Goal: Task Accomplishment & Management: Manage account settings

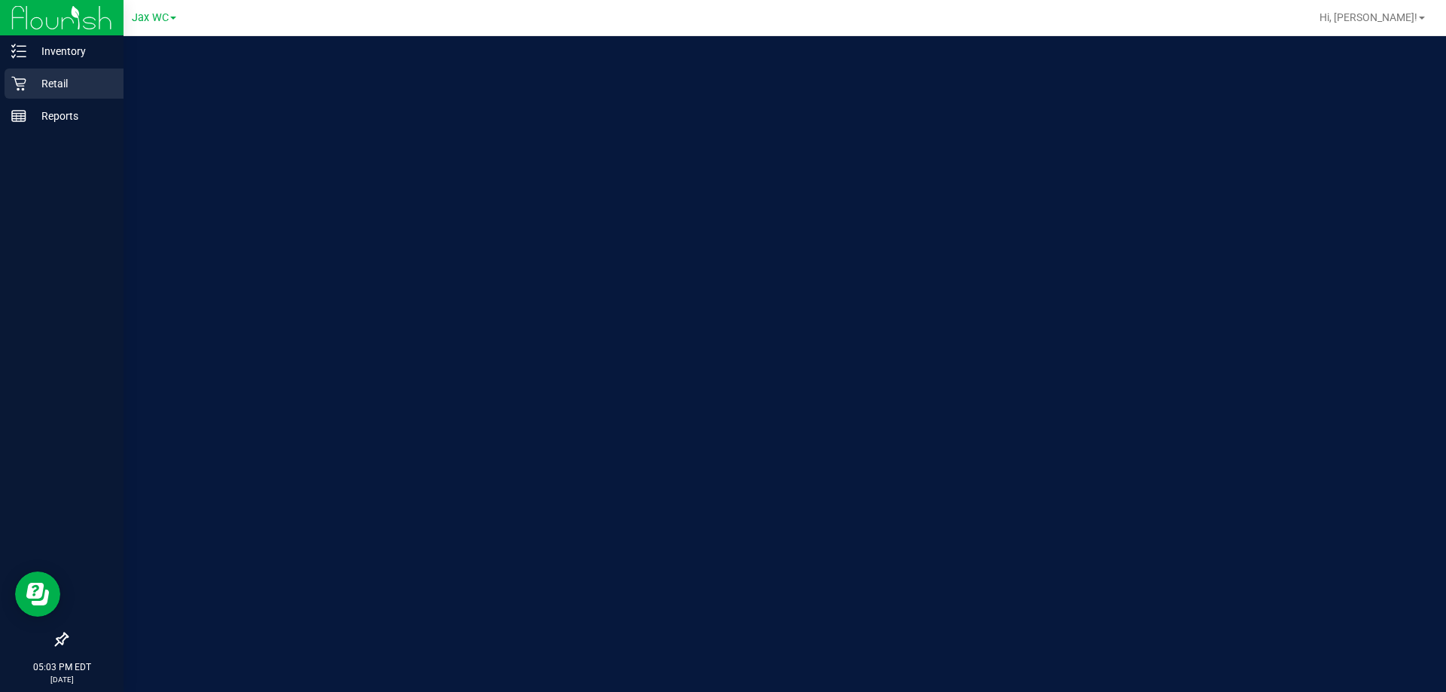
click at [26, 92] on p "Retail" at bounding box center [71, 84] width 90 height 18
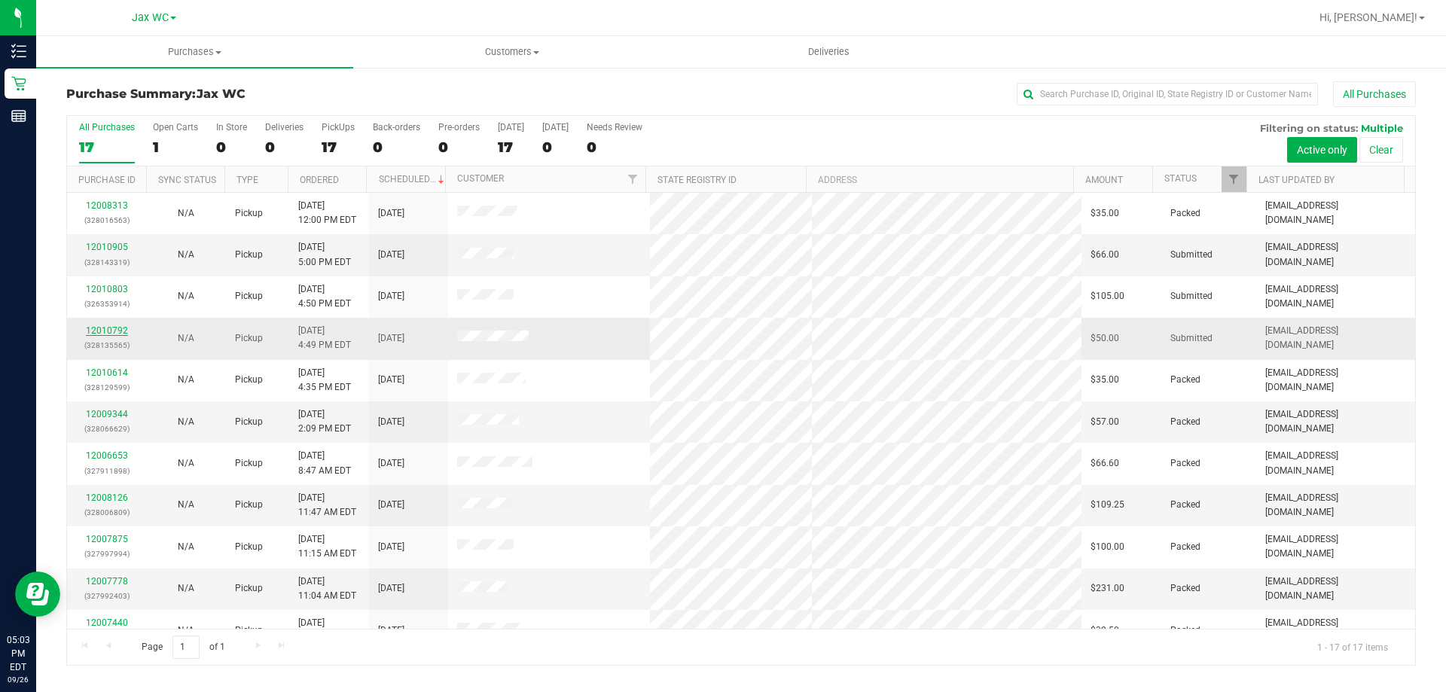
click at [110, 333] on link "12010792" at bounding box center [107, 330] width 42 height 11
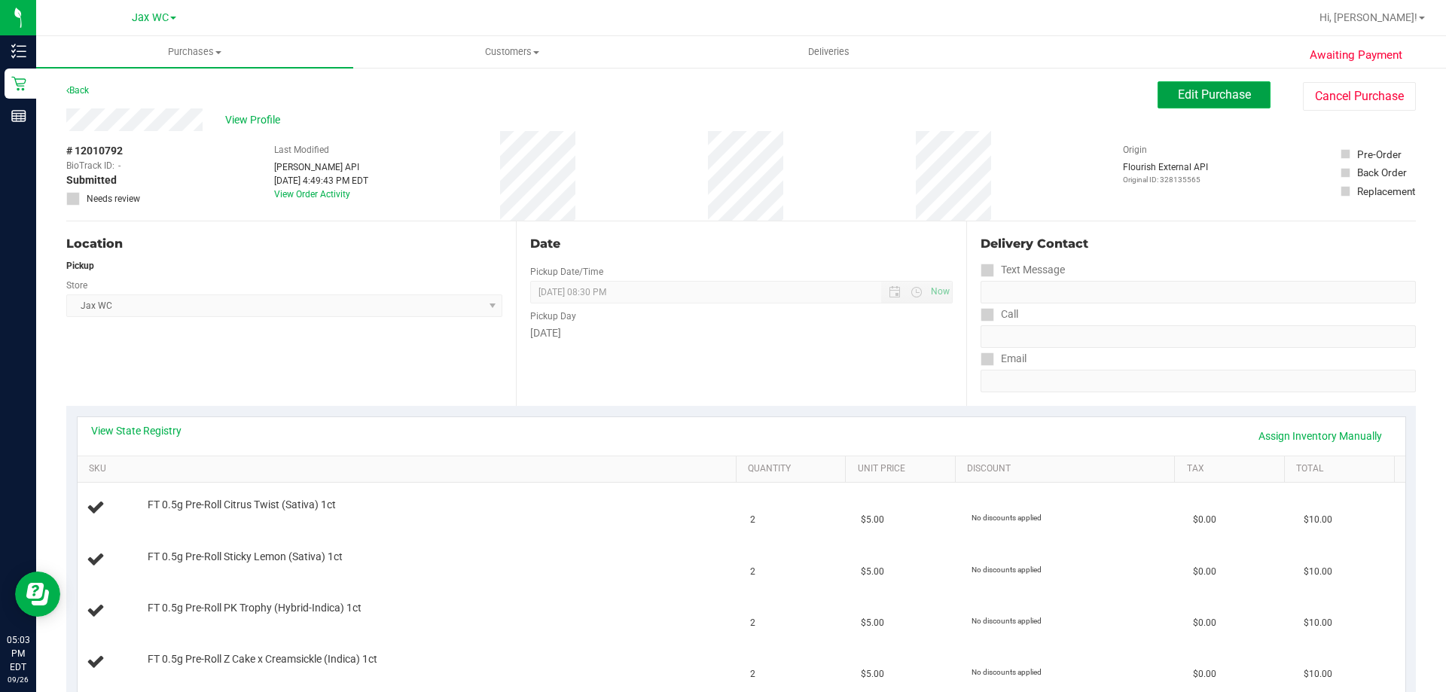
click at [1198, 99] on span "Edit Purchase" at bounding box center [1213, 94] width 73 height 14
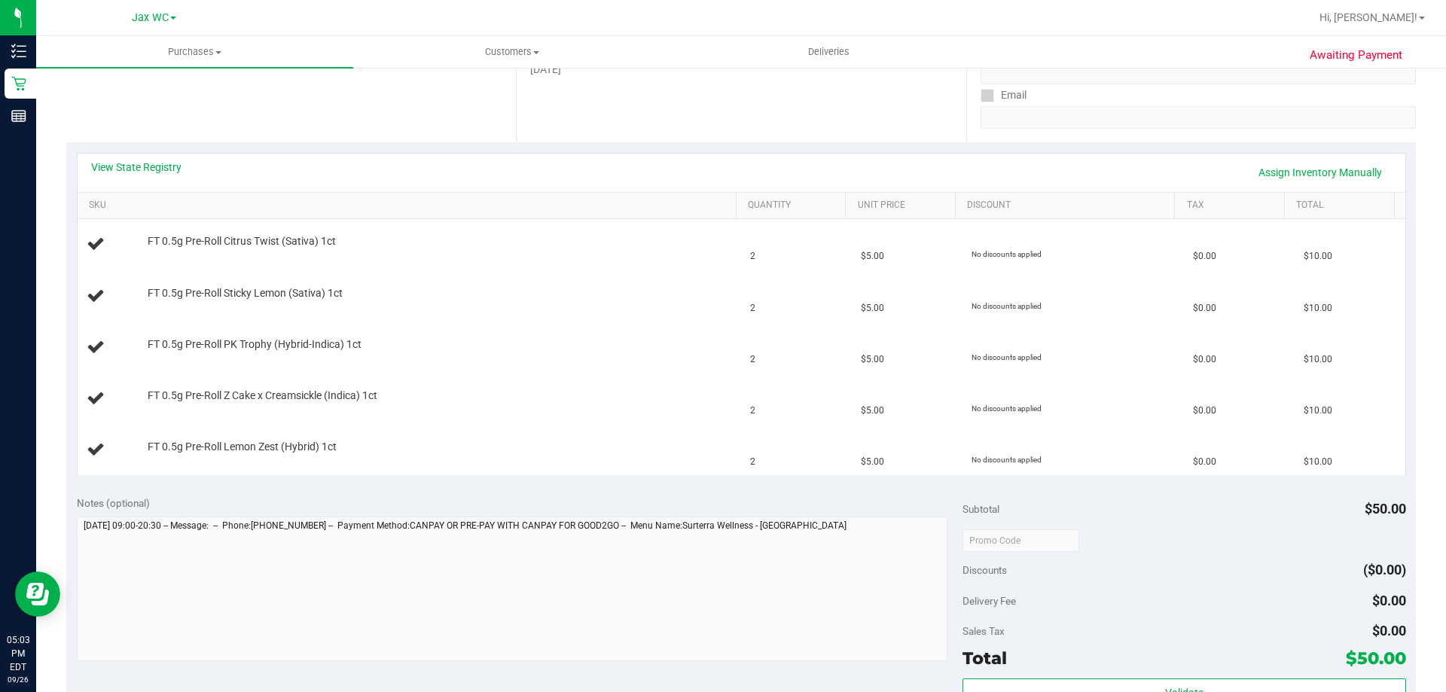
scroll to position [376, 0]
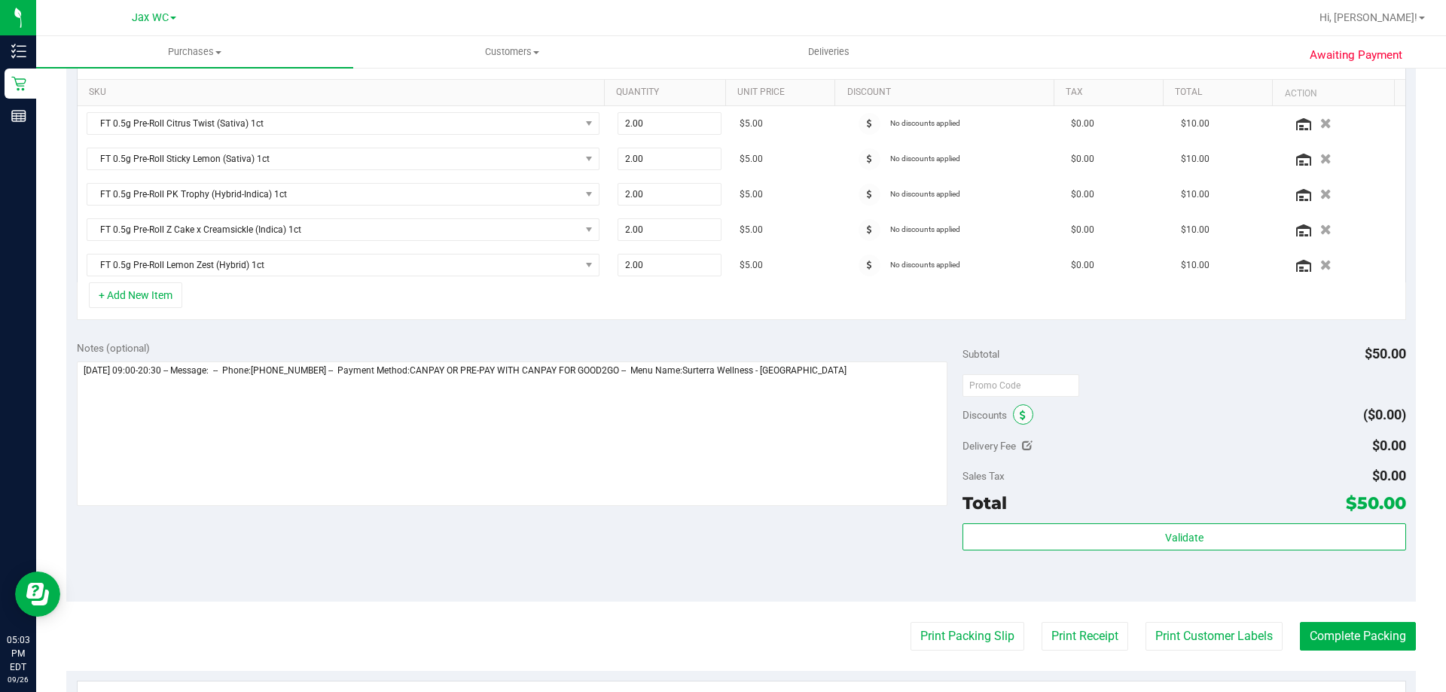
click at [1016, 423] on span at bounding box center [1023, 414] width 20 height 20
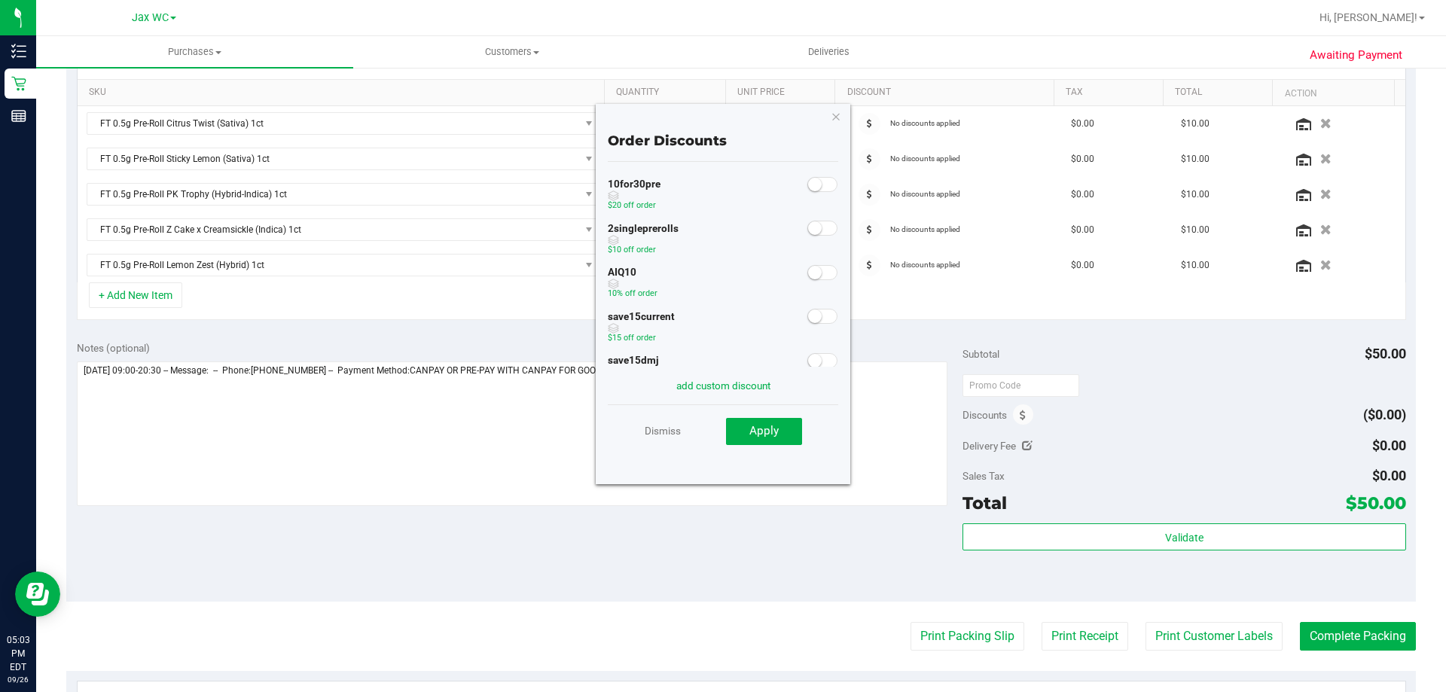
click at [824, 184] on span at bounding box center [822, 184] width 30 height 15
click at [778, 437] on span "Apply" at bounding box center [763, 431] width 29 height 14
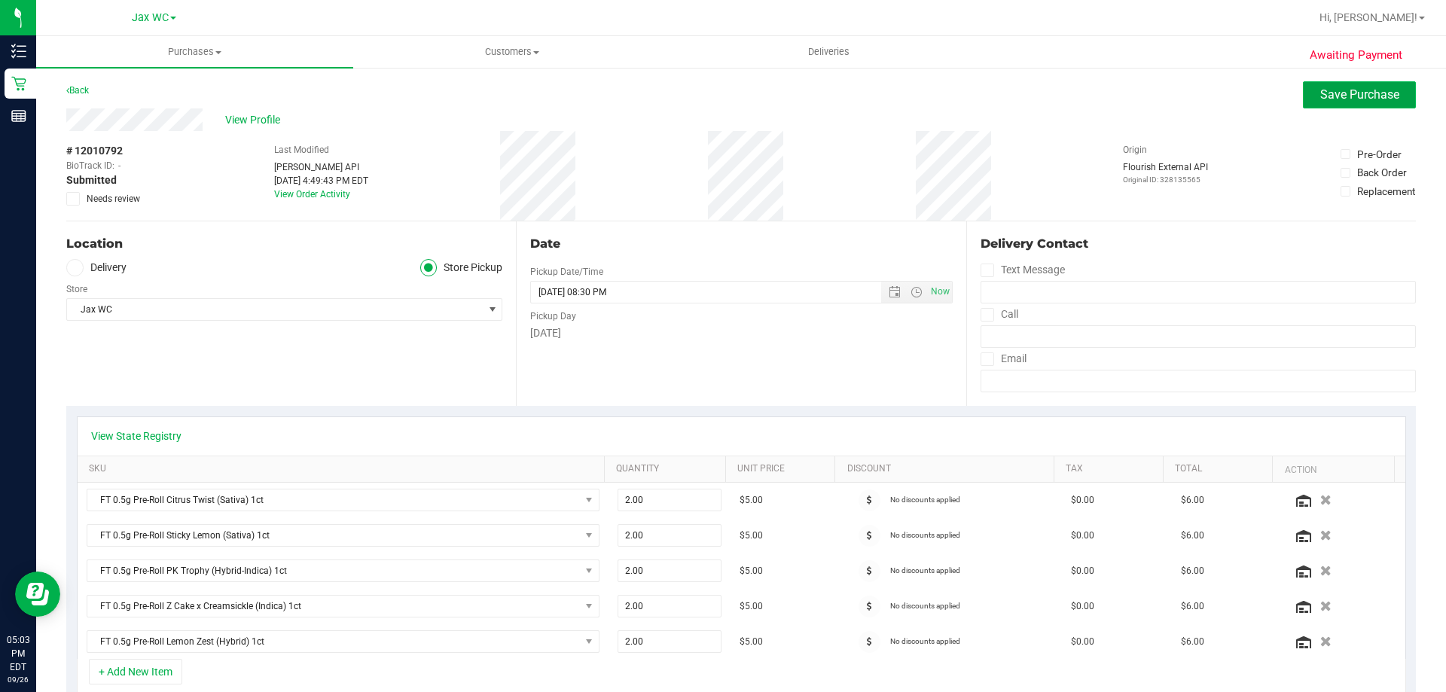
click at [1323, 107] on button "Save Purchase" at bounding box center [1358, 94] width 113 height 27
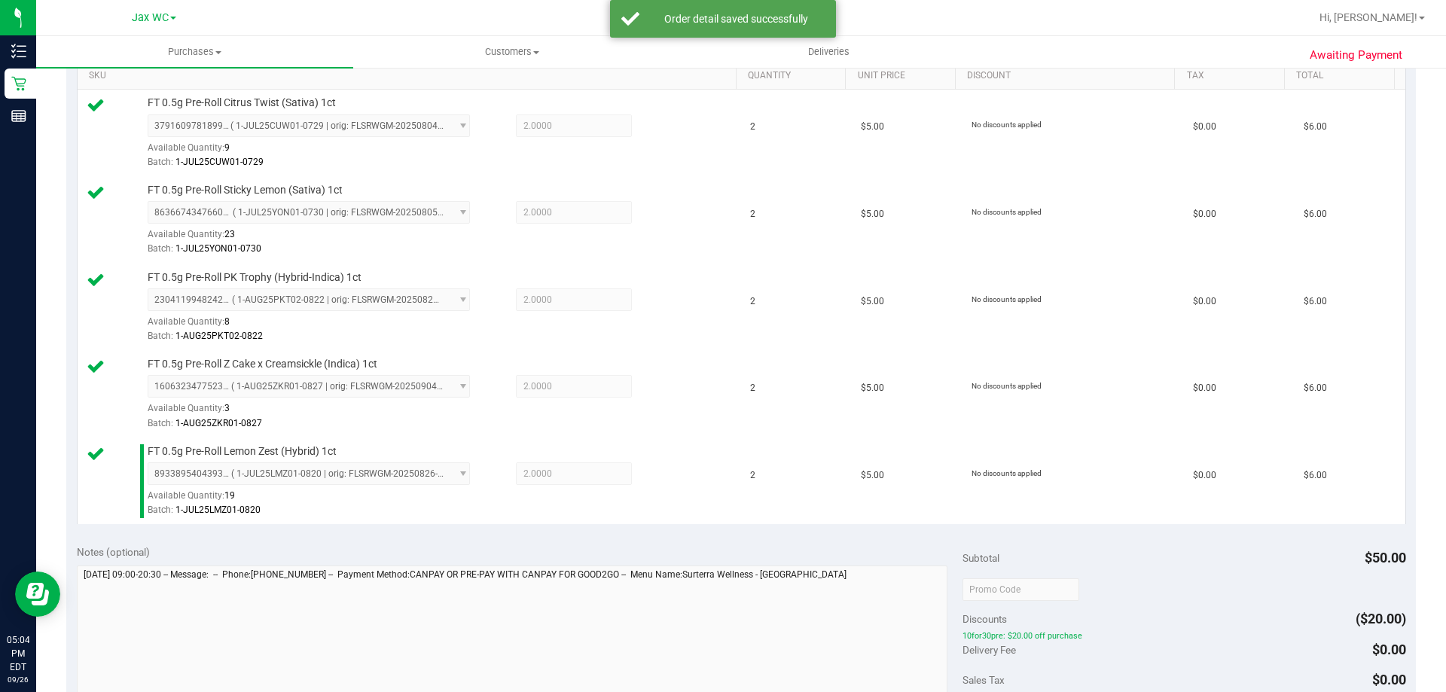
scroll to position [602, 0]
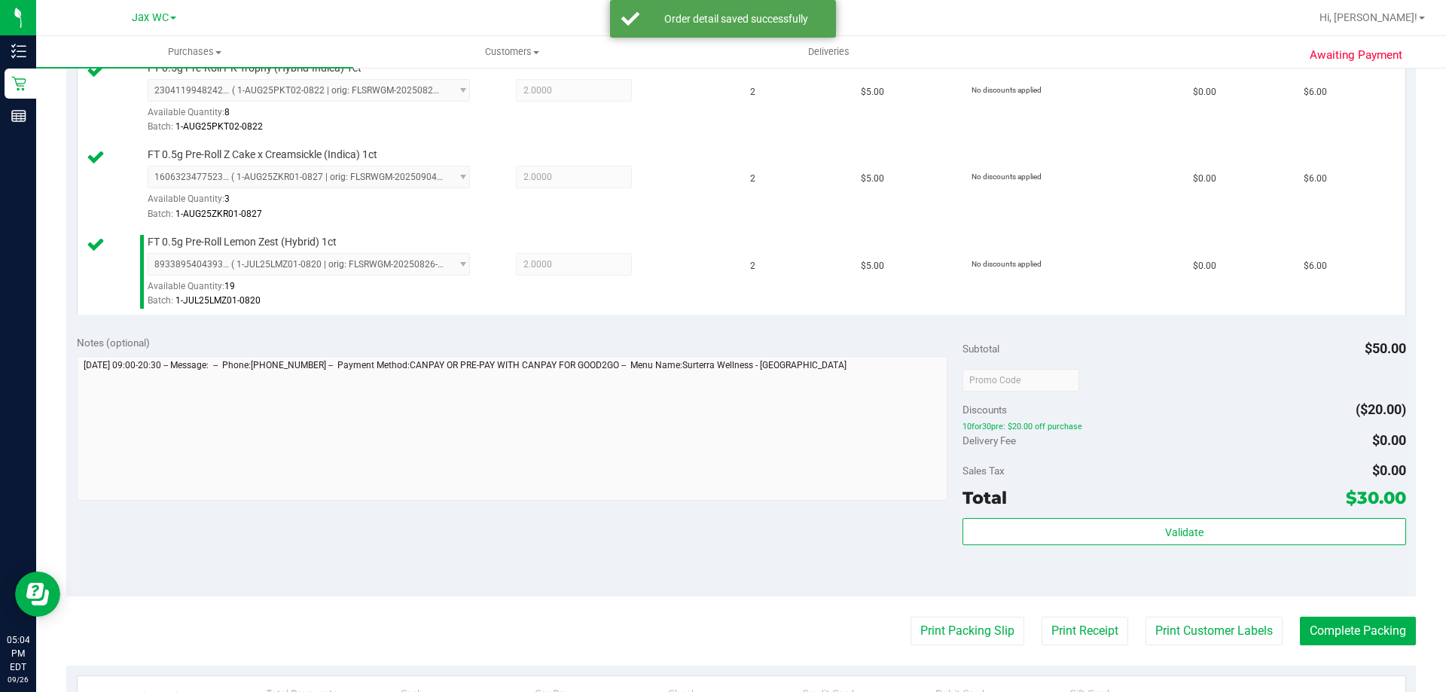
click at [1125, 513] on div "Subtotal $50.00 Discounts ($20.00) 10for30pre: $20.00 off purchase Delivery Fee…" at bounding box center [1183, 460] width 443 height 251
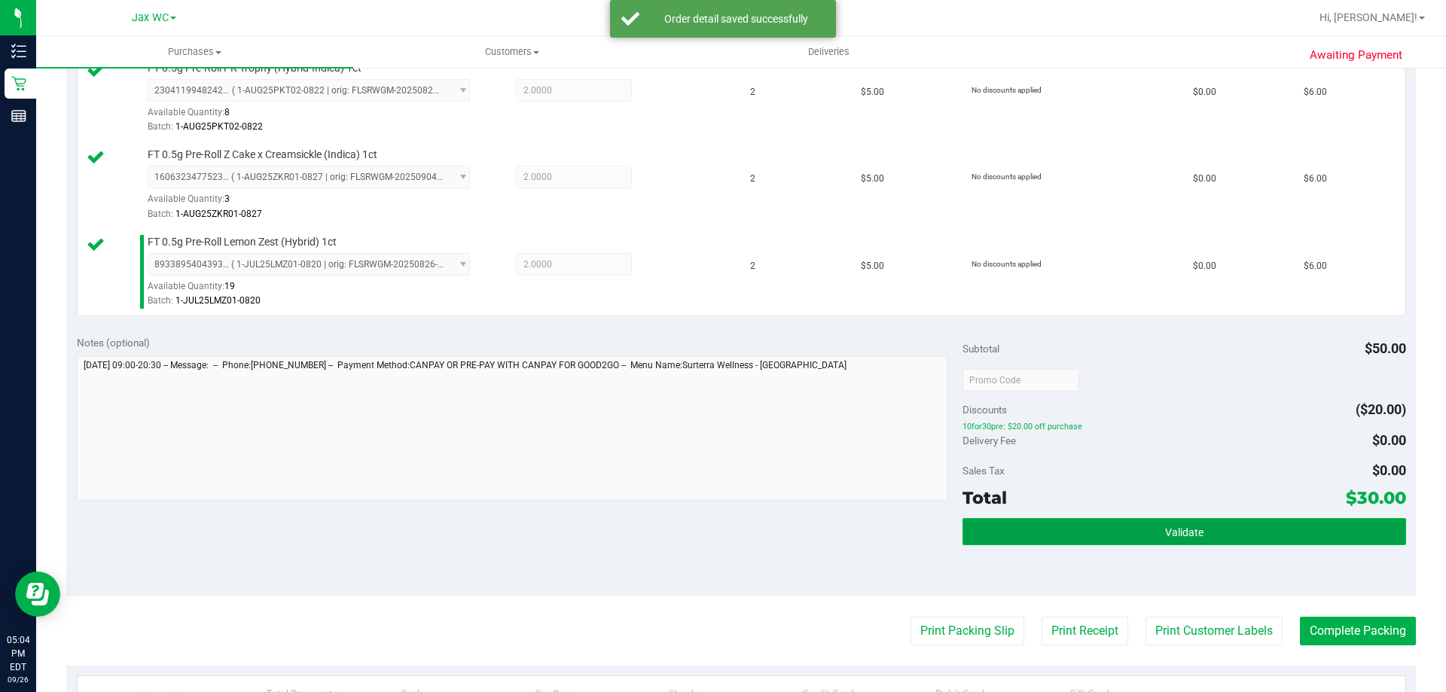
click at [1128, 522] on button "Validate" at bounding box center [1183, 531] width 443 height 27
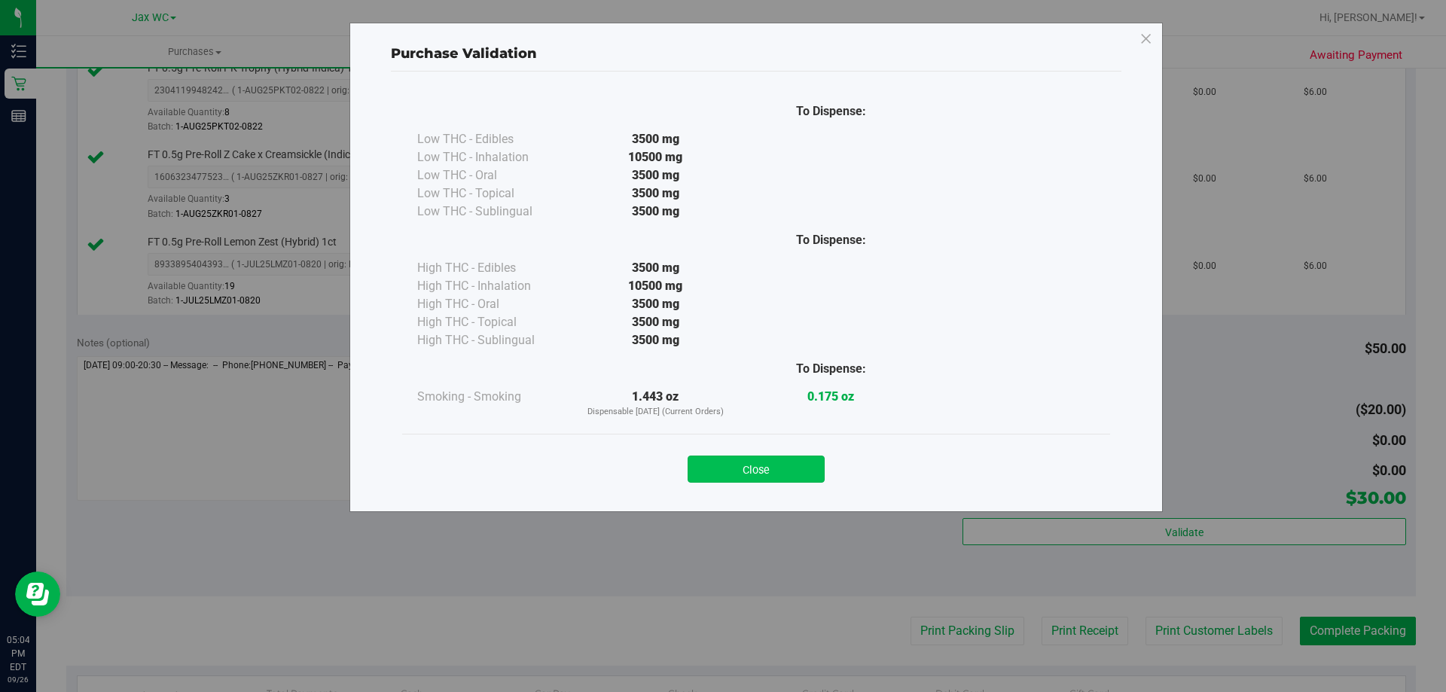
click at [791, 481] on button "Close" at bounding box center [755, 468] width 137 height 27
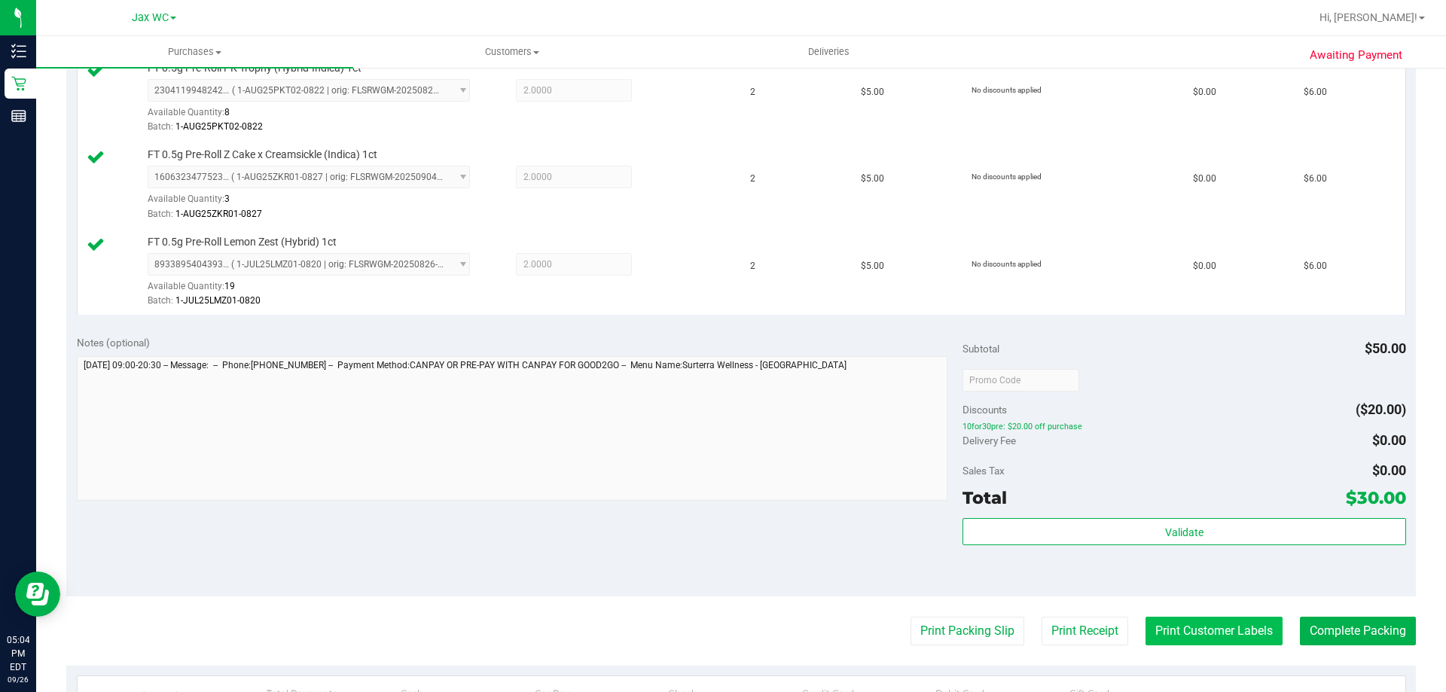
click at [1163, 623] on button "Print Customer Labels" at bounding box center [1213, 631] width 137 height 29
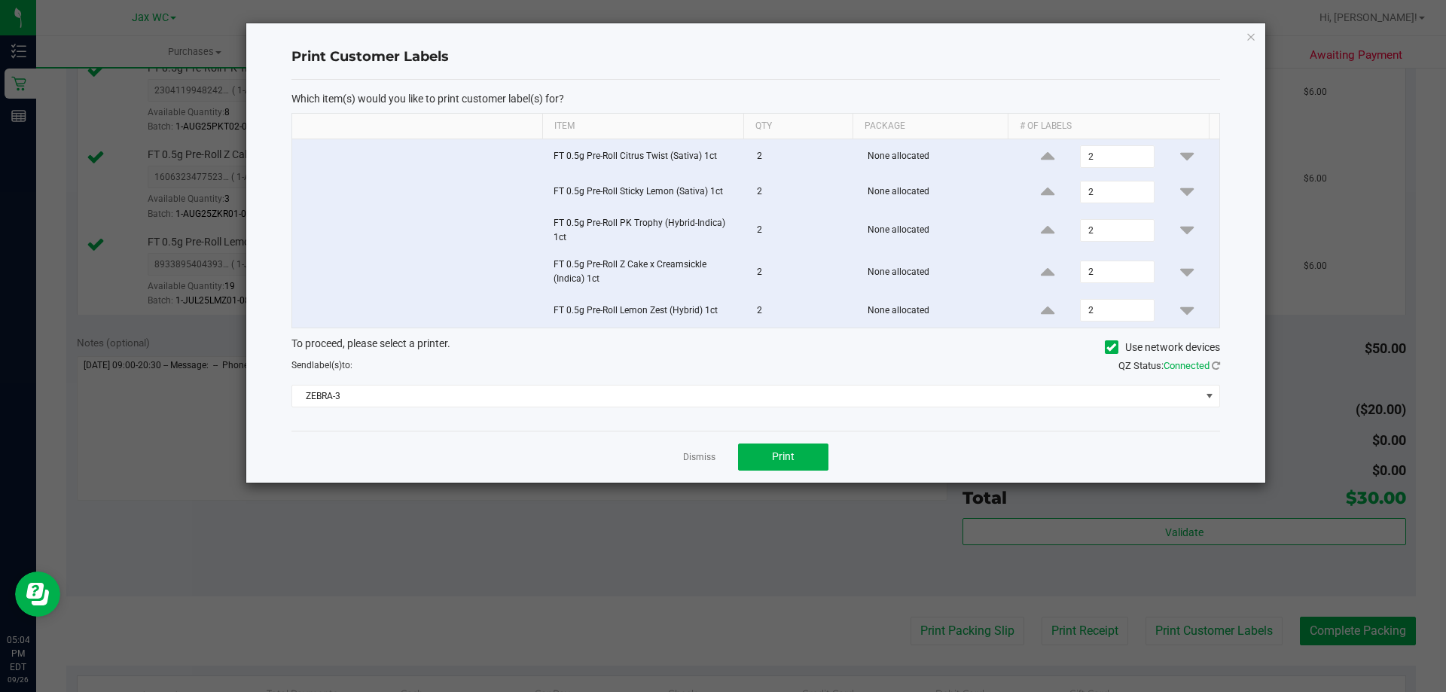
click at [767, 379] on div "To proceed, please select a printer. Use network devices Send label(s) to: QZ S…" at bounding box center [755, 372] width 928 height 72
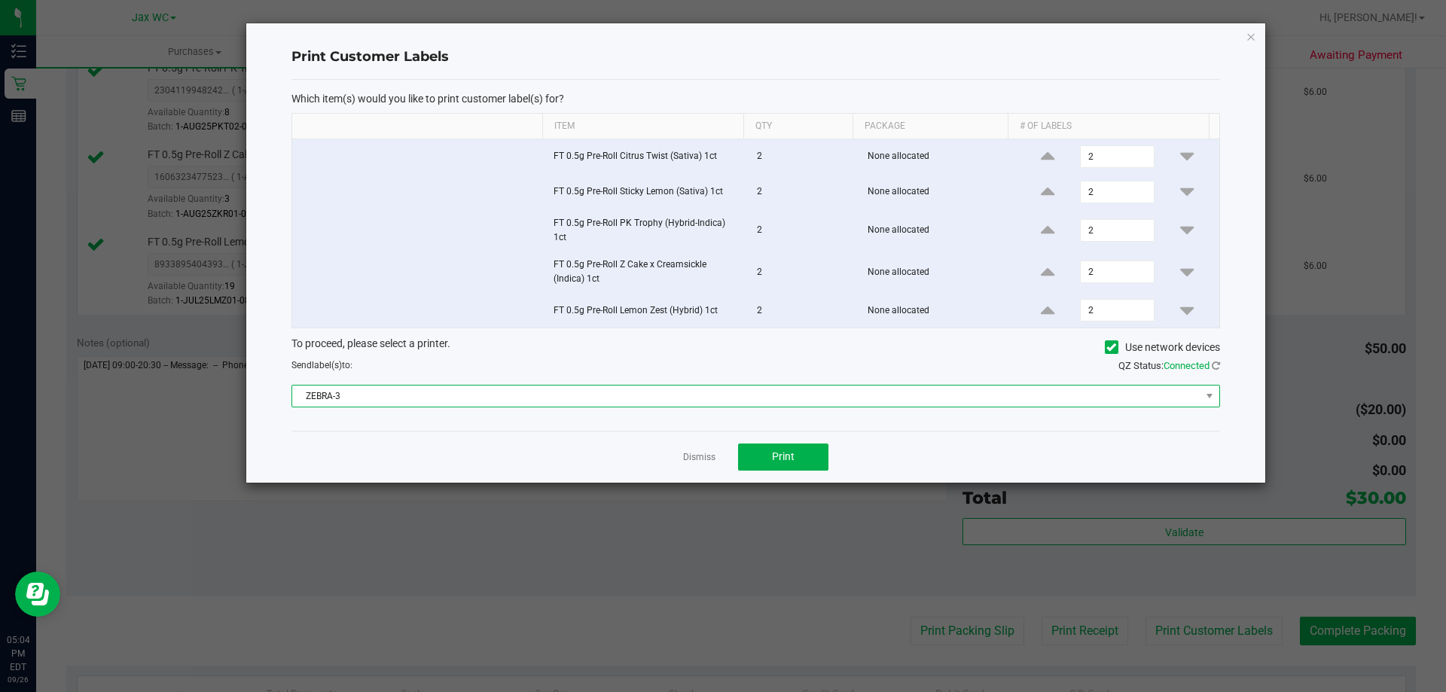
click at [763, 392] on span "ZEBRA-3" at bounding box center [746, 395] width 908 height 21
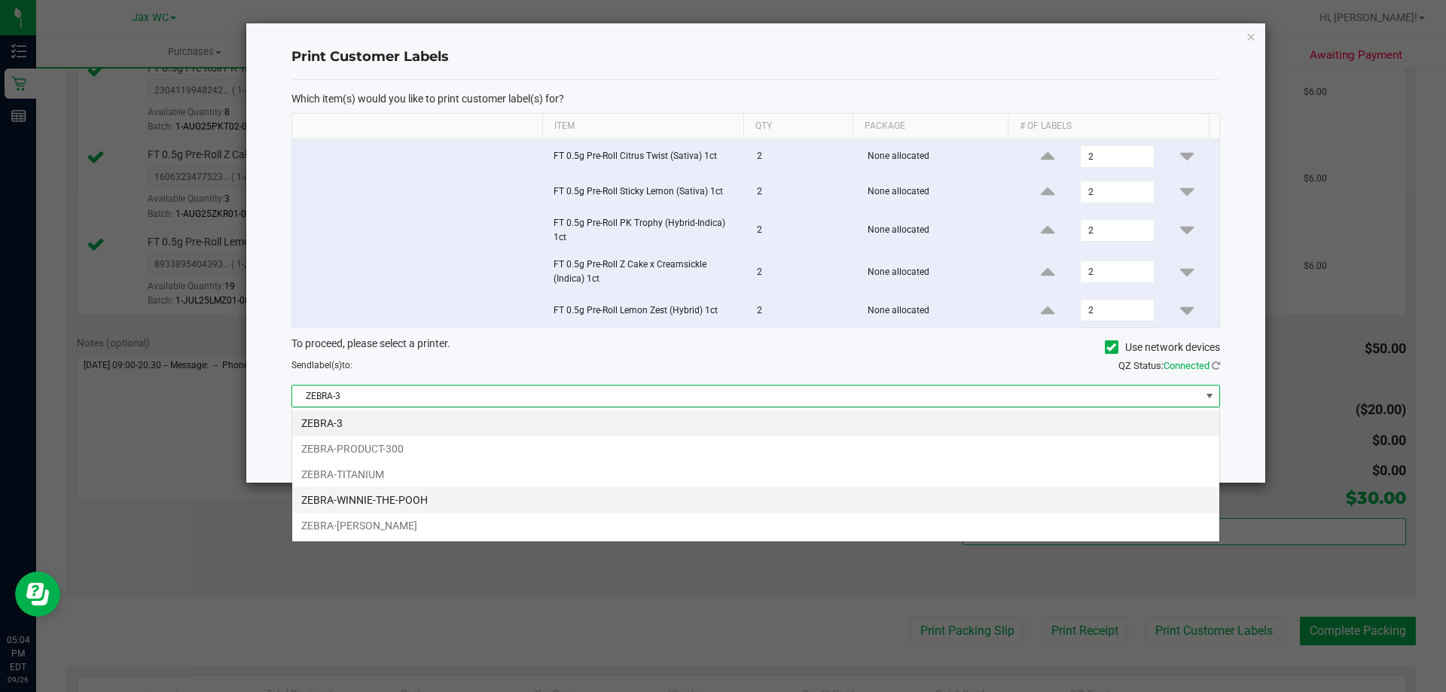
scroll to position [23, 928]
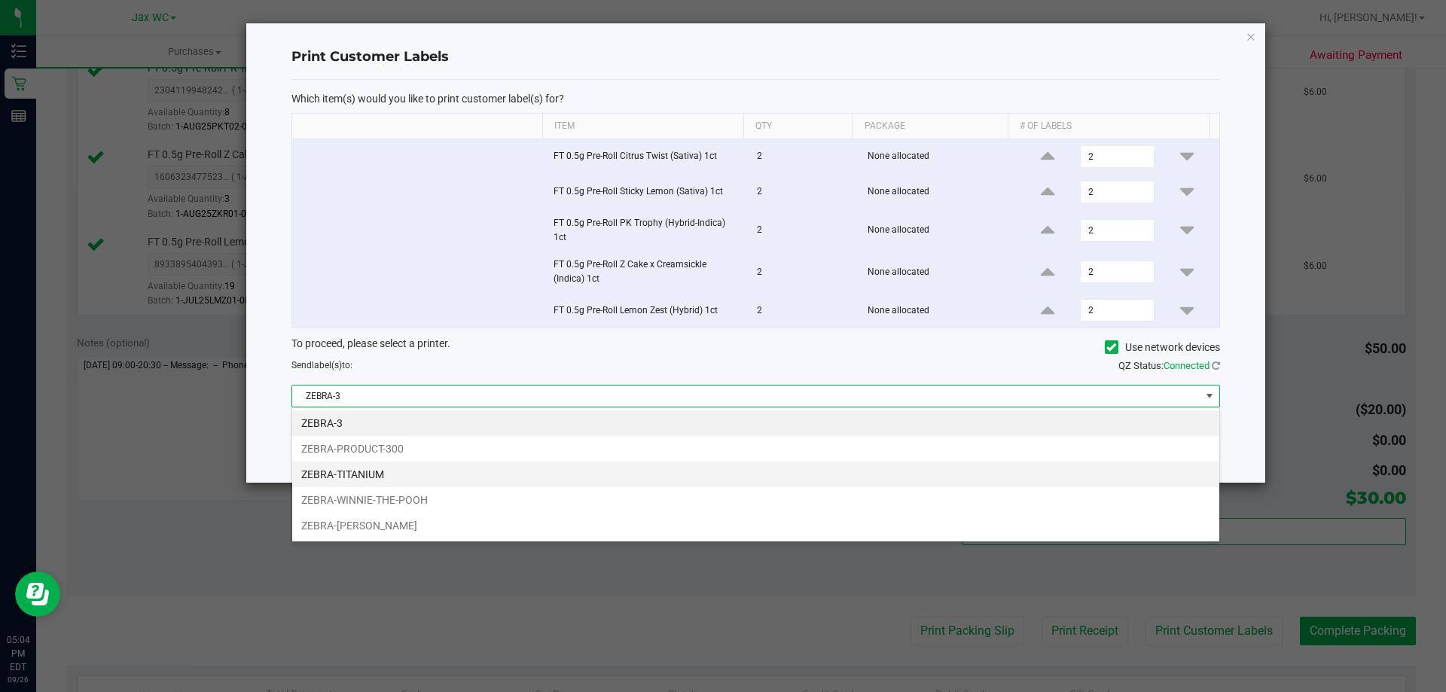
click at [387, 466] on li "ZEBRA-TITANIUM" at bounding box center [755, 475] width 927 height 26
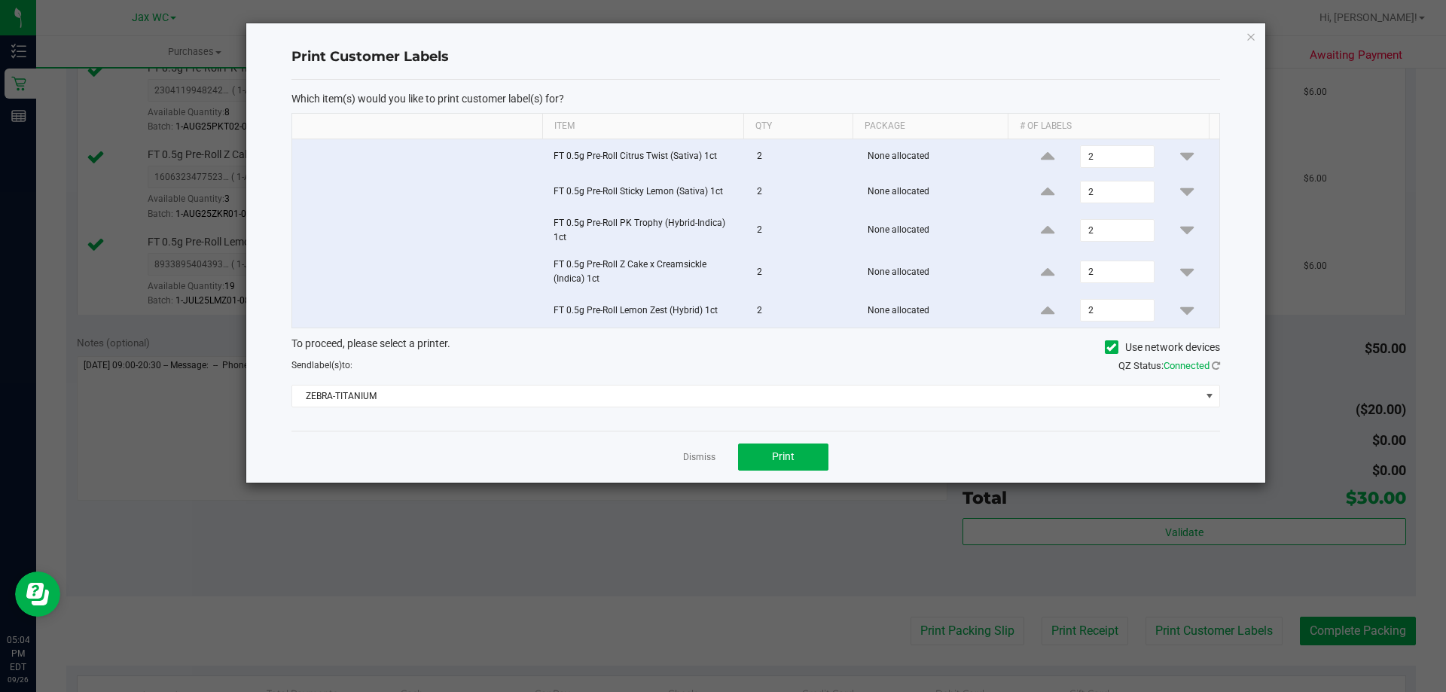
drag, startPoint x: 419, startPoint y: 452, endPoint x: 703, endPoint y: 450, distance: 283.8
click at [421, 452] on div "Dismiss Print" at bounding box center [755, 457] width 928 height 52
click at [748, 447] on button "Print" at bounding box center [783, 456] width 90 height 27
click at [1254, 36] on icon "button" at bounding box center [1250, 36] width 11 height 18
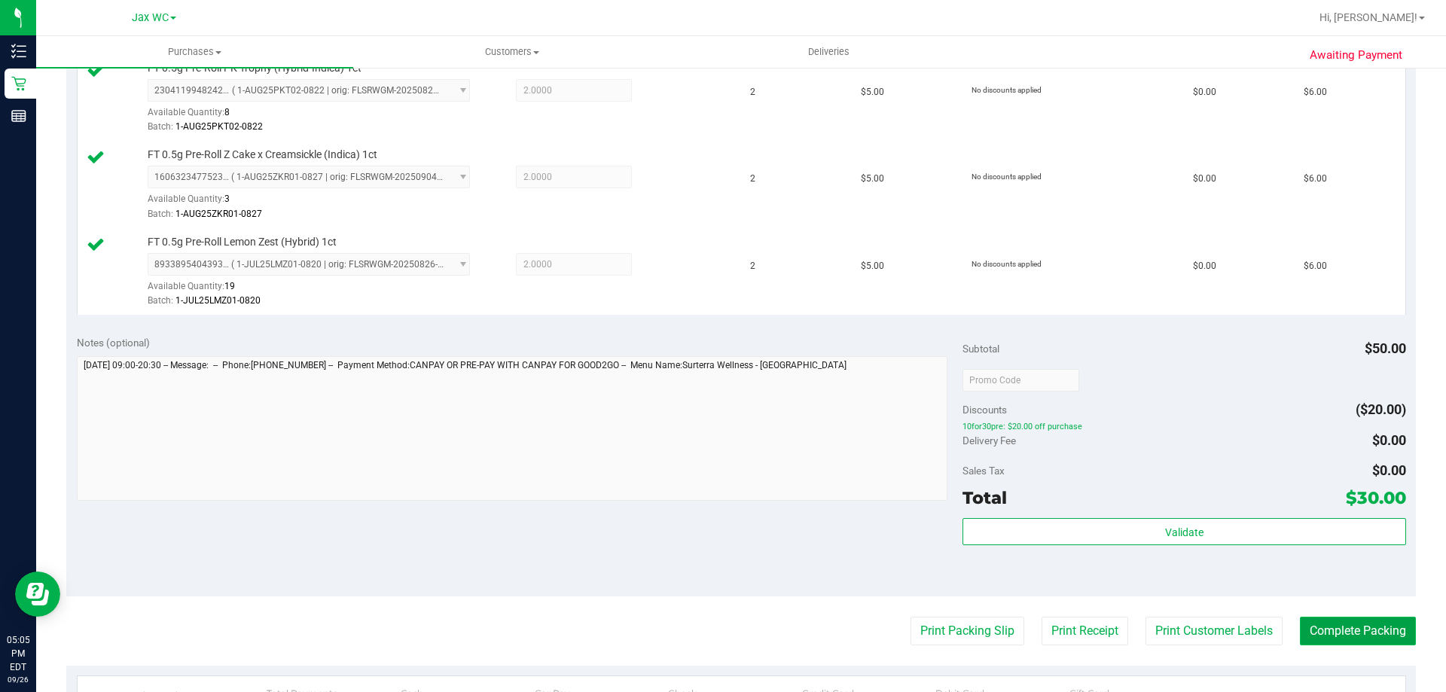
click at [1341, 618] on button "Complete Packing" at bounding box center [1357, 631] width 116 height 29
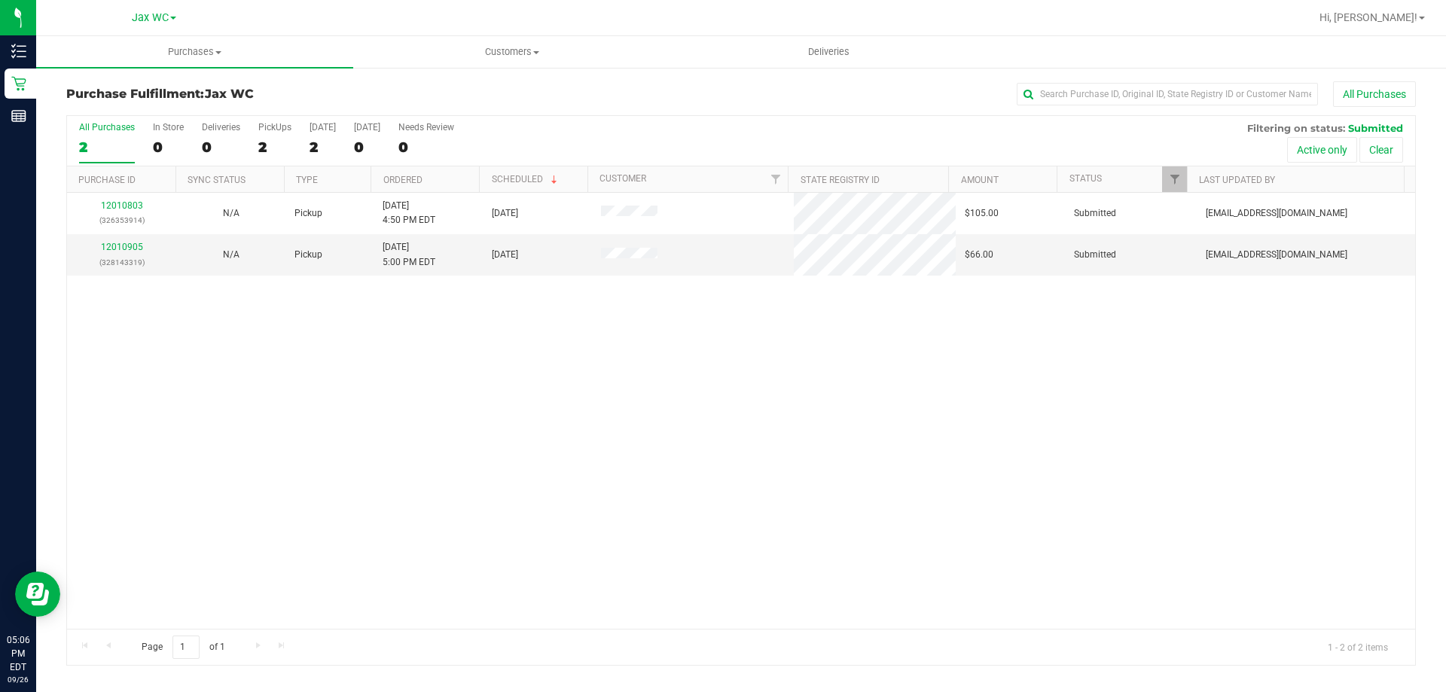
click at [78, 145] on div "All Purchases 2 In Store 0 Deliveries 0 PickUps 2 Today 2 Tomorrow 0 Needs Revi…" at bounding box center [741, 141] width 1348 height 50
click at [81, 146] on div "2" at bounding box center [107, 147] width 56 height 17
click at [0, 0] on input "All Purchases 2" at bounding box center [0, 0] width 0 height 0
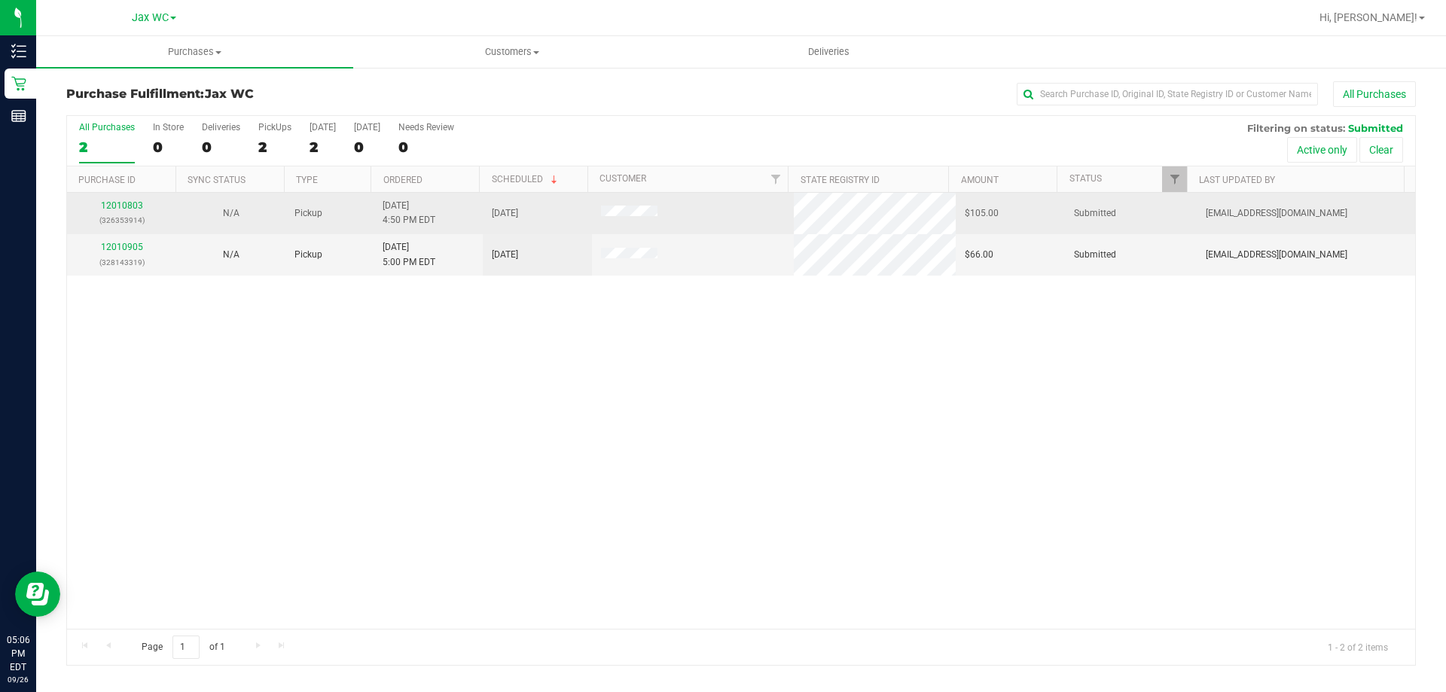
click at [85, 200] on div "12010803 (326353914)" at bounding box center [121, 213] width 91 height 29
click at [101, 203] on link "12010803" at bounding box center [122, 205] width 42 height 11
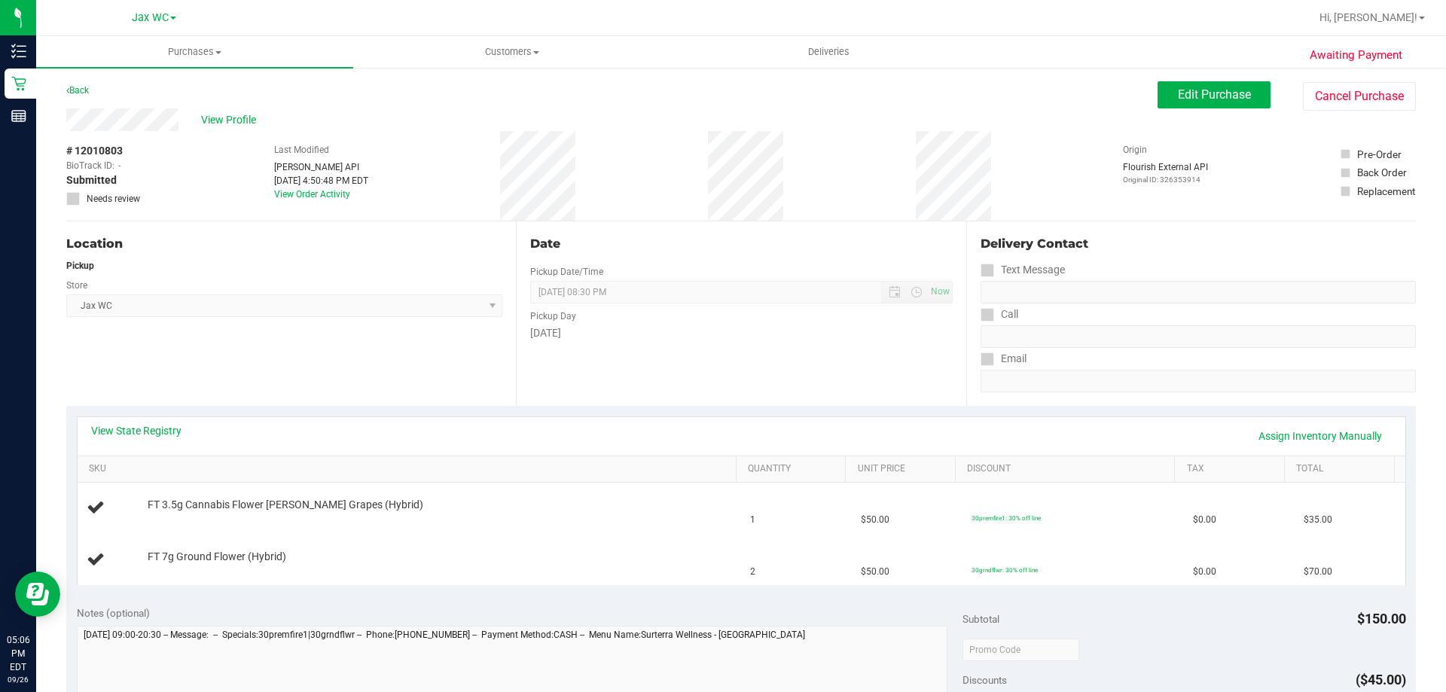
scroll to position [75, 0]
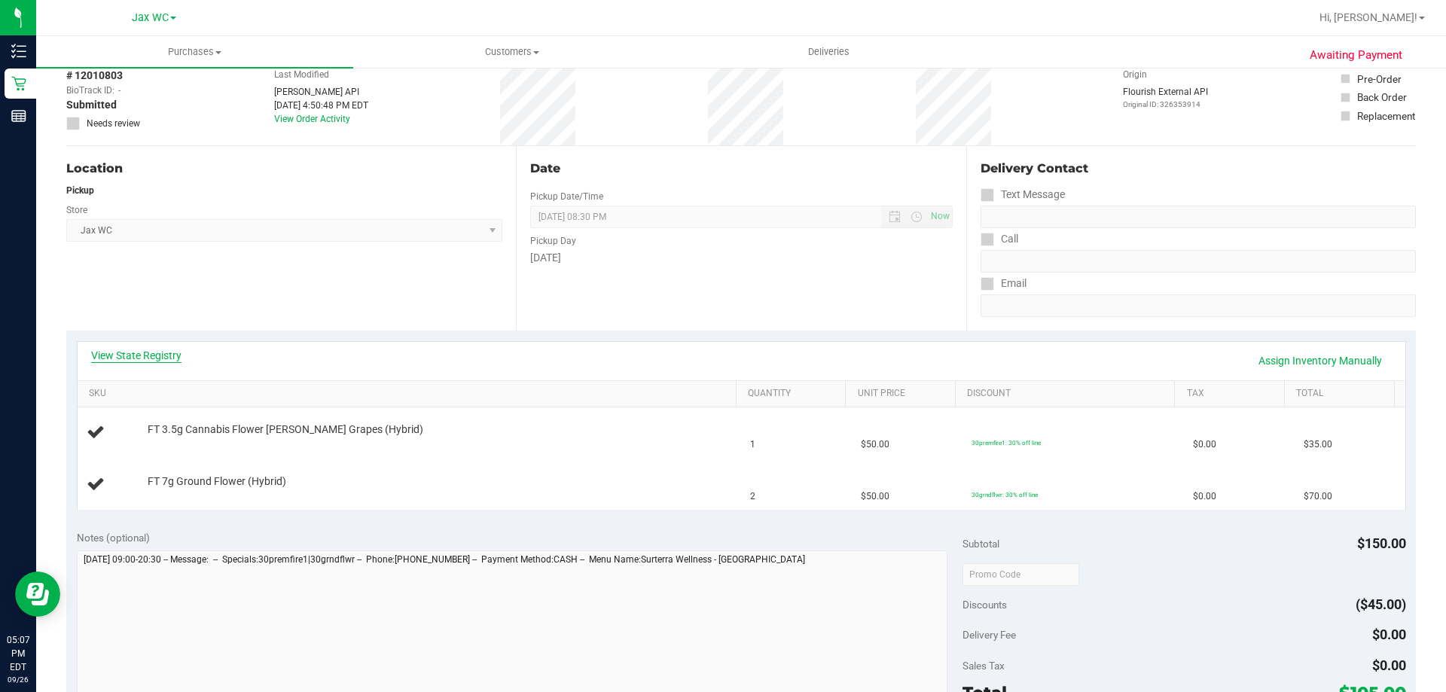
click at [169, 349] on link "View State Registry" at bounding box center [136, 355] width 90 height 15
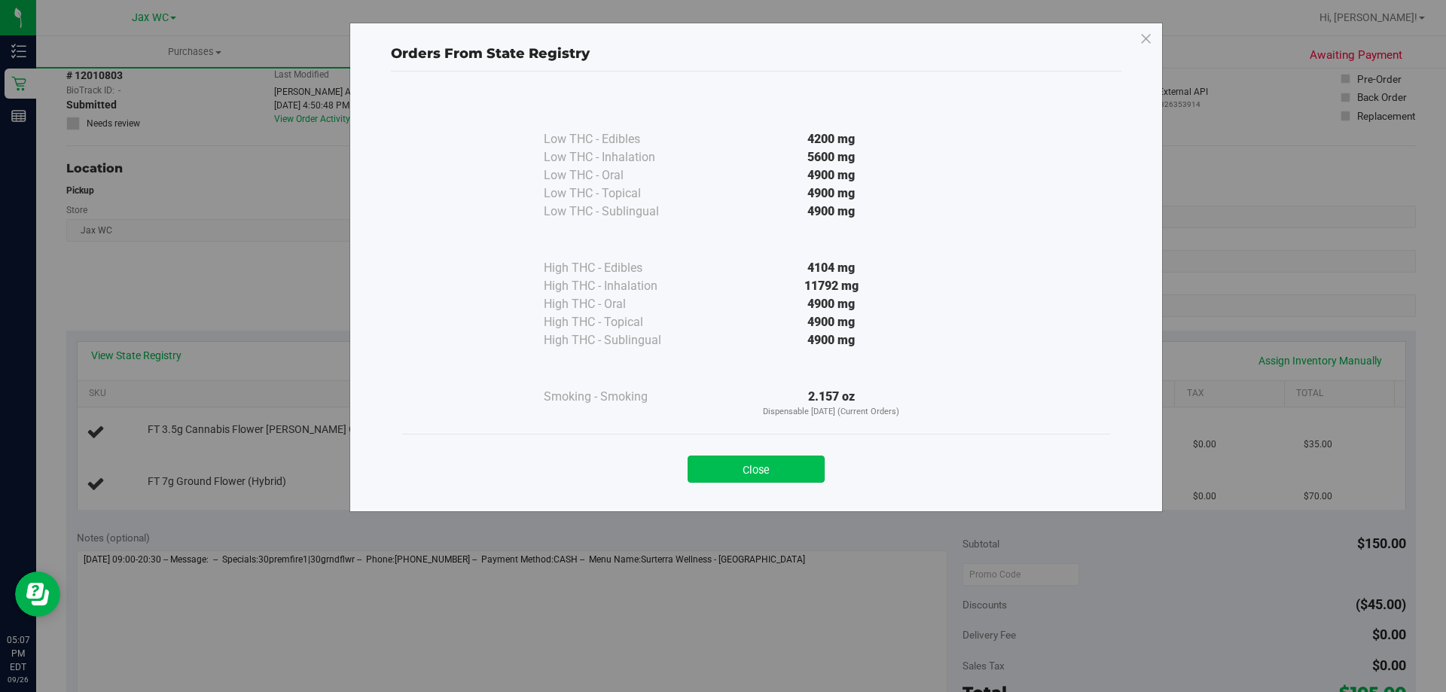
click at [778, 476] on button "Close" at bounding box center [755, 468] width 137 height 27
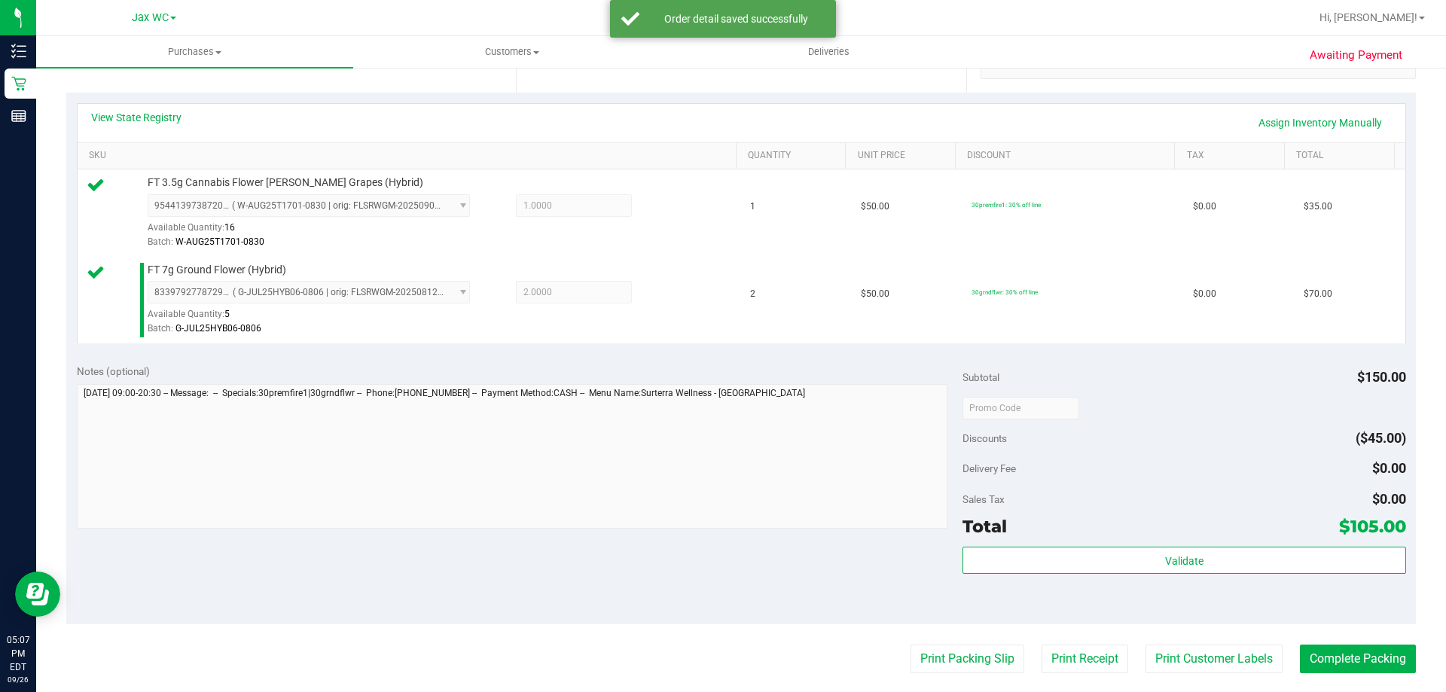
scroll to position [452, 0]
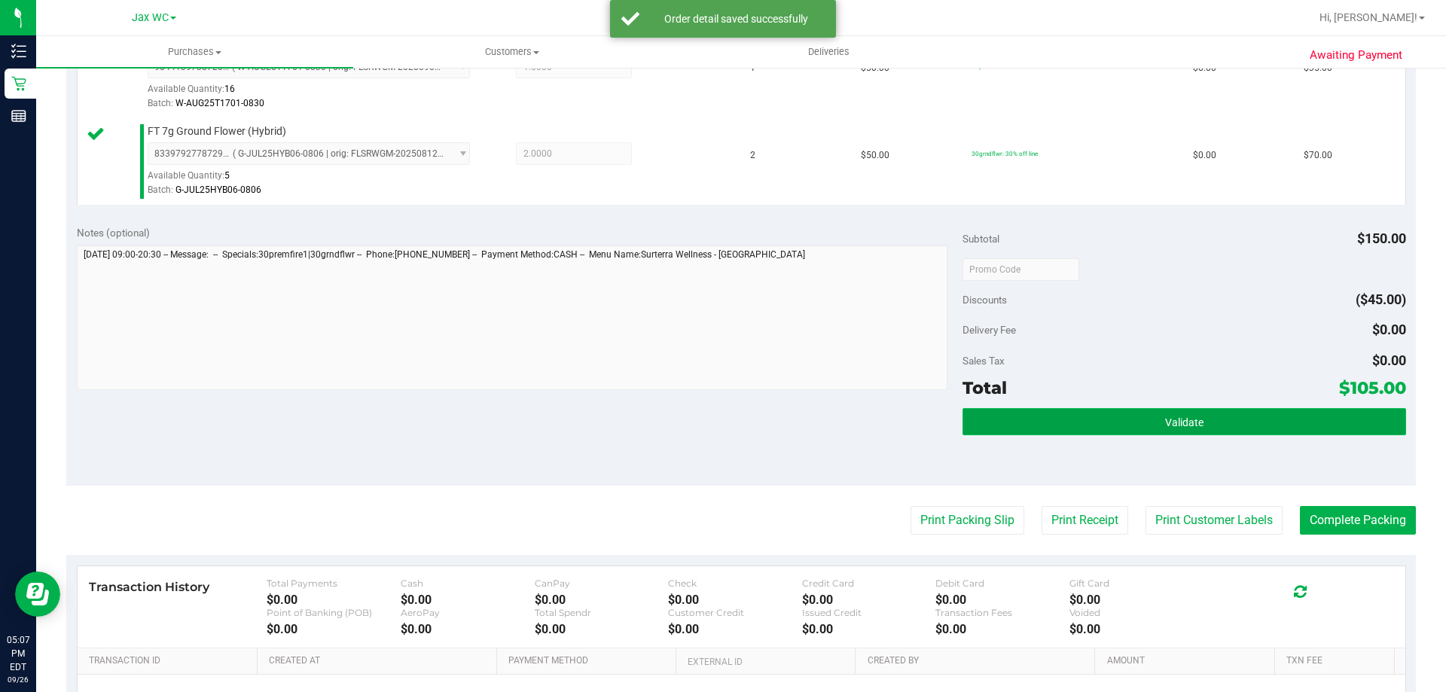
click at [1168, 413] on button "Validate" at bounding box center [1183, 421] width 443 height 27
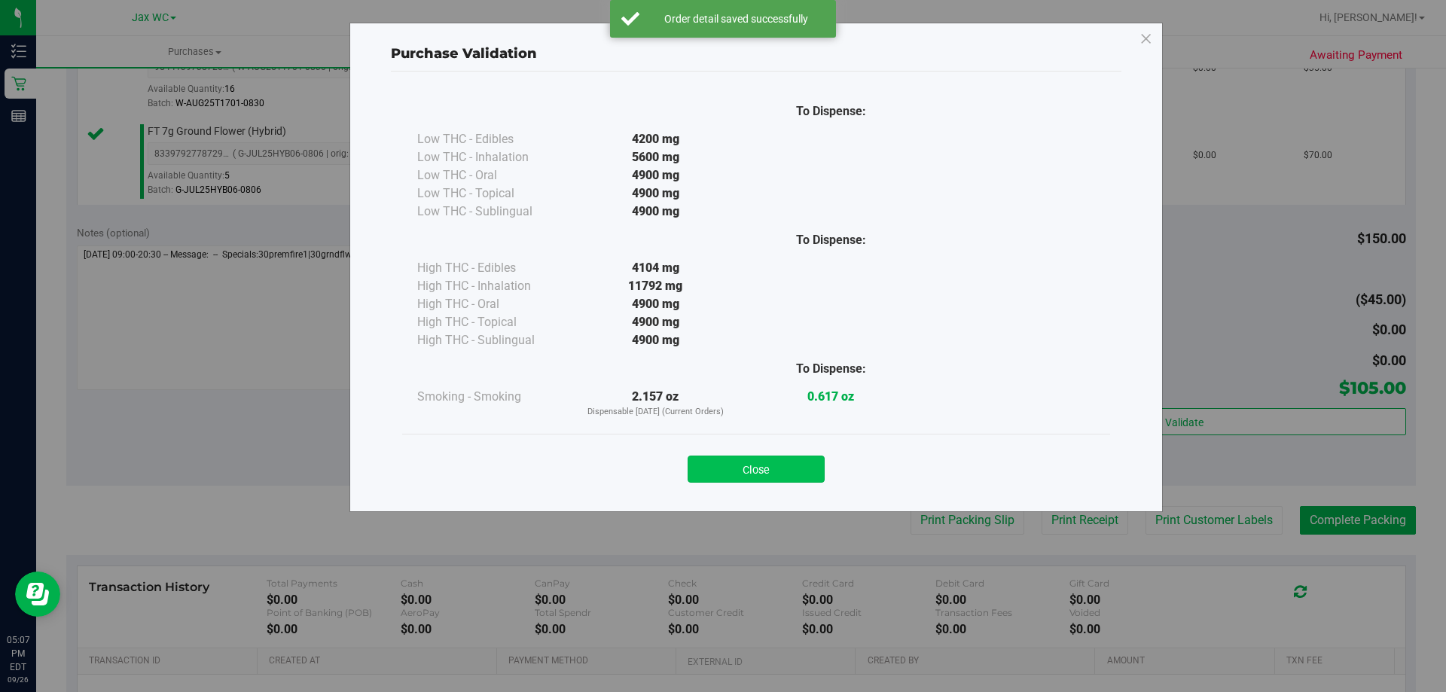
click at [813, 466] on button "Close" at bounding box center [755, 468] width 137 height 27
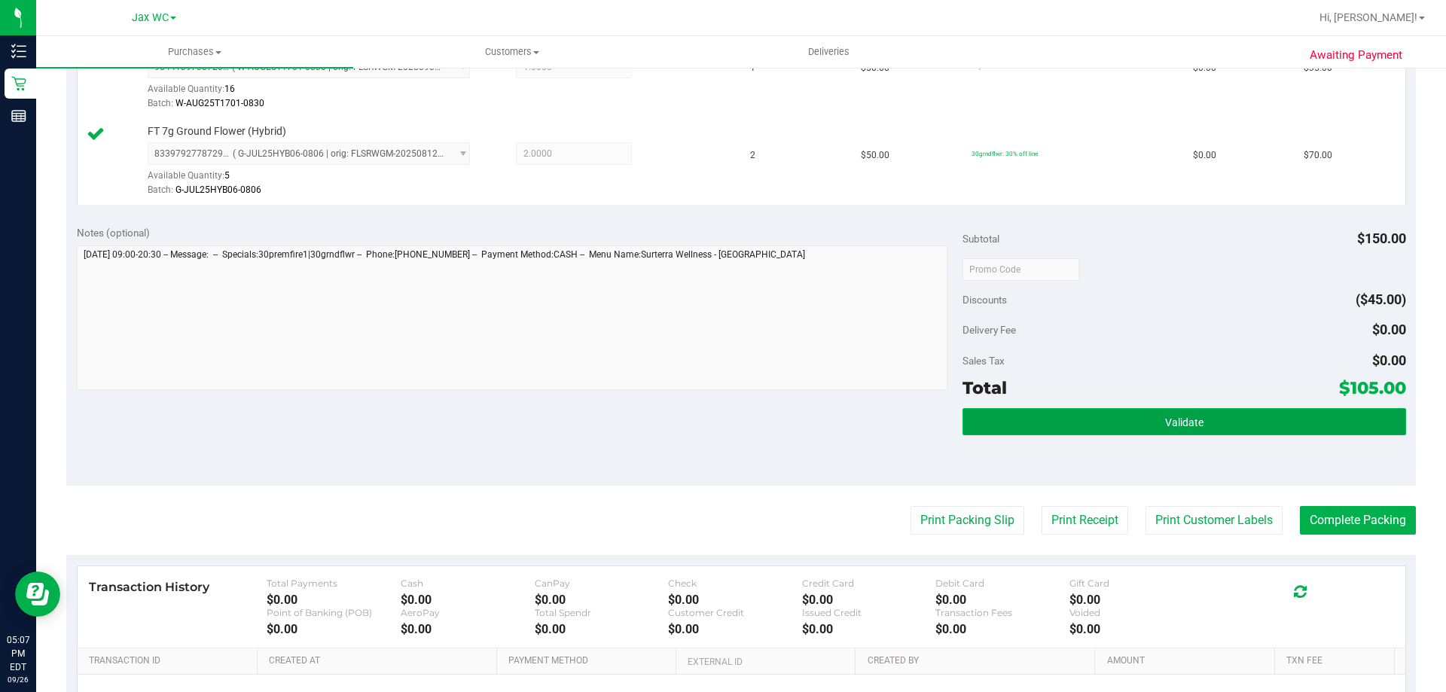
click at [1266, 422] on button "Validate" at bounding box center [1183, 421] width 443 height 27
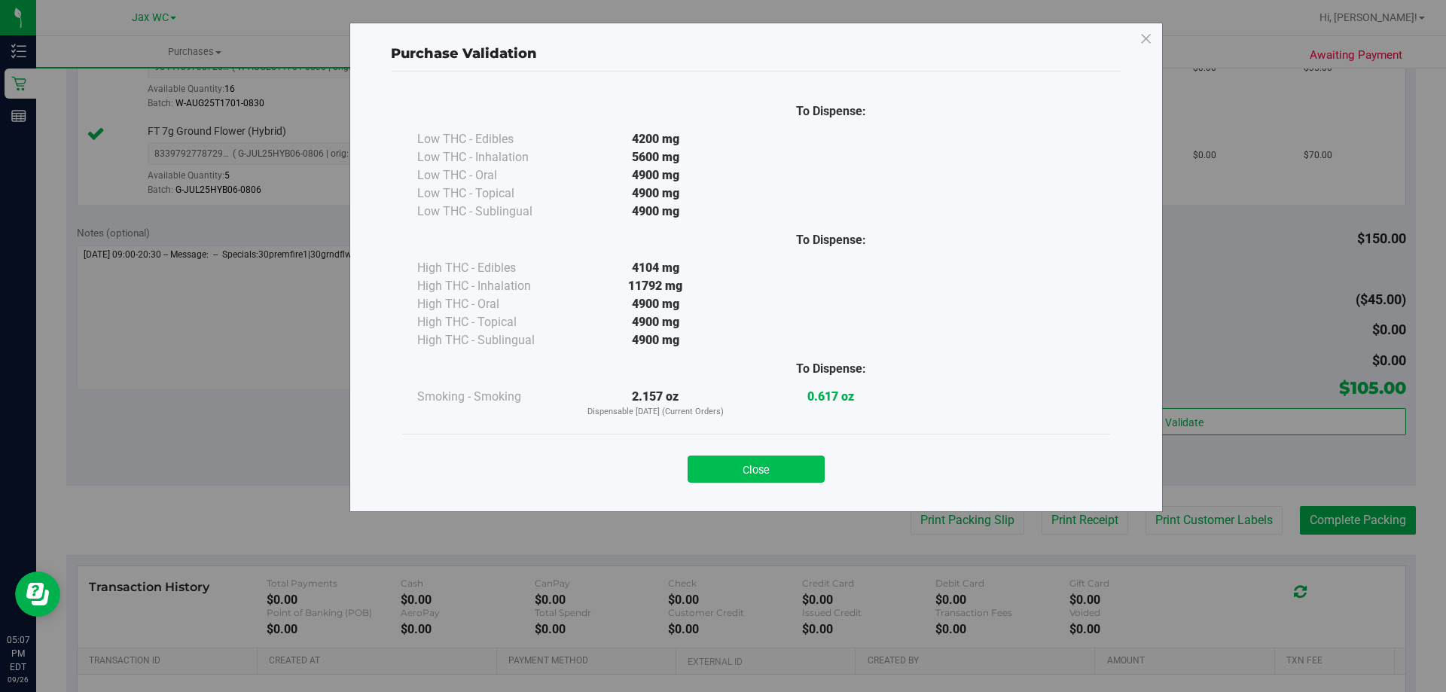
click at [727, 458] on button "Close" at bounding box center [755, 468] width 137 height 27
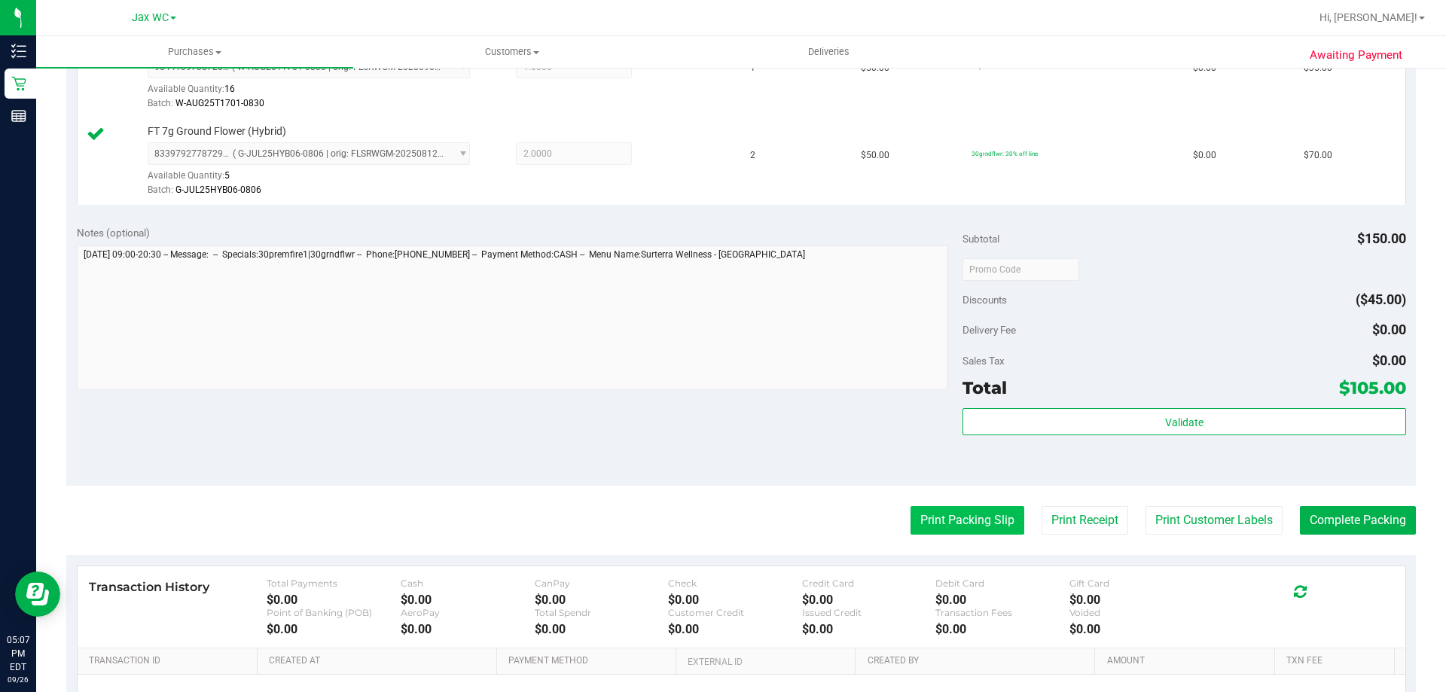
click at [972, 513] on button "Print Packing Slip" at bounding box center [967, 520] width 114 height 29
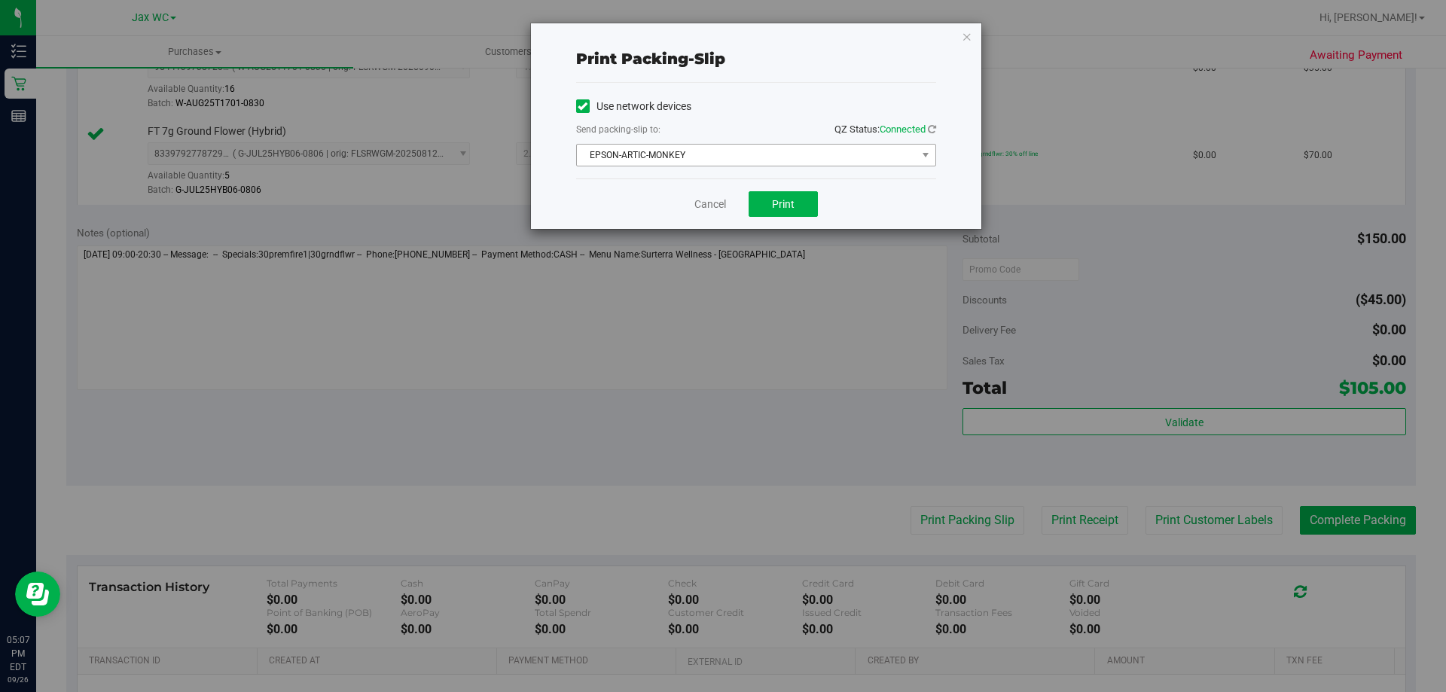
click at [792, 149] on span "EPSON-ARTIC-MONKEY" at bounding box center [747, 155] width 340 height 21
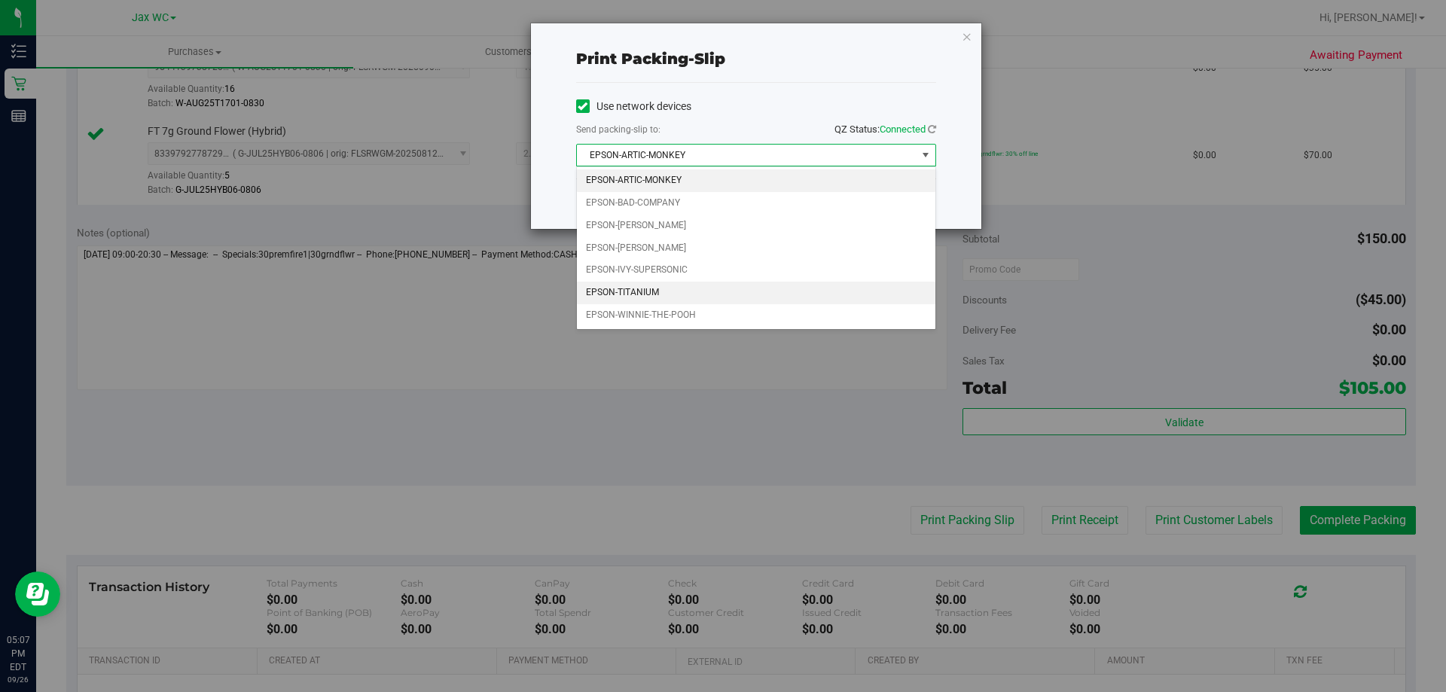
drag, startPoint x: 636, startPoint y: 292, endPoint x: 650, endPoint y: 213, distance: 80.2
click at [637, 292] on li "EPSON-TITANIUM" at bounding box center [756, 293] width 358 height 23
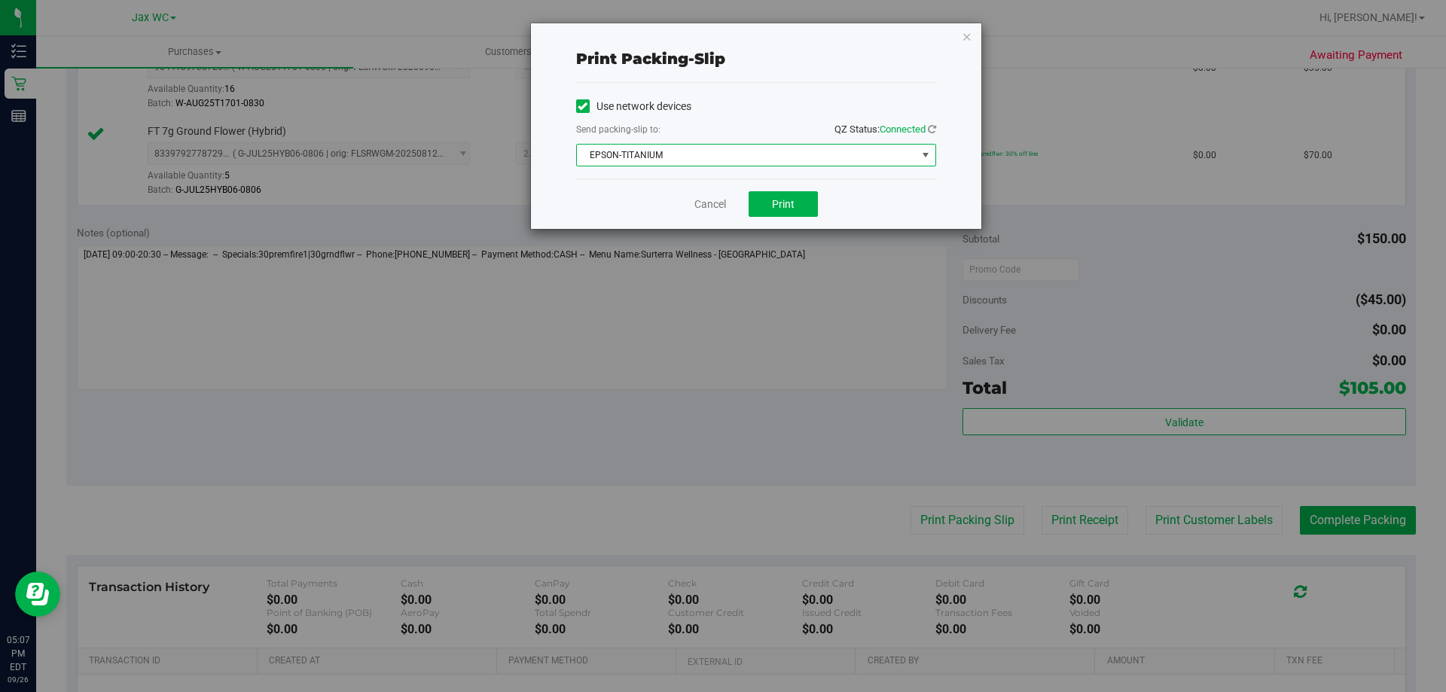
click at [658, 187] on div "Cancel Print" at bounding box center [756, 203] width 360 height 50
click at [838, 192] on div "Cancel Print" at bounding box center [756, 203] width 360 height 50
click at [810, 206] on button "Print" at bounding box center [782, 204] width 69 height 26
click at [959, 41] on div "Print packing-slip Use network devices Send packing-slip to: QZ Status: Connect…" at bounding box center [756, 126] width 450 height 206
click at [962, 40] on icon "button" at bounding box center [966, 36] width 11 height 18
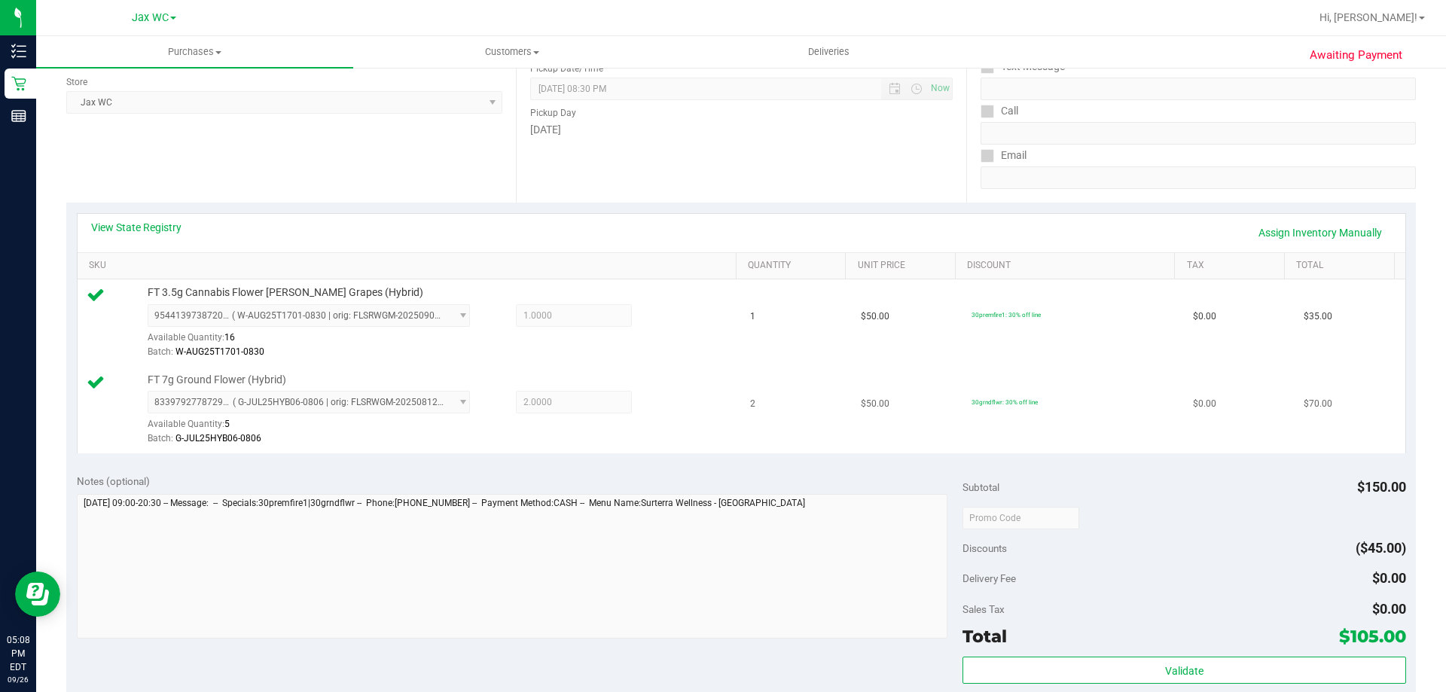
scroll to position [226, 0]
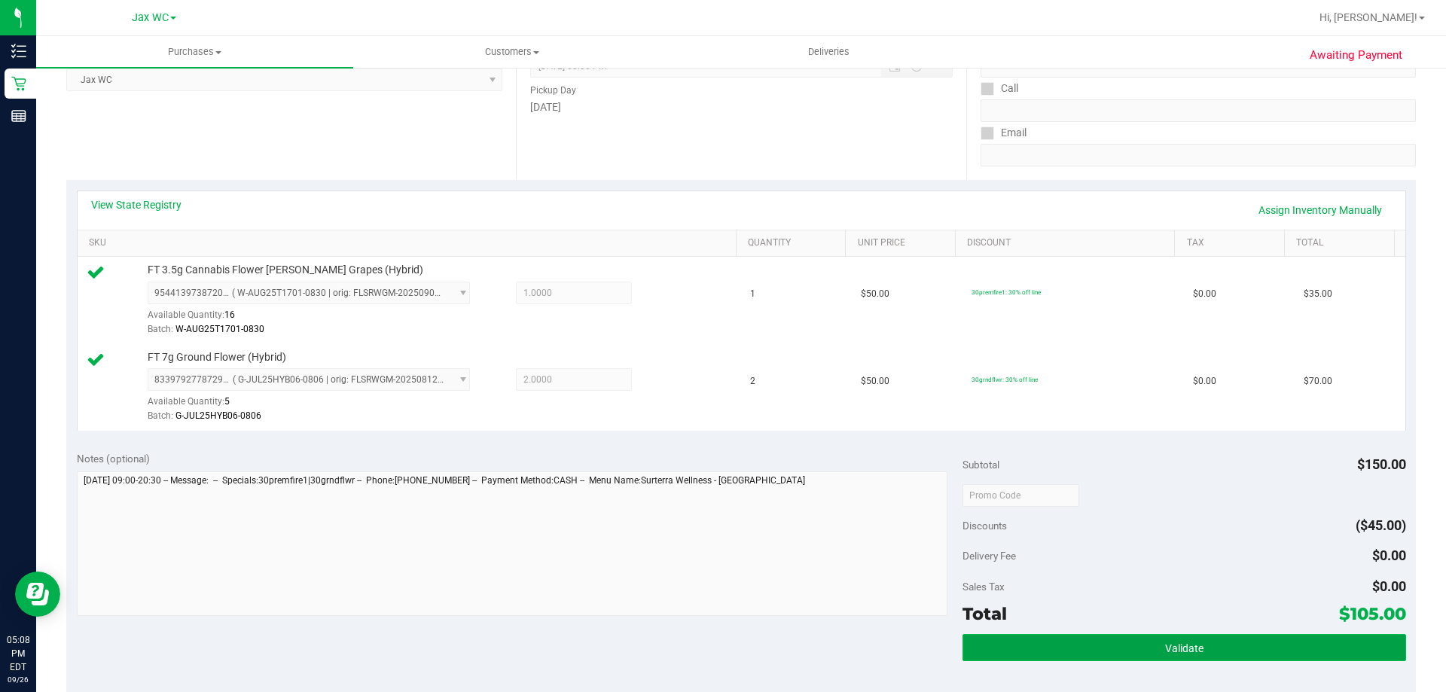
click at [1213, 658] on button "Validate" at bounding box center [1183, 647] width 443 height 27
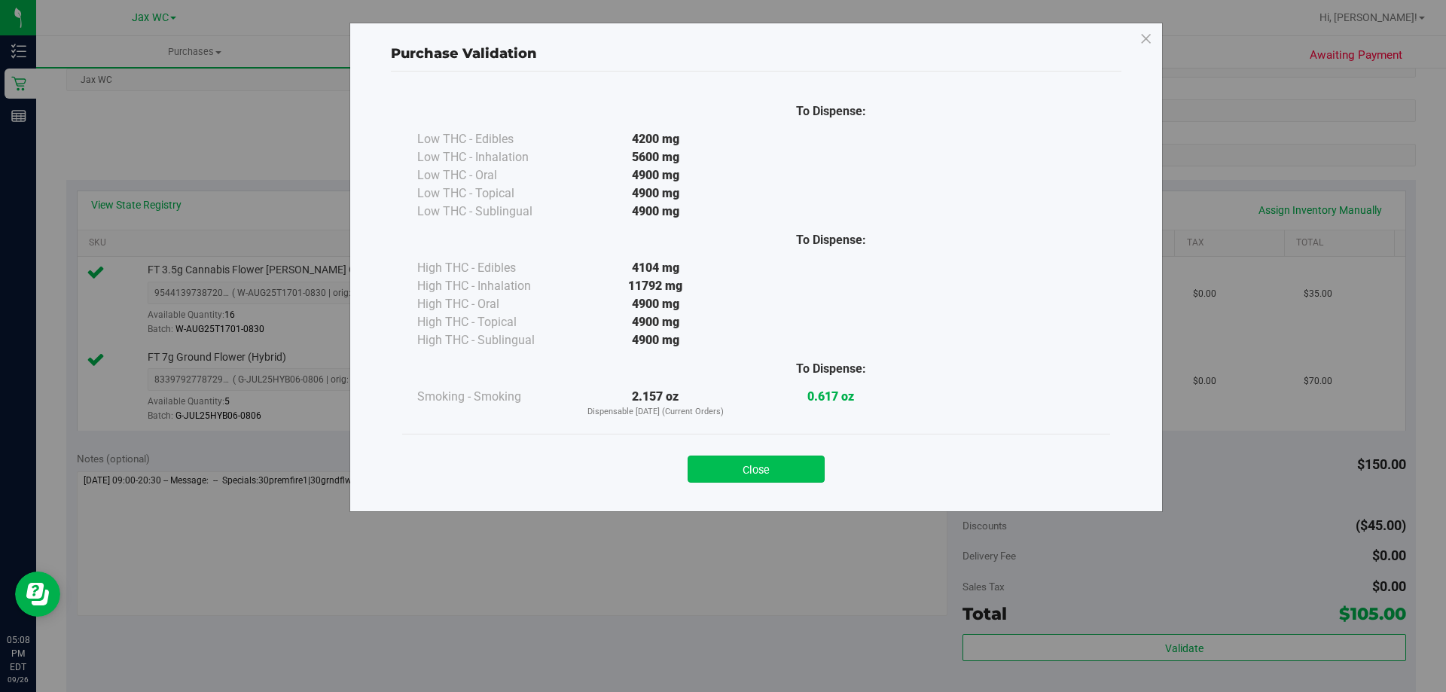
click at [745, 477] on button "Close" at bounding box center [755, 468] width 137 height 27
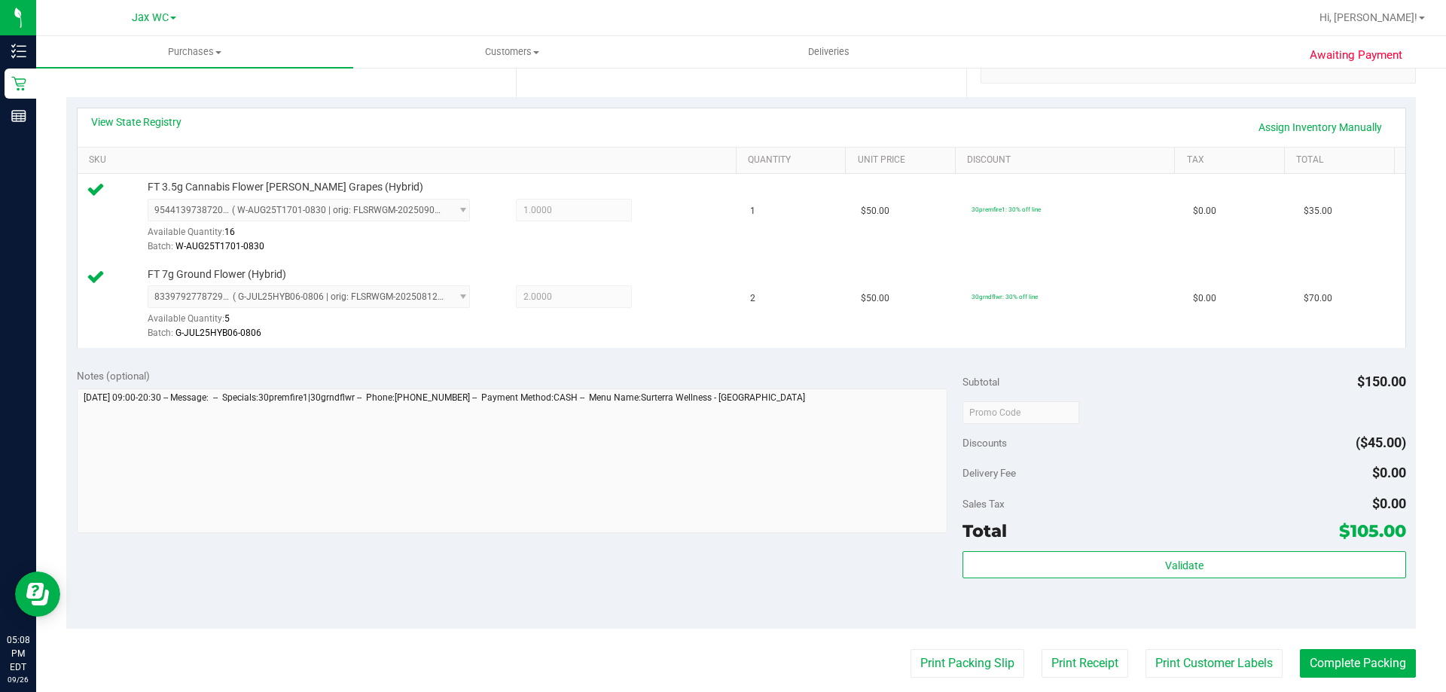
scroll to position [452, 0]
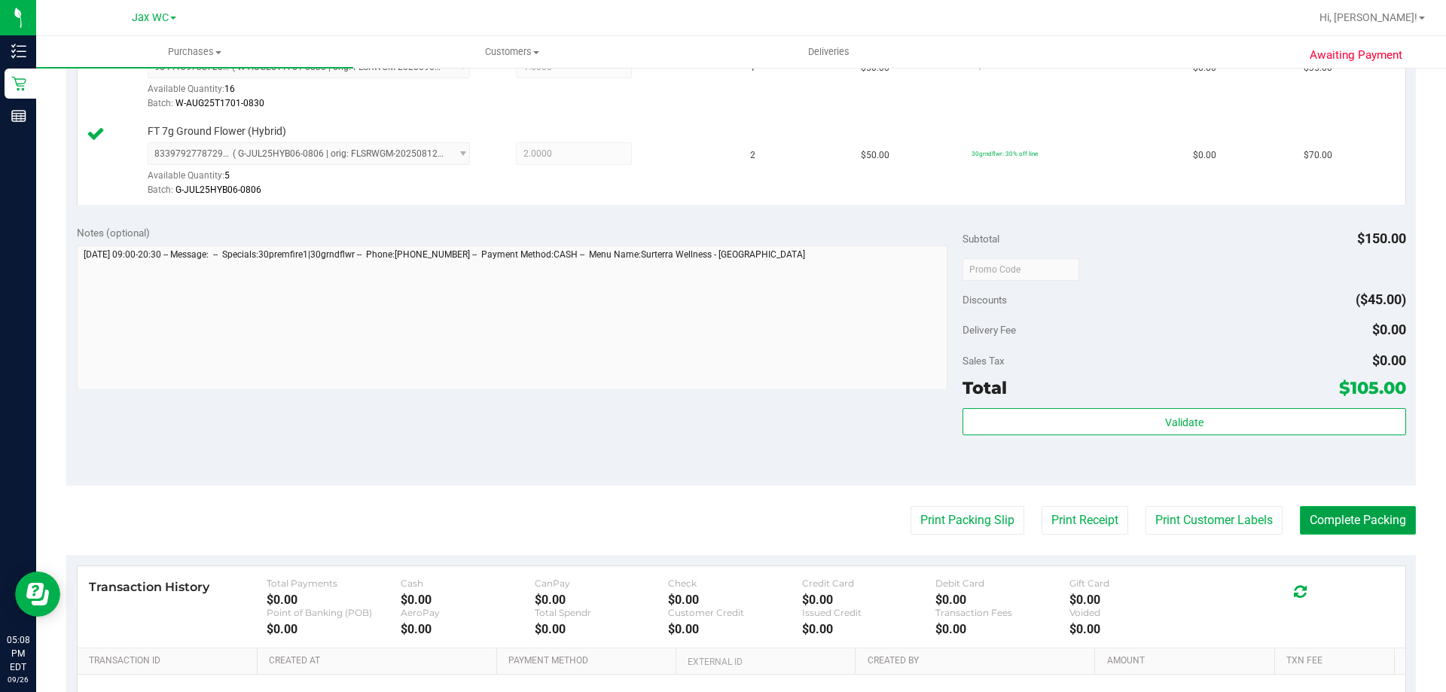
click at [1374, 525] on button "Complete Packing" at bounding box center [1357, 520] width 116 height 29
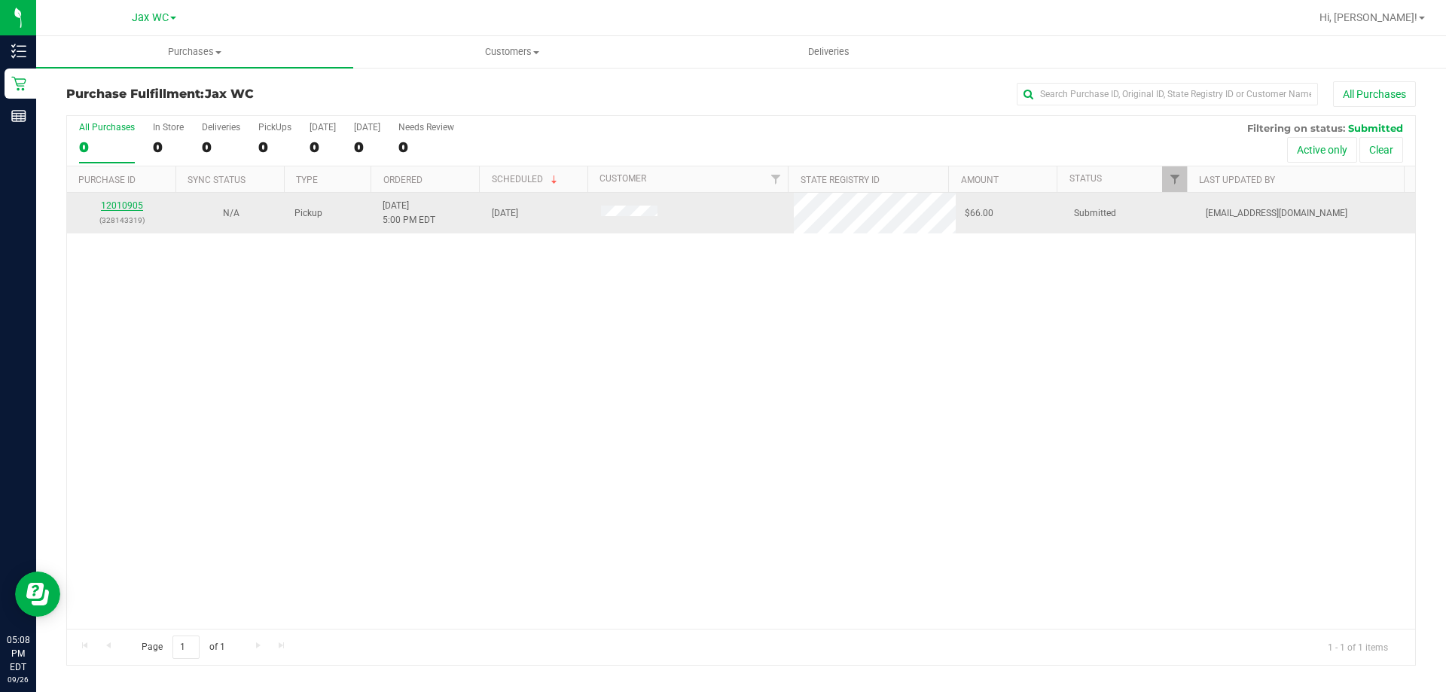
click at [133, 205] on link "12010905" at bounding box center [122, 205] width 42 height 11
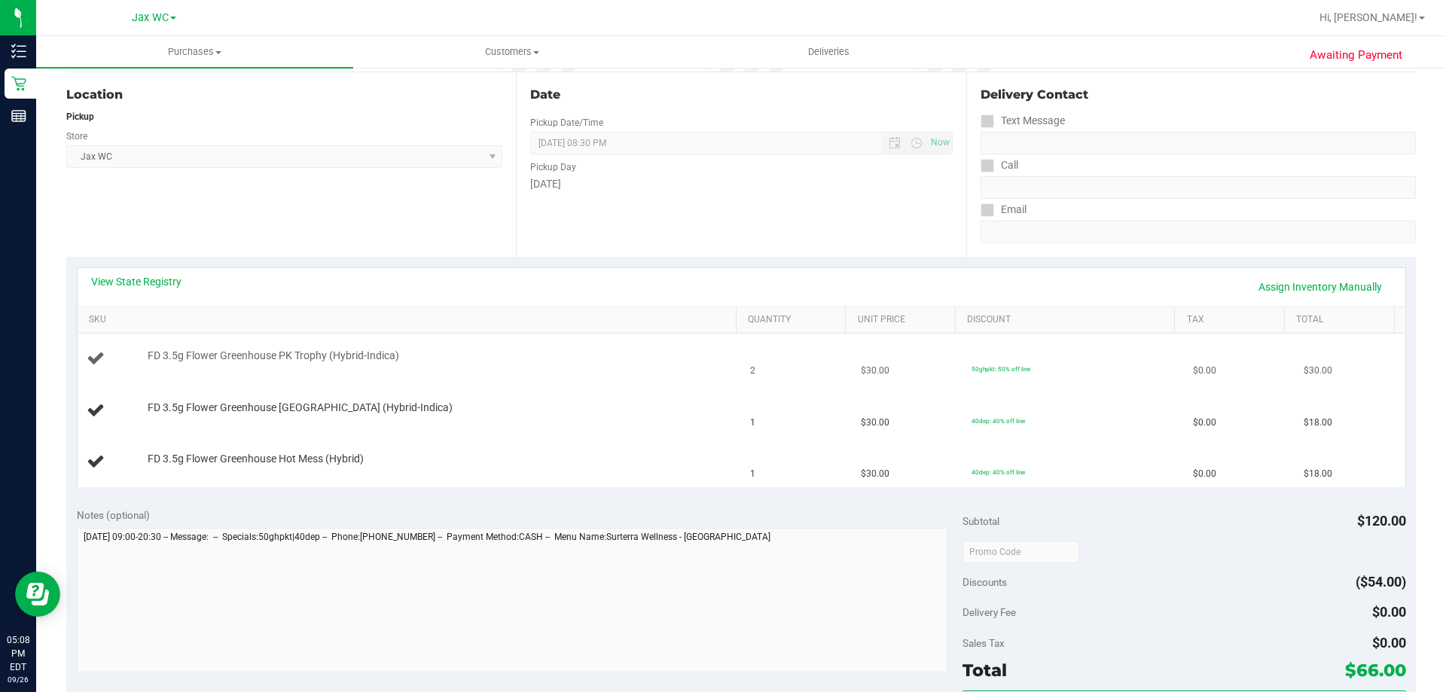
scroll to position [151, 0]
click at [148, 286] on link "View State Registry" at bounding box center [136, 280] width 90 height 15
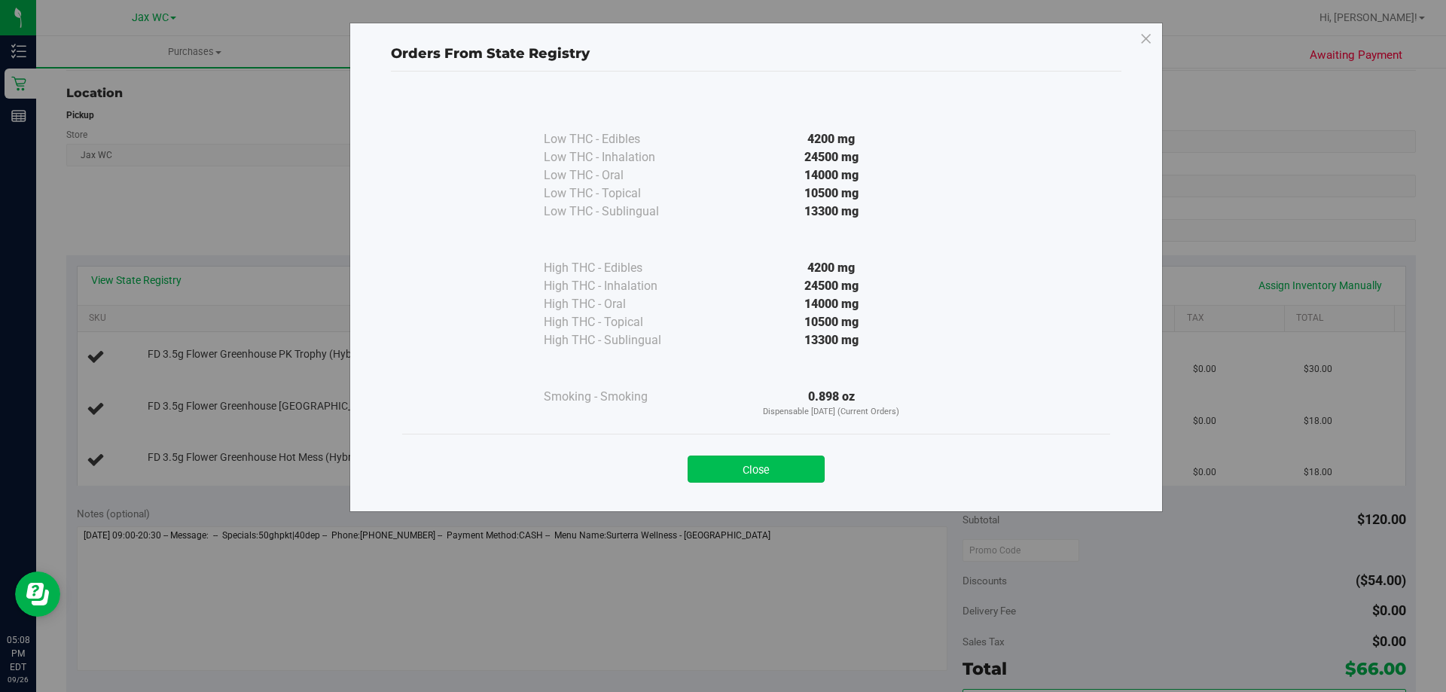
click at [775, 476] on button "Close" at bounding box center [755, 468] width 137 height 27
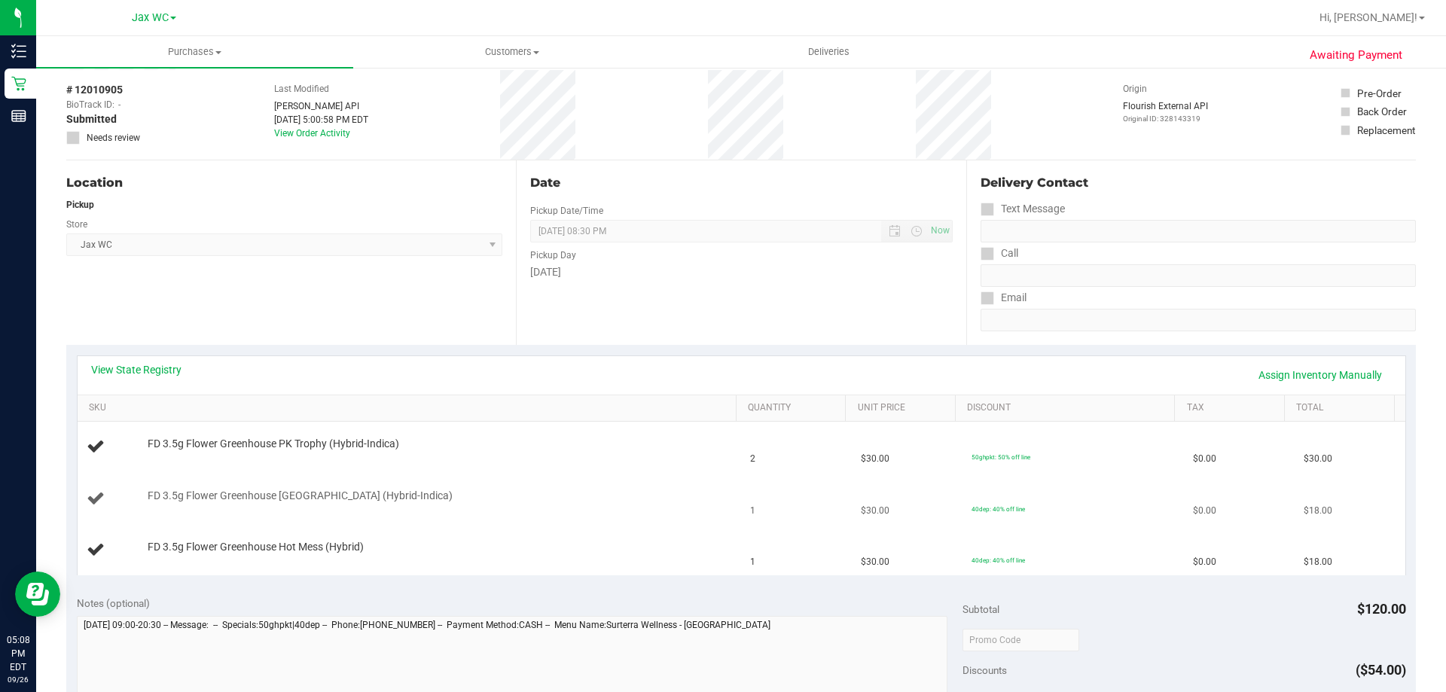
scroll to position [0, 0]
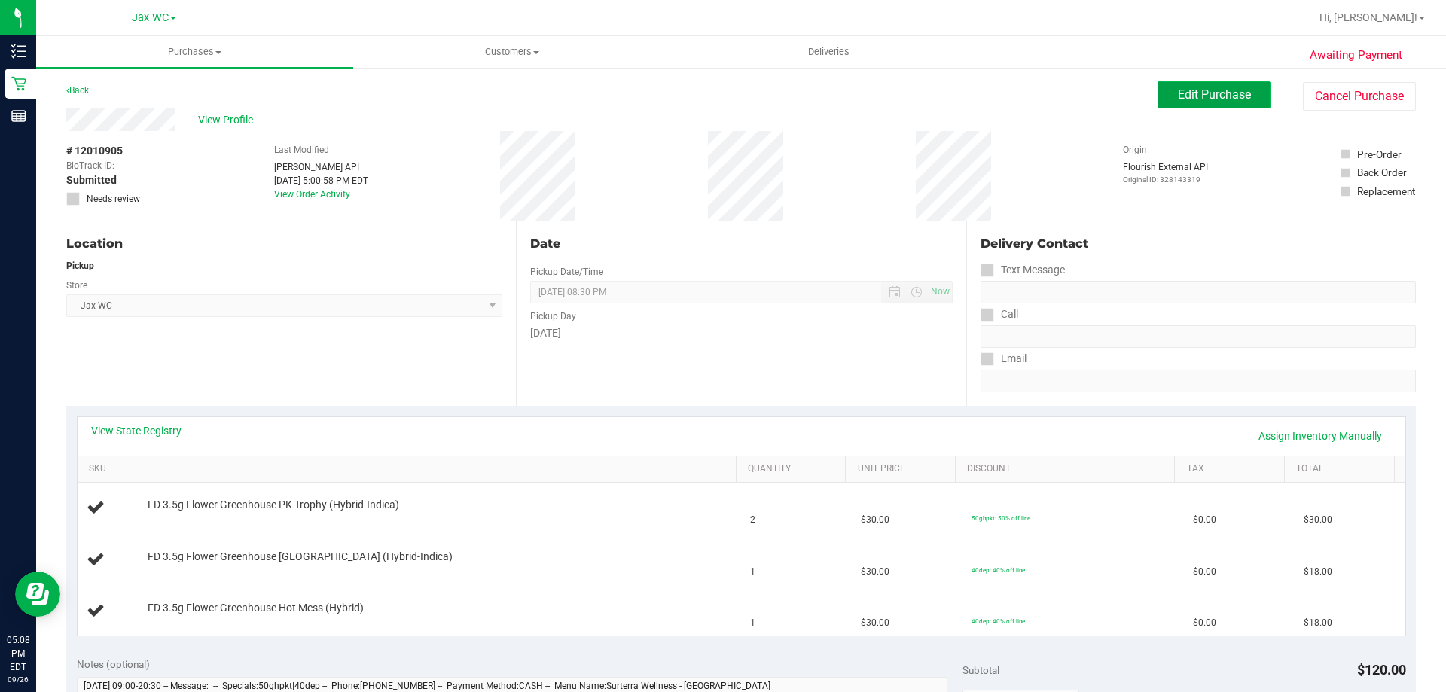
click at [1248, 104] on button "Edit Purchase" at bounding box center [1213, 94] width 113 height 27
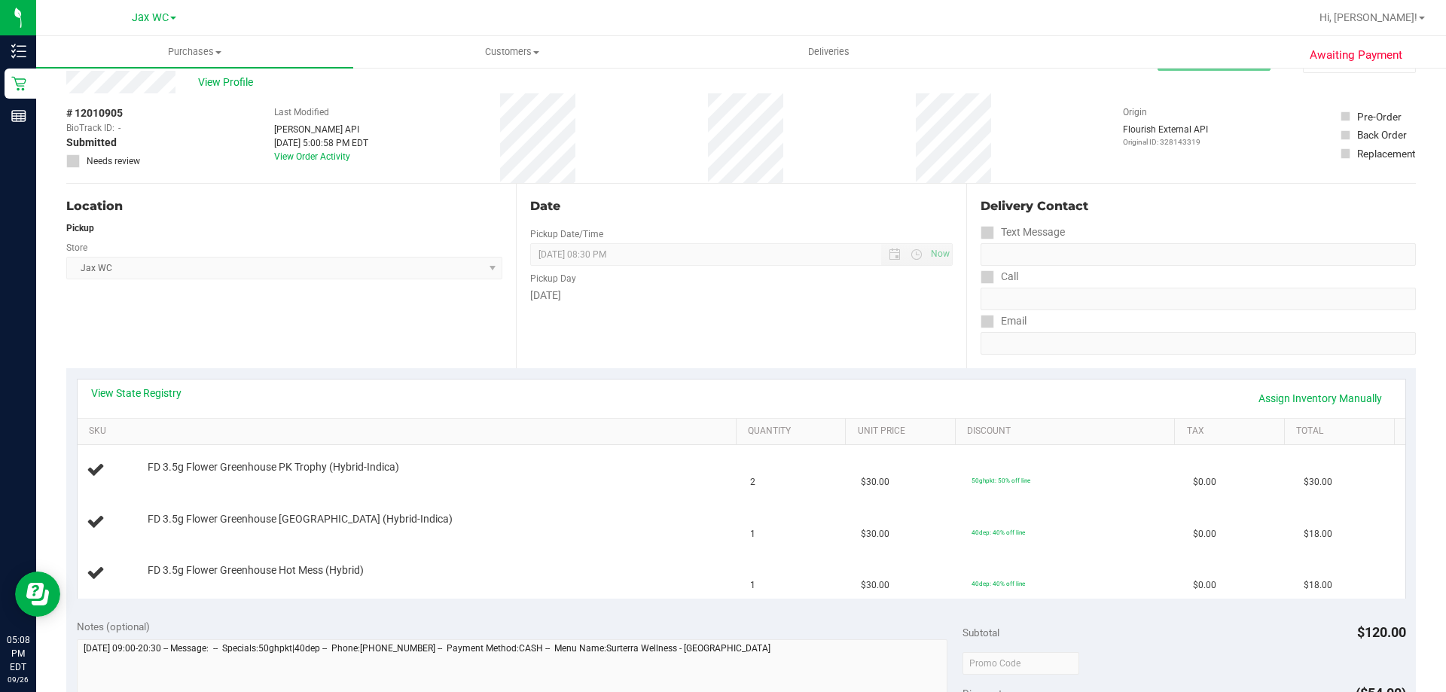
scroll to position [75, 0]
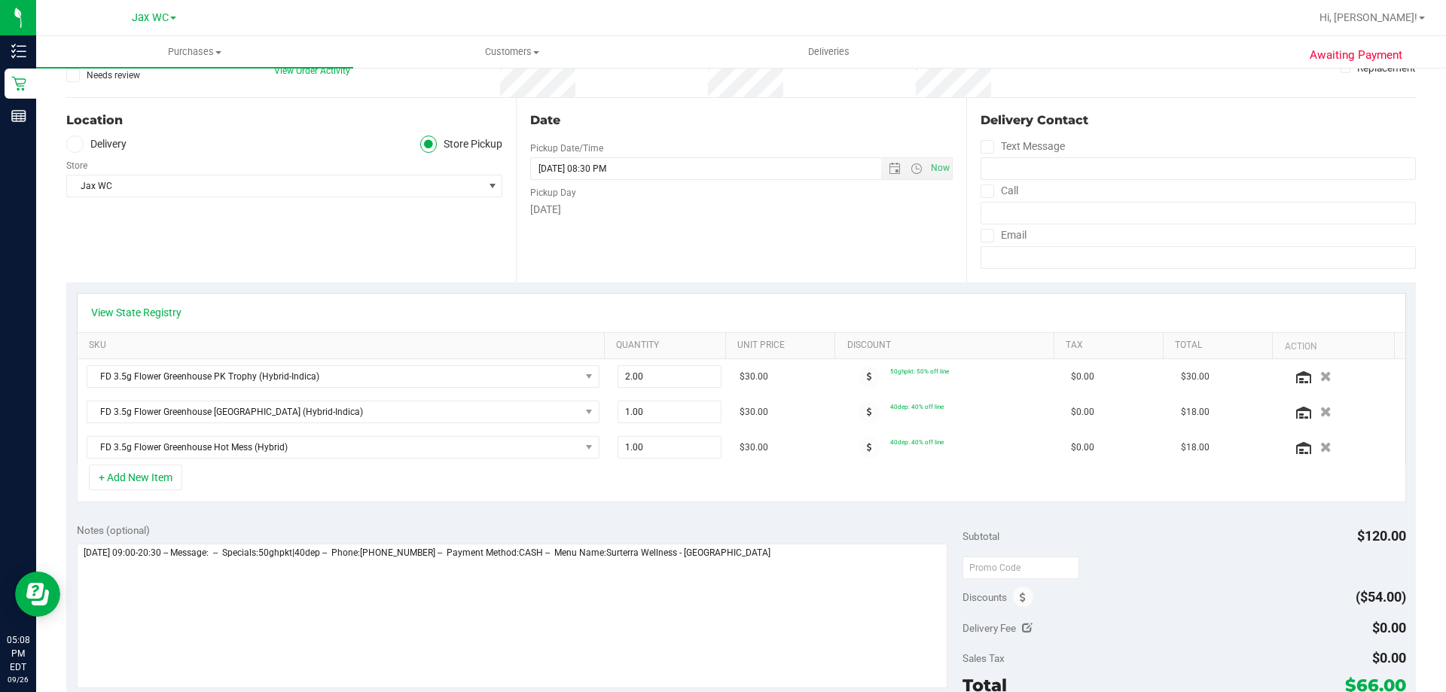
scroll to position [151, 0]
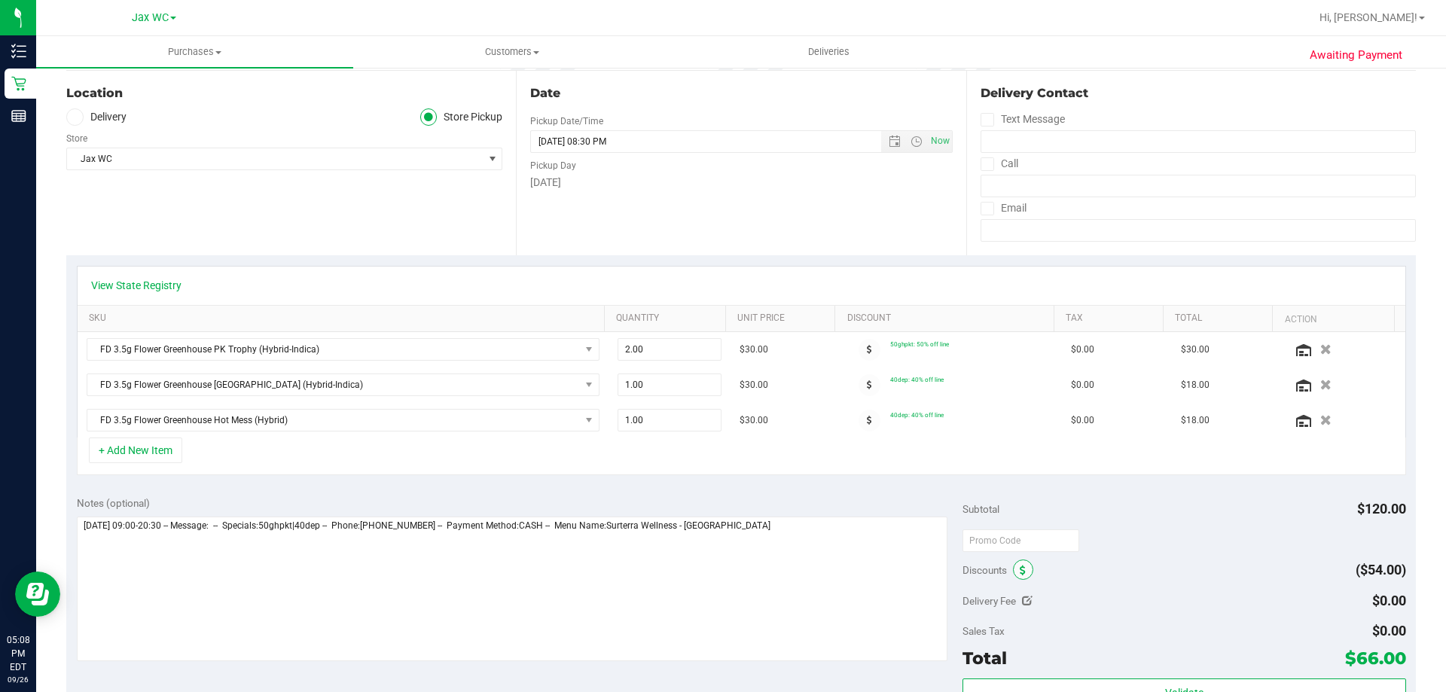
click at [1019, 568] on icon at bounding box center [1022, 570] width 6 height 11
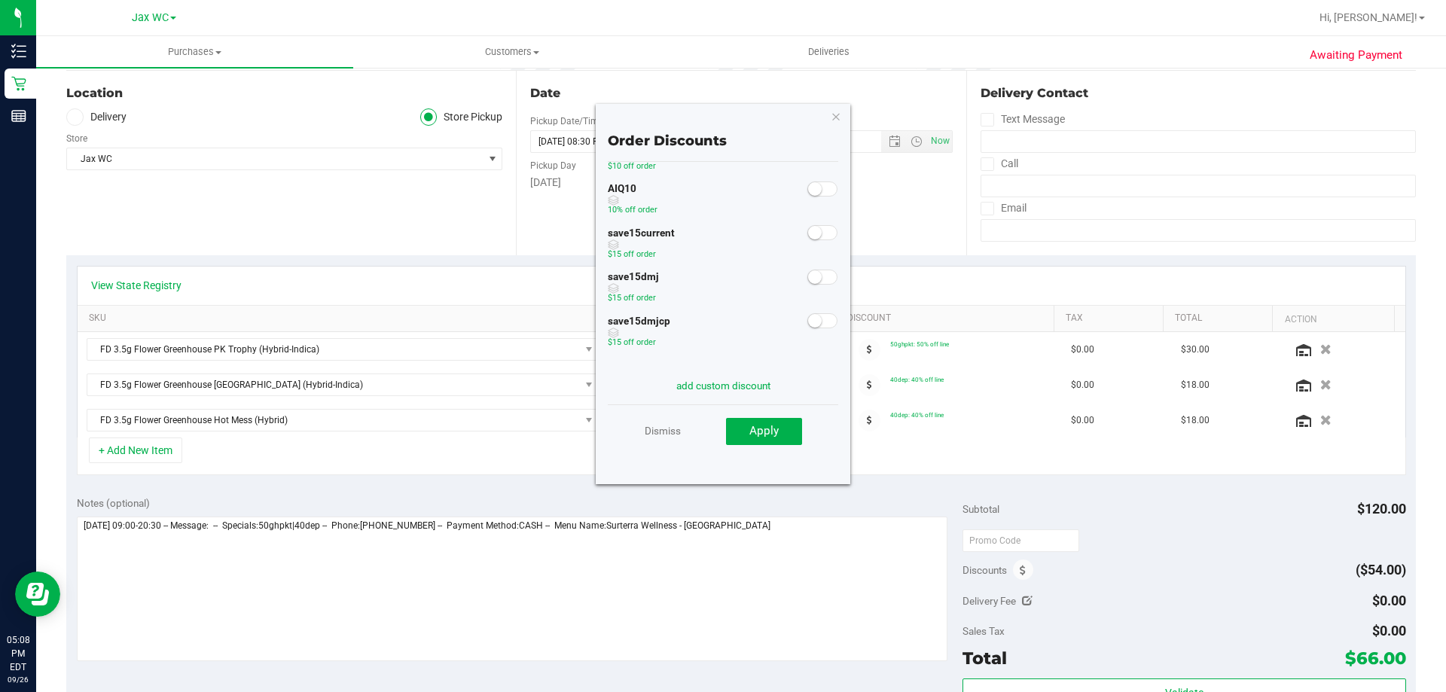
scroll to position [0, 0]
click at [834, 123] on icon "button" at bounding box center [835, 116] width 11 height 18
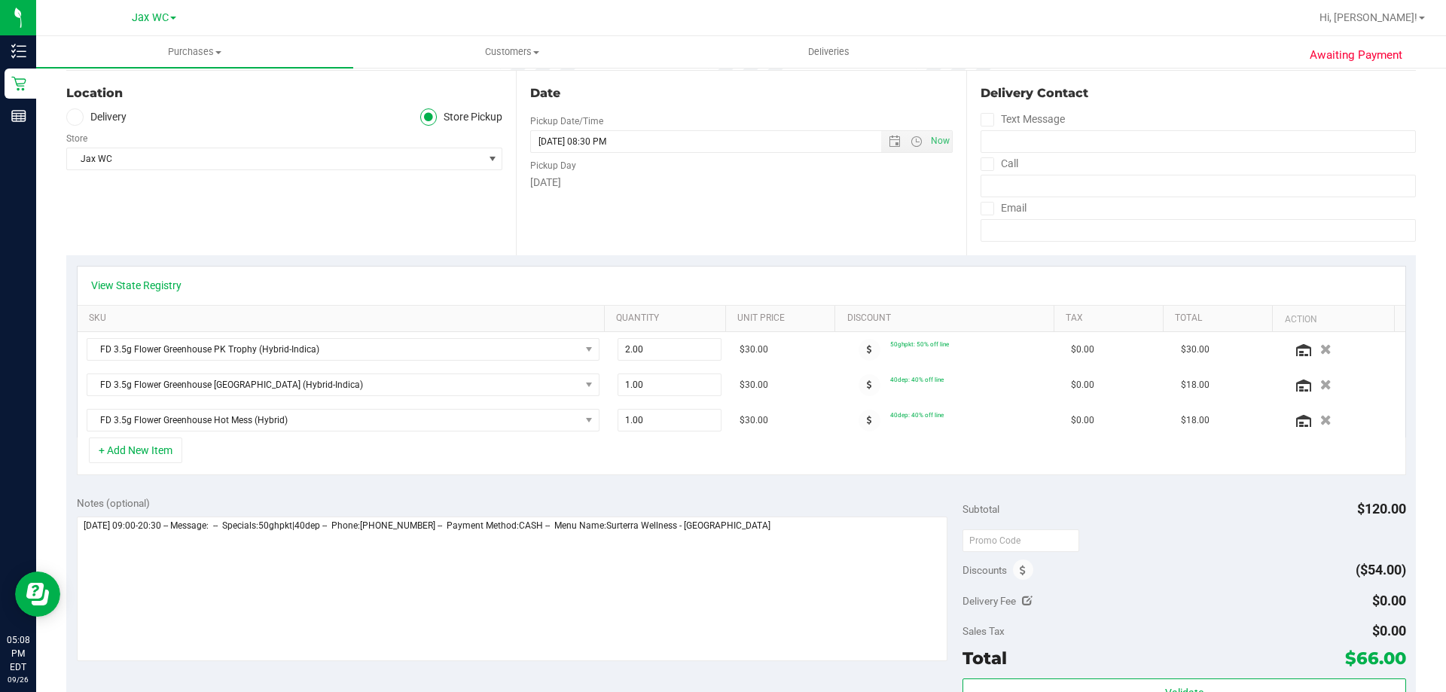
click at [900, 455] on div "+ Add New Item" at bounding box center [741, 456] width 1329 height 38
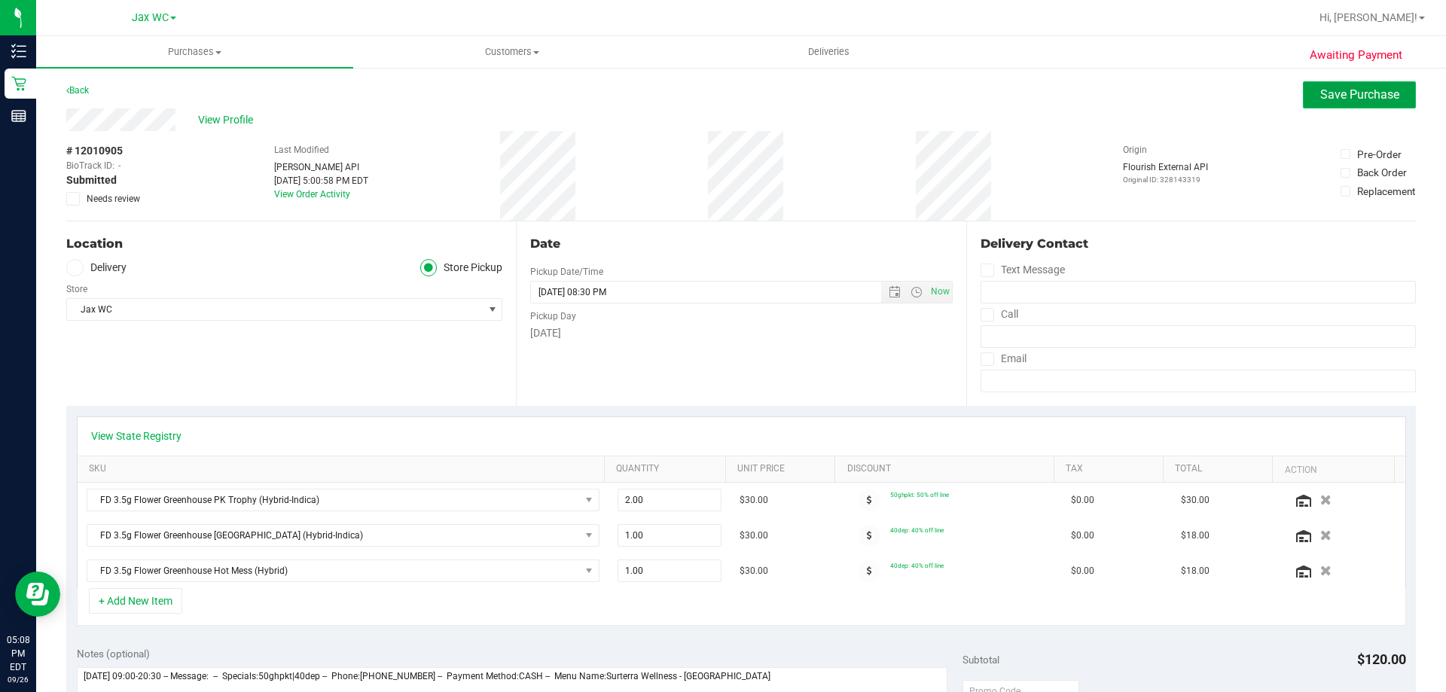
click at [1357, 97] on span "Save Purchase" at bounding box center [1359, 94] width 79 height 14
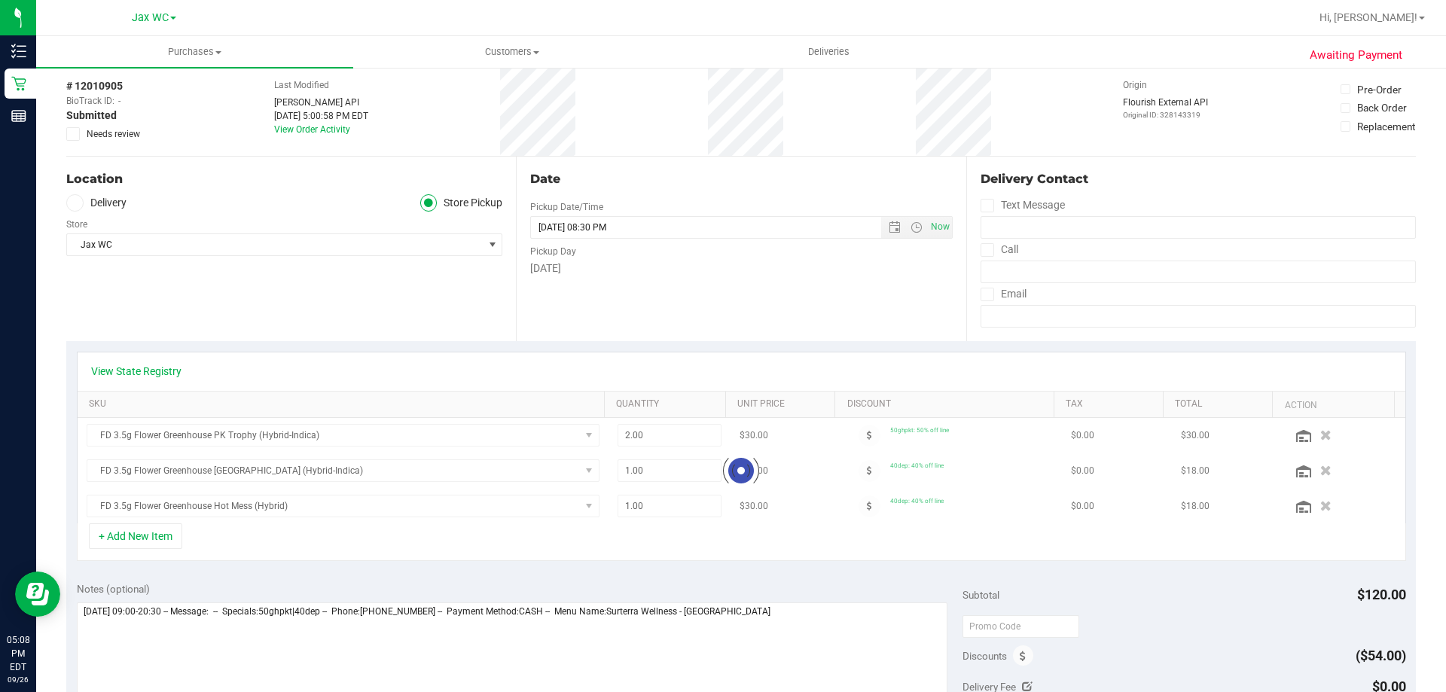
scroll to position [226, 0]
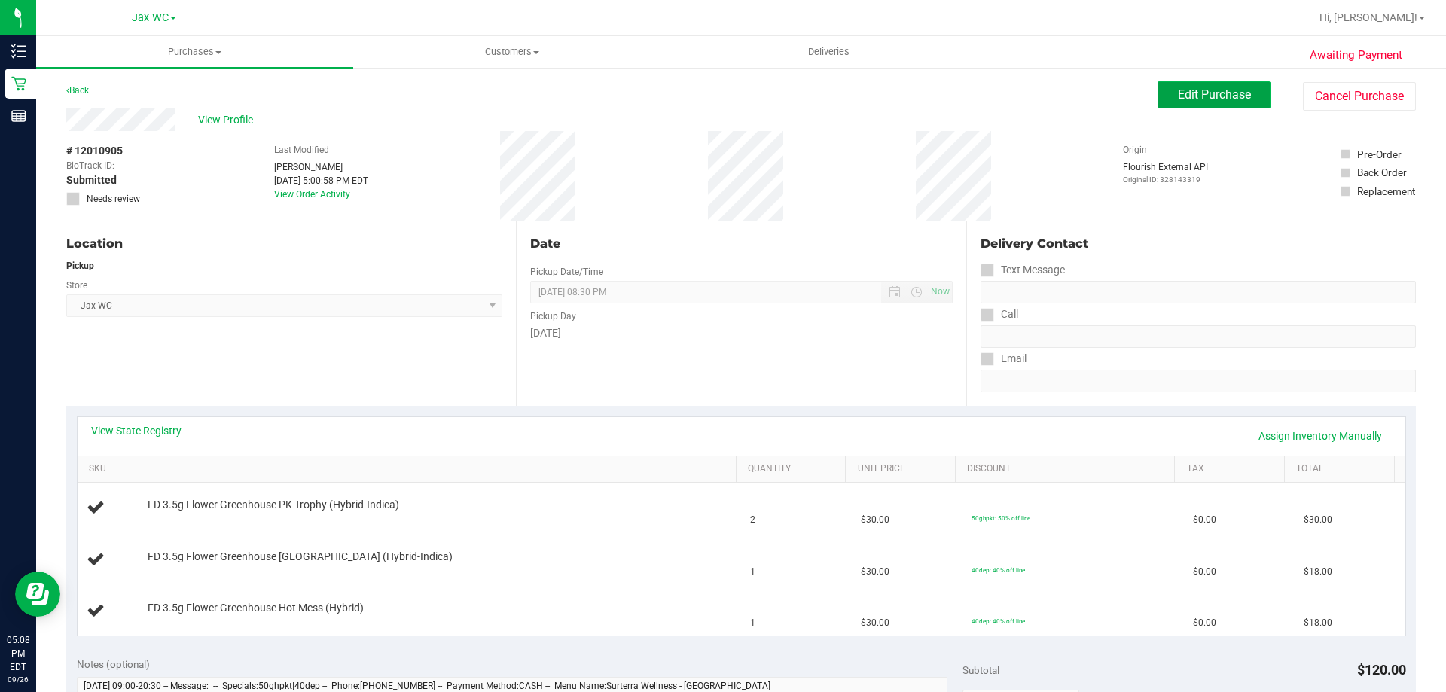
click at [1194, 102] on button "Edit Purchase" at bounding box center [1213, 94] width 113 height 27
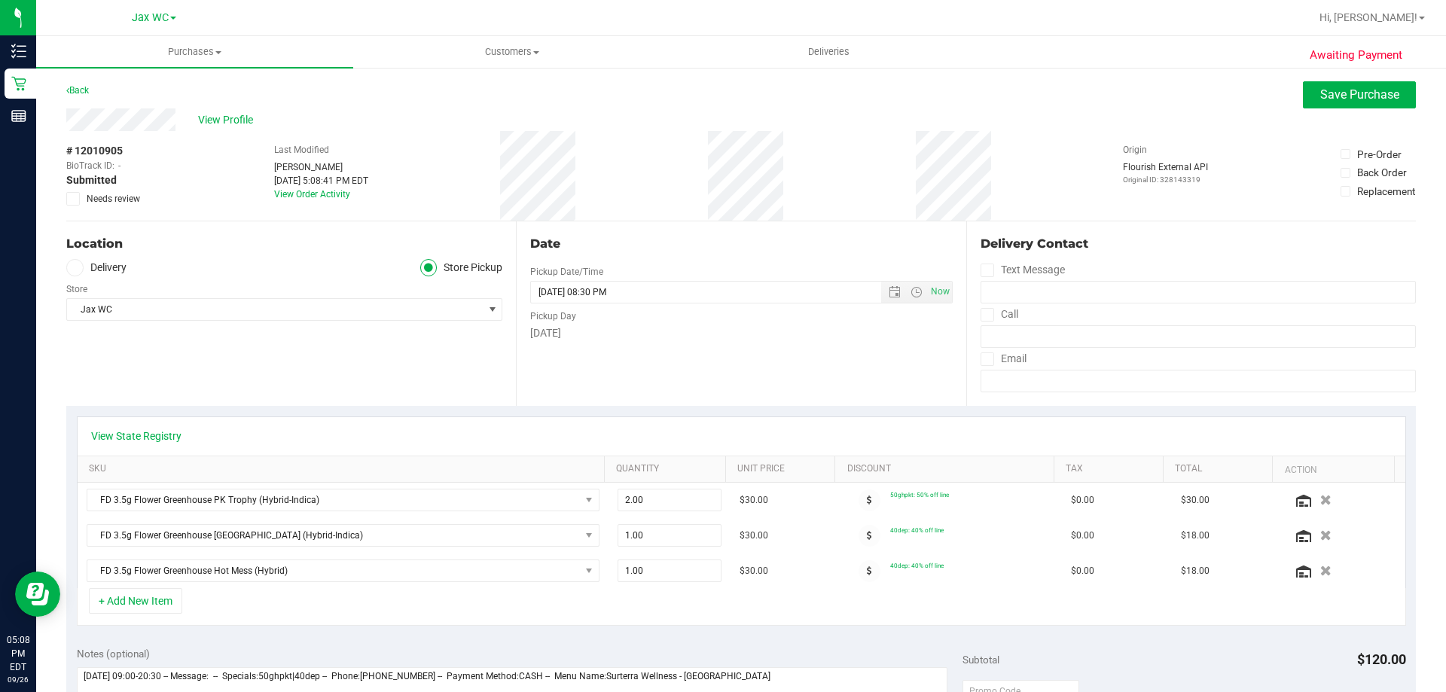
click at [73, 199] on icon at bounding box center [74, 199] width 10 height 0
click at [0, 0] on input "Needs review" at bounding box center [0, 0] width 0 height 0
click at [1350, 98] on span "Save Purchase" at bounding box center [1359, 94] width 79 height 14
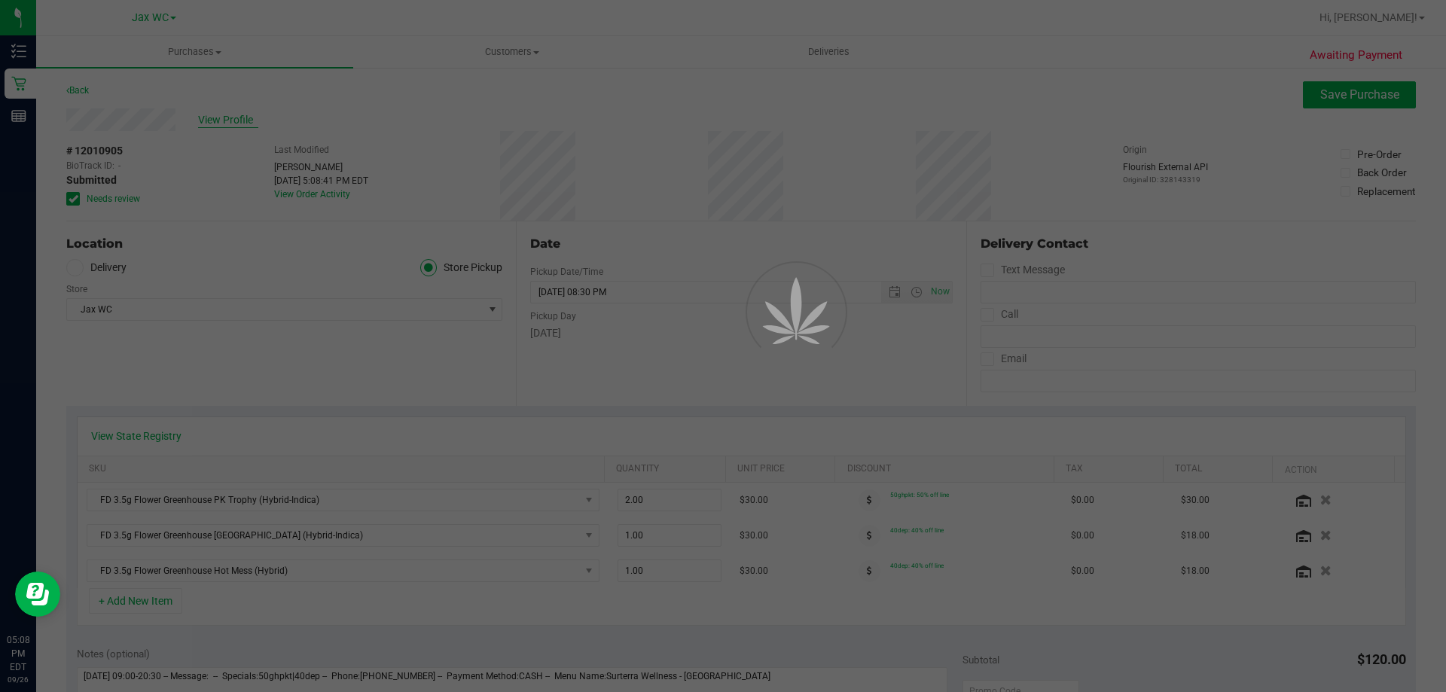
click at [229, 123] on div at bounding box center [723, 346] width 1446 height 692
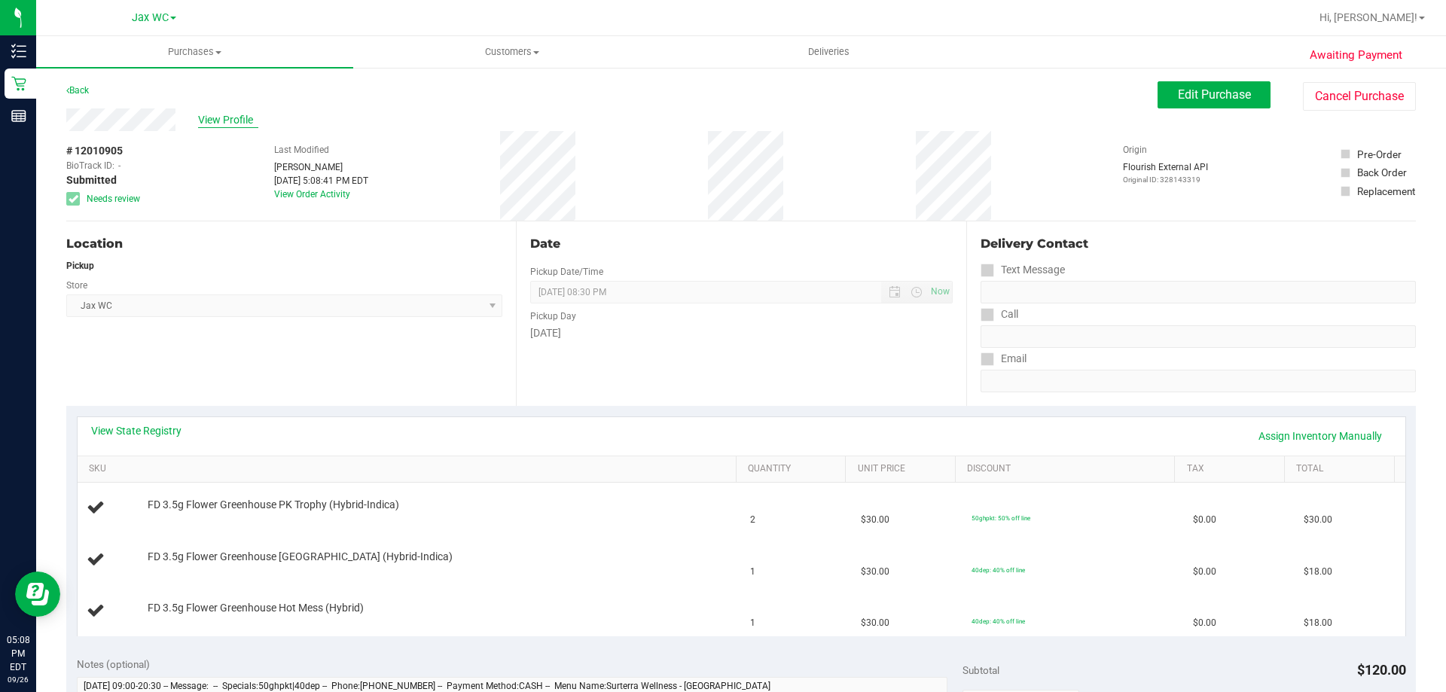
click at [203, 119] on span "View Profile" at bounding box center [228, 120] width 60 height 16
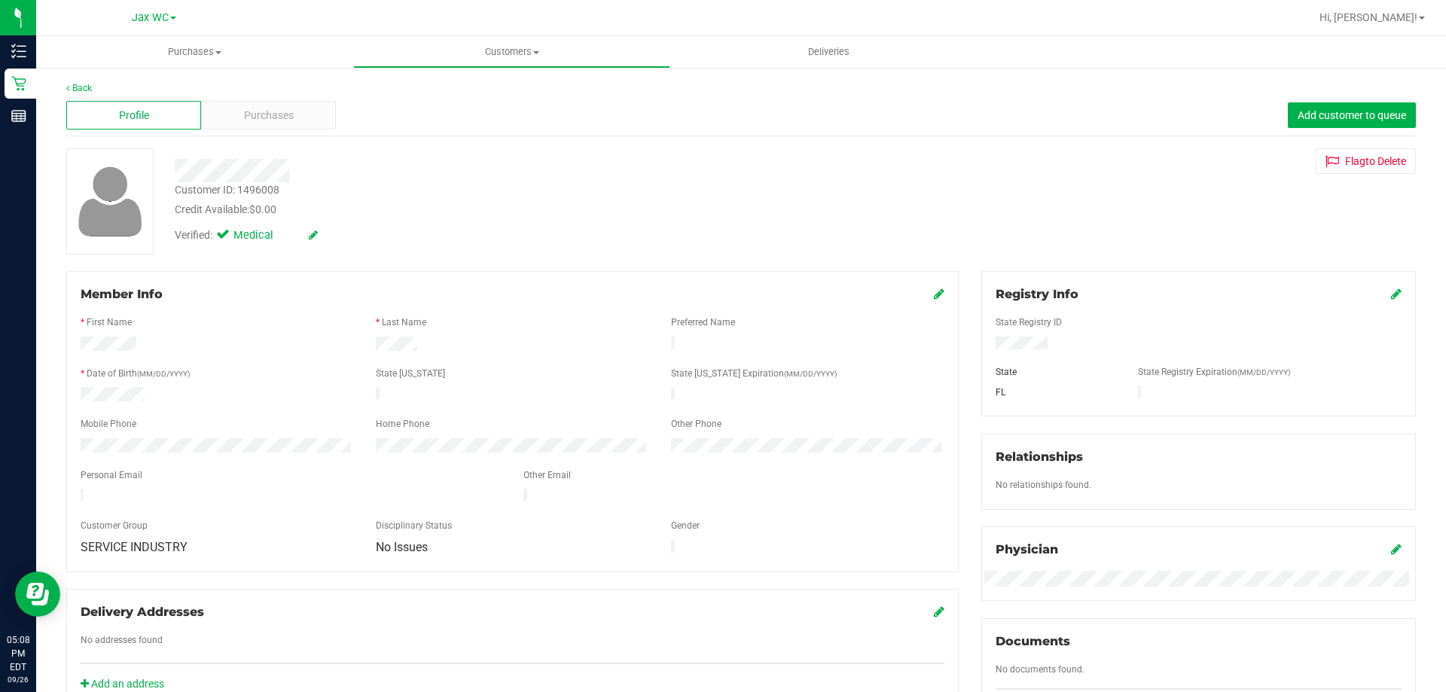
click at [253, 183] on div "Customer ID: 1496008" at bounding box center [227, 190] width 105 height 16
copy div "1496008"
click at [311, 234] on icon at bounding box center [313, 235] width 9 height 11
click at [100, 83] on div "Back Profile Purchases Add customer to queue Customer ID: 1496008 Credit Availa…" at bounding box center [740, 578] width 1409 height 1024
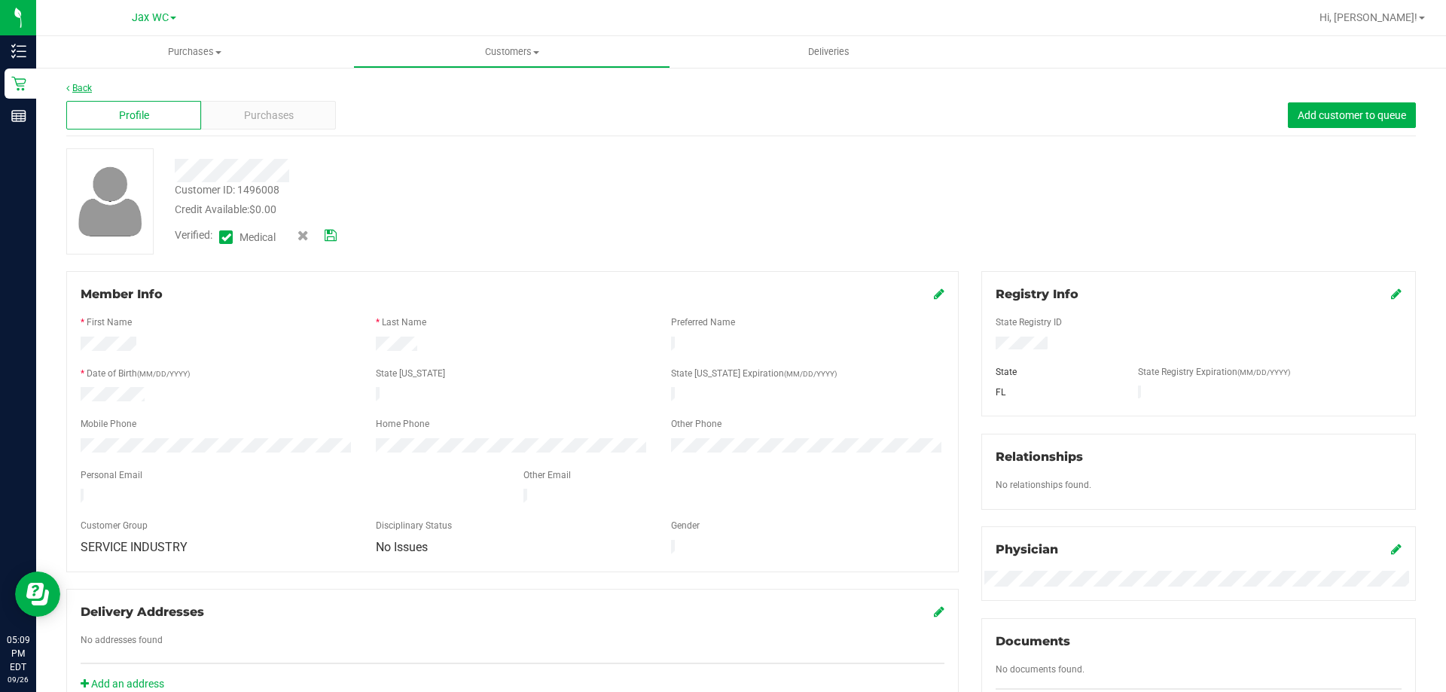
click at [83, 84] on link "Back" at bounding box center [79, 88] width 26 height 11
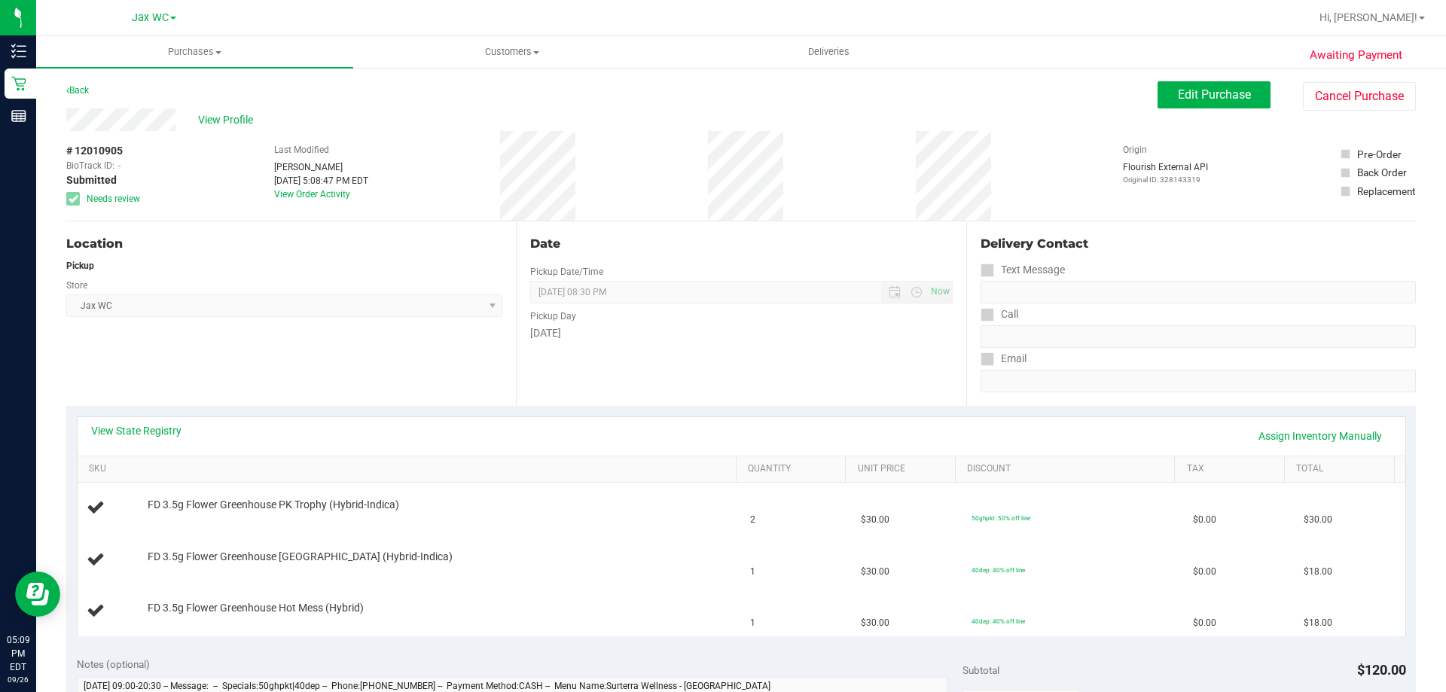
click at [343, 368] on div "Location Pickup Store Jax WC Select Store Bonita Springs WC Boynton Beach WC Br…" at bounding box center [290, 313] width 449 height 184
click at [1252, 80] on div "Awaiting Payment Back Edit Purchase Cancel Purchase View Profile # 12010905 Bio…" at bounding box center [740, 682] width 1409 height 1232
click at [1218, 96] on span "Edit Purchase" at bounding box center [1213, 94] width 73 height 14
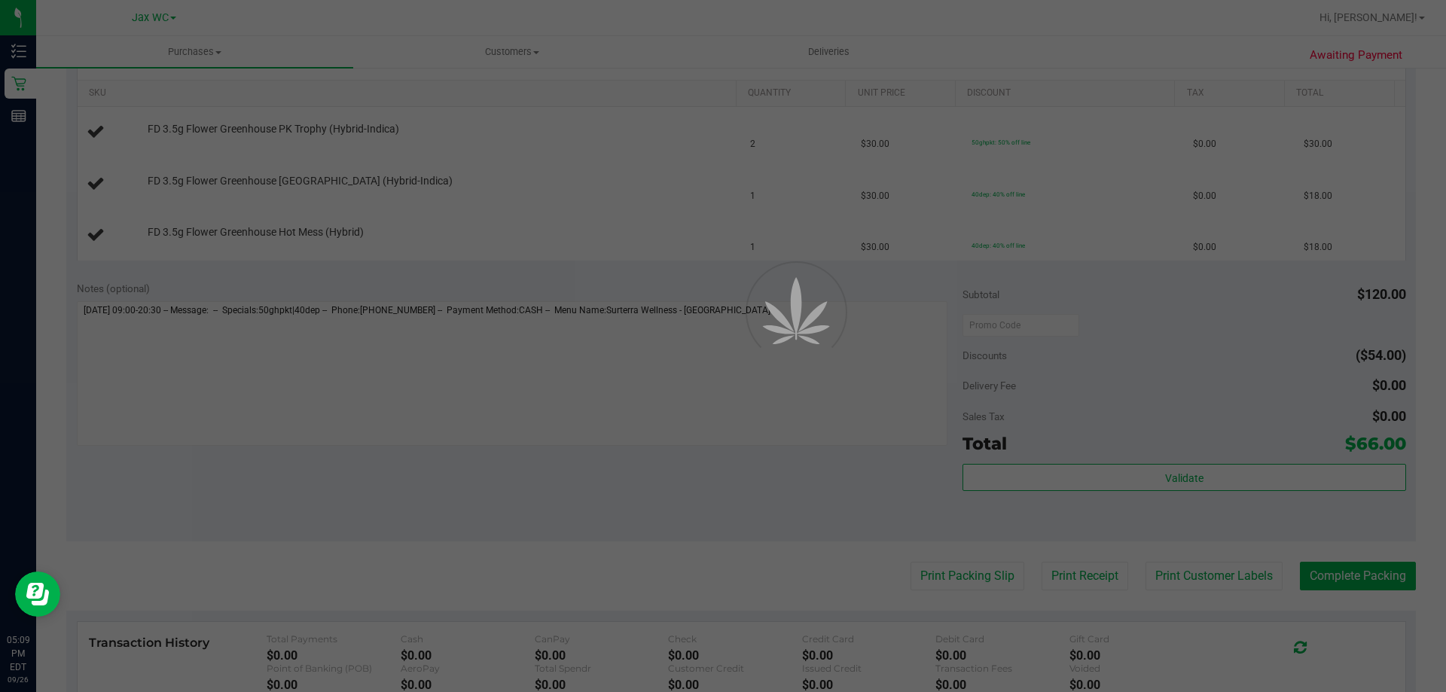
scroll to position [376, 0]
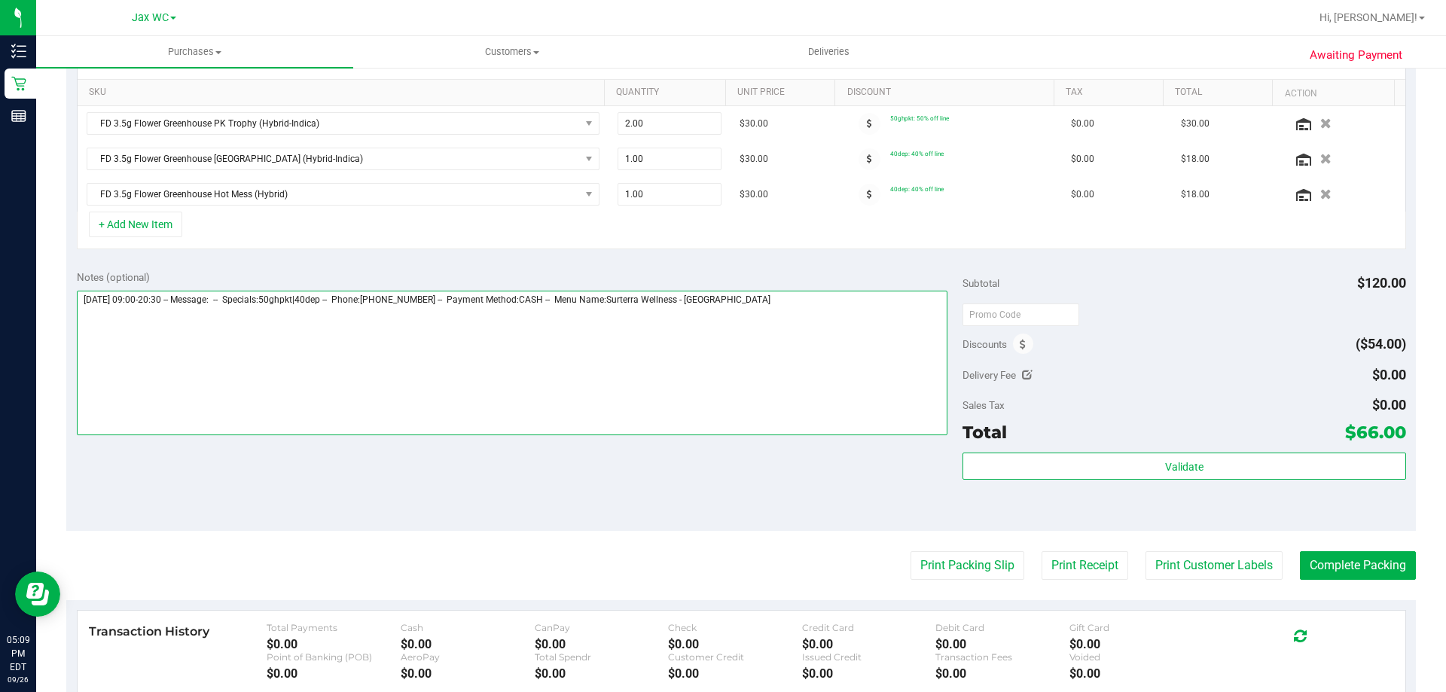
click at [85, 303] on textarea at bounding box center [512, 363] width 871 height 145
paste textarea "can we reach out to cx to see if they want to do the 4/$50 dep. They have 2 eig…"
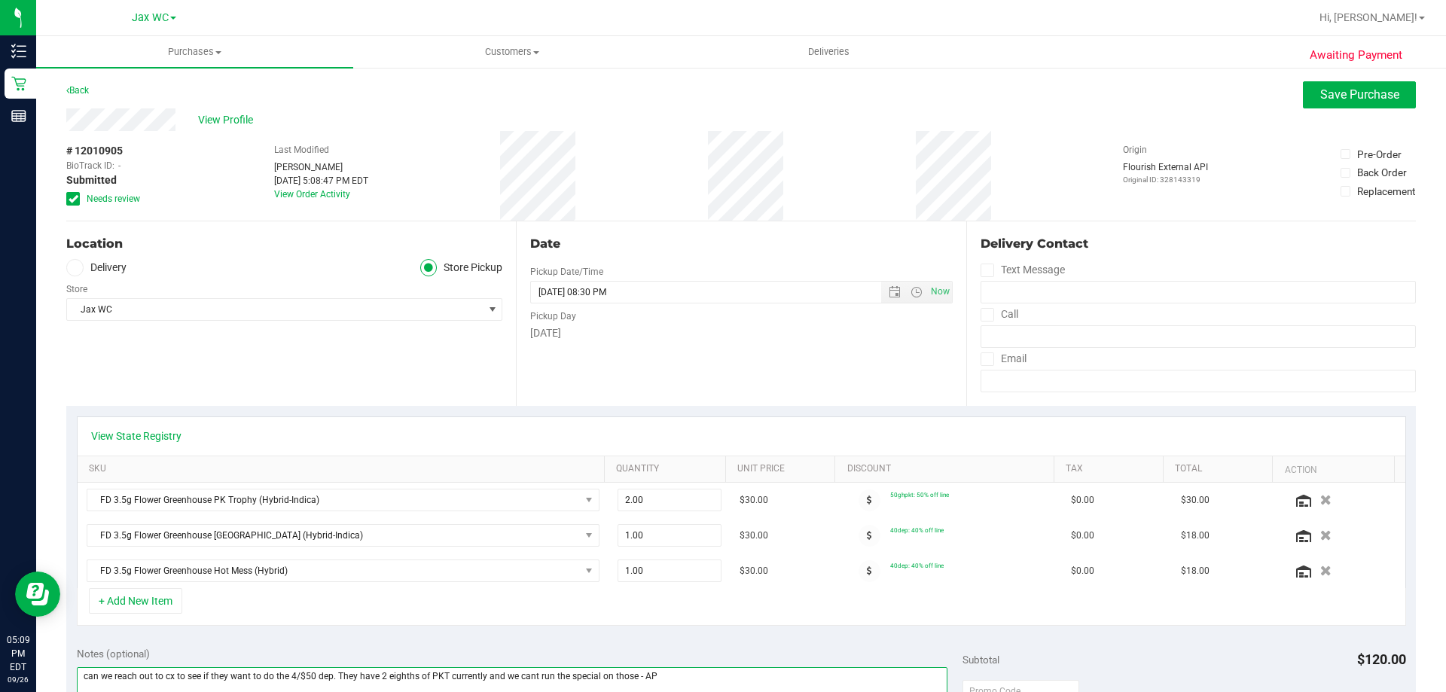
type textarea "can we reach out to cx to see if they want to do the 4/$50 dep. They have 2 eig…"
click at [1345, 108] on div "View Profile" at bounding box center [740, 119] width 1349 height 23
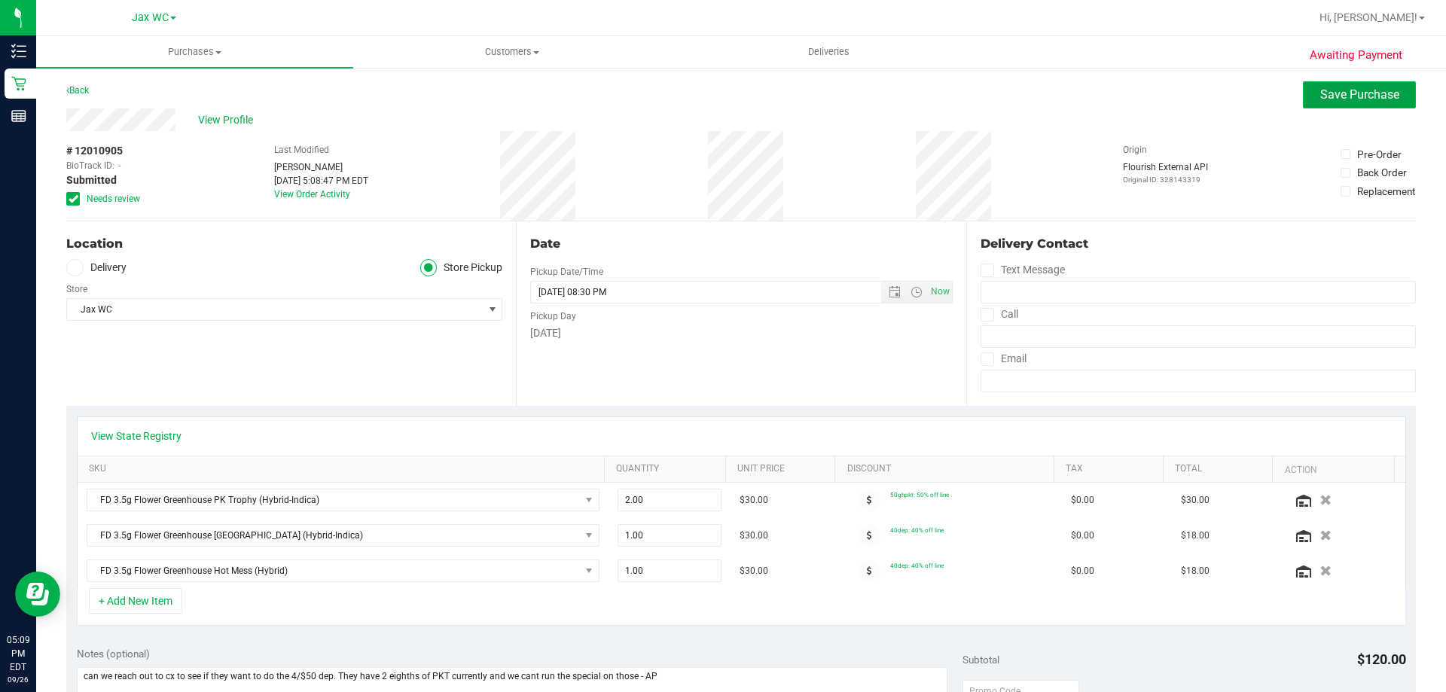
click at [1345, 96] on span "Save Purchase" at bounding box center [1359, 94] width 79 height 14
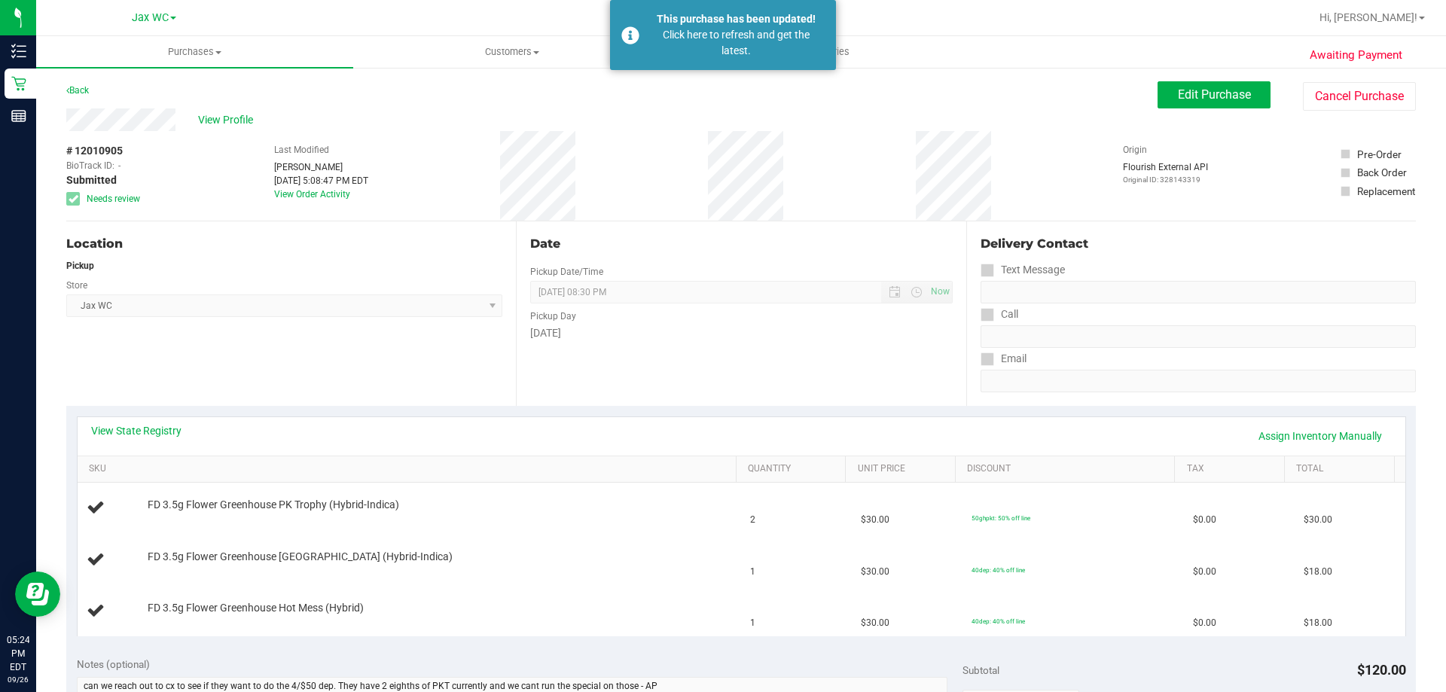
click at [355, 372] on div "Location Pickup Store Jax WC Select Store Bonita Springs WC Boynton Beach WC Br…" at bounding box center [290, 313] width 449 height 184
click at [739, 60] on div "This purchase has been updated! Click here to refresh and get the latest." at bounding box center [723, 35] width 226 height 70
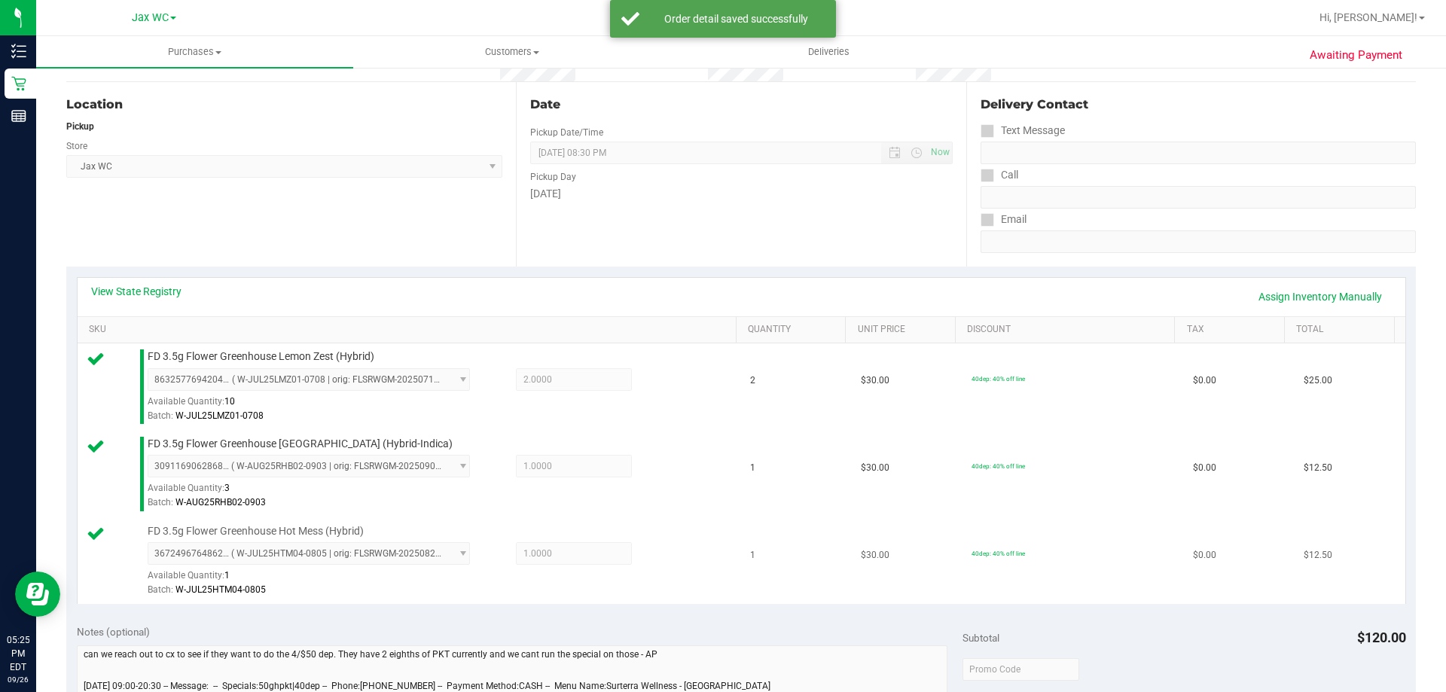
scroll to position [301, 0]
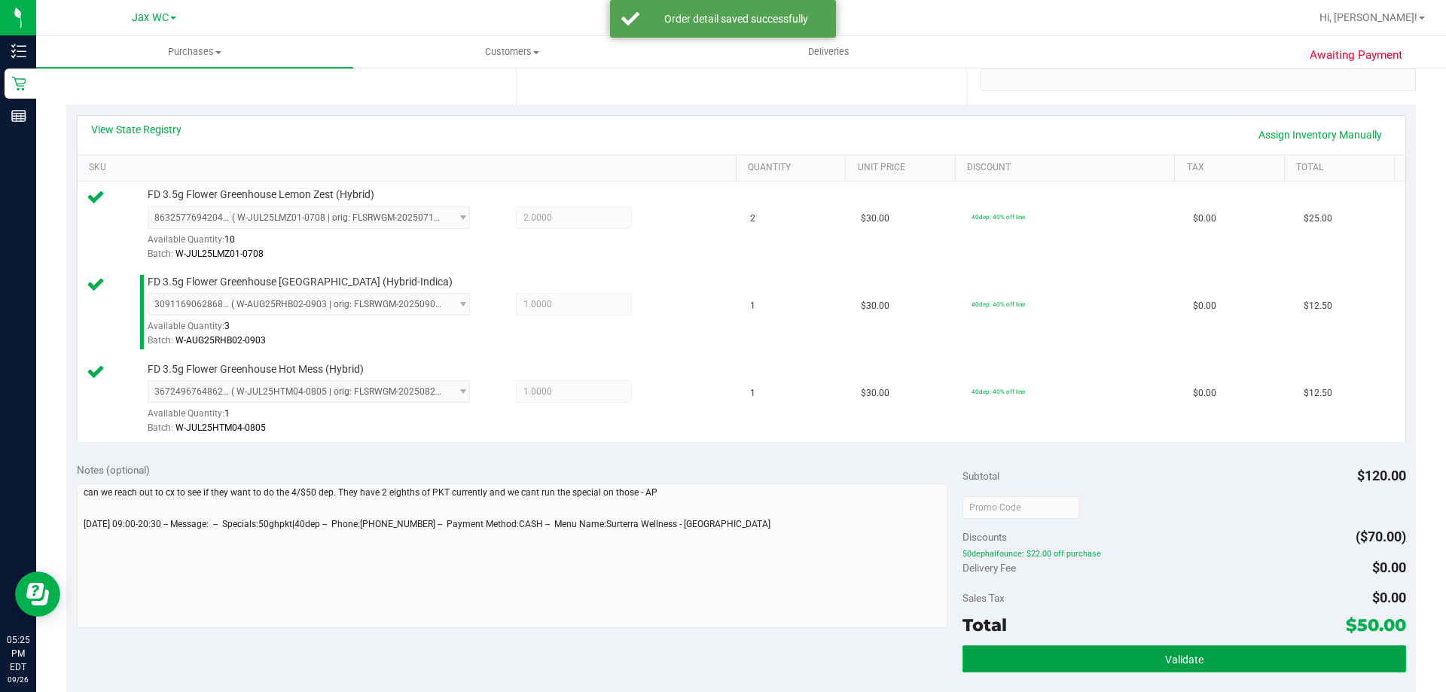
click at [1166, 666] on button "Validate" at bounding box center [1183, 658] width 443 height 27
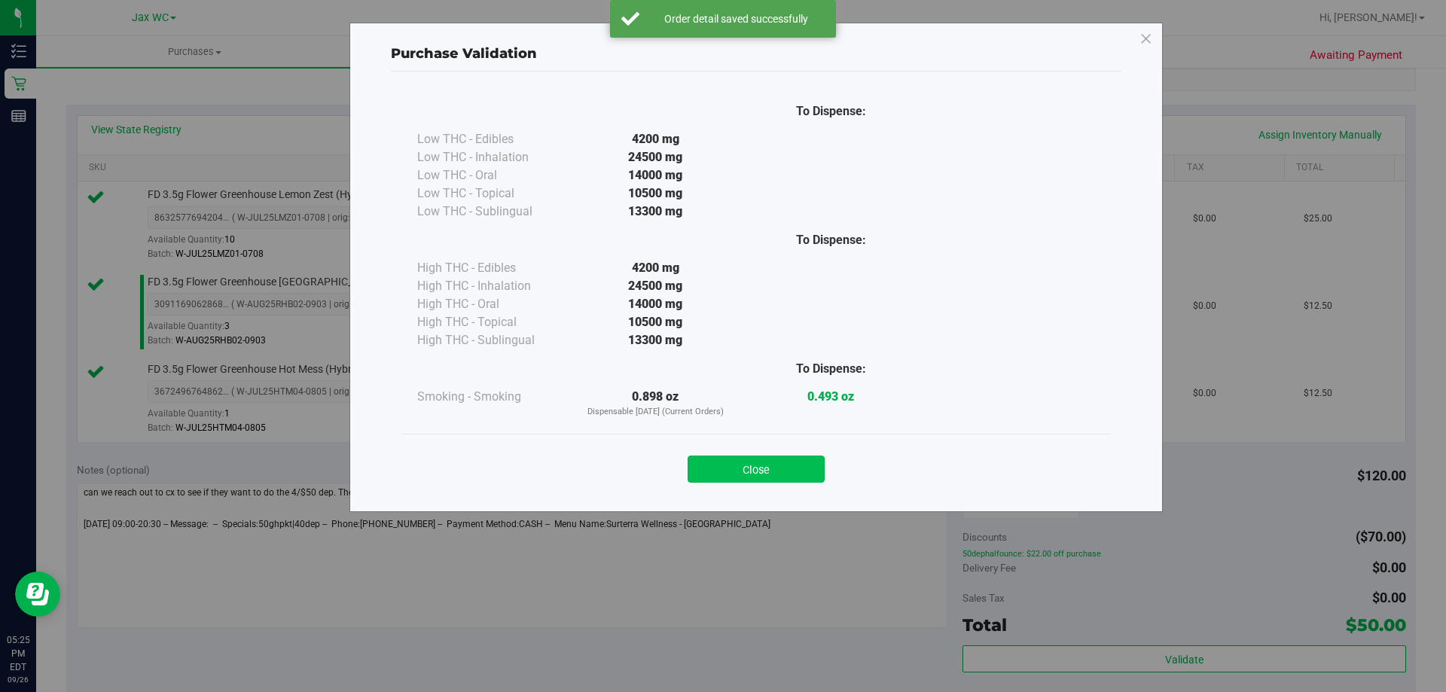
click at [778, 465] on button "Close" at bounding box center [755, 468] width 137 height 27
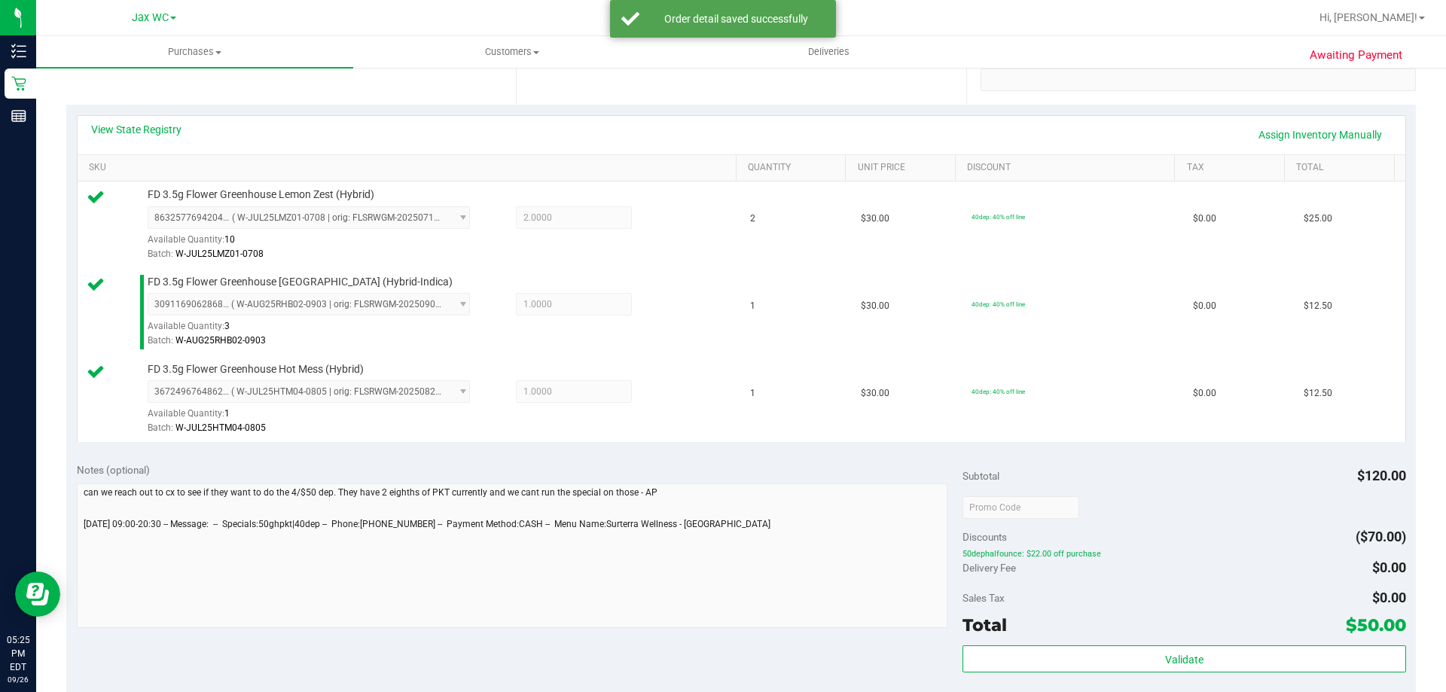
scroll to position [527, 0]
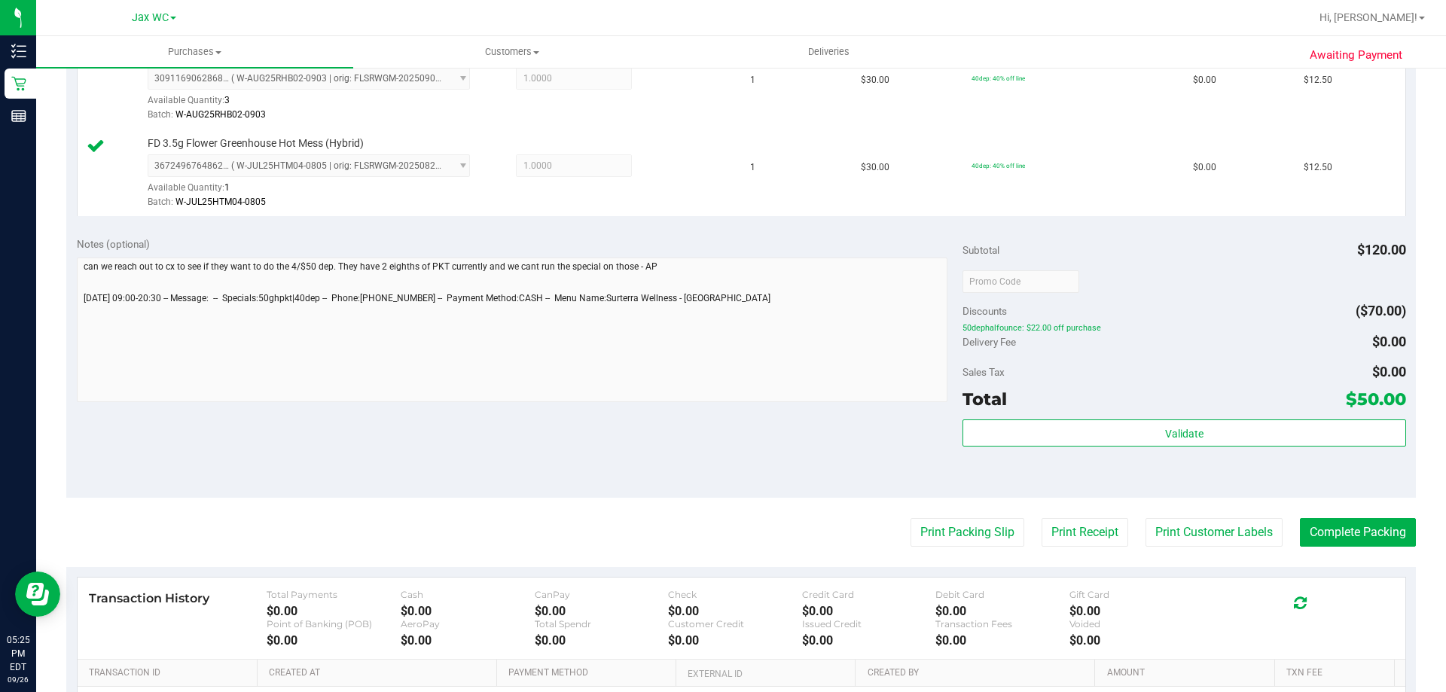
click at [894, 530] on div "Print Packing Slip Print Receipt Print Customer Labels Complete Packing" at bounding box center [740, 532] width 1349 height 29
click at [922, 531] on button "Print Packing Slip" at bounding box center [967, 532] width 114 height 29
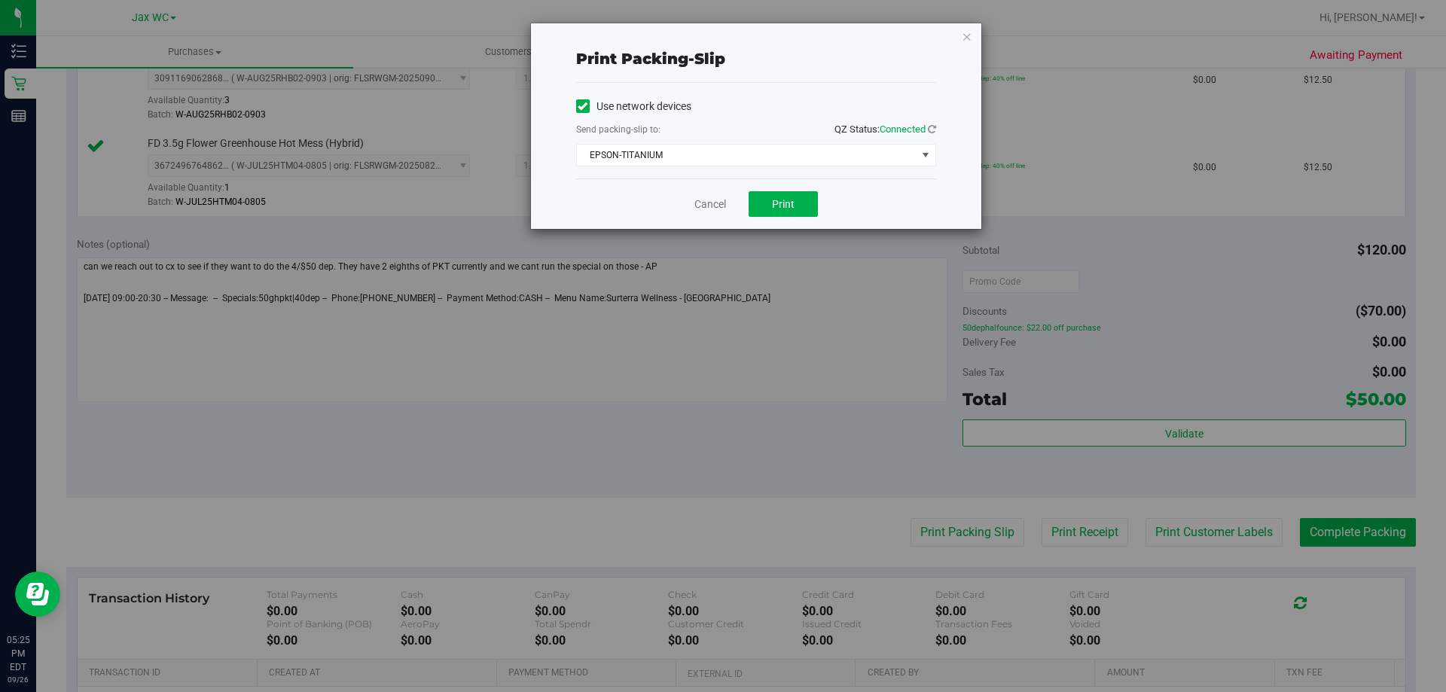
click at [768, 223] on div "Cancel Print" at bounding box center [756, 203] width 360 height 50
click at [769, 211] on button "Print" at bounding box center [782, 204] width 69 height 26
click at [967, 34] on icon "button" at bounding box center [966, 36] width 11 height 18
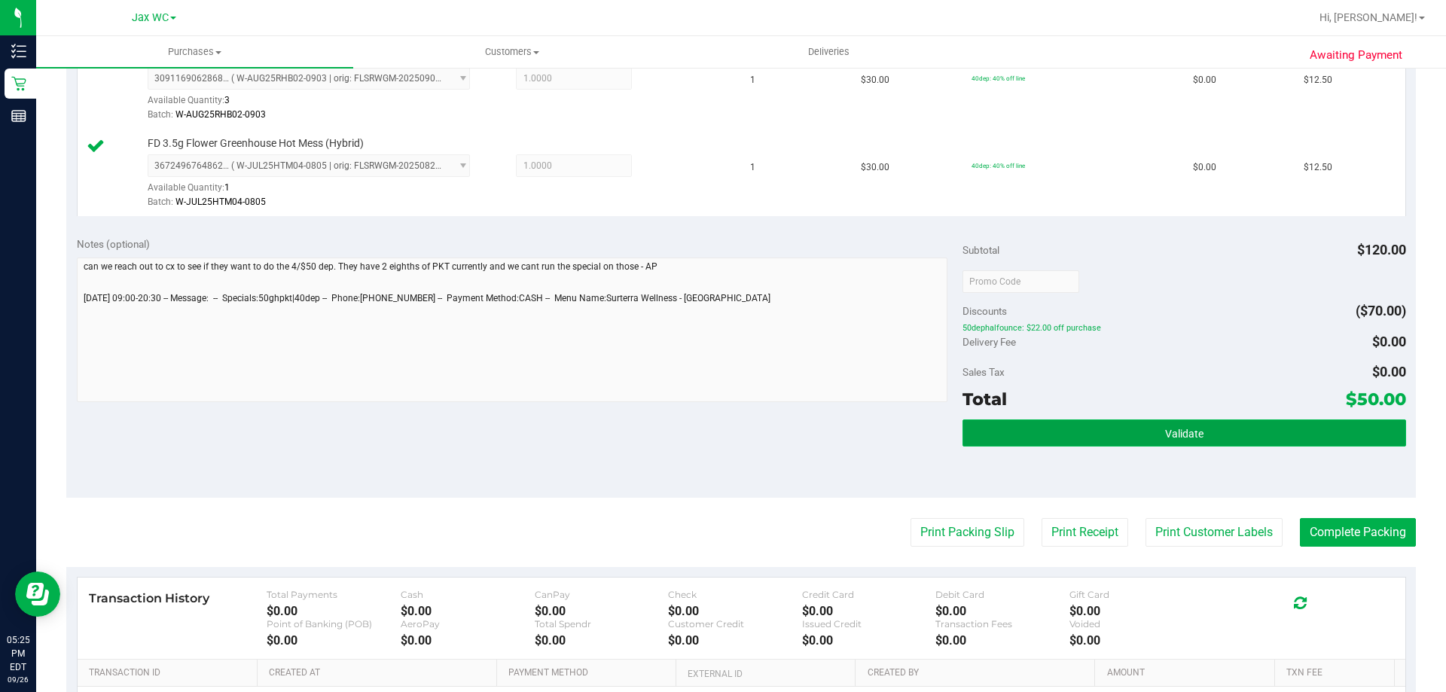
click at [1206, 445] on button "Validate" at bounding box center [1183, 432] width 443 height 27
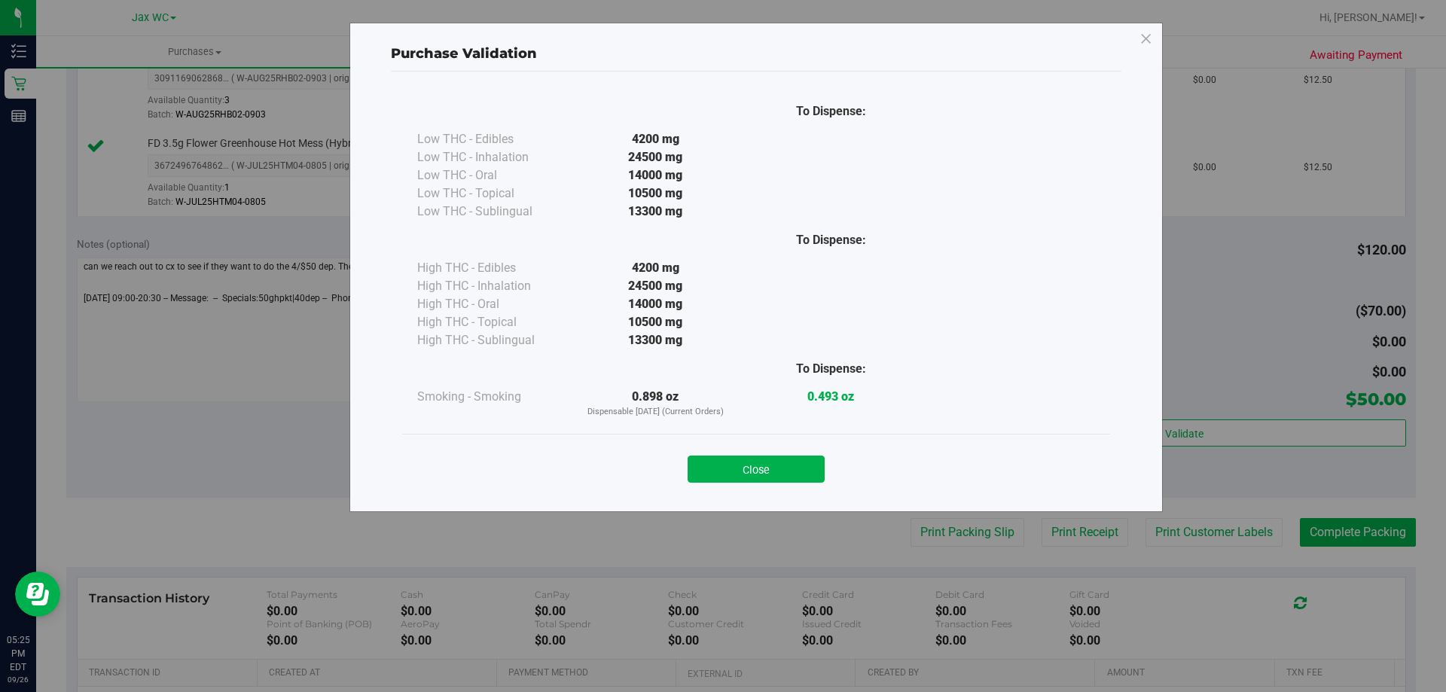
drag, startPoint x: 761, startPoint y: 458, endPoint x: 1103, endPoint y: 482, distance: 342.7
click at [762, 458] on button "Close" at bounding box center [755, 468] width 137 height 27
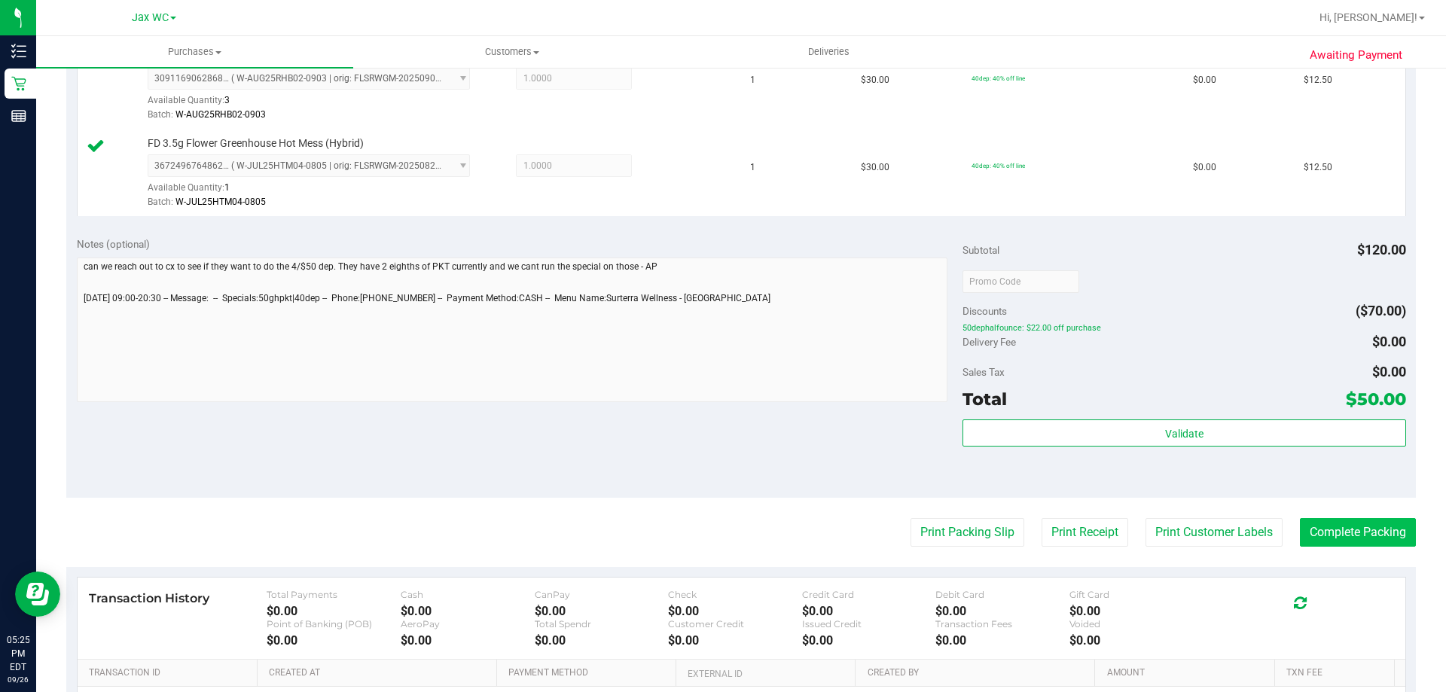
click at [1382, 516] on purchase-details "Back Edit Purchase Cancel Purchase View Profile # 12010905 BioTrack ID: - Submi…" at bounding box center [740, 201] width 1349 height 1294
click at [1370, 519] on button "Complete Packing" at bounding box center [1357, 532] width 116 height 29
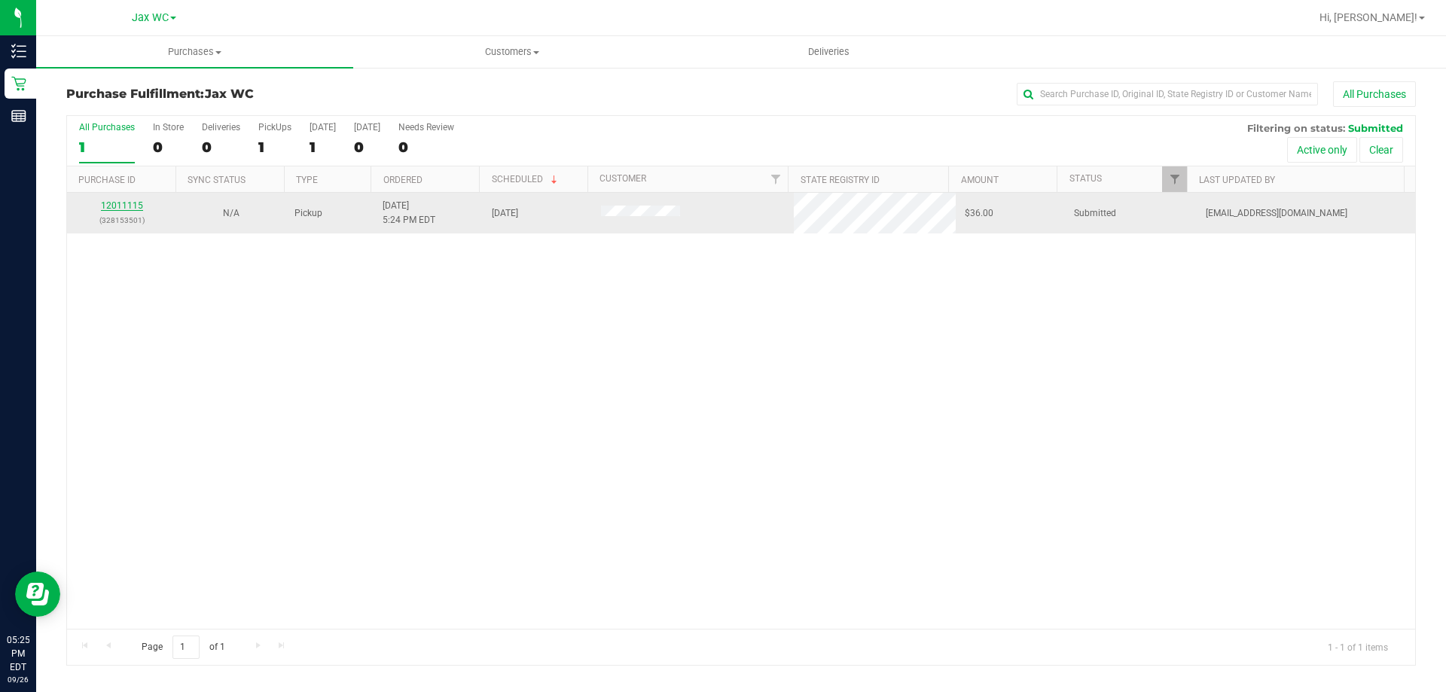
click at [130, 205] on link "12011115" at bounding box center [122, 205] width 42 height 11
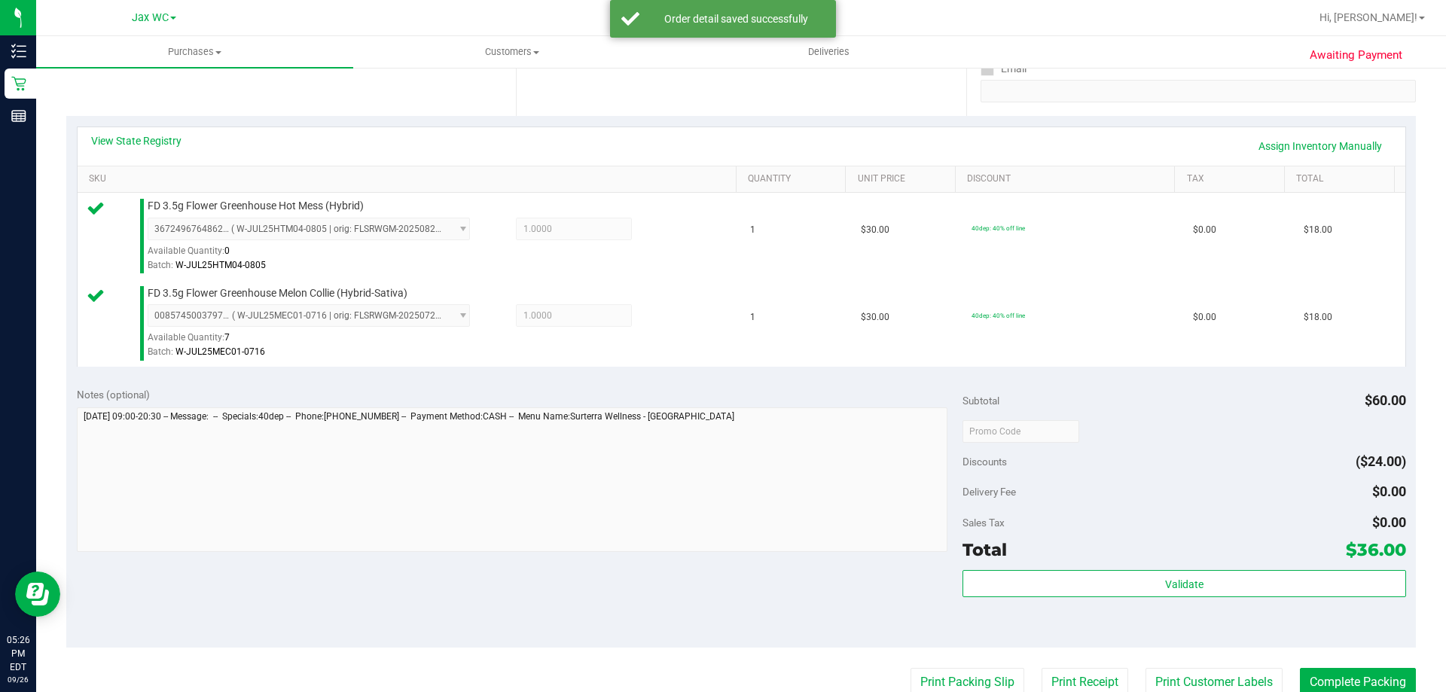
scroll to position [301, 0]
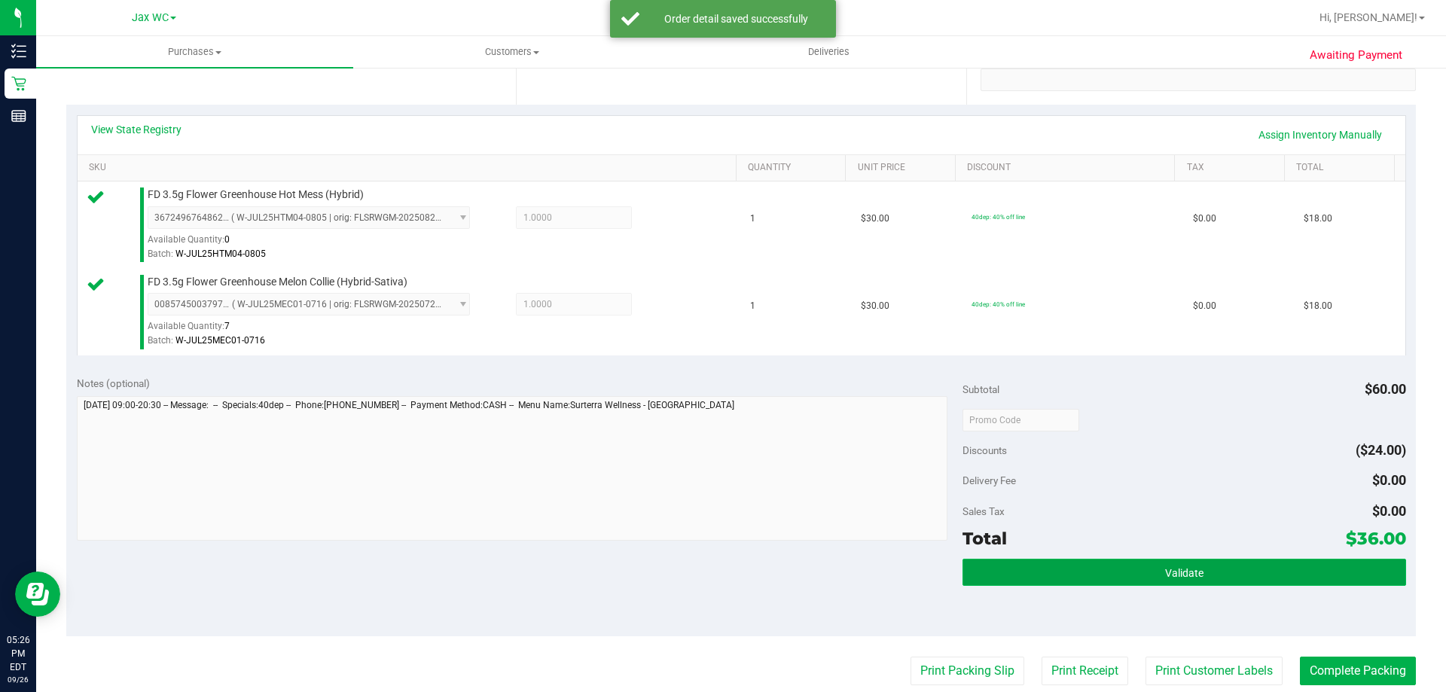
click at [1104, 572] on button "Validate" at bounding box center [1183, 572] width 443 height 27
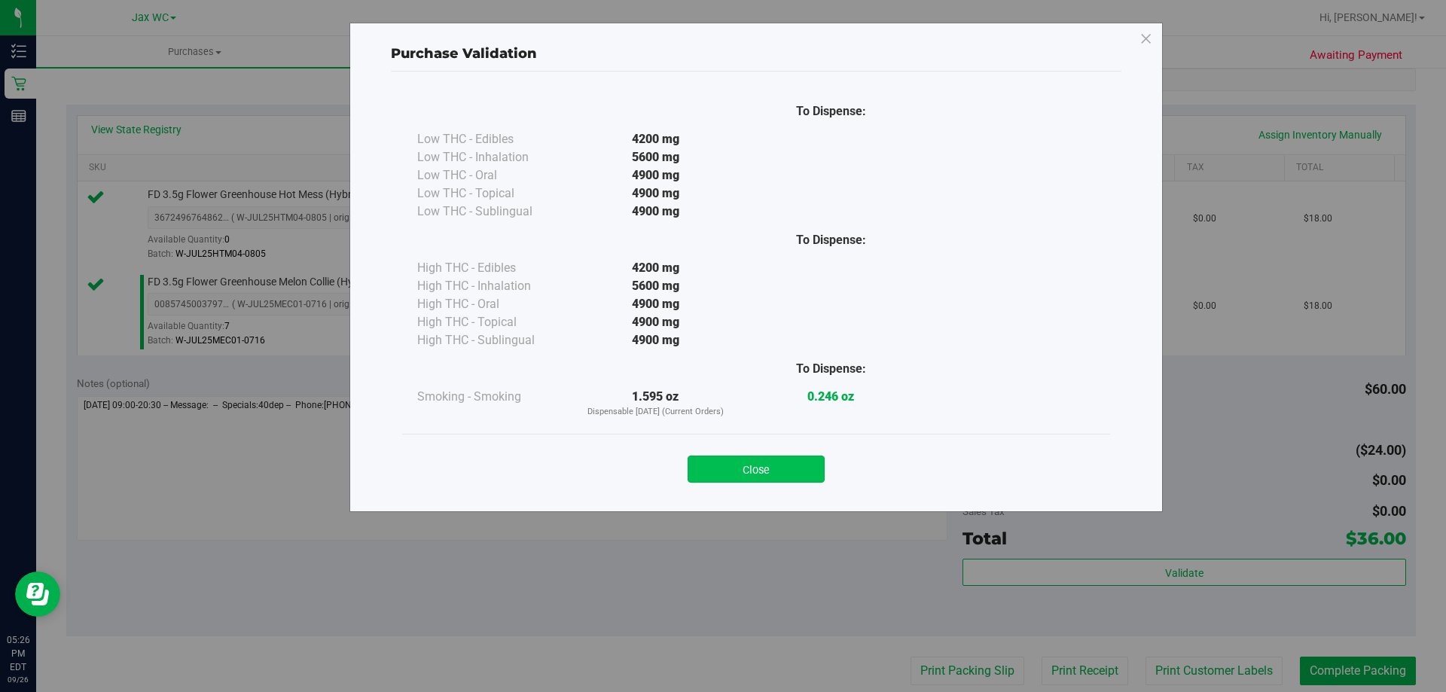
click at [807, 475] on button "Close" at bounding box center [755, 468] width 137 height 27
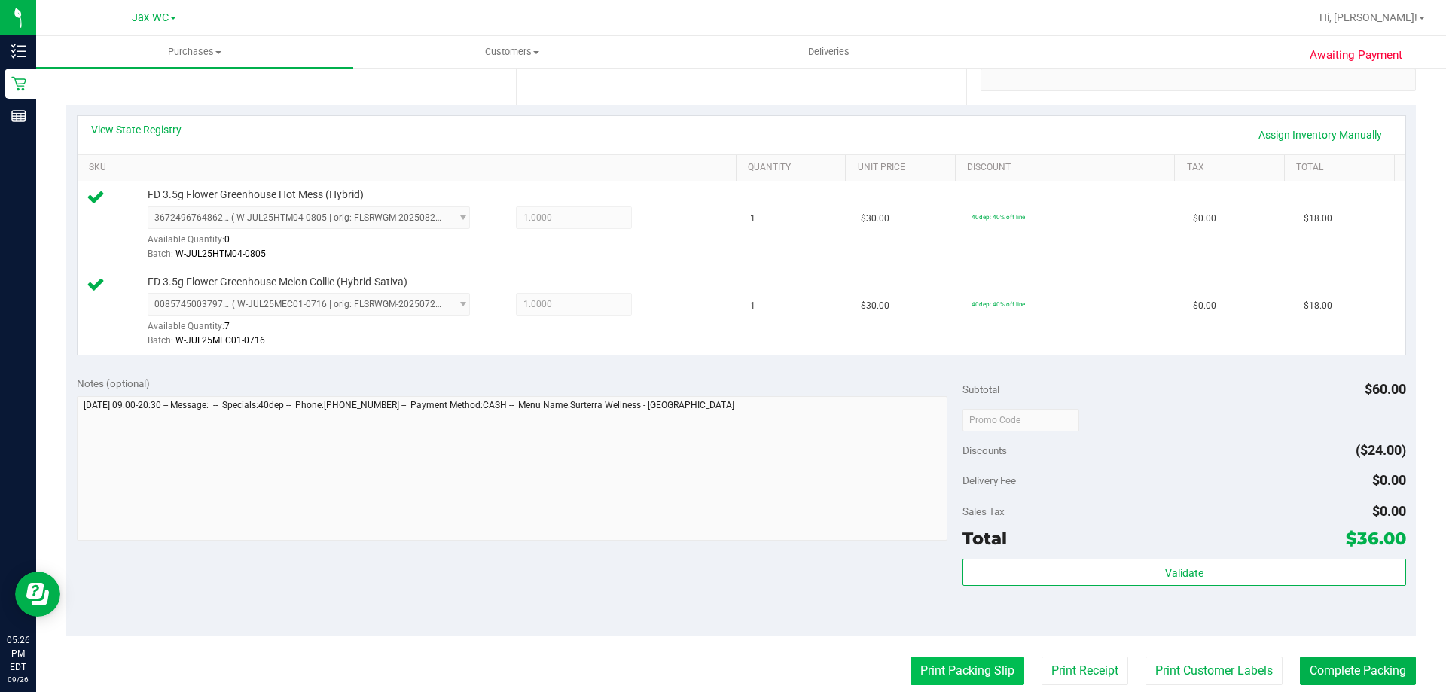
click at [938, 660] on button "Print Packing Slip" at bounding box center [967, 671] width 114 height 29
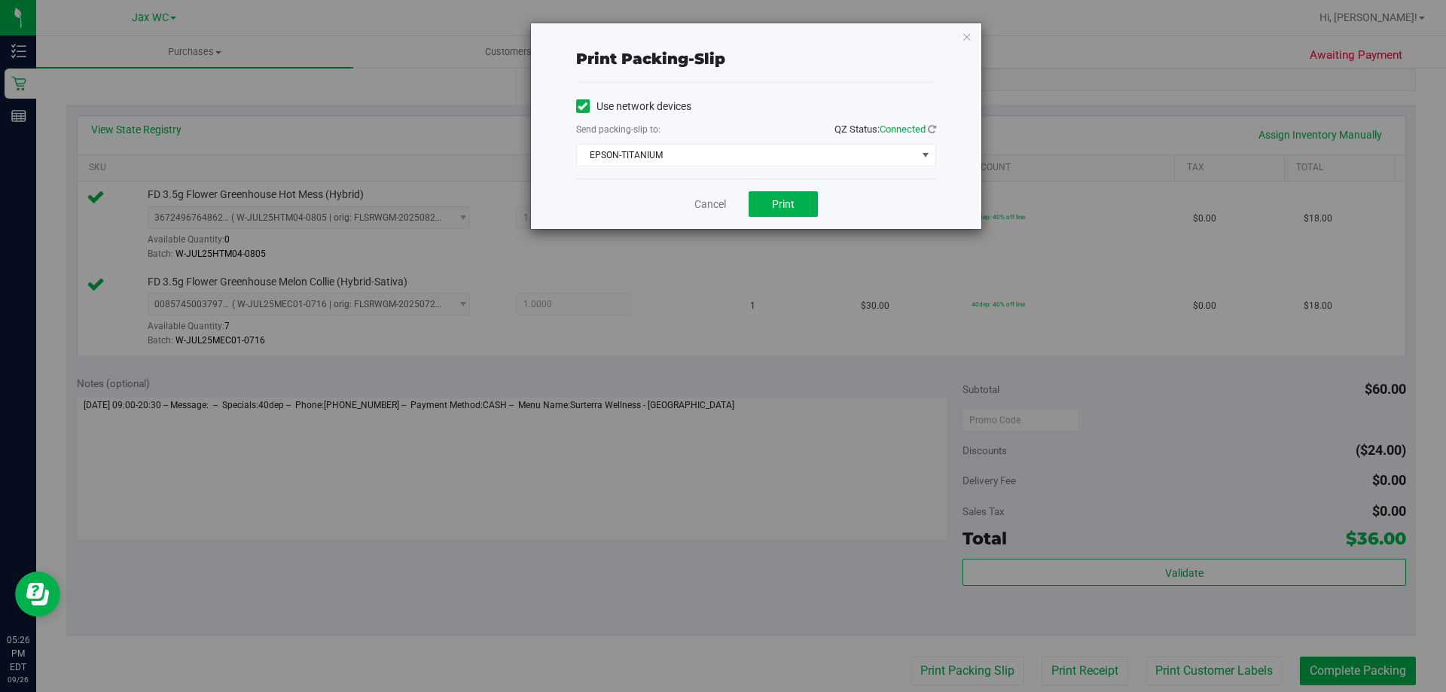
click at [792, 184] on div "Cancel Print" at bounding box center [756, 203] width 360 height 50
click at [792, 200] on span "Print" at bounding box center [783, 204] width 23 height 12
click at [967, 35] on icon "button" at bounding box center [966, 36] width 11 height 18
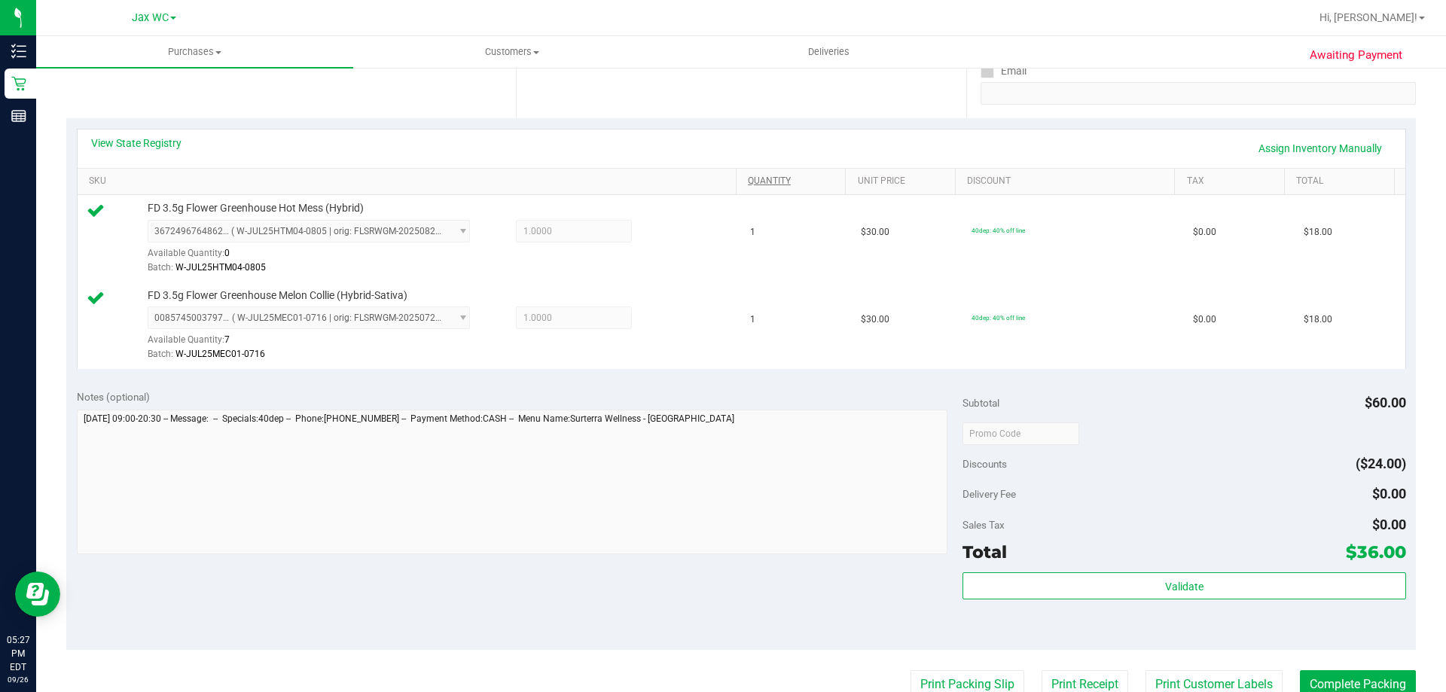
scroll to position [602, 0]
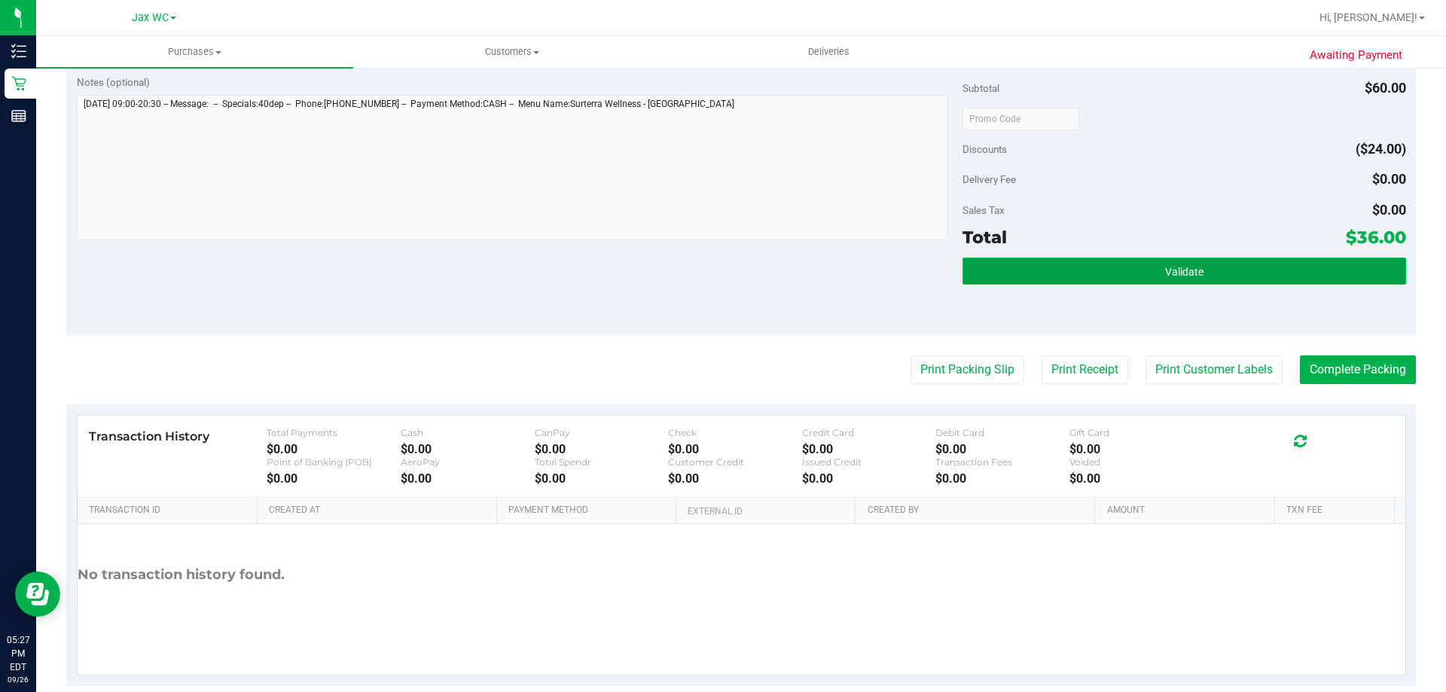
click at [1287, 257] on button "Validate" at bounding box center [1183, 270] width 443 height 27
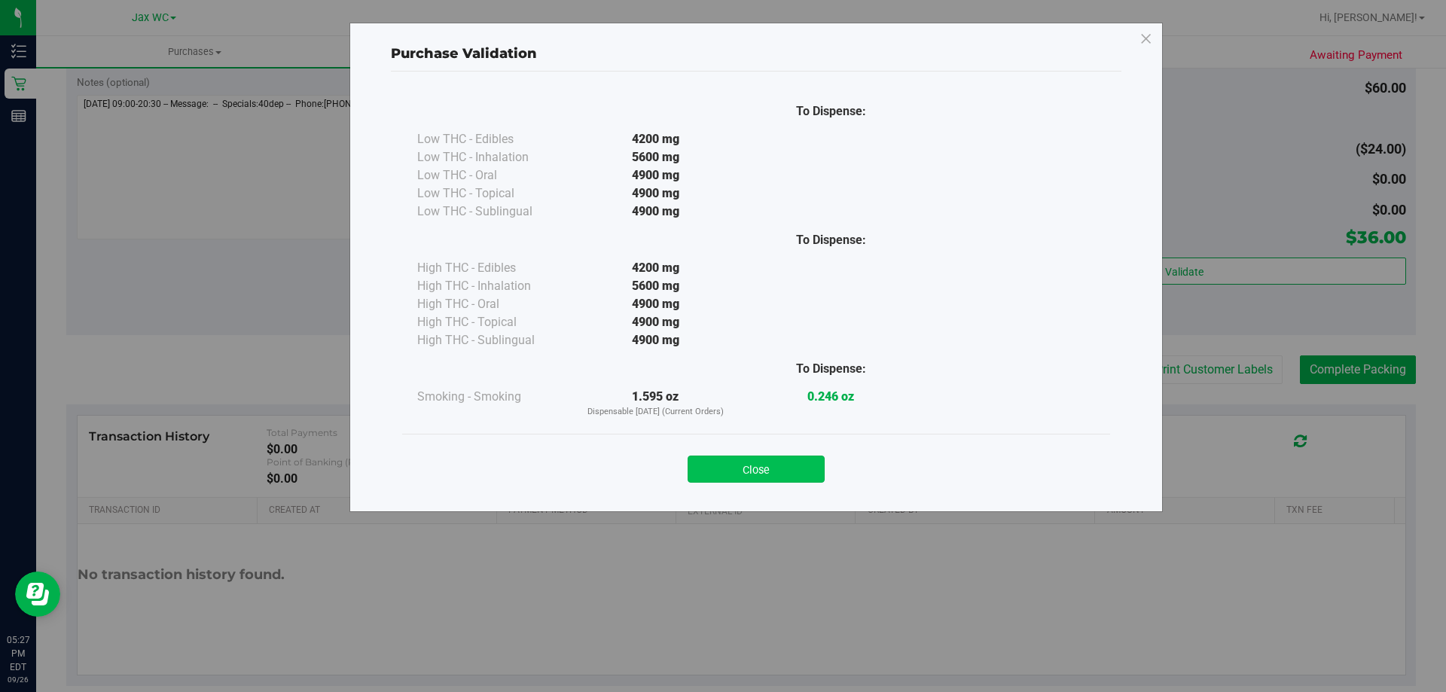
click at [795, 463] on button "Close" at bounding box center [755, 468] width 137 height 27
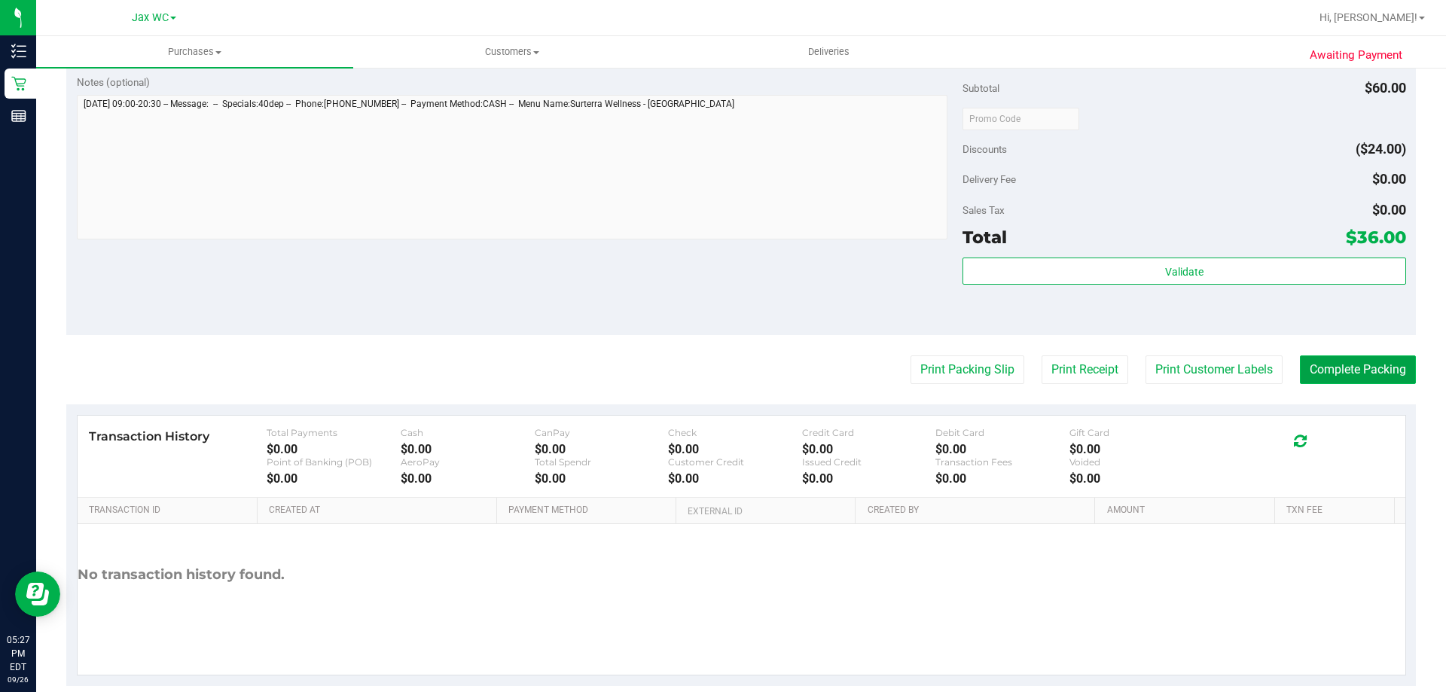
click at [1391, 375] on button "Complete Packing" at bounding box center [1357, 369] width 116 height 29
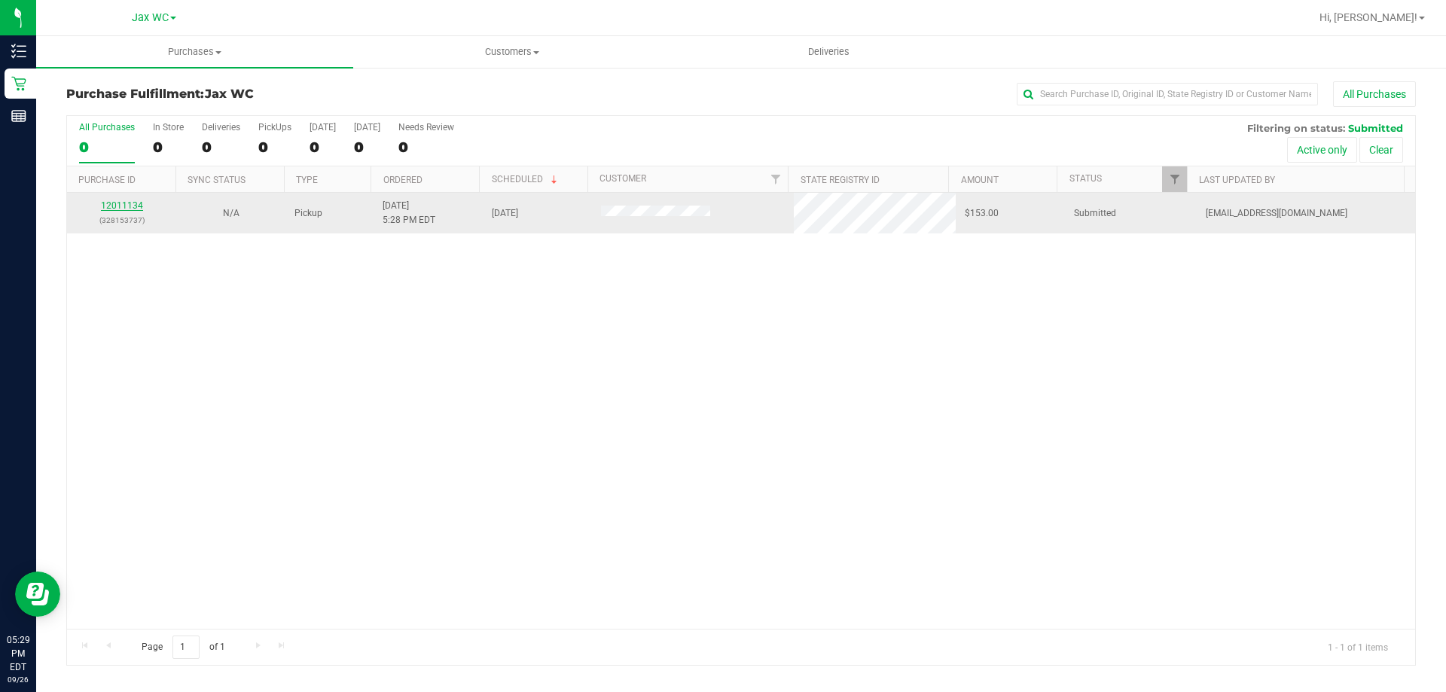
click at [127, 203] on link "12011134" at bounding box center [122, 205] width 42 height 11
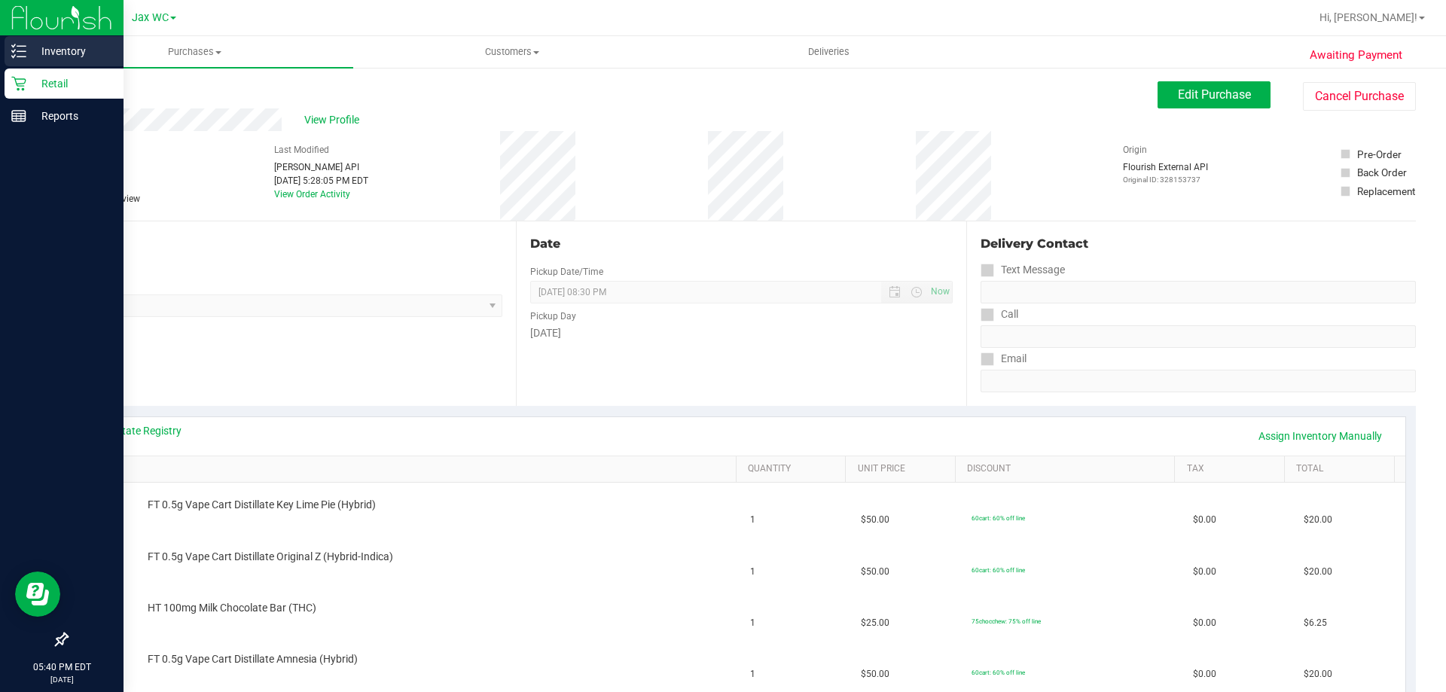
click at [30, 45] on p "Inventory" at bounding box center [71, 51] width 90 height 18
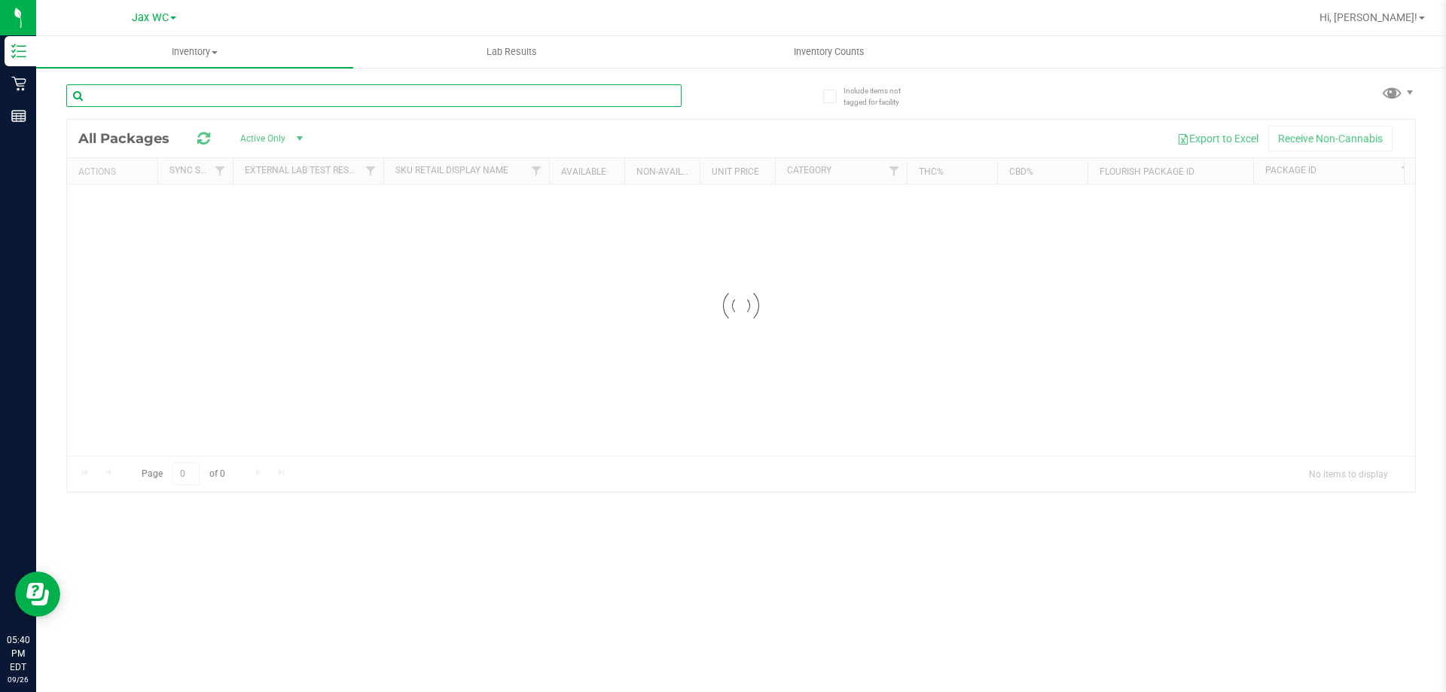
click at [377, 92] on input "text" at bounding box center [373, 95] width 615 height 23
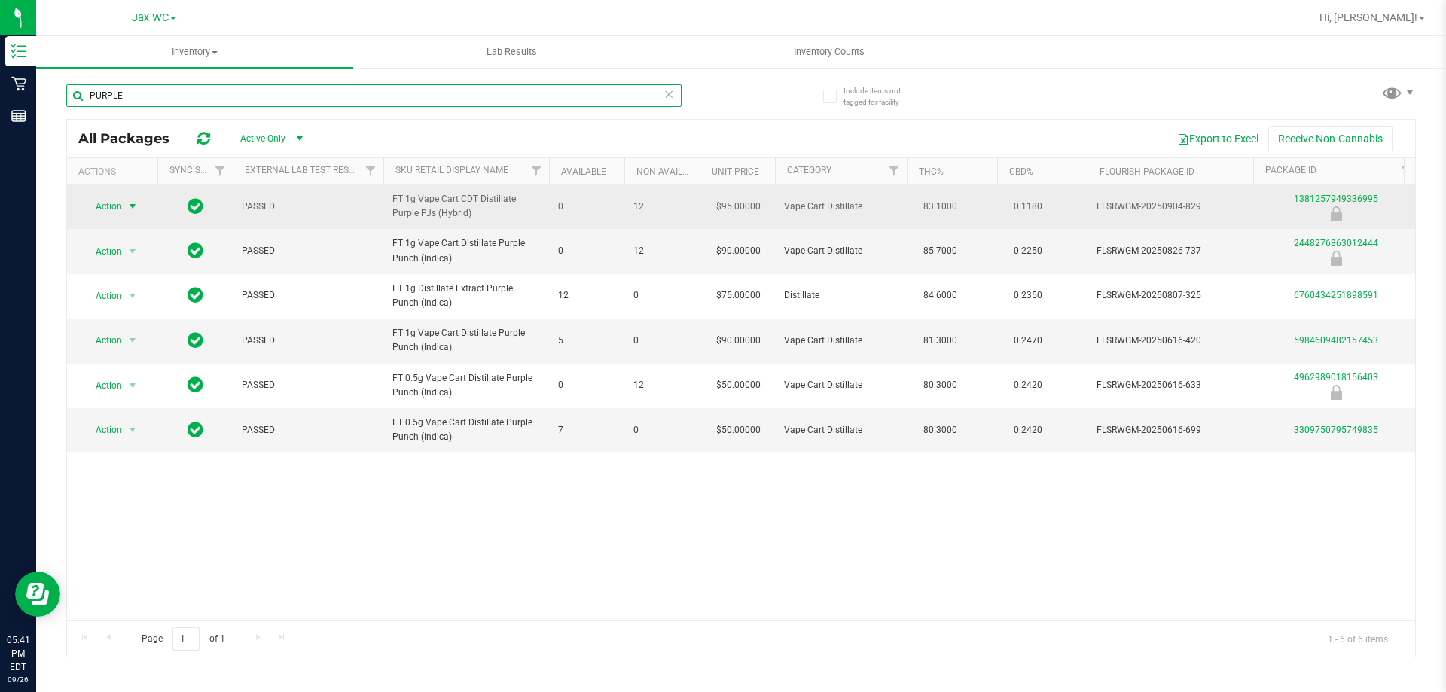
type input "PURPLE"
click at [124, 204] on span "select" at bounding box center [132, 206] width 19 height 21
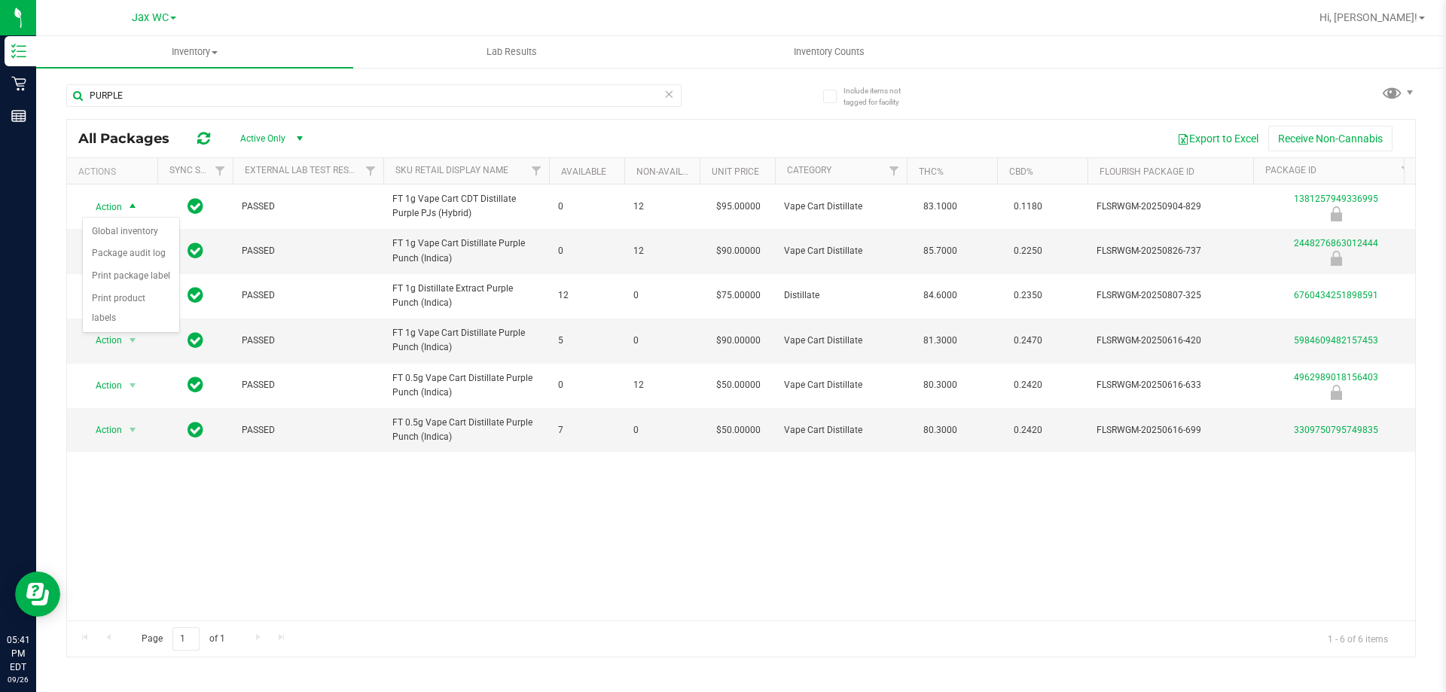
drag, startPoint x: 392, startPoint y: 498, endPoint x: 394, endPoint y: 484, distance: 14.4
click at [392, 491] on div "Action Action Global inventory Package audit log Print package label Print prod…" at bounding box center [741, 402] width 1348 height 436
click at [668, 101] on icon at bounding box center [668, 93] width 11 height 18
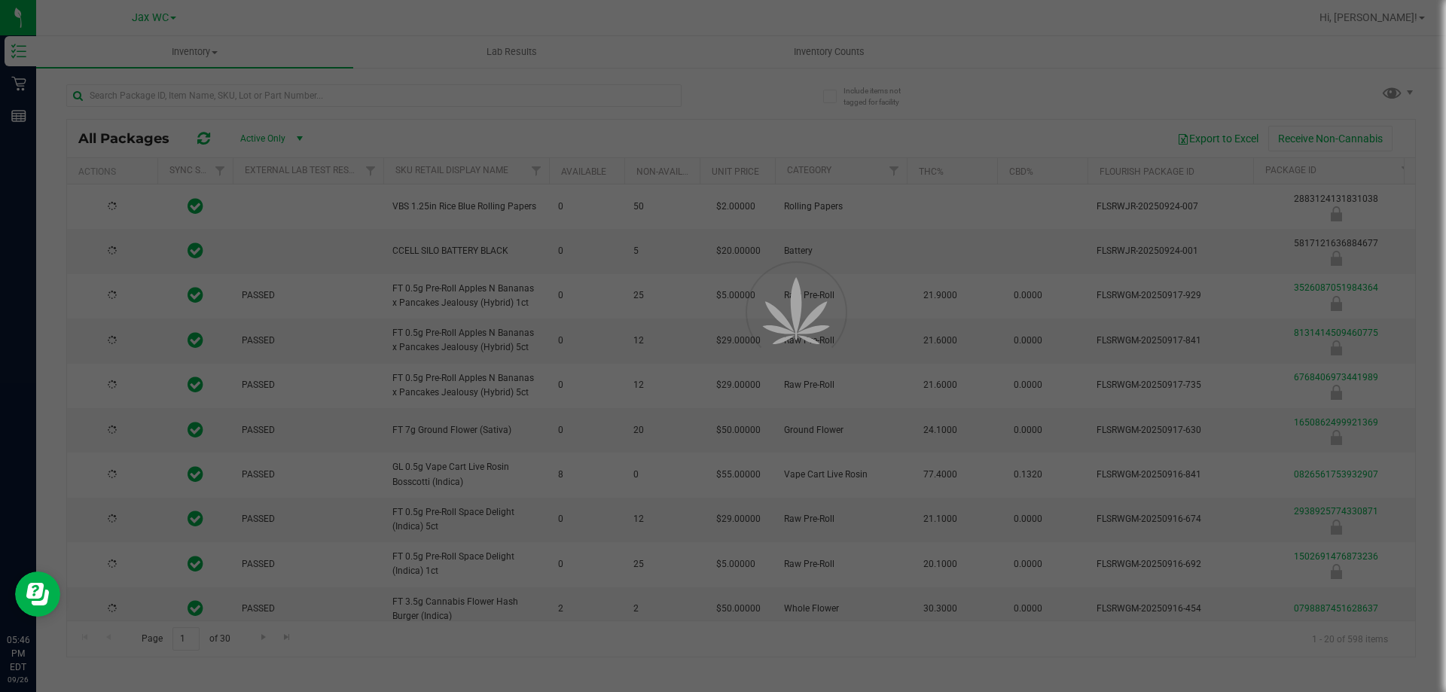
click at [20, 84] on div at bounding box center [723, 346] width 1446 height 692
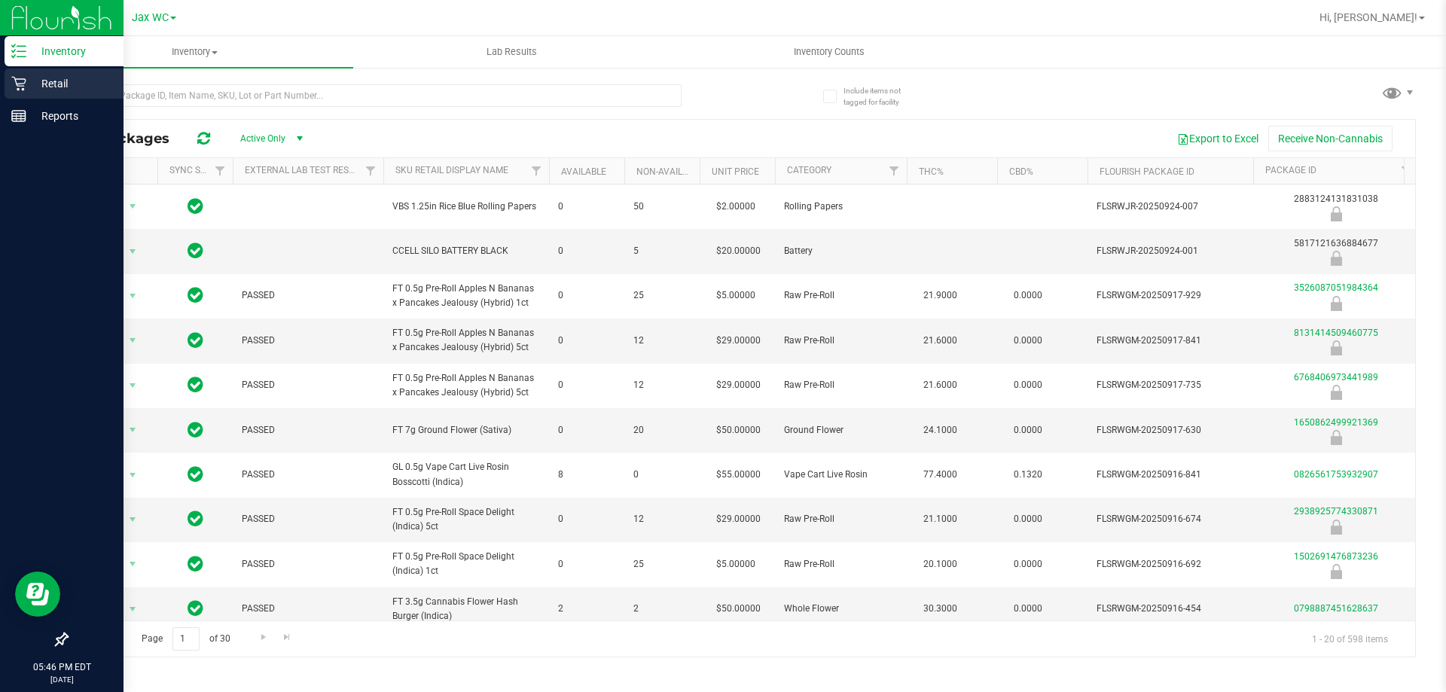
click at [26, 87] on icon at bounding box center [18, 83] width 15 height 15
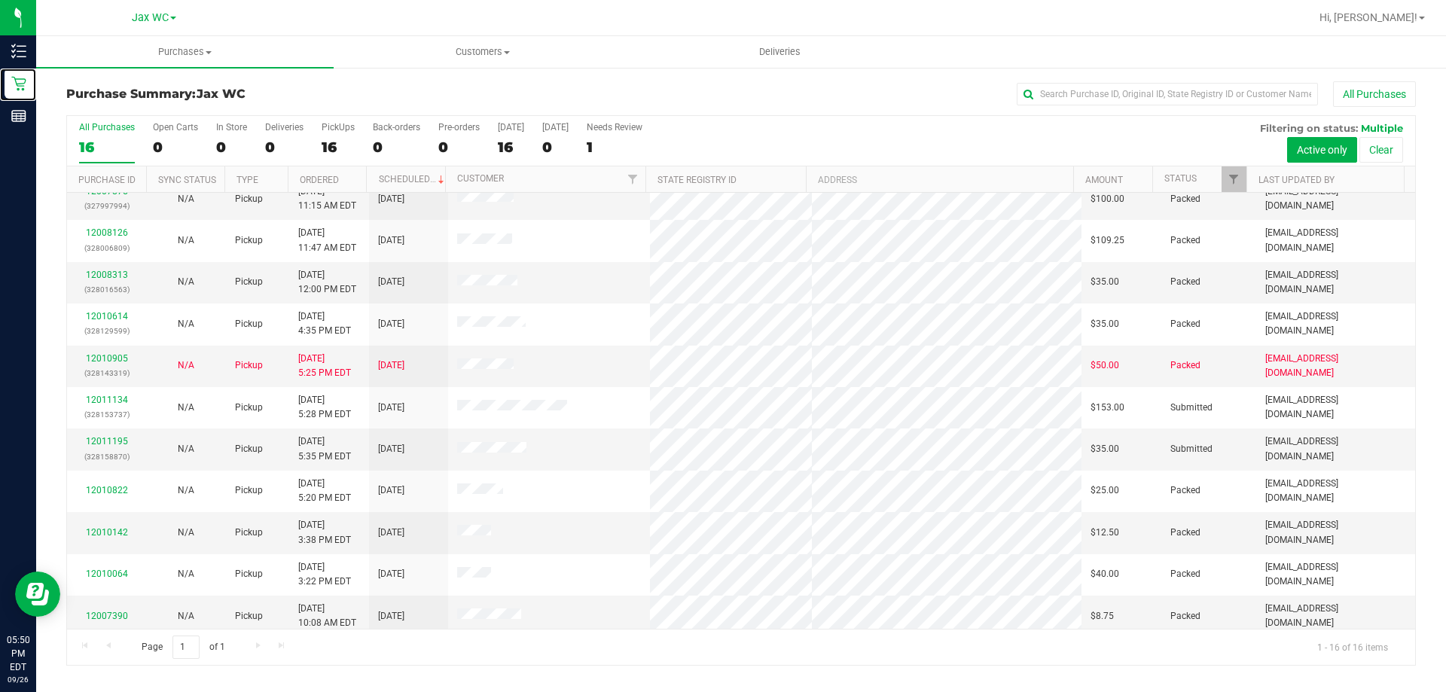
scroll to position [231, 0]
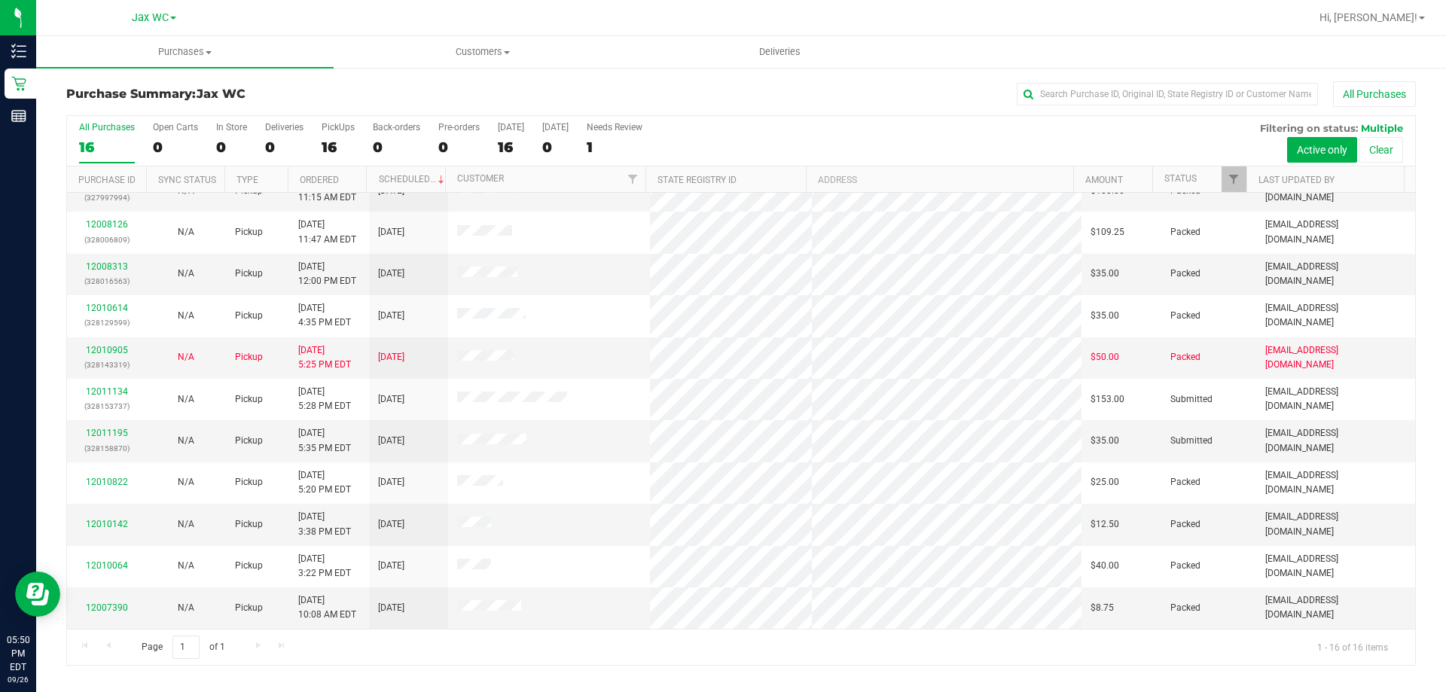
click at [920, 662] on div "Page 1 of 1 1 - 16 of 16 items" at bounding box center [741, 647] width 1348 height 36
click at [867, 102] on div "All Purchases" at bounding box center [966, 94] width 900 height 26
click at [91, 437] on link "12011195" at bounding box center [107, 433] width 42 height 11
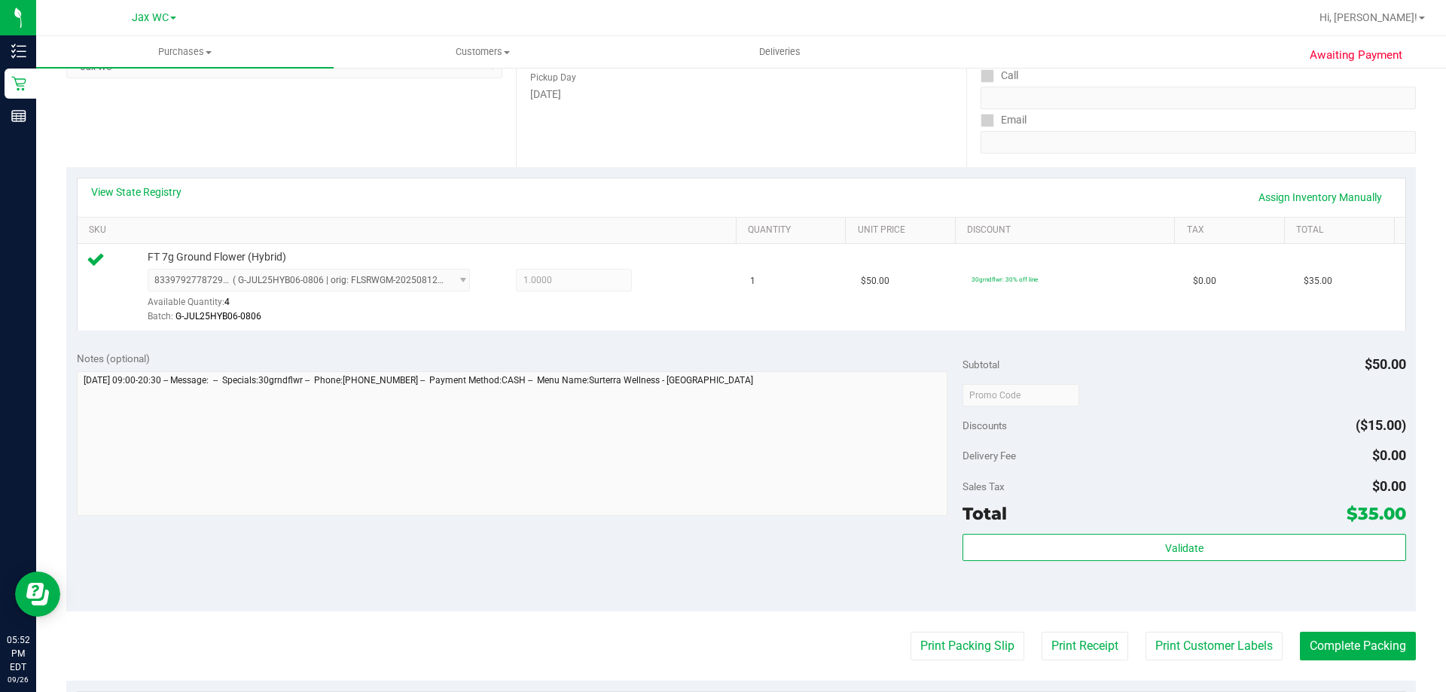
scroll to position [301, 0]
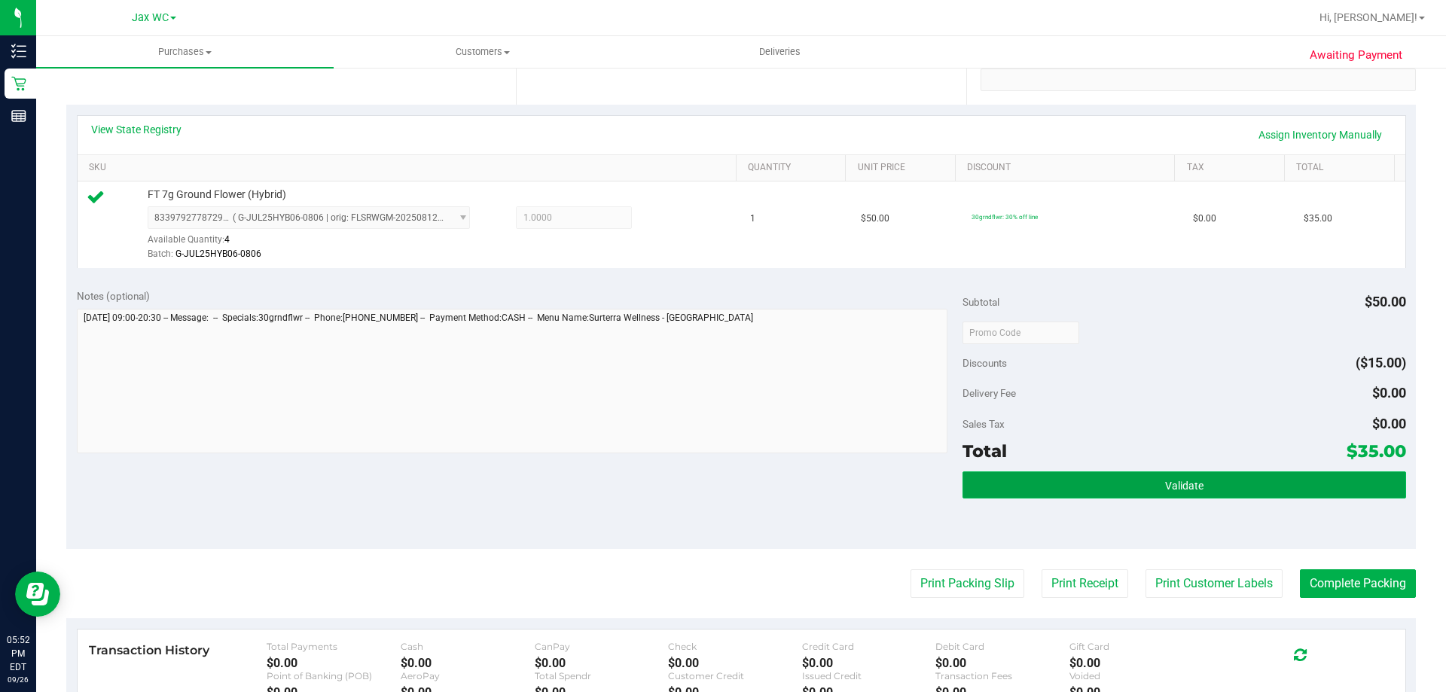
click at [1092, 480] on button "Validate" at bounding box center [1183, 484] width 443 height 27
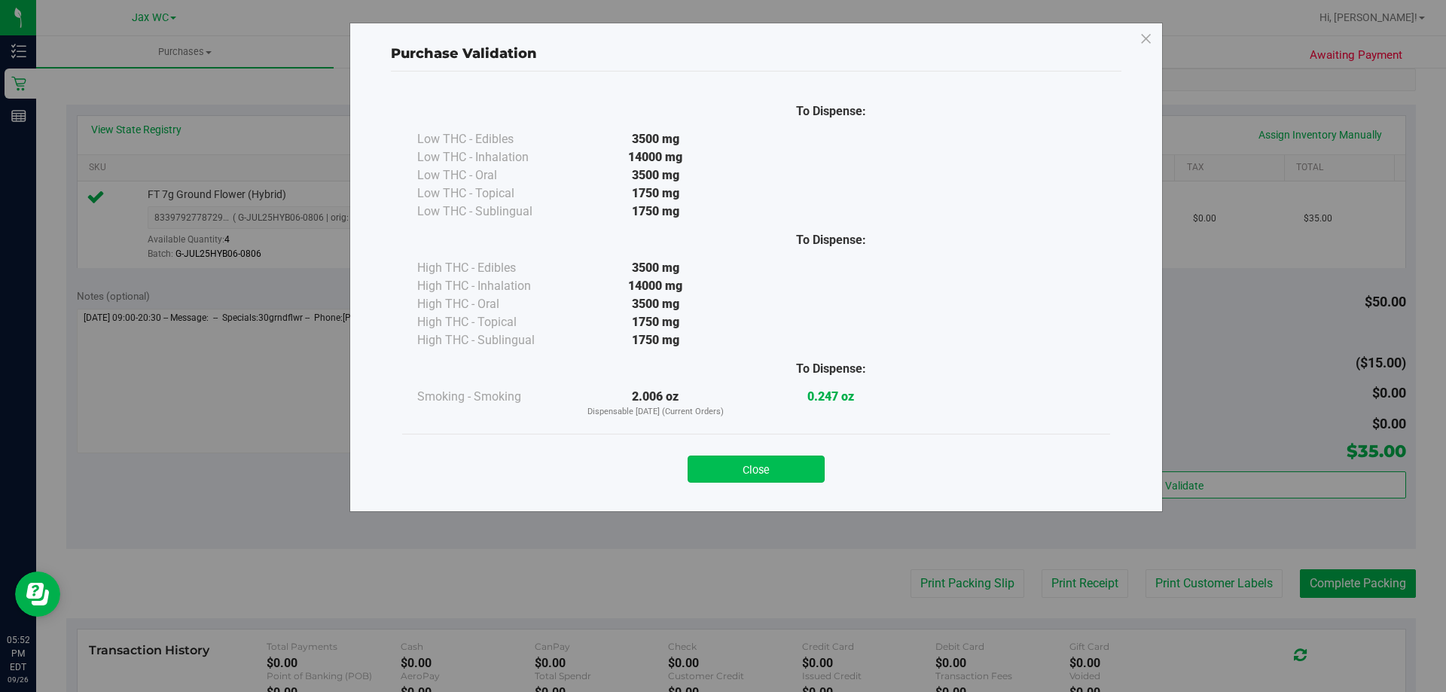
click at [761, 476] on button "Close" at bounding box center [755, 468] width 137 height 27
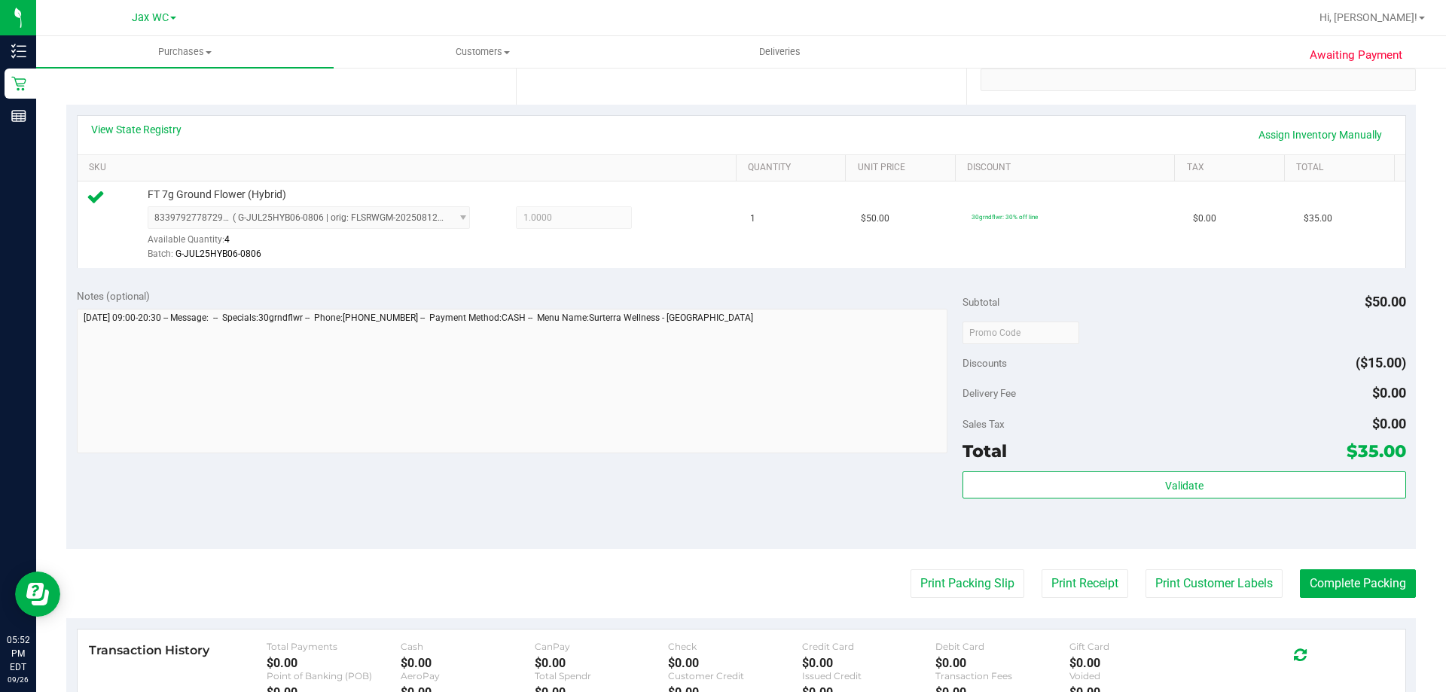
click at [972, 565] on purchase-details "Back Edit Purchase Cancel Purchase View Profile # 12011195 BioTrack ID: - Submi…" at bounding box center [740, 340] width 1349 height 1120
click at [986, 587] on button "Print Packing Slip" at bounding box center [967, 583] width 114 height 29
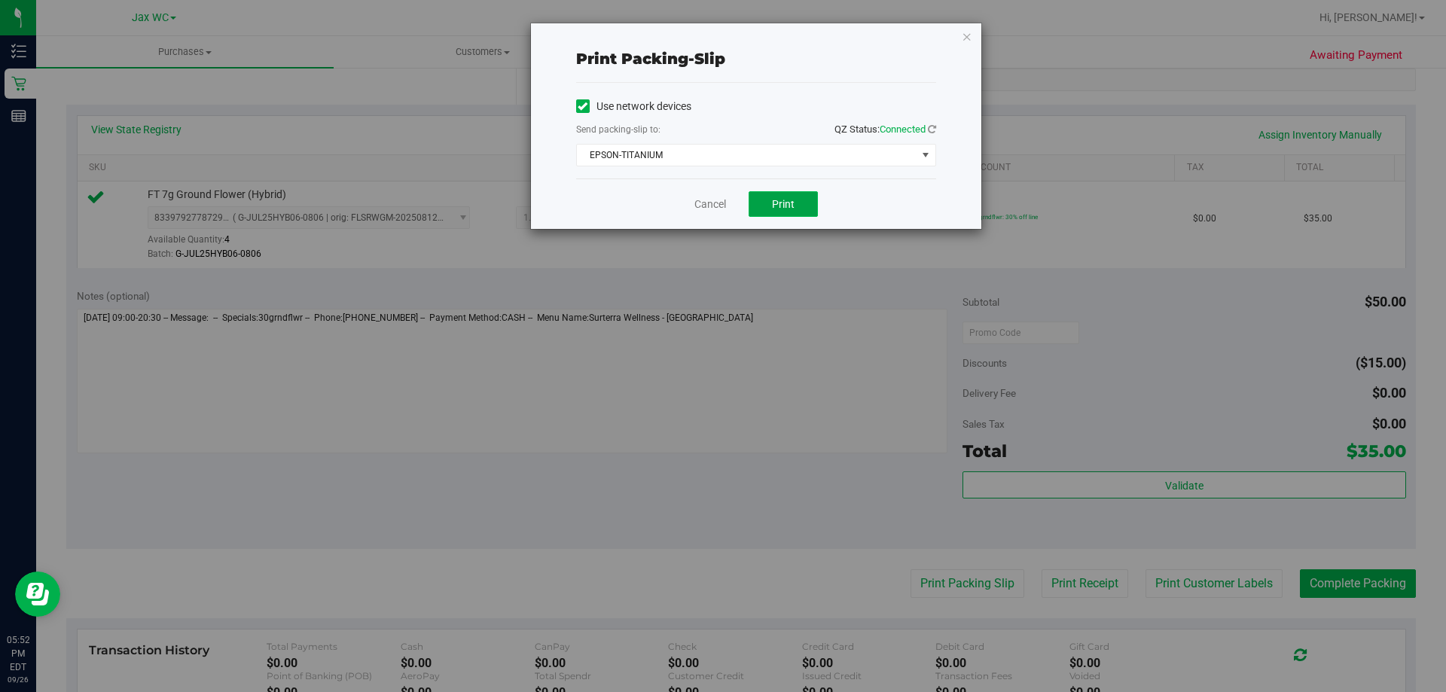
click at [784, 198] on span "Print" at bounding box center [783, 204] width 23 height 12
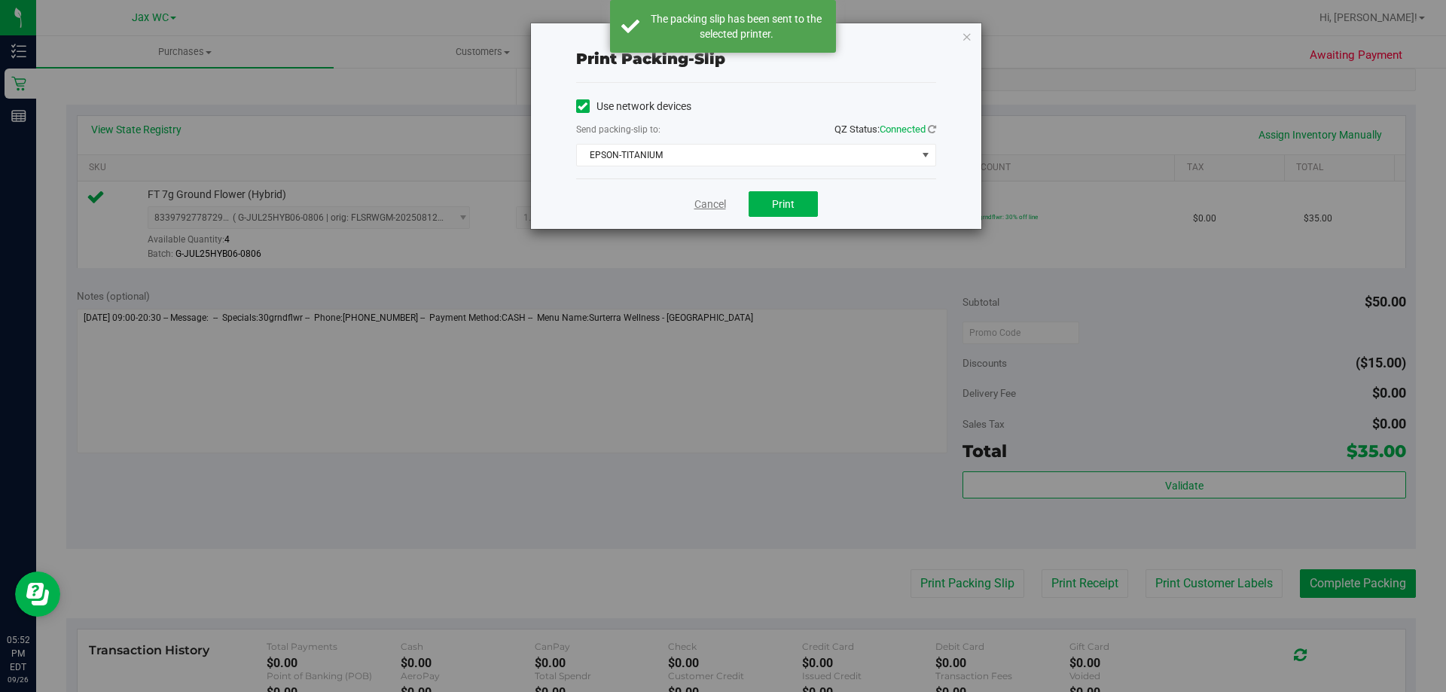
click at [717, 204] on link "Cancel" at bounding box center [710, 204] width 32 height 16
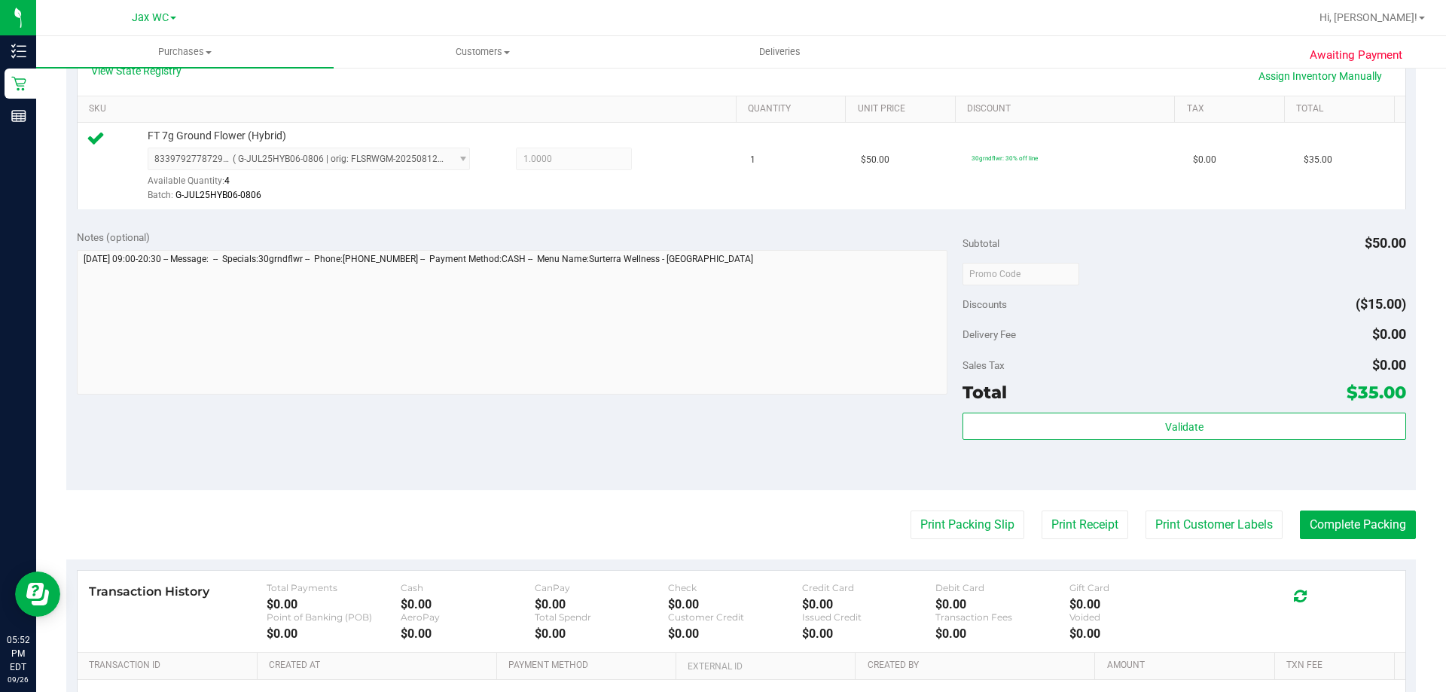
scroll to position [376, 0]
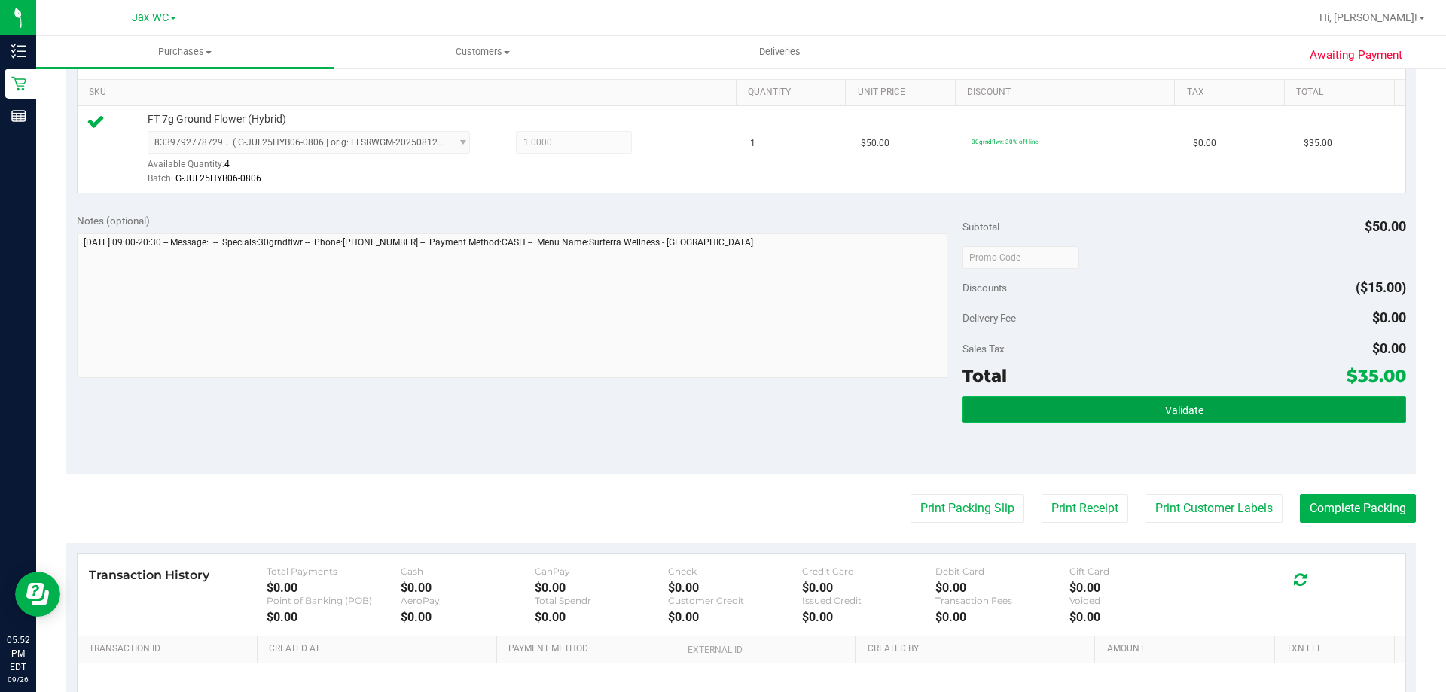
click at [1384, 415] on button "Validate" at bounding box center [1183, 409] width 443 height 27
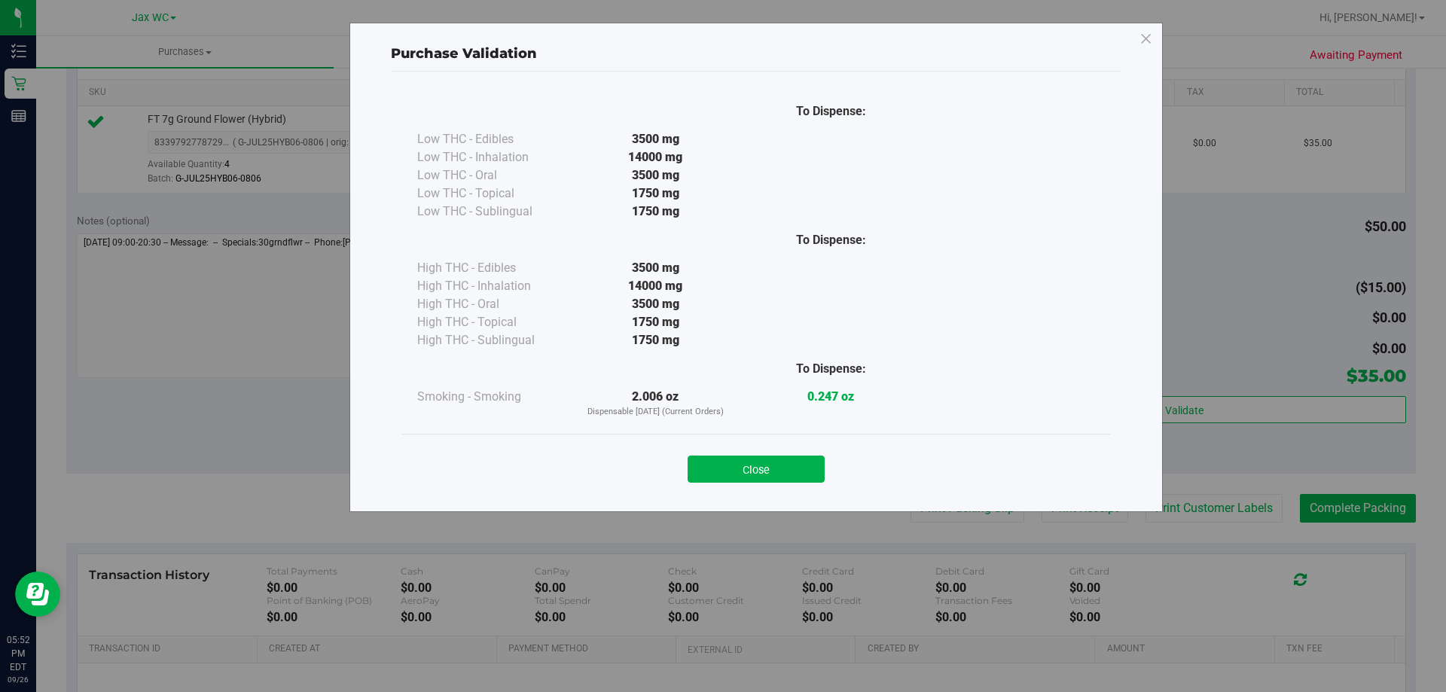
click at [752, 475] on button "Close" at bounding box center [755, 468] width 137 height 27
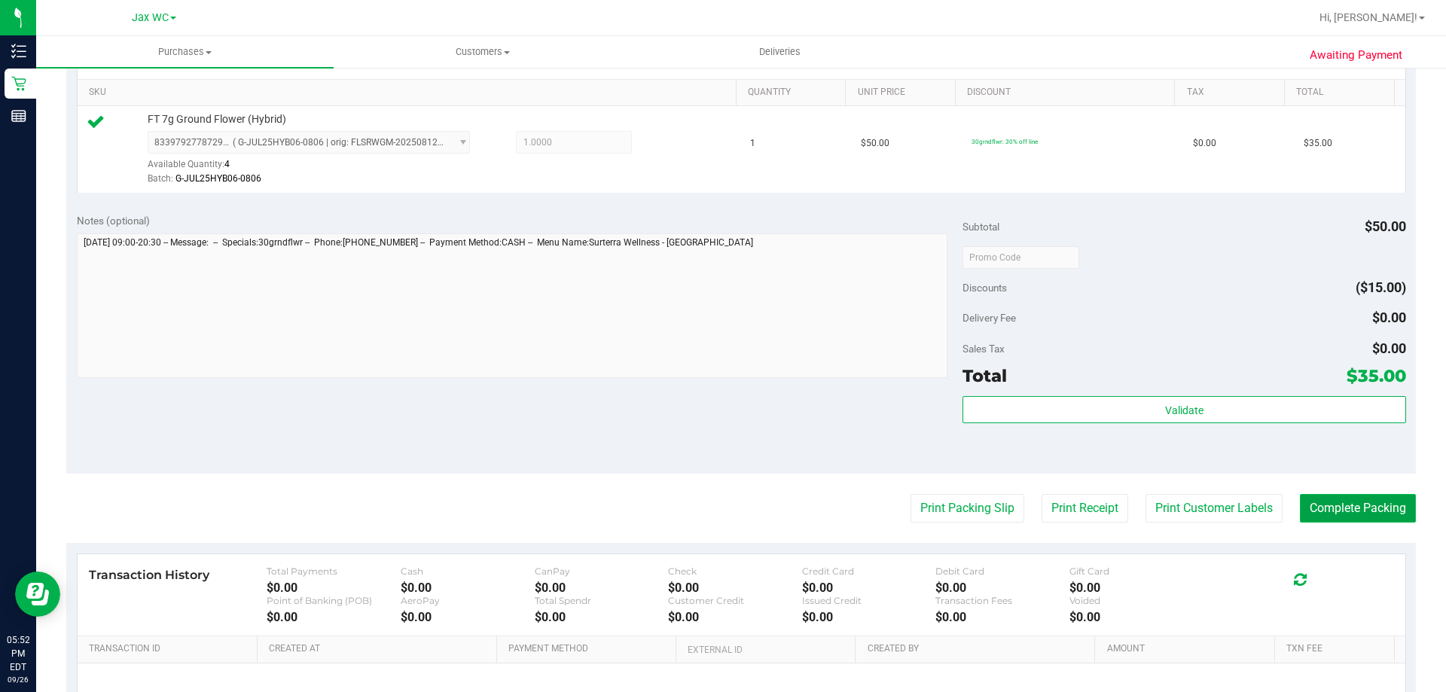
click at [1364, 496] on button "Complete Packing" at bounding box center [1357, 508] width 116 height 29
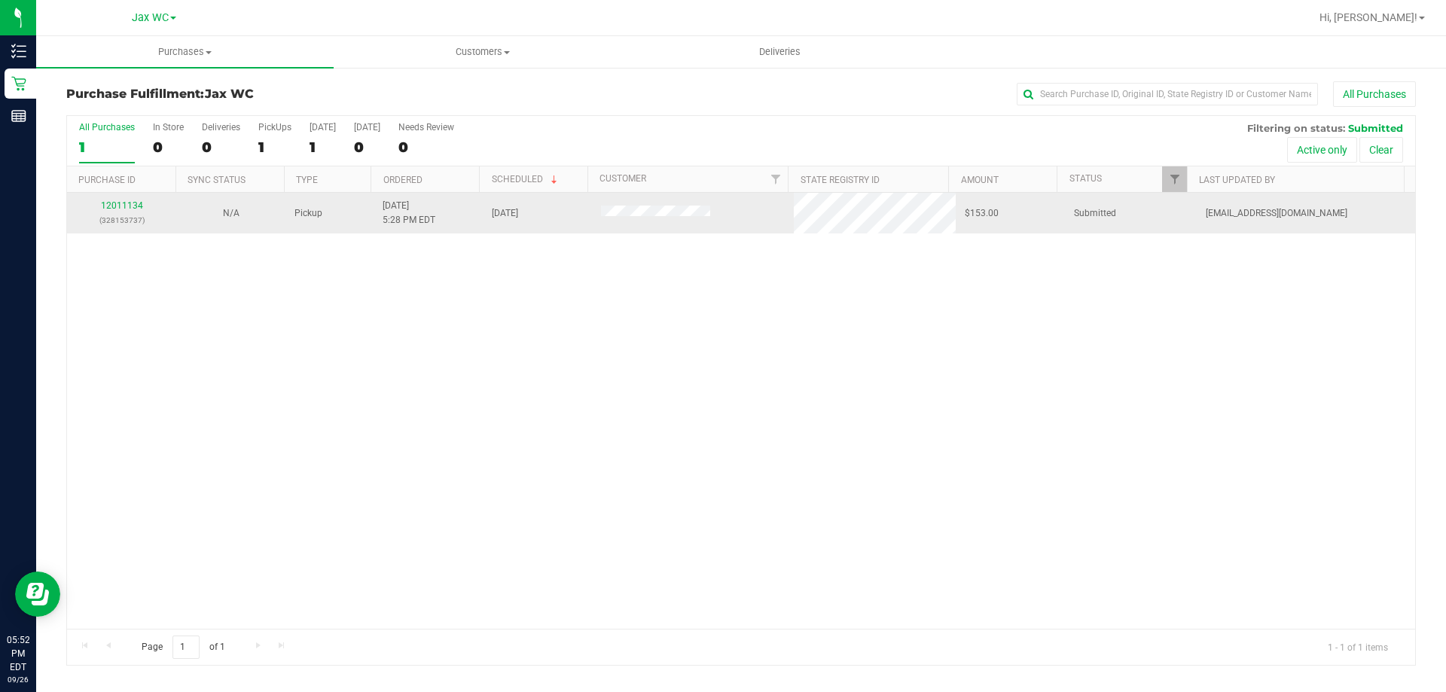
click at [131, 194] on td "12011134 (328153737)" at bounding box center [121, 213] width 109 height 41
click at [132, 202] on link "12011134" at bounding box center [122, 205] width 42 height 11
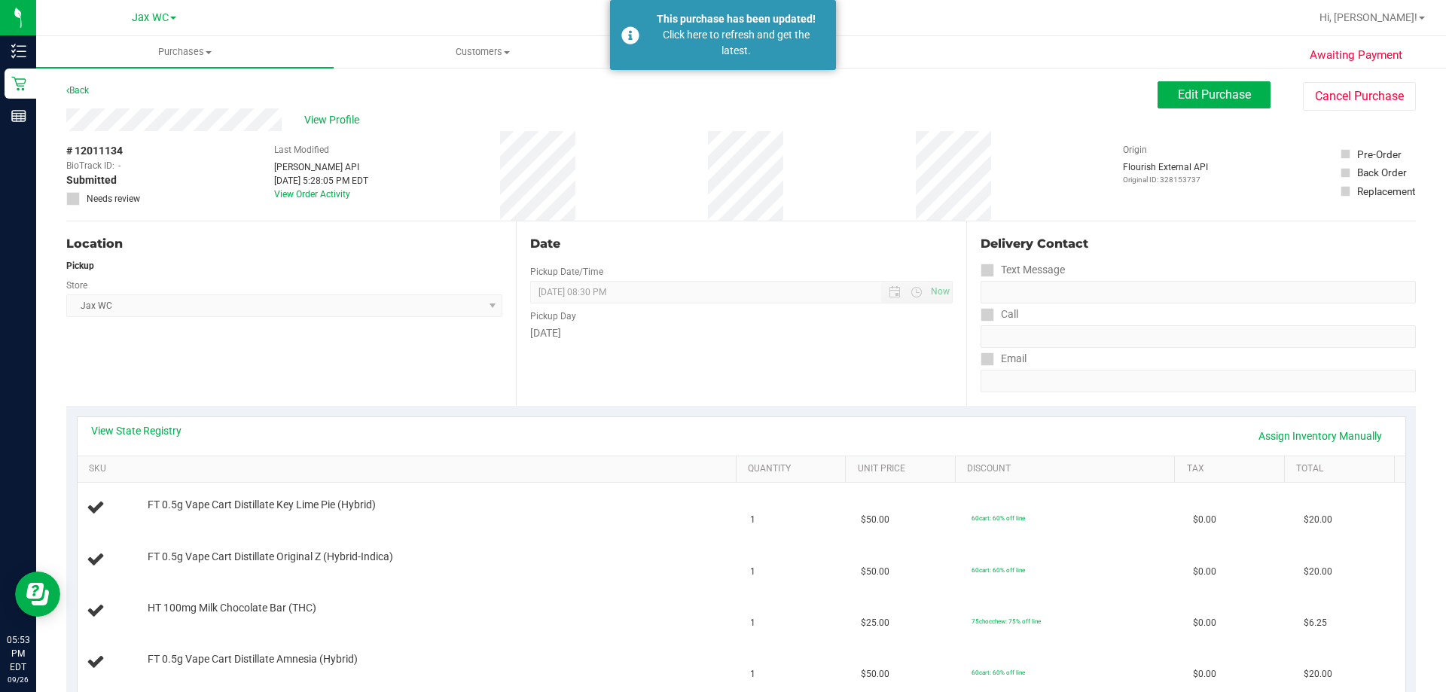
click at [583, 356] on div "Date Pickup Date/Time 09/26/2025 Now 09/26/2025 08:30 PM Now Pickup Day Friday" at bounding box center [740, 313] width 449 height 184
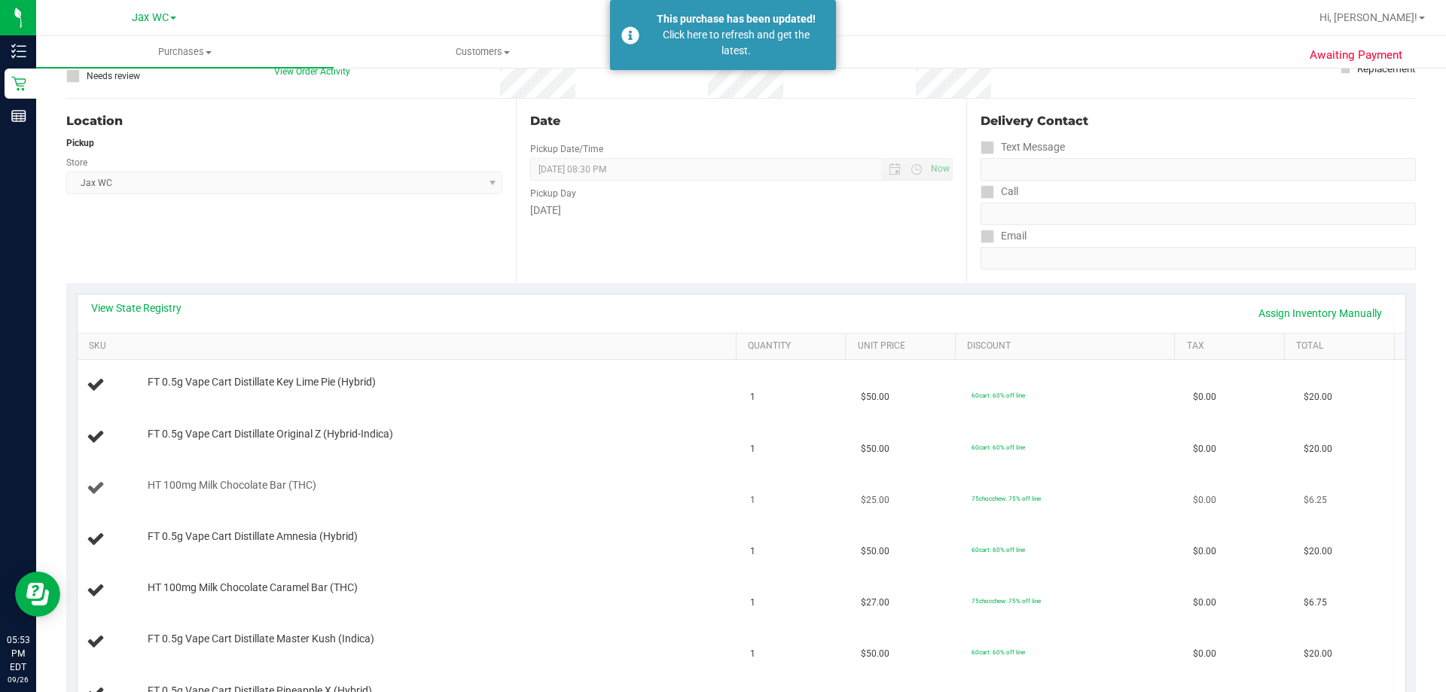
scroll to position [226, 0]
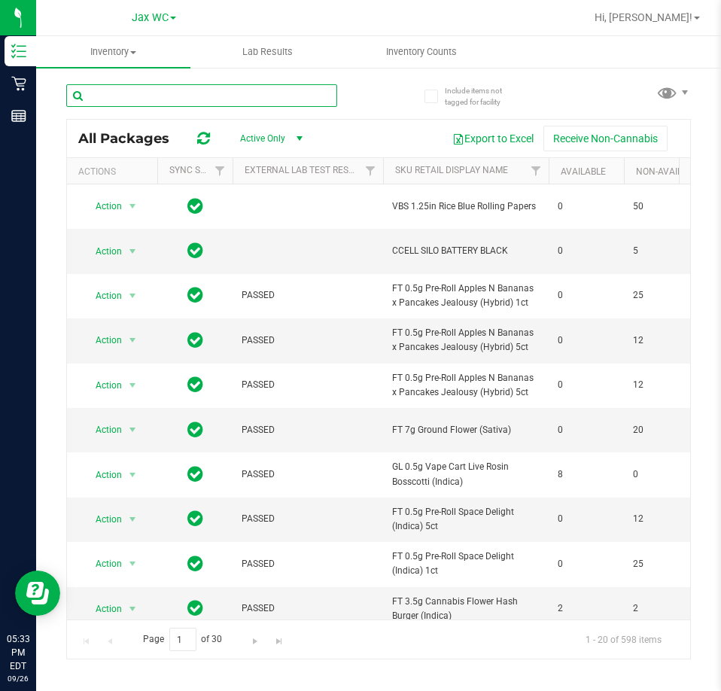
click at [184, 90] on input "text" at bounding box center [201, 95] width 271 height 23
type input "mbl"
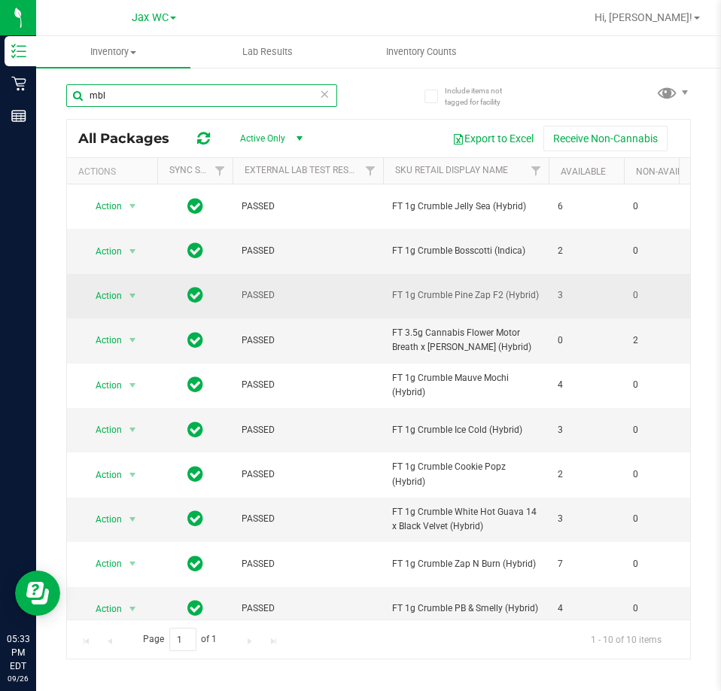
scroll to position [23, 0]
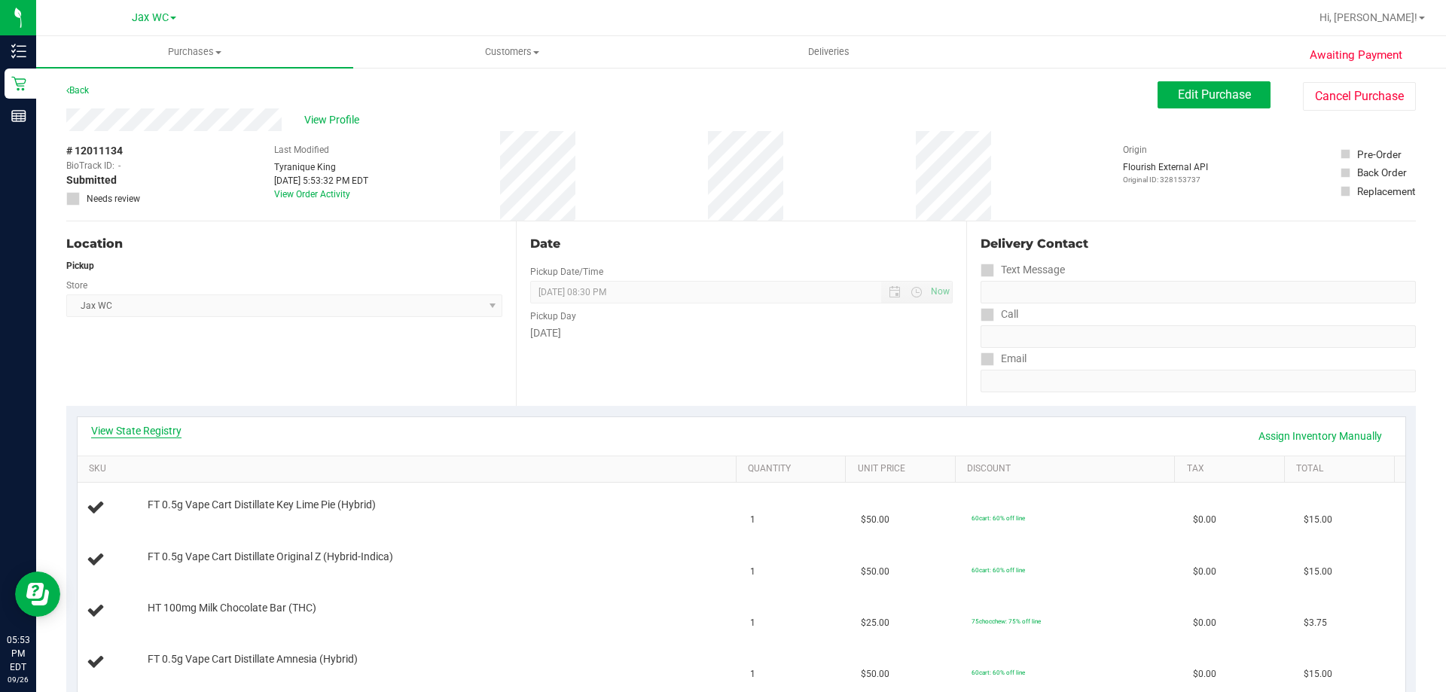
click at [159, 438] on div "View State Registry Assign Inventory Manually" at bounding box center [741, 436] width 1300 height 26
click at [161, 433] on link "View State Registry" at bounding box center [136, 430] width 90 height 15
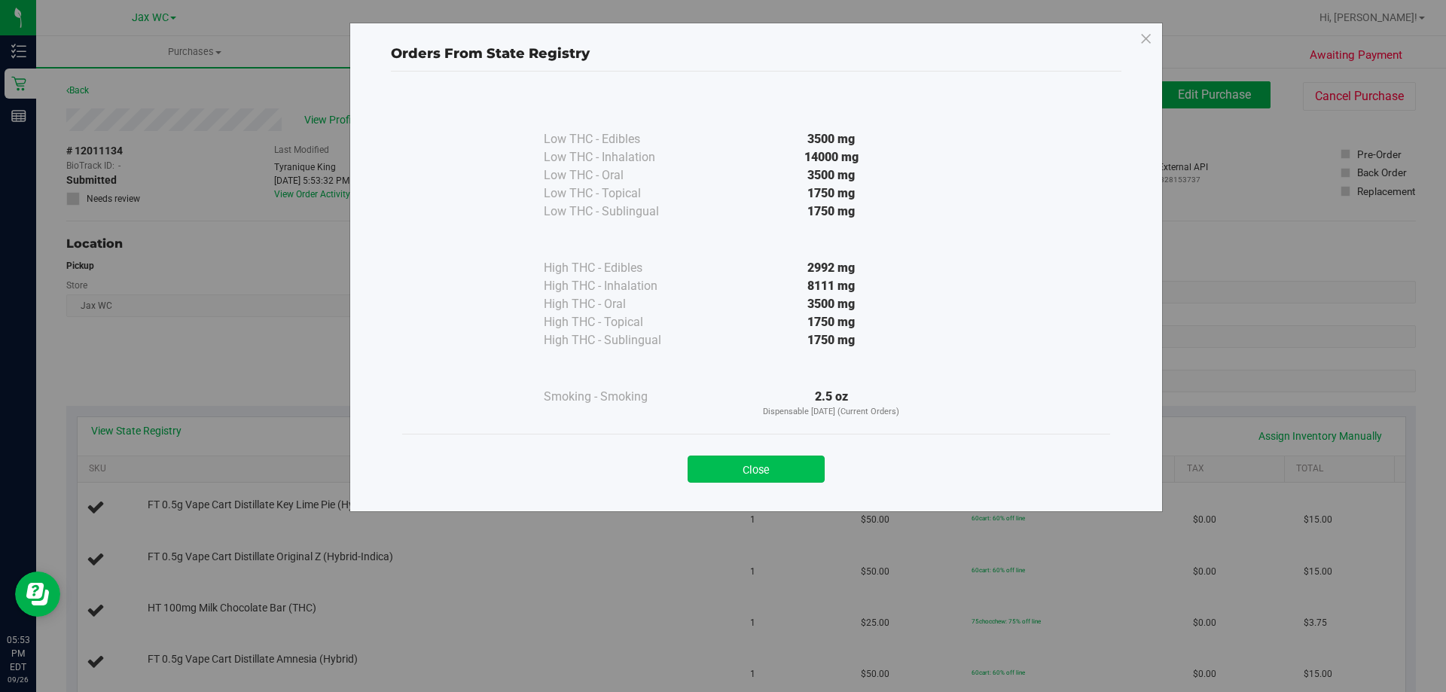
click at [749, 463] on button "Close" at bounding box center [755, 468] width 137 height 27
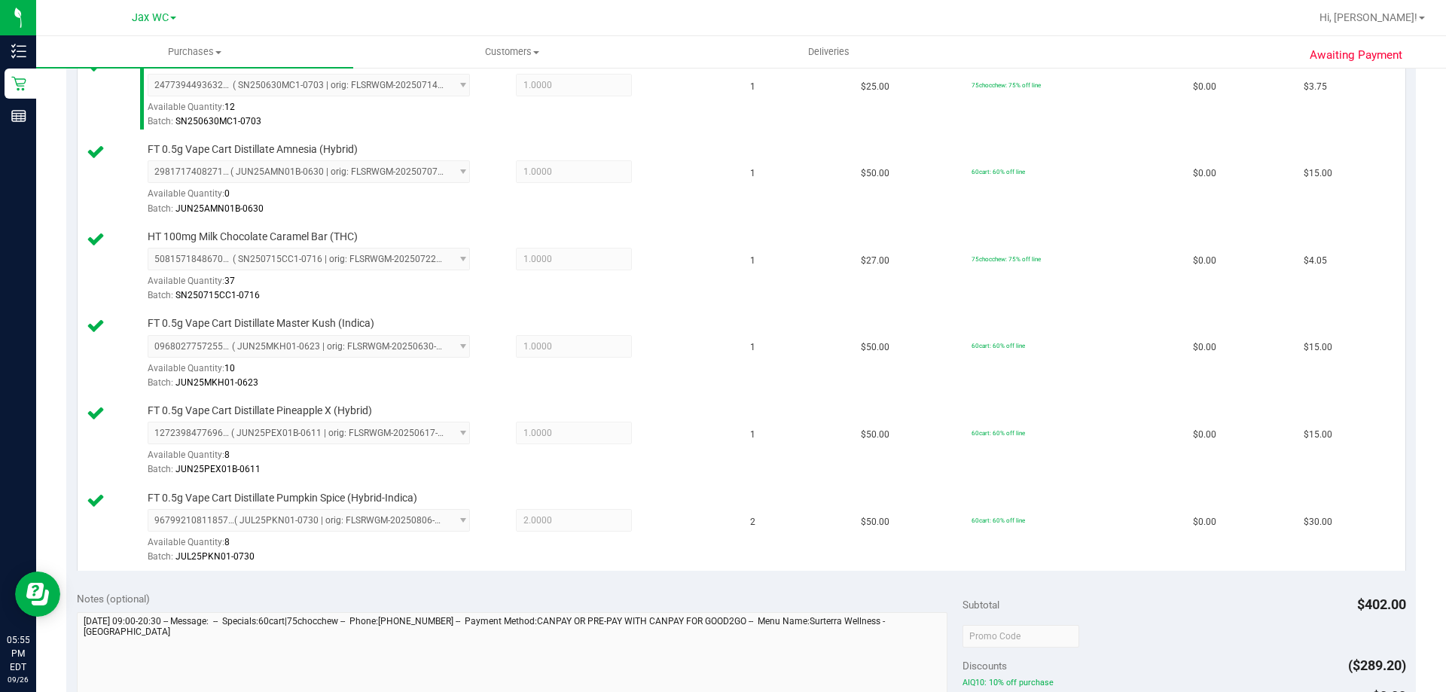
scroll to position [903, 0]
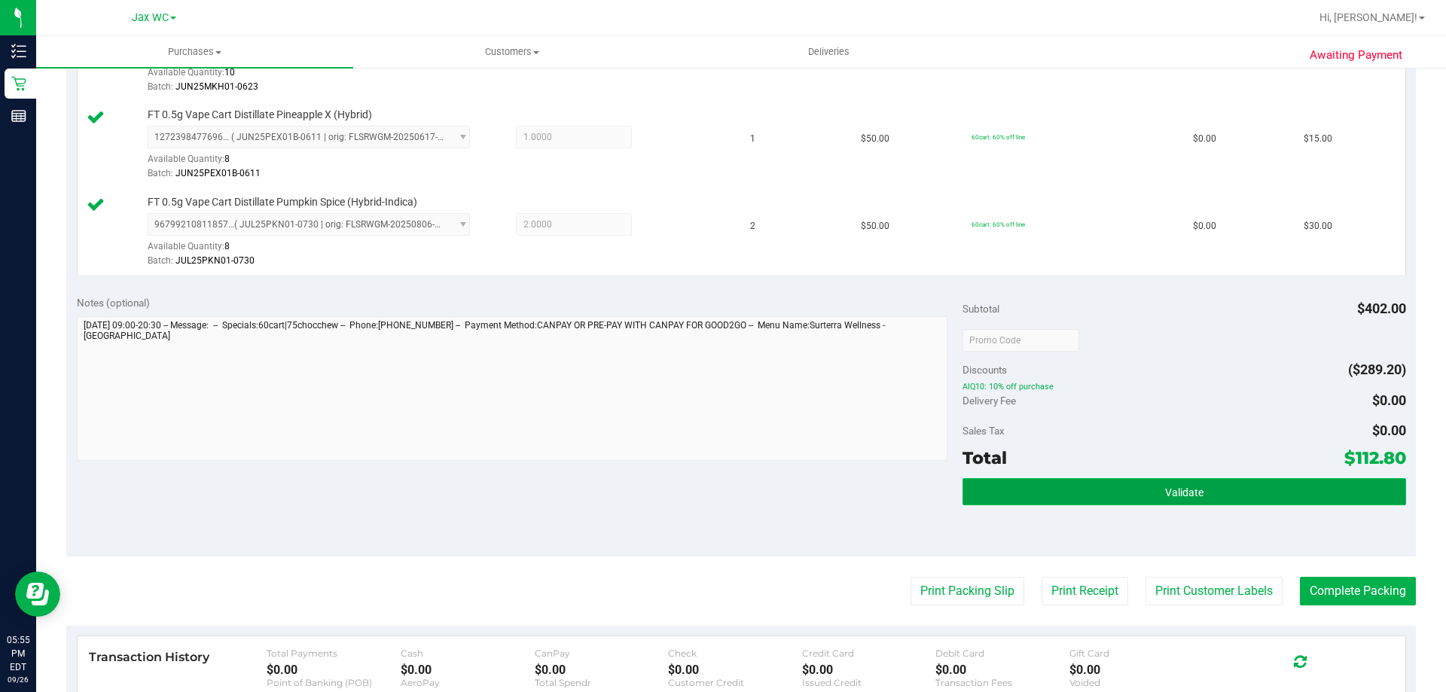
click at [1208, 480] on button "Validate" at bounding box center [1183, 491] width 443 height 27
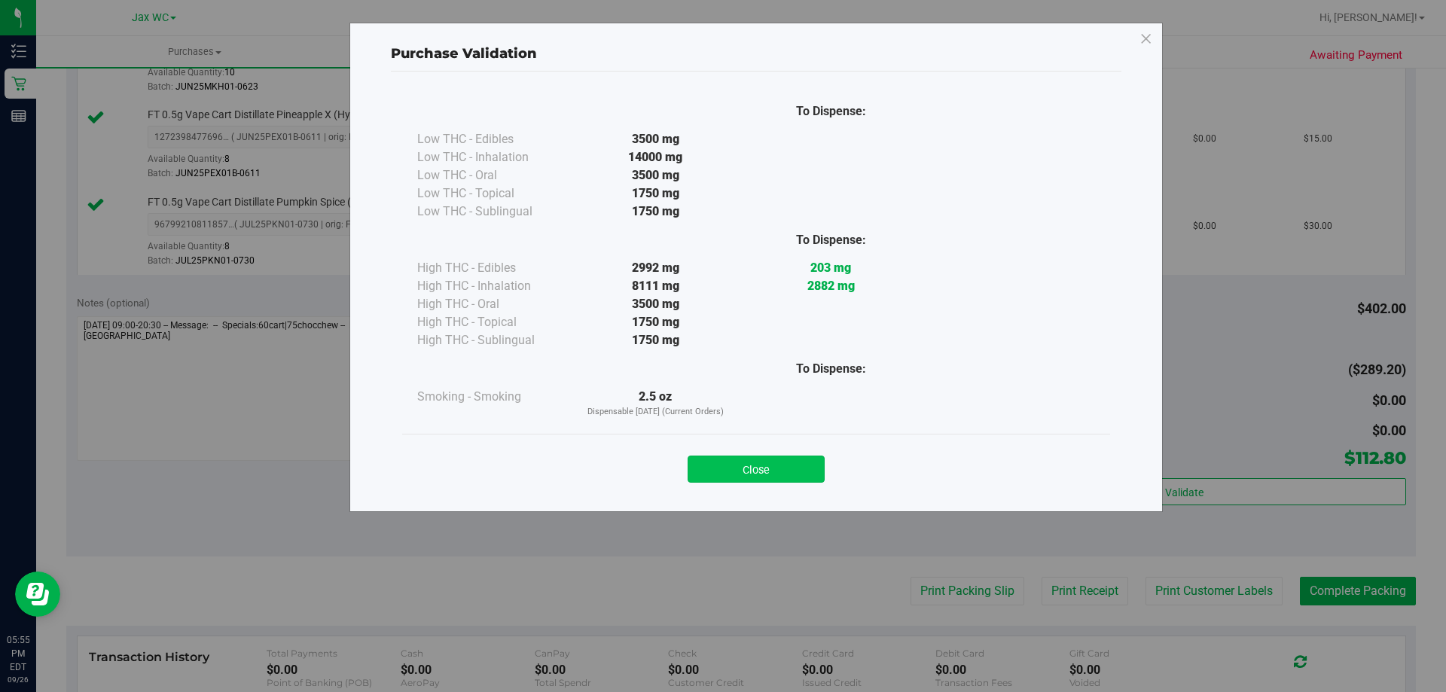
click at [720, 474] on button "Close" at bounding box center [755, 468] width 137 height 27
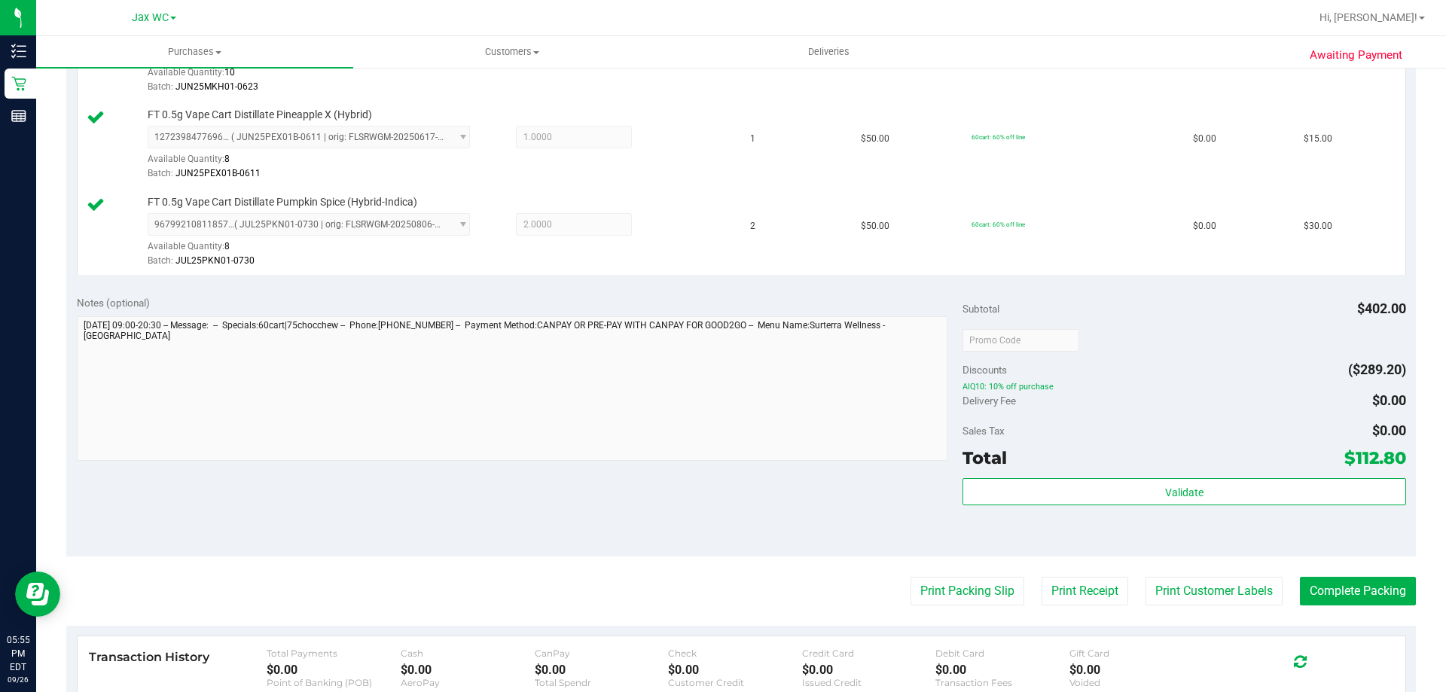
click at [932, 617] on purchase-details "Back Edit Purchase Cancel Purchase View Profile # 12011134 BioTrack ID: - Submi…" at bounding box center [740, 42] width 1349 height 1729
click at [937, 599] on button "Print Packing Slip" at bounding box center [967, 591] width 114 height 29
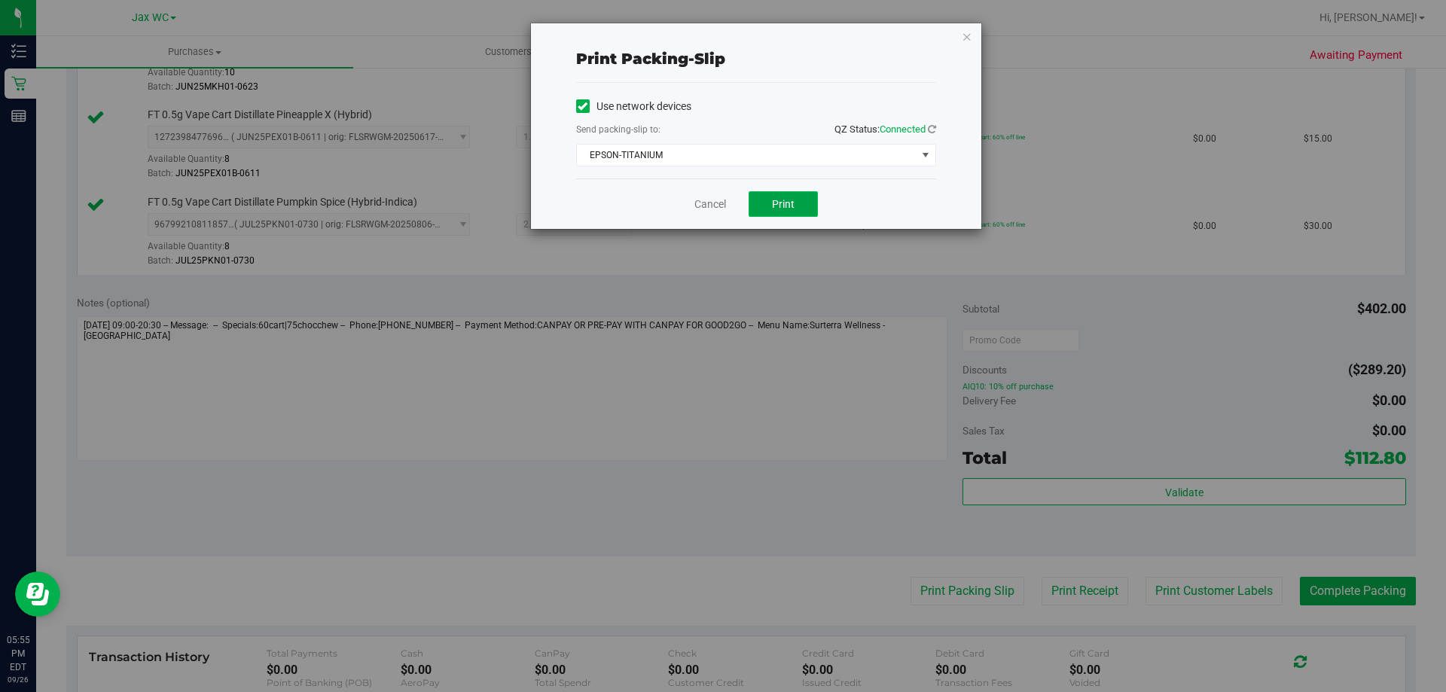
click at [769, 200] on button "Print" at bounding box center [782, 204] width 69 height 26
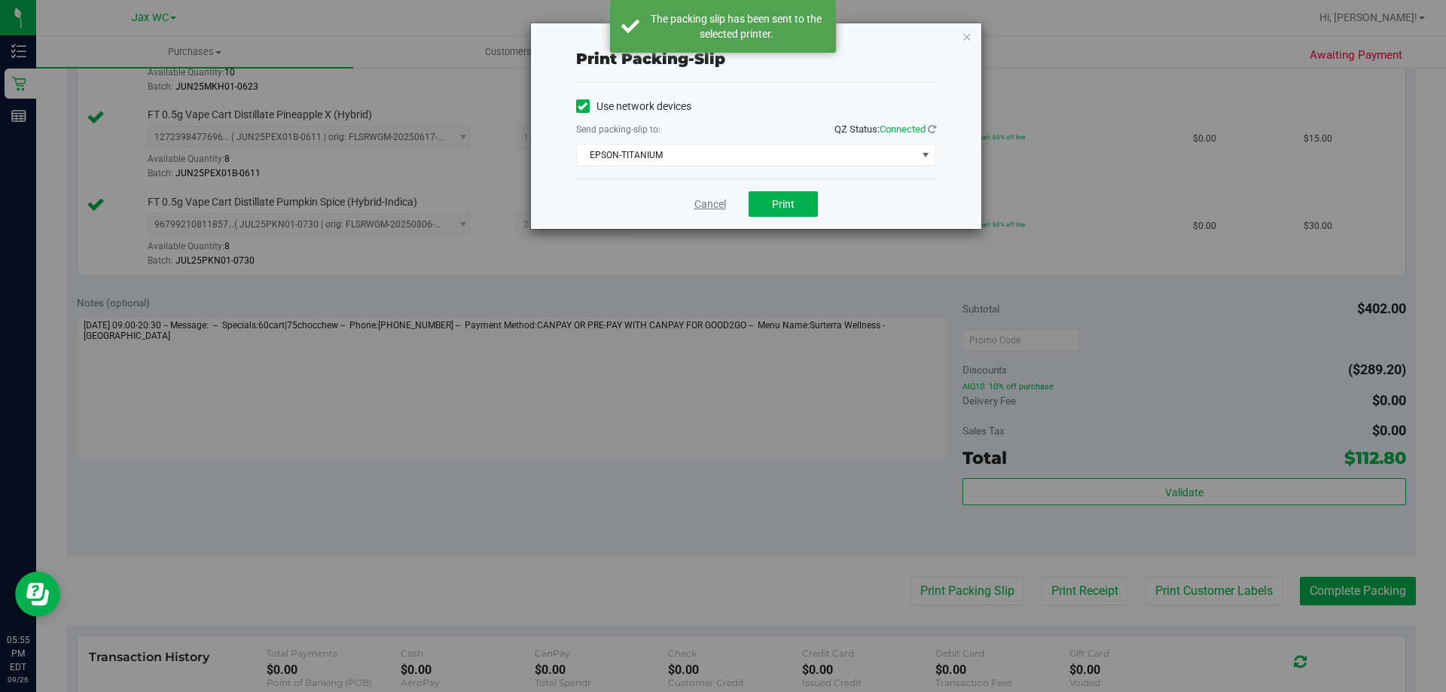
click at [714, 207] on link "Cancel" at bounding box center [710, 204] width 32 height 16
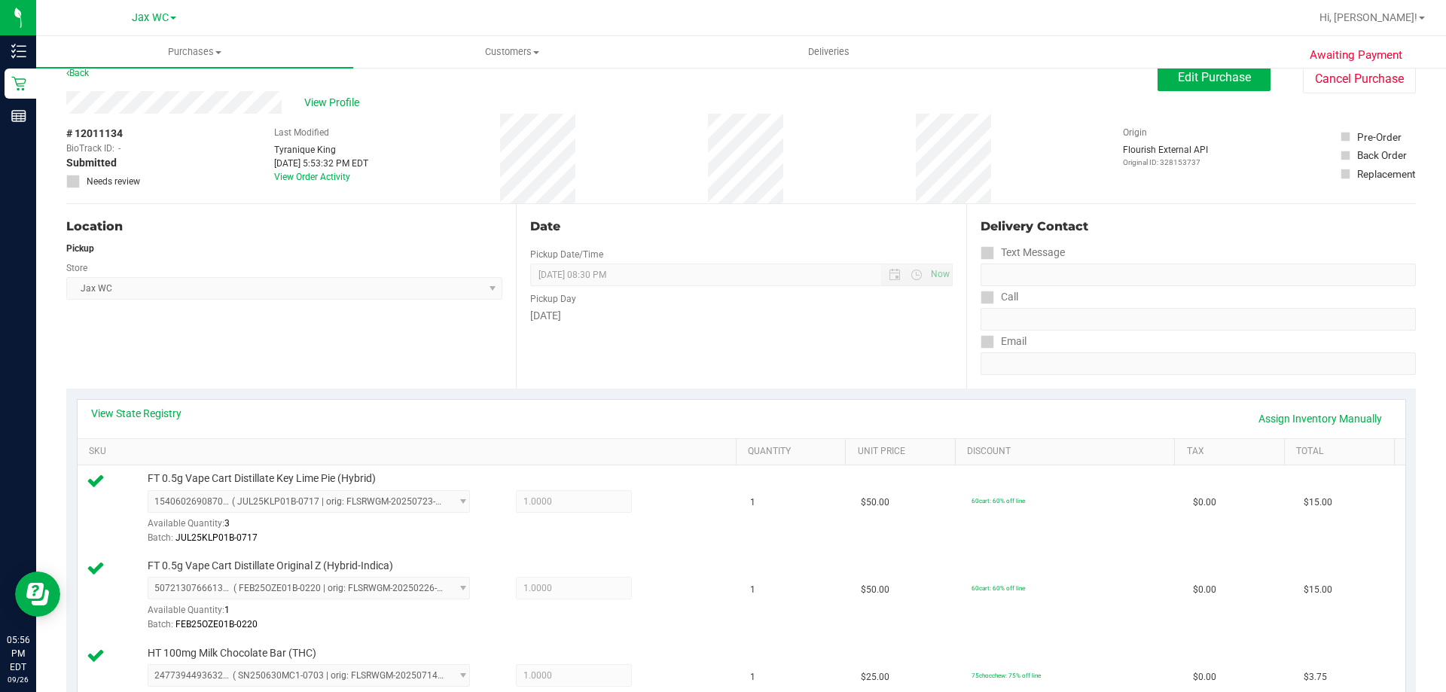
scroll to position [0, 0]
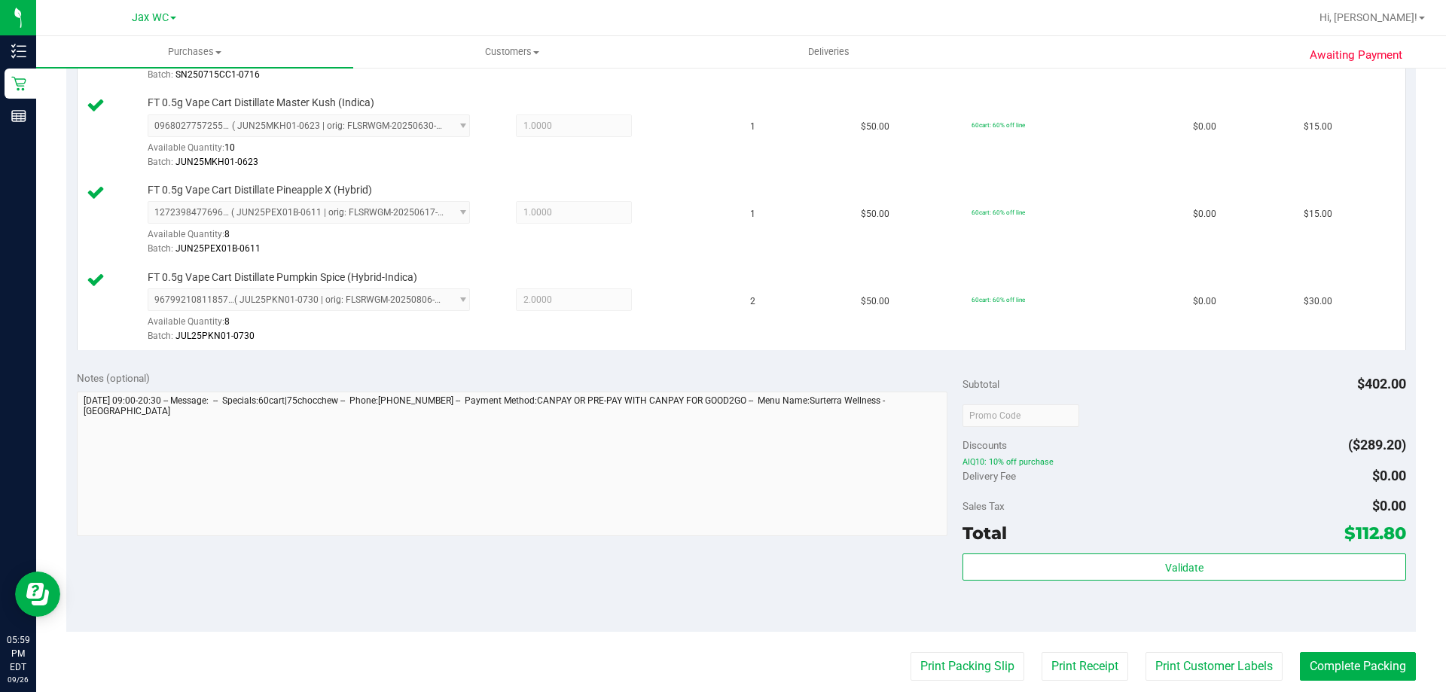
scroll to position [903, 0]
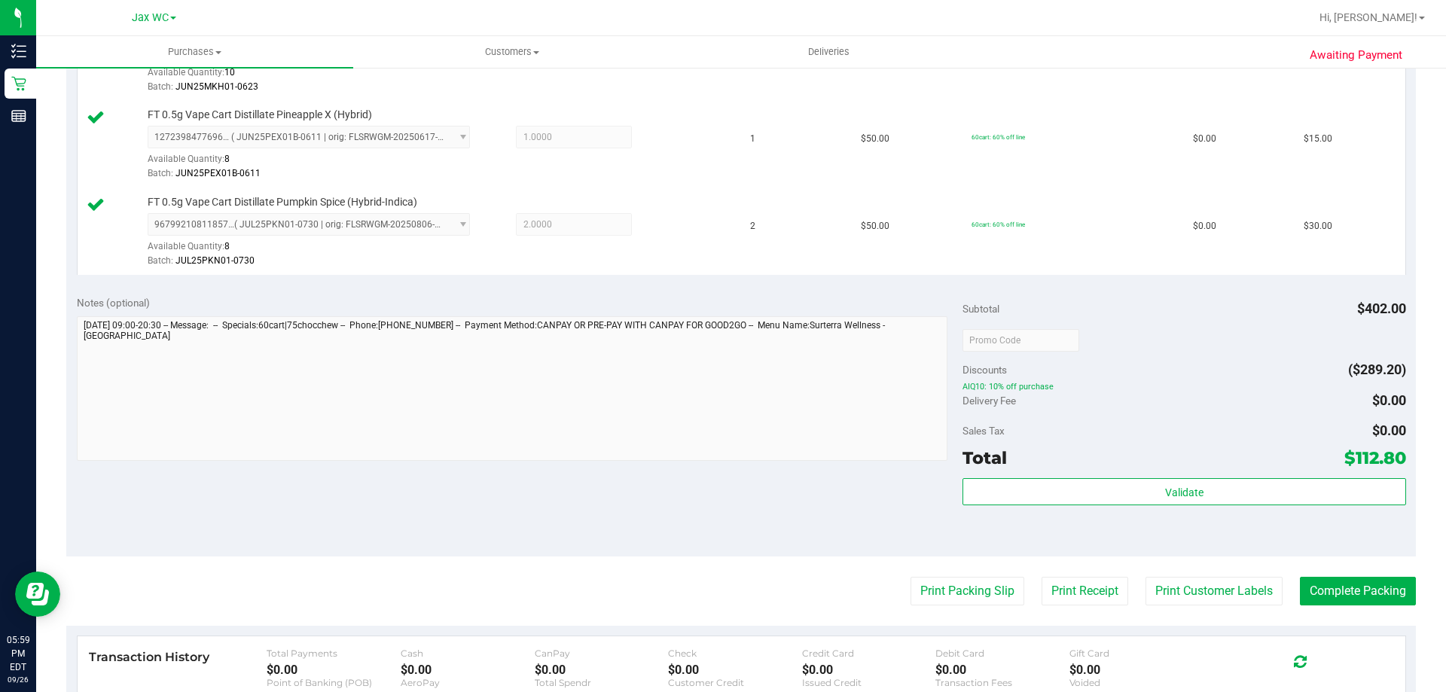
click at [1226, 508] on div "Validate" at bounding box center [1183, 512] width 443 height 68
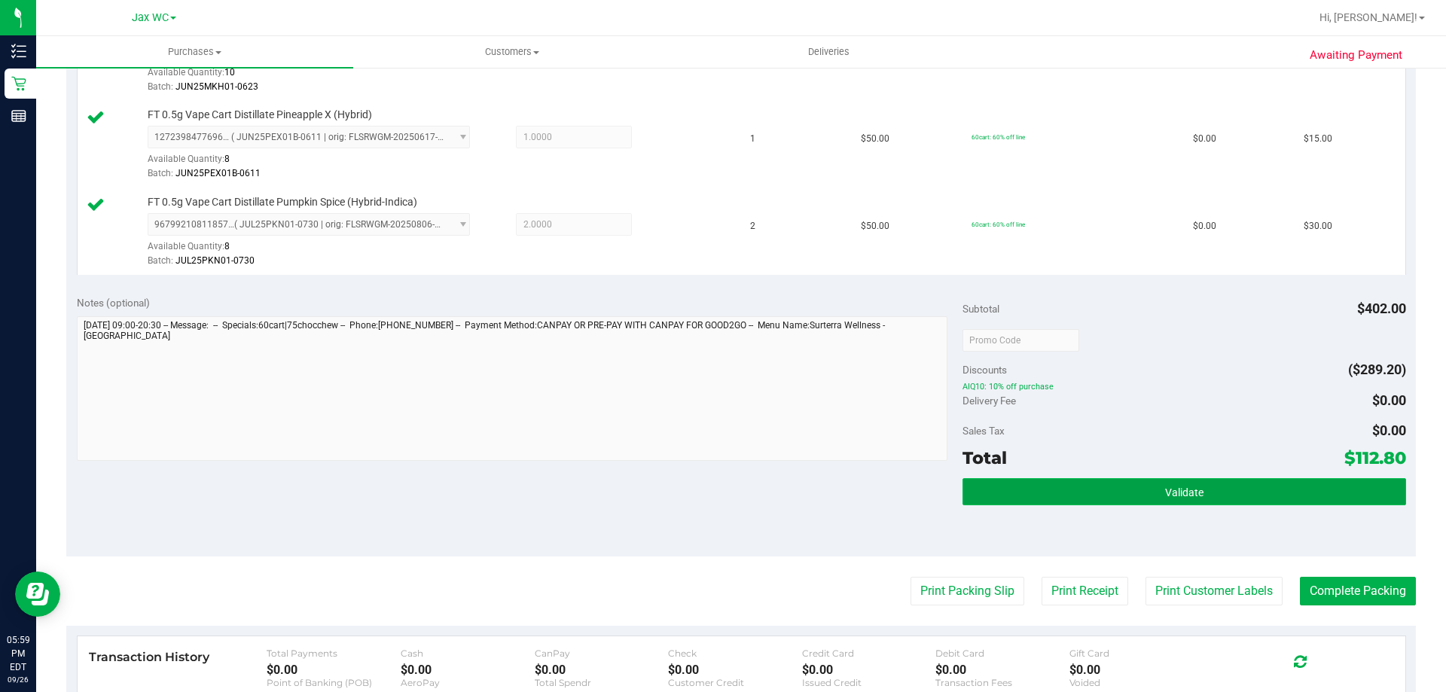
click at [1290, 499] on button "Validate" at bounding box center [1183, 491] width 443 height 27
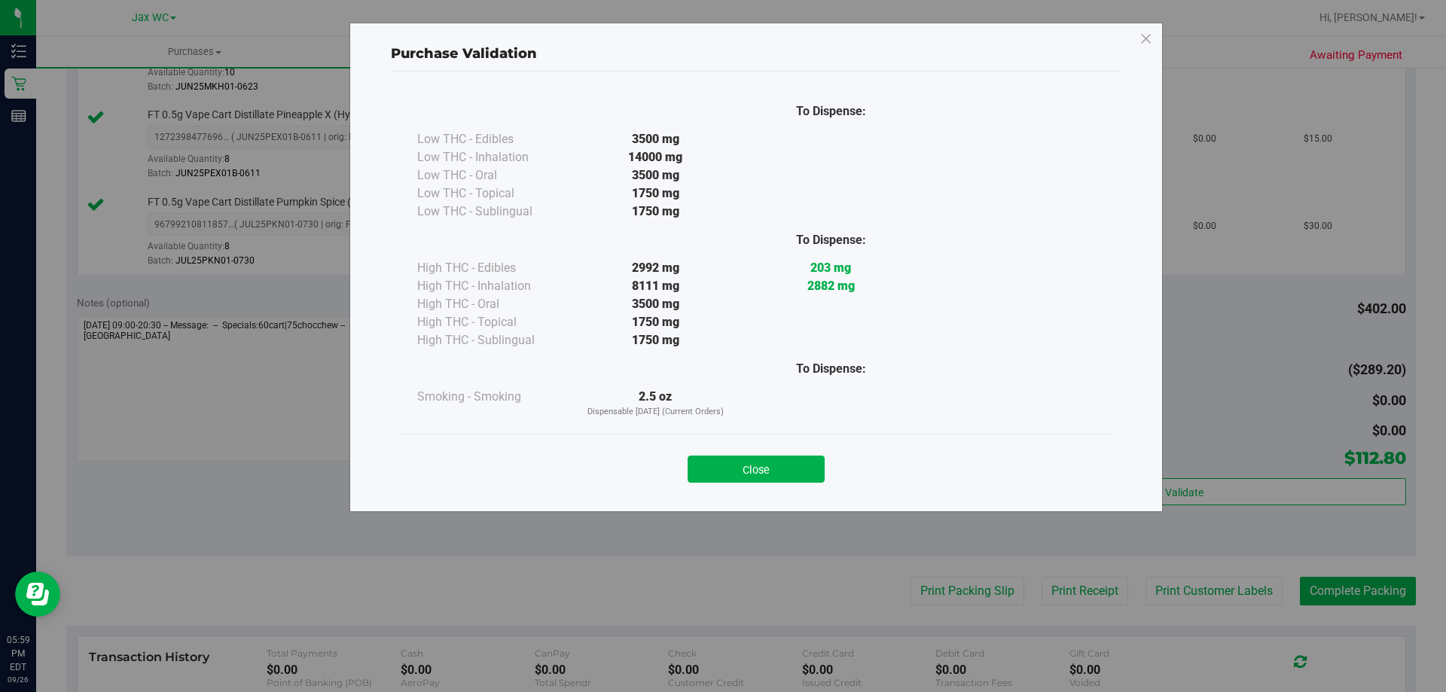
click at [762, 472] on button "Close" at bounding box center [755, 468] width 137 height 27
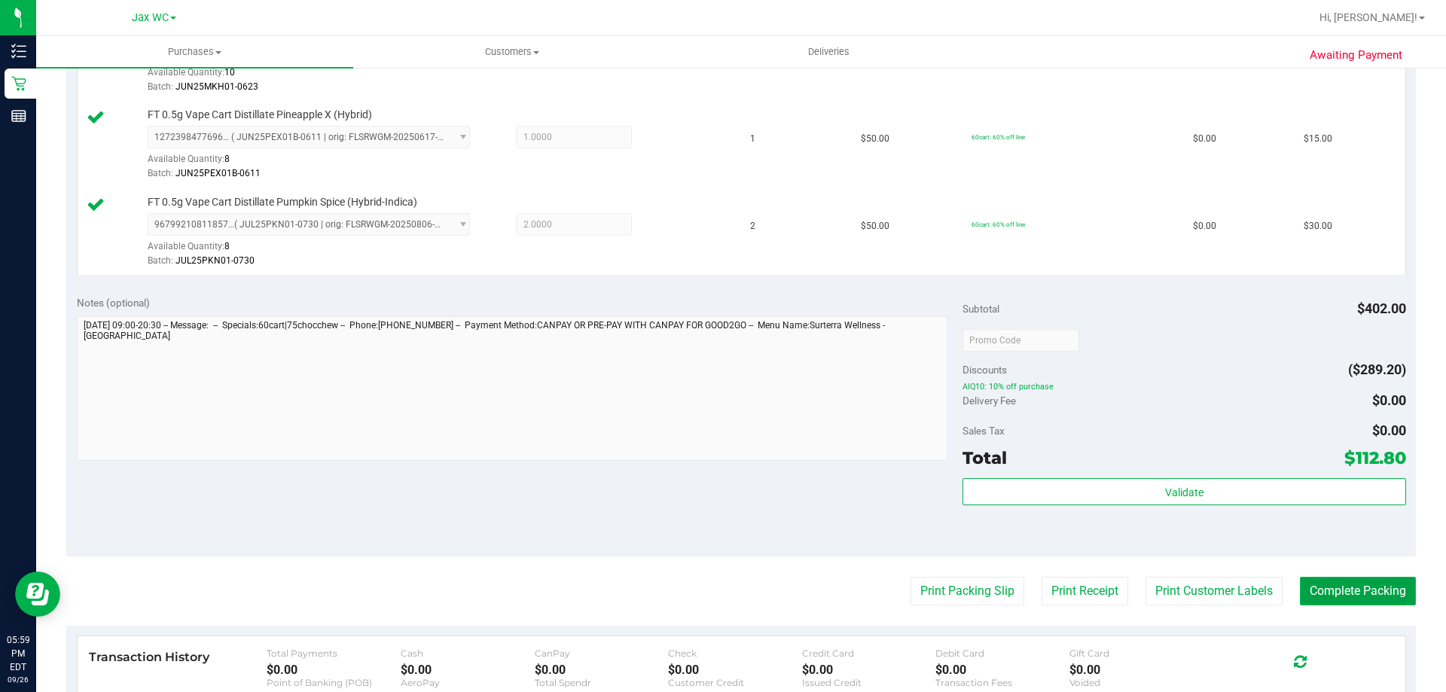
click at [1399, 589] on button "Complete Packing" at bounding box center [1357, 591] width 116 height 29
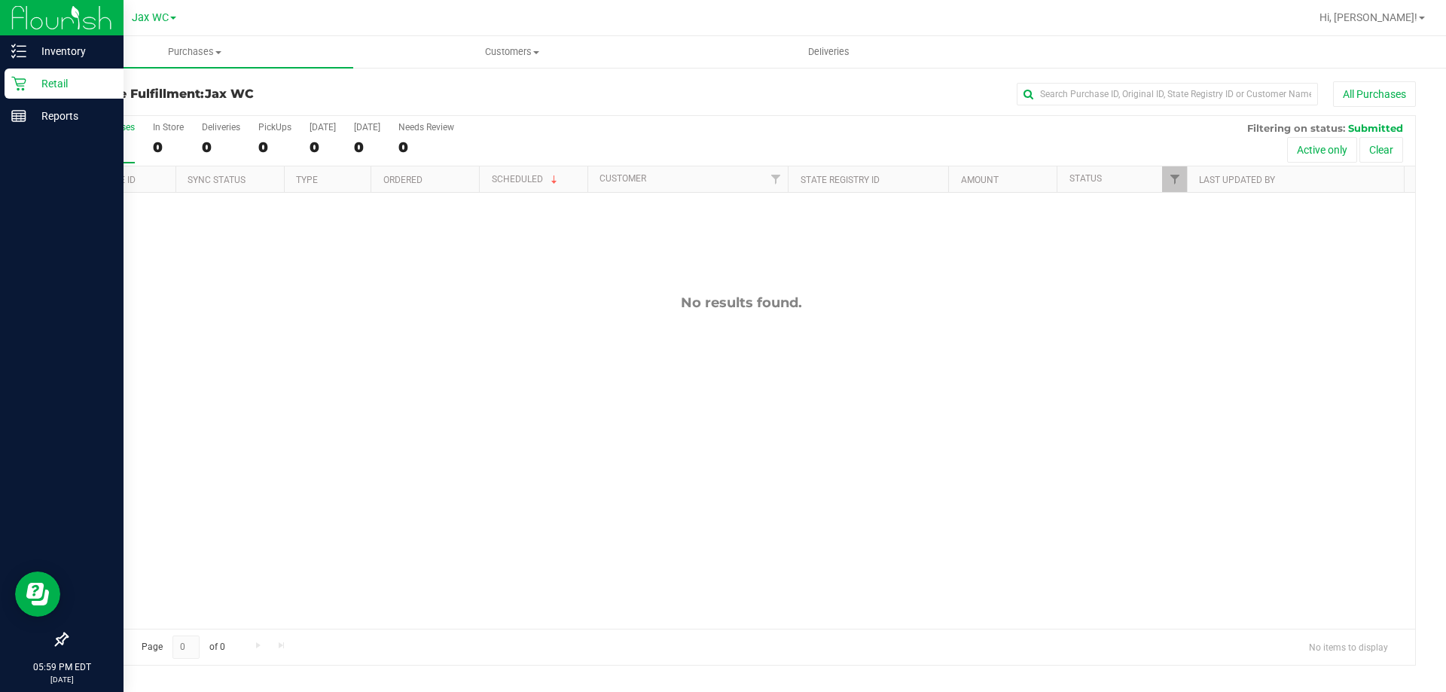
click at [14, 81] on icon at bounding box center [18, 83] width 15 height 15
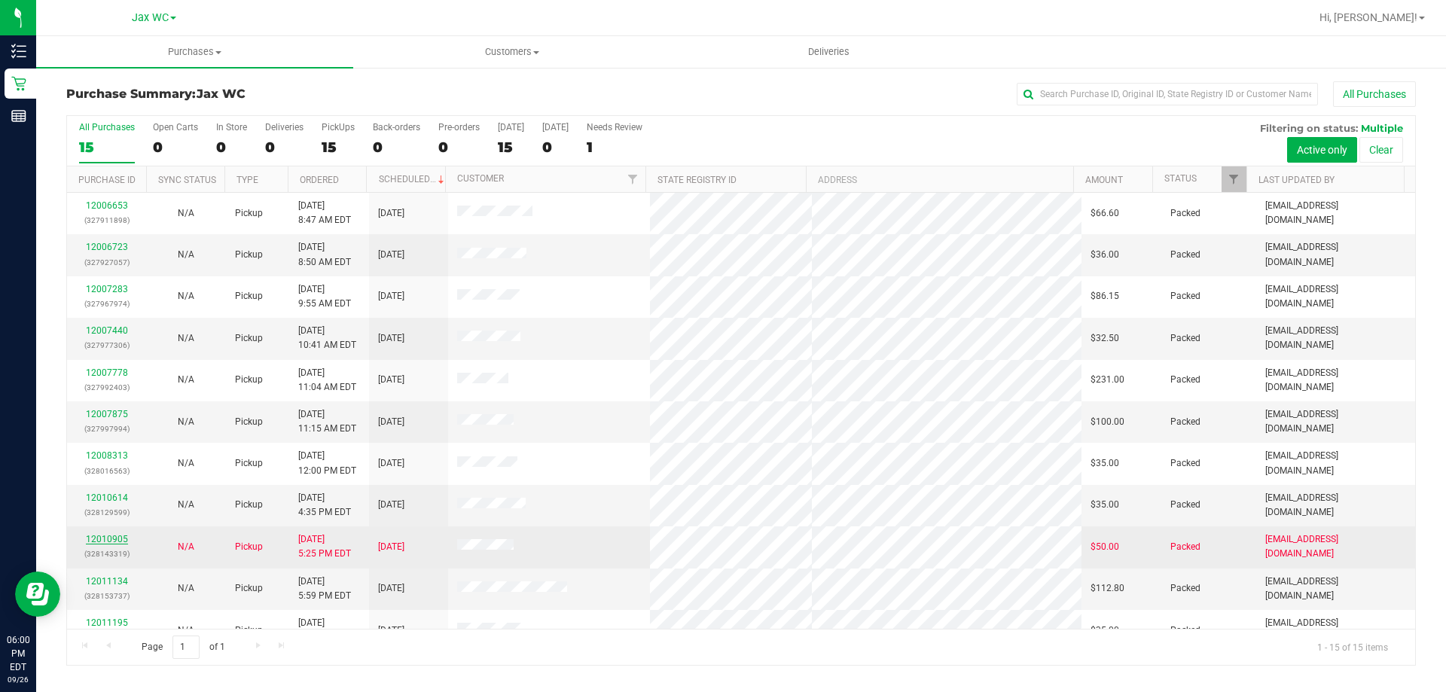
click at [98, 542] on link "12010905" at bounding box center [107, 539] width 42 height 11
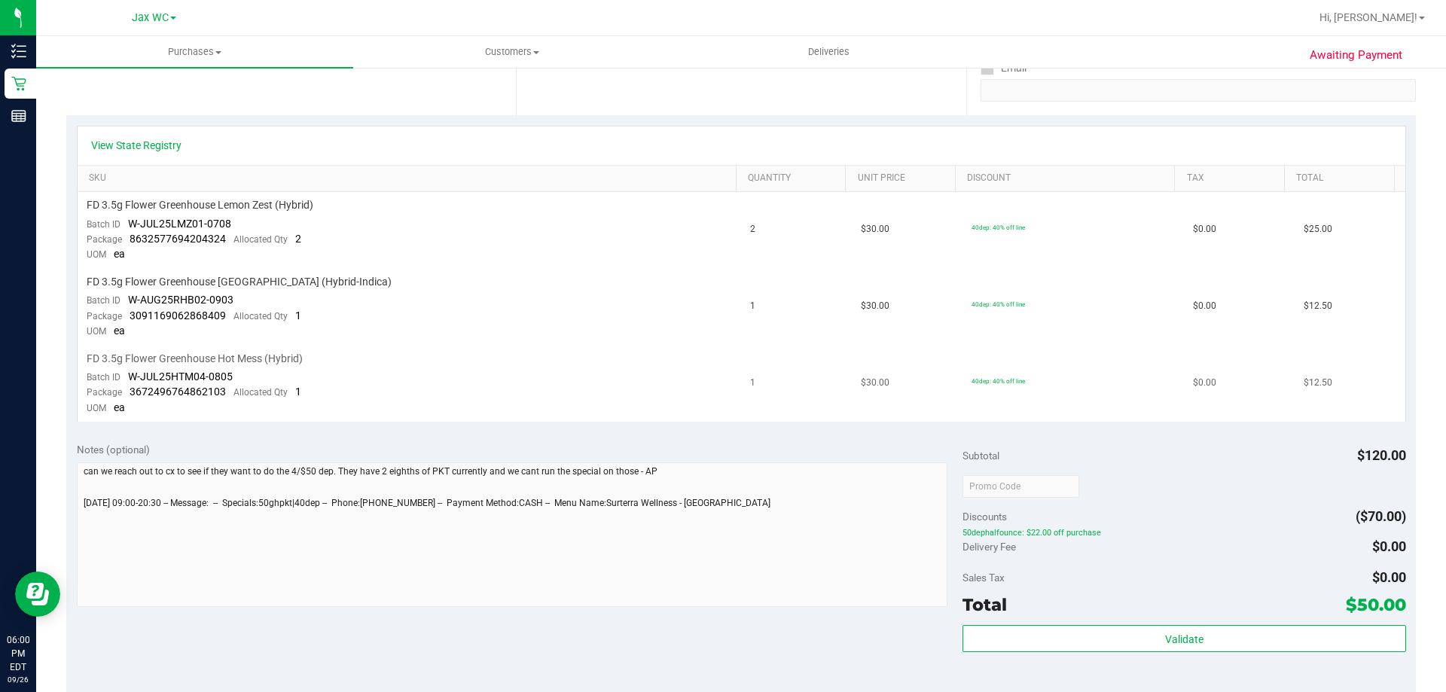
scroll to position [301, 0]
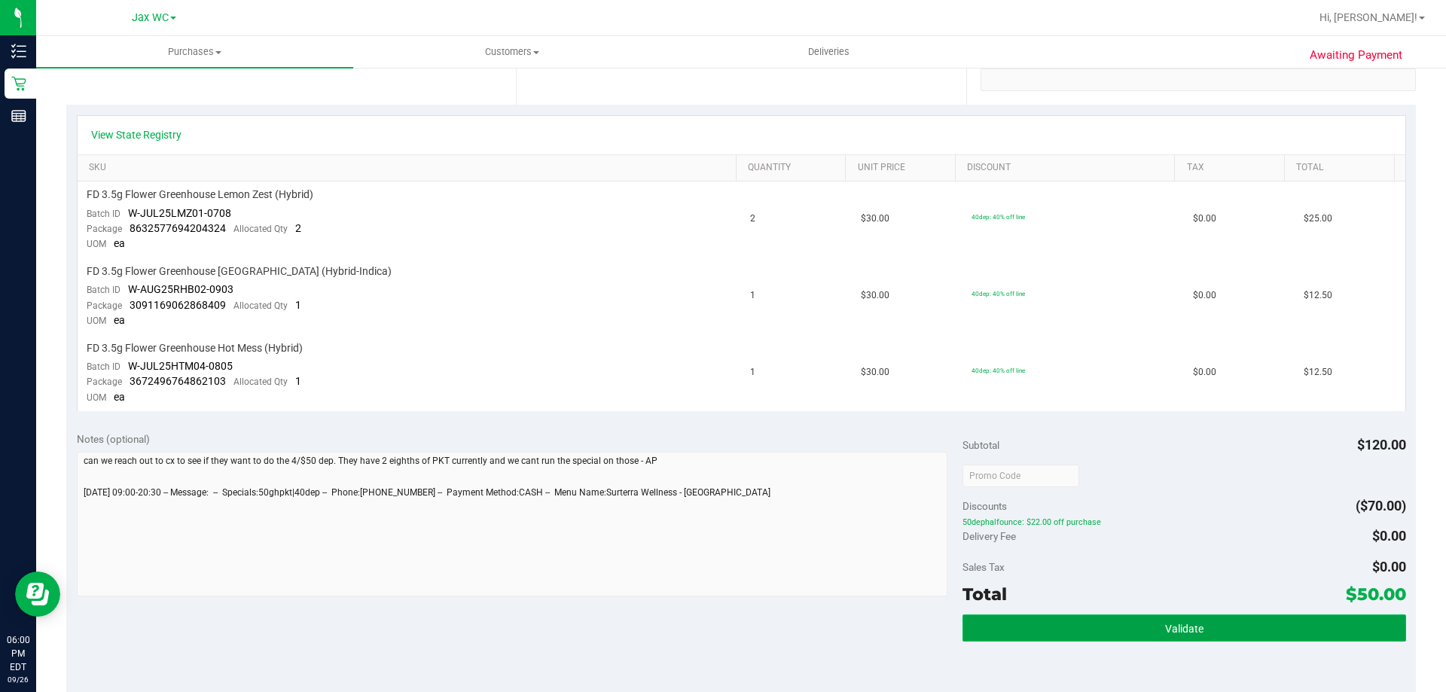
click at [1019, 631] on button "Validate" at bounding box center [1183, 627] width 443 height 27
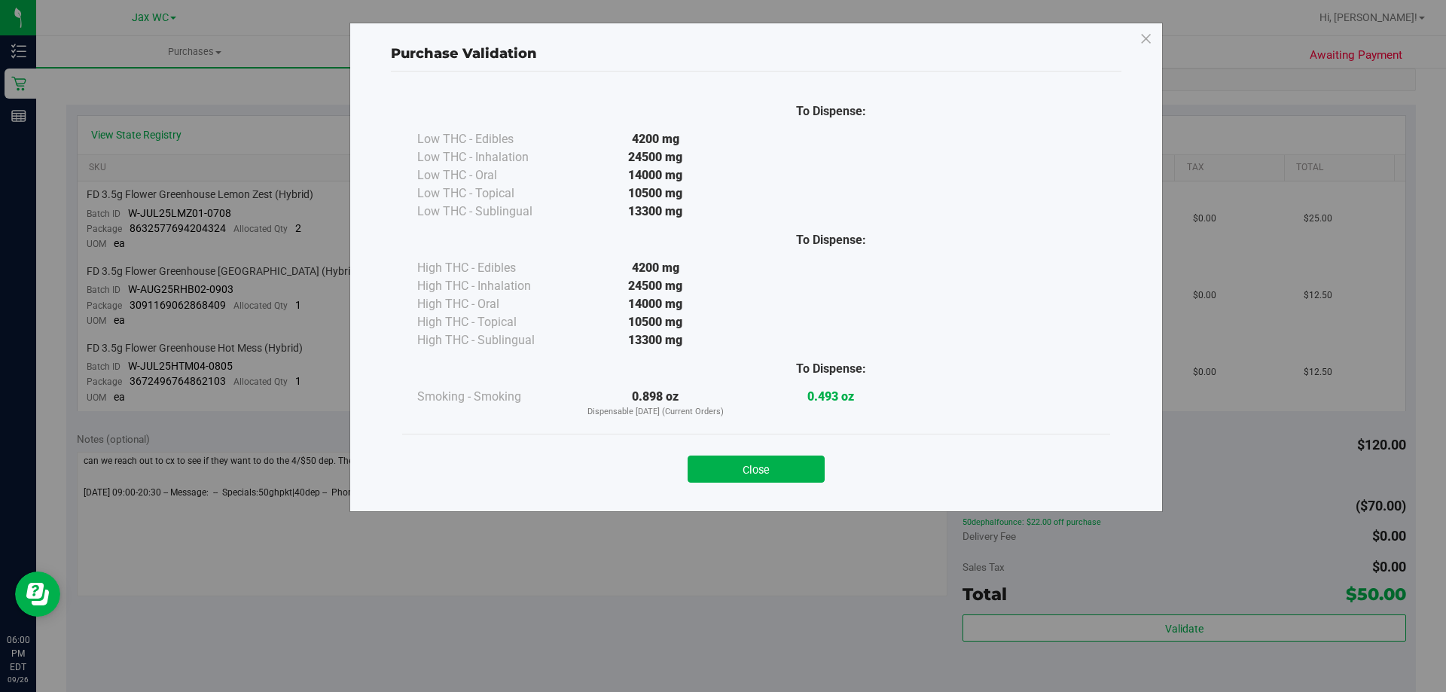
click at [782, 486] on div "Close" at bounding box center [756, 464] width 708 height 61
click at [757, 478] on button "Close" at bounding box center [755, 468] width 137 height 27
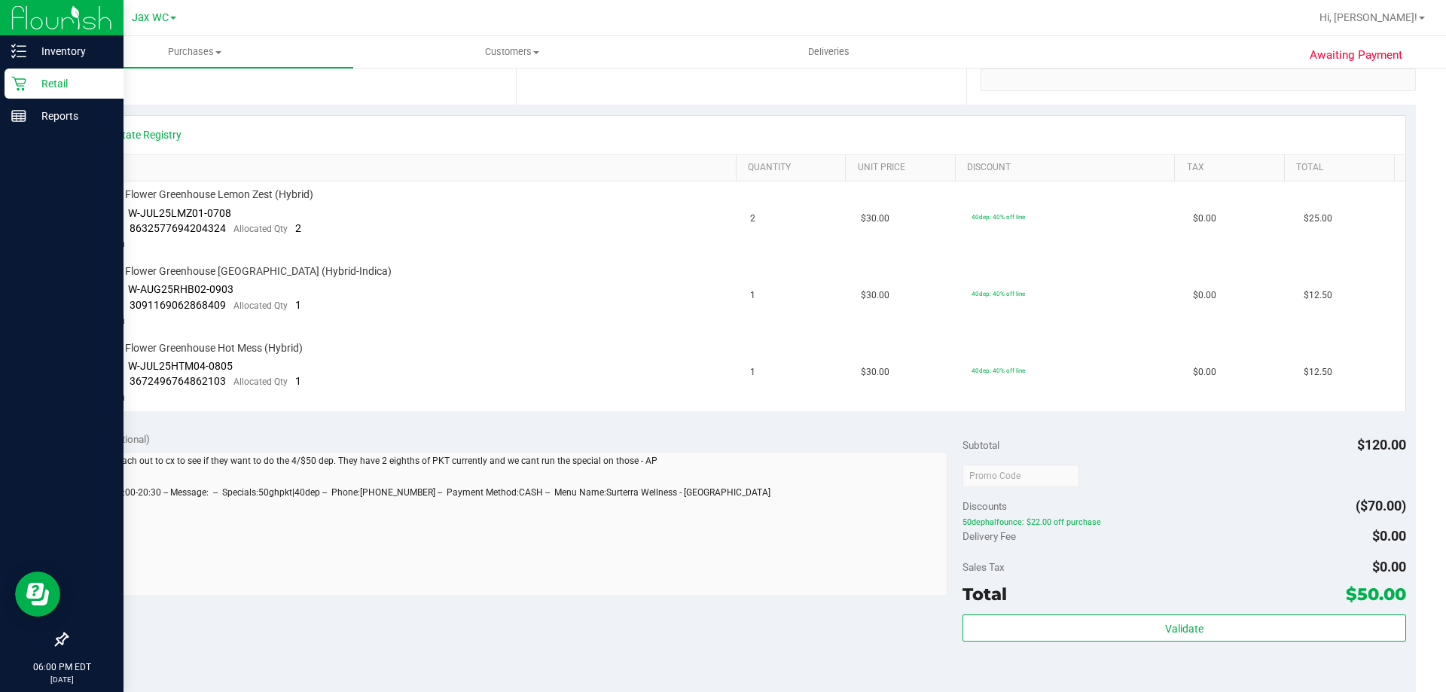
click at [16, 84] on icon at bounding box center [18, 83] width 15 height 15
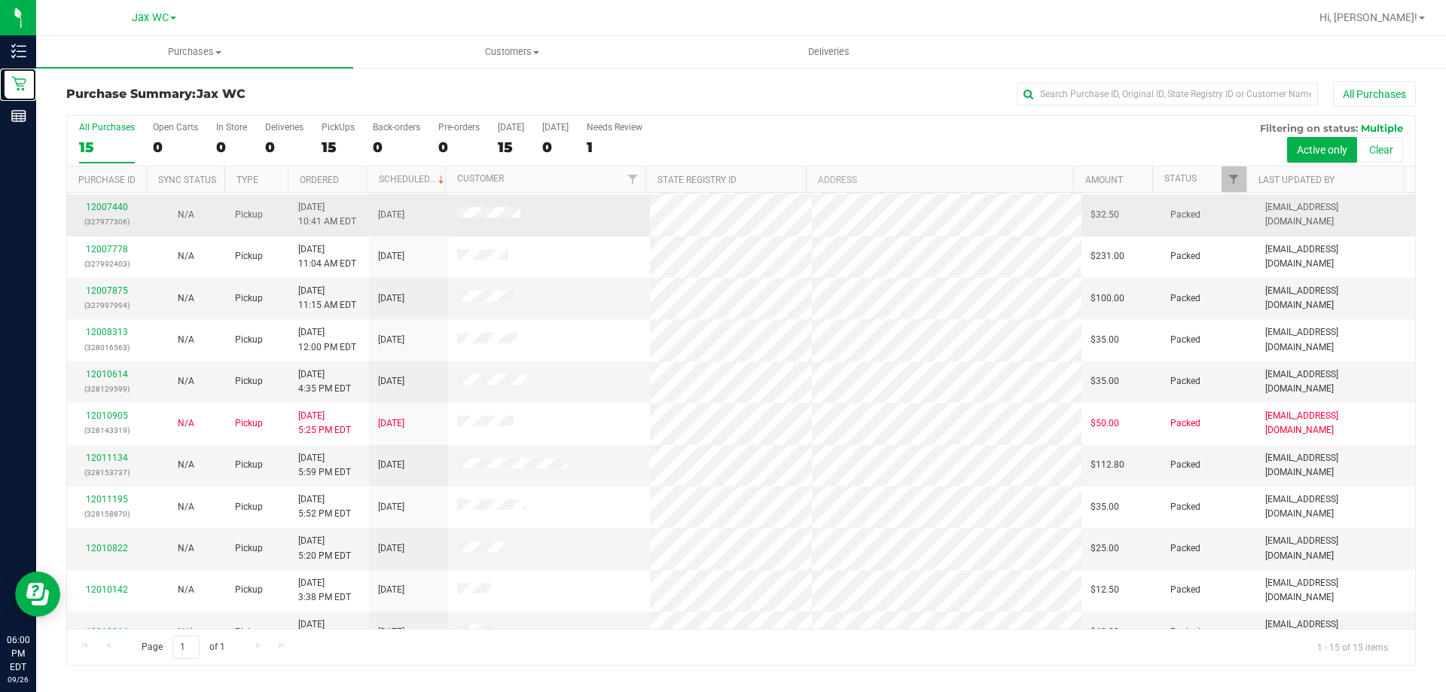
scroll to position [189, 0]
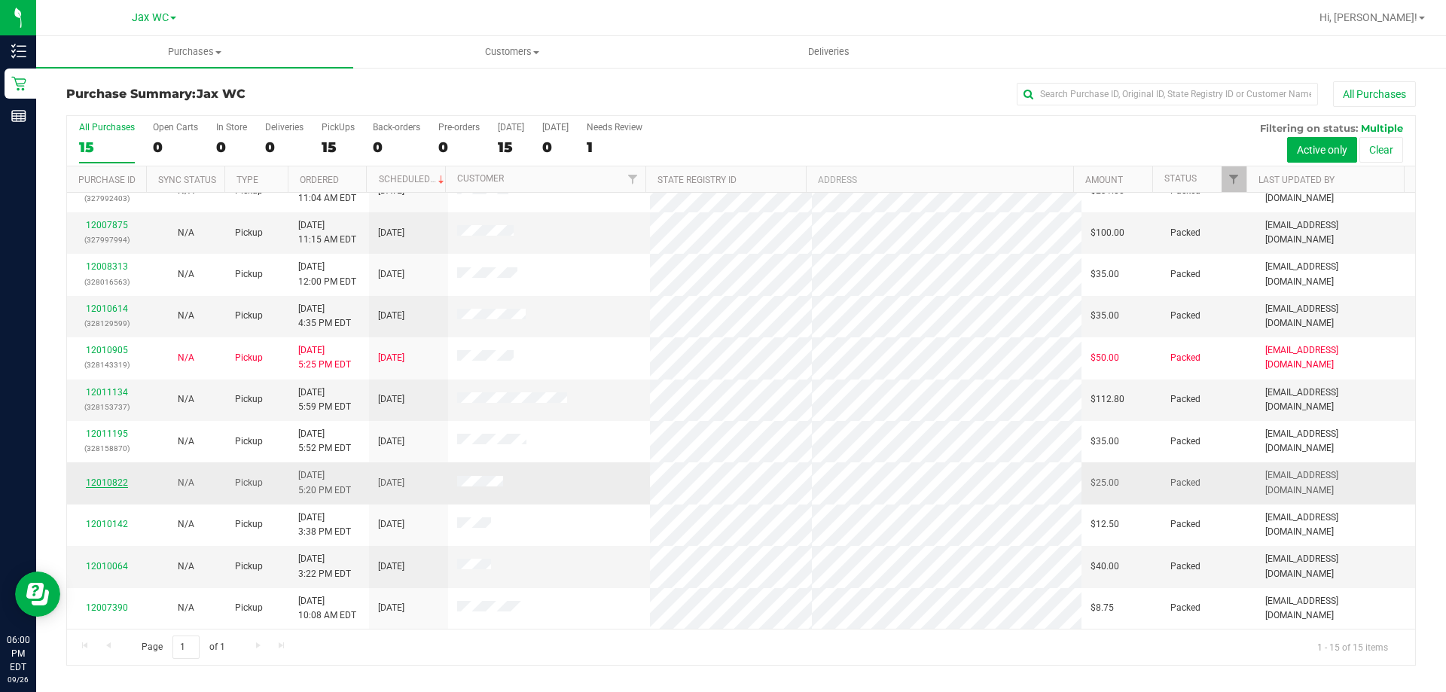
click at [99, 483] on link "12010822" at bounding box center [107, 482] width 42 height 11
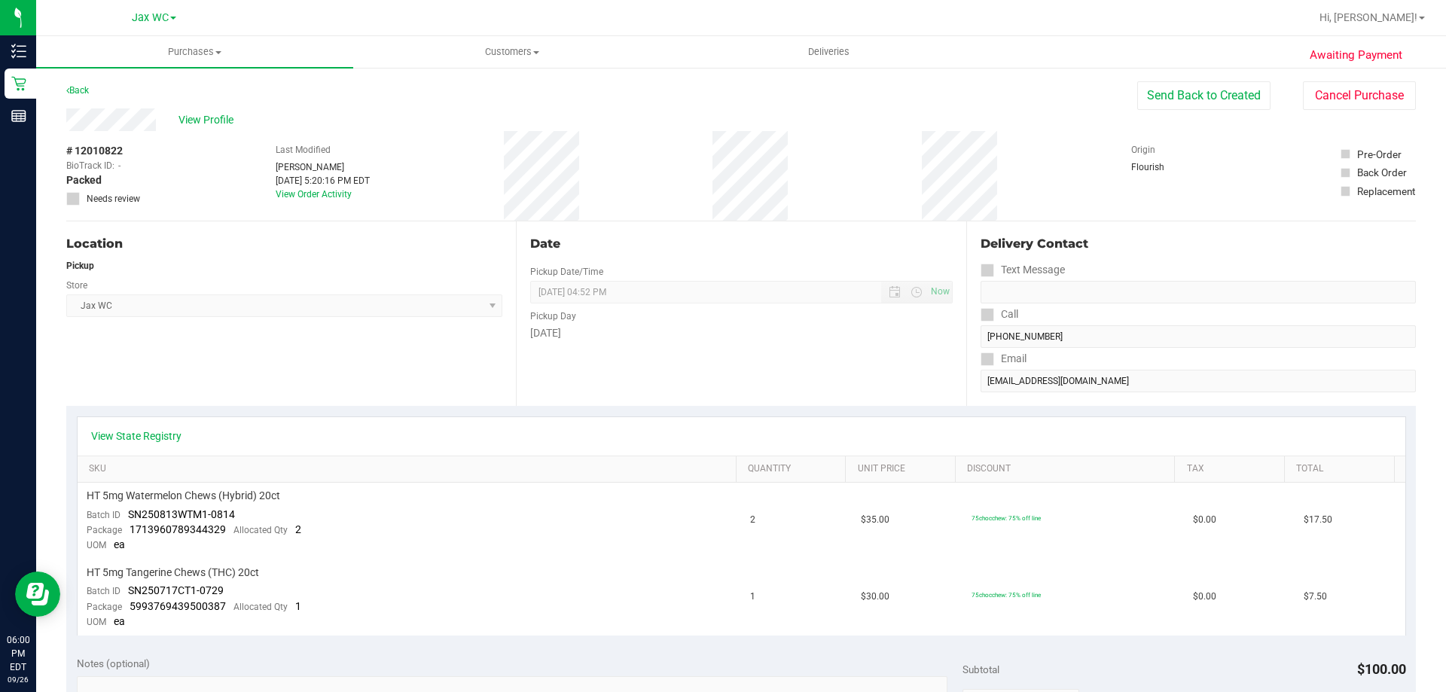
click at [84, 96] on div "Back" at bounding box center [77, 90] width 23 height 18
click at [83, 90] on link "Back" at bounding box center [77, 90] width 23 height 11
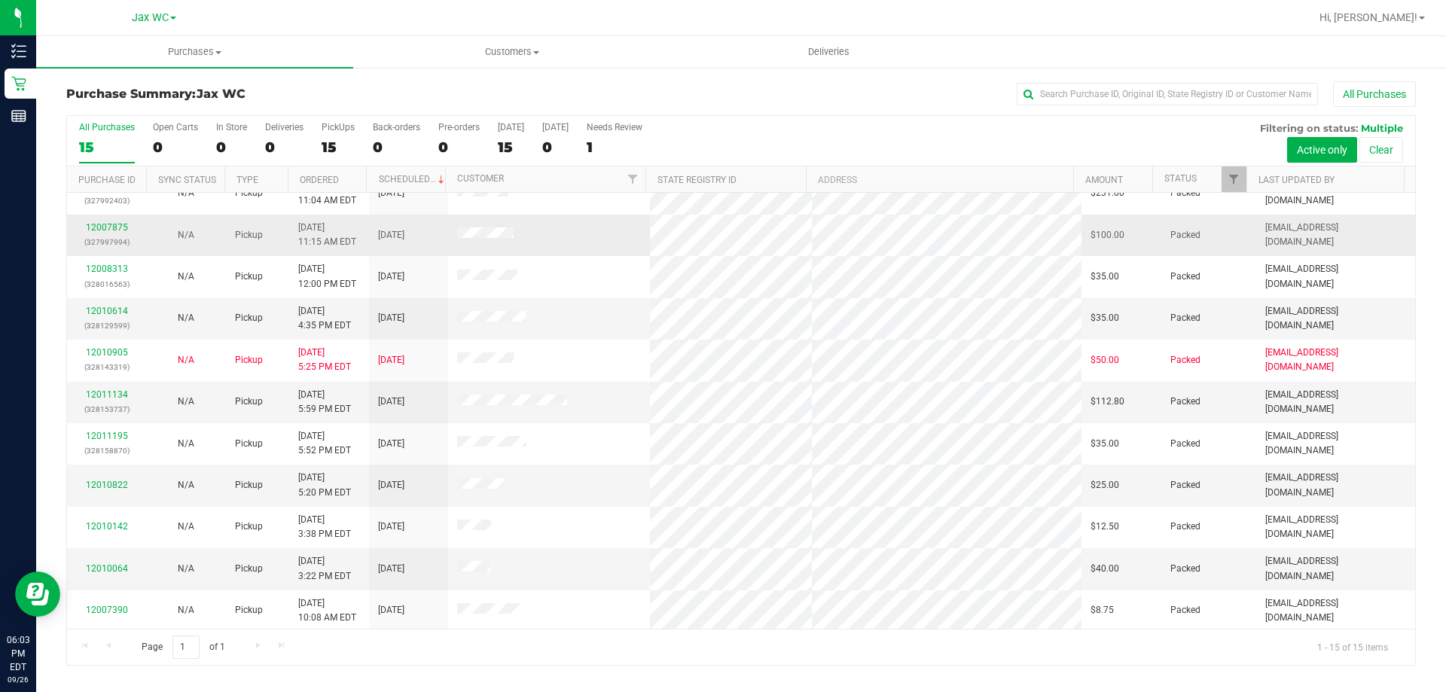
scroll to position [189, 0]
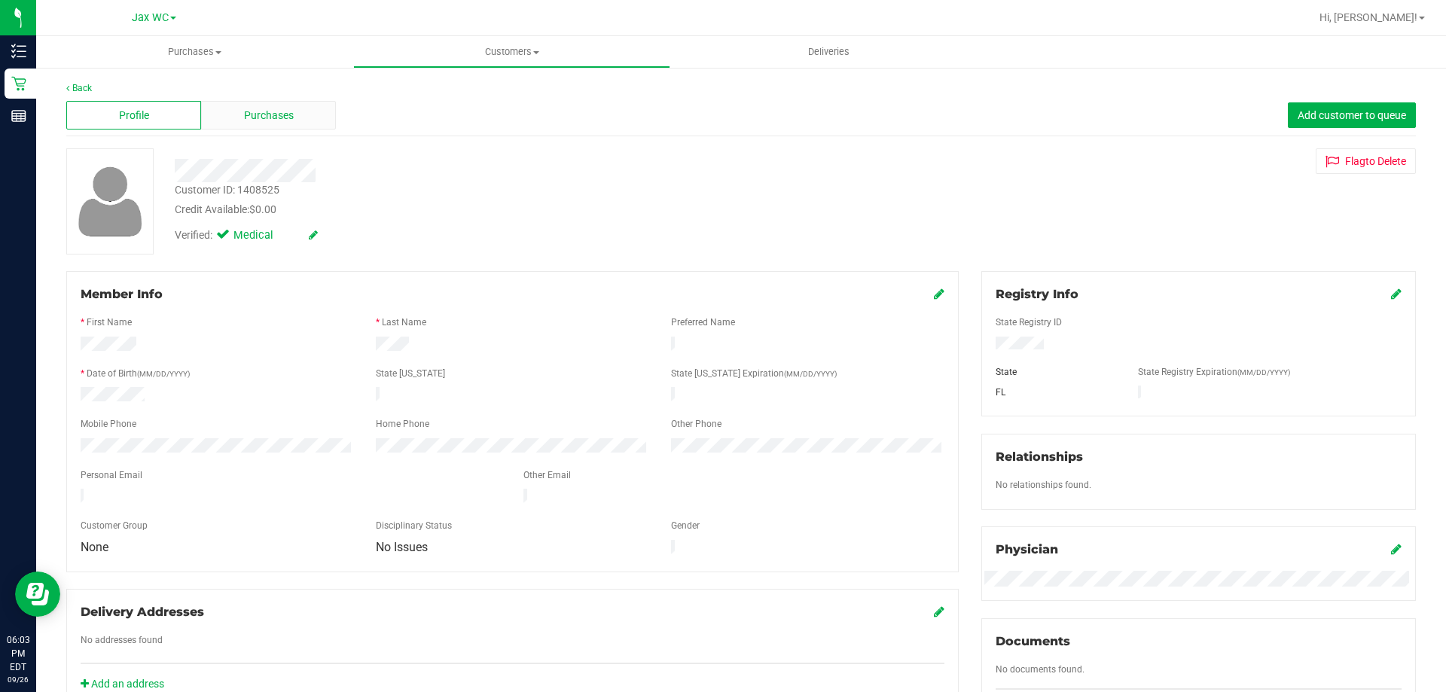
click at [273, 121] on span "Purchases" at bounding box center [269, 116] width 50 height 16
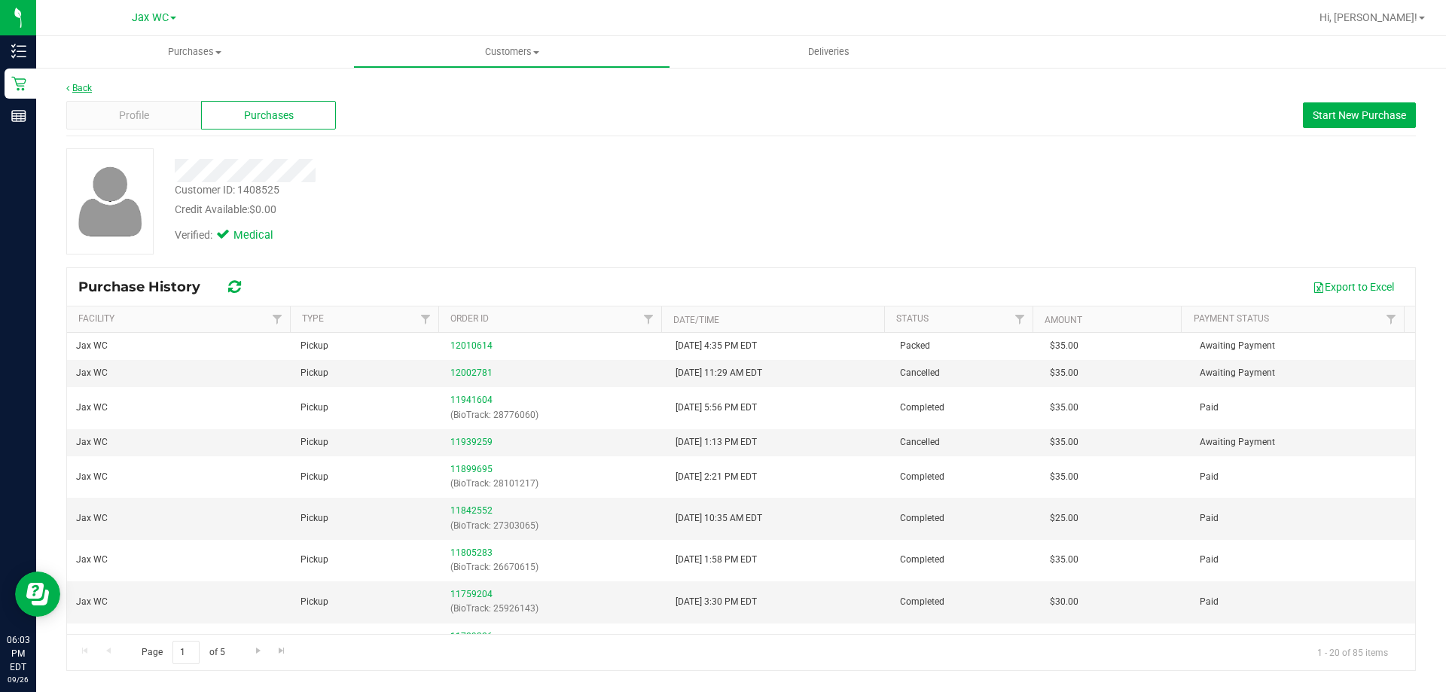
click at [87, 87] on link "Back" at bounding box center [79, 88] width 26 height 11
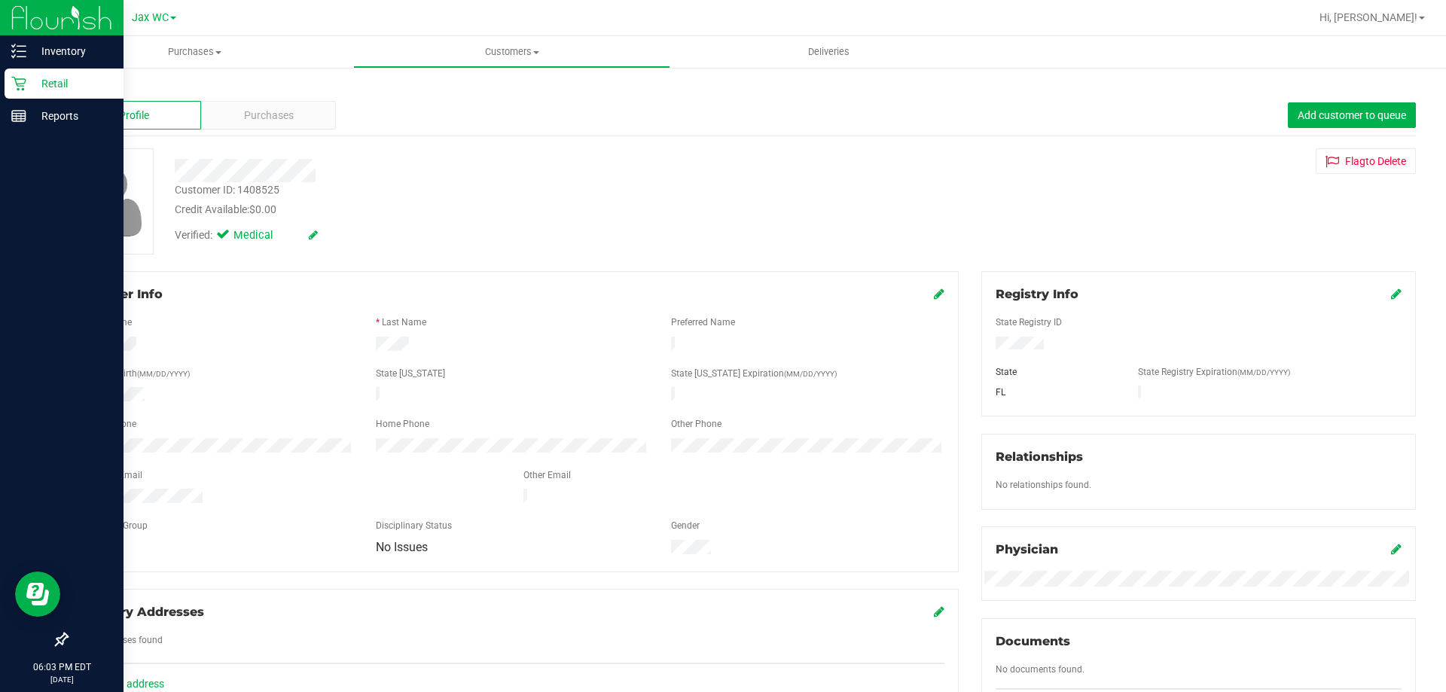
click at [61, 81] on p "Retail" at bounding box center [71, 84] width 90 height 18
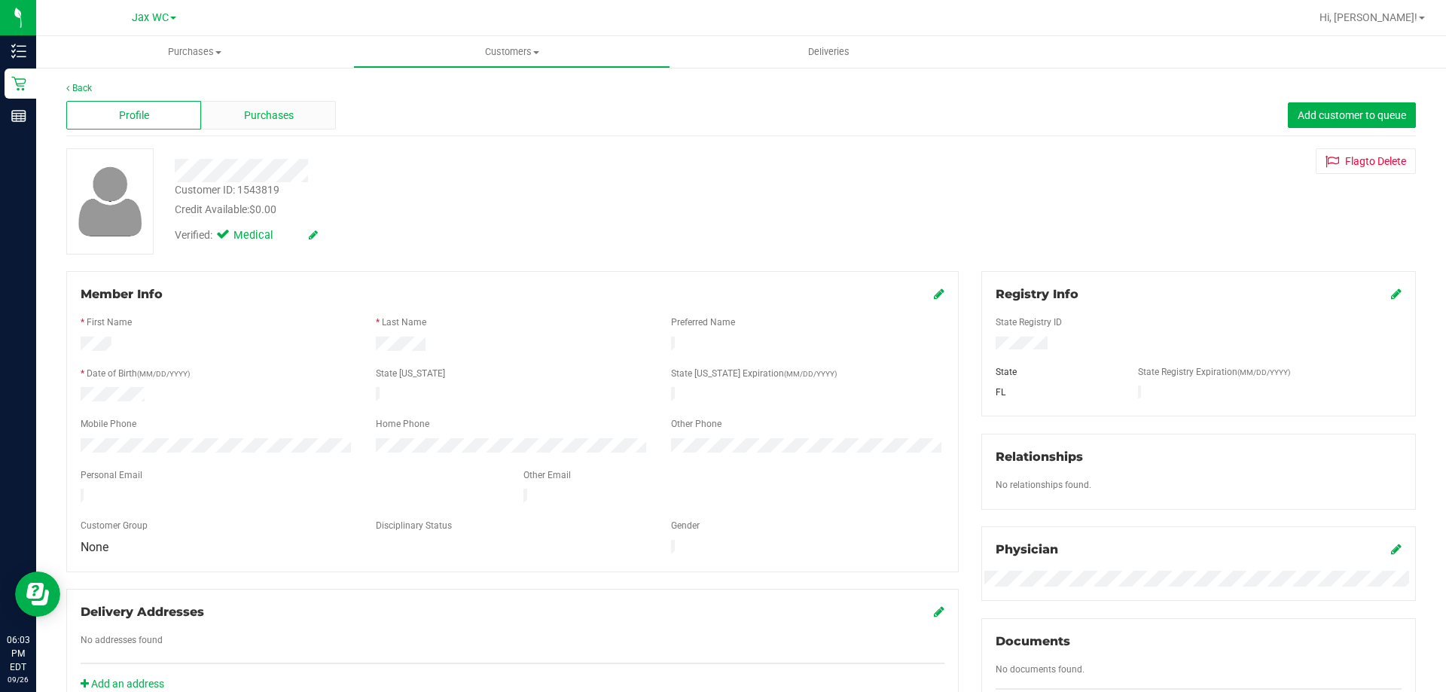
click at [295, 116] on div "Purchases" at bounding box center [268, 115] width 135 height 29
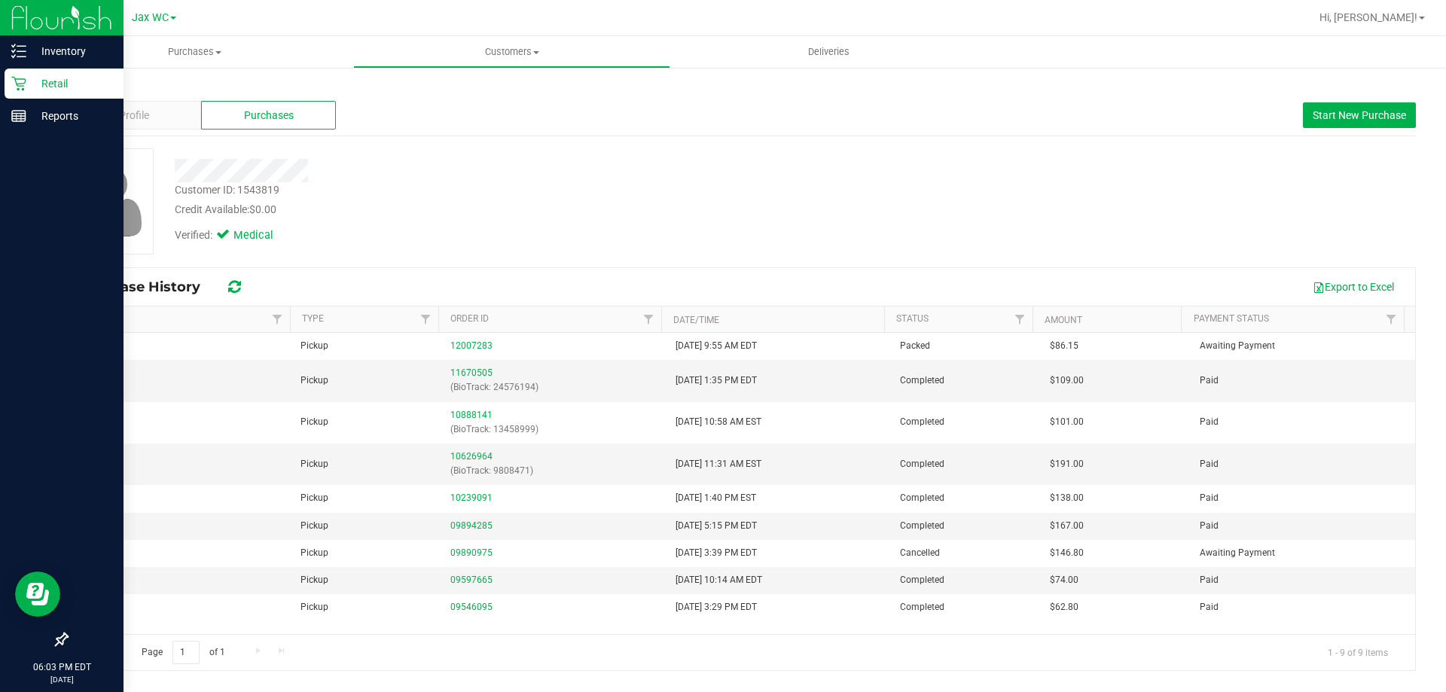
click at [44, 90] on p "Retail" at bounding box center [71, 84] width 90 height 18
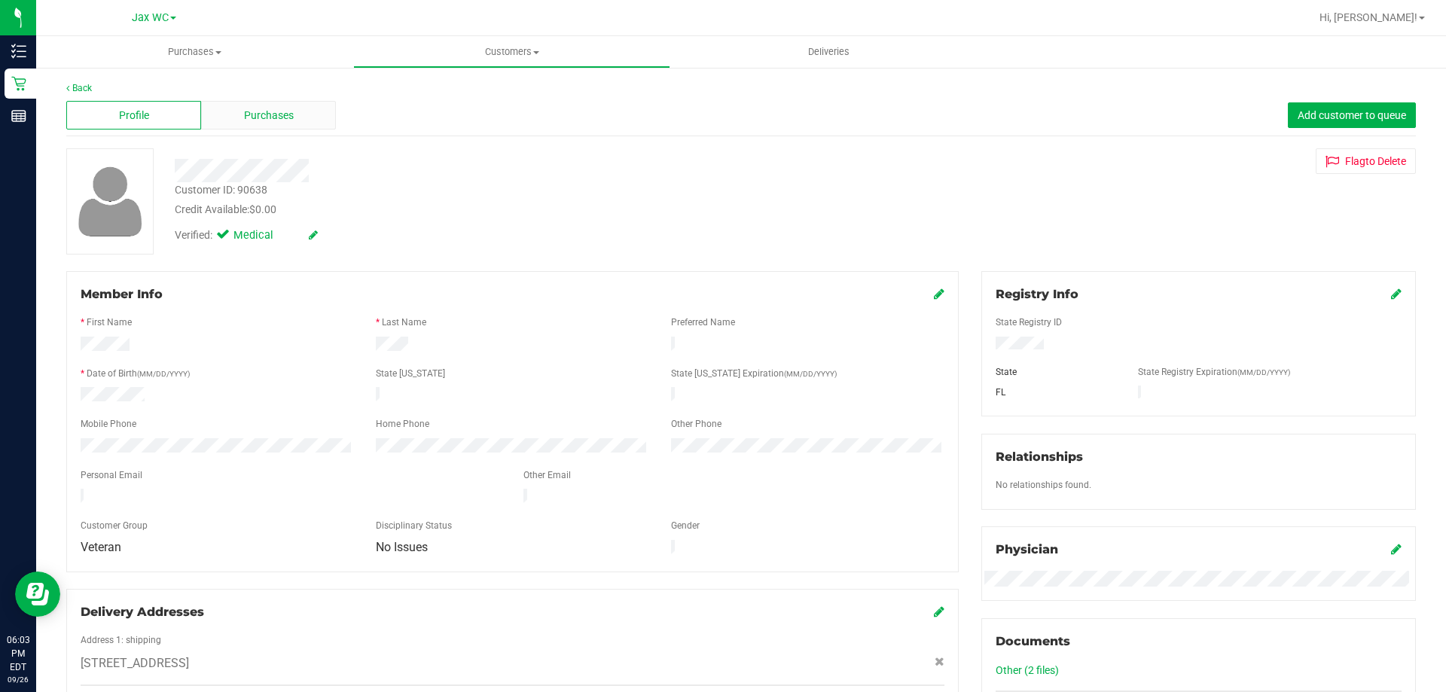
click at [300, 120] on div "Purchases" at bounding box center [268, 115] width 135 height 29
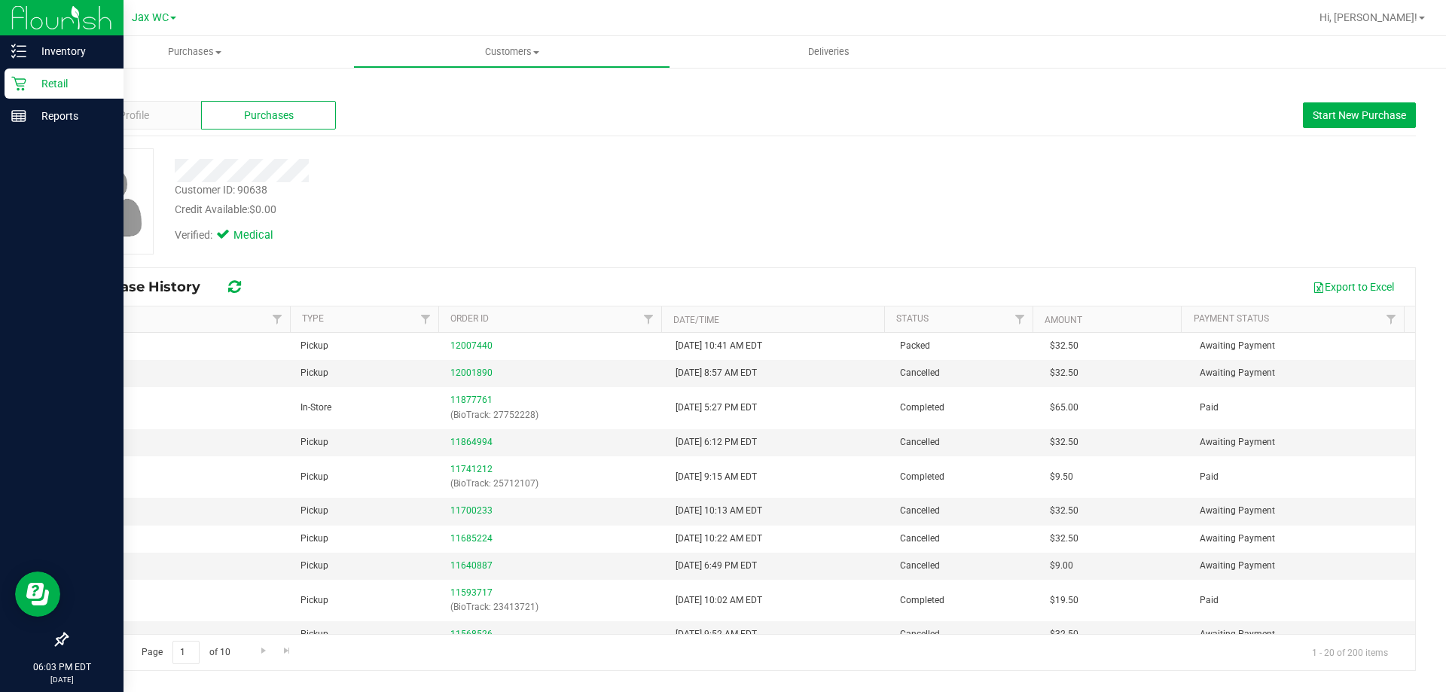
click at [37, 90] on p "Retail" at bounding box center [71, 84] width 90 height 18
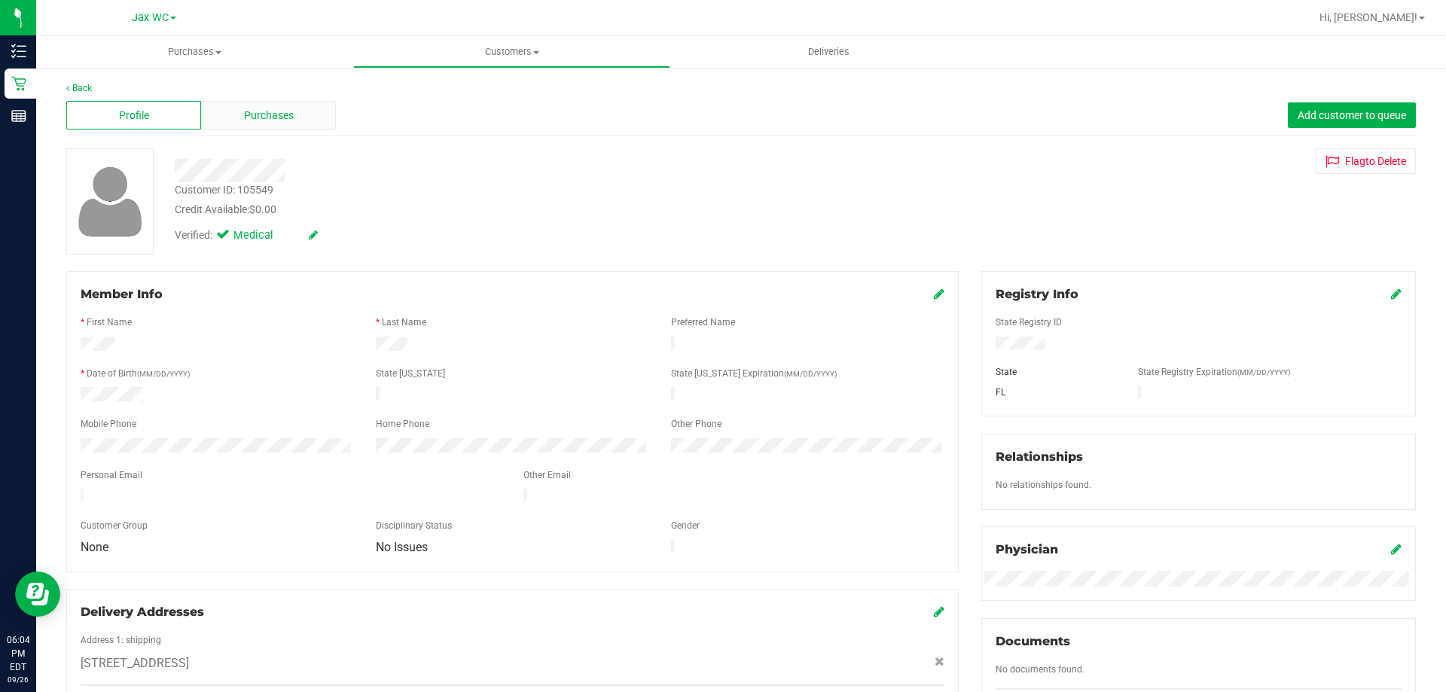
click at [277, 105] on div "Purchases" at bounding box center [268, 115] width 135 height 29
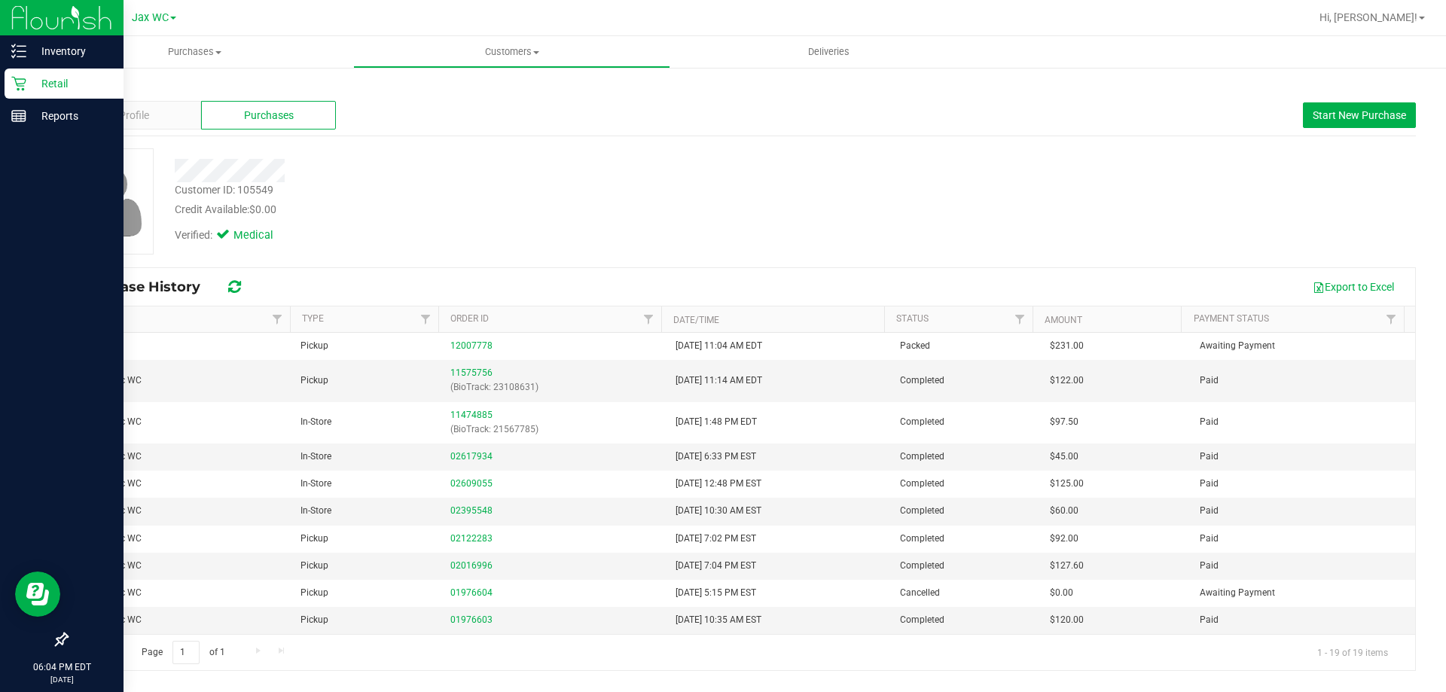
click at [25, 84] on icon at bounding box center [18, 83] width 15 height 15
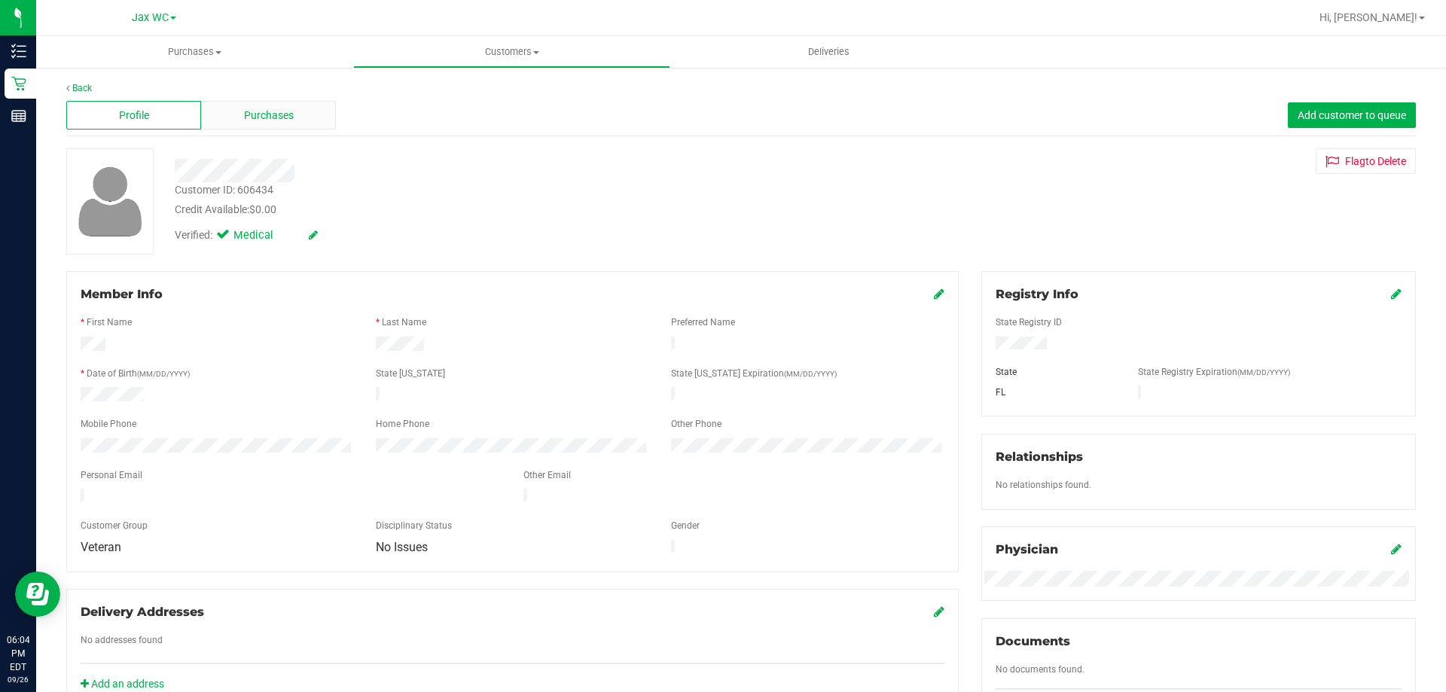
click at [300, 123] on div "Purchases" at bounding box center [268, 115] width 135 height 29
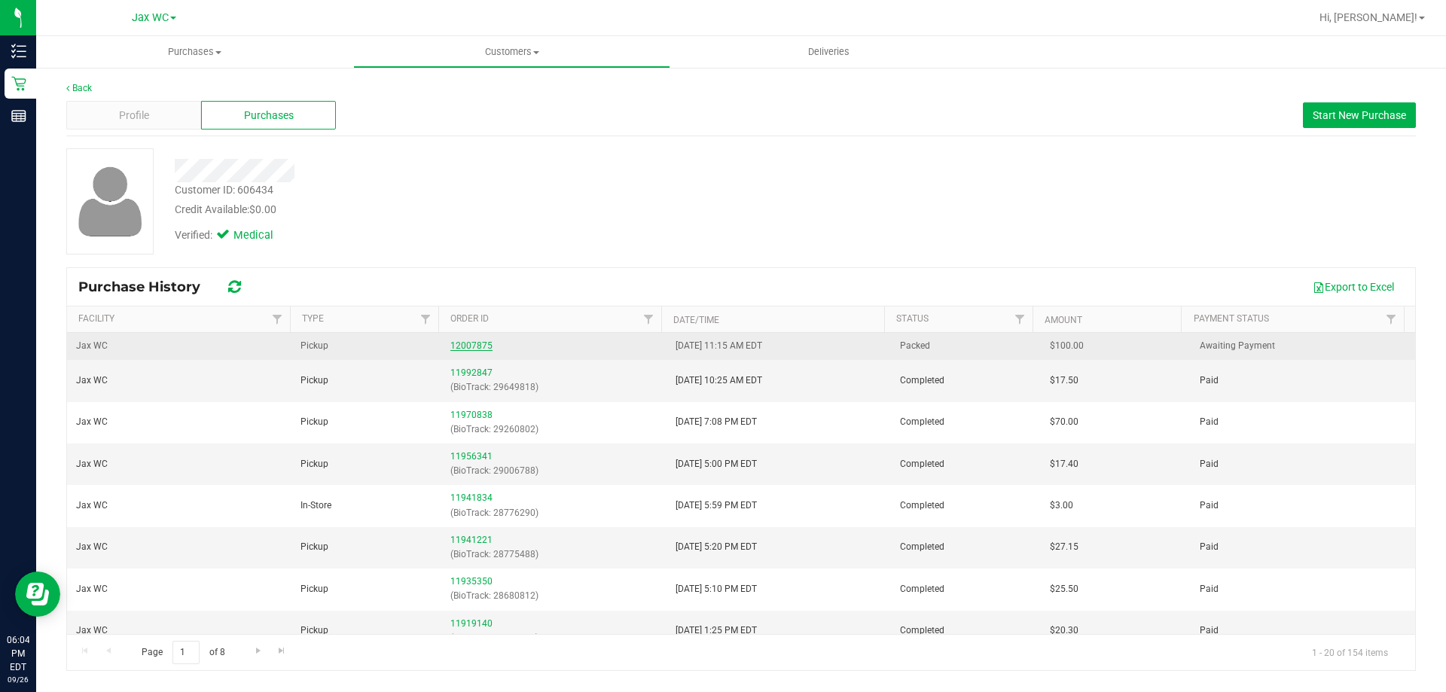
click at [471, 344] on link "12007875" at bounding box center [471, 345] width 42 height 11
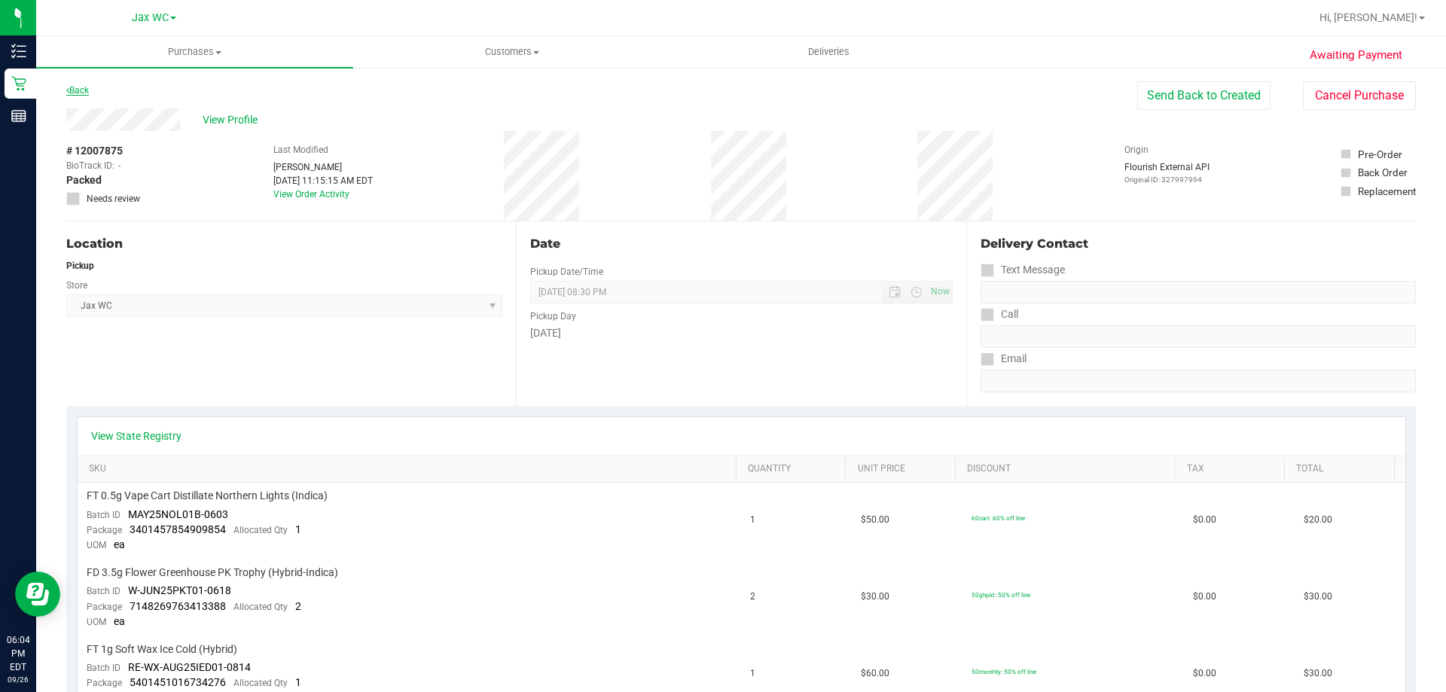
click at [81, 93] on link "Back" at bounding box center [77, 90] width 23 height 11
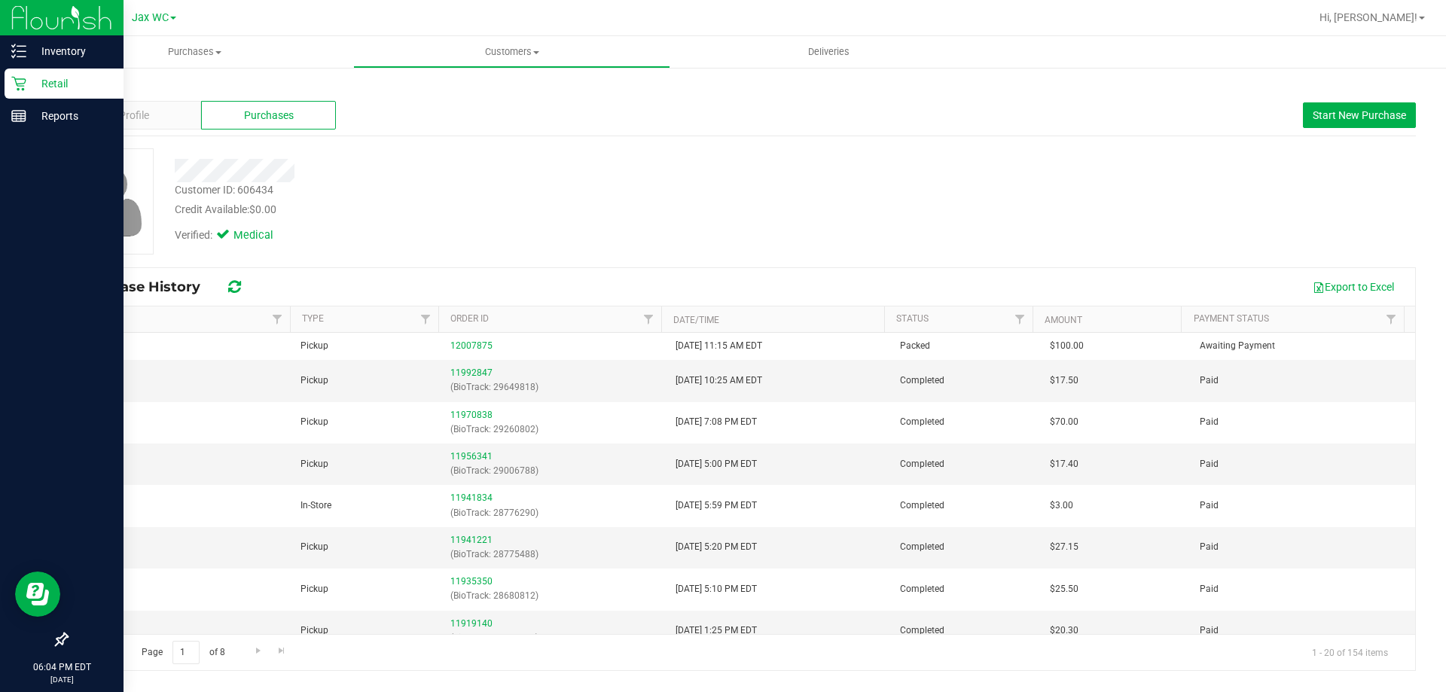
click at [53, 92] on p "Retail" at bounding box center [71, 84] width 90 height 18
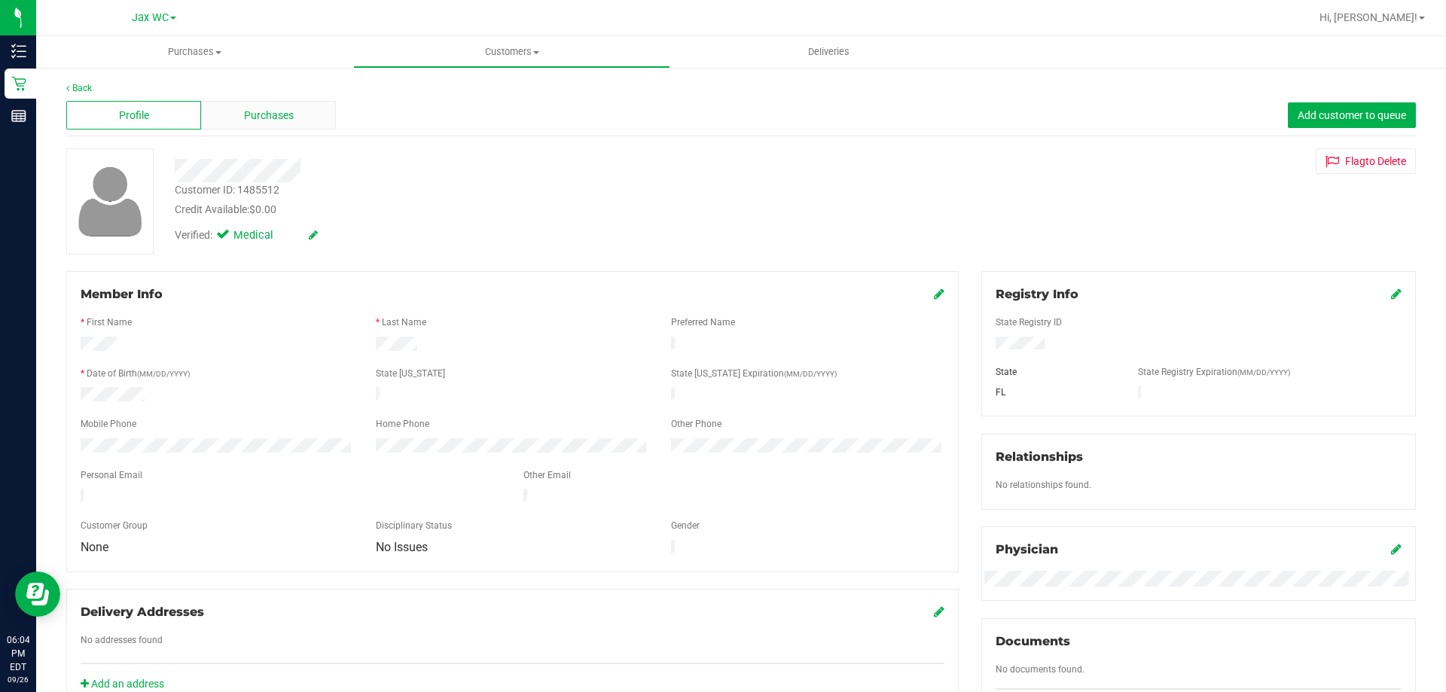
click at [291, 120] on span "Purchases" at bounding box center [269, 116] width 50 height 16
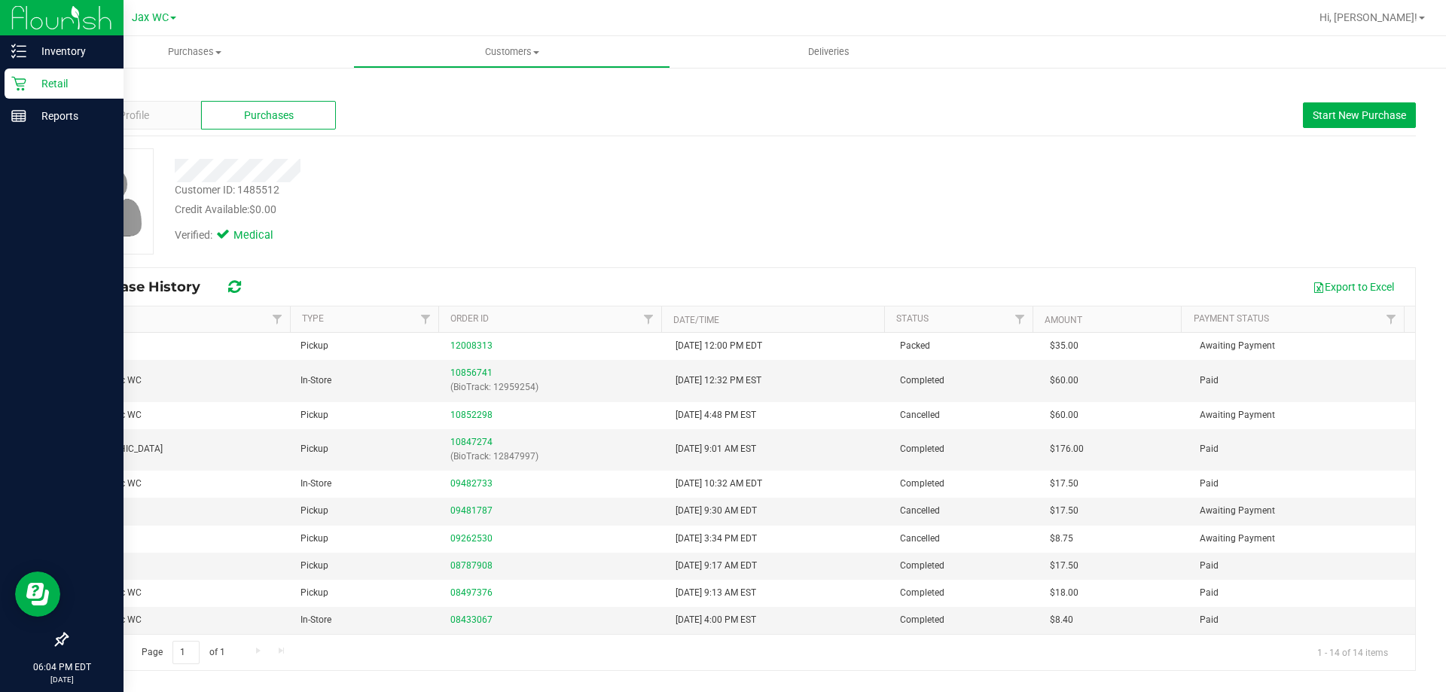
click at [31, 87] on p "Retail" at bounding box center [71, 84] width 90 height 18
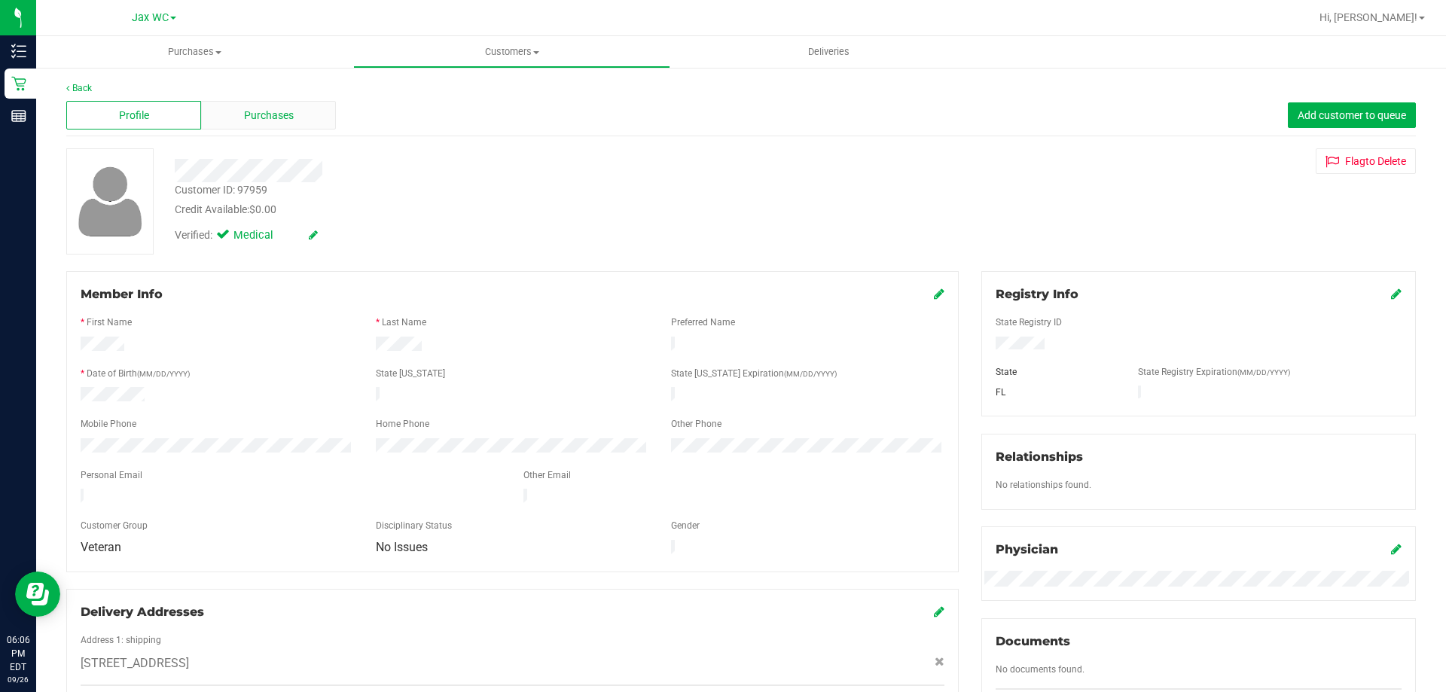
click at [302, 112] on div "Purchases" at bounding box center [268, 115] width 135 height 29
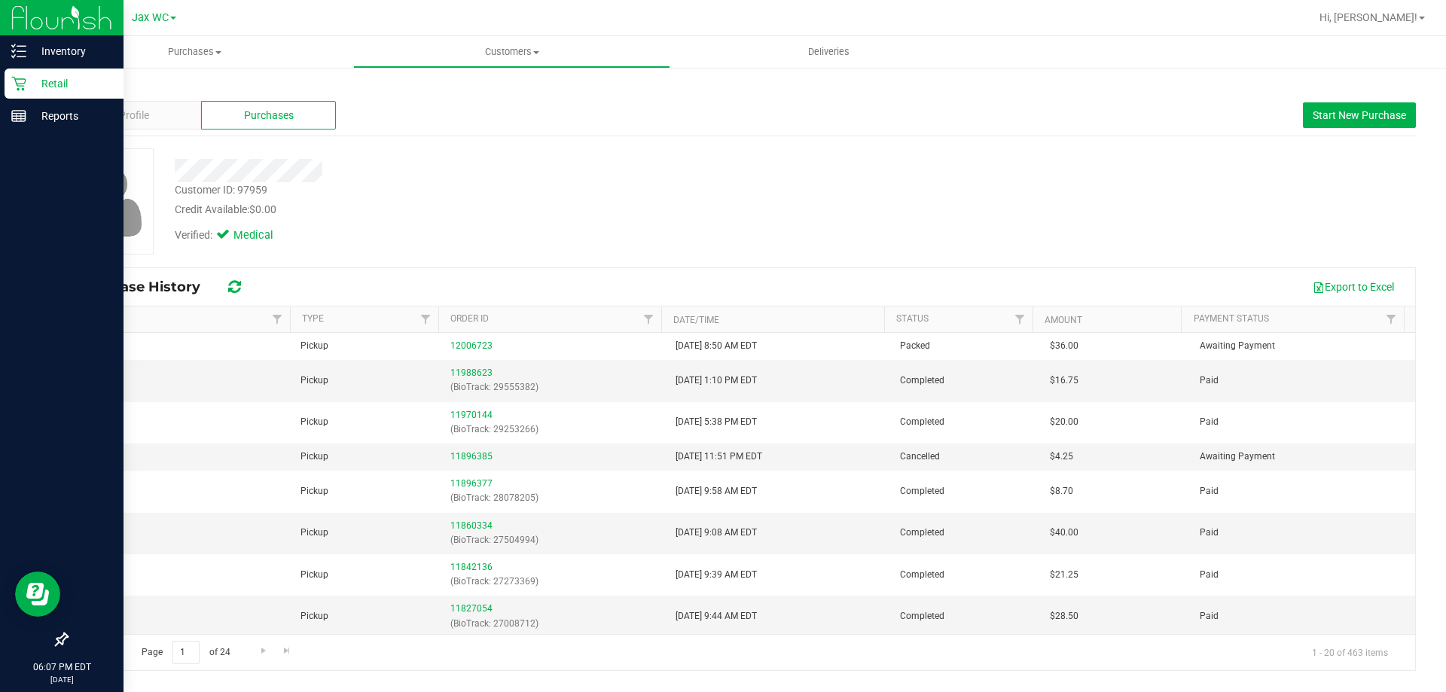
click at [47, 90] on p "Retail" at bounding box center [71, 84] width 90 height 18
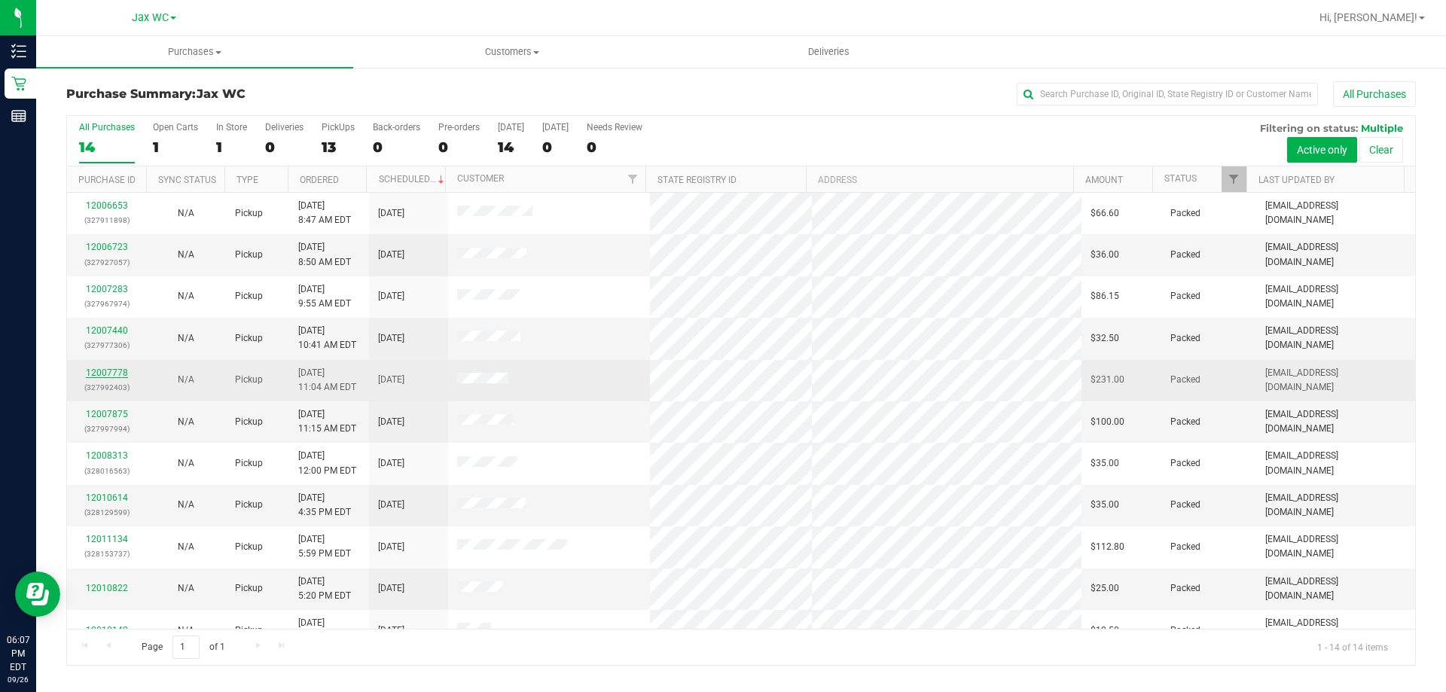
click at [115, 367] on link "12007778" at bounding box center [107, 372] width 42 height 11
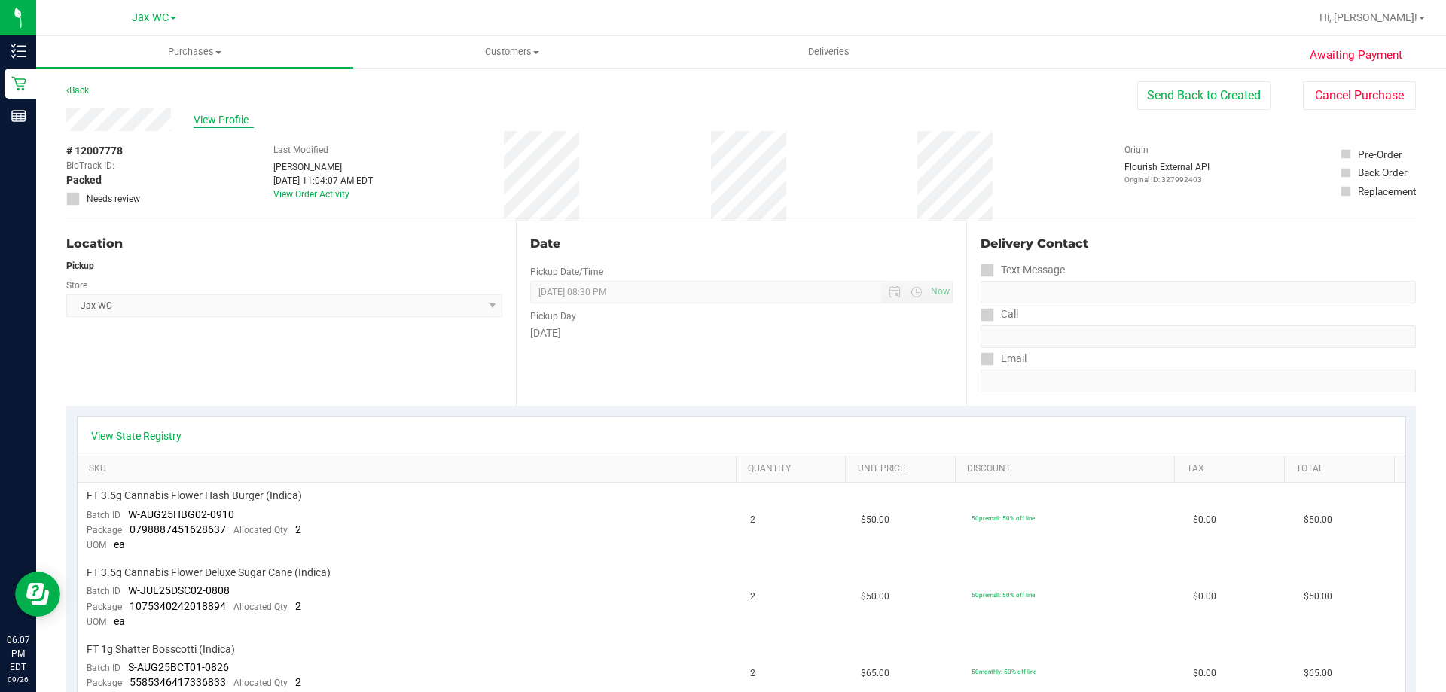
click at [213, 118] on span "View Profile" at bounding box center [223, 120] width 60 height 16
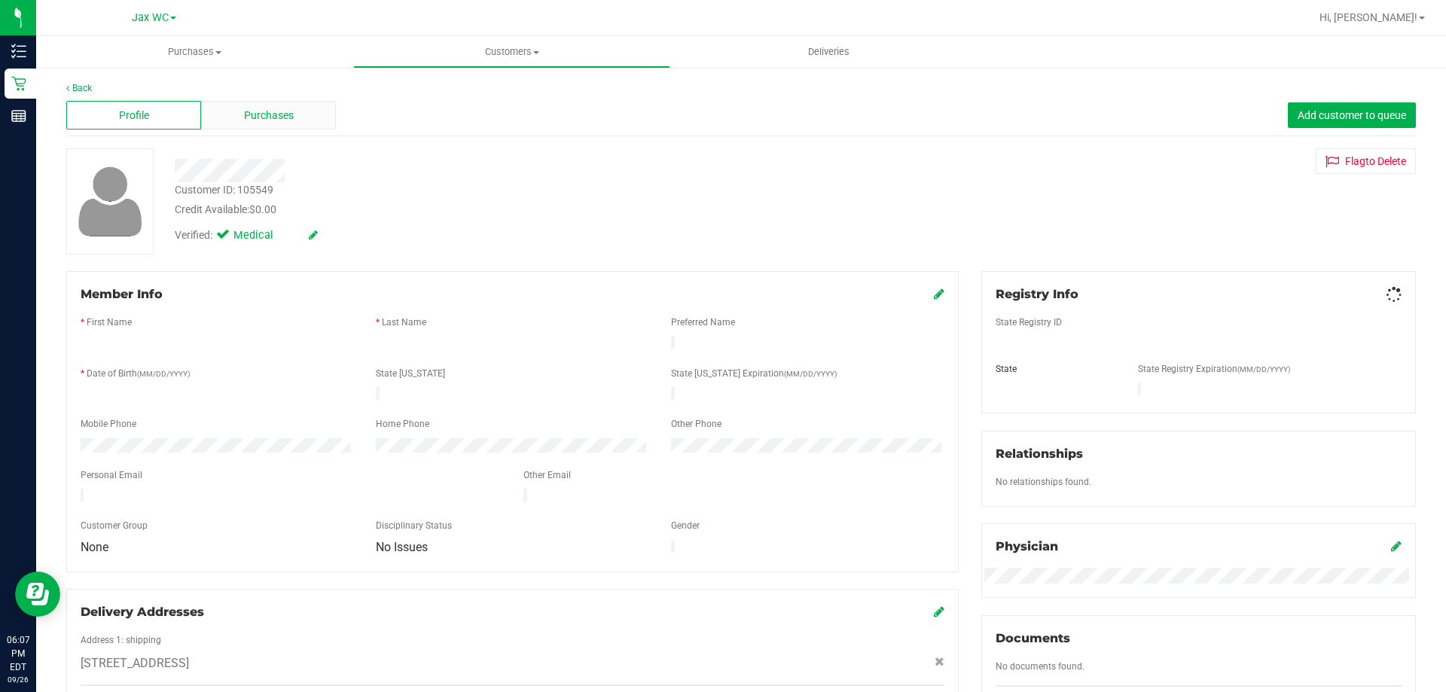
click at [222, 114] on div "Purchases" at bounding box center [268, 115] width 135 height 29
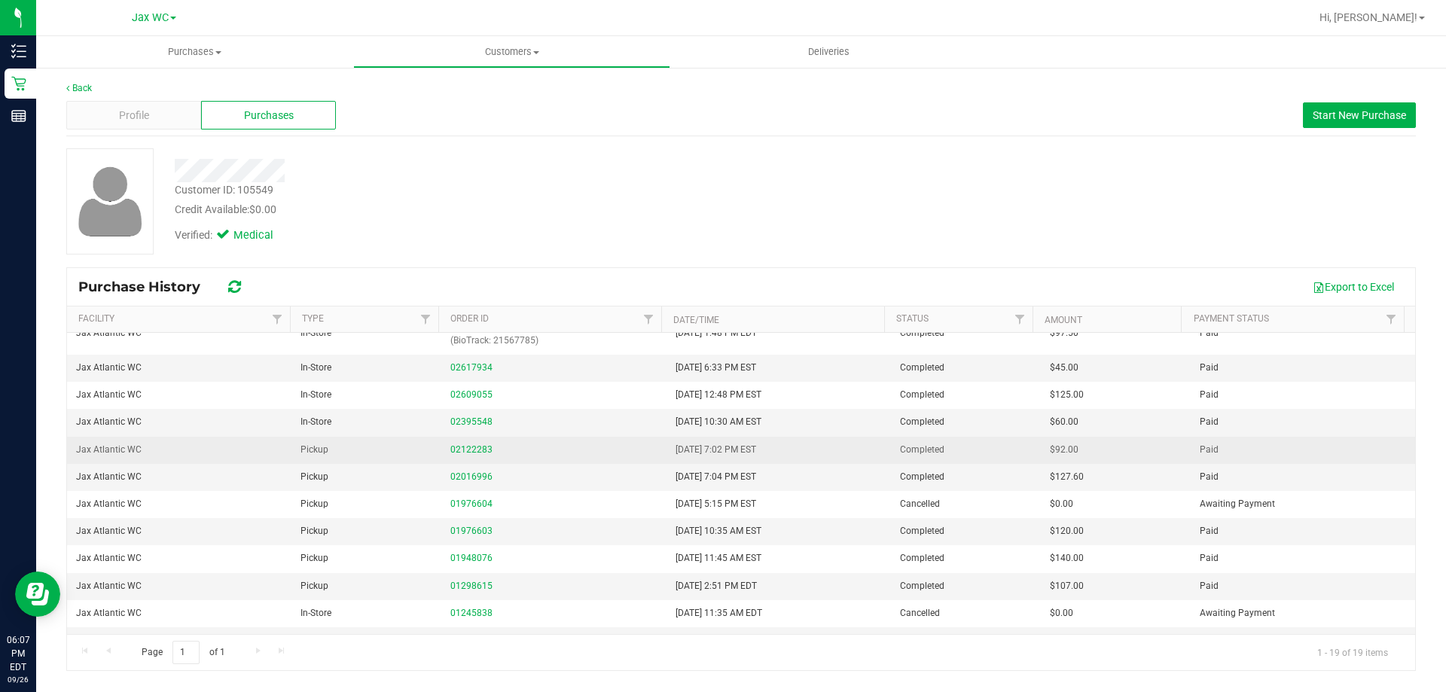
scroll to position [245, 0]
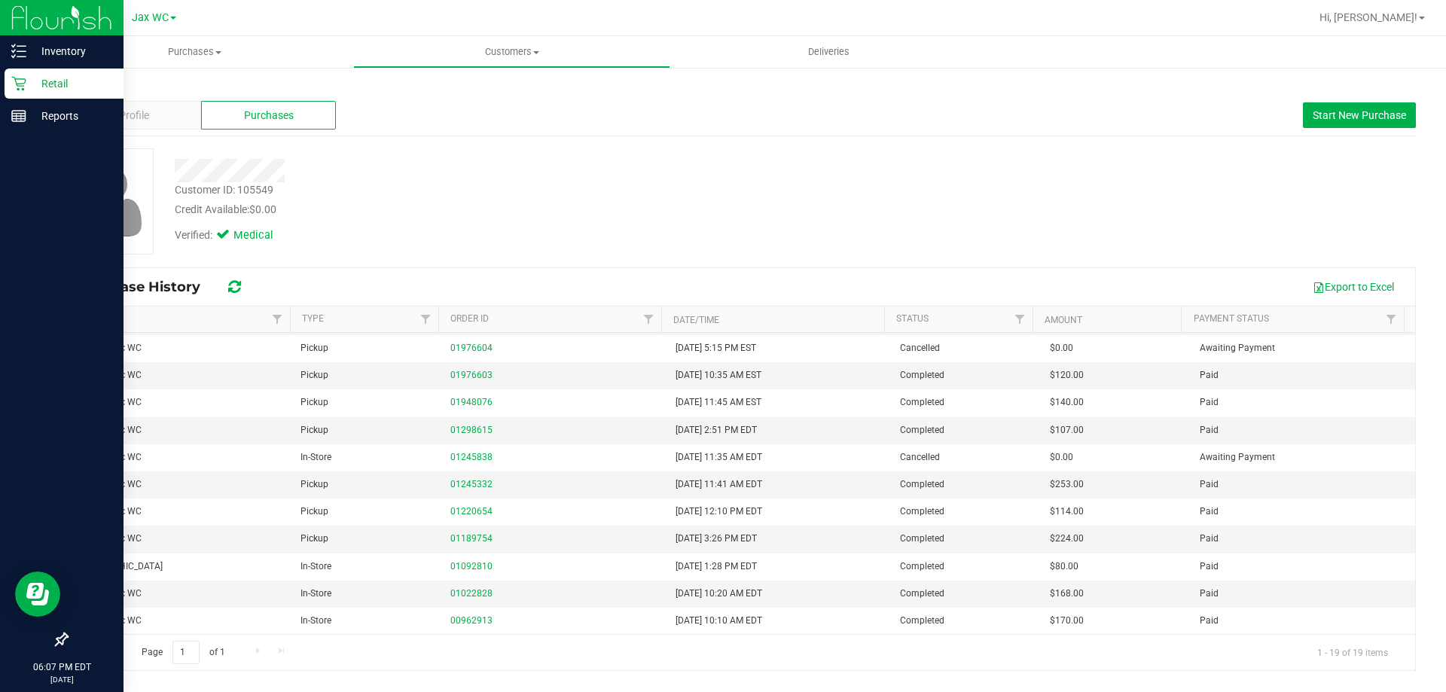
click at [16, 70] on div "Retail" at bounding box center [64, 84] width 119 height 30
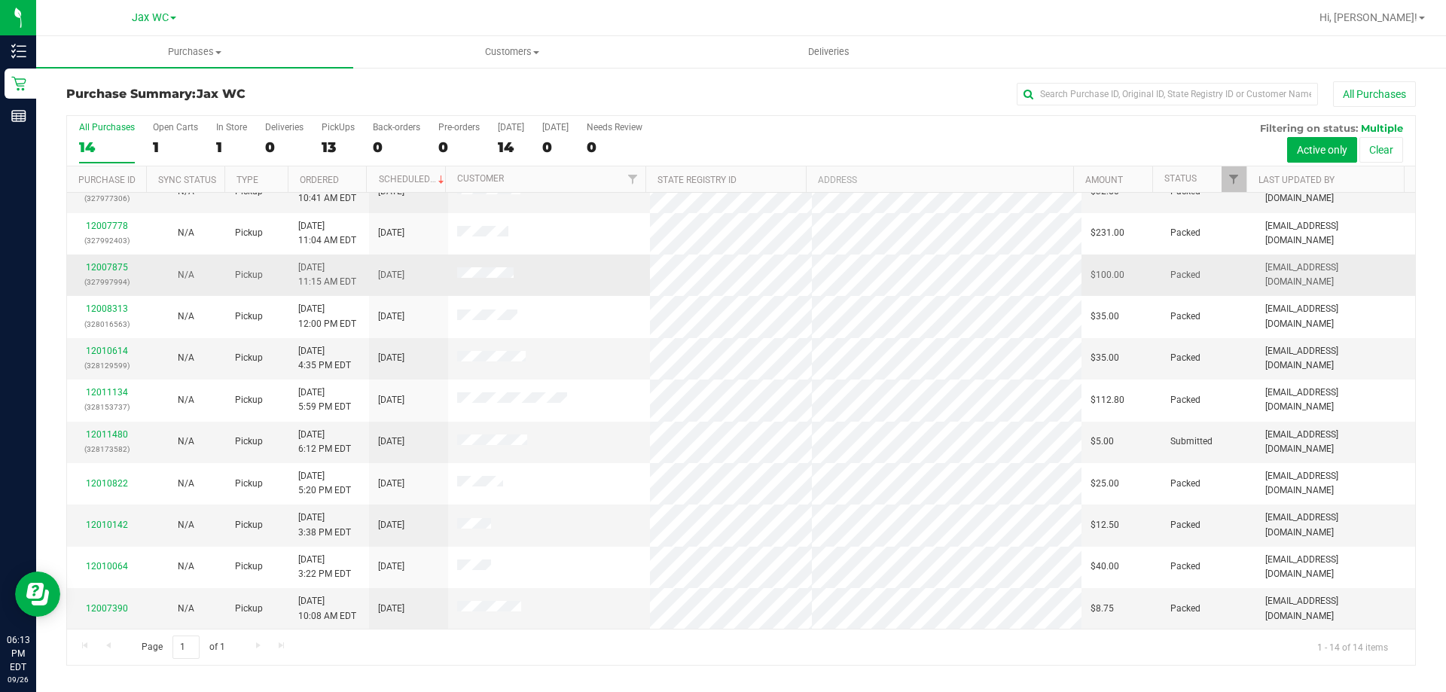
scroll to position [148, 0]
click at [108, 441] on p "(328173582)" at bounding box center [106, 448] width 61 height 14
click at [112, 434] on link "12011480" at bounding box center [107, 433] width 42 height 11
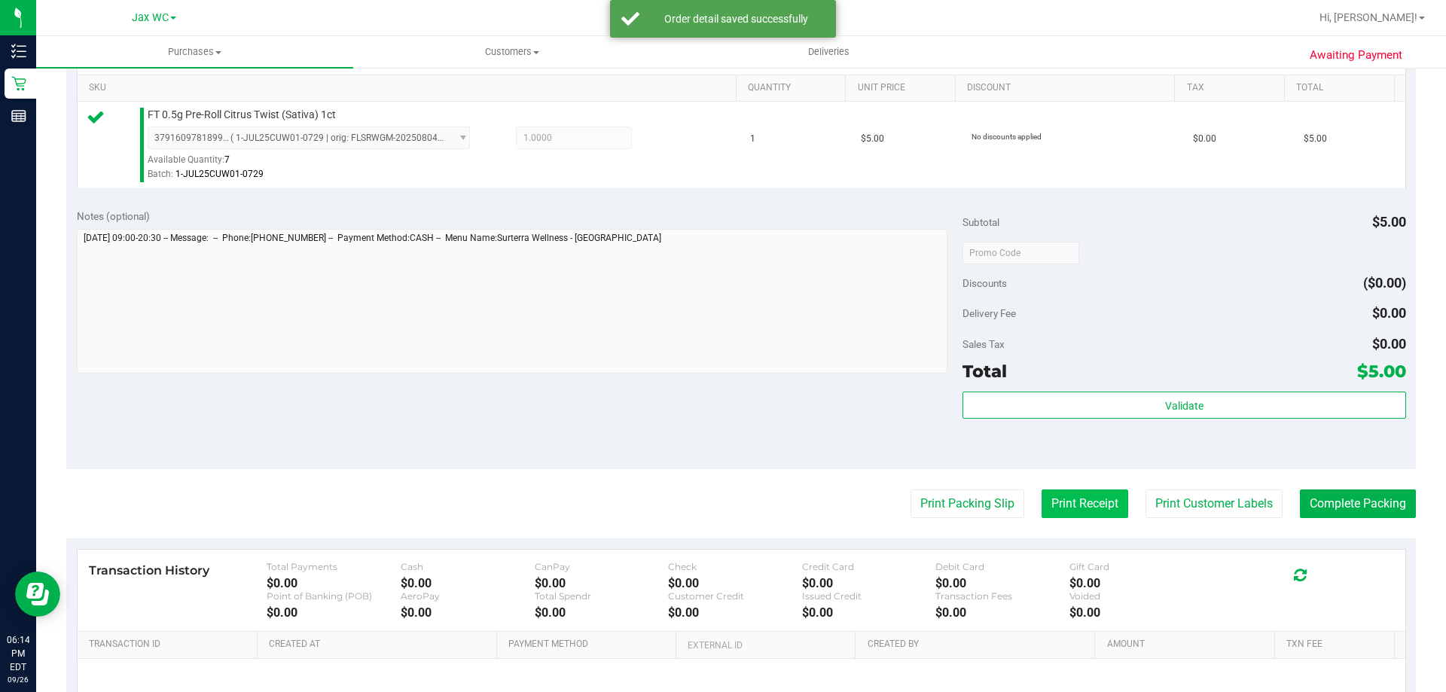
scroll to position [452, 0]
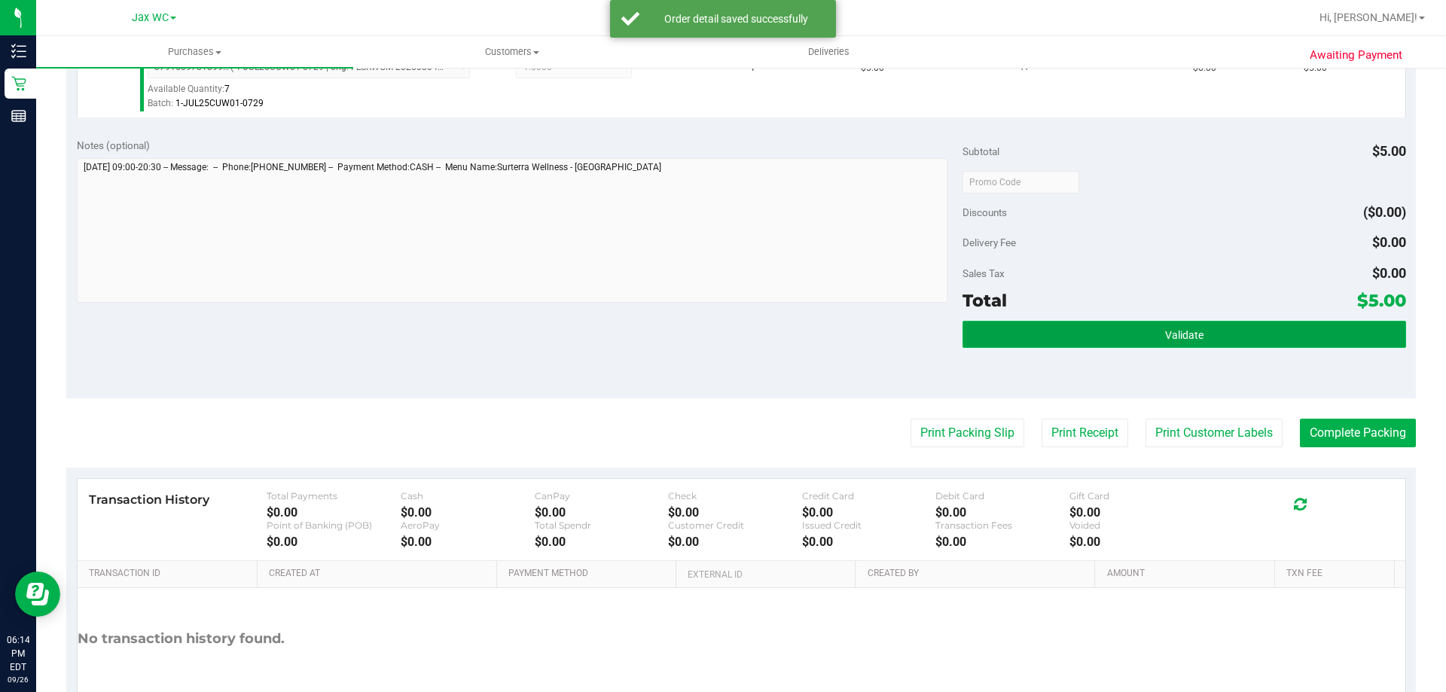
click at [1138, 333] on button "Validate" at bounding box center [1183, 334] width 443 height 27
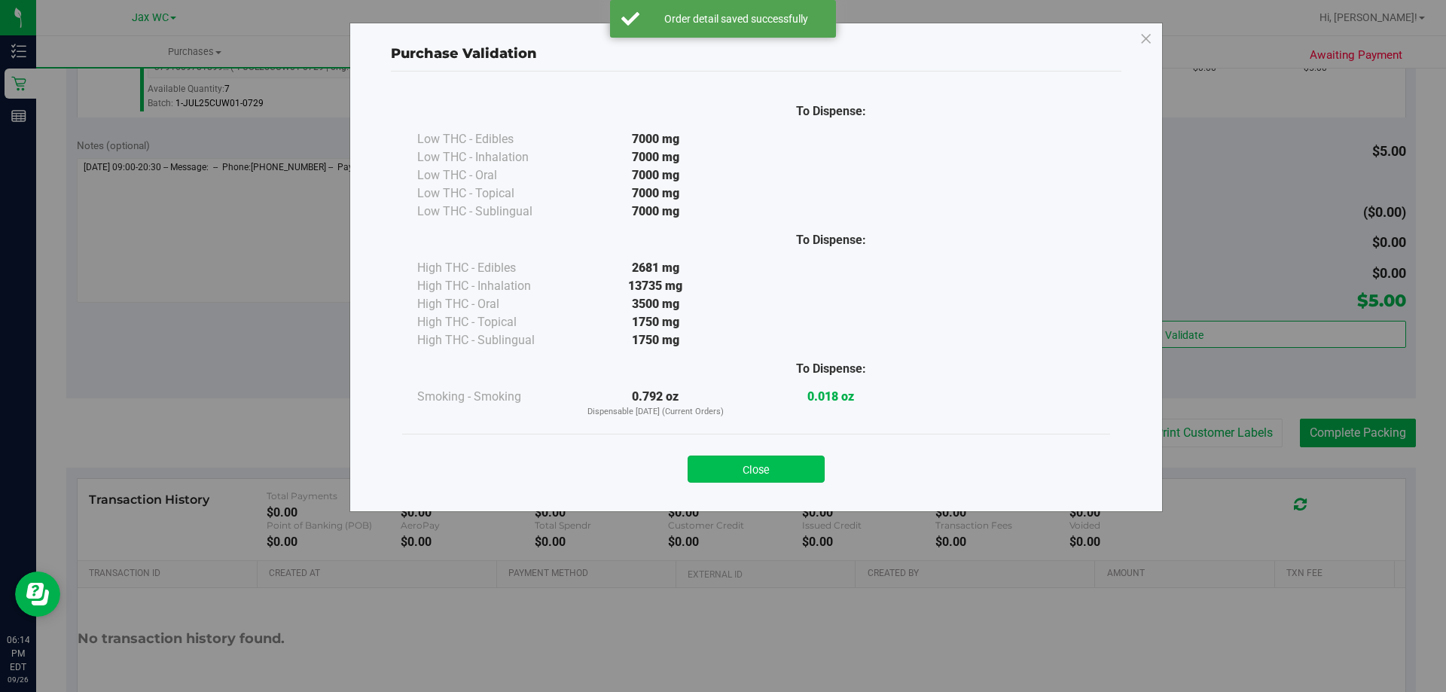
click at [743, 474] on button "Close" at bounding box center [755, 468] width 137 height 27
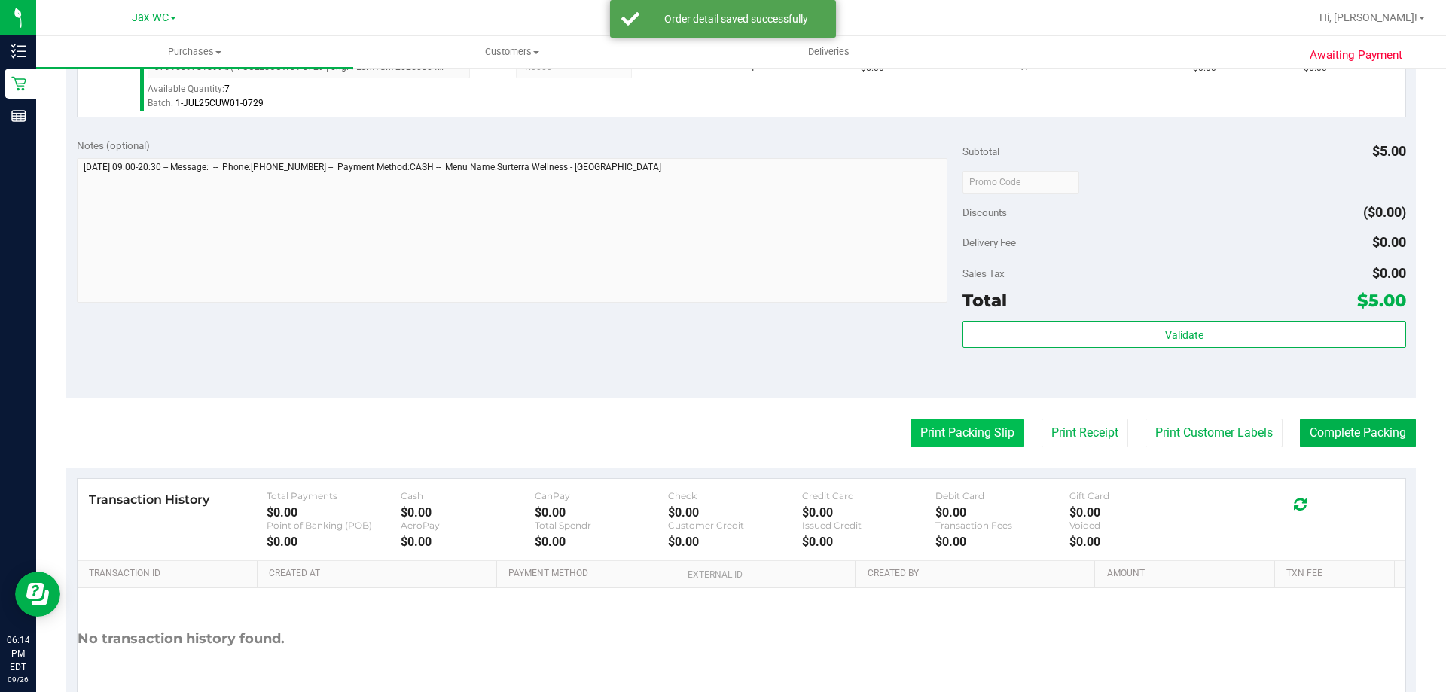
click at [945, 435] on button "Print Packing Slip" at bounding box center [967, 433] width 114 height 29
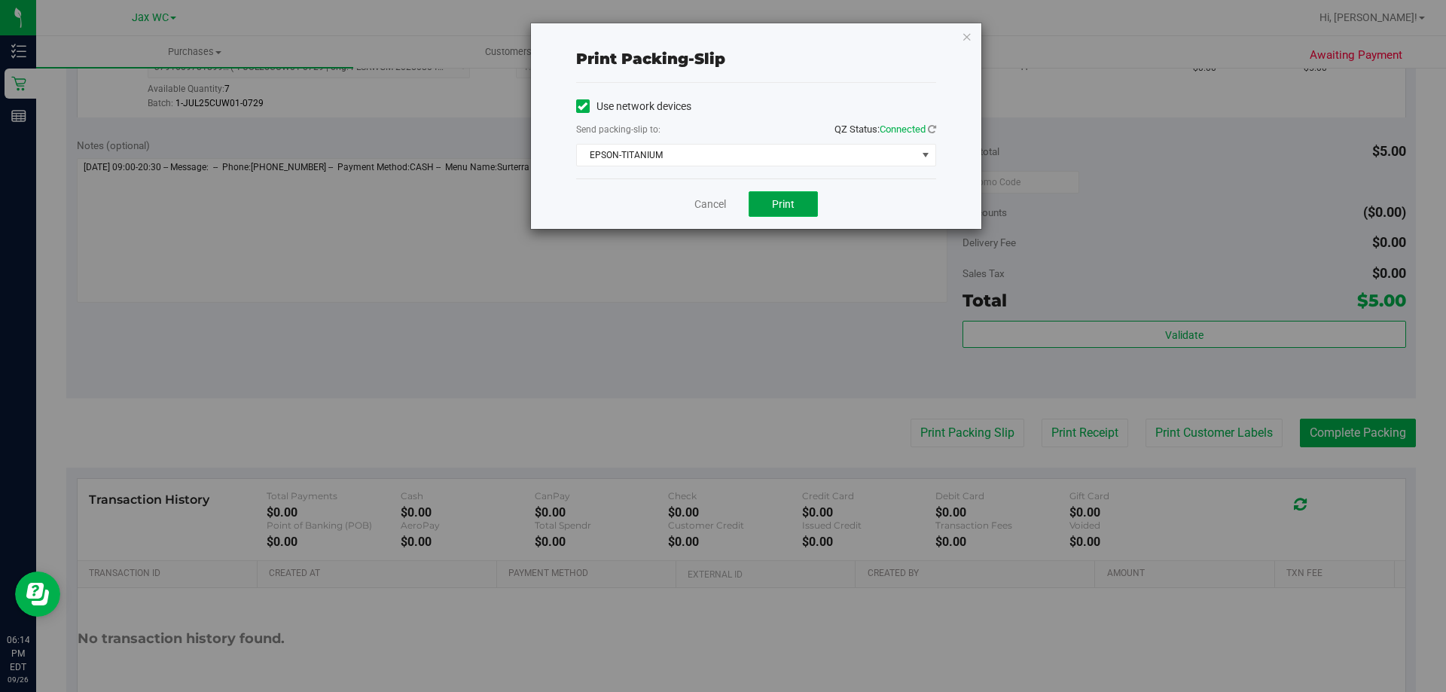
click at [804, 200] on button "Print" at bounding box center [782, 204] width 69 height 26
click at [710, 202] on link "Cancel" at bounding box center [710, 204] width 32 height 16
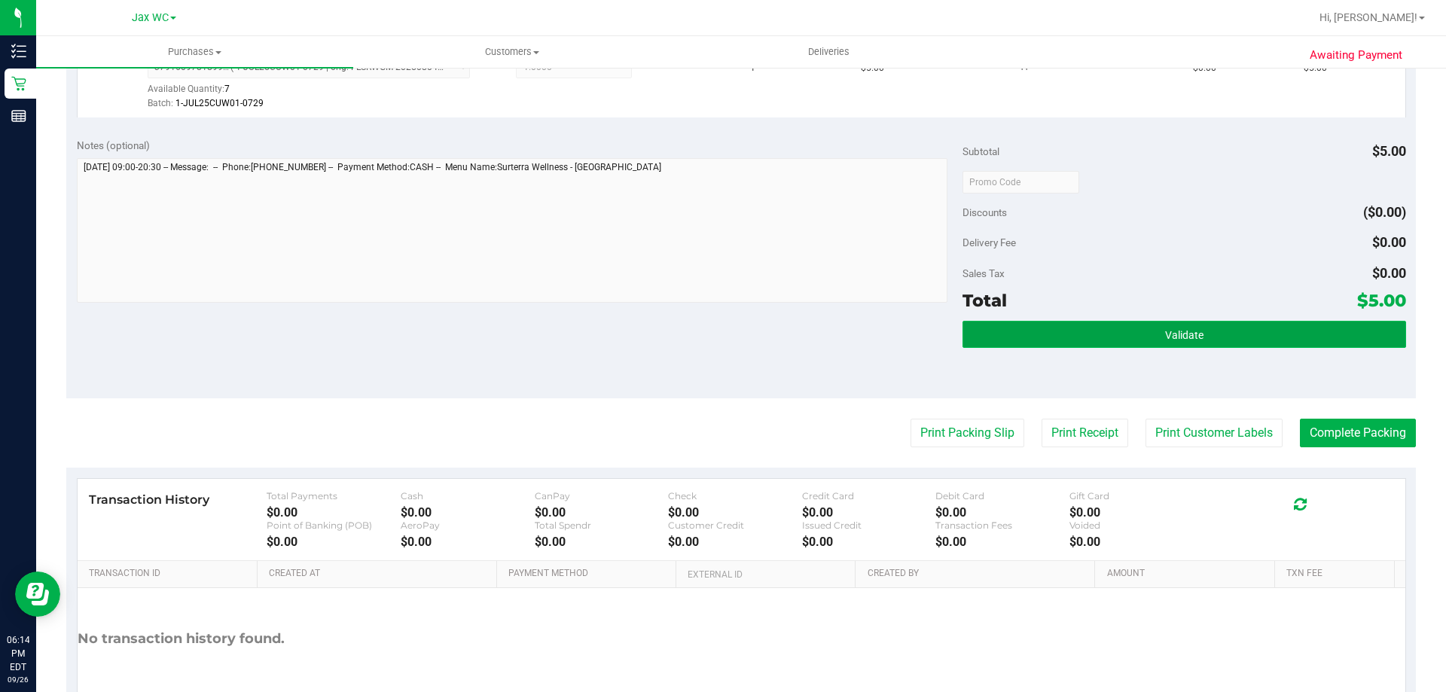
click at [1190, 337] on span "Validate" at bounding box center [1184, 335] width 38 height 12
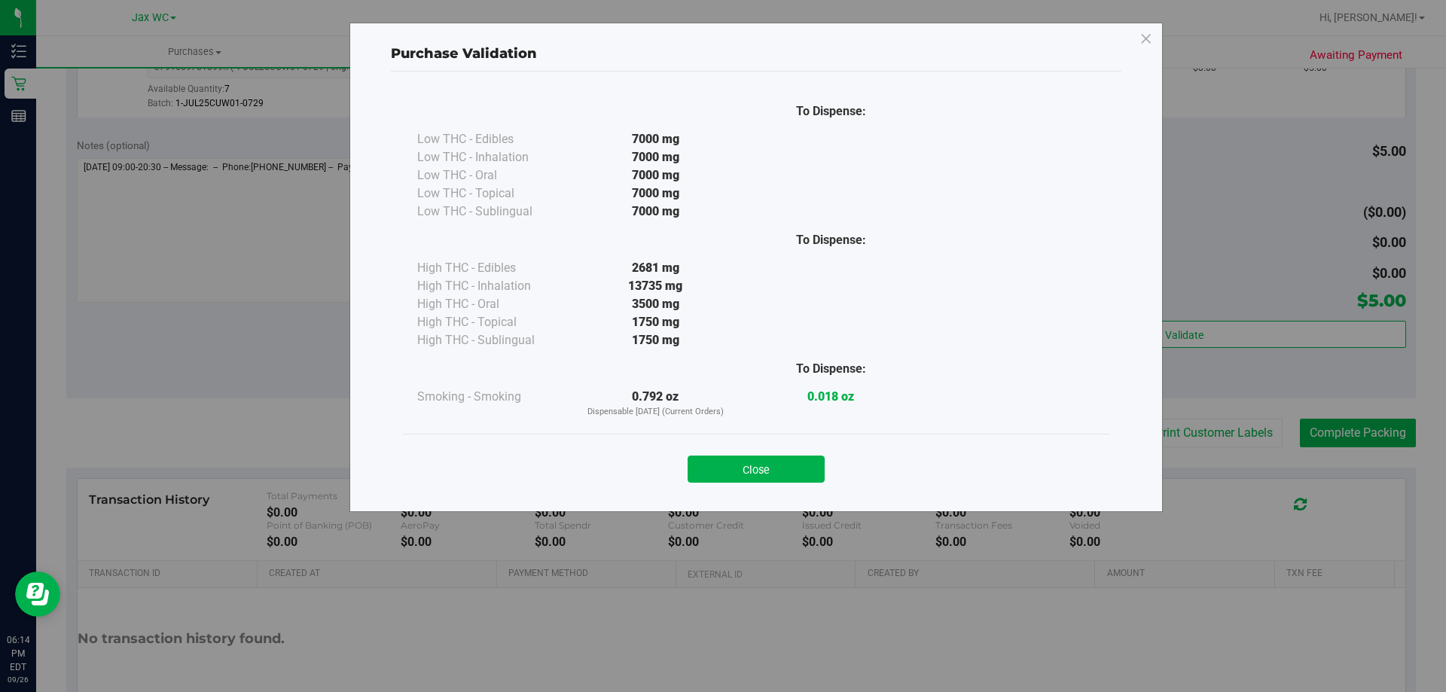
drag, startPoint x: 795, startPoint y: 470, endPoint x: 1149, endPoint y: 507, distance: 355.8
click at [794, 466] on button "Close" at bounding box center [755, 468] width 137 height 27
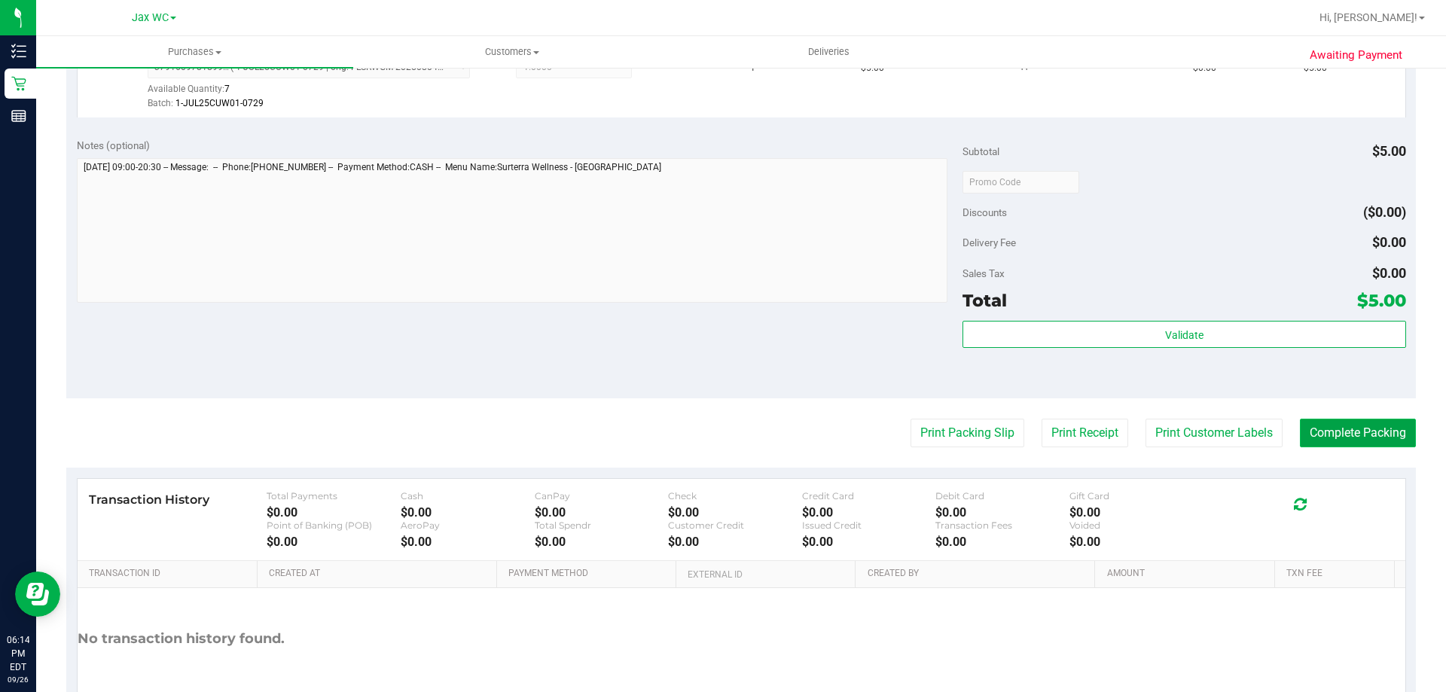
click at [1378, 434] on button "Complete Packing" at bounding box center [1357, 433] width 116 height 29
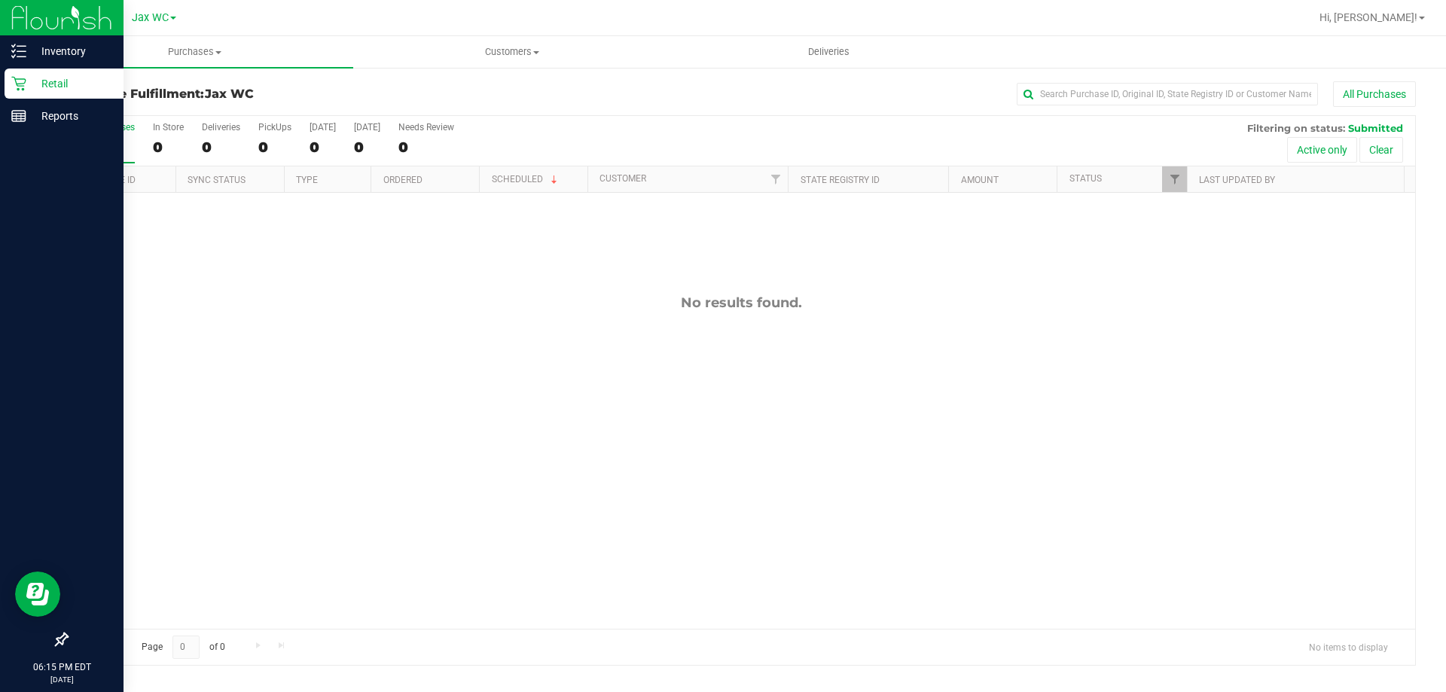
click at [32, 81] on p "Retail" at bounding box center [71, 84] width 90 height 18
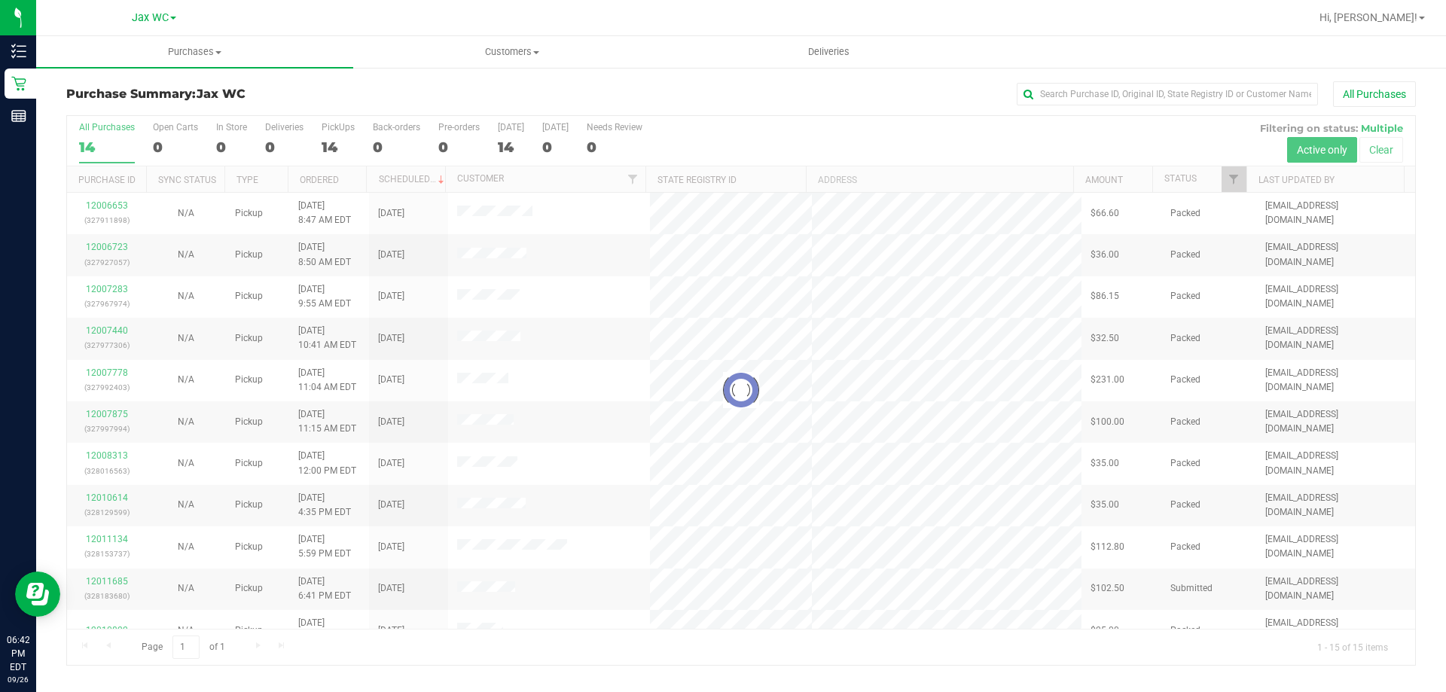
click at [595, 433] on div at bounding box center [741, 390] width 1348 height 549
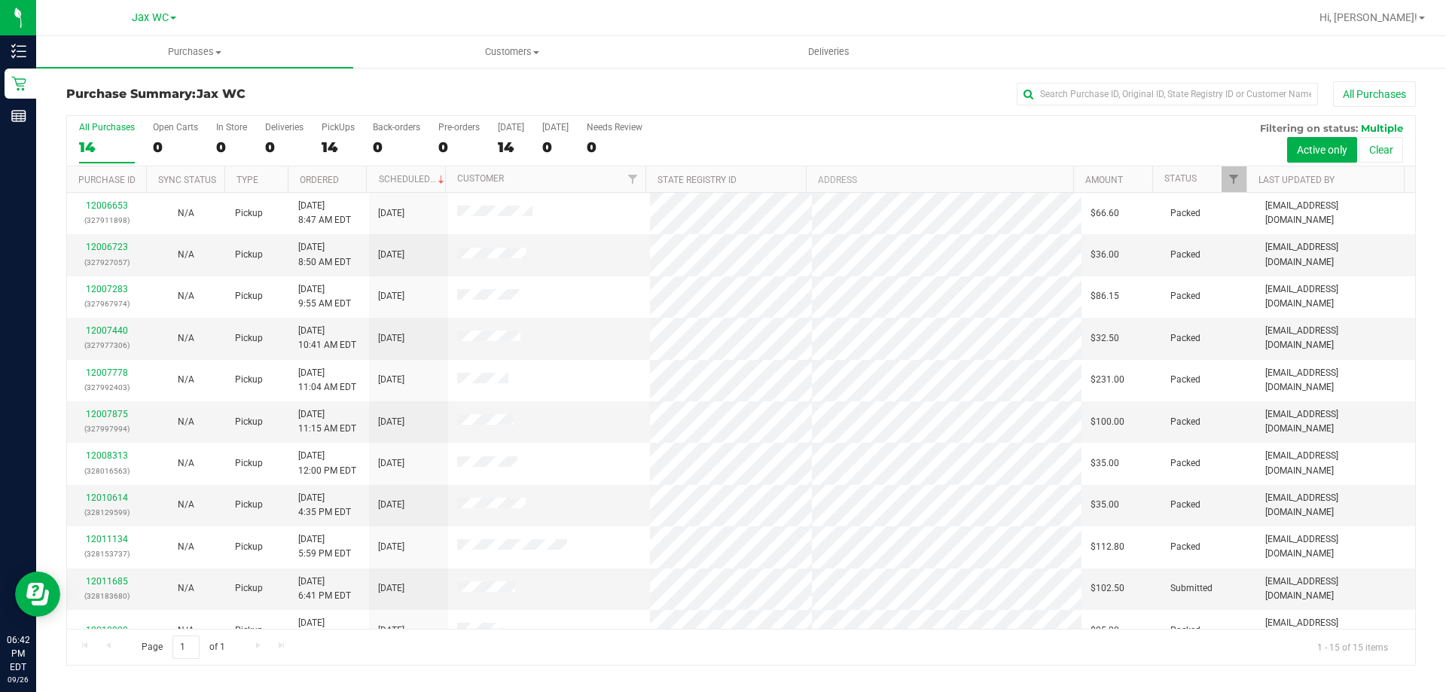
scroll to position [189, 0]
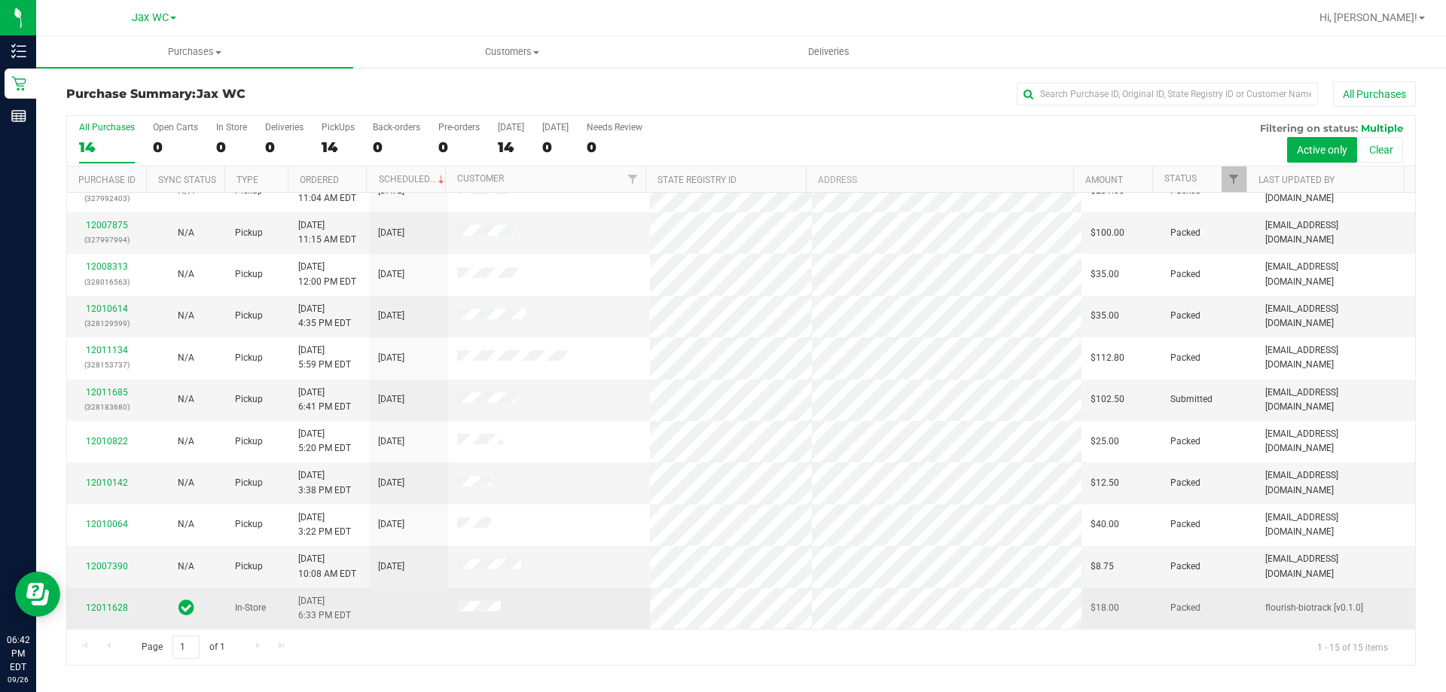
click at [90, 602] on div "12011628" at bounding box center [106, 608] width 61 height 14
click at [95, 606] on link "12011628" at bounding box center [107, 607] width 42 height 11
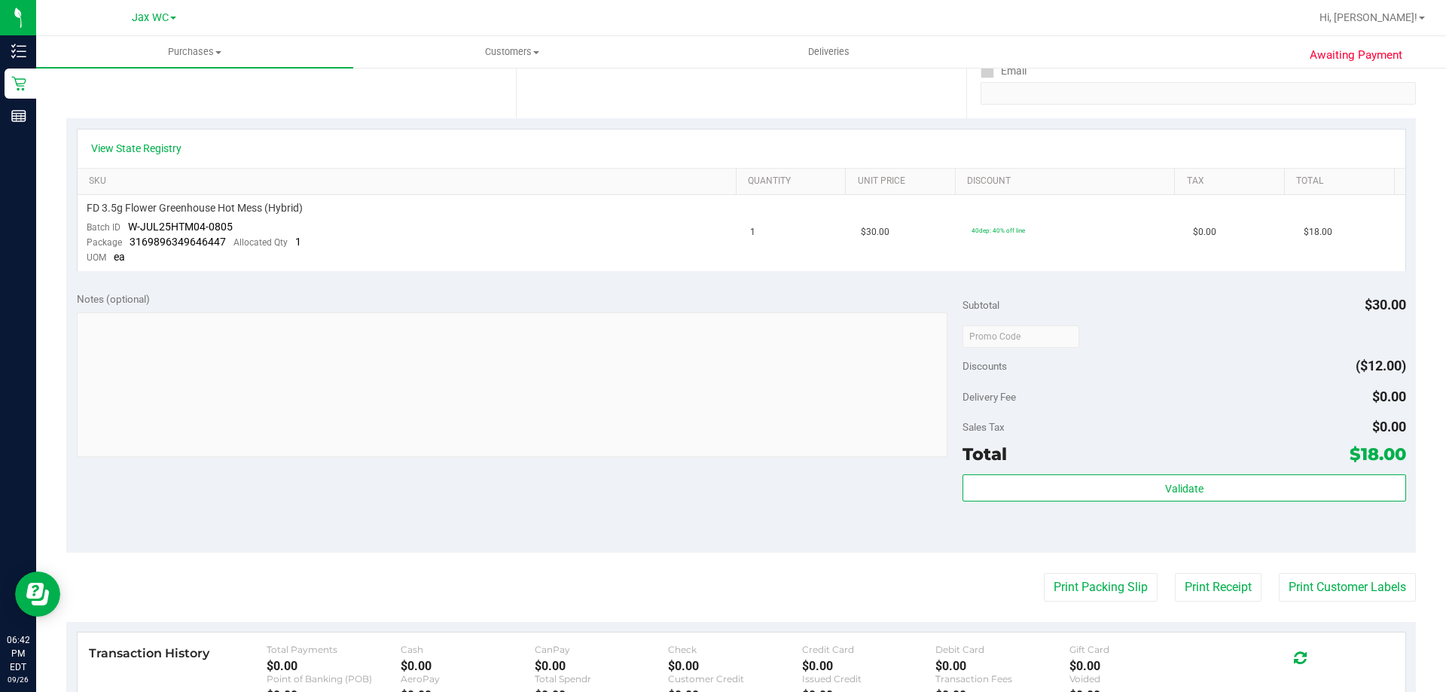
scroll to position [452, 0]
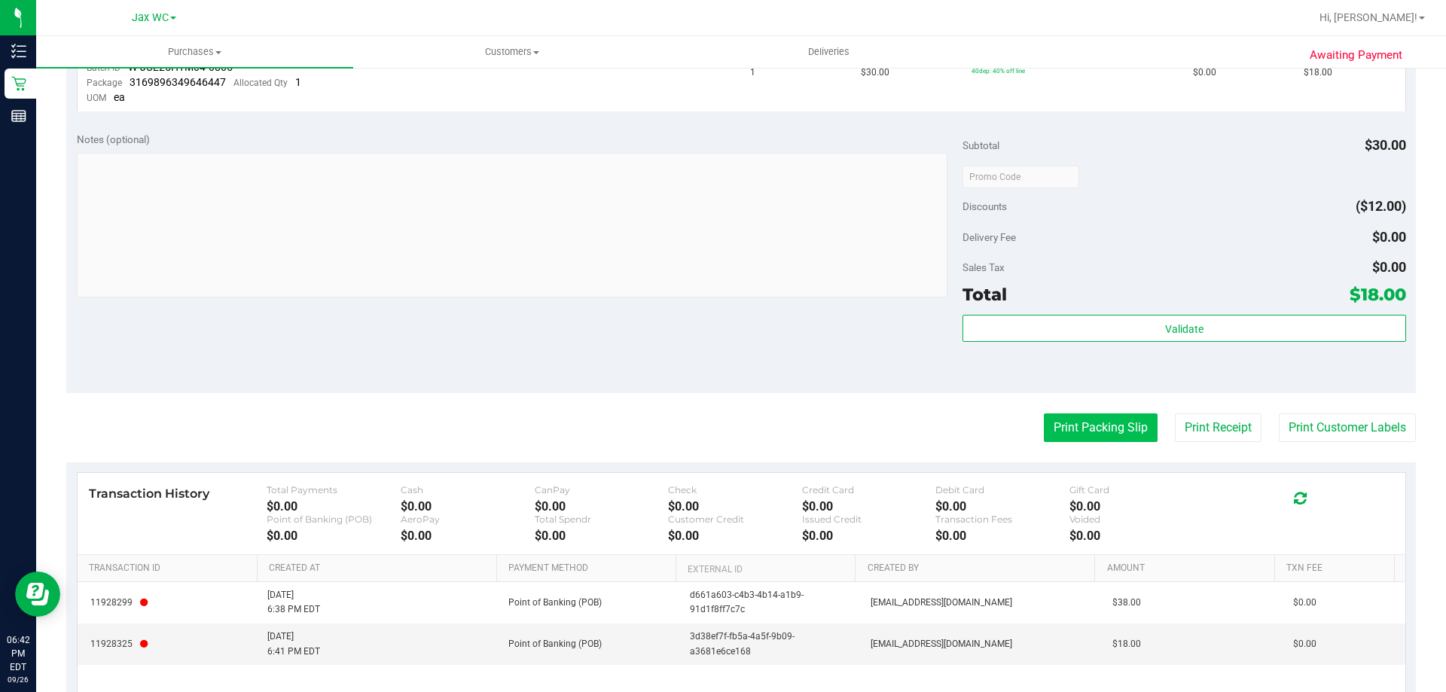
click at [1078, 430] on button "Print Packing Slip" at bounding box center [1100, 427] width 114 height 29
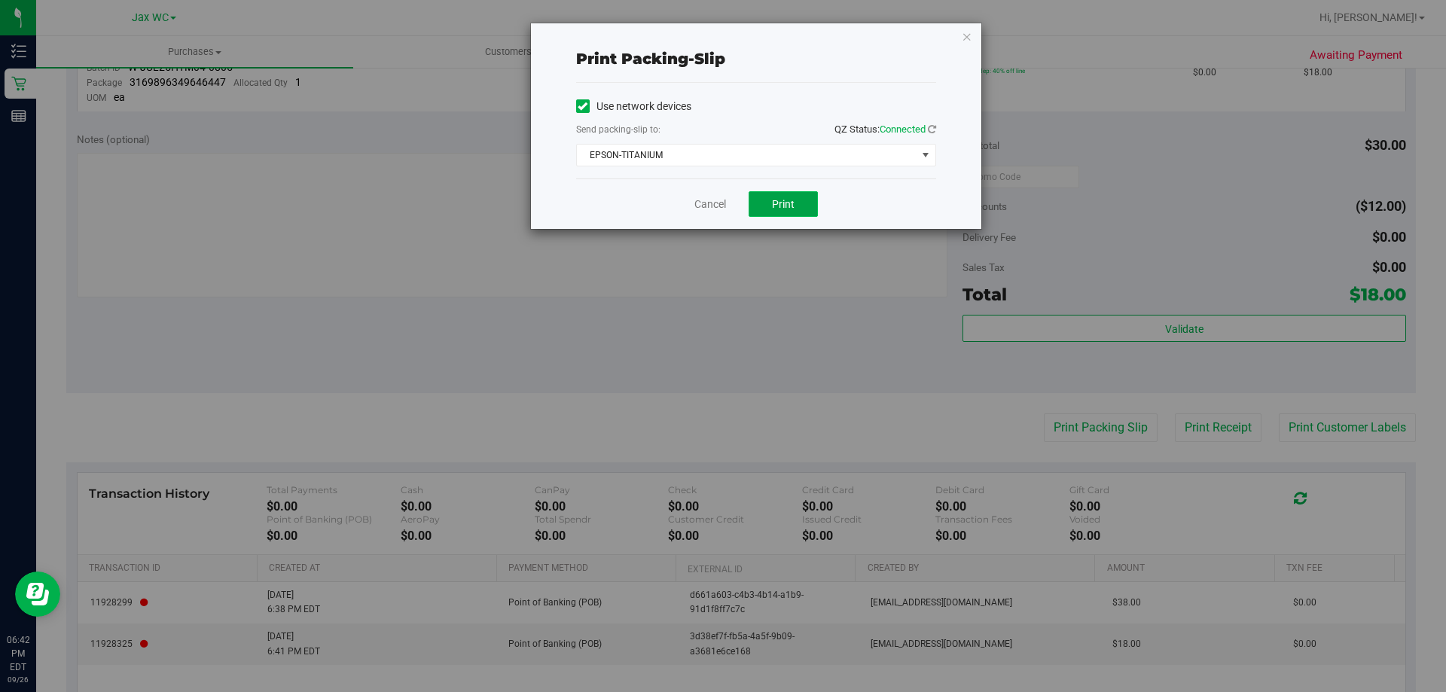
click at [801, 200] on button "Print" at bounding box center [782, 204] width 69 height 26
click at [967, 40] on icon "button" at bounding box center [966, 36] width 11 height 18
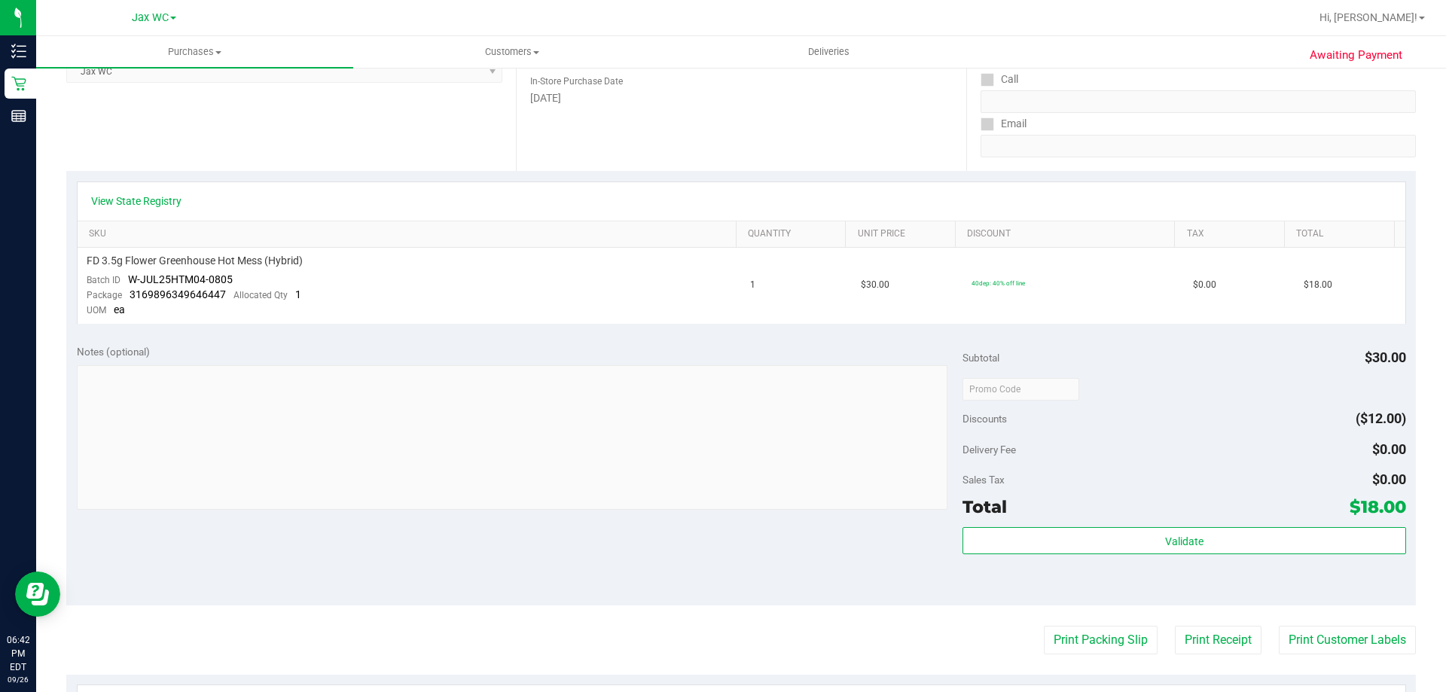
scroll to position [0, 0]
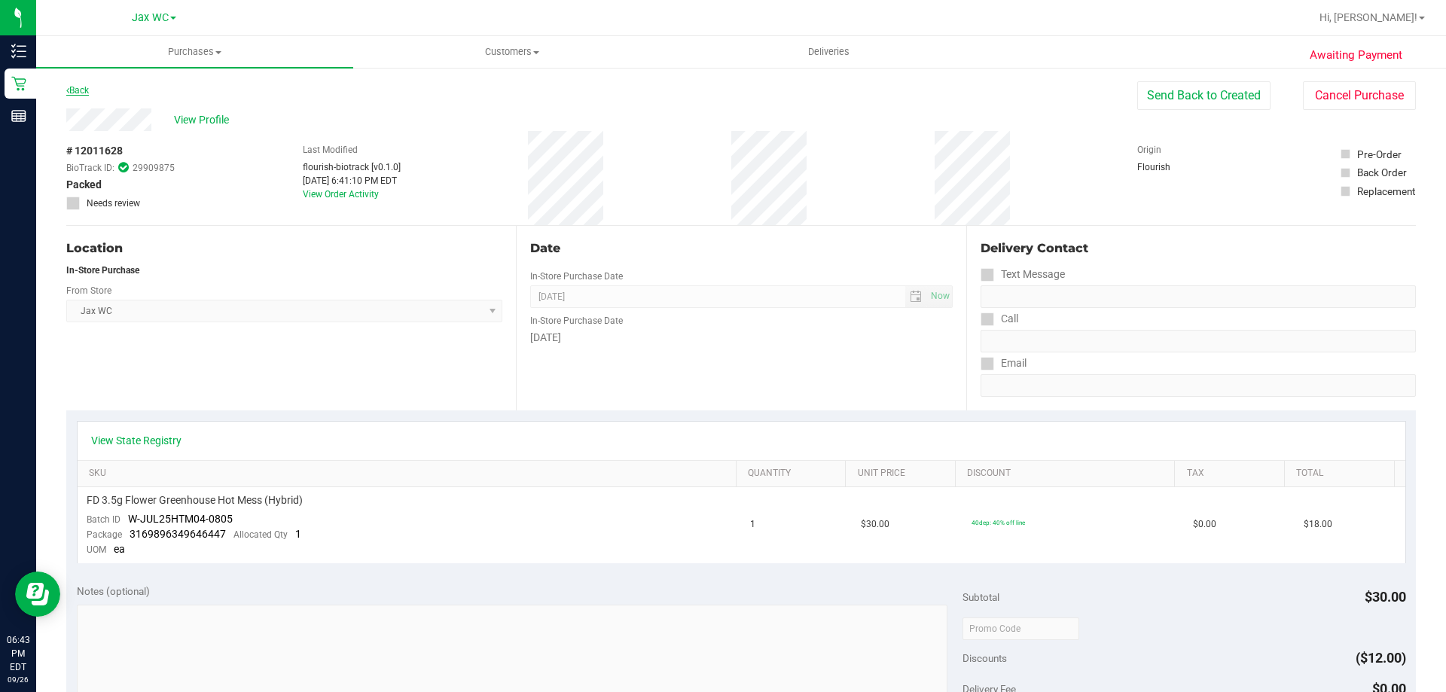
click at [87, 85] on link "Back" at bounding box center [77, 90] width 23 height 11
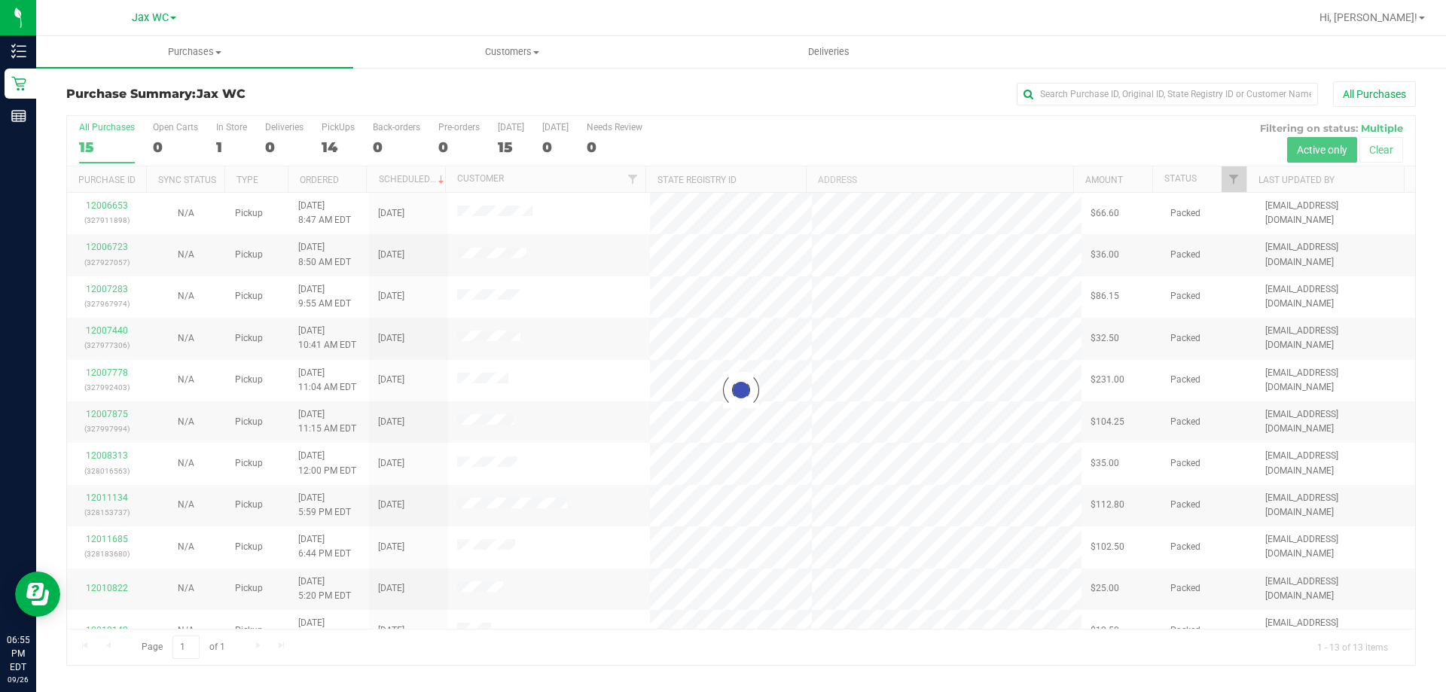
drag, startPoint x: 1023, startPoint y: 627, endPoint x: 954, endPoint y: 543, distance: 109.1
click at [1021, 626] on div at bounding box center [741, 390] width 1348 height 549
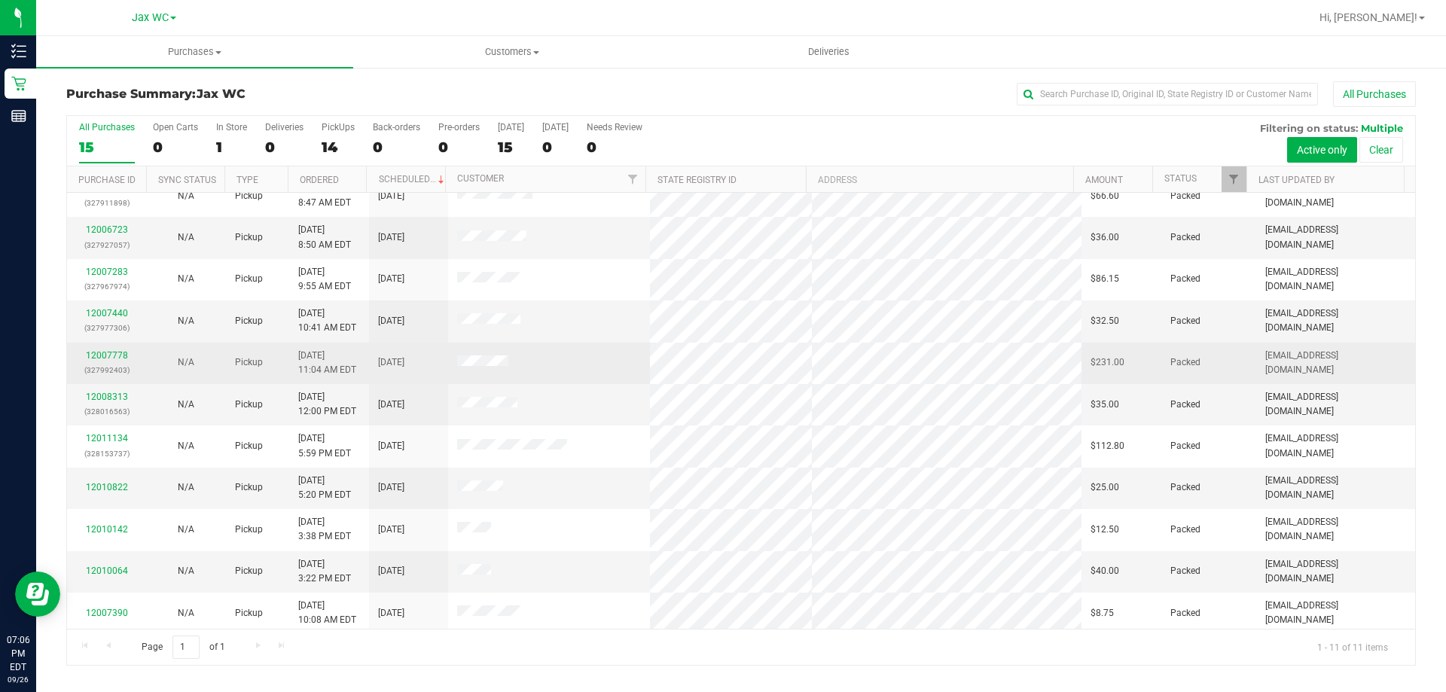
scroll to position [22, 0]
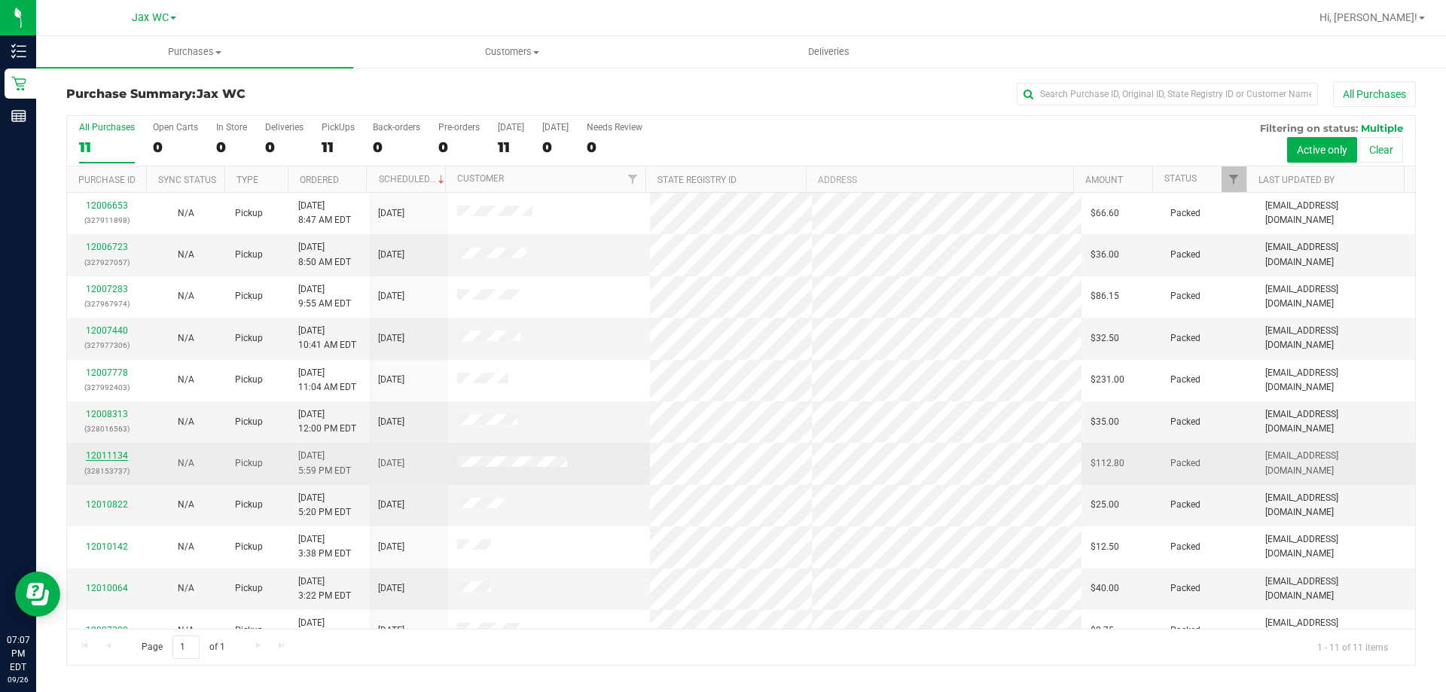
click at [119, 454] on link "12011134" at bounding box center [107, 455] width 42 height 11
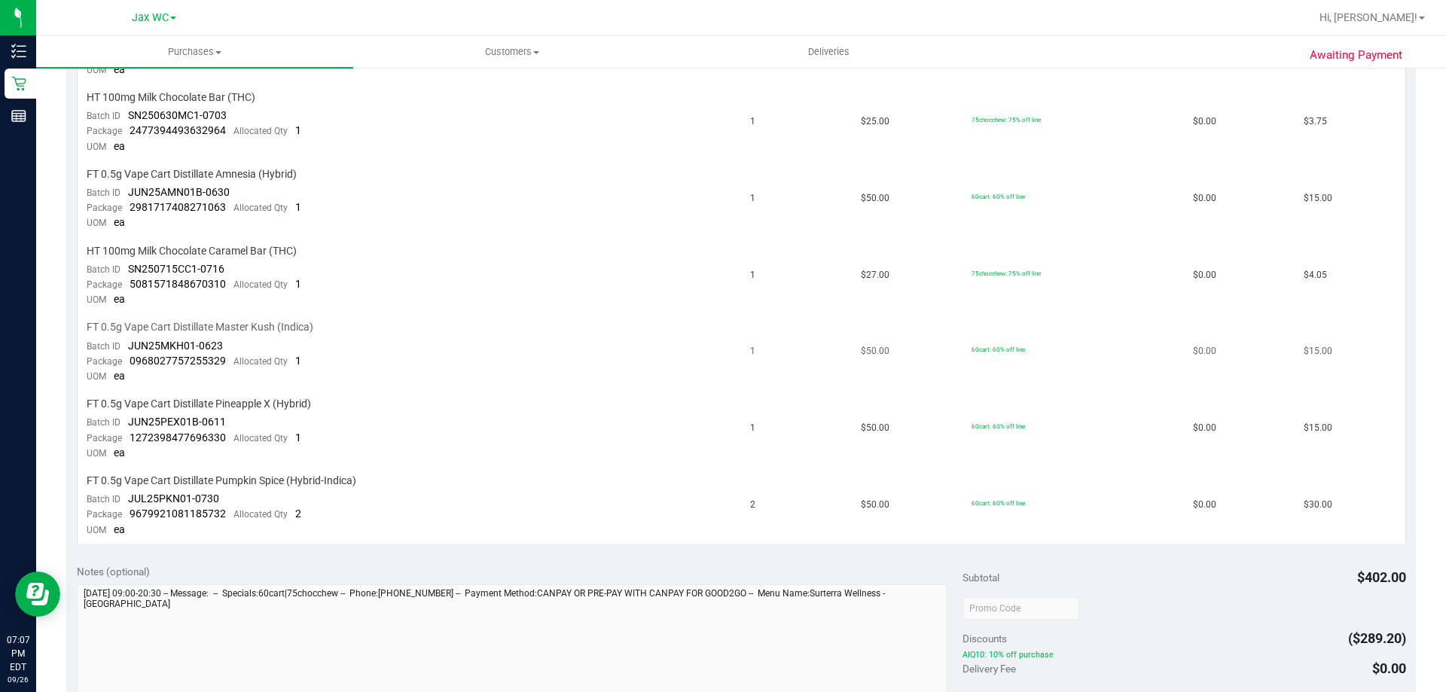
scroll to position [527, 0]
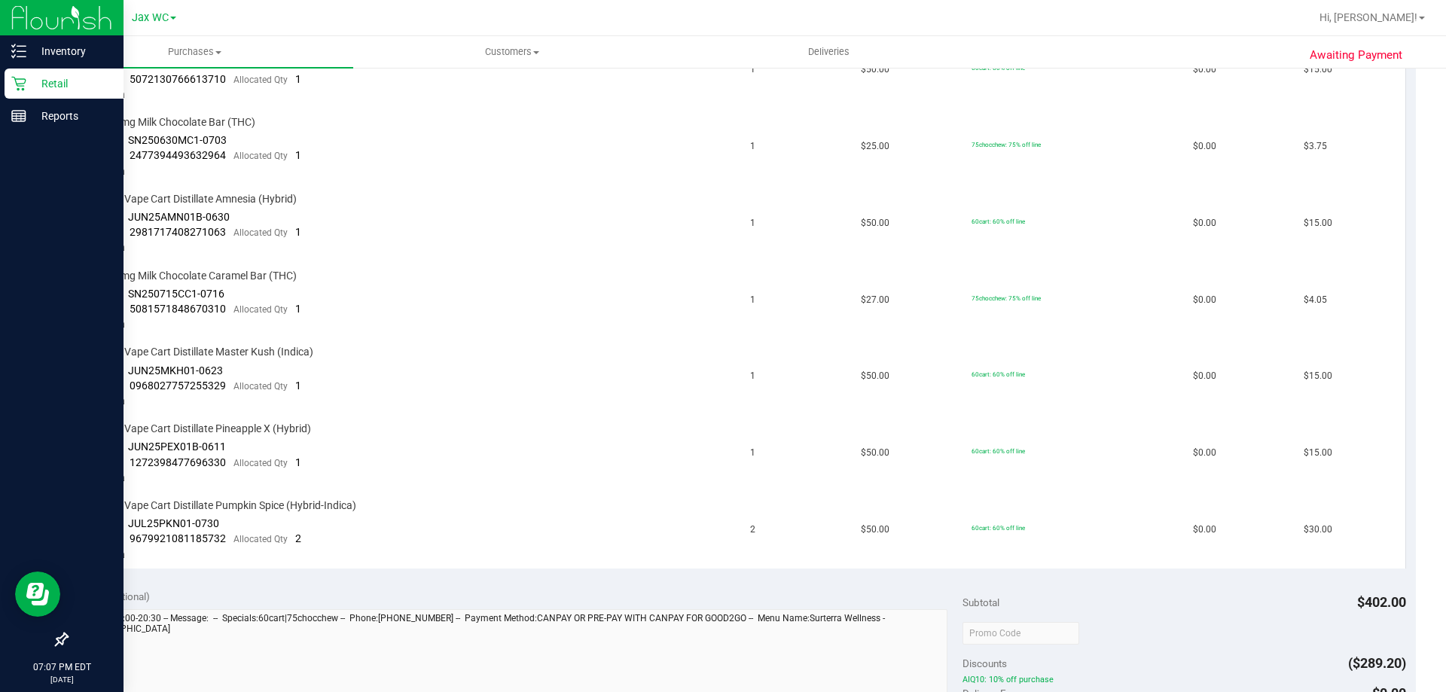
click at [33, 87] on p "Retail" at bounding box center [71, 84] width 90 height 18
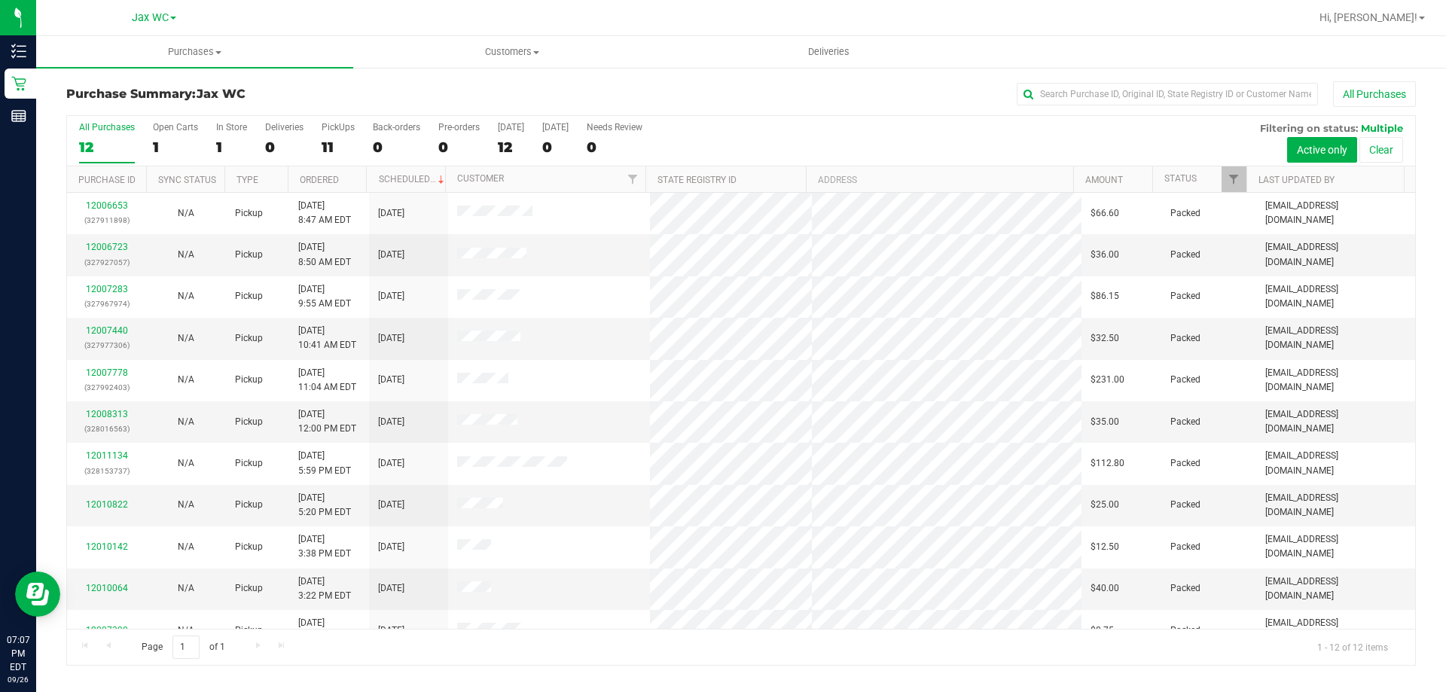
click at [678, 99] on div "All Purchases" at bounding box center [966, 94] width 900 height 26
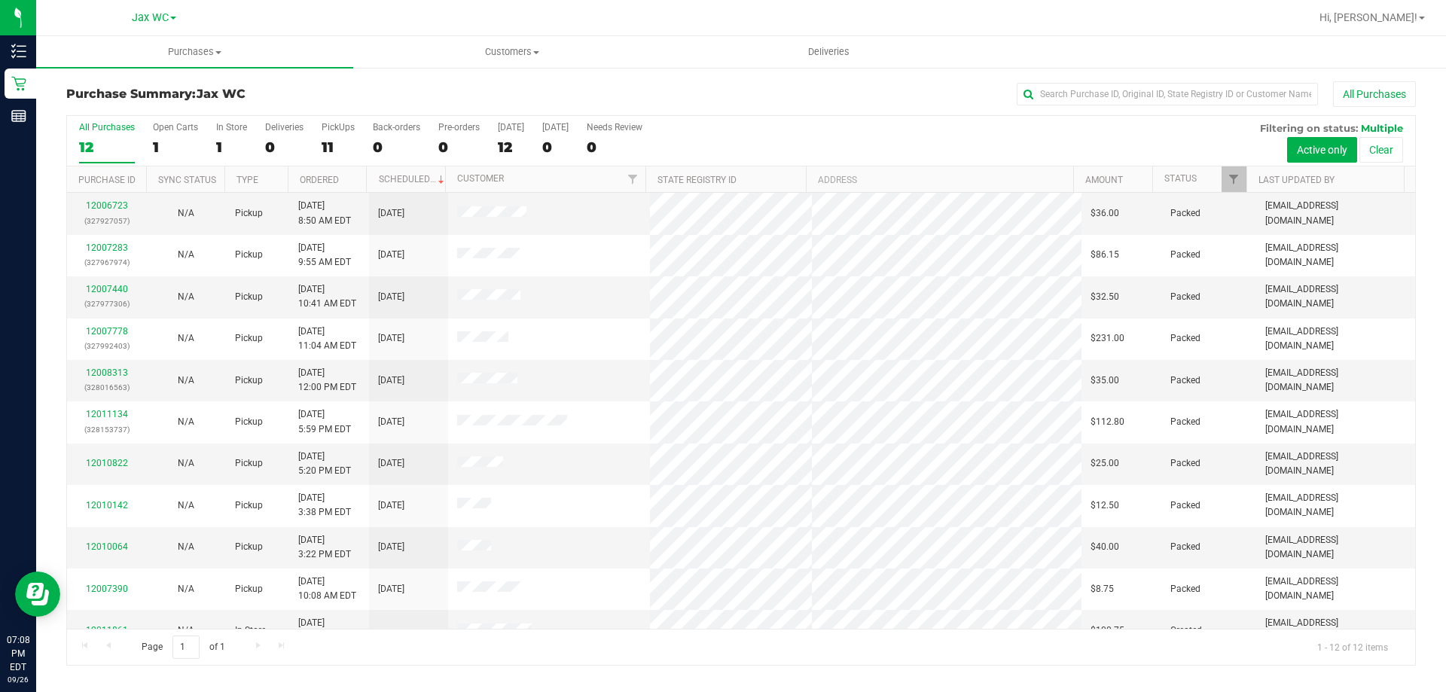
scroll to position [64, 0]
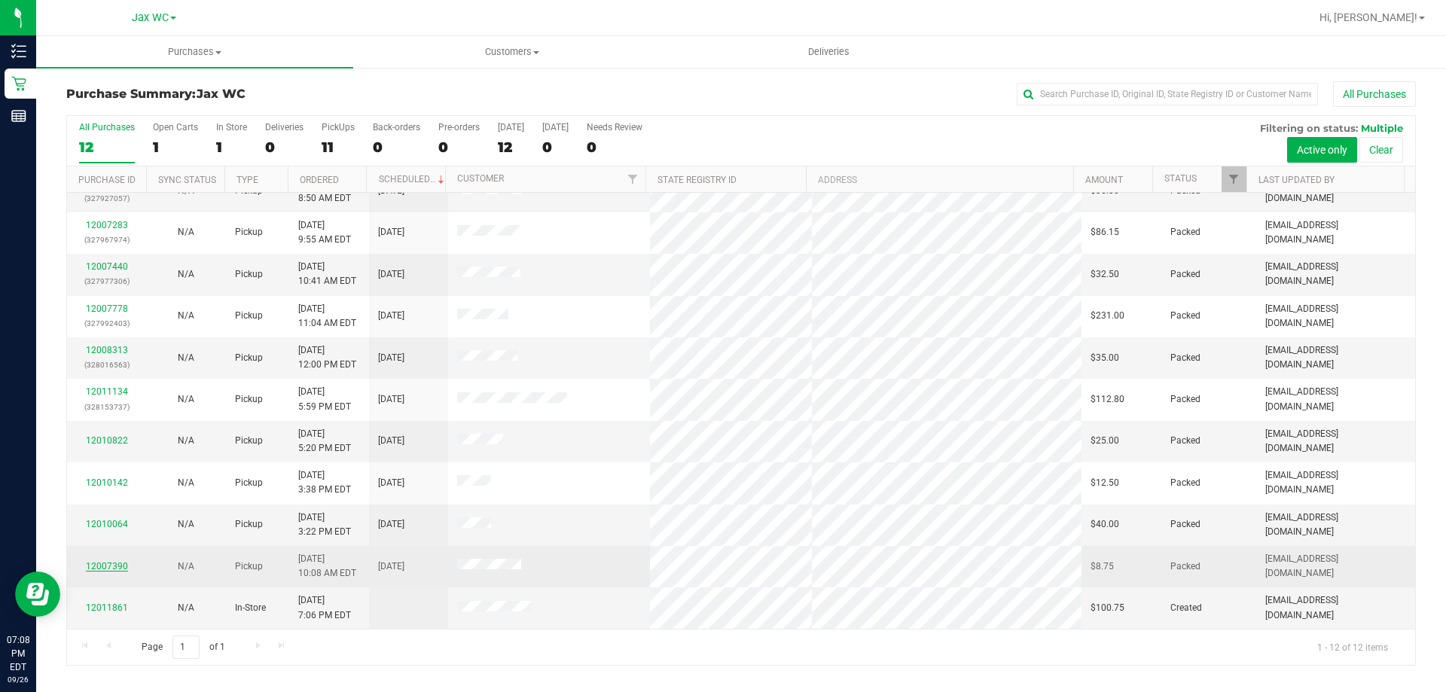
click at [123, 564] on link "12007390" at bounding box center [107, 566] width 42 height 11
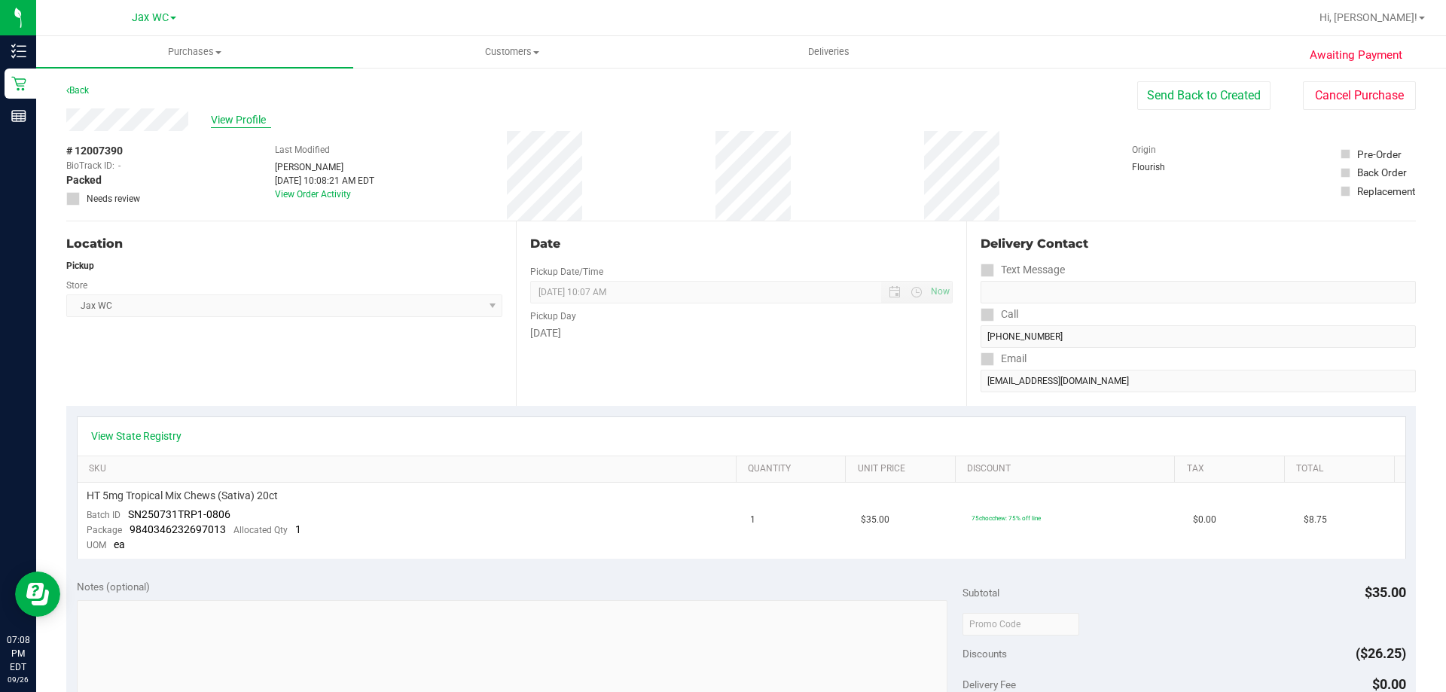
click at [262, 116] on span "View Profile" at bounding box center [241, 120] width 60 height 16
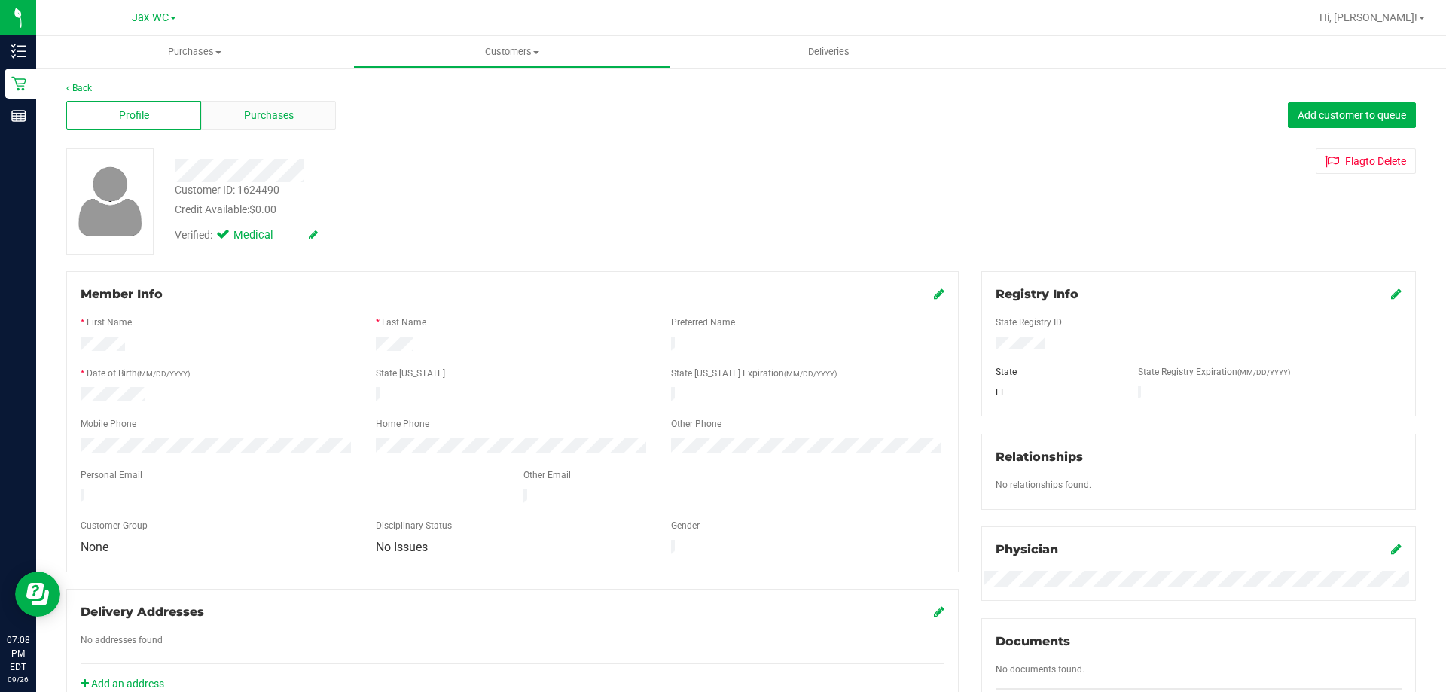
click at [236, 120] on div "Purchases" at bounding box center [268, 115] width 135 height 29
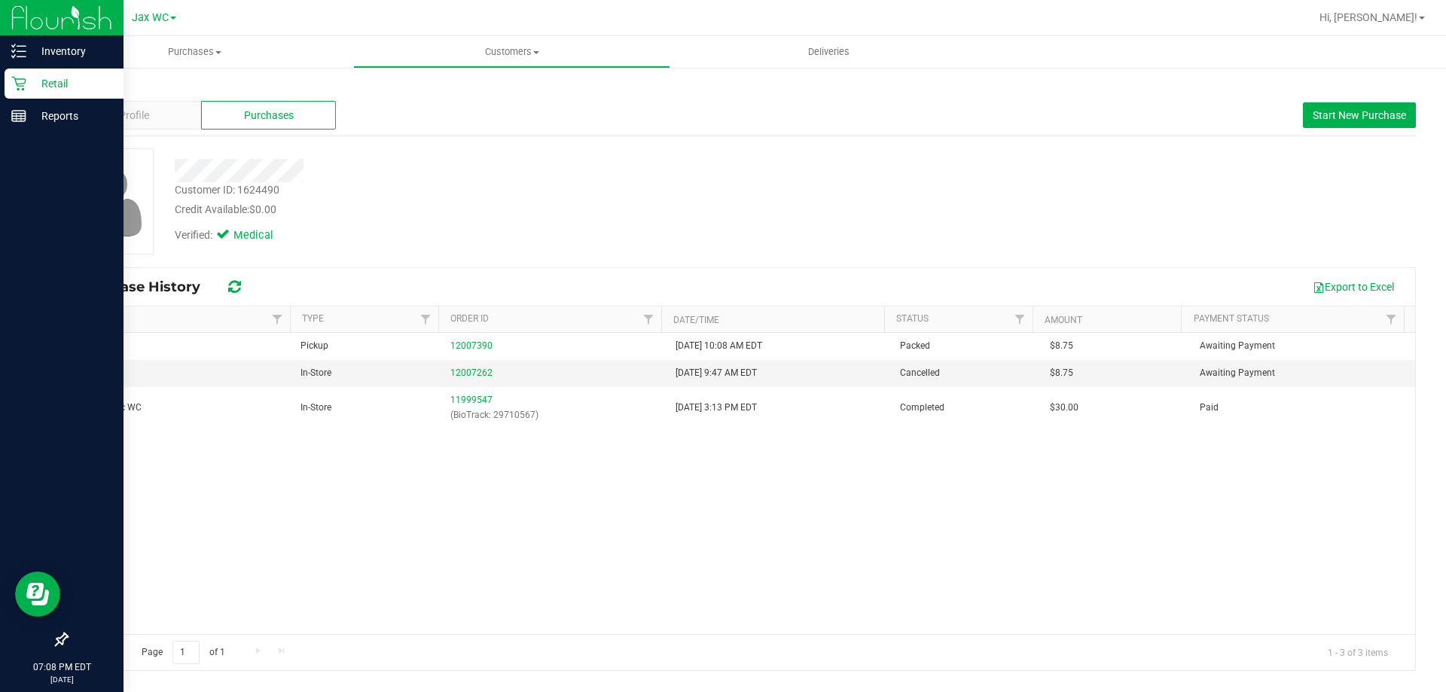
click at [18, 78] on div "Retail" at bounding box center [64, 84] width 119 height 30
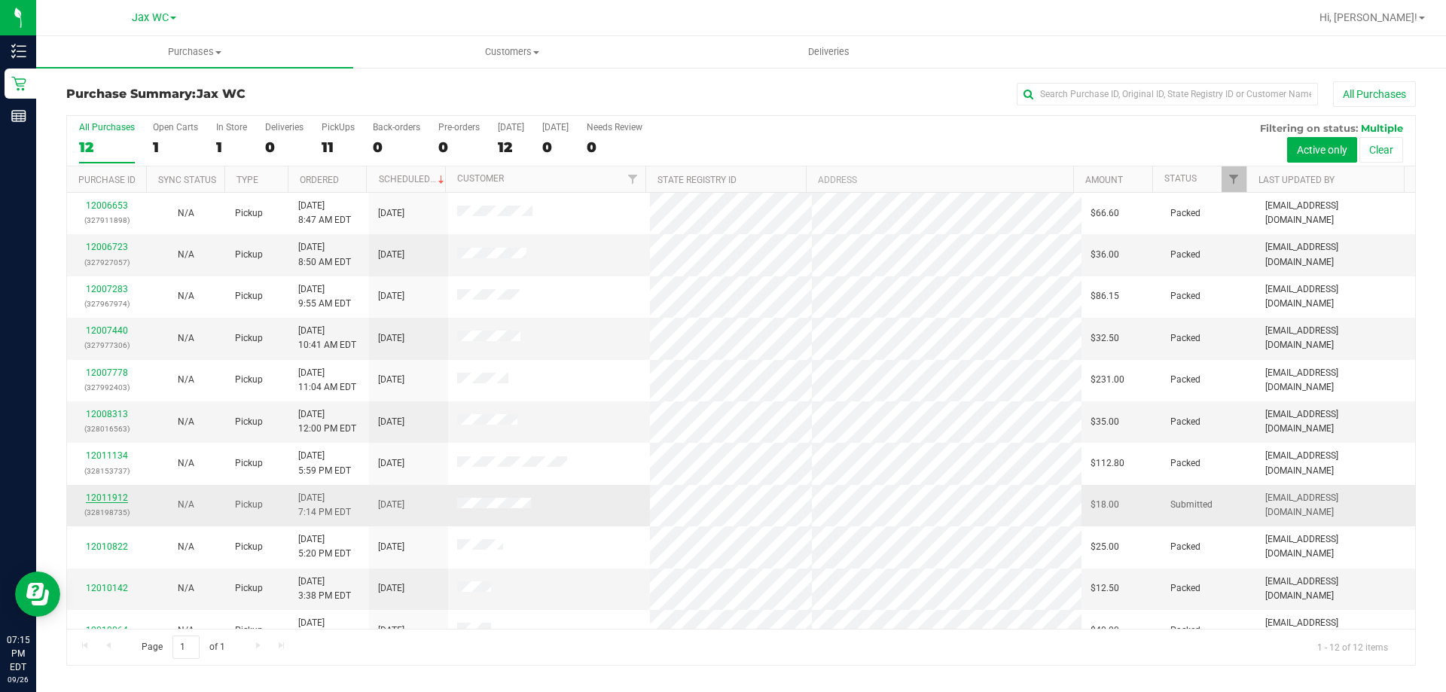
click at [123, 493] on link "12011912" at bounding box center [107, 497] width 42 height 11
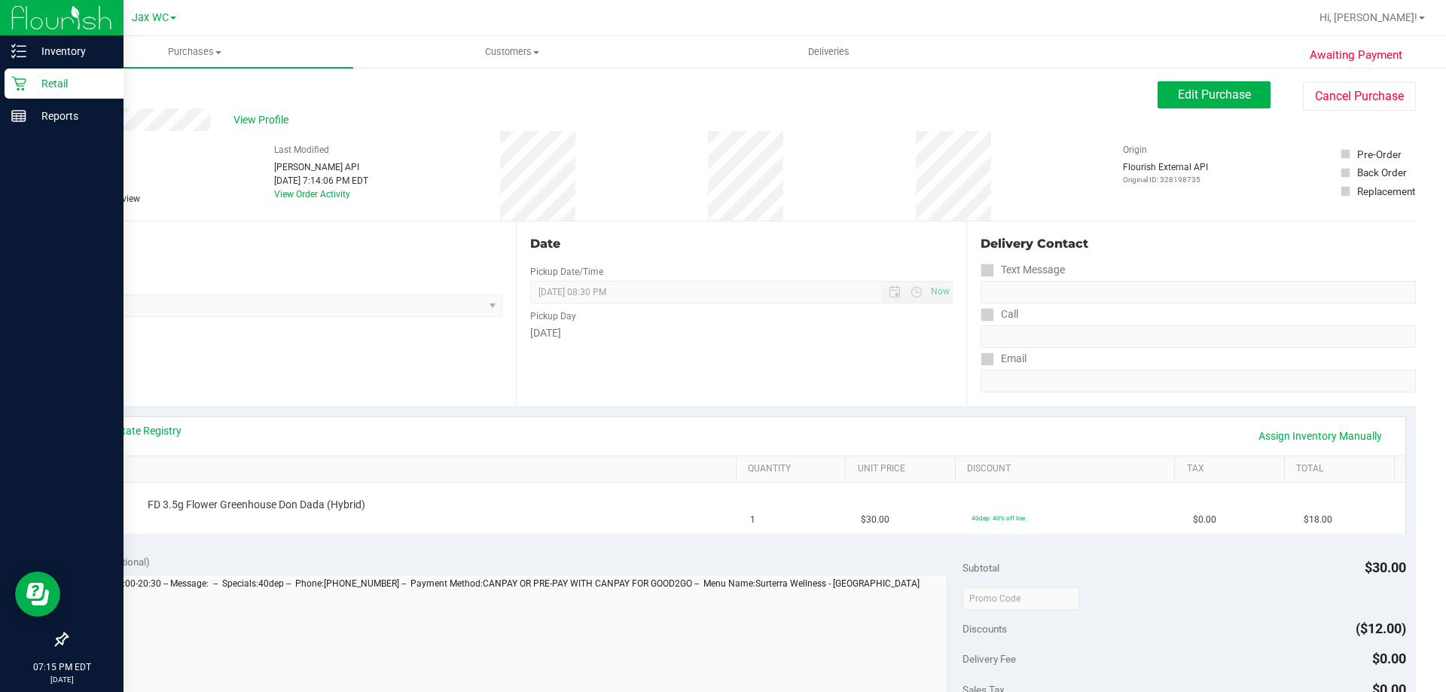
click at [45, 80] on p "Retail" at bounding box center [71, 84] width 90 height 18
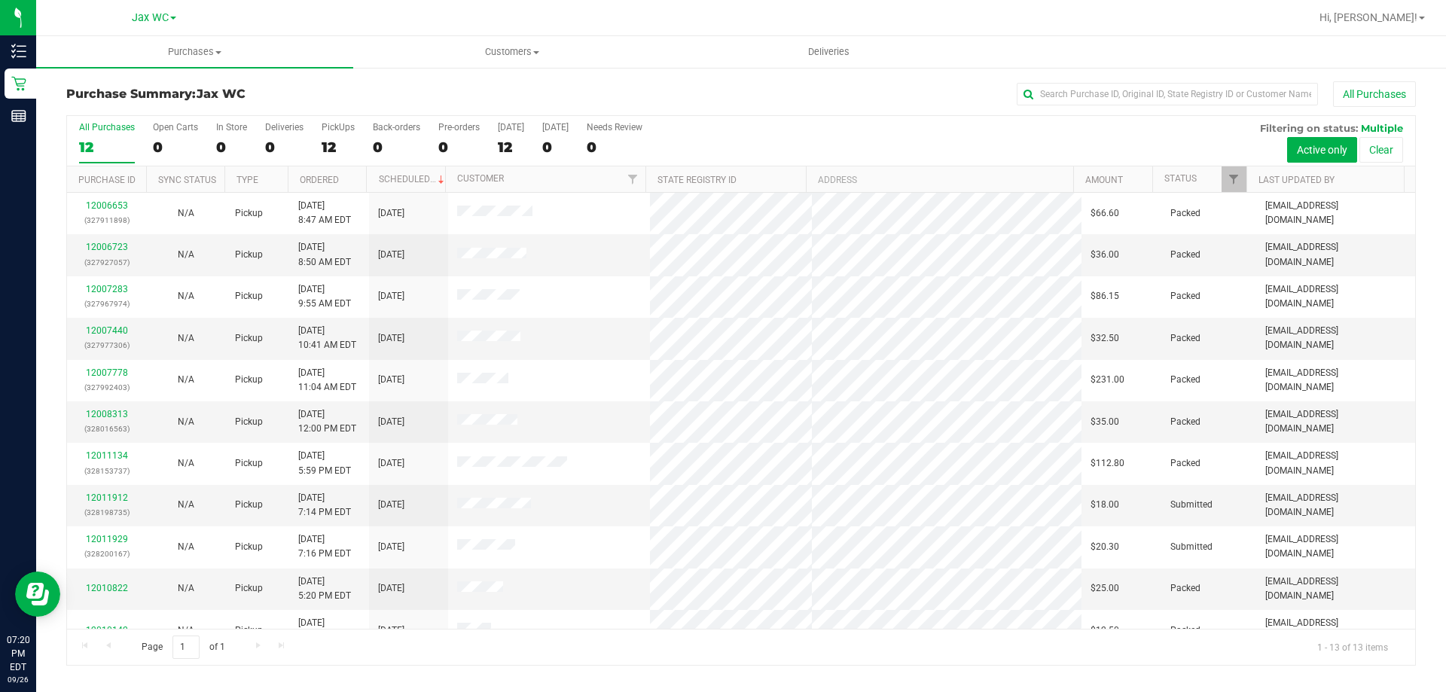
click at [791, 90] on div "All Purchases" at bounding box center [966, 94] width 900 height 26
click at [885, 102] on div "All Purchases" at bounding box center [966, 94] width 900 height 26
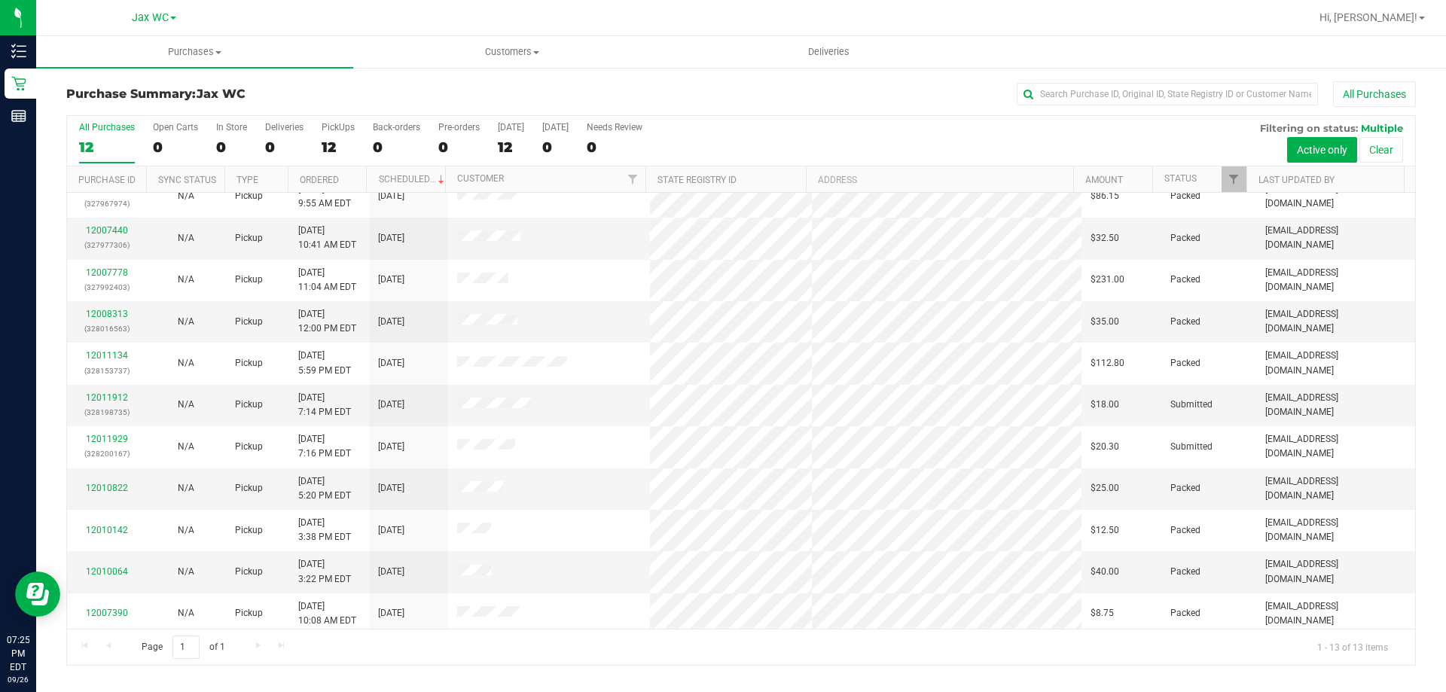
scroll to position [105, 0]
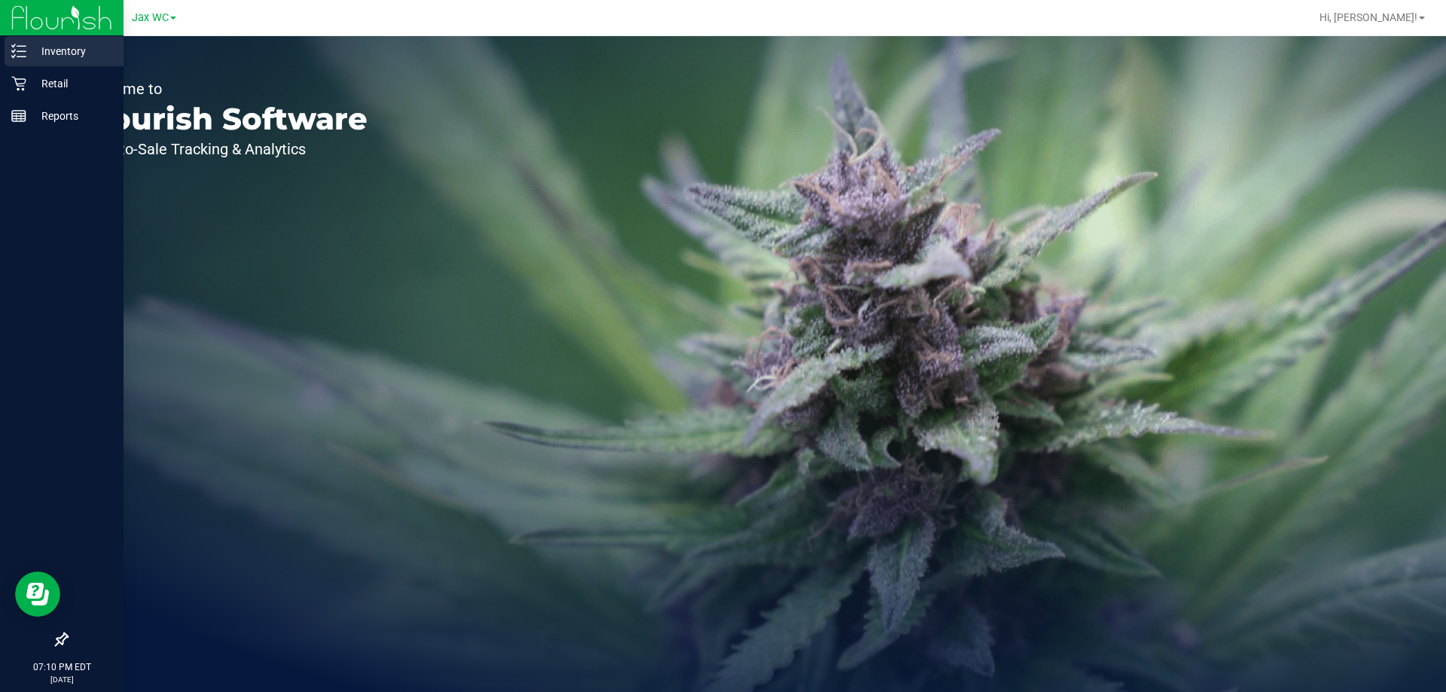
click at [24, 50] on icon at bounding box center [18, 51] width 15 height 15
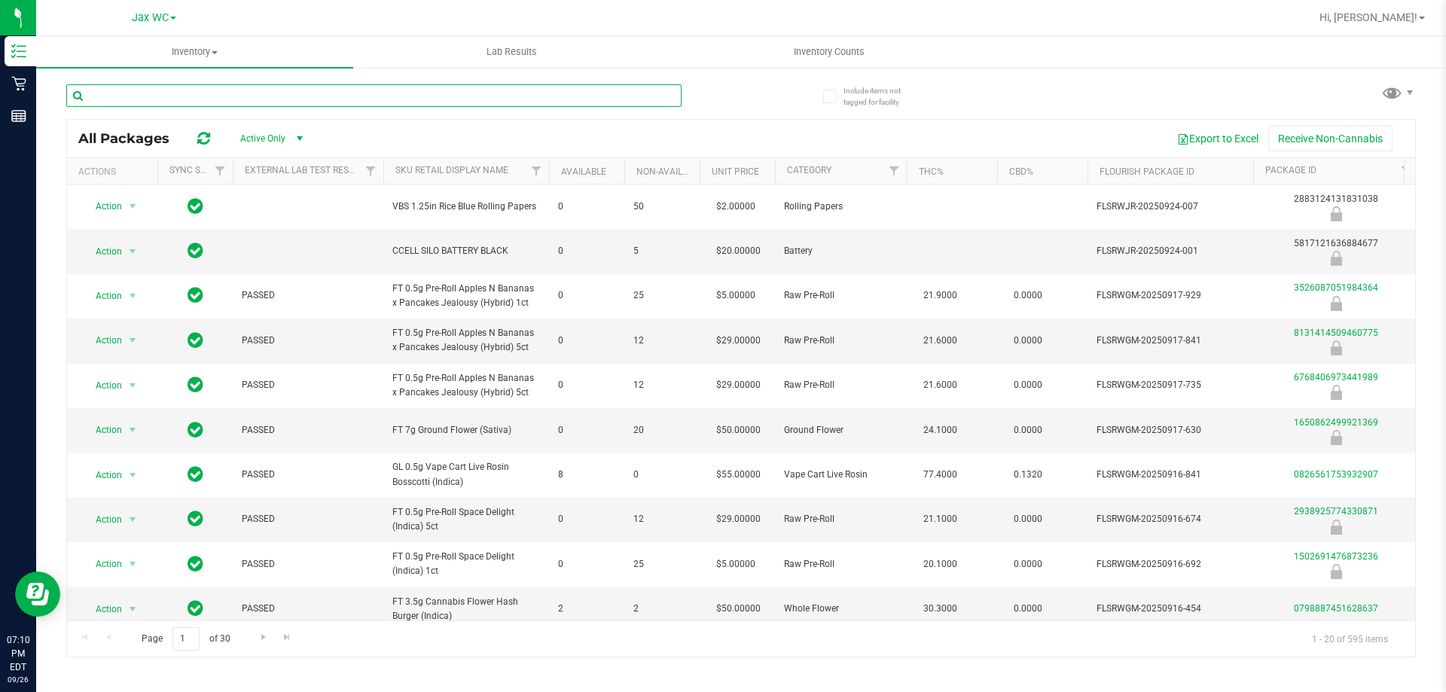
click at [434, 95] on input "text" at bounding box center [373, 95] width 615 height 23
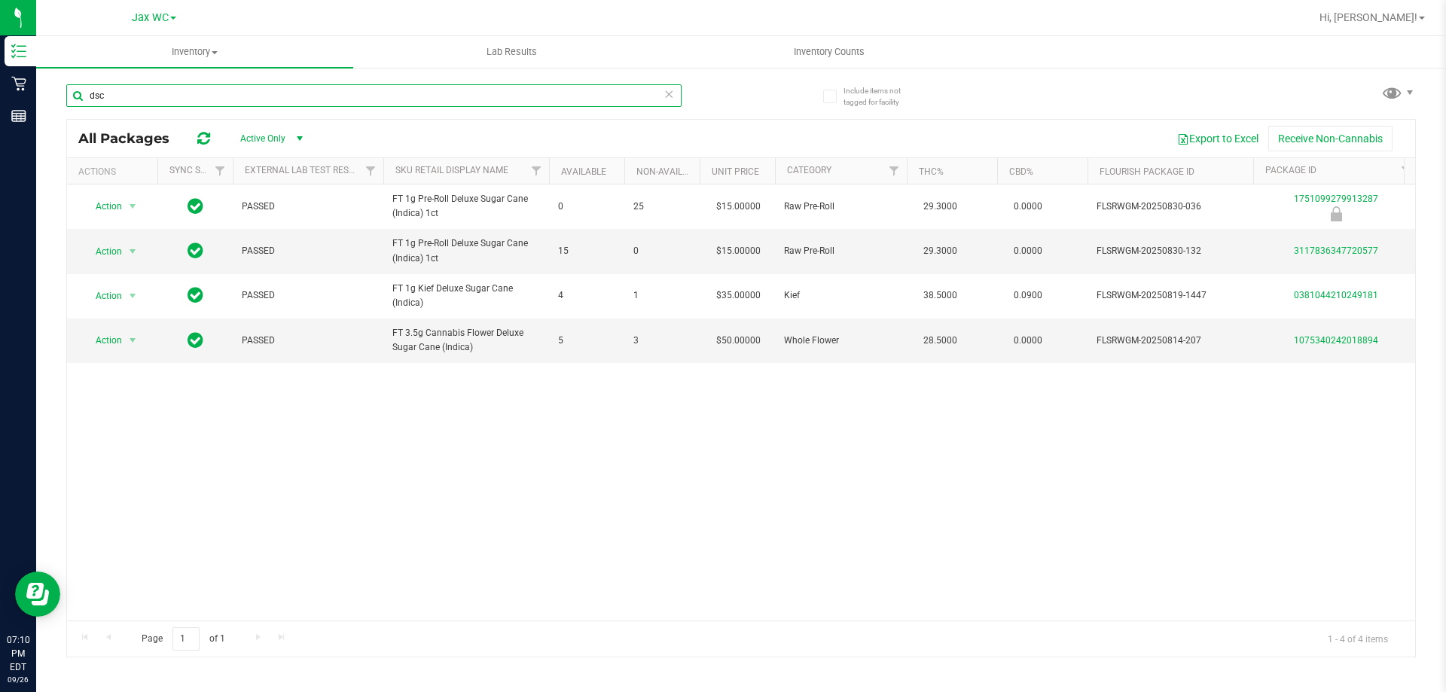
type input "dsc"
click at [665, 96] on icon at bounding box center [668, 93] width 11 height 18
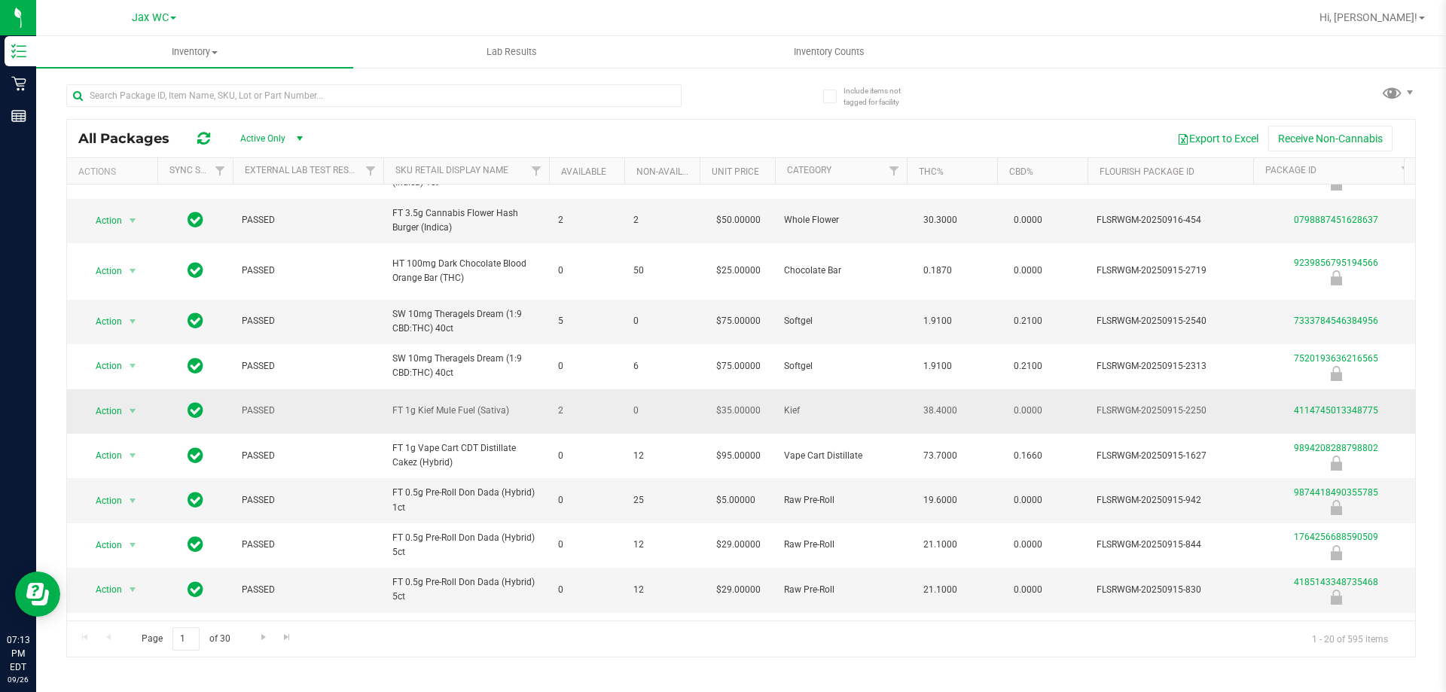
scroll to position [492, 0]
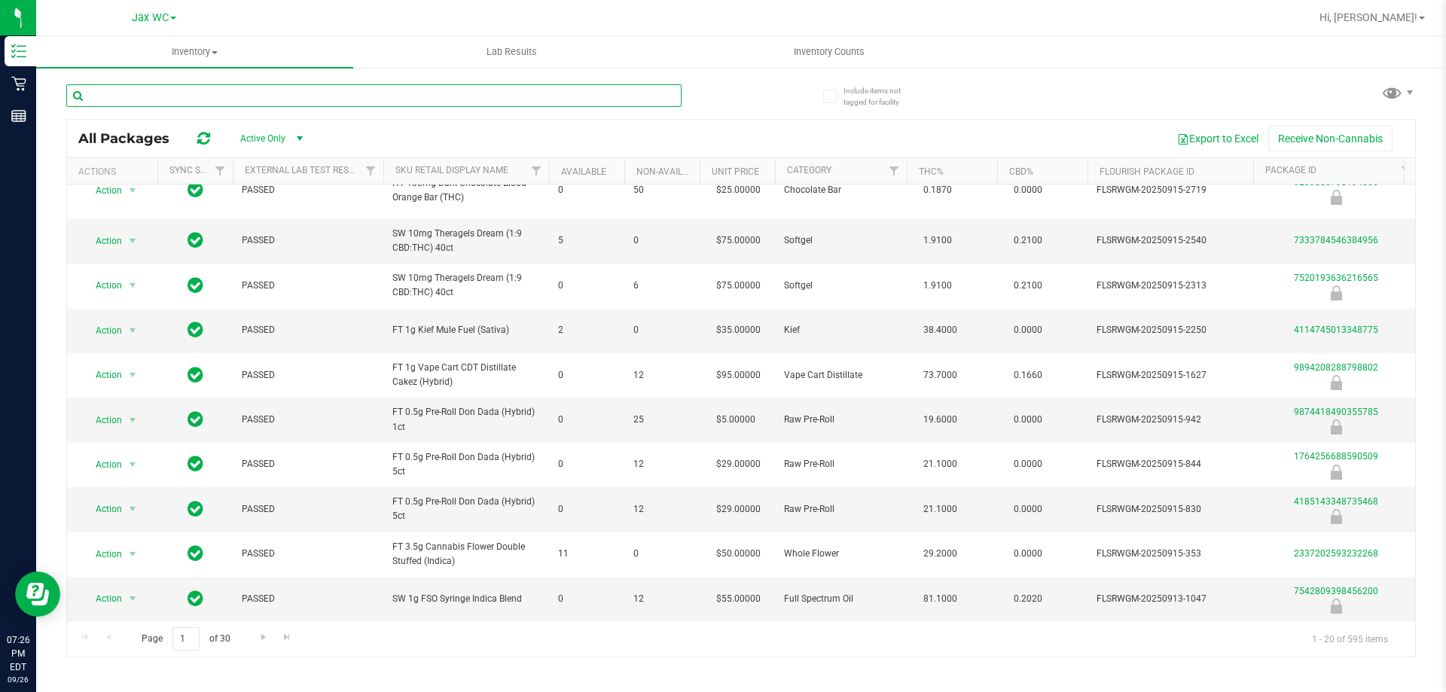
click at [378, 94] on input "text" at bounding box center [373, 95] width 615 height 23
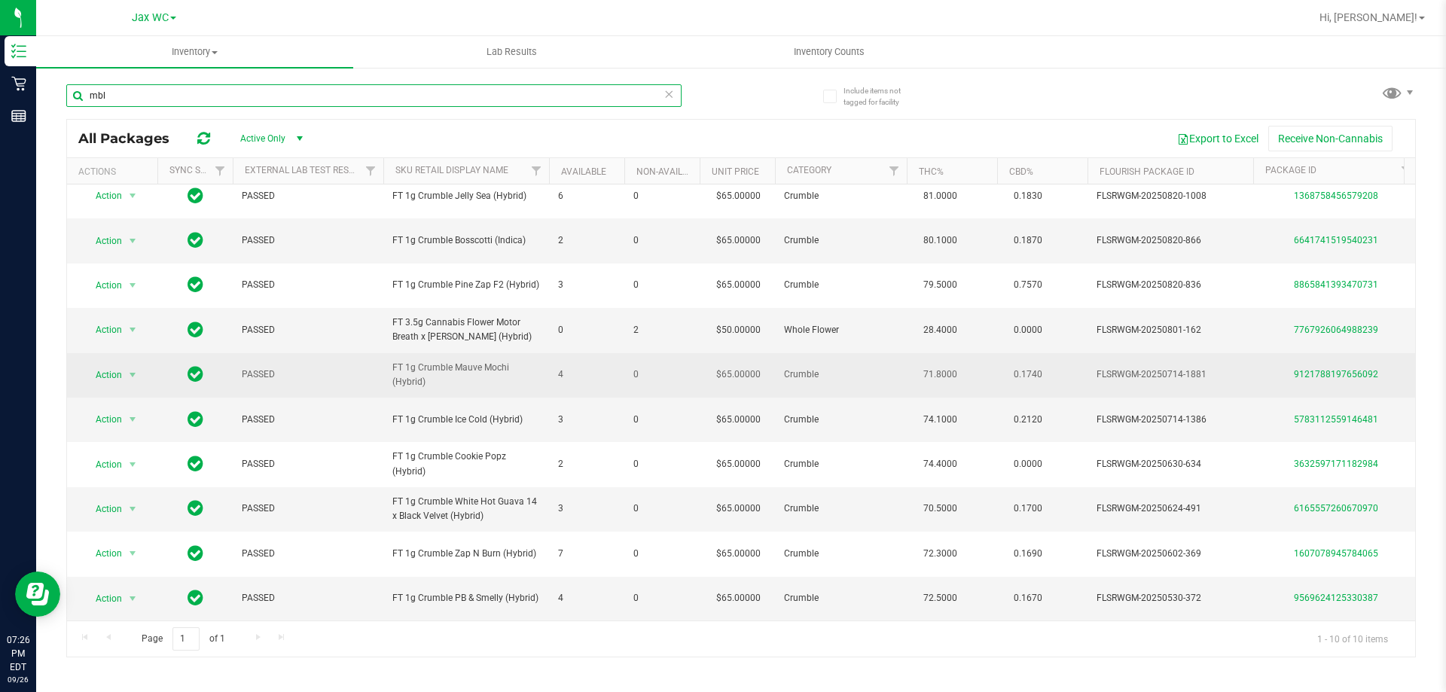
scroll to position [22, 0]
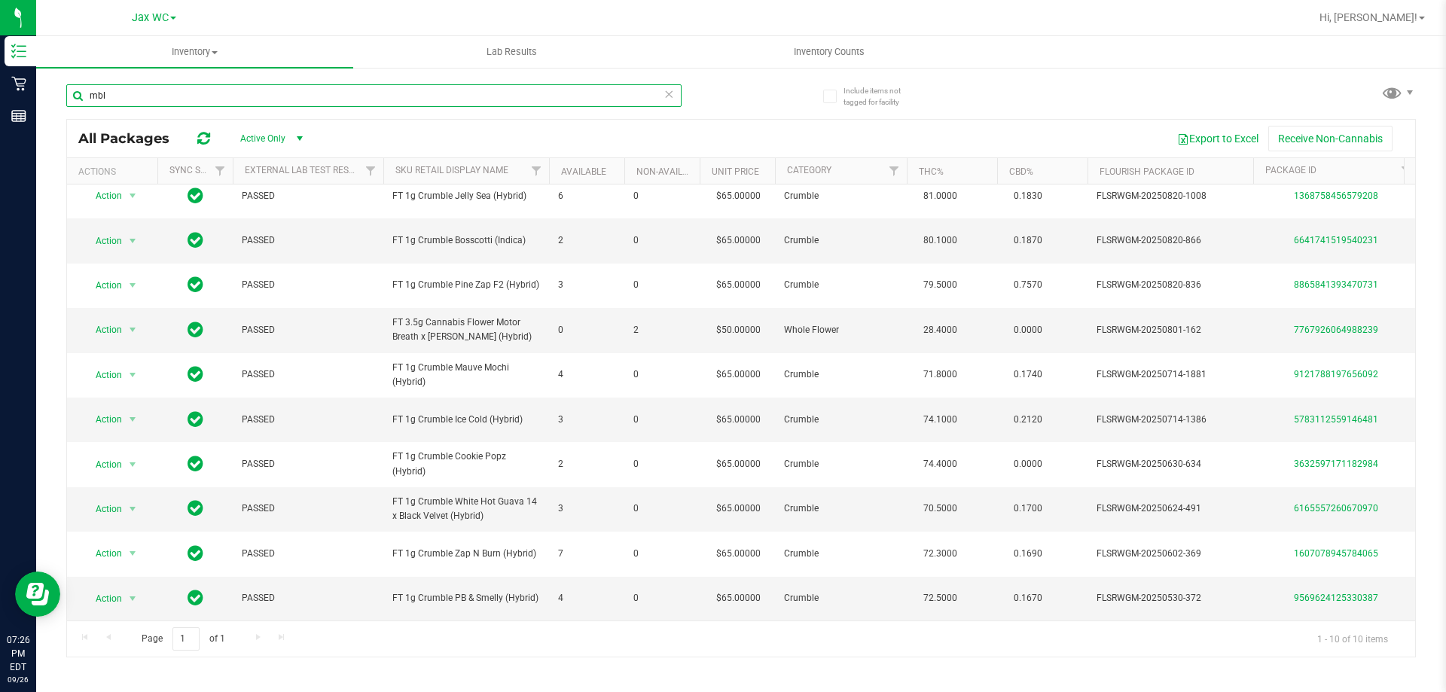
click at [580, 89] on input "mbl" at bounding box center [373, 95] width 615 height 23
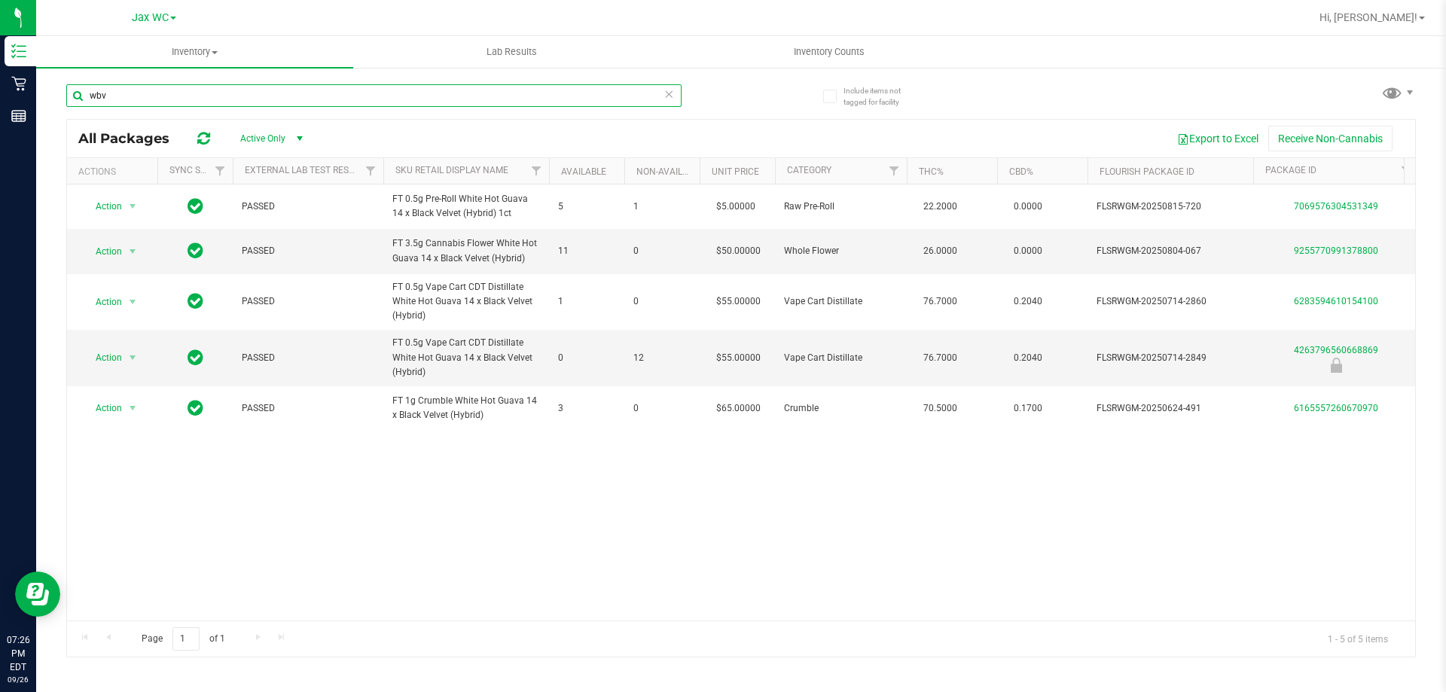
type input "wbv"
click at [669, 97] on icon at bounding box center [668, 93] width 11 height 18
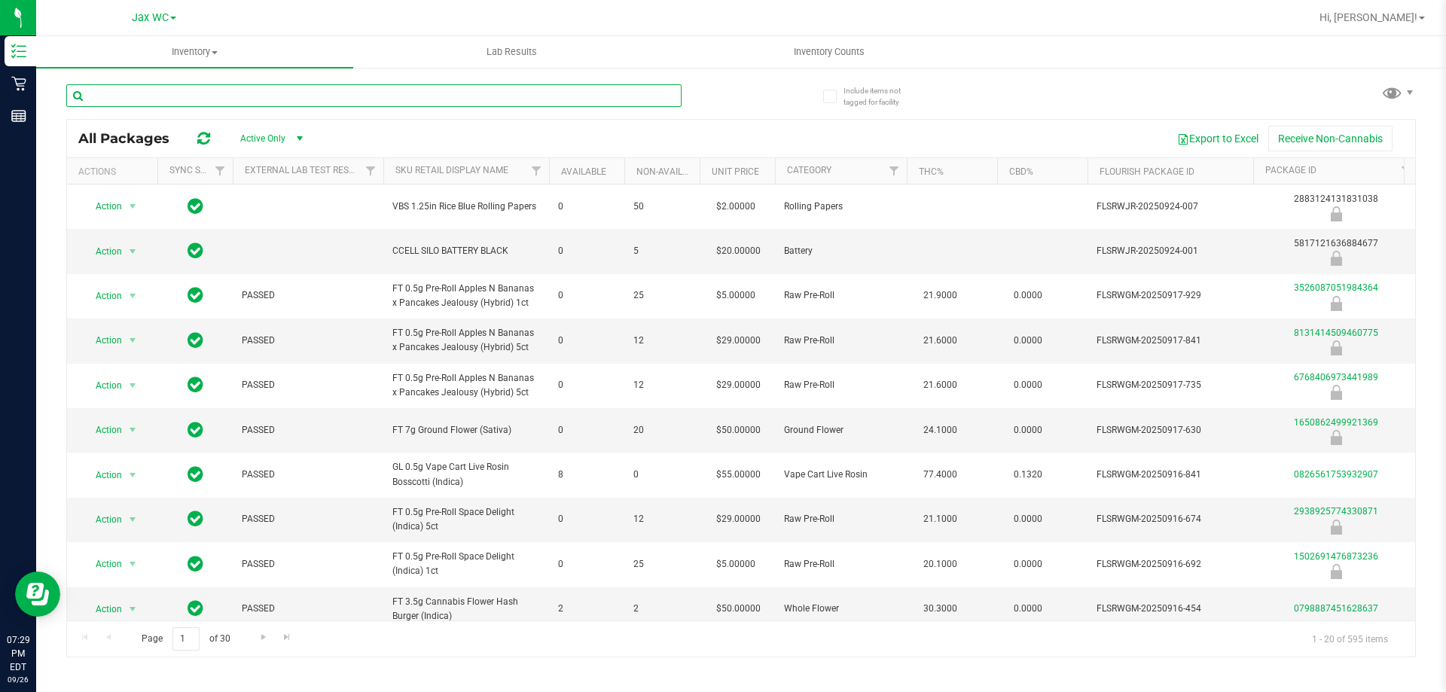
click at [274, 93] on input "text" at bounding box center [373, 95] width 615 height 23
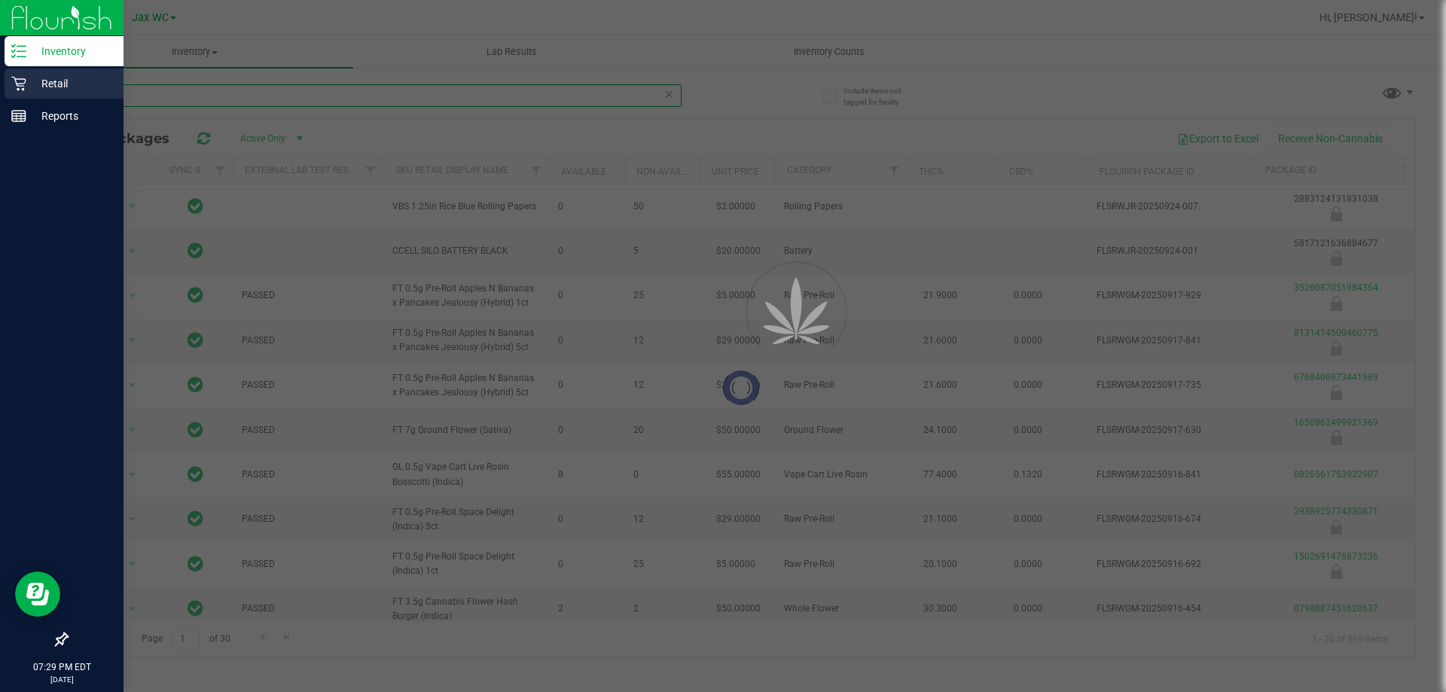
type input "ty"
click at [31, 85] on p "Retail" at bounding box center [71, 84] width 90 height 18
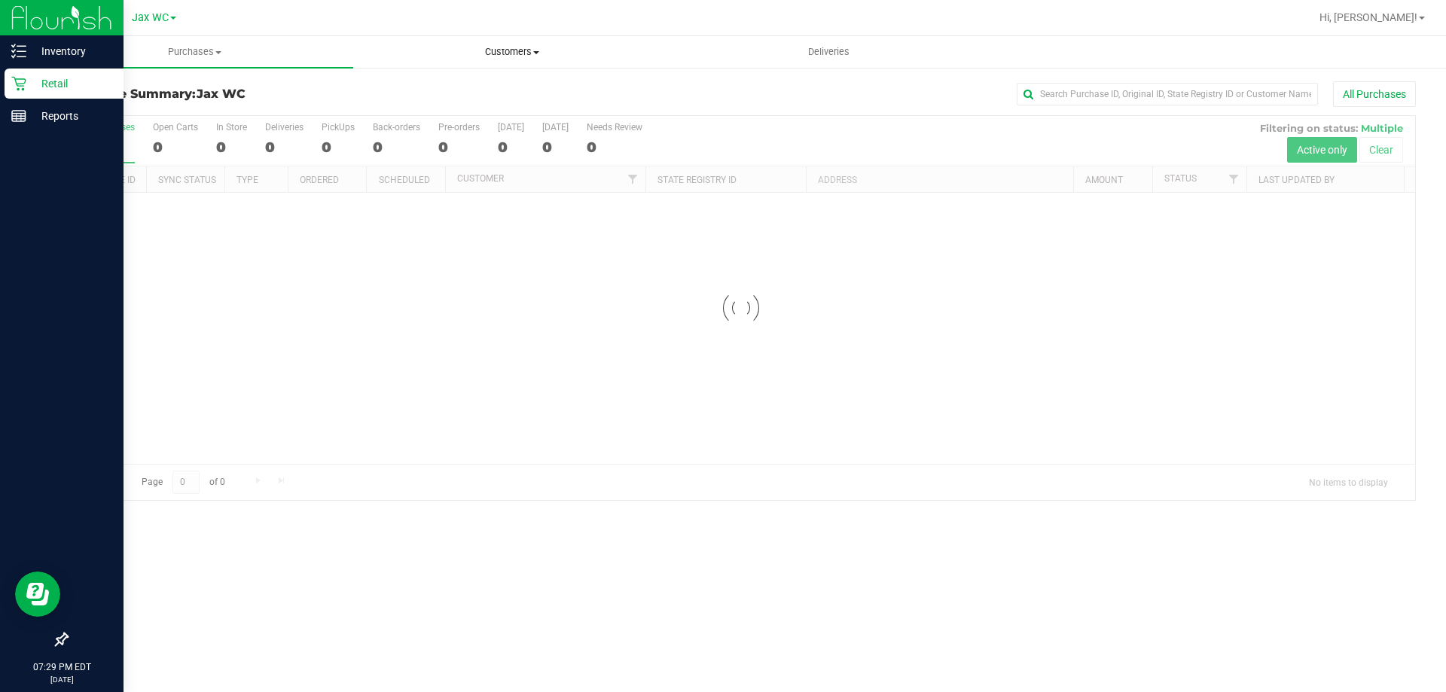
click at [533, 52] on span "Customers" at bounding box center [511, 52] width 315 height 14
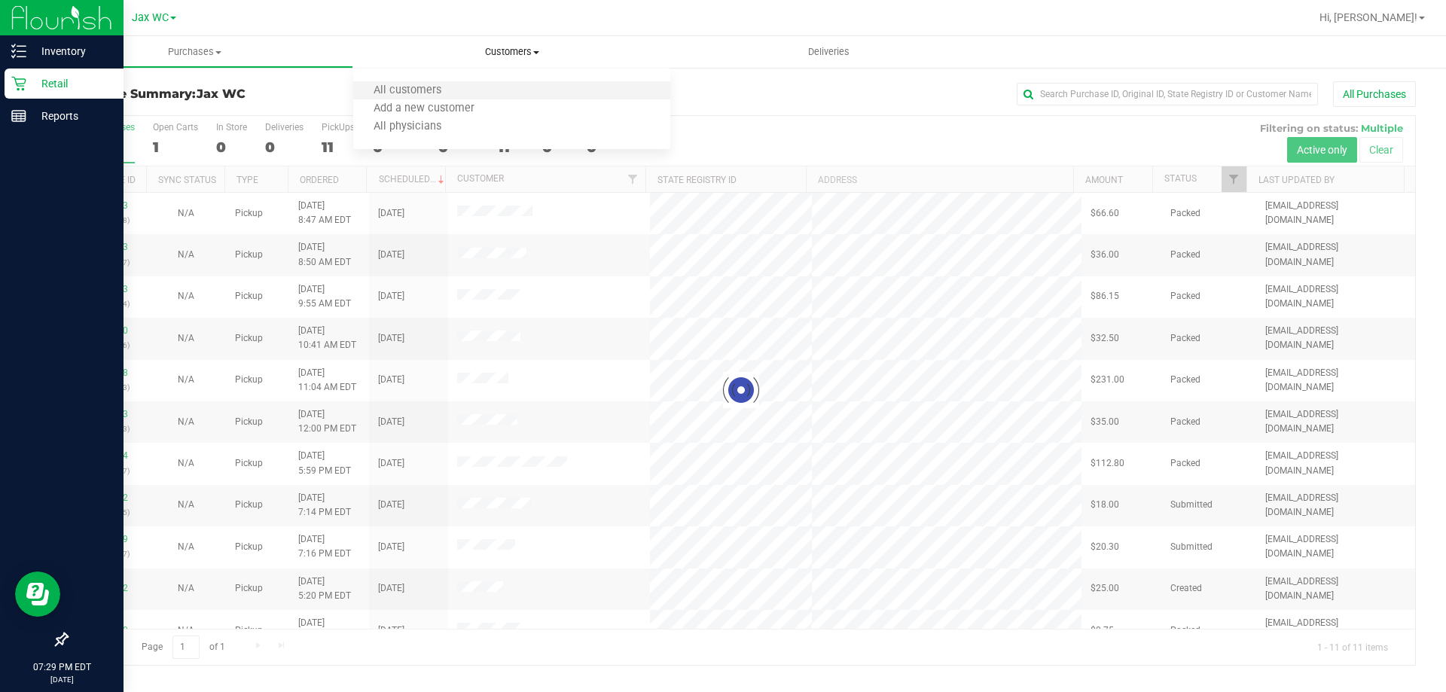
click at [462, 86] on li "All customers" at bounding box center [511, 91] width 317 height 18
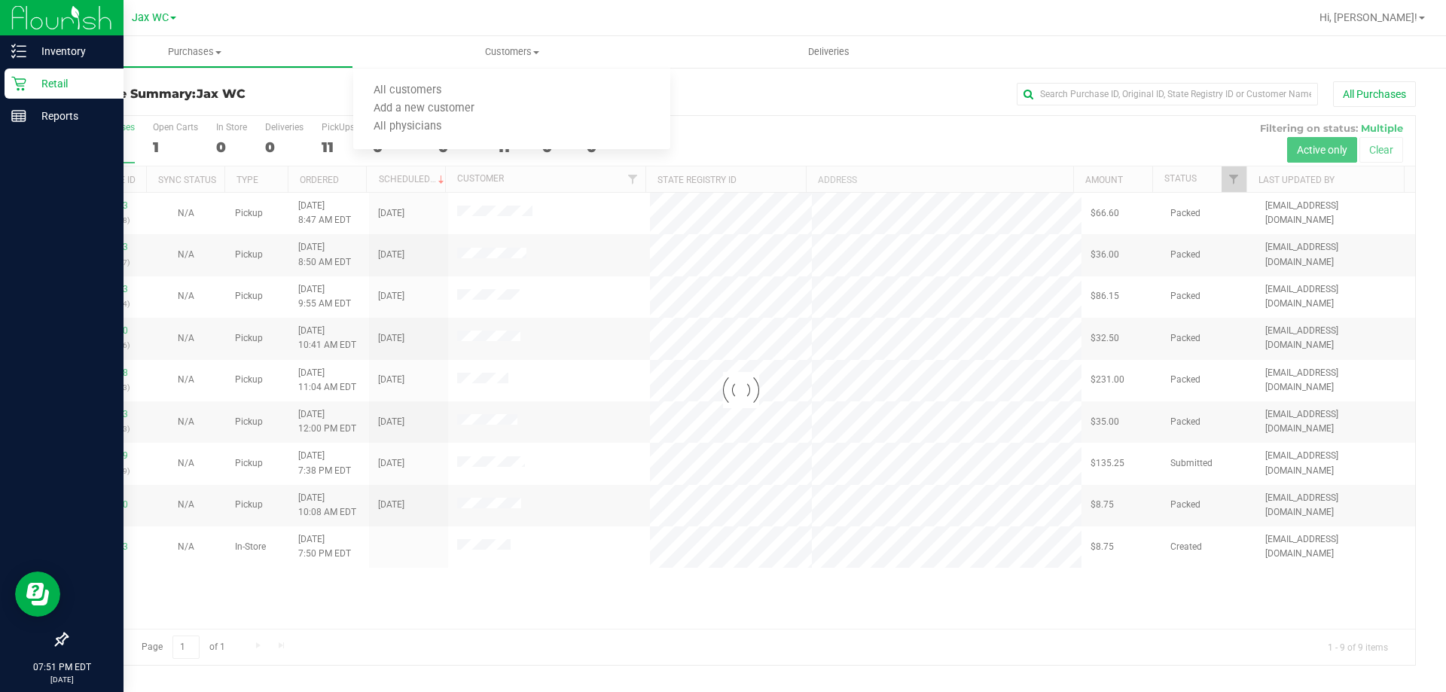
click at [854, 96] on div "All Purchases" at bounding box center [966, 94] width 900 height 26
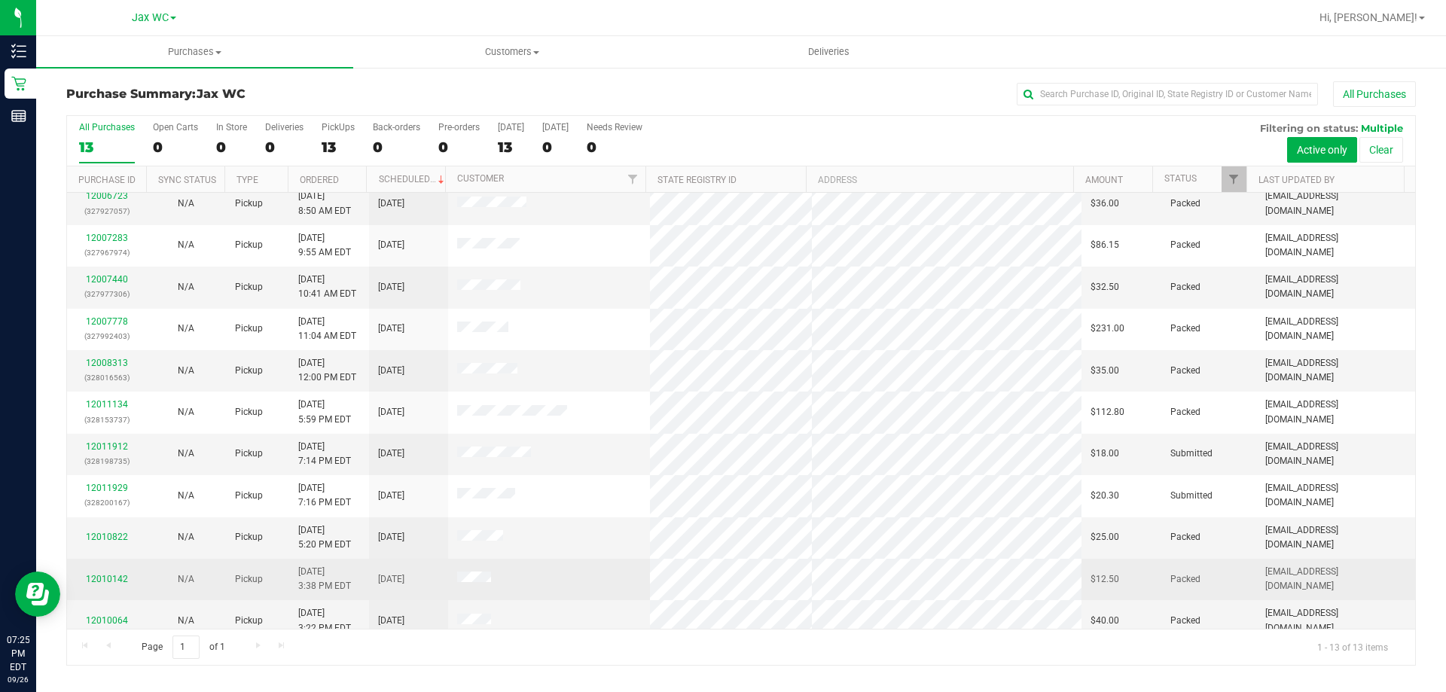
scroll to position [105, 0]
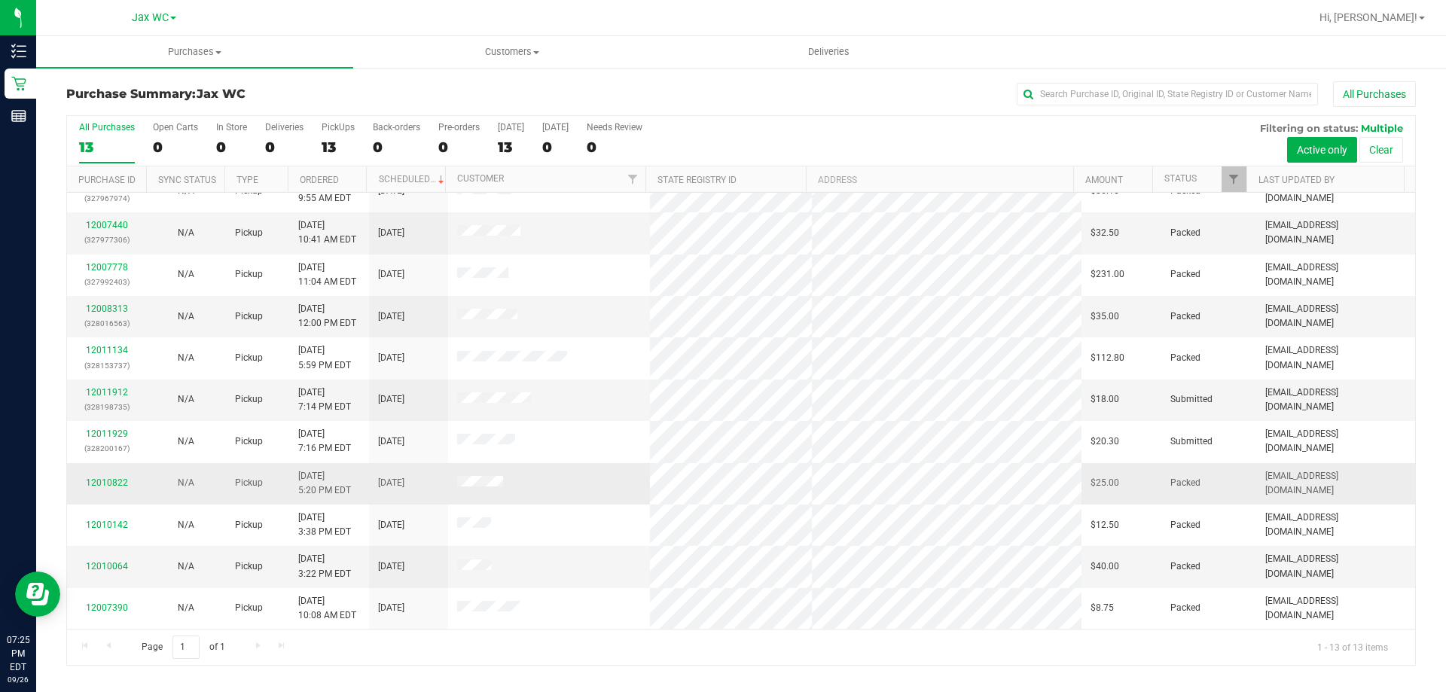
click at [82, 480] on div "12010822" at bounding box center [106, 483] width 61 height 14
click at [93, 484] on link "12010822" at bounding box center [107, 482] width 42 height 11
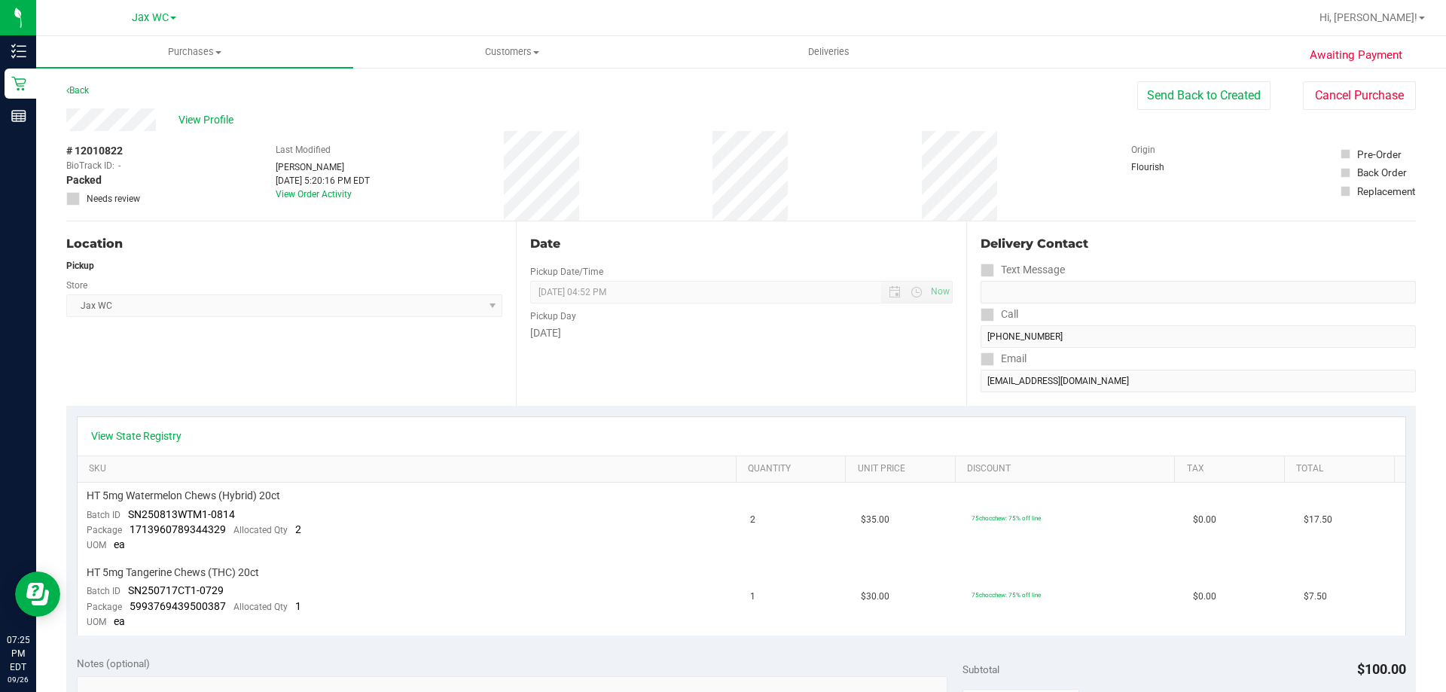
click at [1174, 79] on div "Awaiting Payment Back Send Back to Created Cancel Purchase View Profile # 12010…" at bounding box center [740, 681] width 1409 height 1231
click at [1178, 89] on button "Send Back to Created" at bounding box center [1203, 95] width 133 height 29
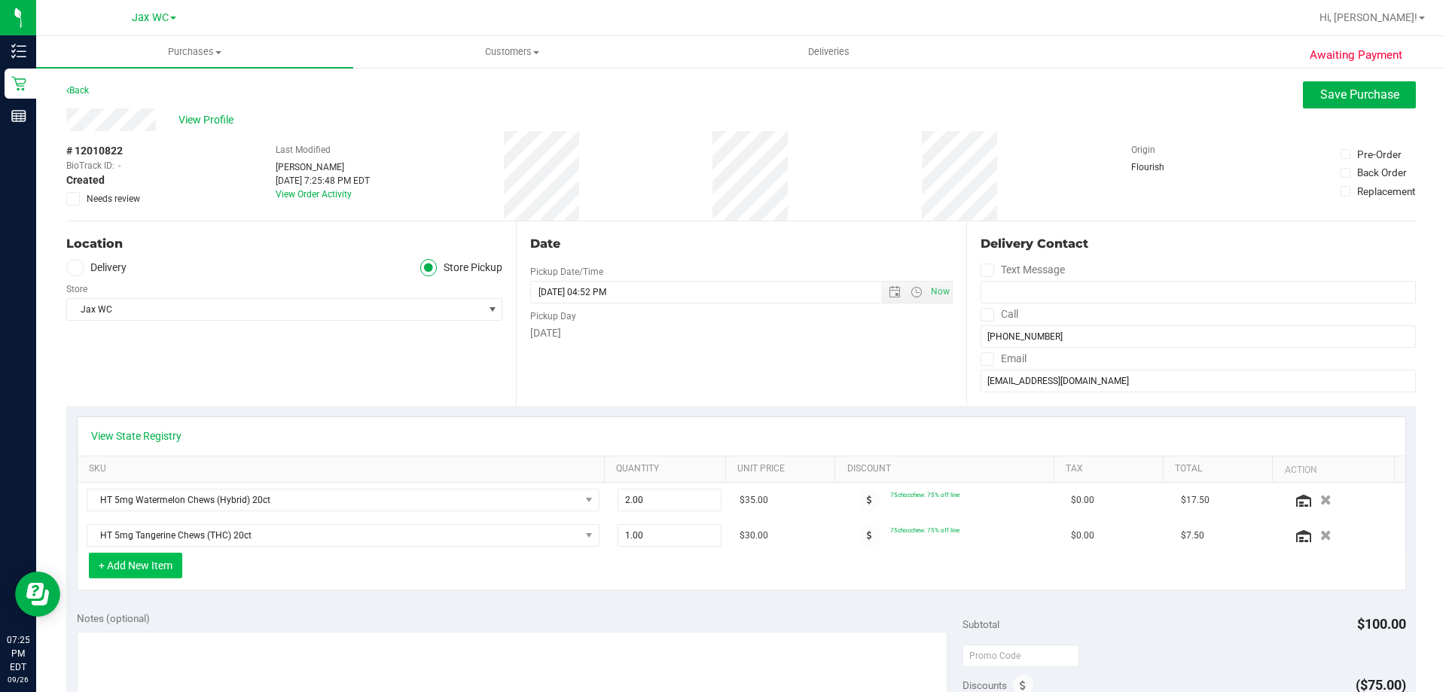
click at [163, 572] on button "+ Add New Item" at bounding box center [135, 566] width 93 height 26
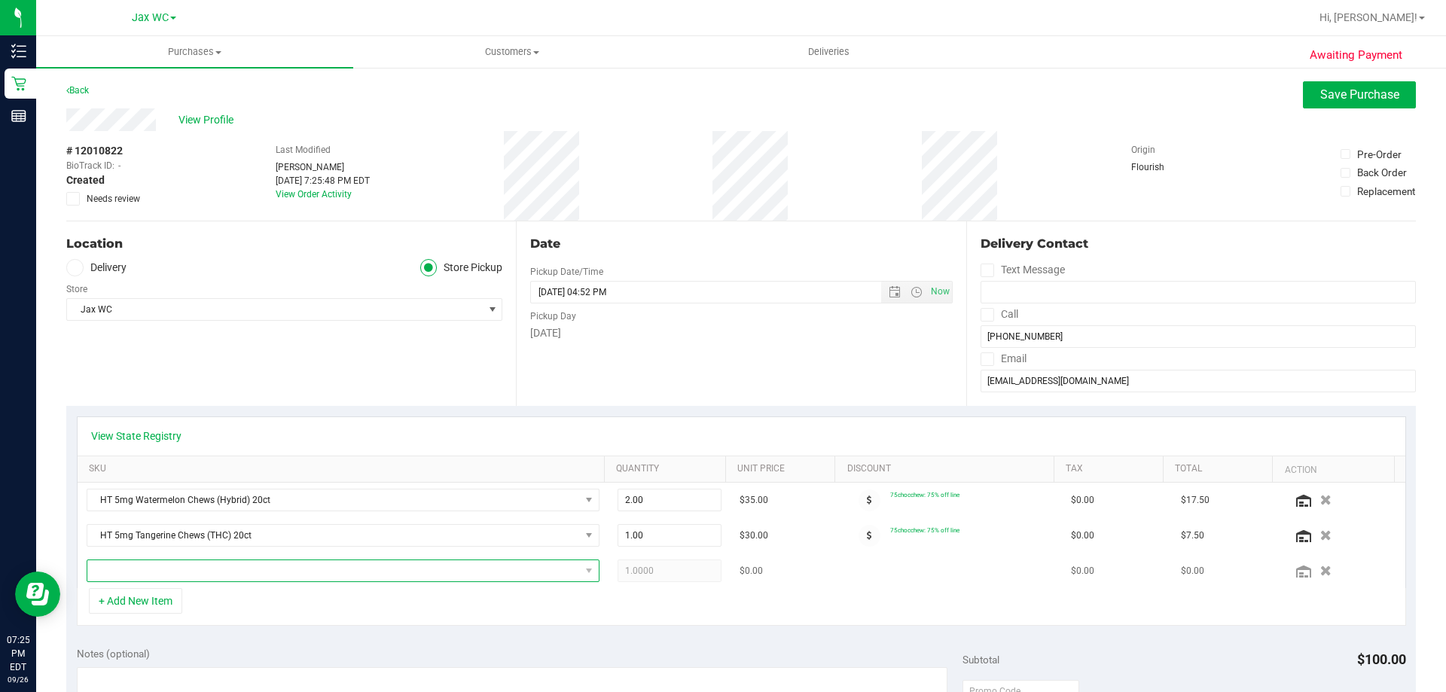
click at [179, 572] on span "NO DATA FOUND" at bounding box center [333, 570] width 492 height 21
type input "motor"
click at [340, 617] on div "+ Add New Item" at bounding box center [741, 607] width 1329 height 38
click at [222, 583] on td at bounding box center [343, 570] width 531 height 35
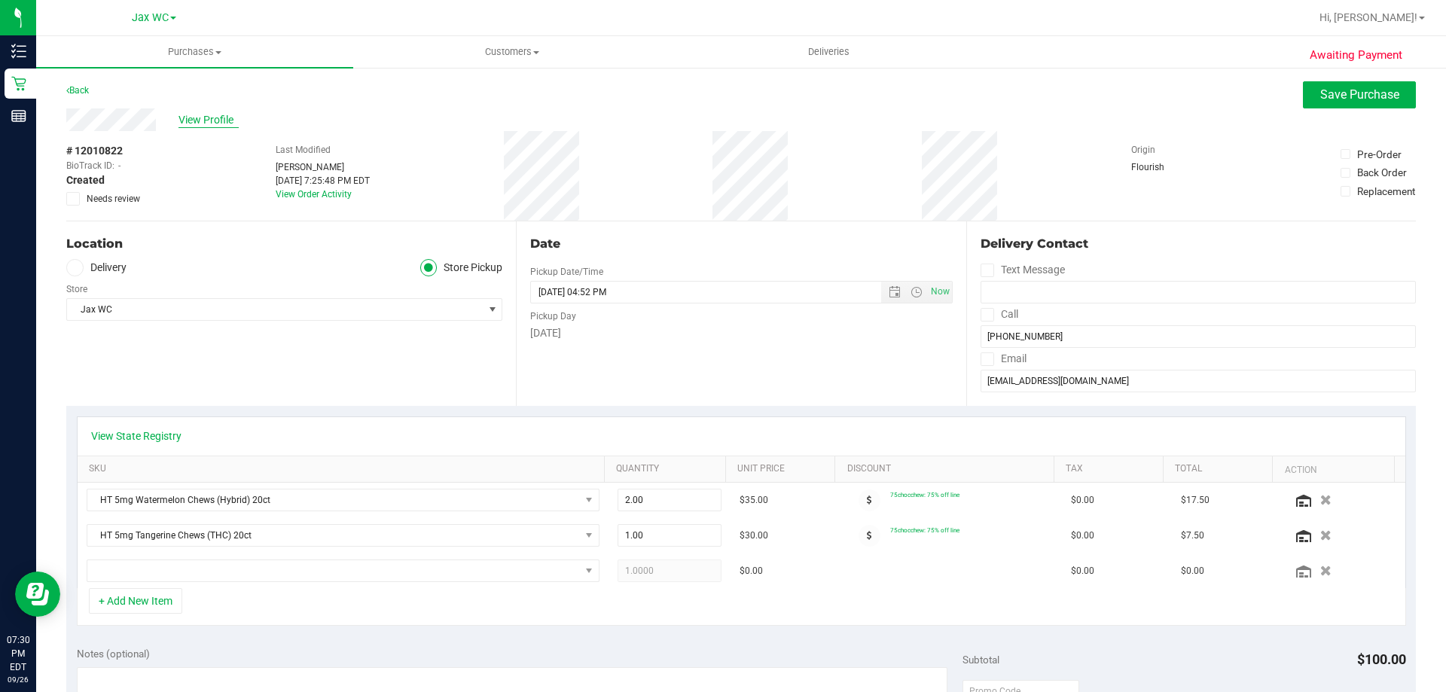
click at [221, 120] on span "View Profile" at bounding box center [208, 120] width 60 height 16
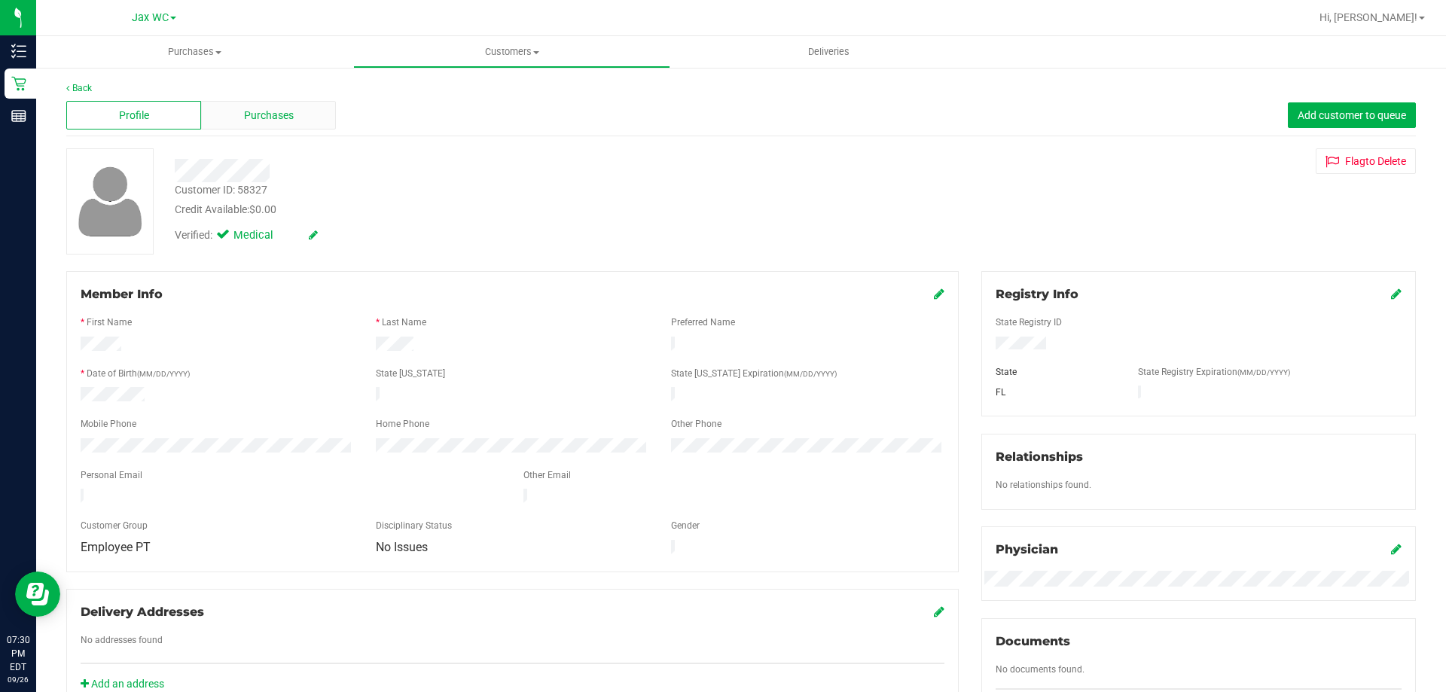
click at [234, 118] on div "Purchases" at bounding box center [268, 115] width 135 height 29
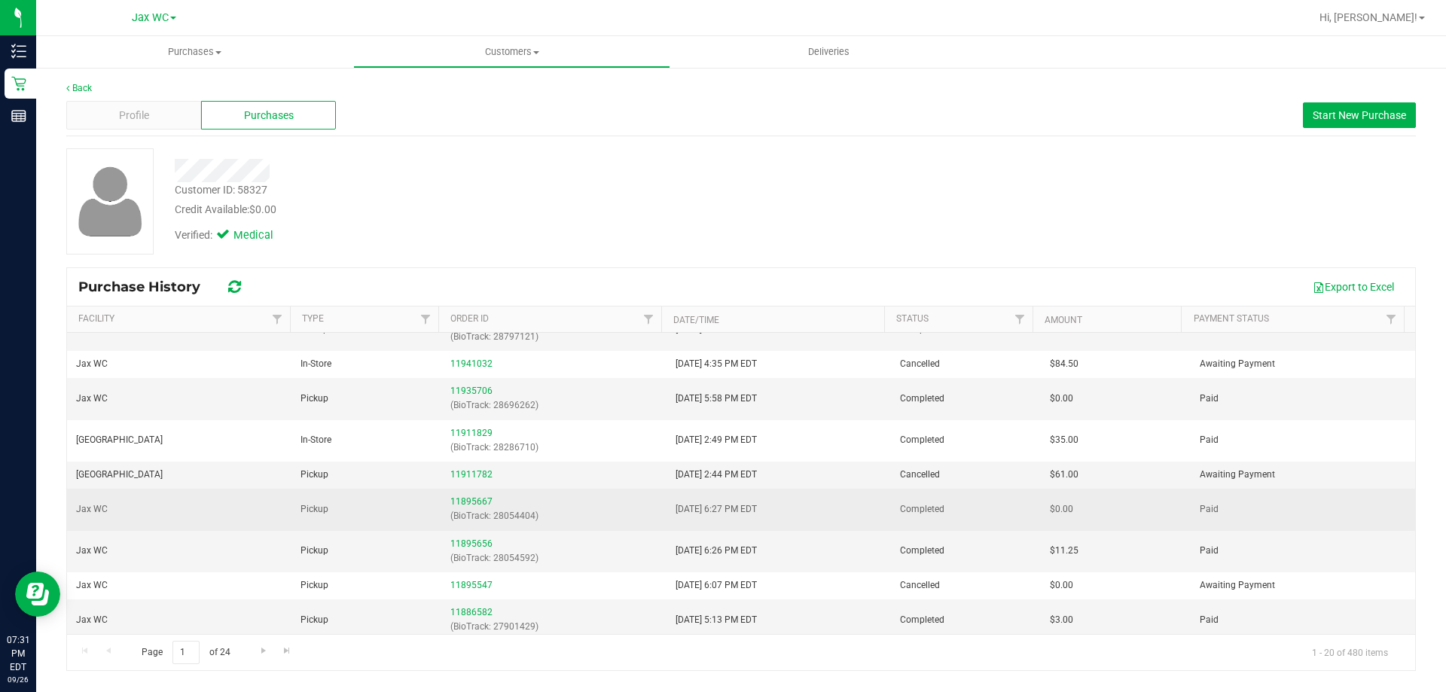
scroll to position [376, 0]
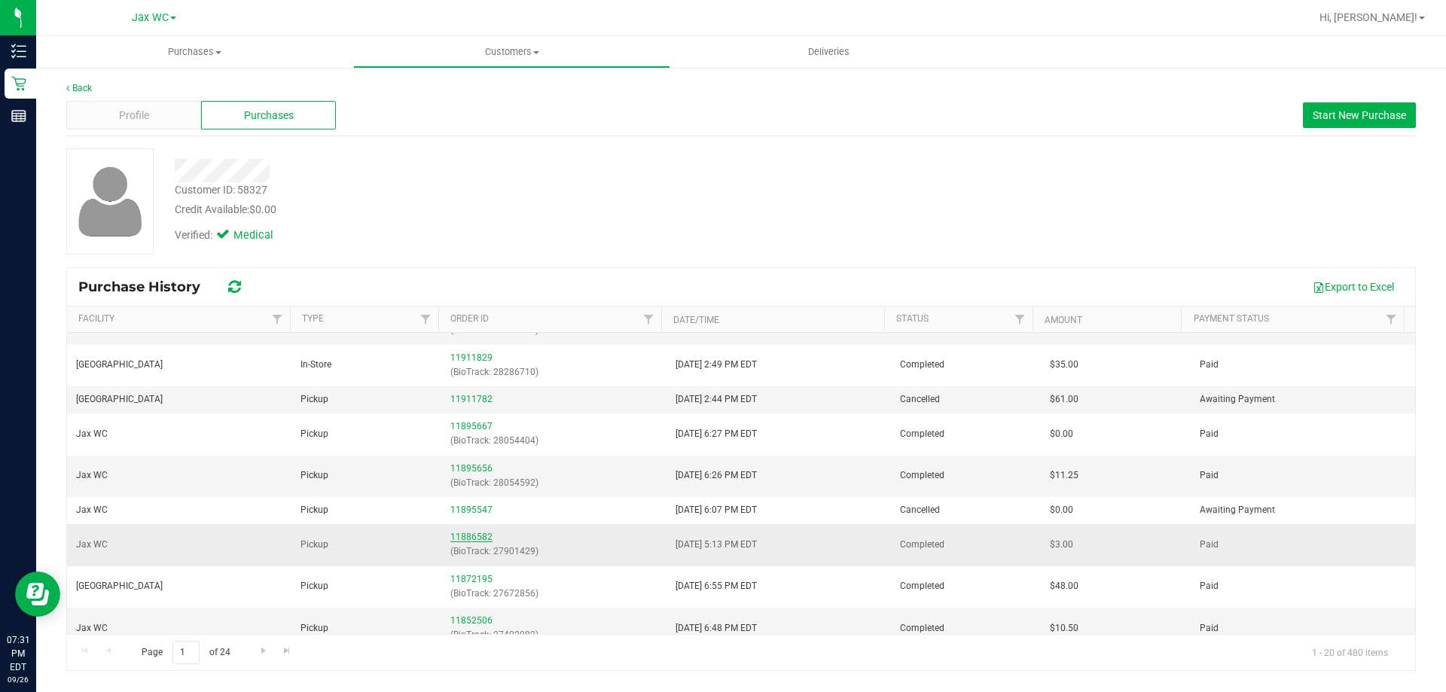
click at [471, 538] on link "11886582" at bounding box center [471, 537] width 42 height 11
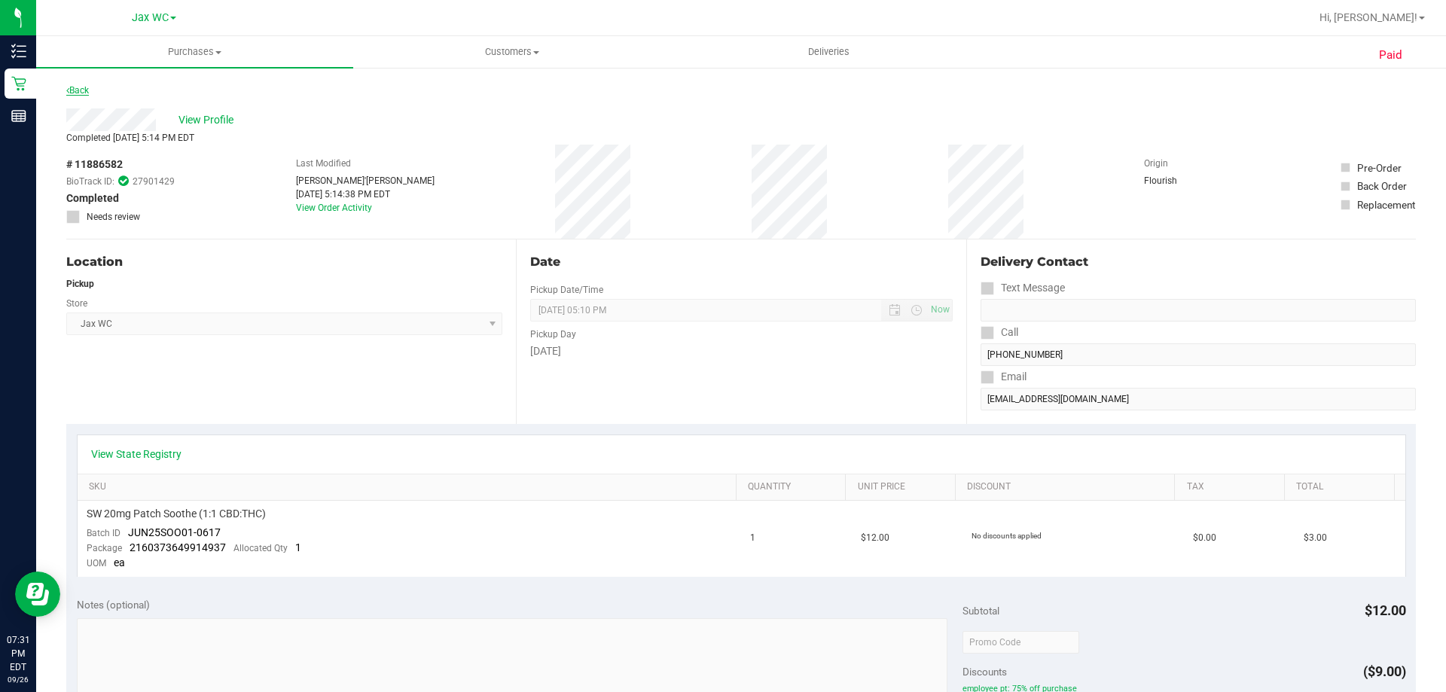
click at [81, 92] on link "Back" at bounding box center [77, 90] width 23 height 11
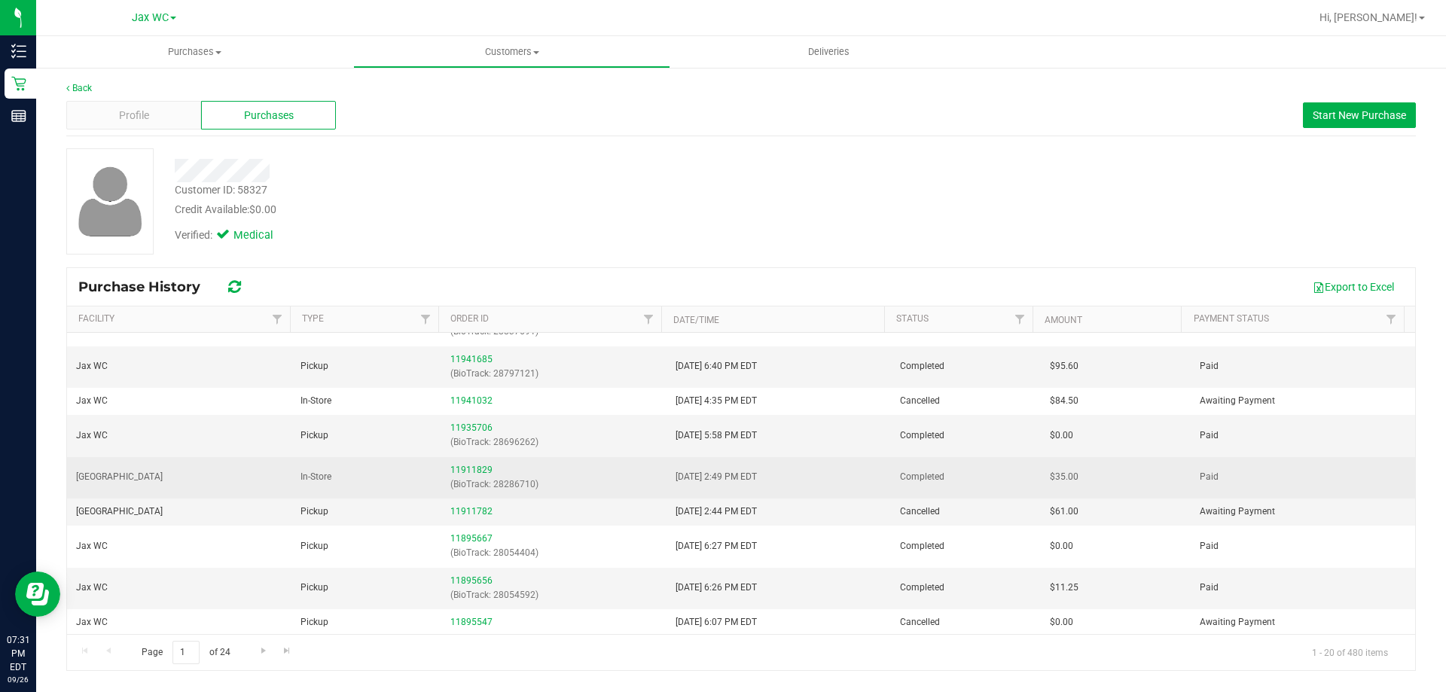
scroll to position [301, 0]
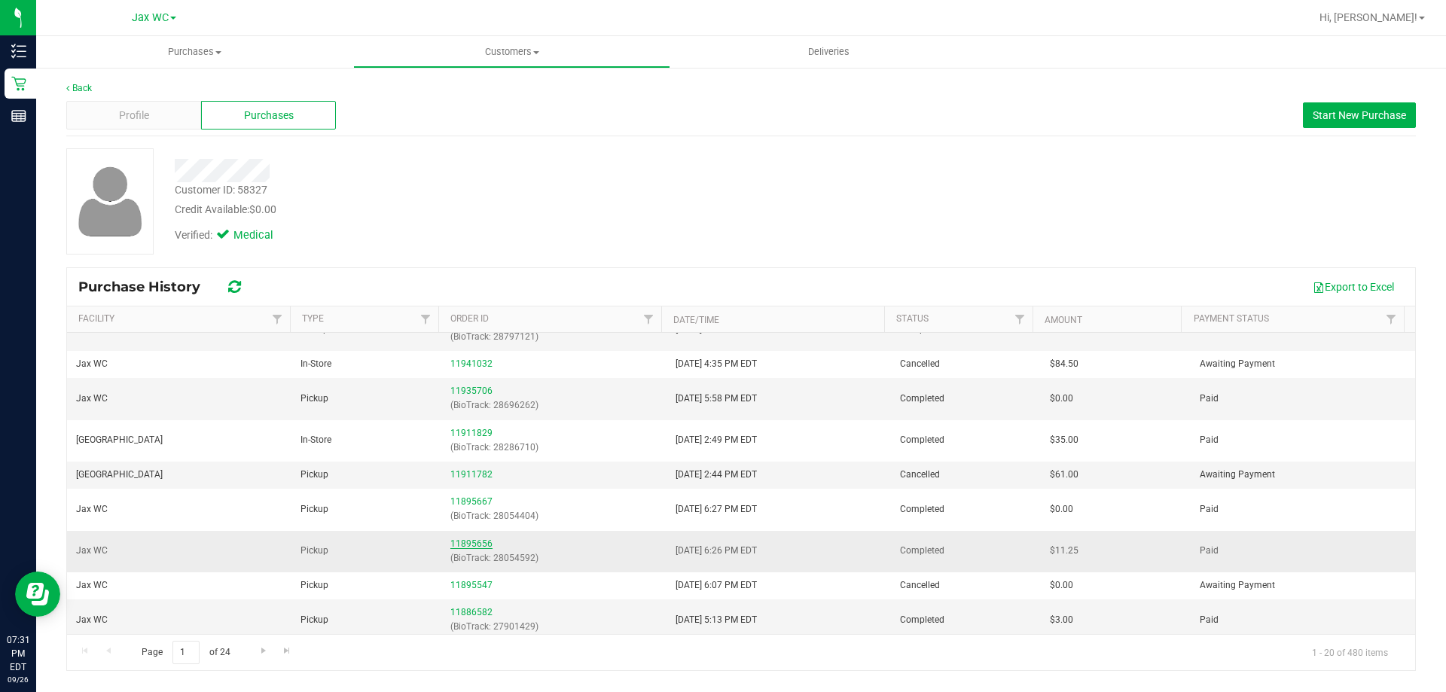
click at [460, 544] on link "11895656" at bounding box center [471, 543] width 42 height 11
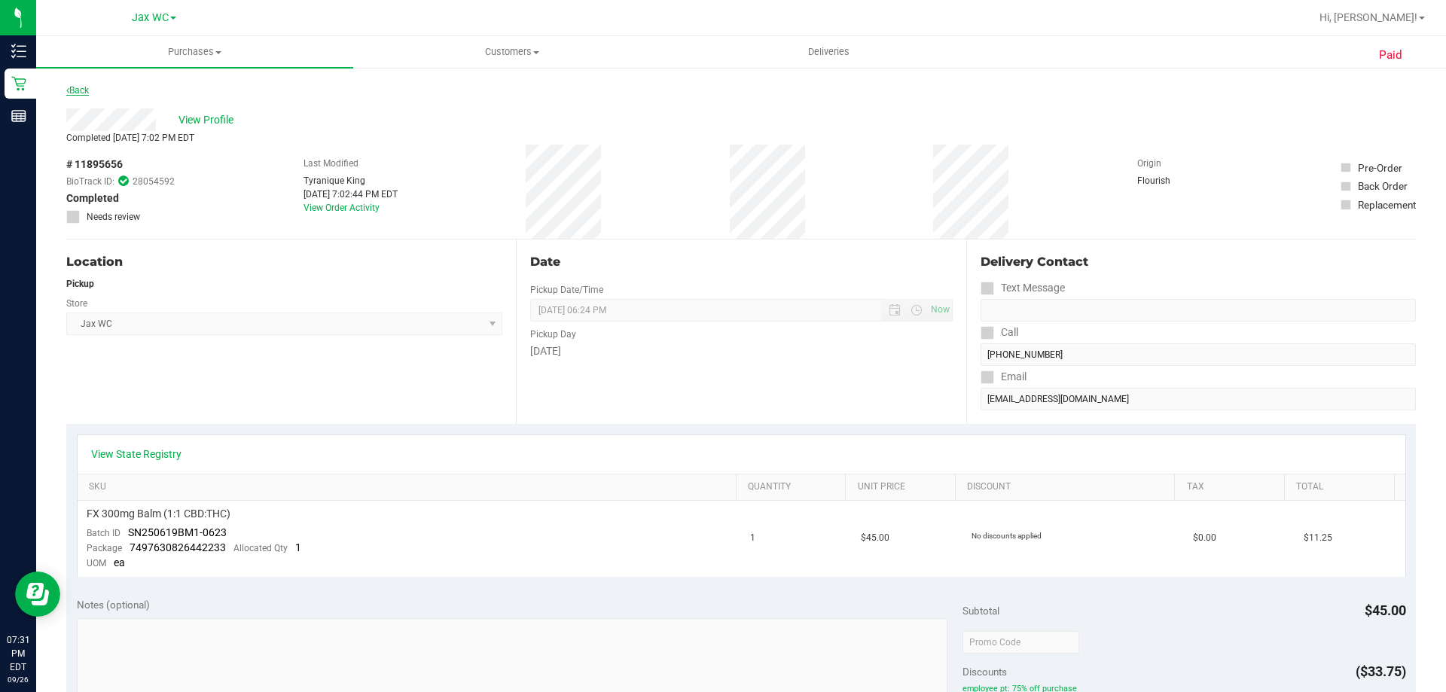
click at [88, 91] on link "Back" at bounding box center [77, 90] width 23 height 11
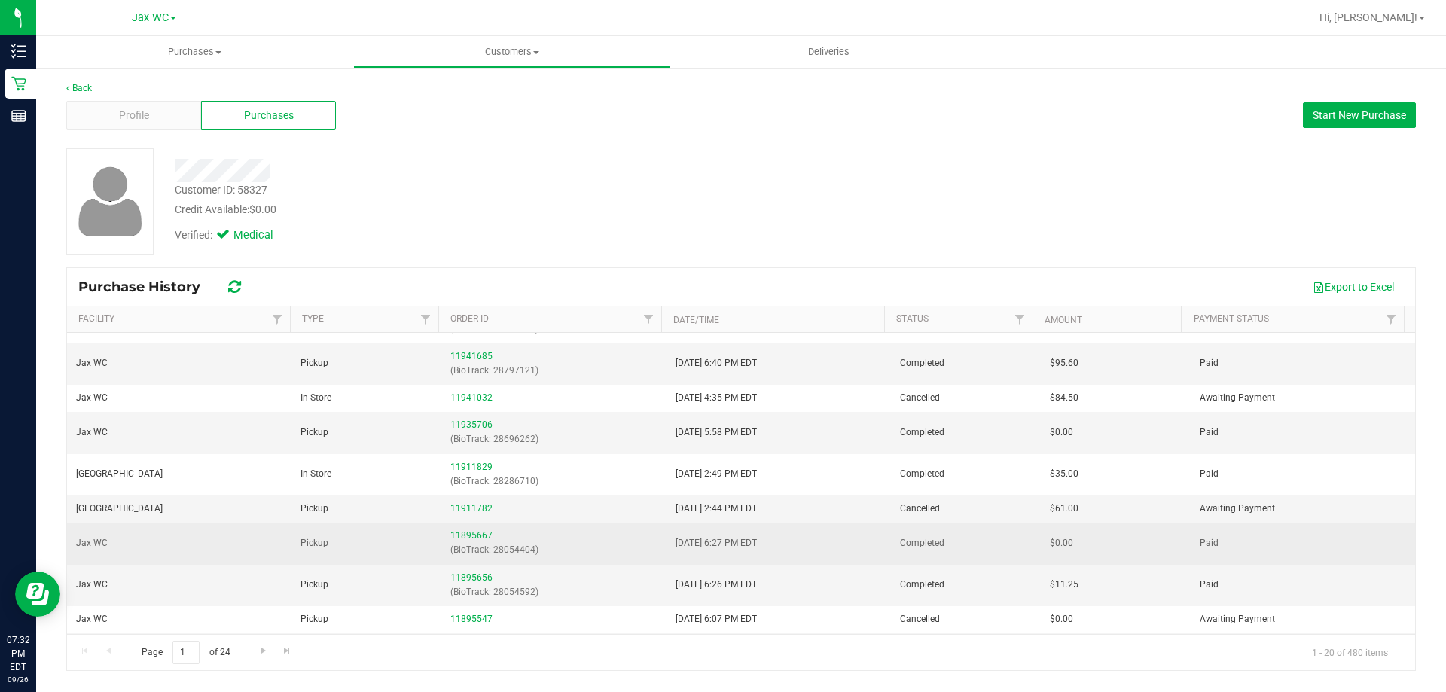
scroll to position [301, 0]
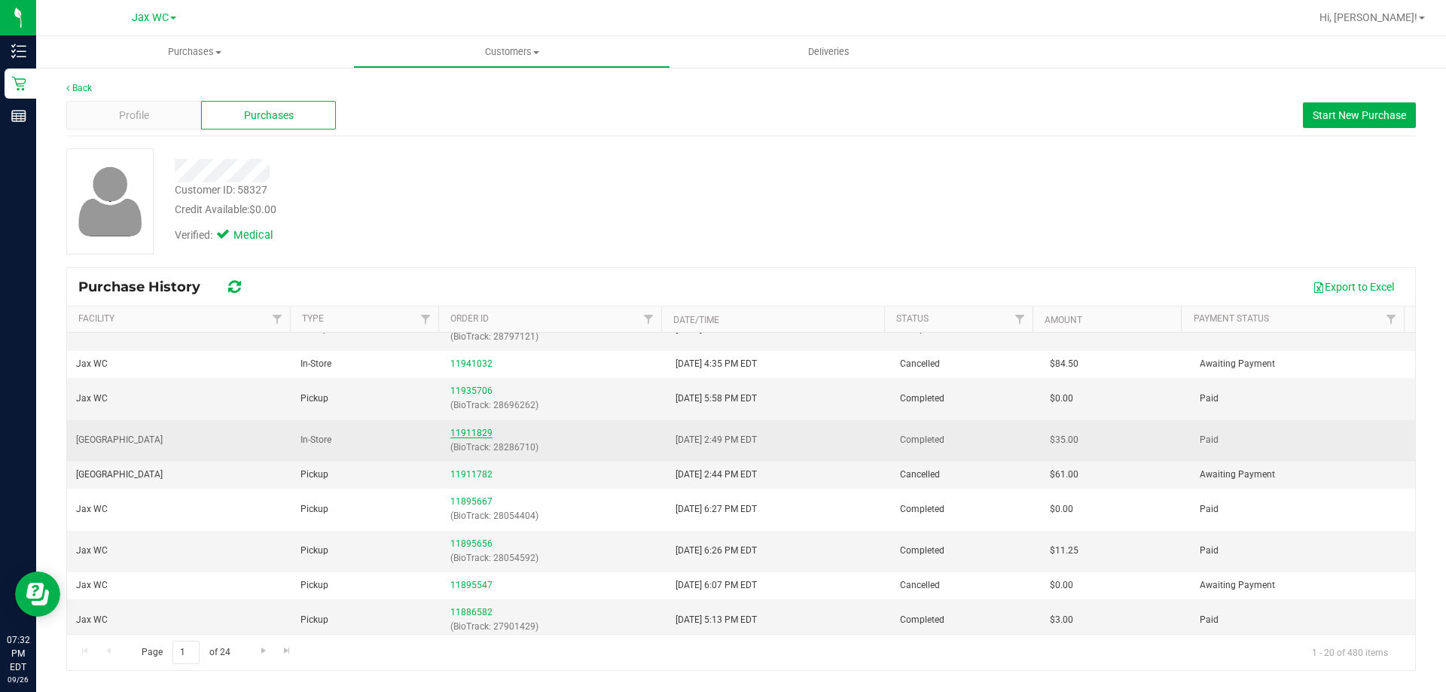
click at [465, 433] on link "11911829" at bounding box center [471, 433] width 42 height 11
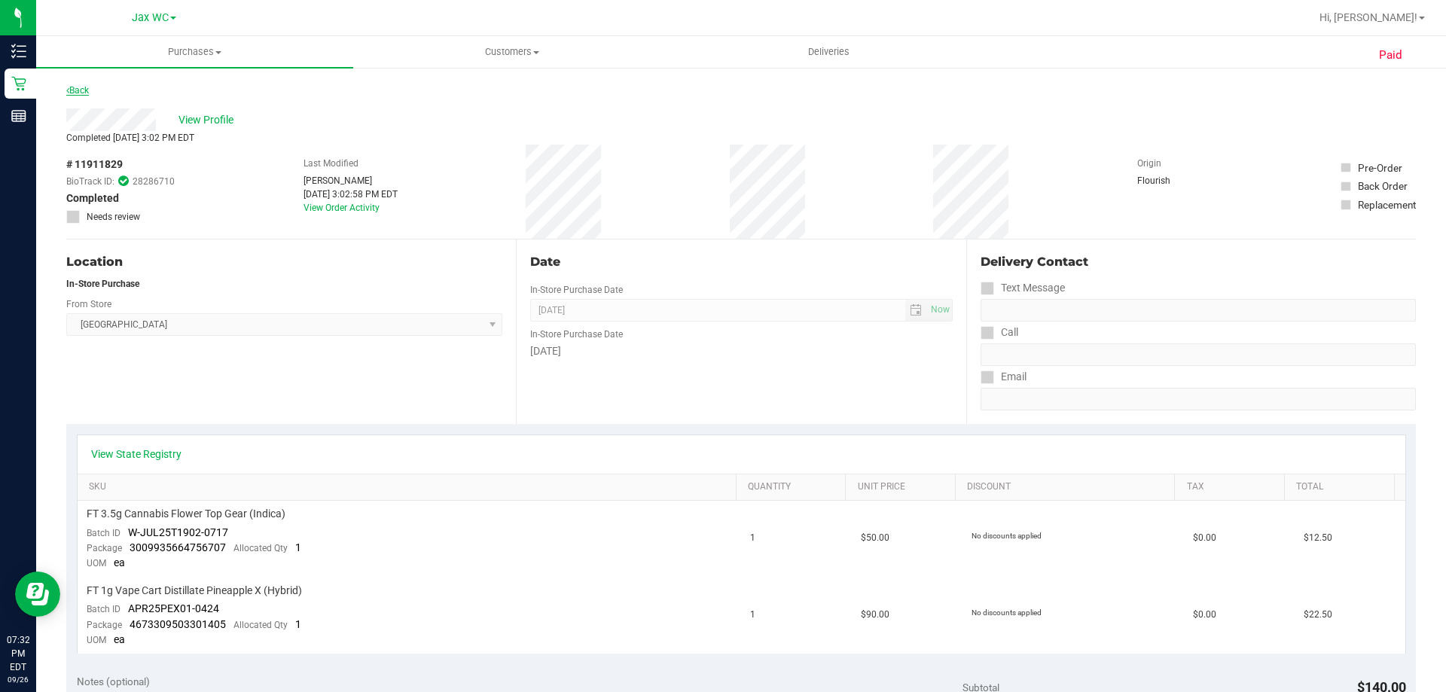
click at [73, 89] on link "Back" at bounding box center [77, 90] width 23 height 11
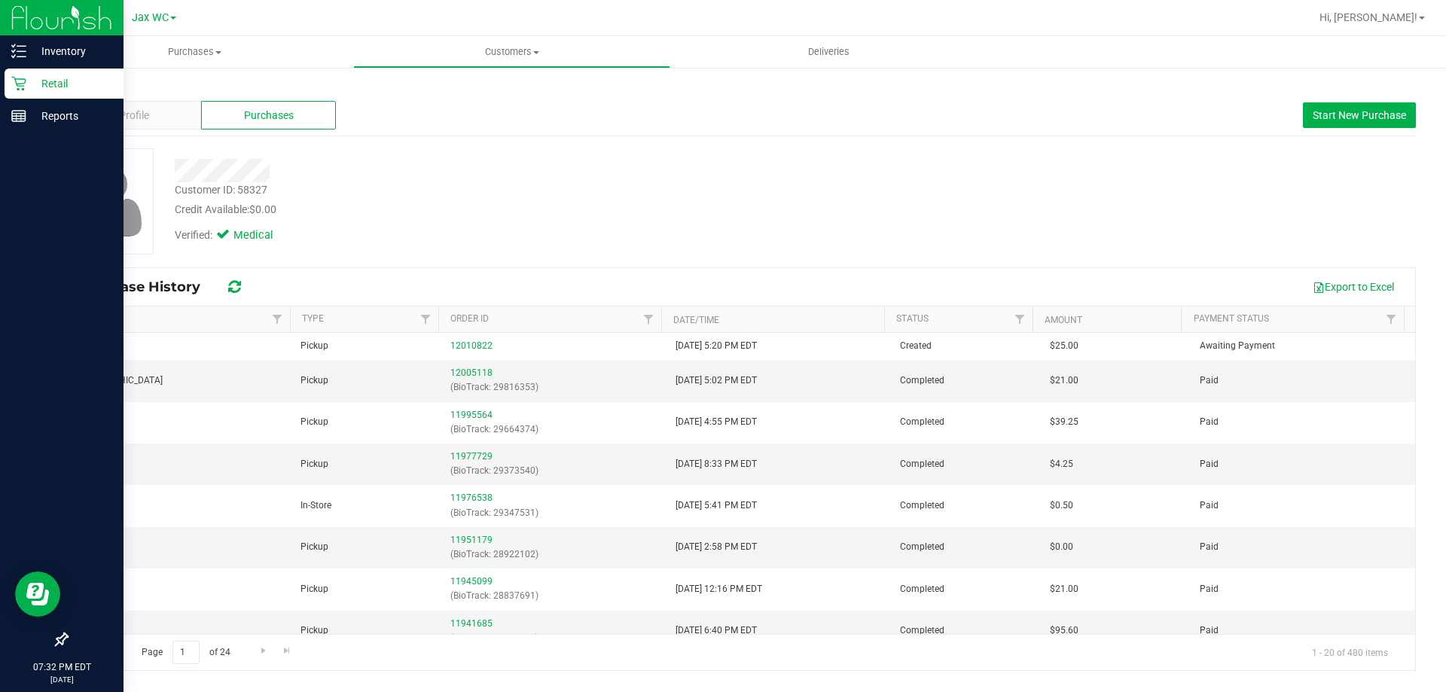
click at [19, 76] on icon at bounding box center [18, 83] width 15 height 15
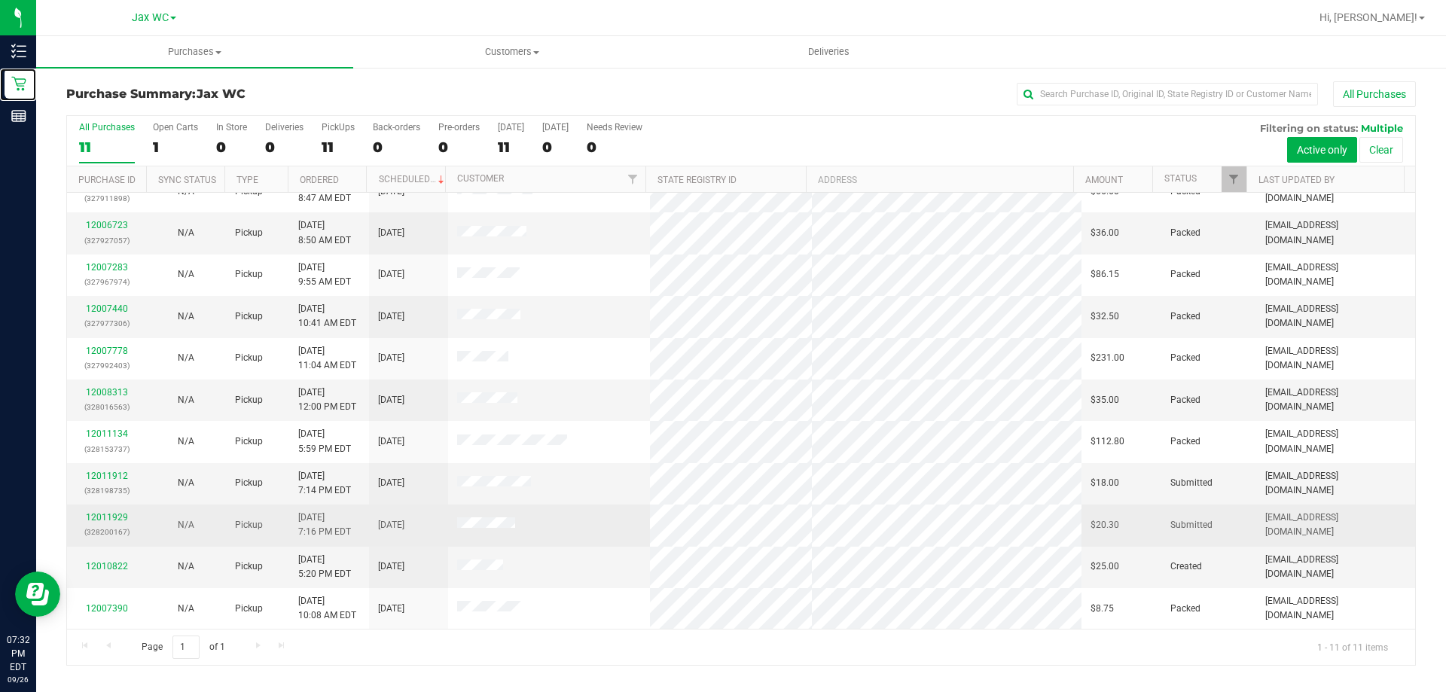
scroll to position [22, 0]
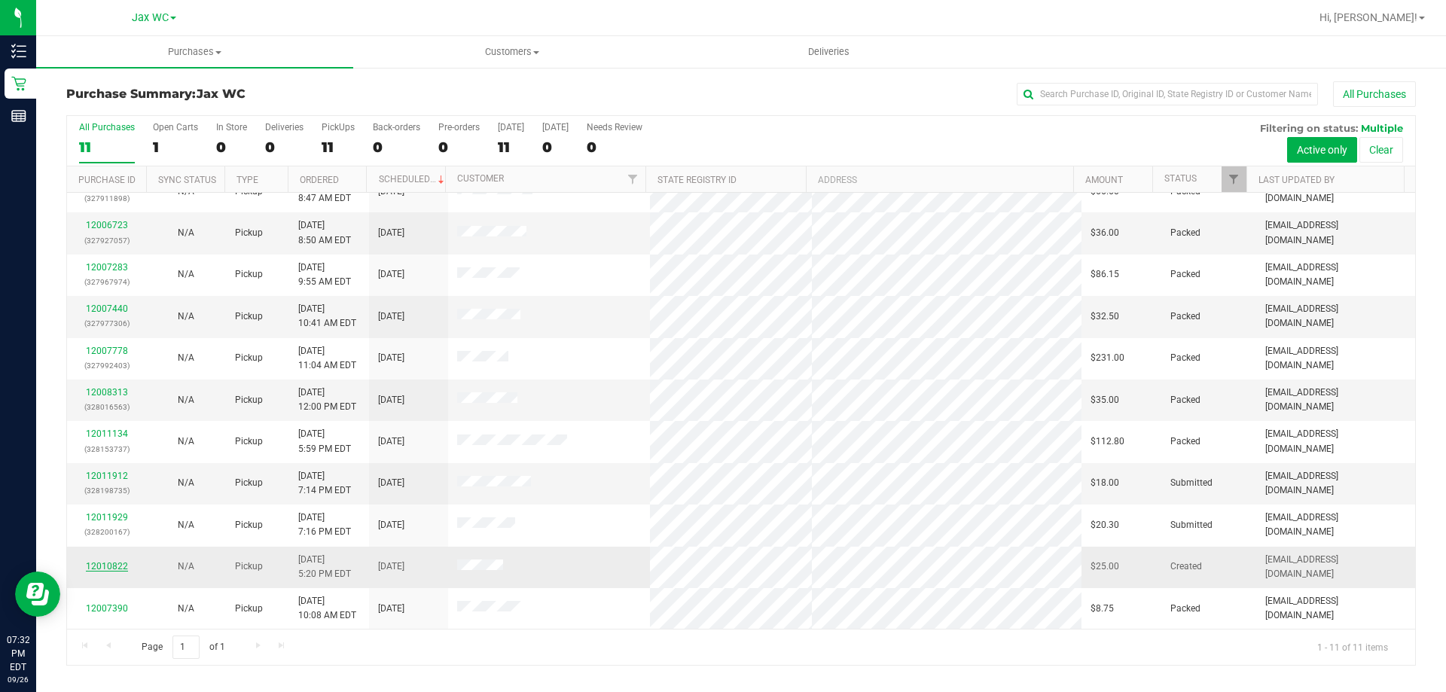
click at [92, 562] on link "12010822" at bounding box center [107, 566] width 42 height 11
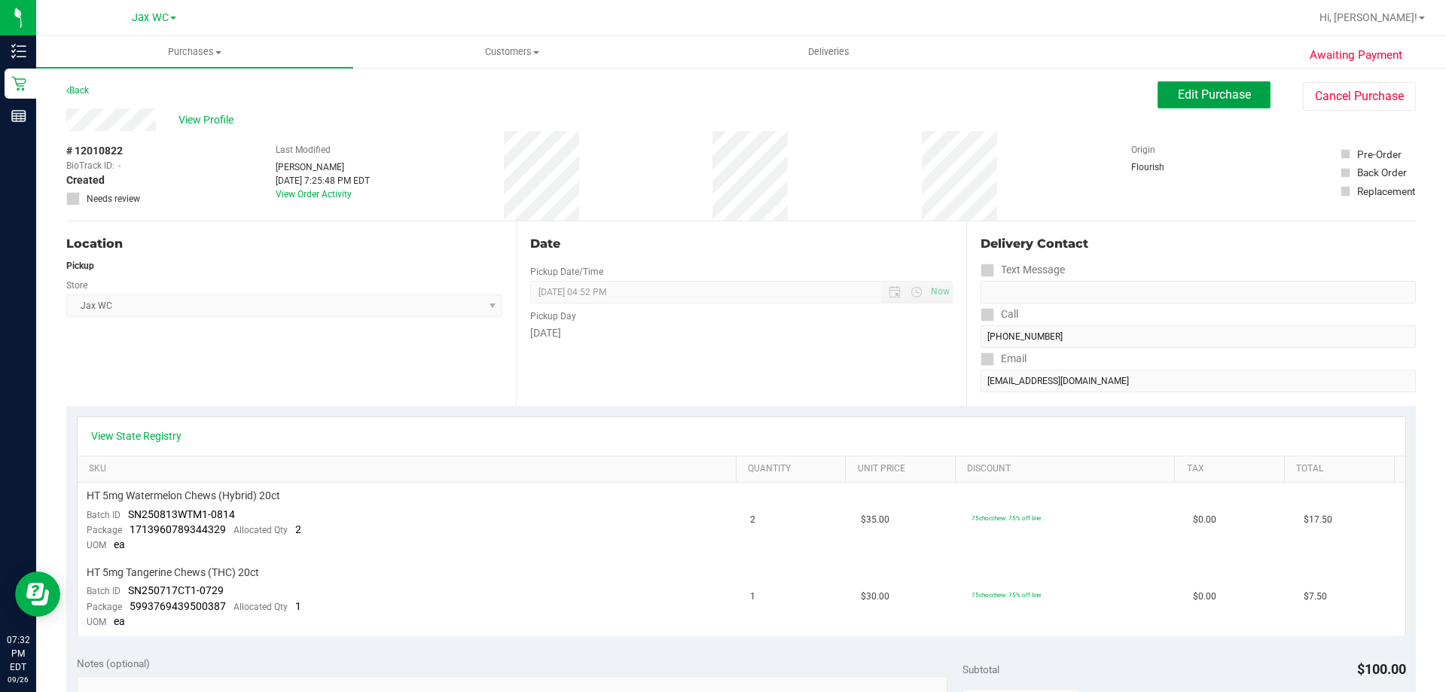
click at [1216, 93] on span "Edit Purchase" at bounding box center [1213, 94] width 73 height 14
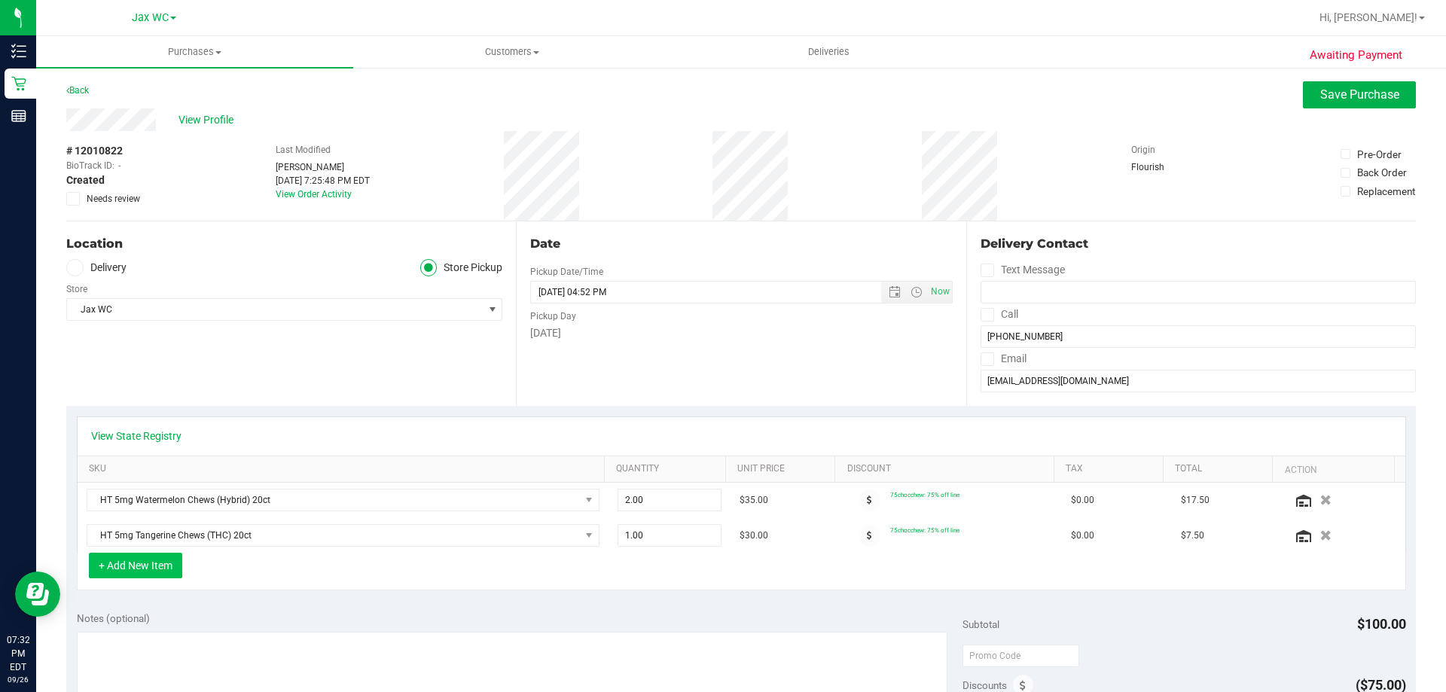
click at [175, 562] on button "+ Add New Item" at bounding box center [135, 566] width 93 height 26
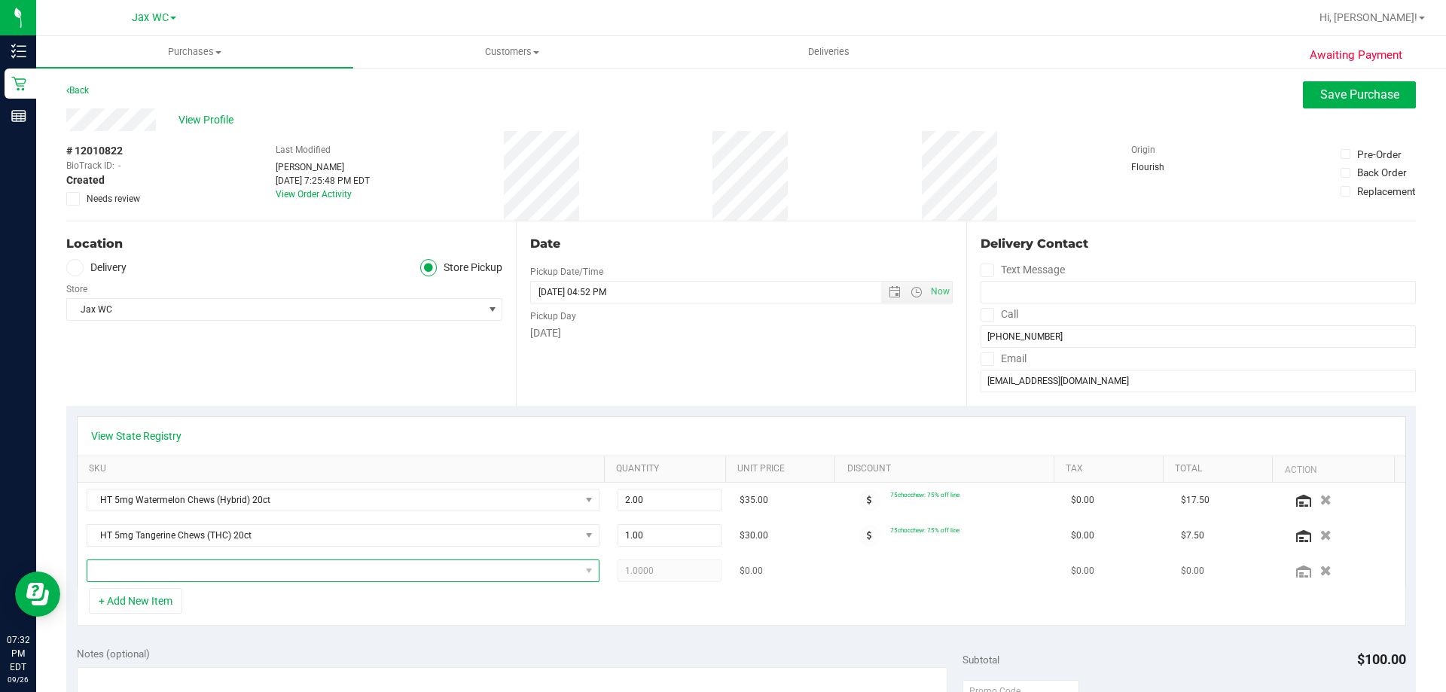
click at [194, 568] on span "NO DATA FOUND" at bounding box center [333, 570] width 492 height 21
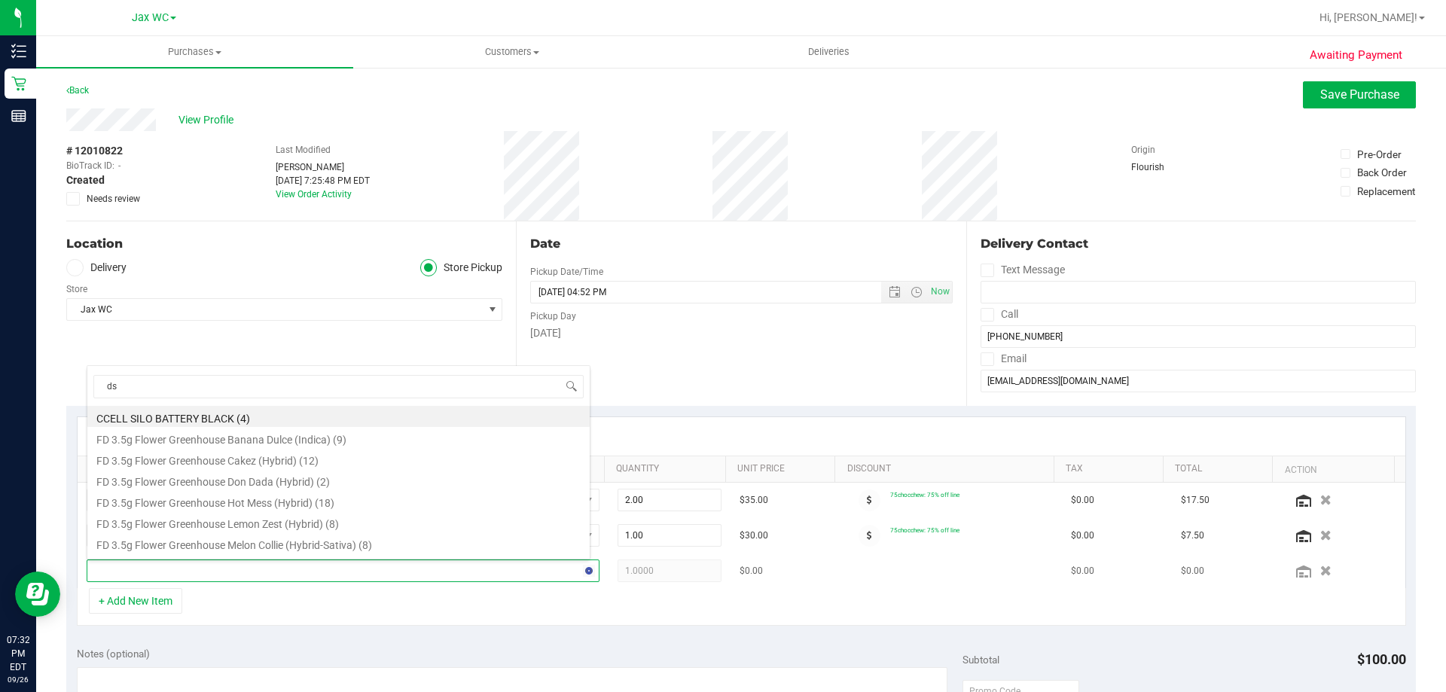
type input "dsc"
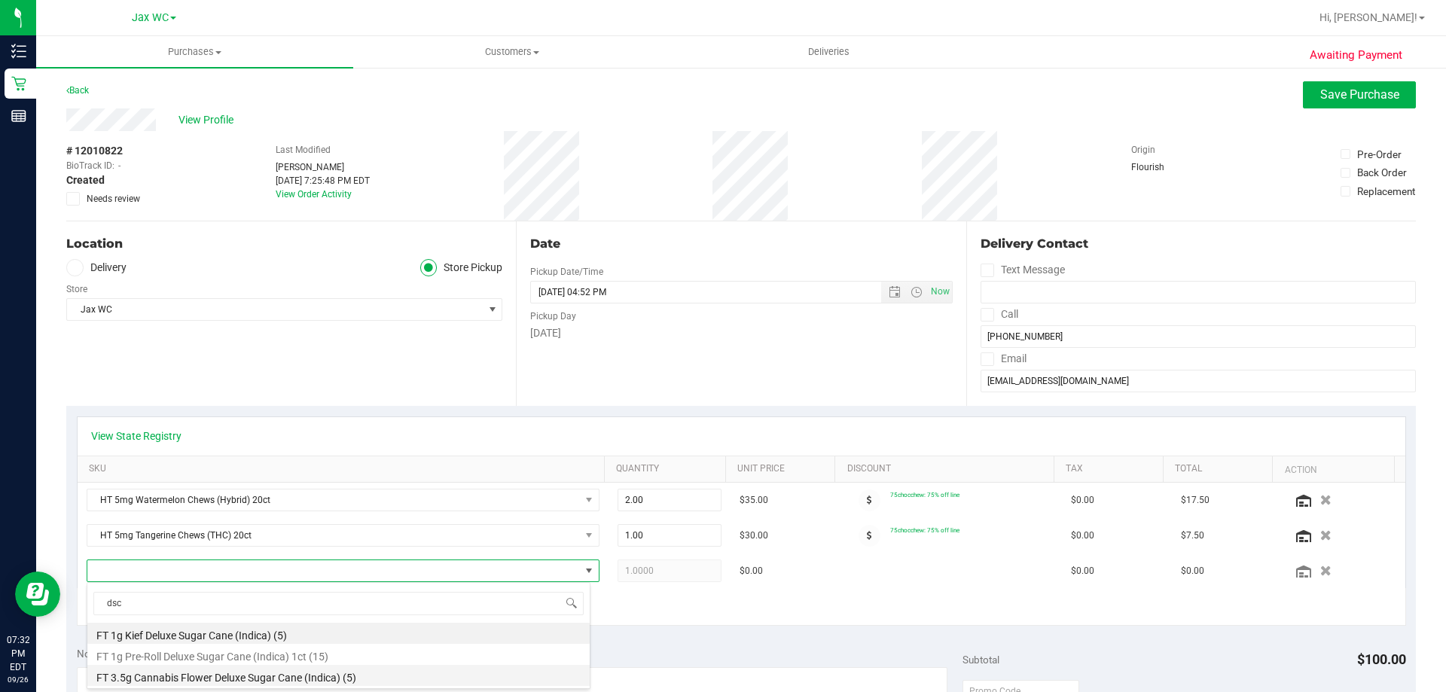
click at [315, 685] on li "FT 3.5g Cannabis Flower Deluxe Sugar Cane (Indica) (5)" at bounding box center [338, 675] width 502 height 21
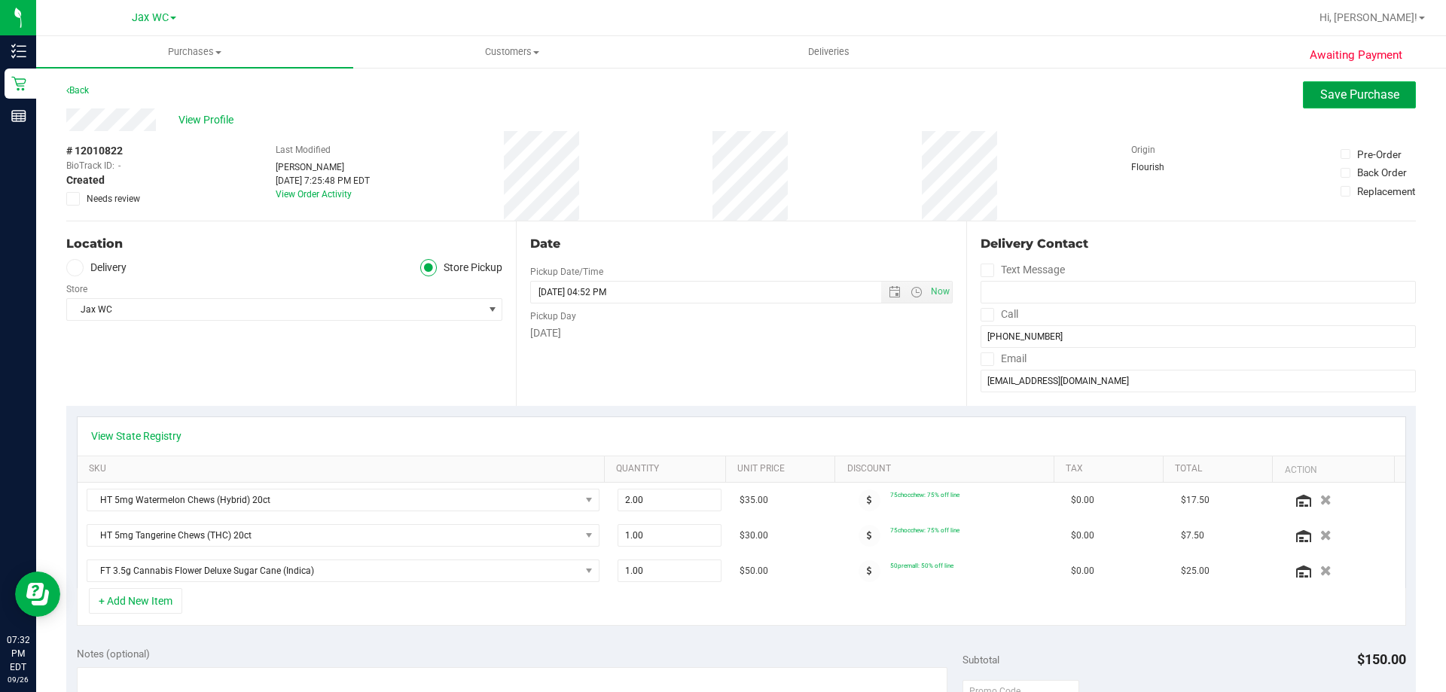
click at [1385, 93] on span "Save Purchase" at bounding box center [1359, 94] width 79 height 14
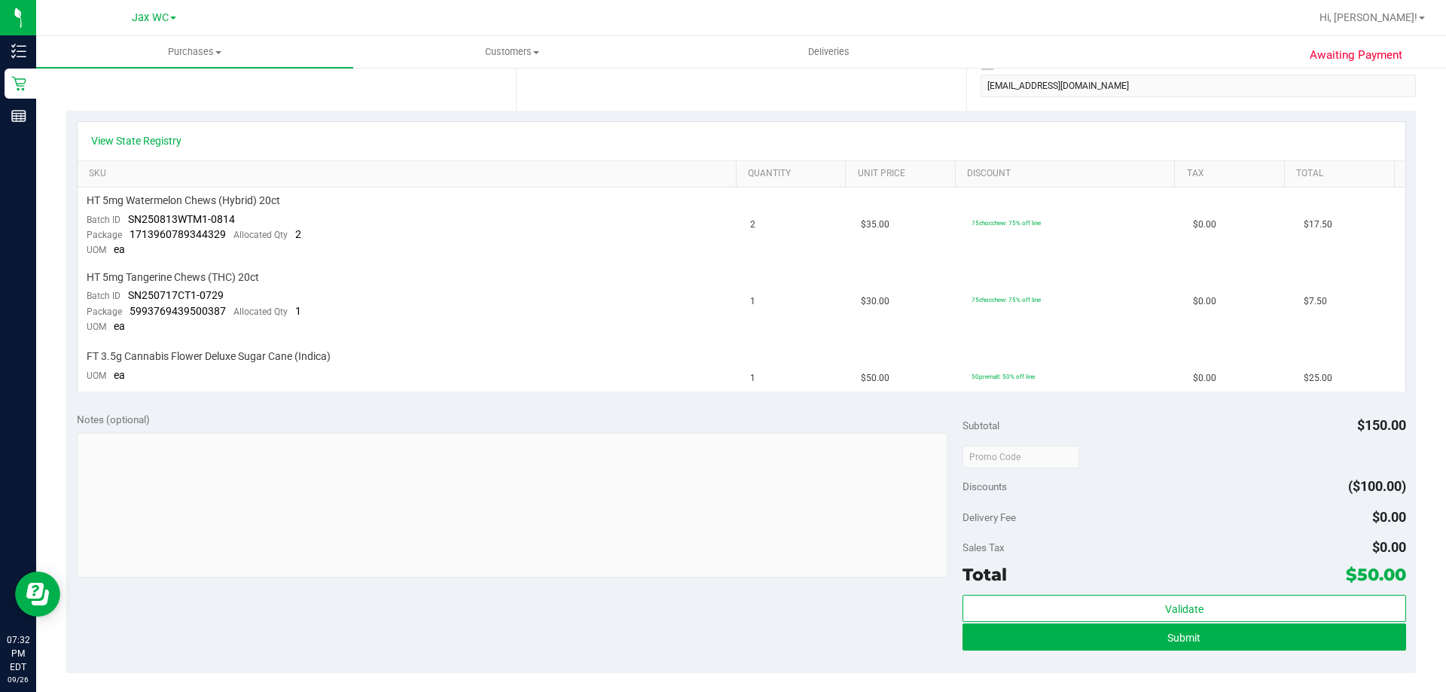
scroll to position [376, 0]
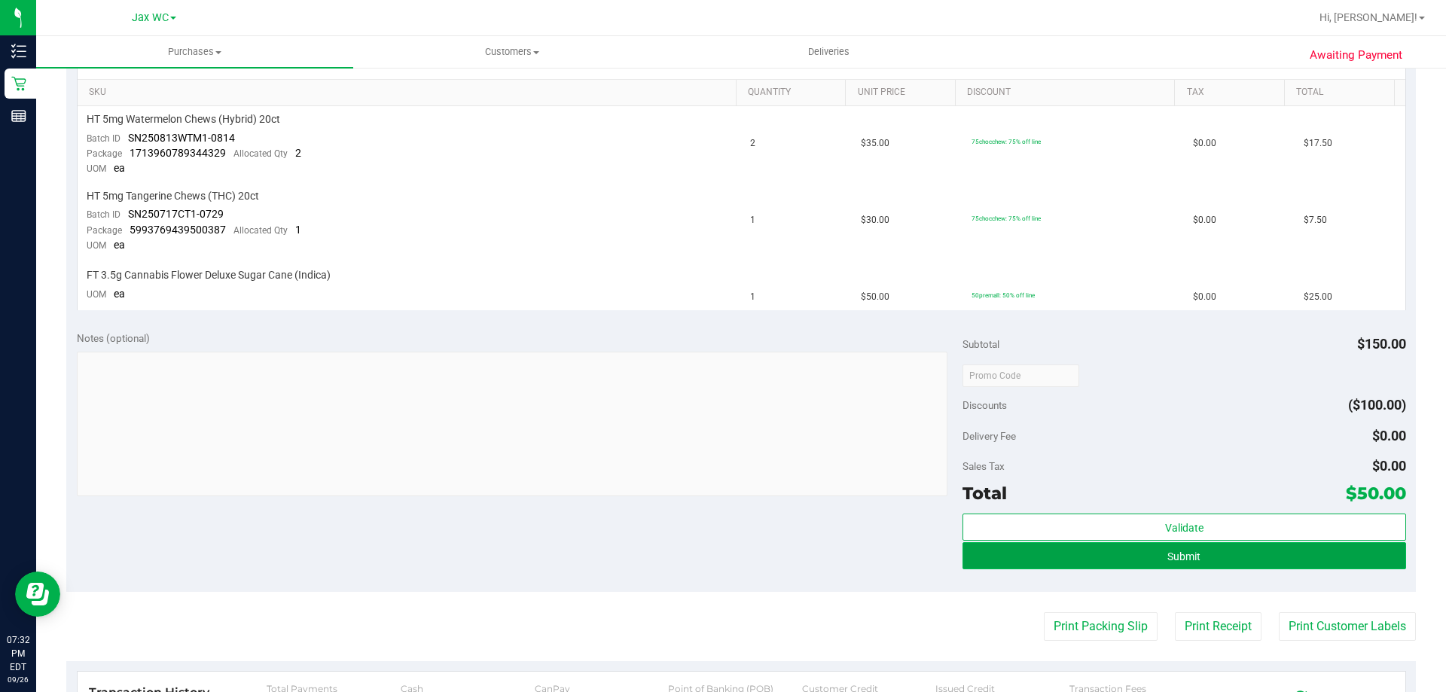
click at [1204, 559] on button "Submit" at bounding box center [1183, 555] width 443 height 27
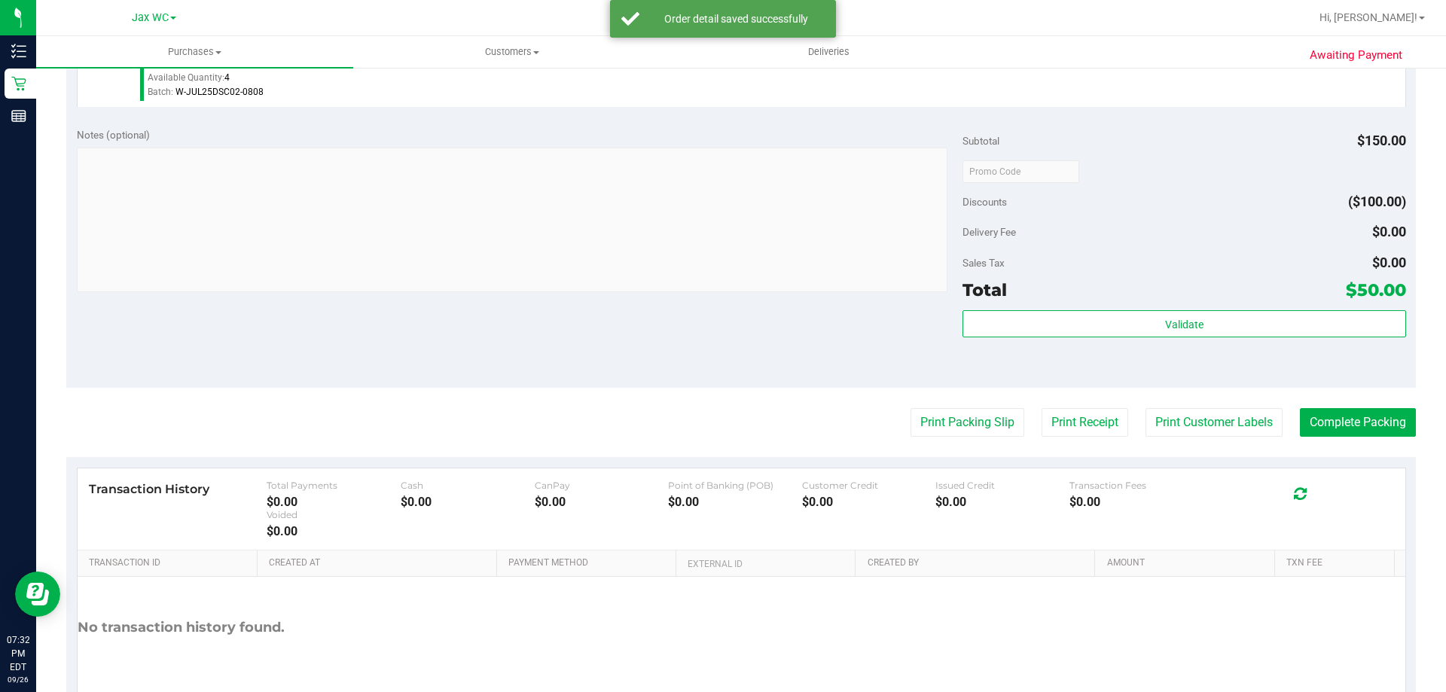
scroll to position [678, 0]
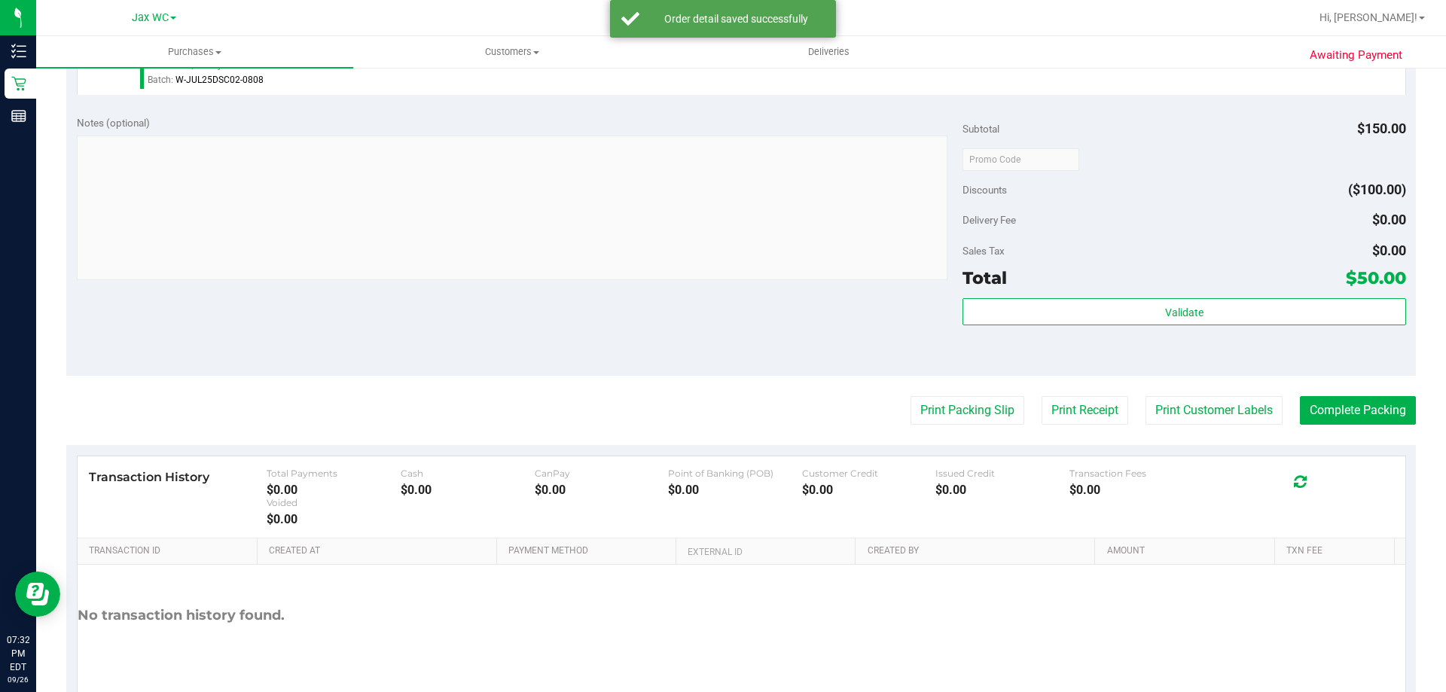
click at [1353, 296] on div "Subtotal $150.00 Discounts ($100.00) Delivery Fee $0.00 Sales Tax $0.00 Total $…" at bounding box center [1183, 240] width 443 height 251
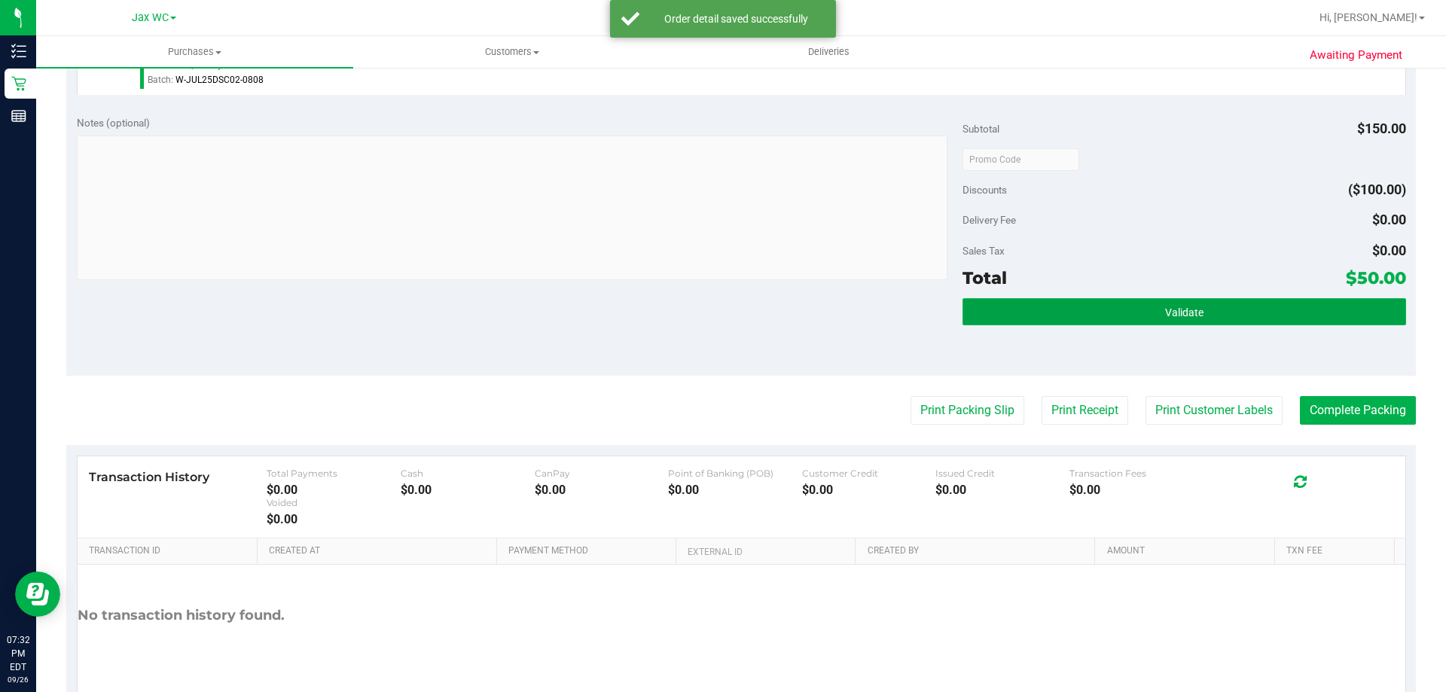
click at [1355, 309] on button "Validate" at bounding box center [1183, 311] width 443 height 27
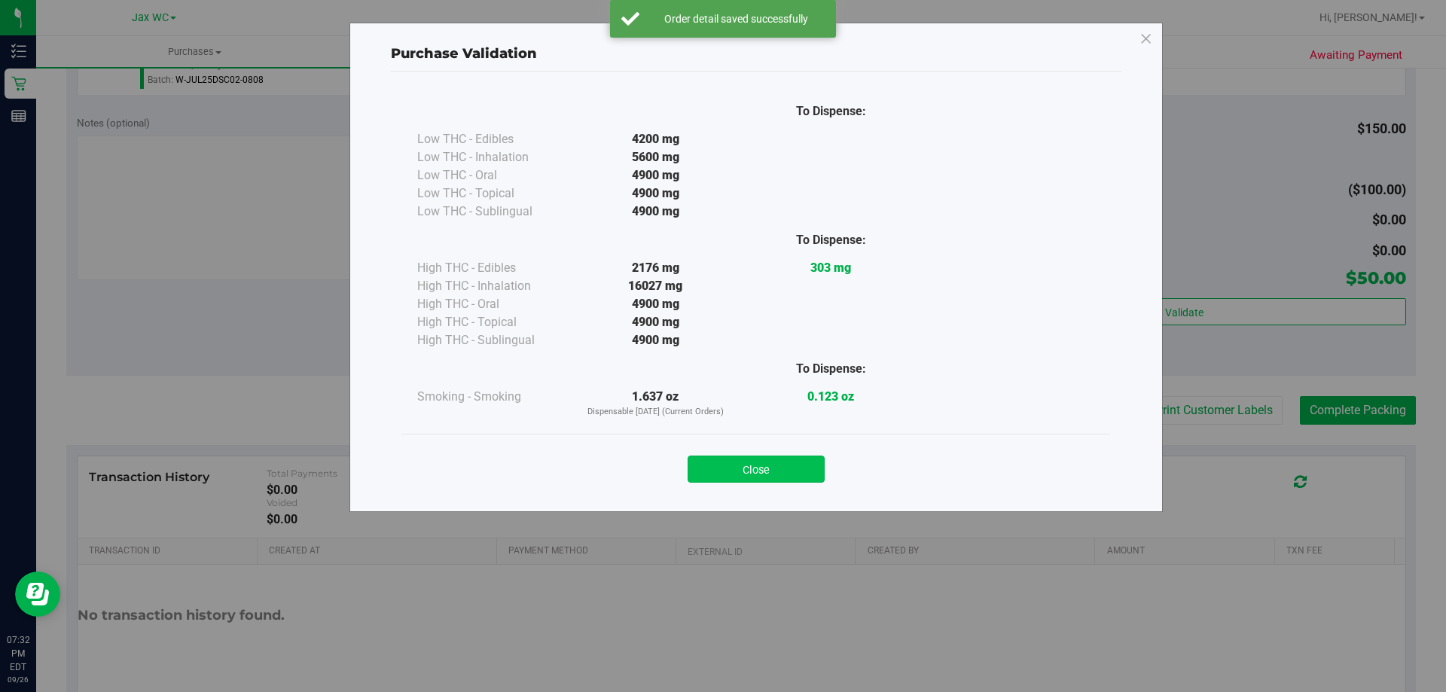
click at [763, 471] on button "Close" at bounding box center [755, 468] width 137 height 27
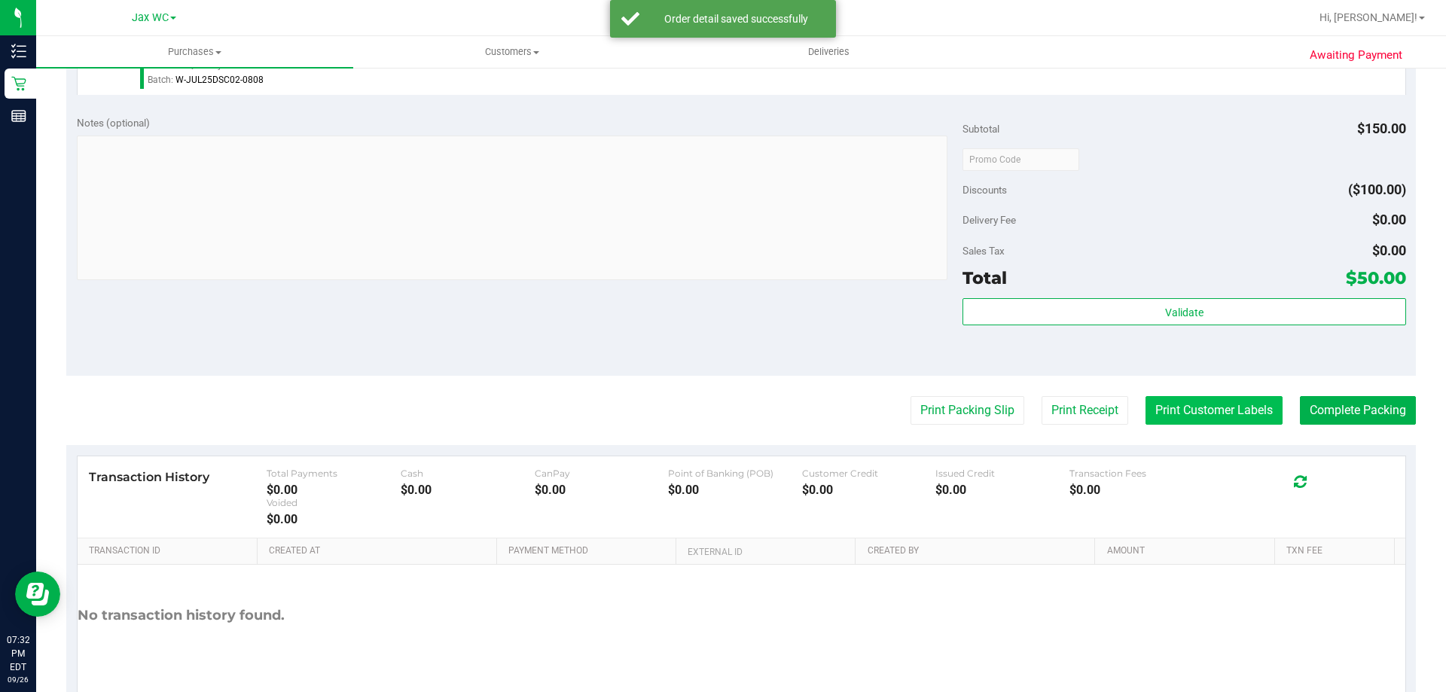
click at [1162, 410] on button "Print Customer Labels" at bounding box center [1213, 410] width 137 height 29
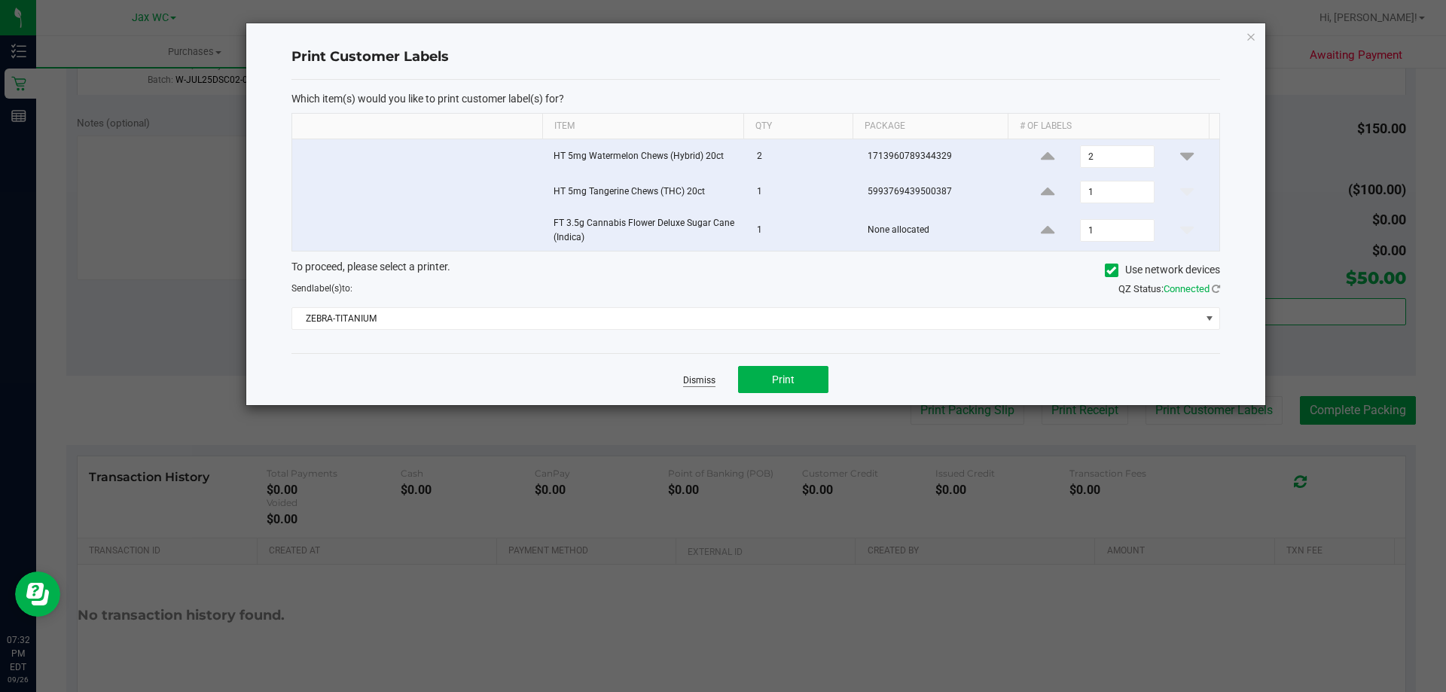
click at [707, 376] on link "Dismiss" at bounding box center [699, 380] width 32 height 13
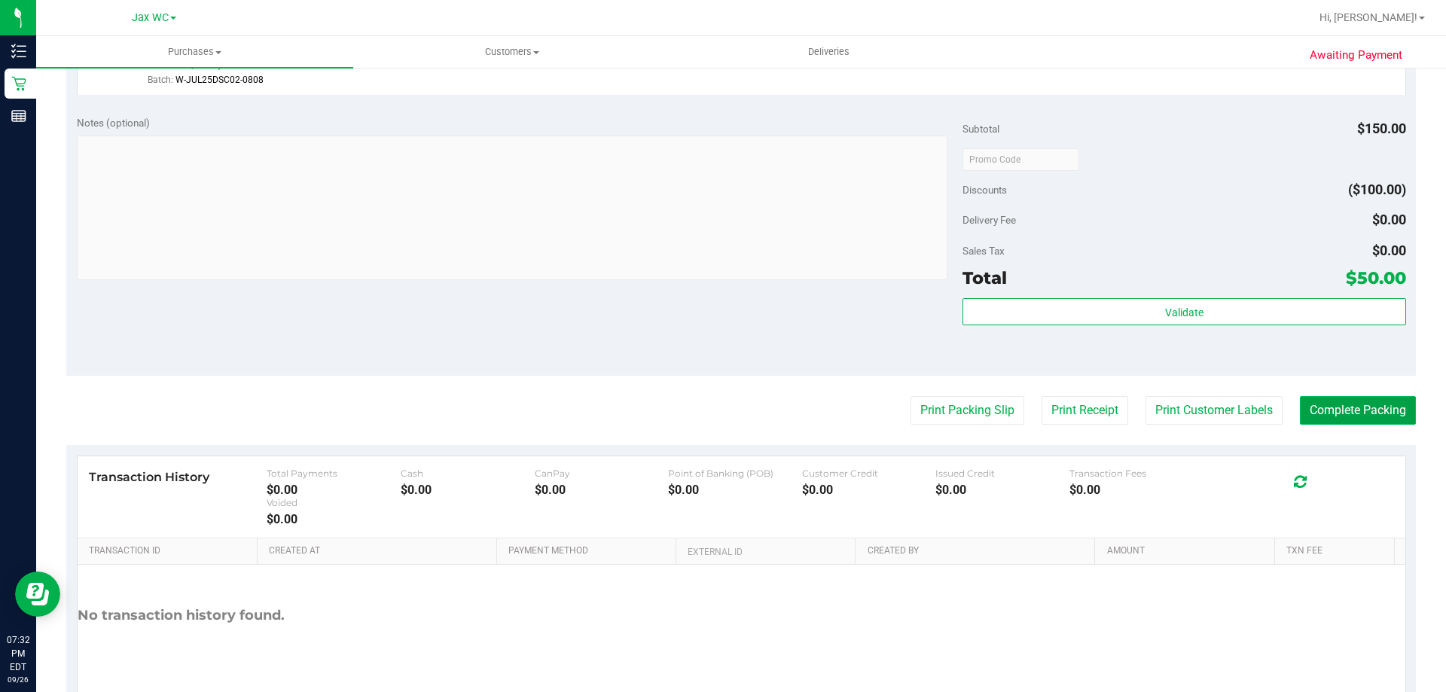
click at [1374, 412] on button "Complete Packing" at bounding box center [1357, 410] width 116 height 29
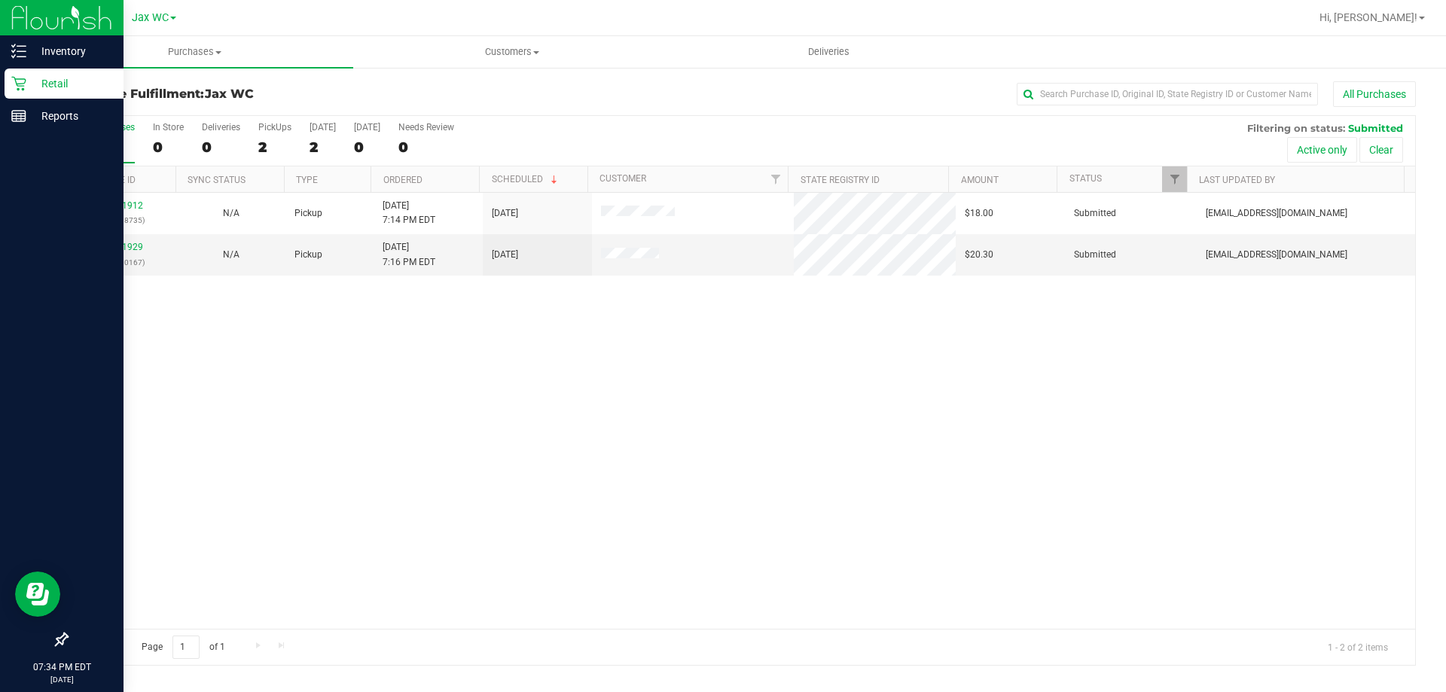
click at [21, 85] on icon at bounding box center [18, 83] width 15 height 15
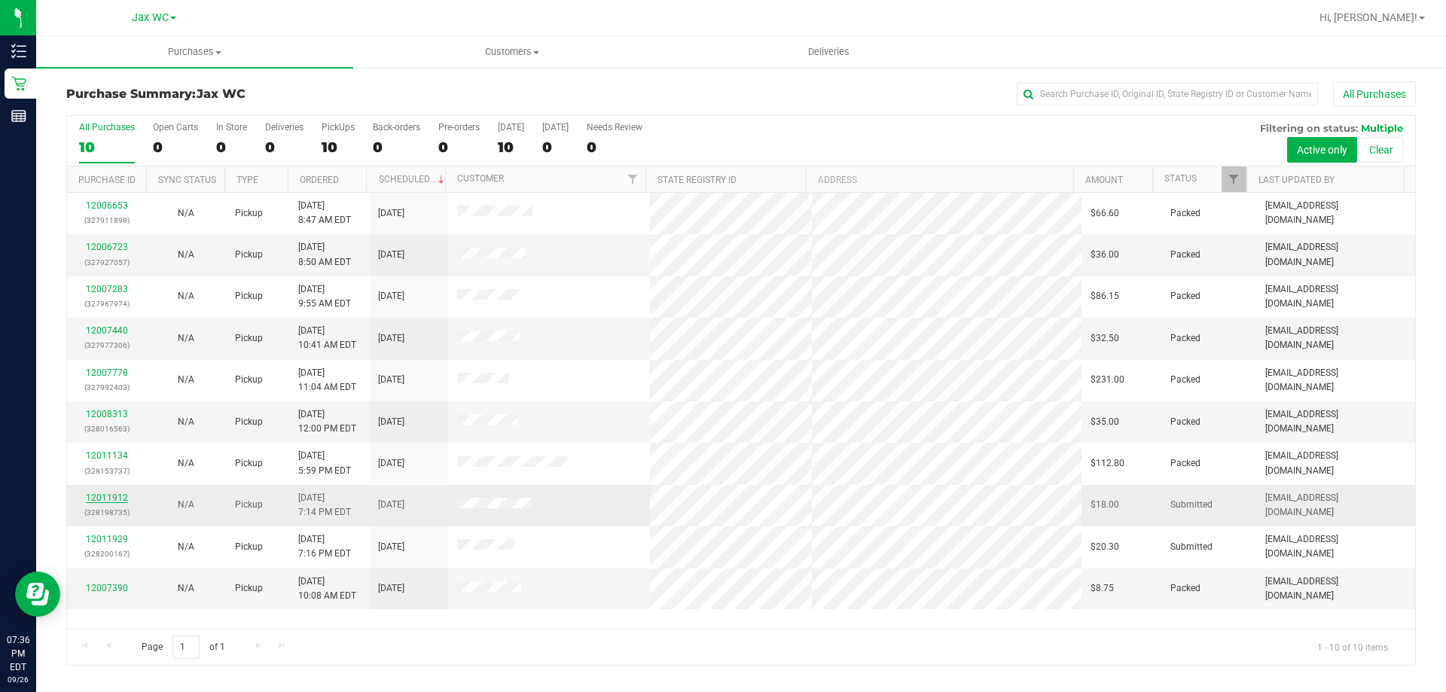
click at [114, 493] on link "12011912" at bounding box center [107, 497] width 42 height 11
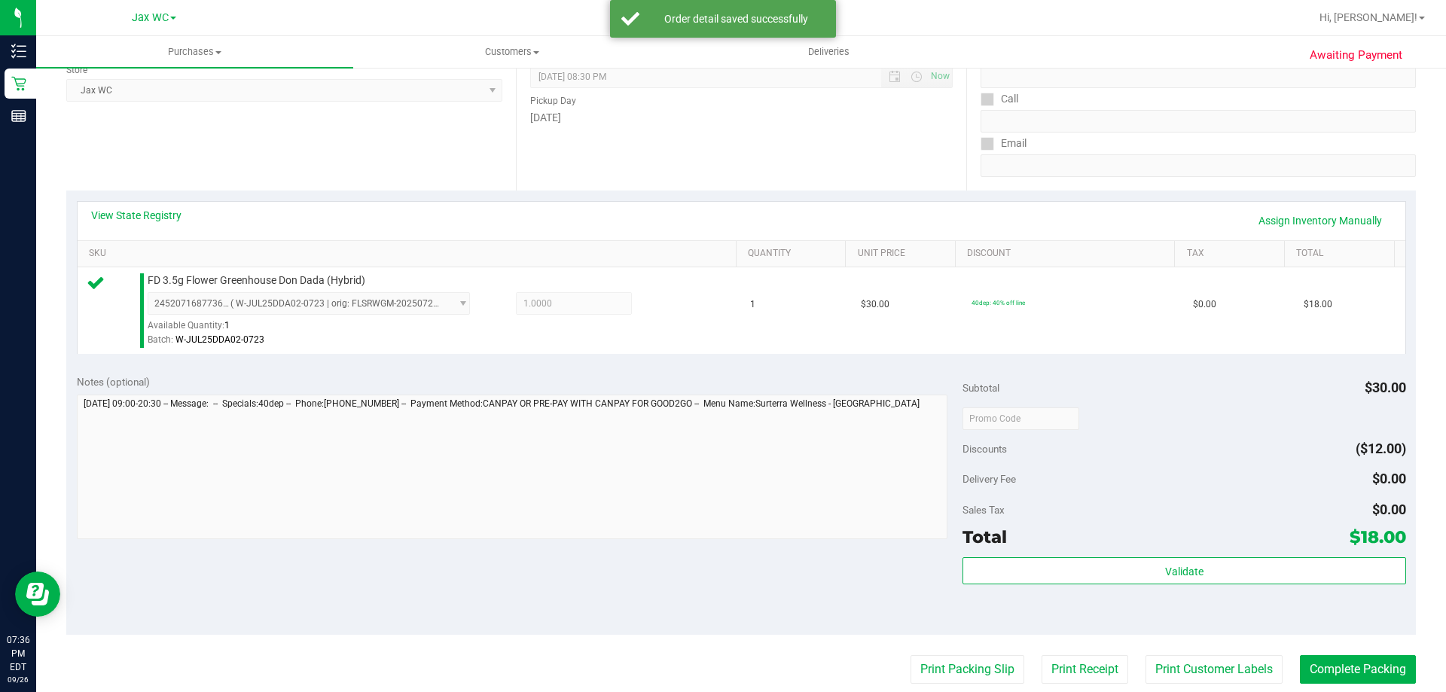
scroll to position [376, 0]
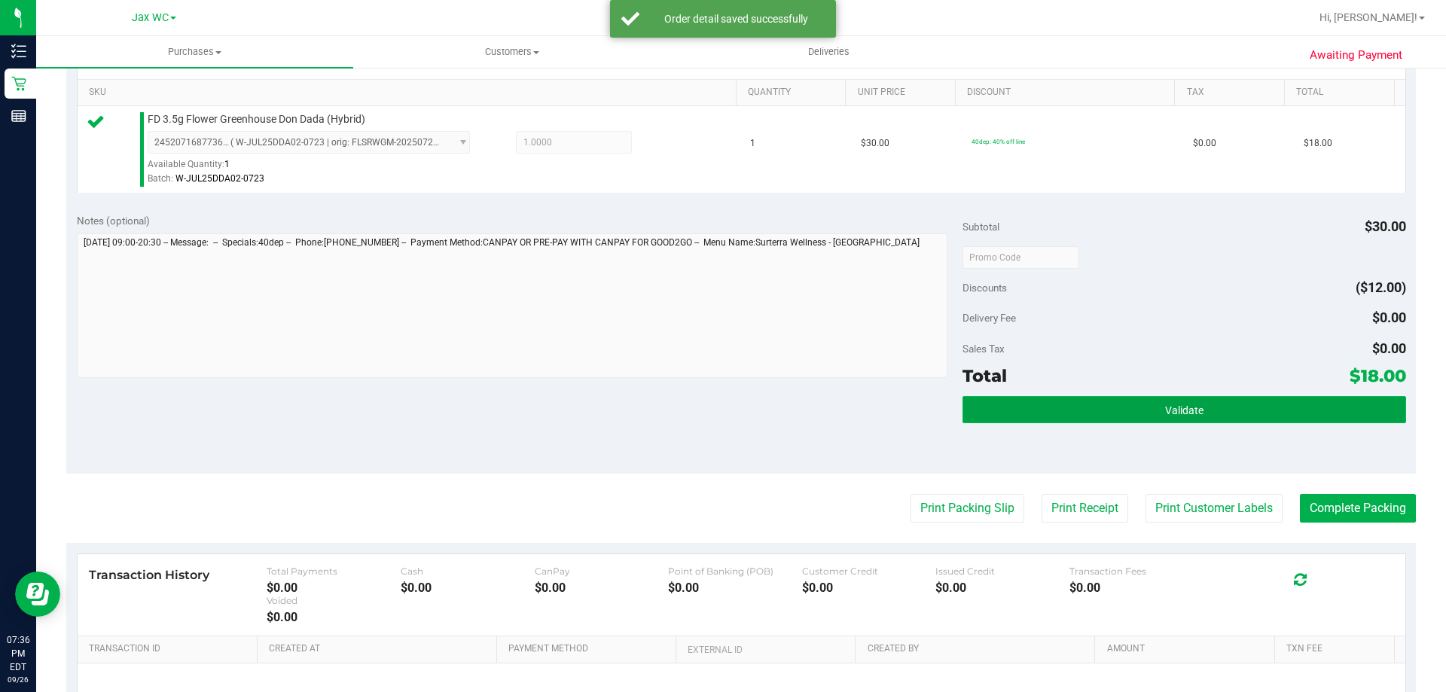
click at [1149, 418] on button "Validate" at bounding box center [1183, 409] width 443 height 27
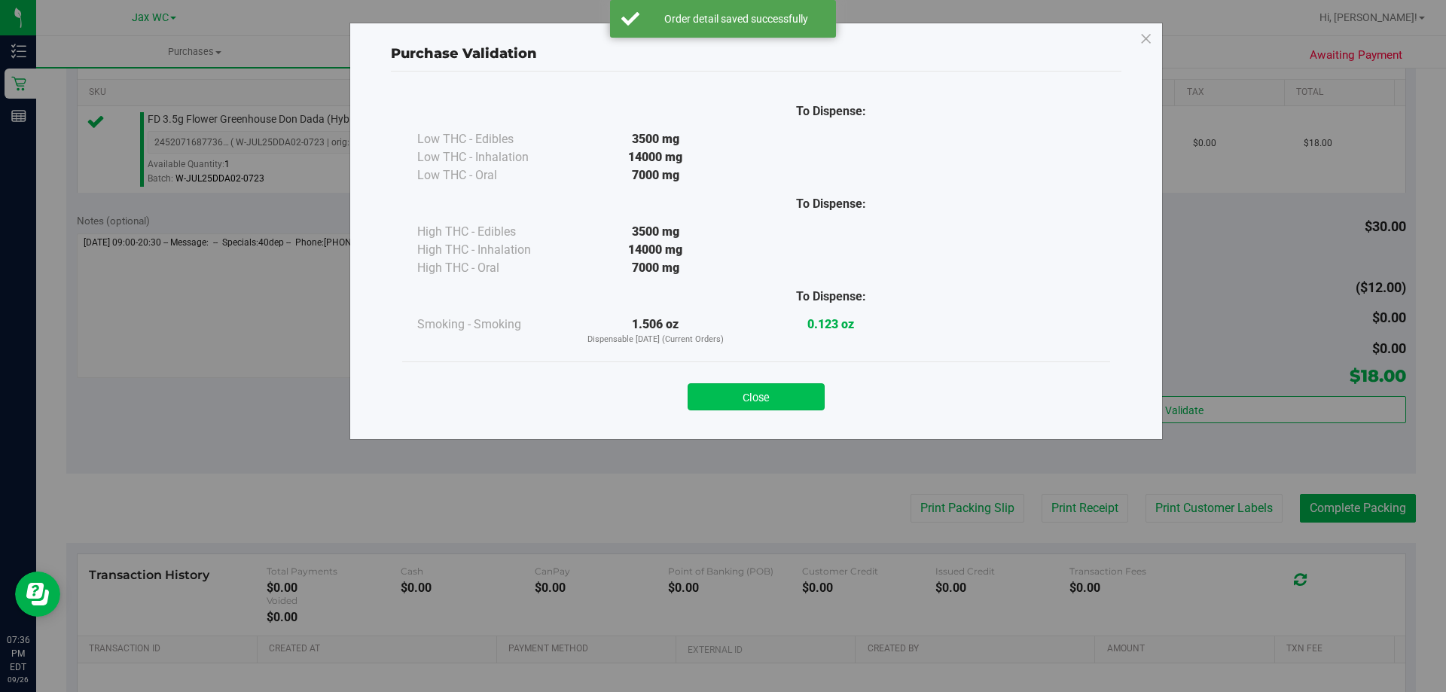
click at [781, 385] on button "Close" at bounding box center [755, 396] width 137 height 27
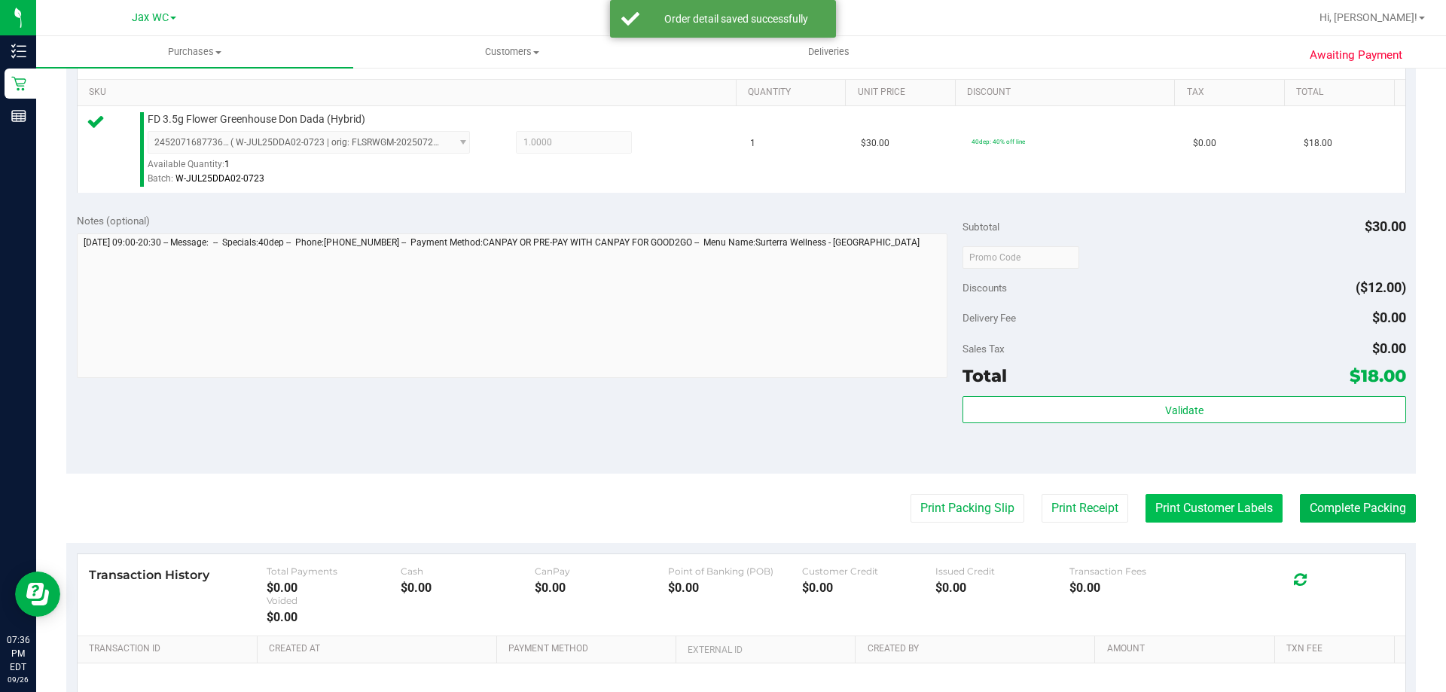
click at [1151, 506] on button "Print Customer Labels" at bounding box center [1213, 508] width 137 height 29
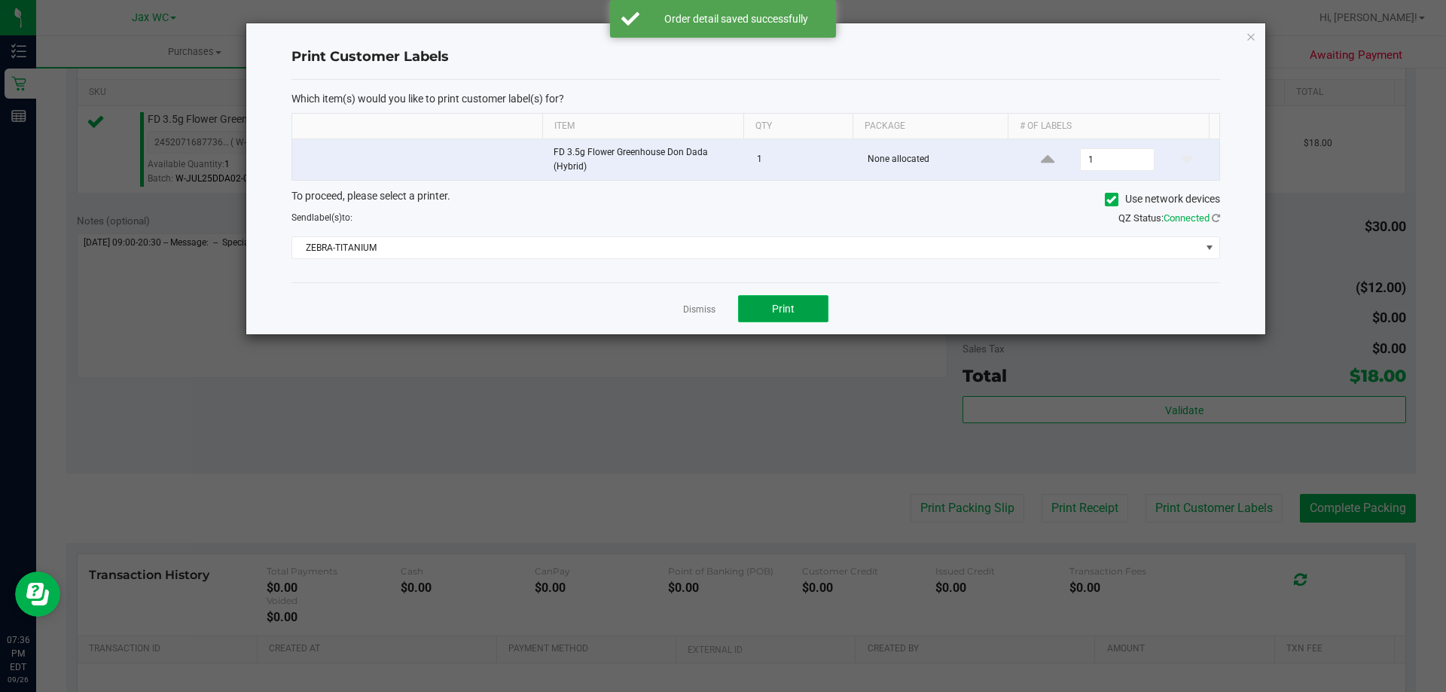
click at [771, 298] on button "Print" at bounding box center [783, 308] width 90 height 27
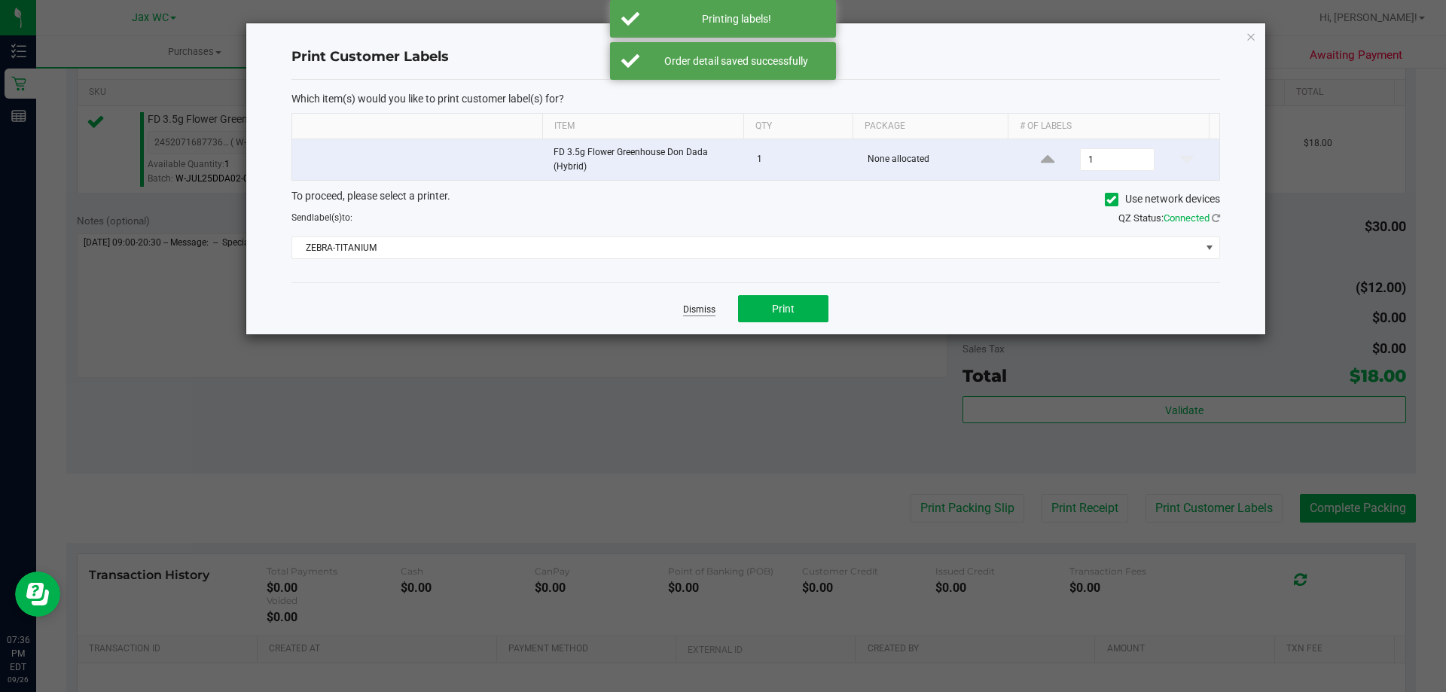
drag, startPoint x: 716, startPoint y: 310, endPoint x: 707, endPoint y: 306, distance: 10.1
click at [715, 310] on div "Dismiss Print" at bounding box center [755, 308] width 928 height 52
click at [705, 306] on link "Dismiss" at bounding box center [699, 309] width 32 height 13
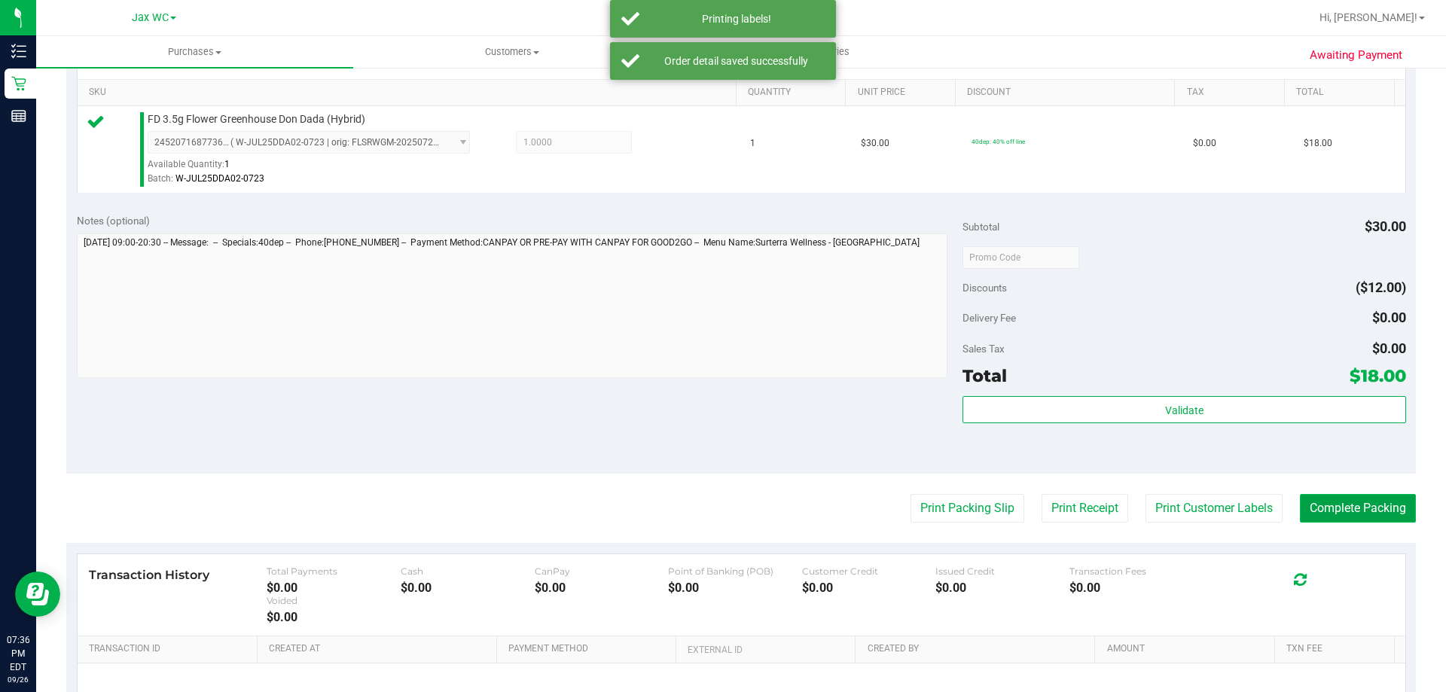
click at [1338, 515] on button "Complete Packing" at bounding box center [1357, 508] width 116 height 29
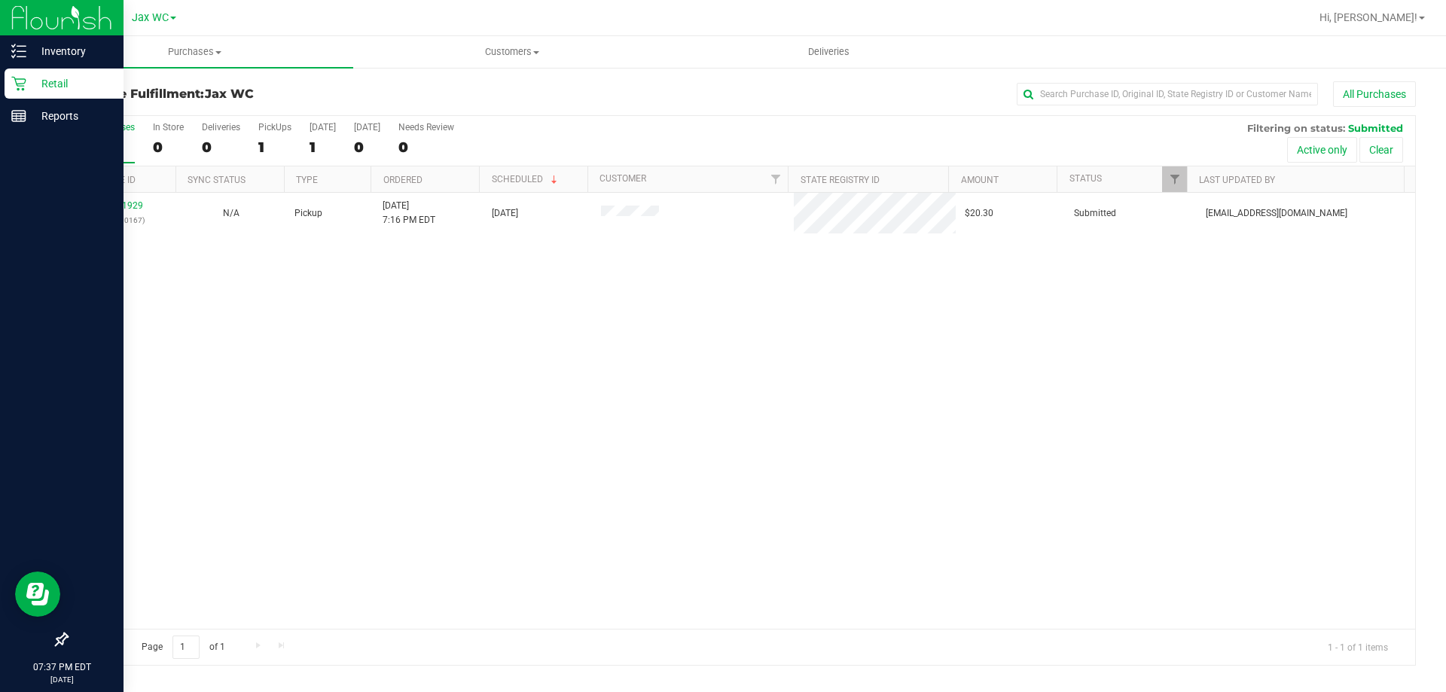
click at [45, 81] on p "Retail" at bounding box center [71, 84] width 90 height 18
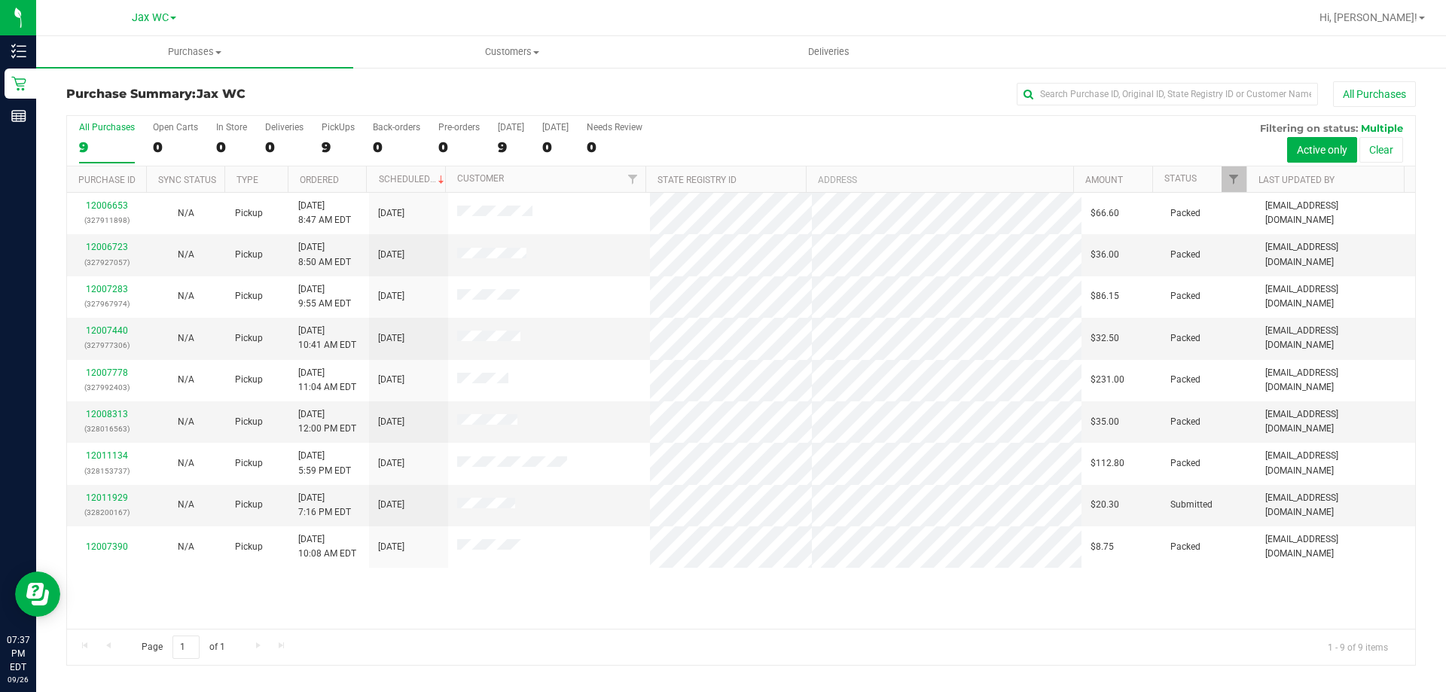
click at [384, 592] on div "12006653 (327911898) N/A Pickup [DATE] 8:47 AM EDT 9/26/2025 $66.60 Packed [EMA…" at bounding box center [741, 411] width 1348 height 436
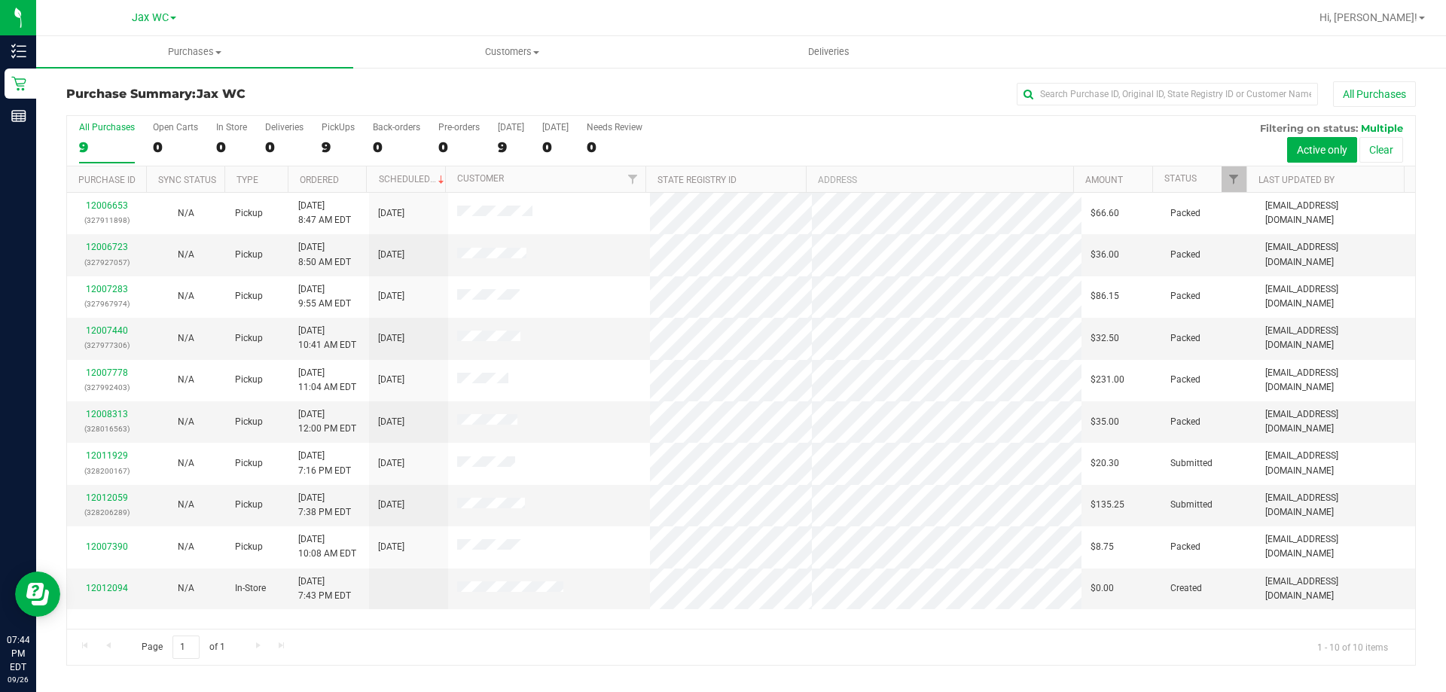
click at [1065, 669] on div "Purchase Summary: Jax WC All Purchases All Purchases 9 Open Carts 0 In Store 0 …" at bounding box center [740, 373] width 1409 height 614
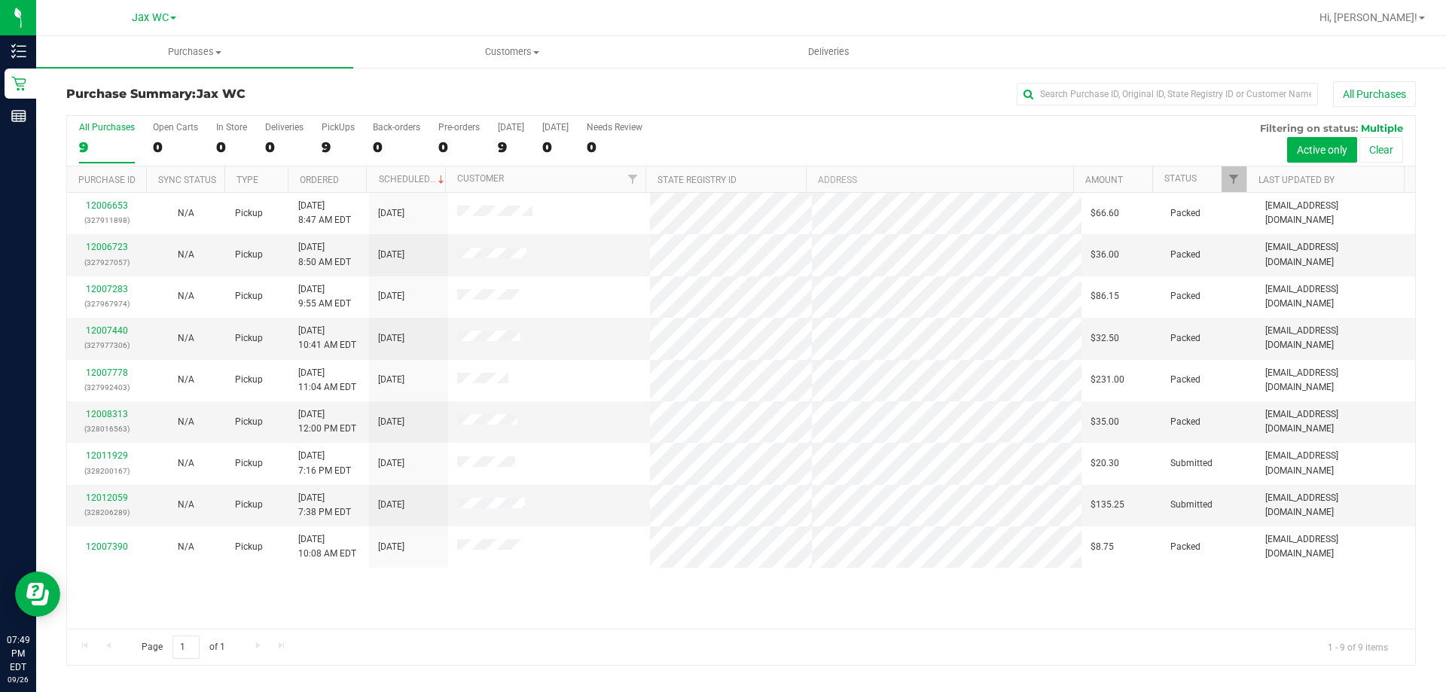
click at [501, 589] on div "12006653 (327911898) N/A Pickup [DATE] 8:47 AM EDT 9/26/2025 $66.60 Packed [EMA…" at bounding box center [741, 411] width 1348 height 436
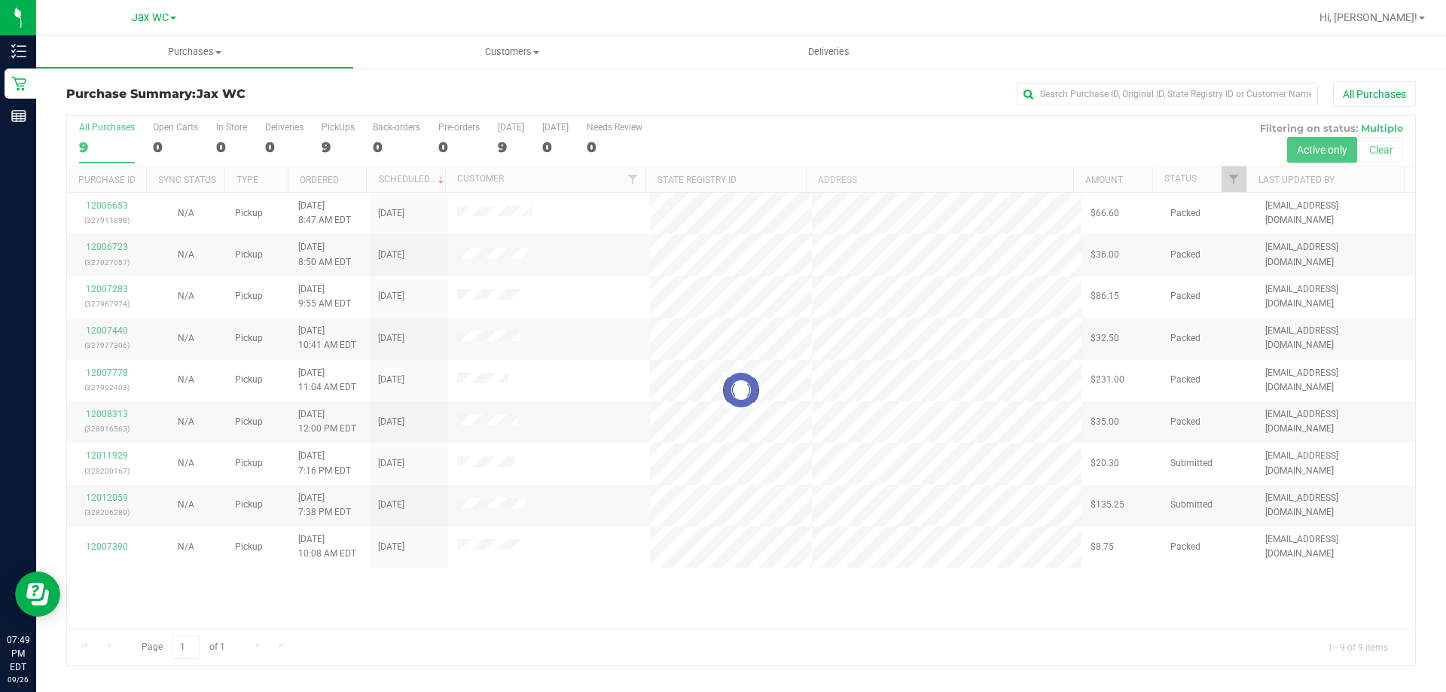
click at [755, 129] on div at bounding box center [741, 390] width 1348 height 549
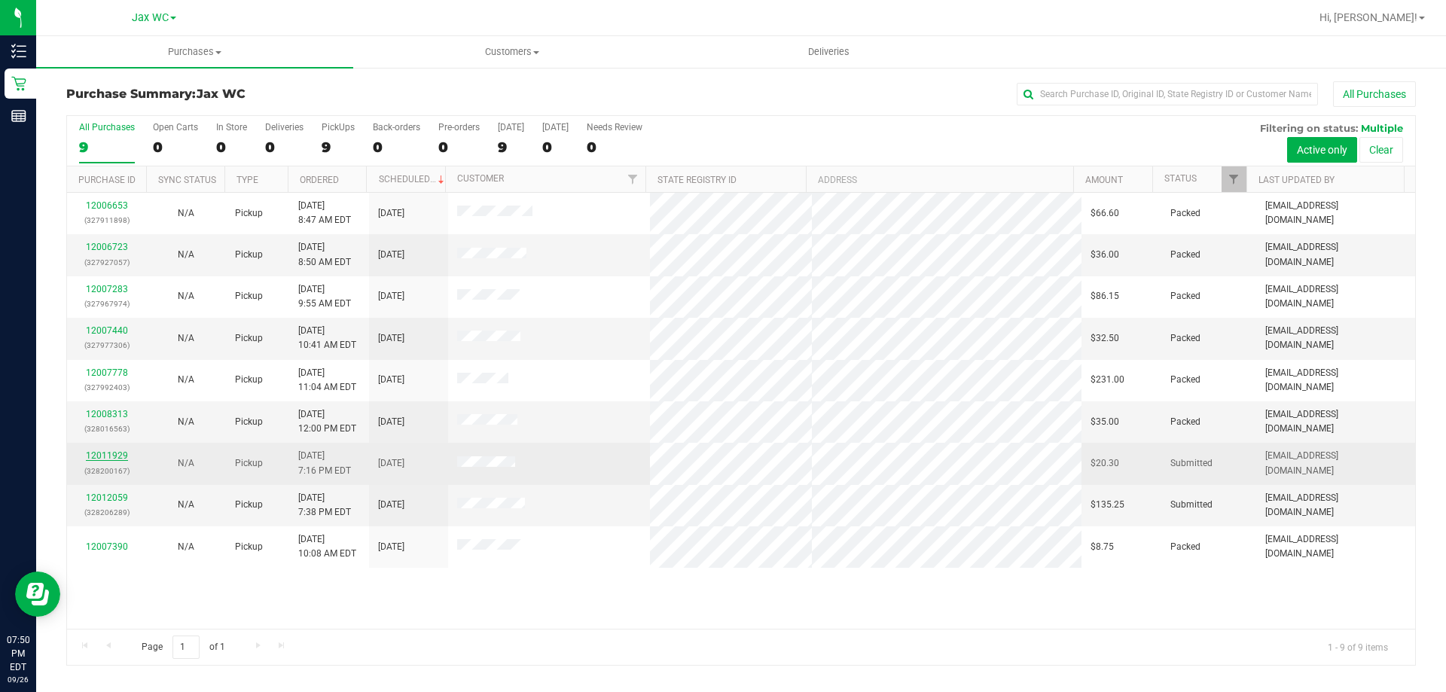
click at [86, 451] on link "12011929" at bounding box center [107, 455] width 42 height 11
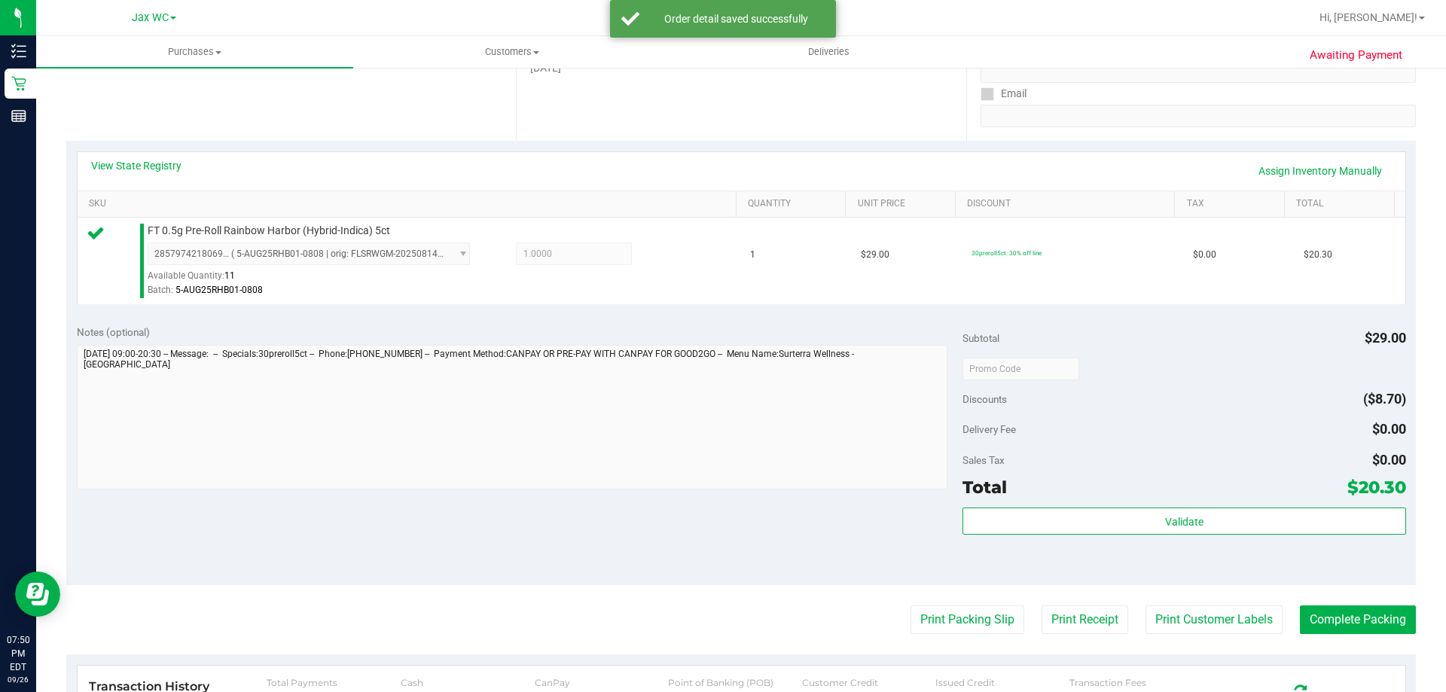
scroll to position [376, 0]
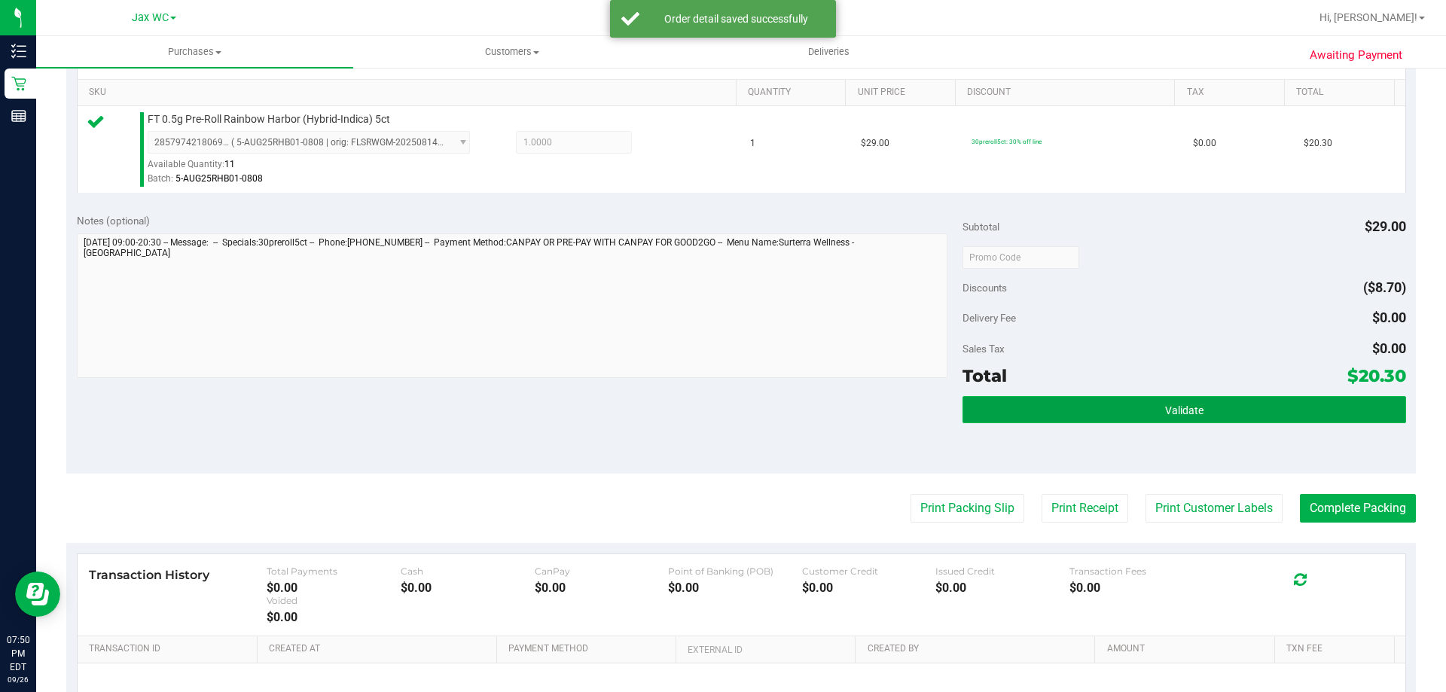
click at [1178, 404] on span "Validate" at bounding box center [1184, 410] width 38 height 12
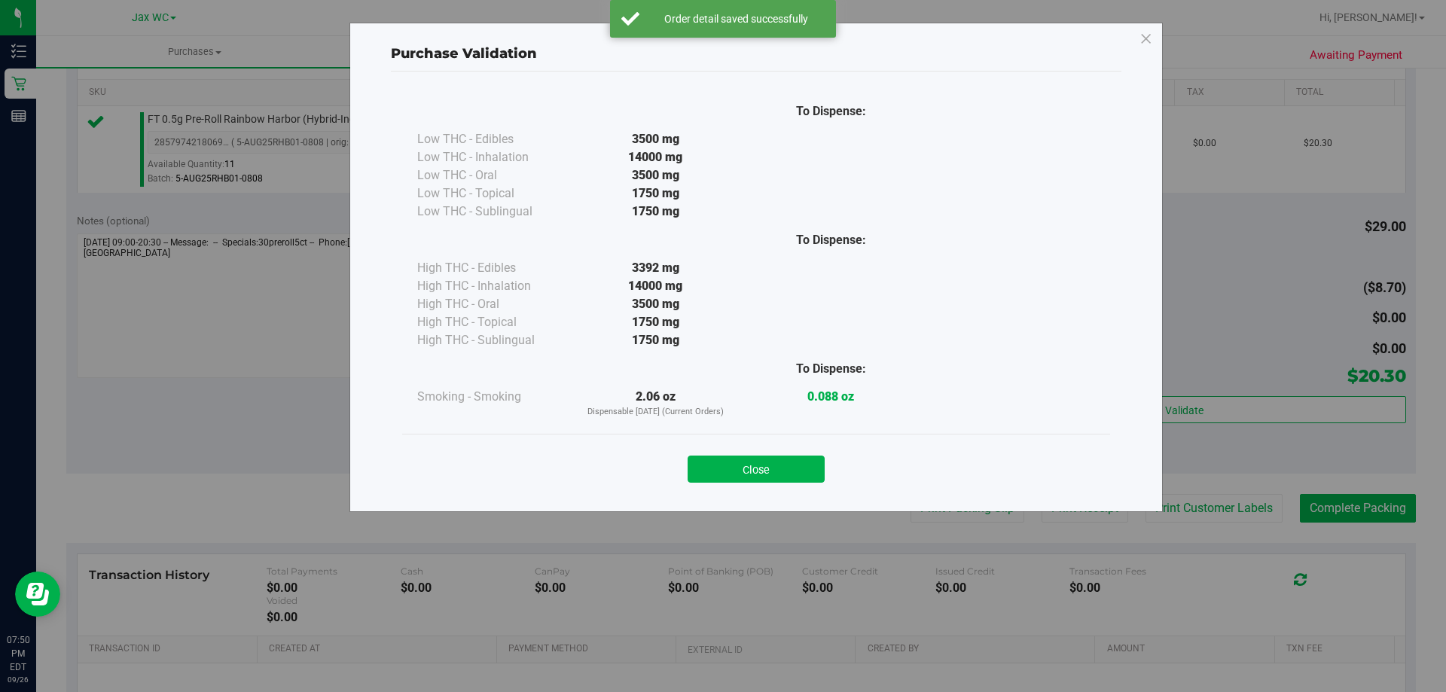
click at [736, 489] on div "Close" at bounding box center [756, 464] width 708 height 61
click at [758, 462] on button "Close" at bounding box center [755, 468] width 137 height 27
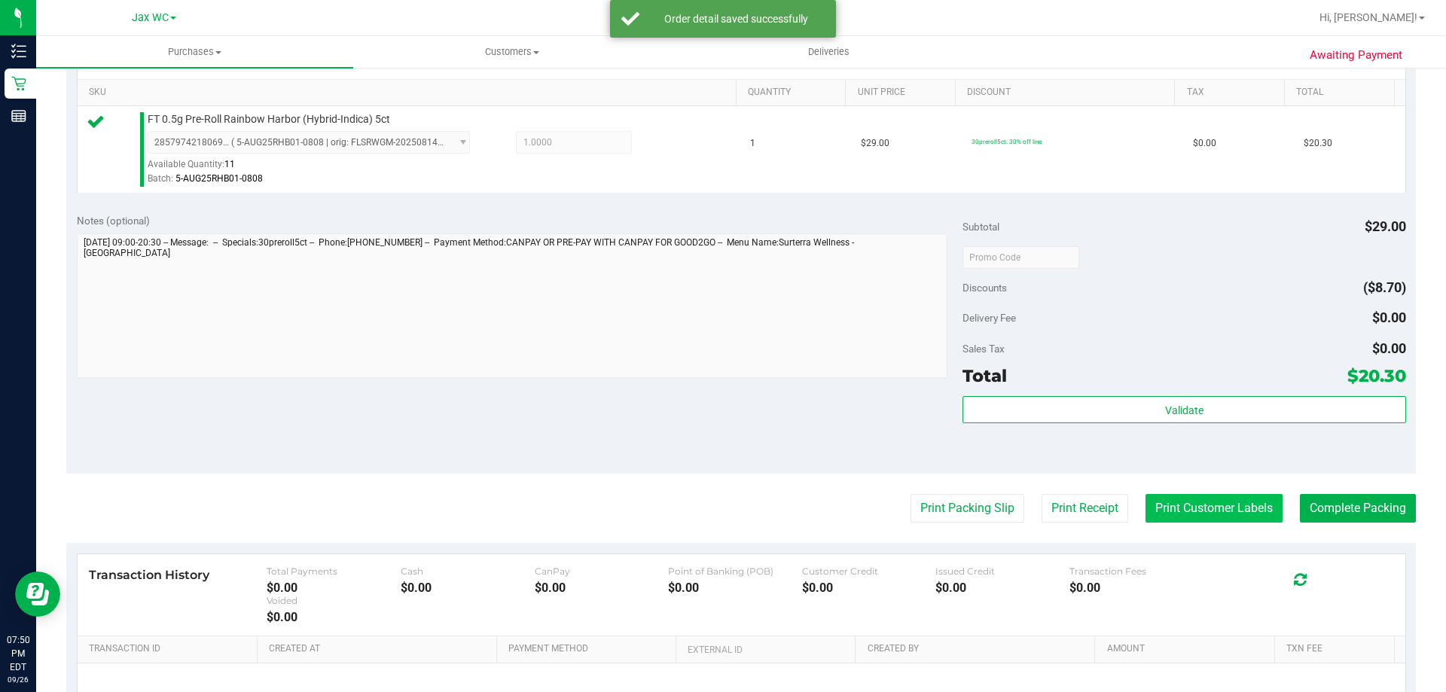
click at [1201, 497] on button "Print Customer Labels" at bounding box center [1213, 508] width 137 height 29
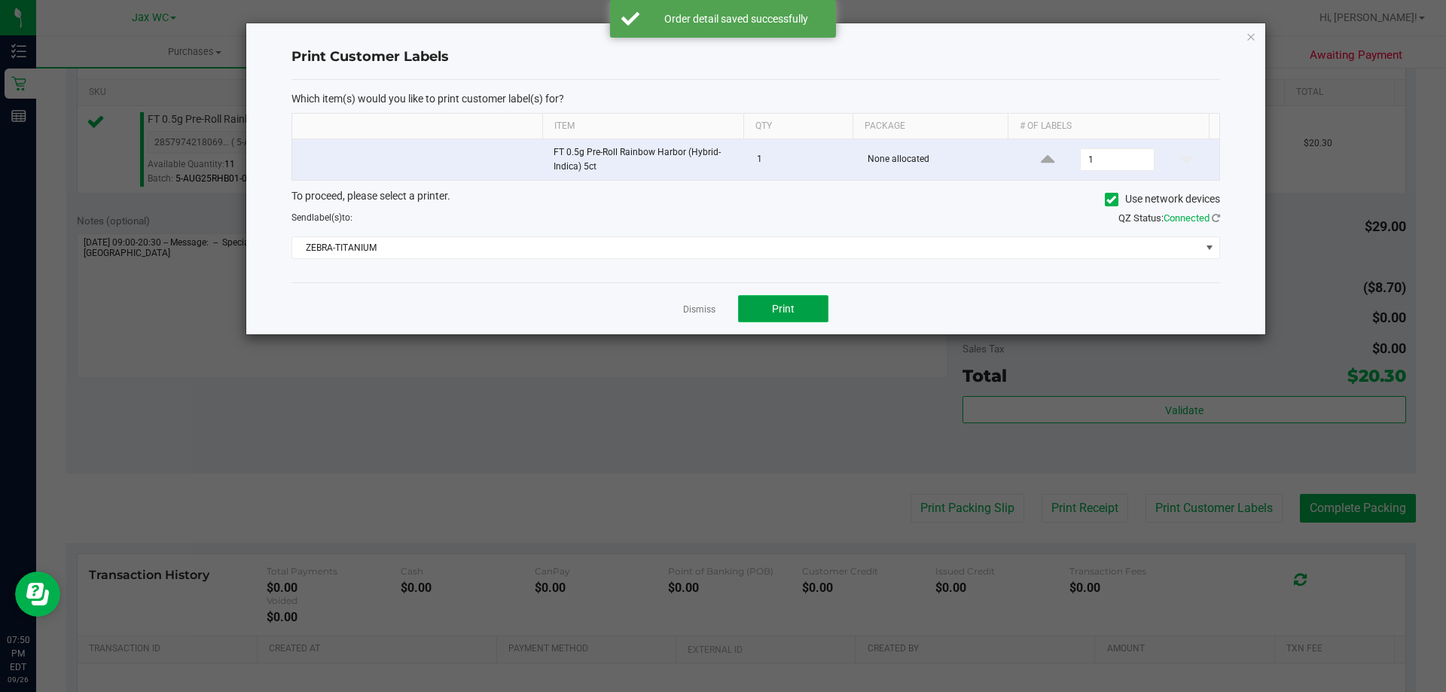
click at [794, 303] on button "Print" at bounding box center [783, 308] width 90 height 27
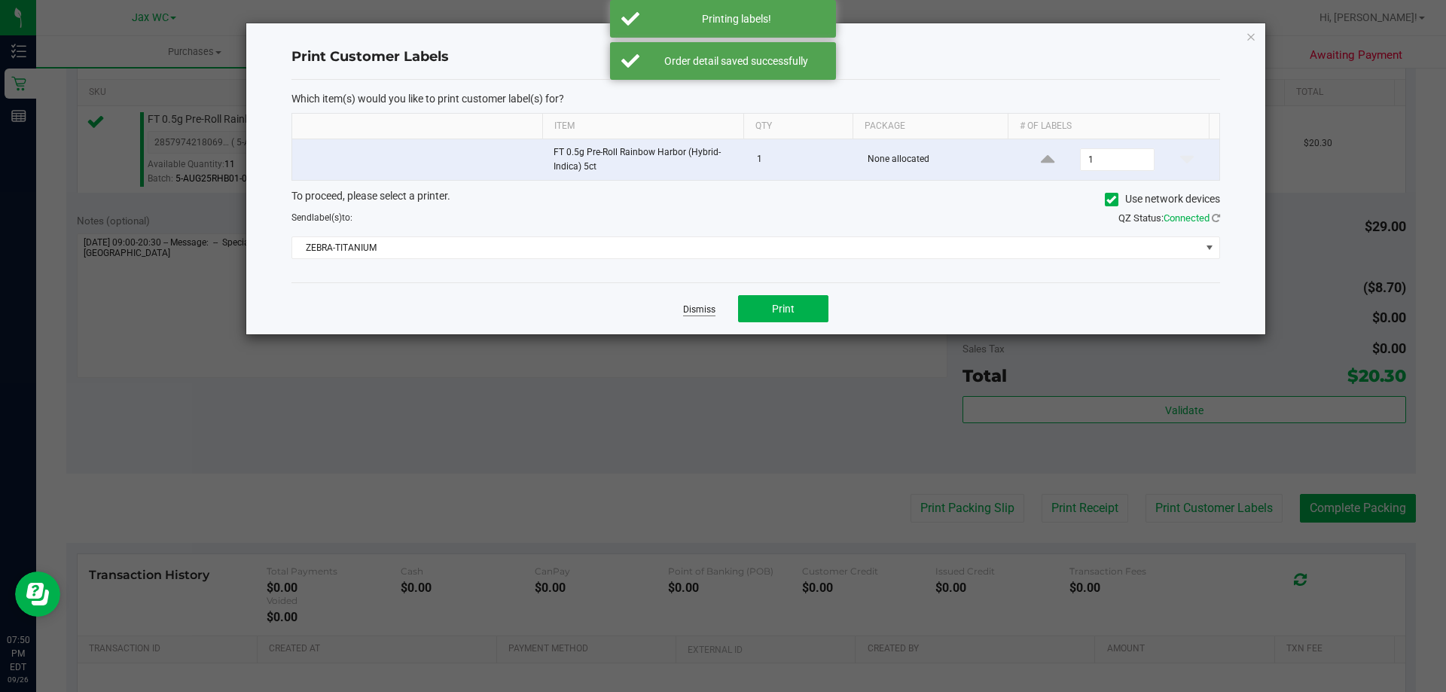
click at [714, 310] on link "Dismiss" at bounding box center [699, 309] width 32 height 13
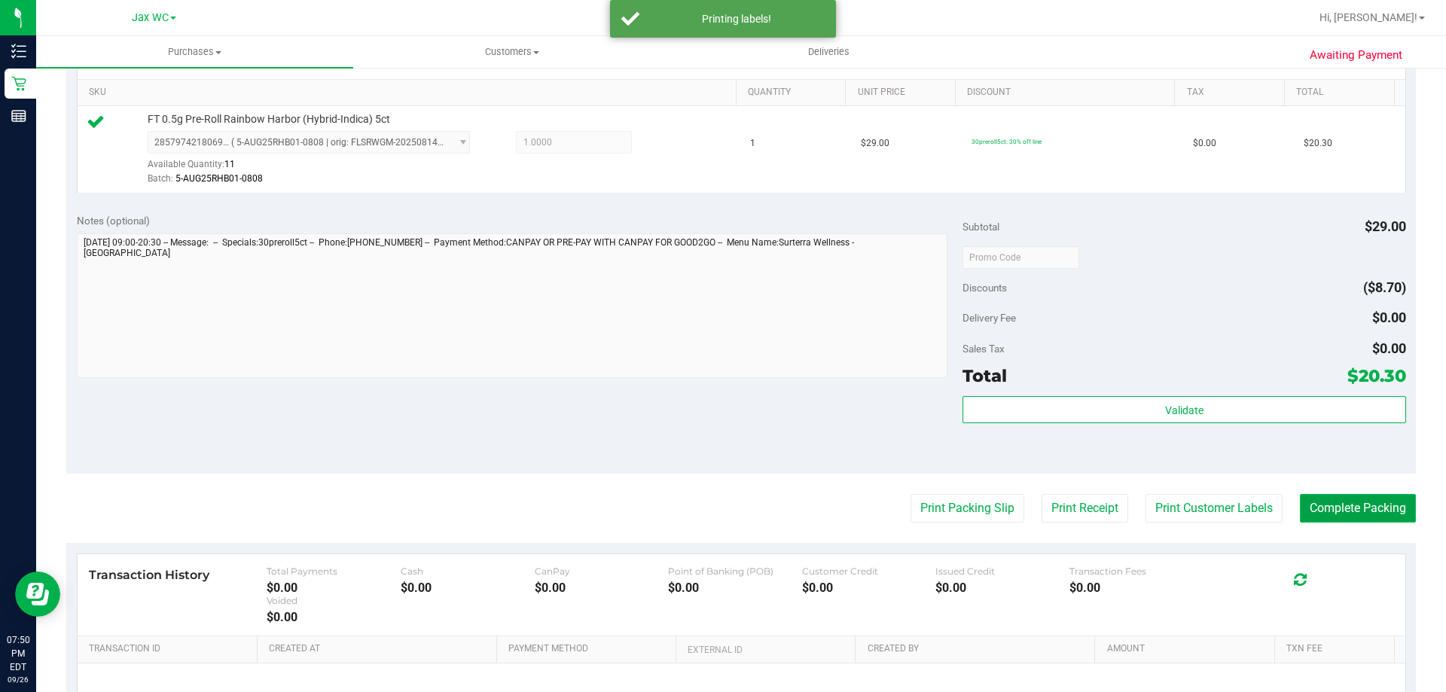
click at [1345, 494] on button "Complete Packing" at bounding box center [1357, 508] width 116 height 29
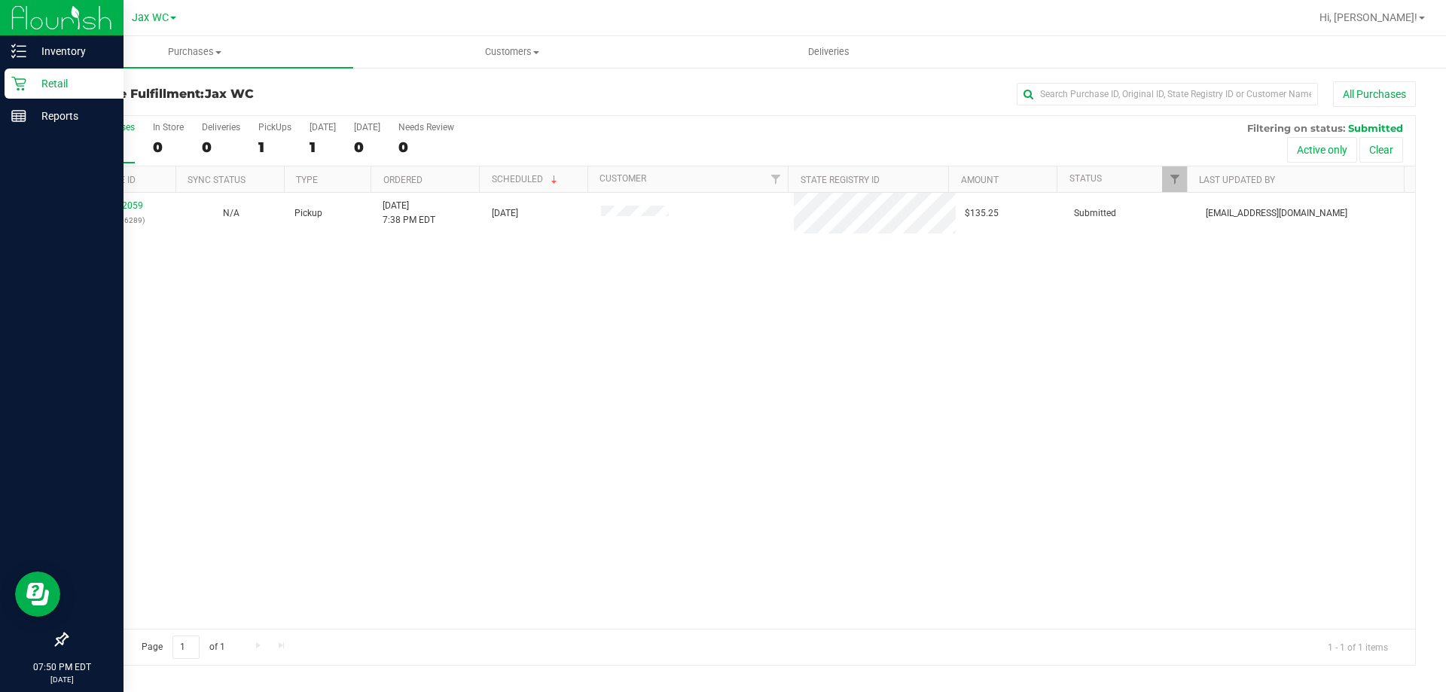
click at [23, 90] on icon at bounding box center [18, 84] width 14 height 14
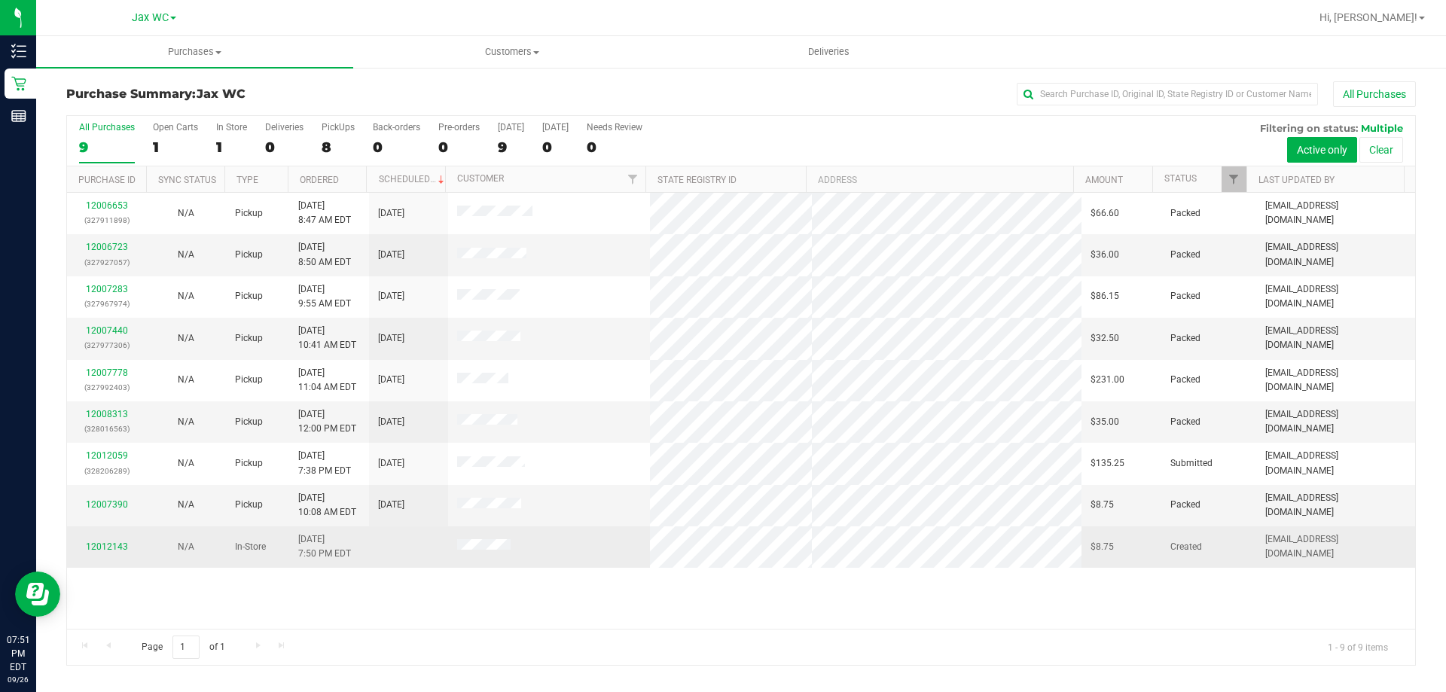
click at [473, 553] on span at bounding box center [483, 546] width 53 height 15
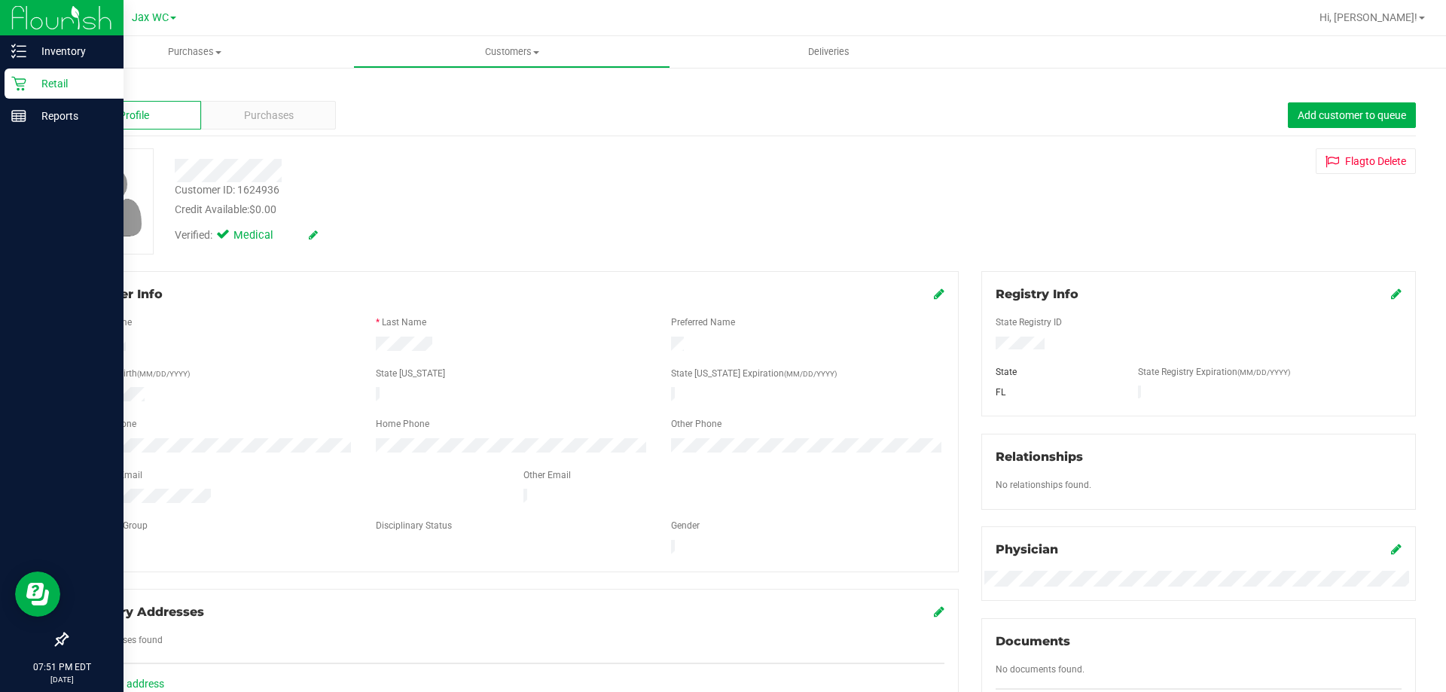
click at [18, 82] on icon at bounding box center [18, 83] width 15 height 15
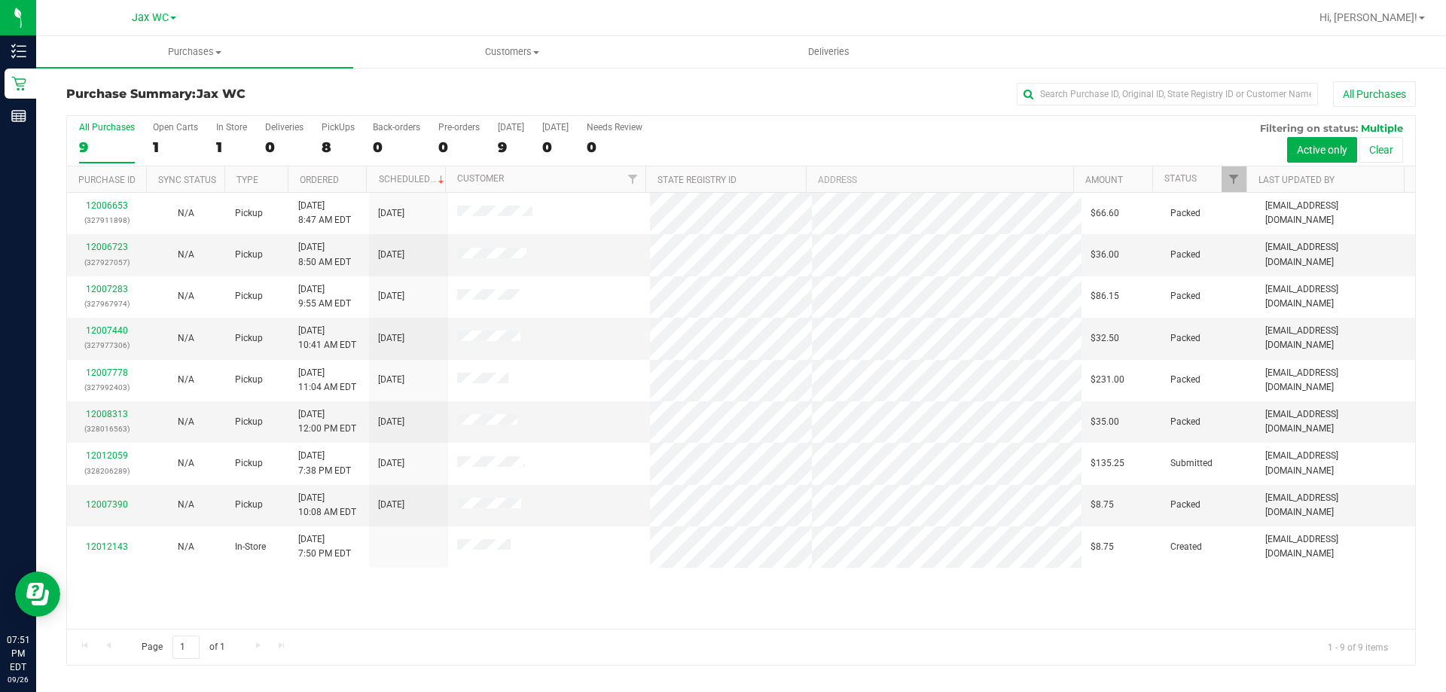
click at [596, 581] on div "12006653 (327911898) N/A Pickup [DATE] 8:47 AM EDT 9/26/2025 $66.60 Packed [EMA…" at bounding box center [741, 411] width 1348 height 436
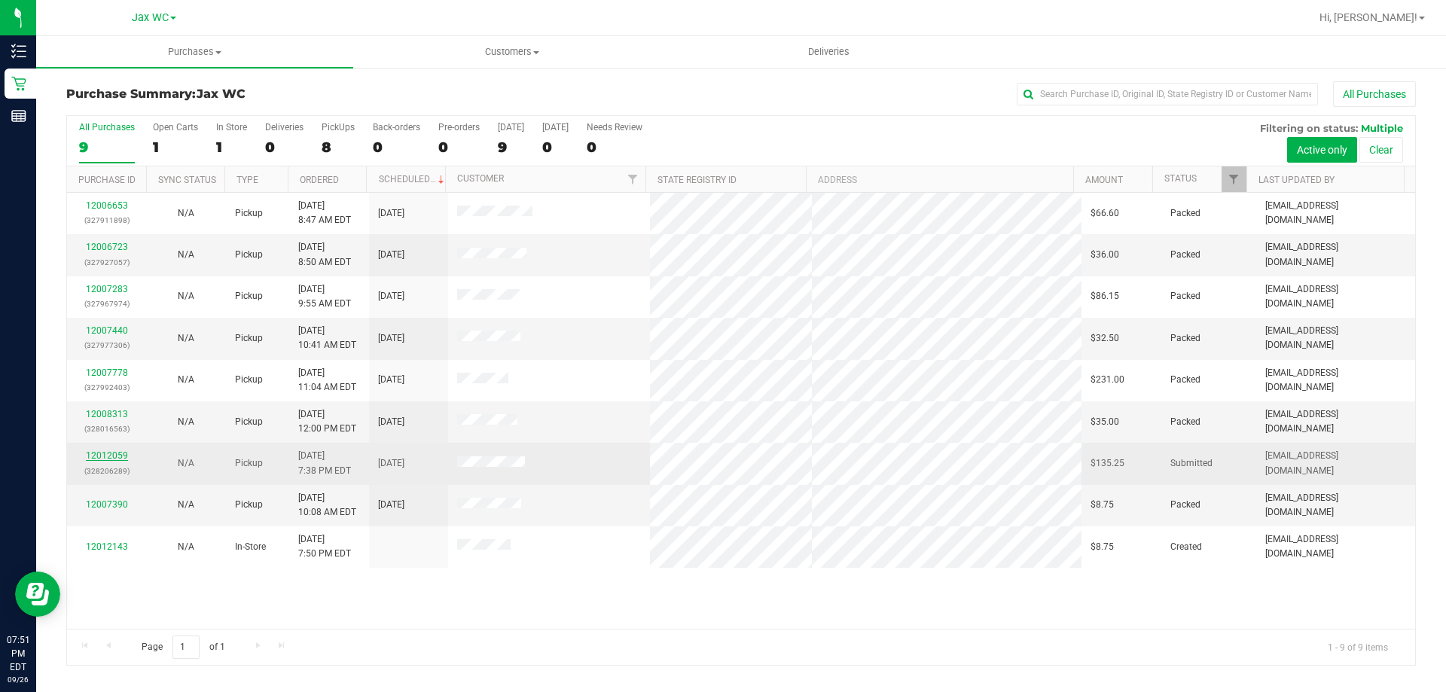
click at [107, 452] on link "12012059" at bounding box center [107, 455] width 42 height 11
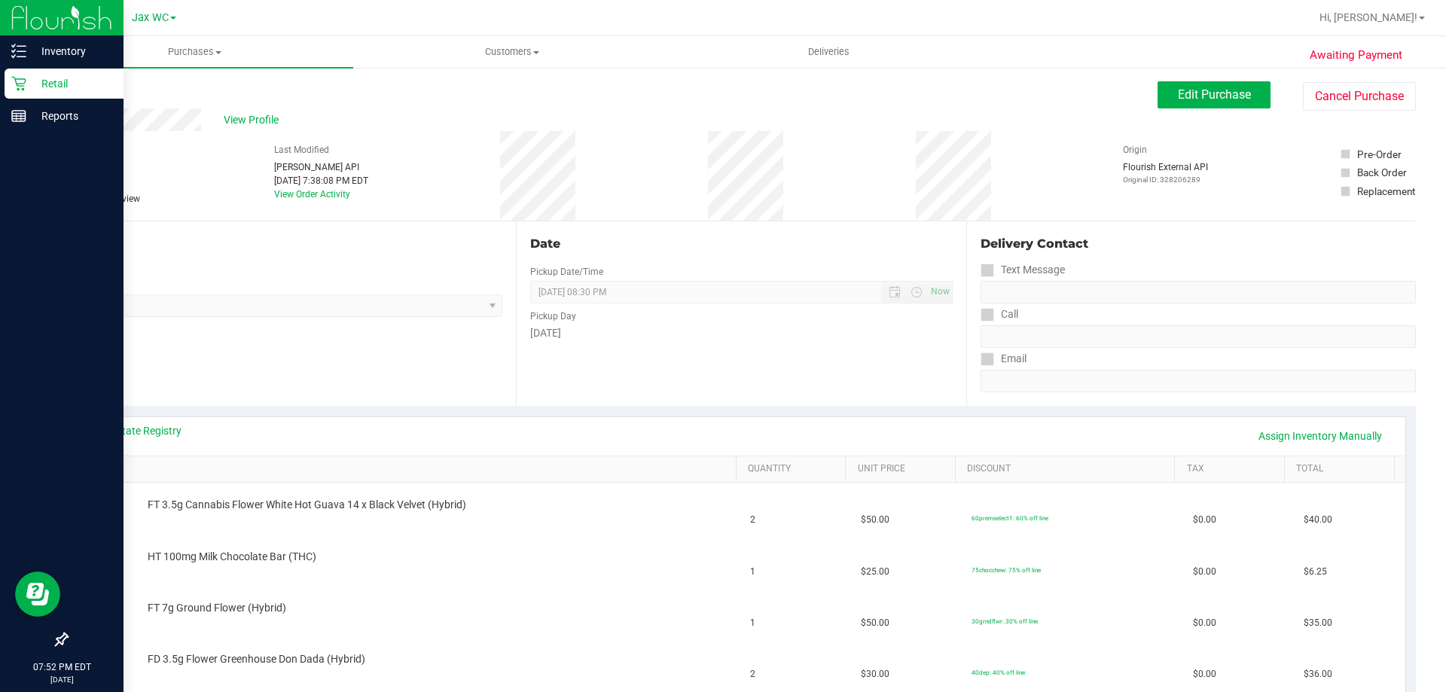
click at [24, 87] on icon at bounding box center [18, 83] width 15 height 15
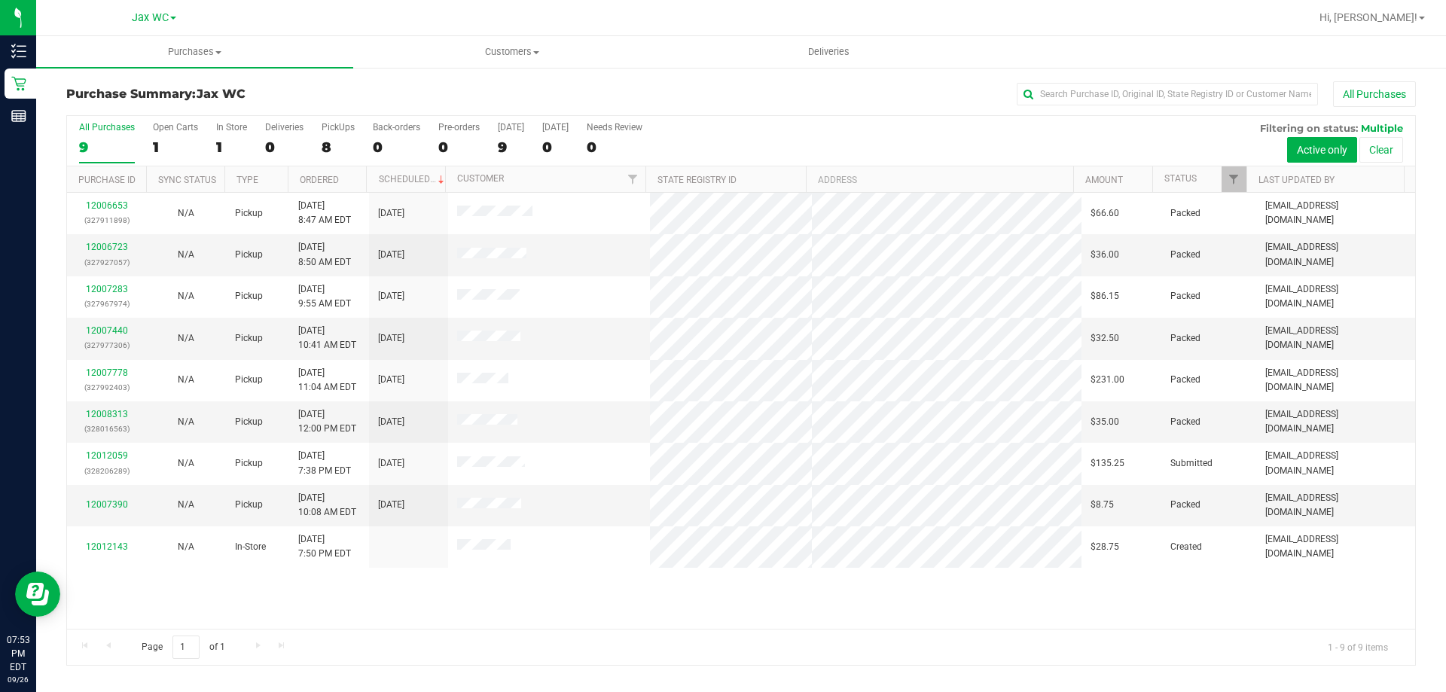
click at [1034, 634] on div "Page 1 of 1 1 - 9 of 9 items" at bounding box center [741, 647] width 1348 height 36
click at [903, 632] on div "Page 1 of 1 1 - 9 of 9 items" at bounding box center [741, 647] width 1348 height 36
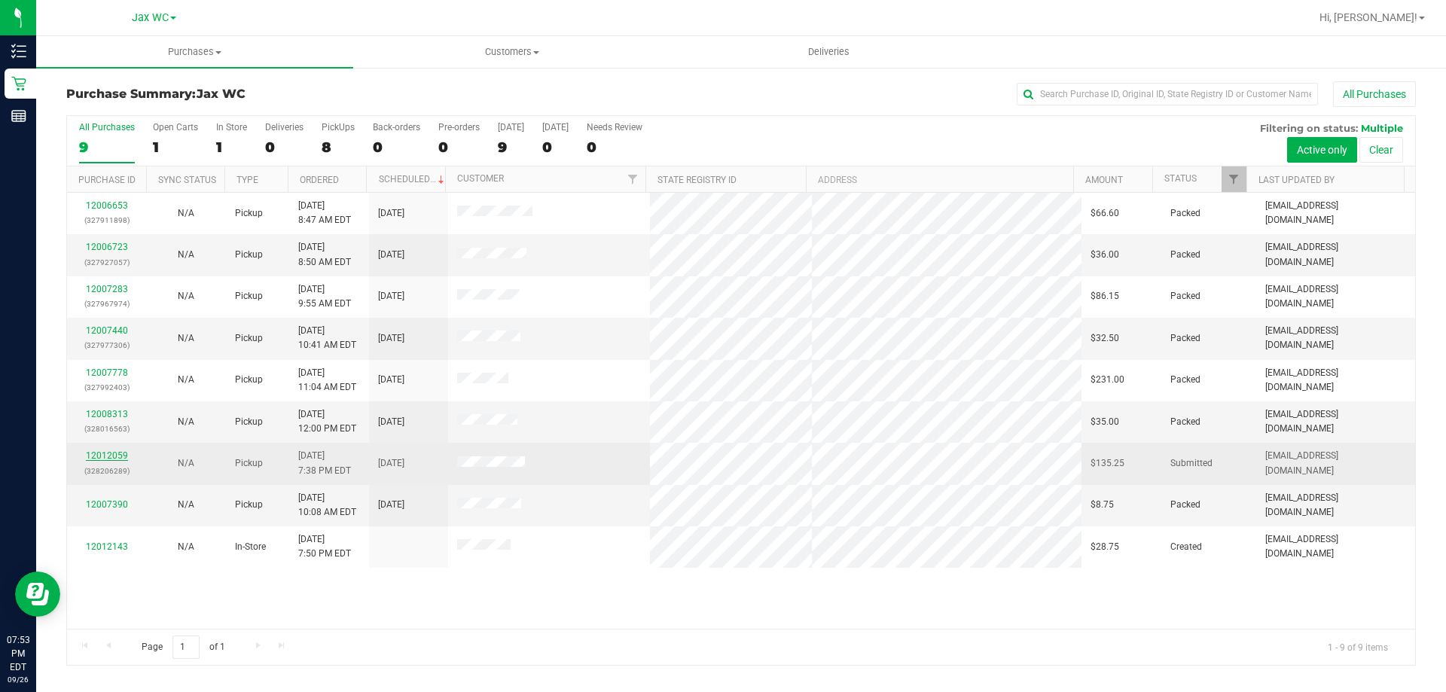
click at [115, 455] on link "12012059" at bounding box center [107, 455] width 42 height 11
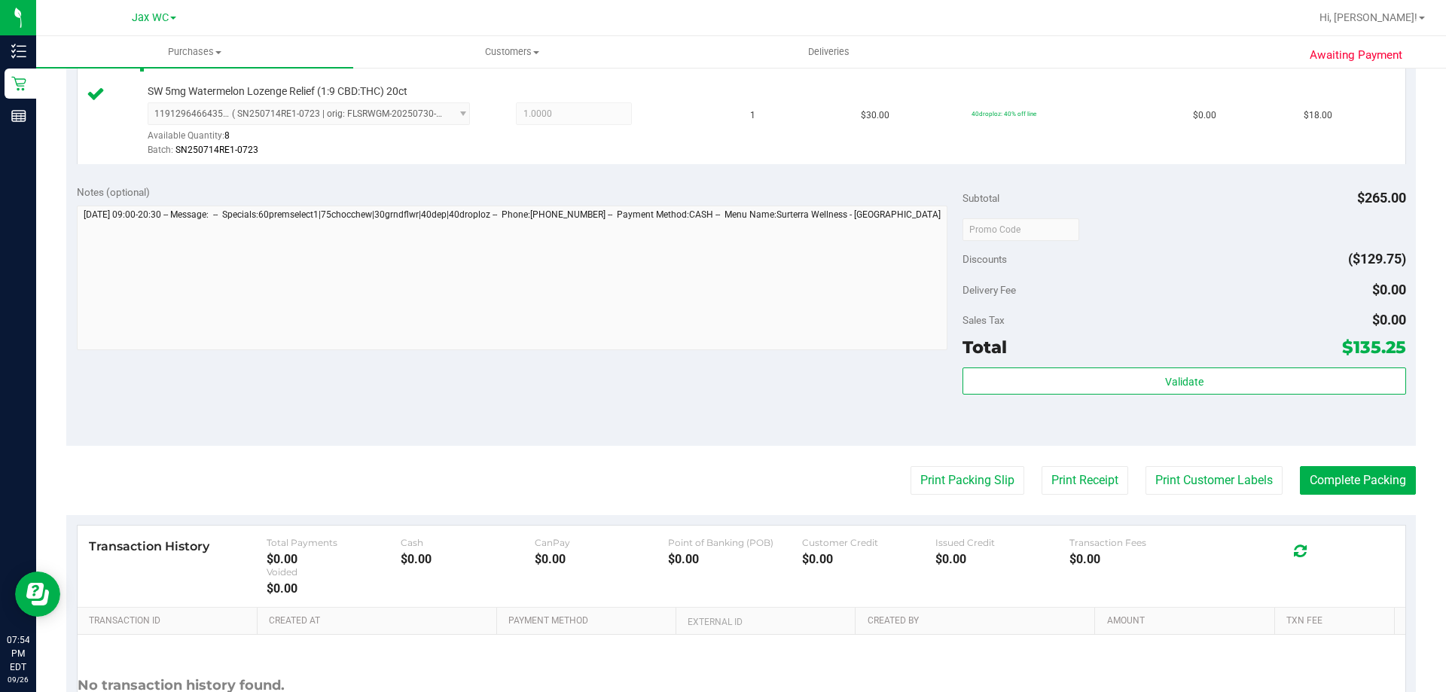
scroll to position [888, 0]
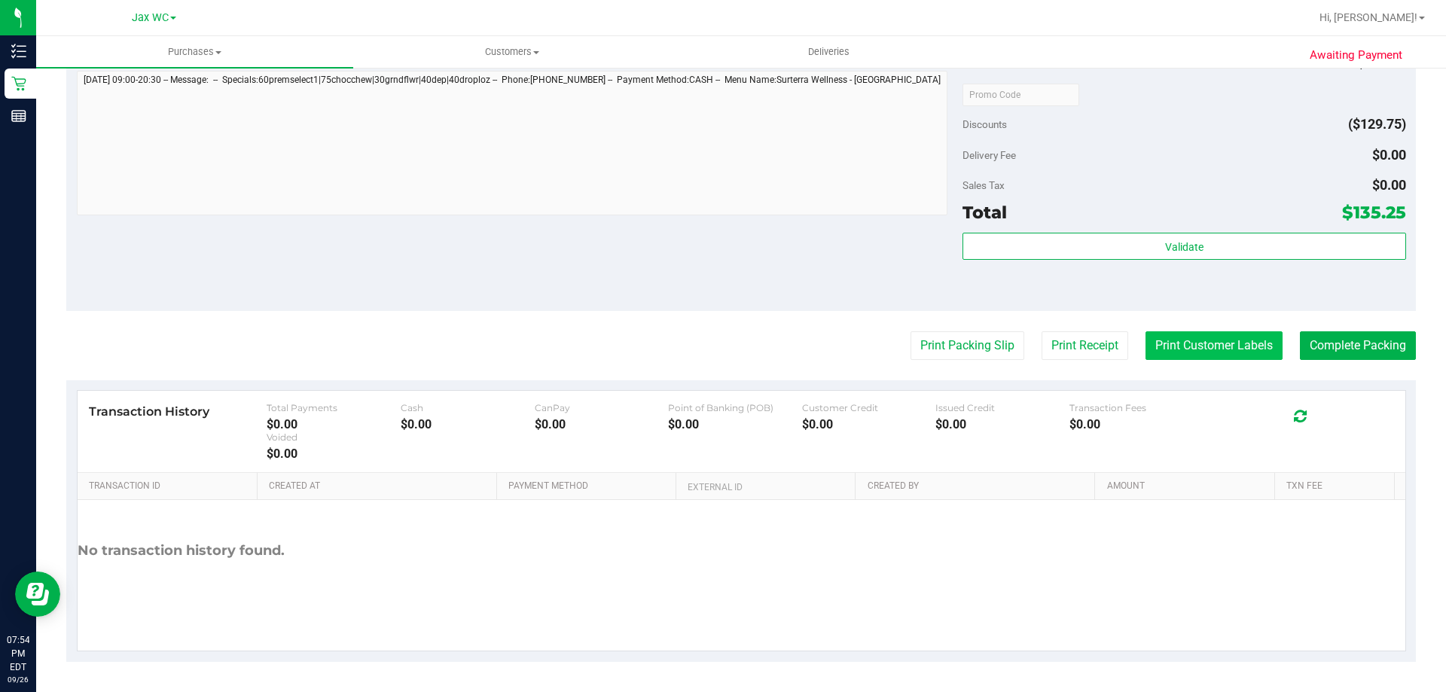
click at [1219, 335] on button "Print Customer Labels" at bounding box center [1213, 345] width 137 height 29
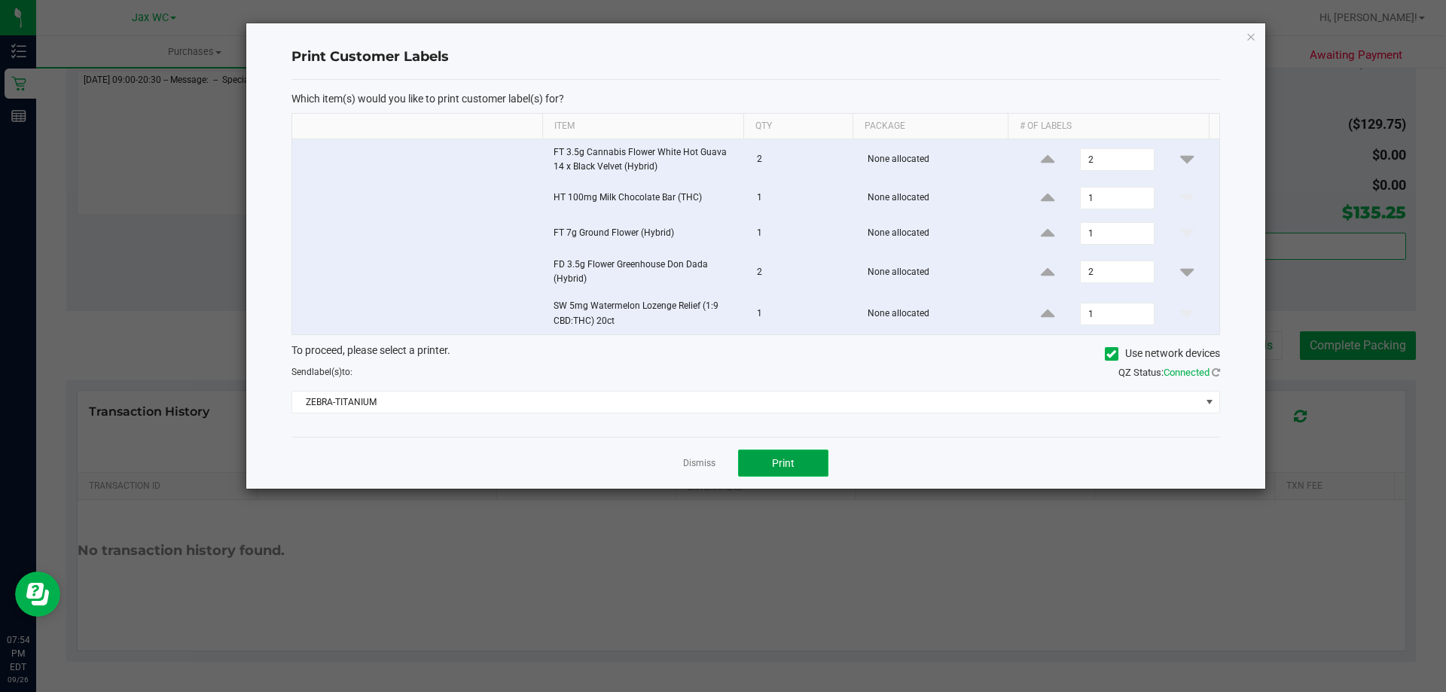
click at [766, 464] on button "Print" at bounding box center [783, 462] width 90 height 27
click at [700, 468] on link "Dismiss" at bounding box center [699, 463] width 32 height 13
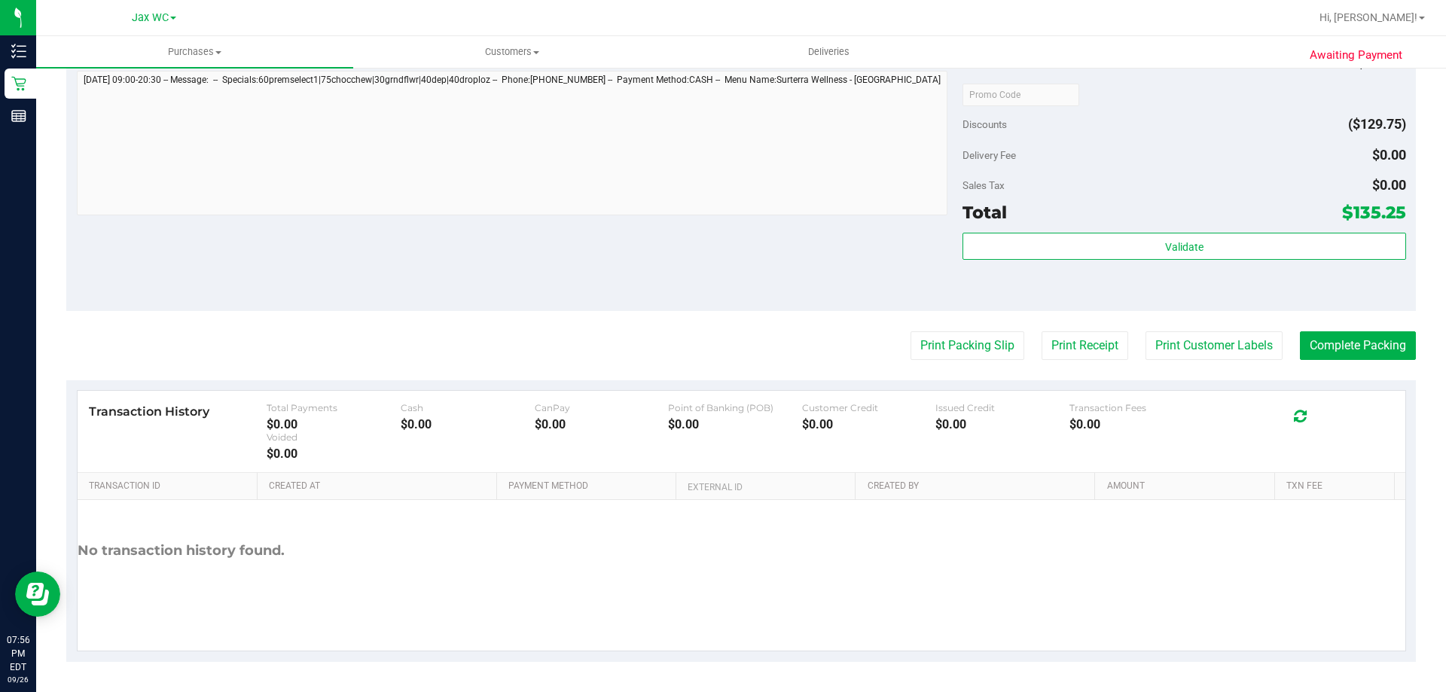
click at [1145, 331] on button "Print Customer Labels" at bounding box center [1213, 345] width 137 height 29
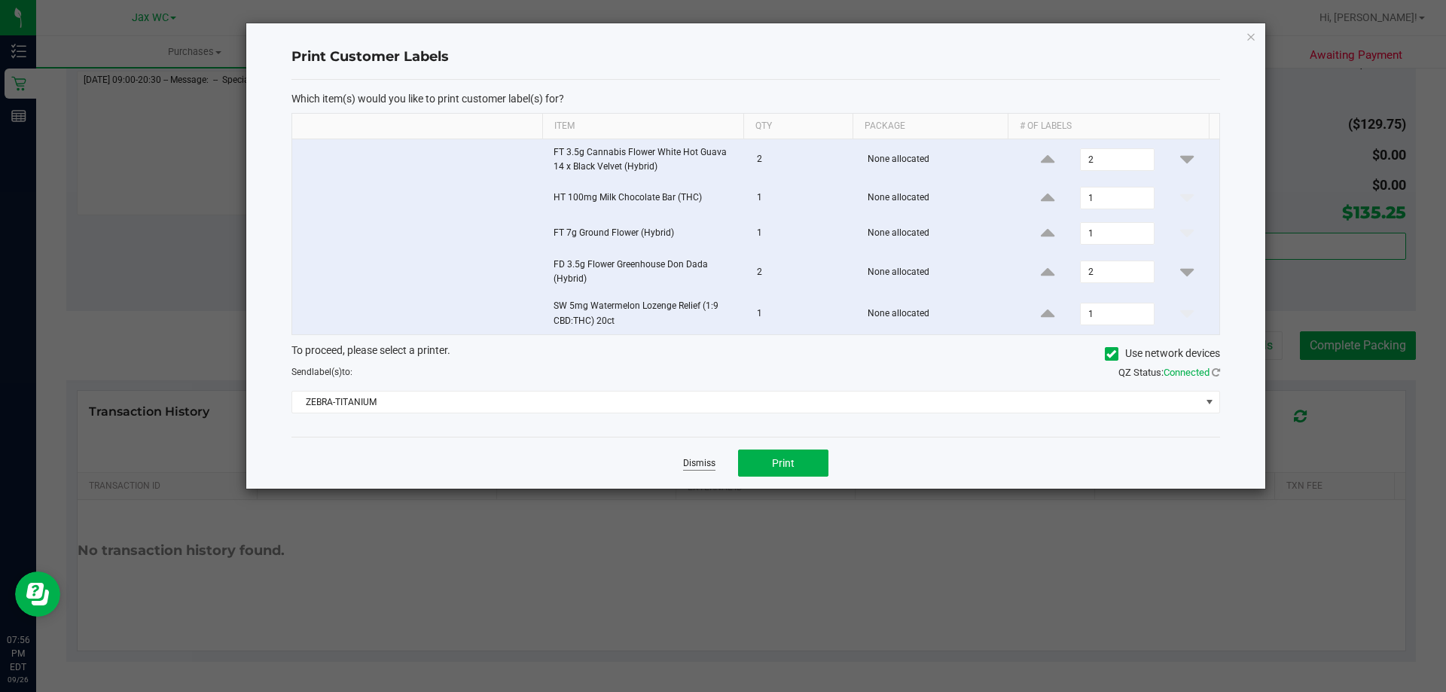
click at [714, 458] on link "Dismiss" at bounding box center [699, 463] width 32 height 13
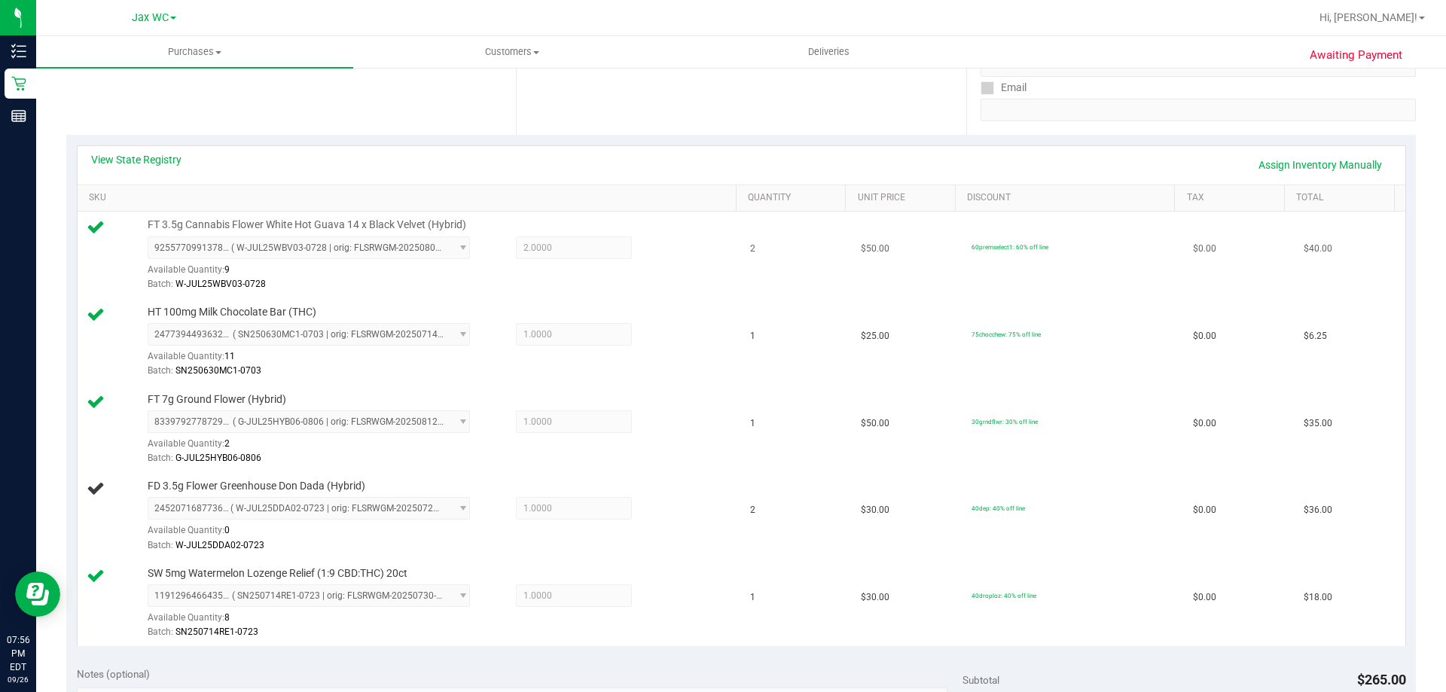
scroll to position [436, 0]
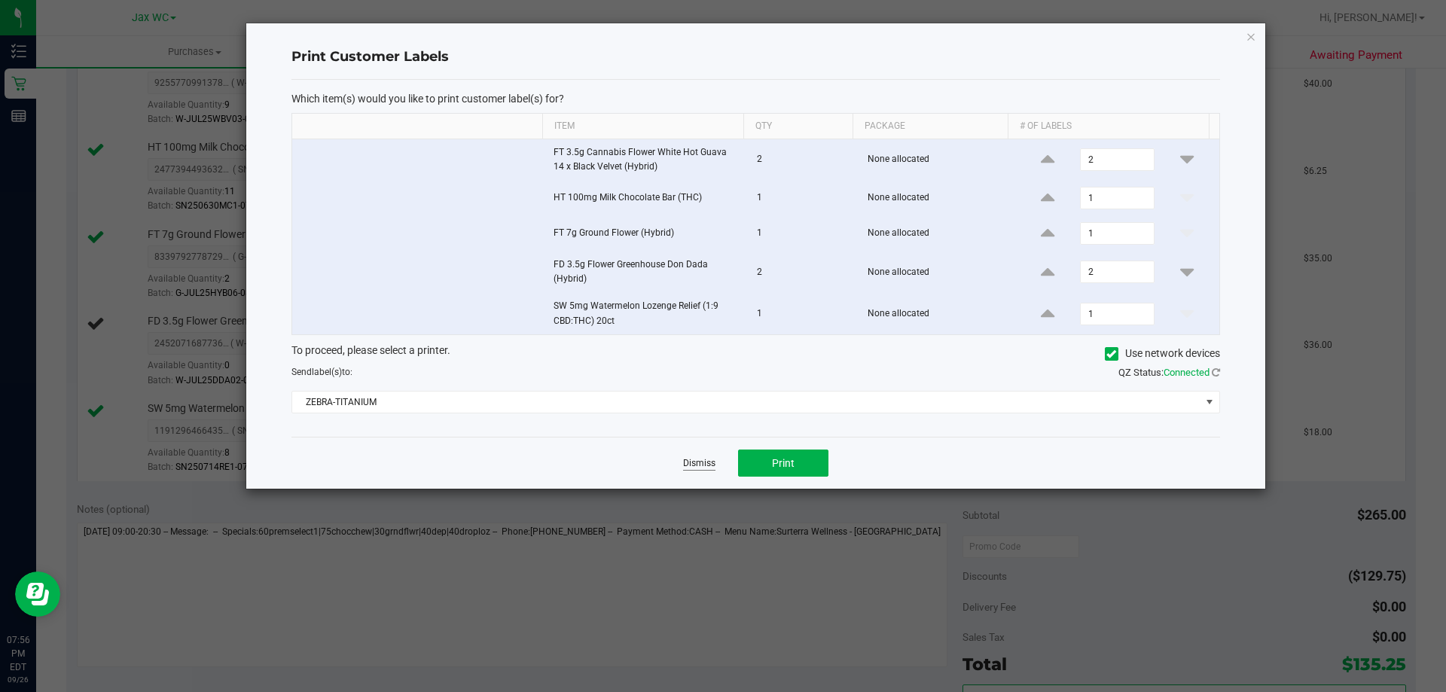
click at [688, 457] on app-cancel-button "Dismiss" at bounding box center [699, 463] width 32 height 16
click at [689, 460] on link "Dismiss" at bounding box center [699, 463] width 32 height 13
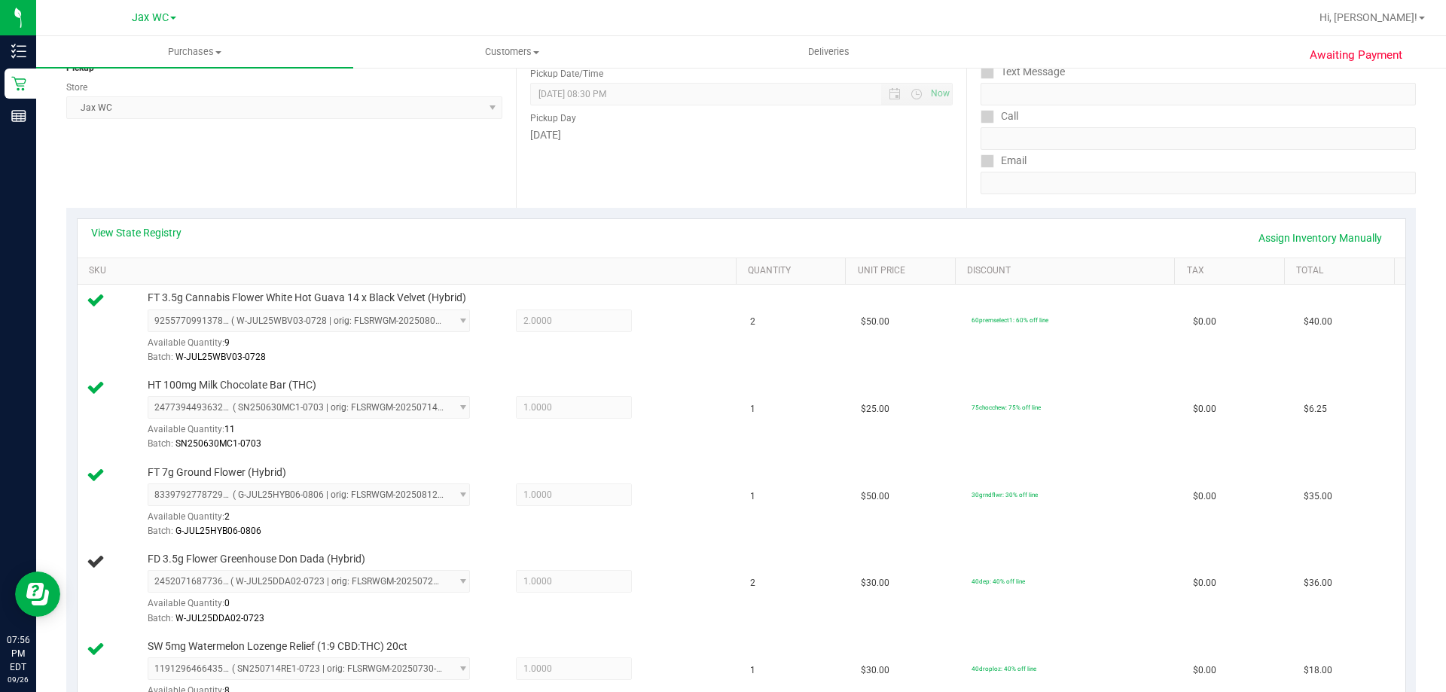
scroll to position [116, 0]
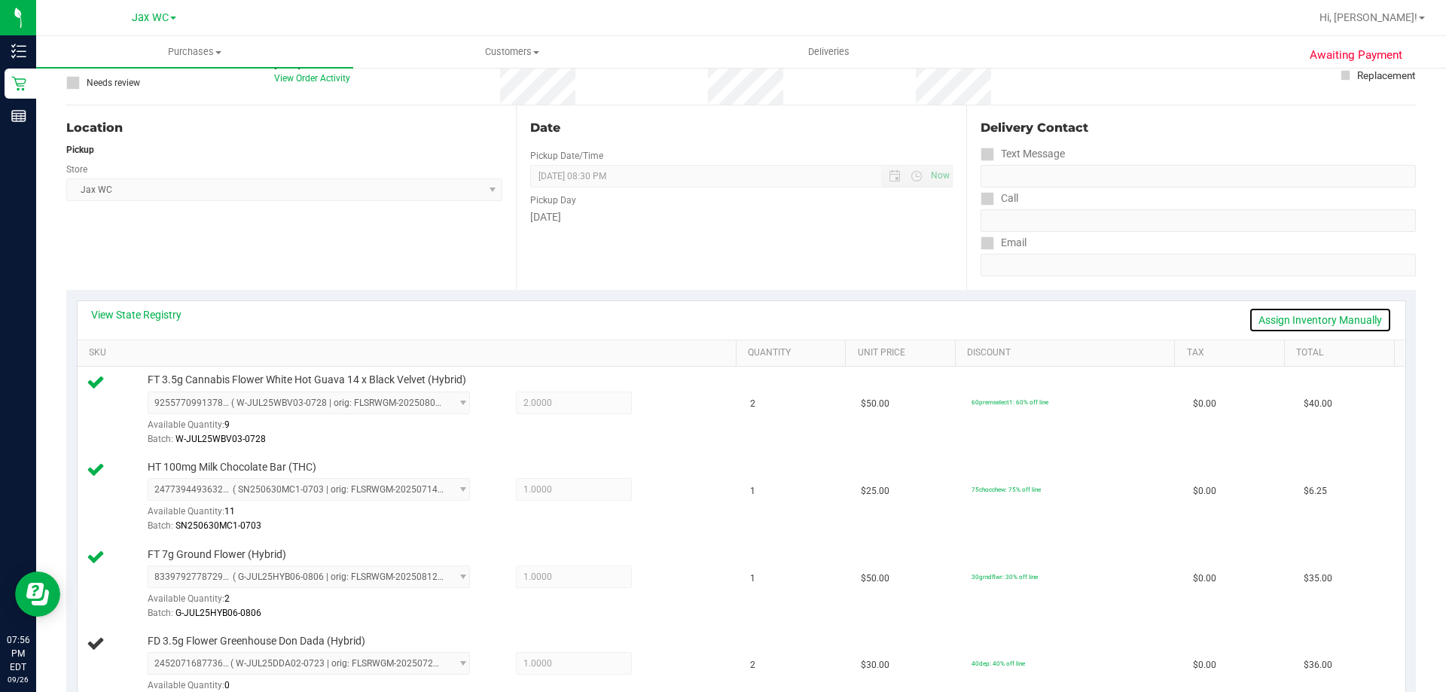
click at [1273, 326] on link "Assign Inventory Manually" at bounding box center [1319, 320] width 143 height 26
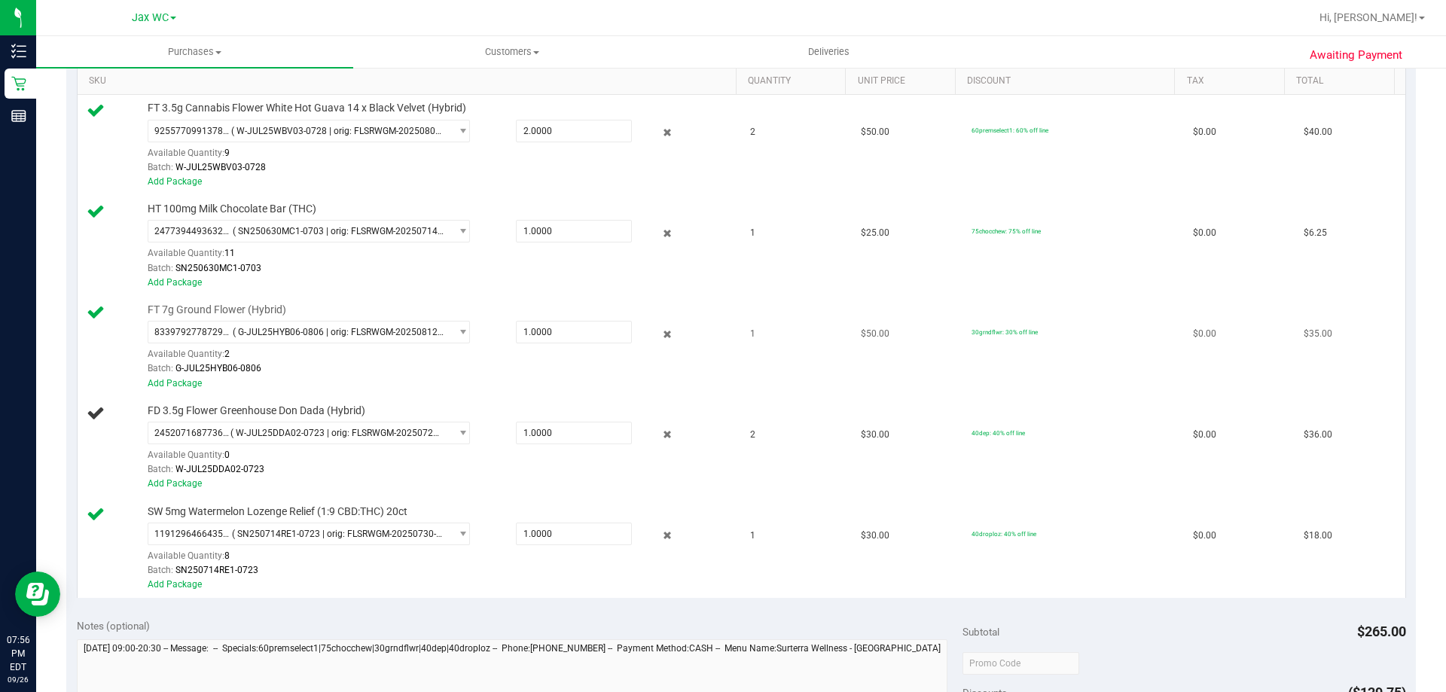
scroll to position [417, 0]
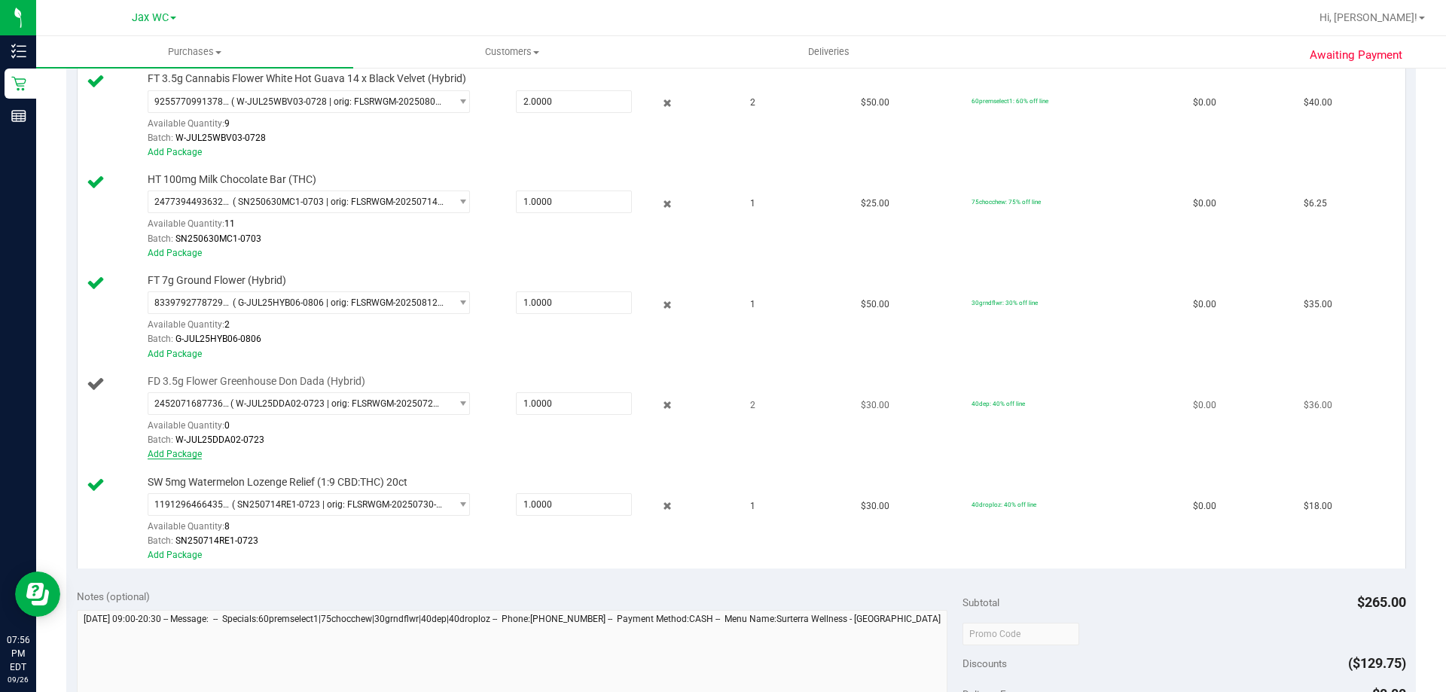
click at [167, 456] on link "Add Package" at bounding box center [175, 454] width 54 height 11
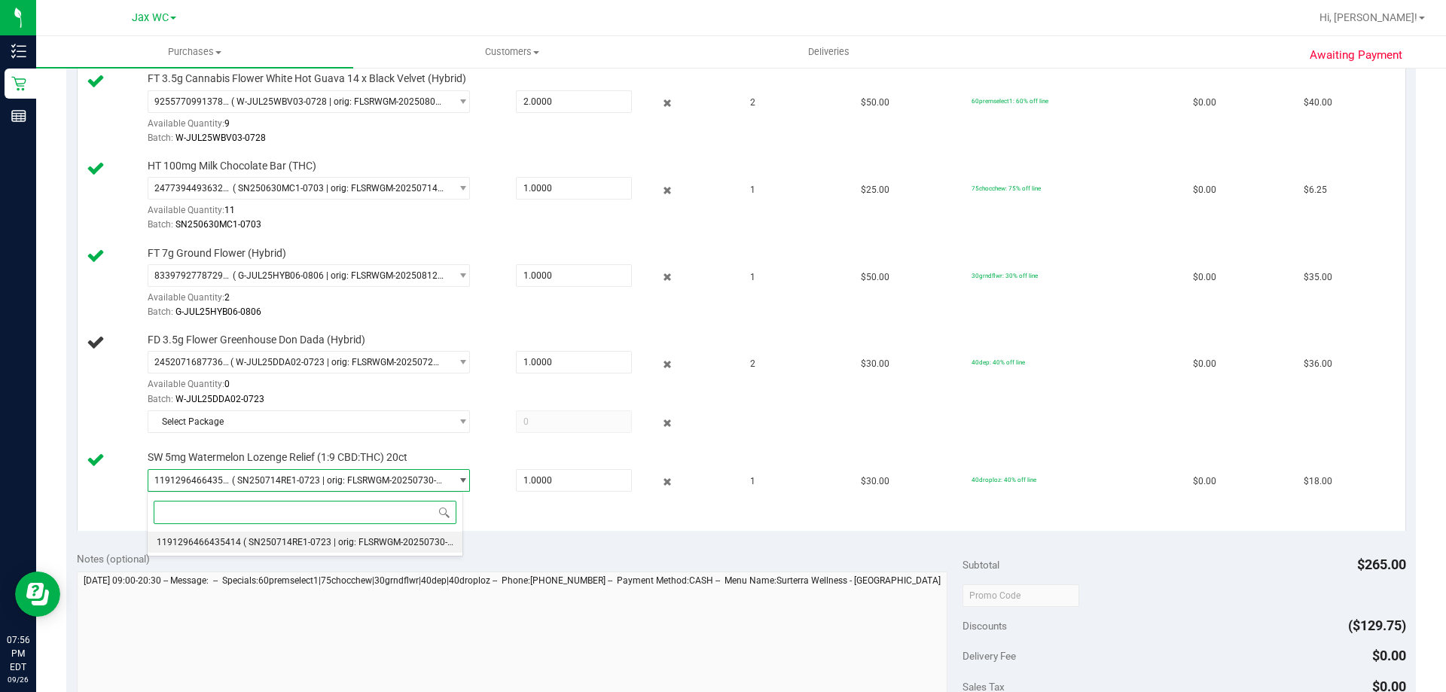
click at [397, 536] on li "1191296466435414 ( SN250714RE1-0723 | orig: FLSRWGM-20250730-1750 )" at bounding box center [305, 542] width 315 height 21
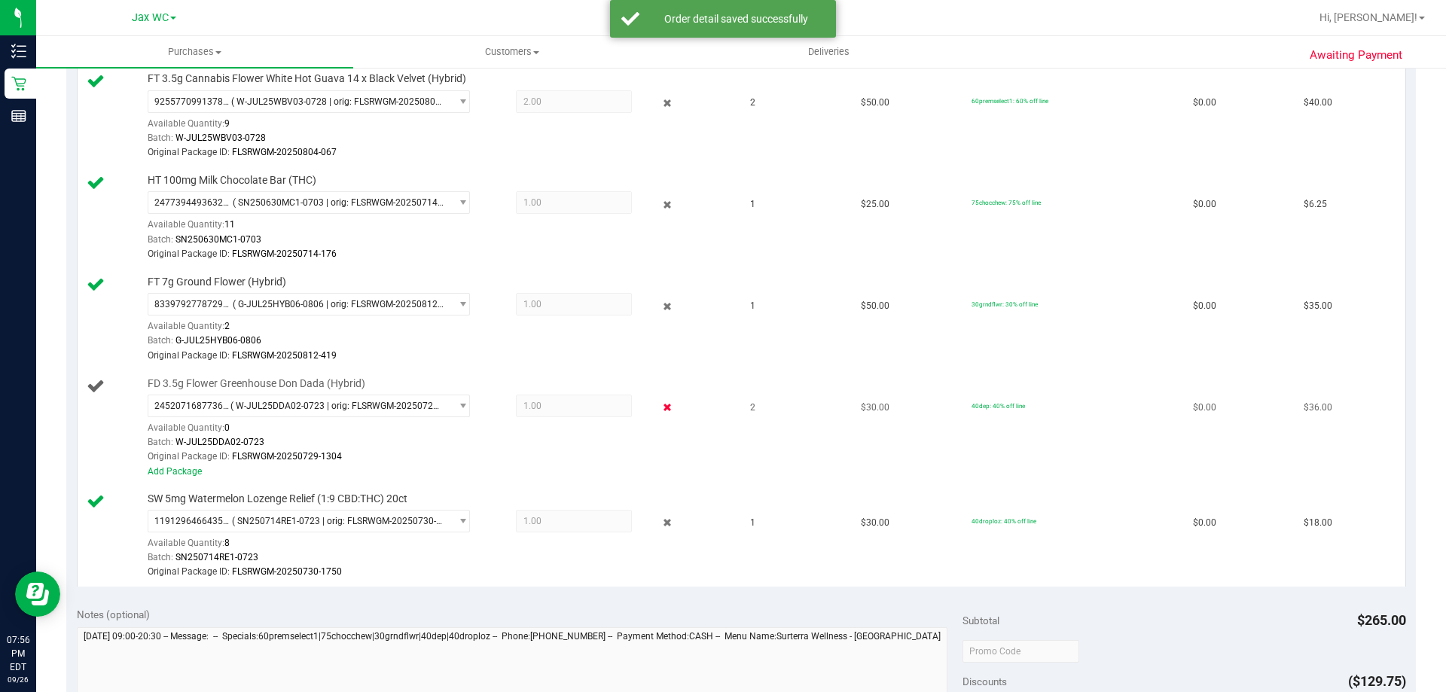
click at [660, 407] on icon at bounding box center [668, 407] width 16 height 17
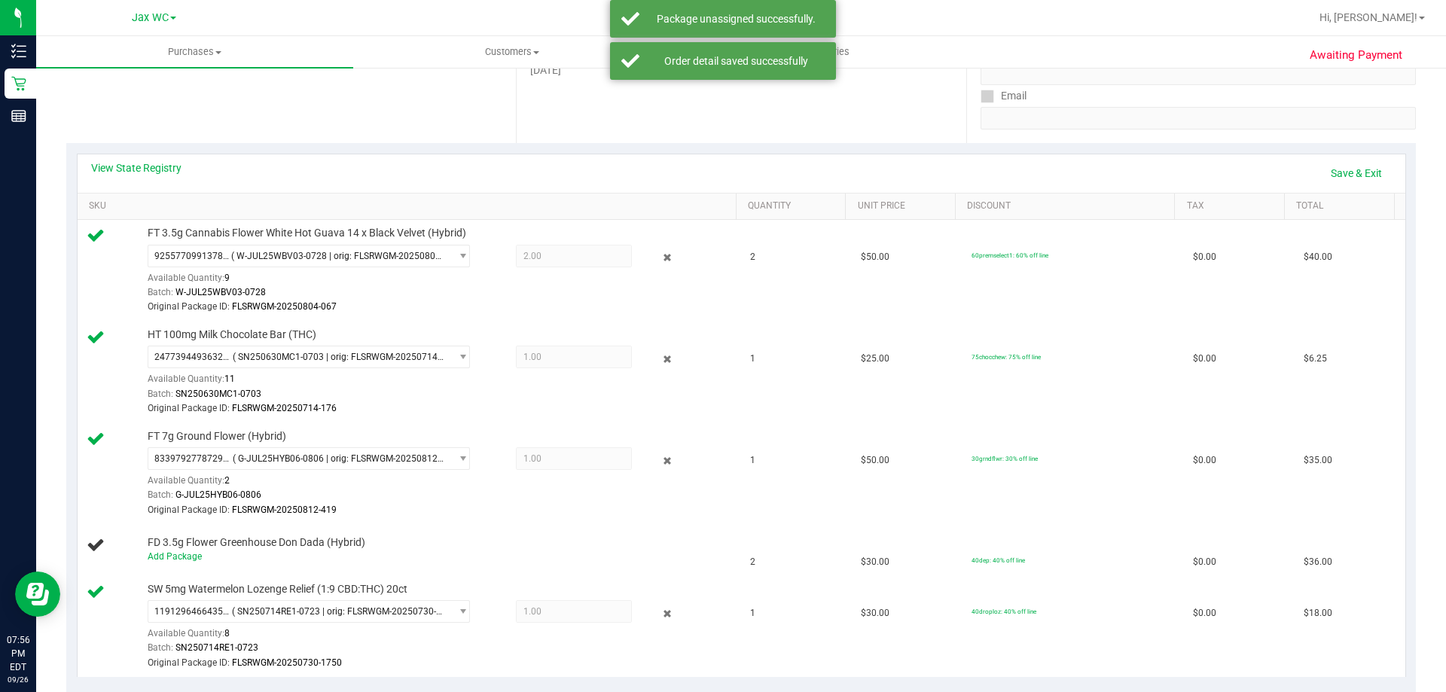
scroll to position [41, 0]
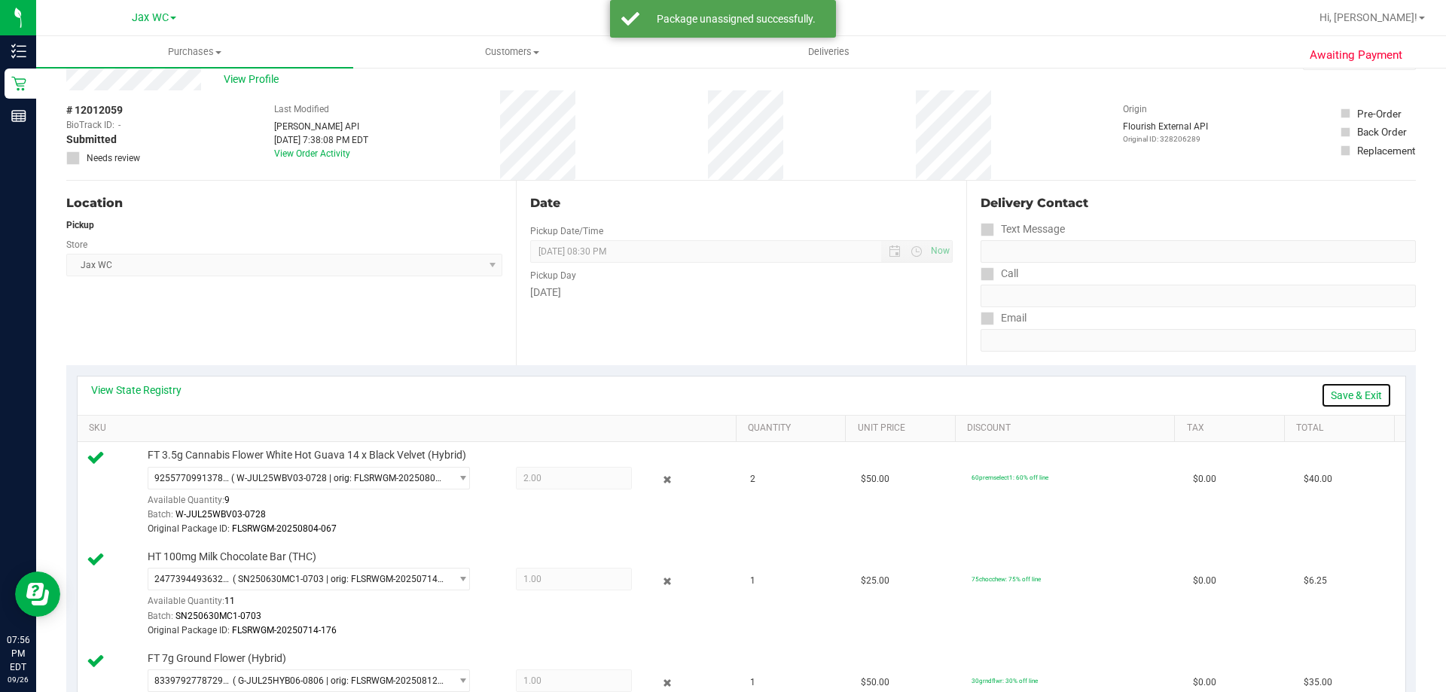
click at [1331, 394] on link "Save & Exit" at bounding box center [1356, 395] width 71 height 26
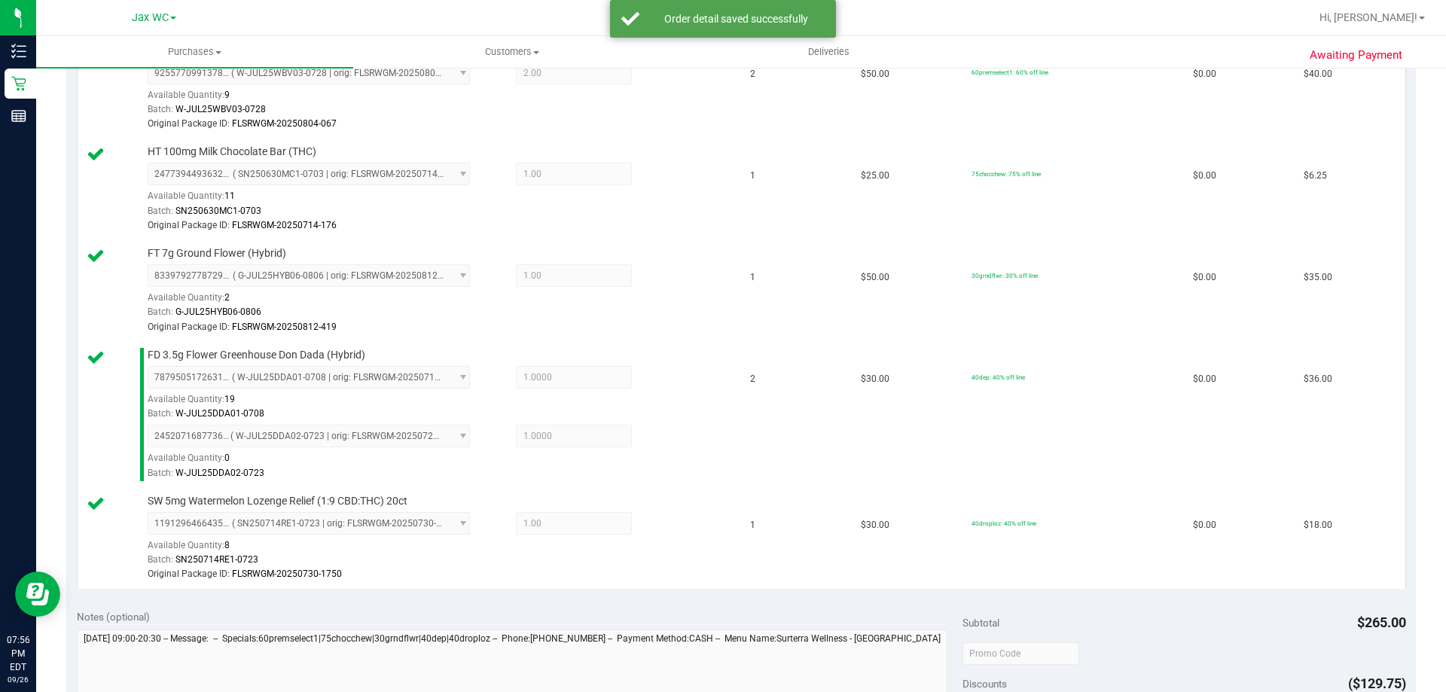
scroll to position [643, 0]
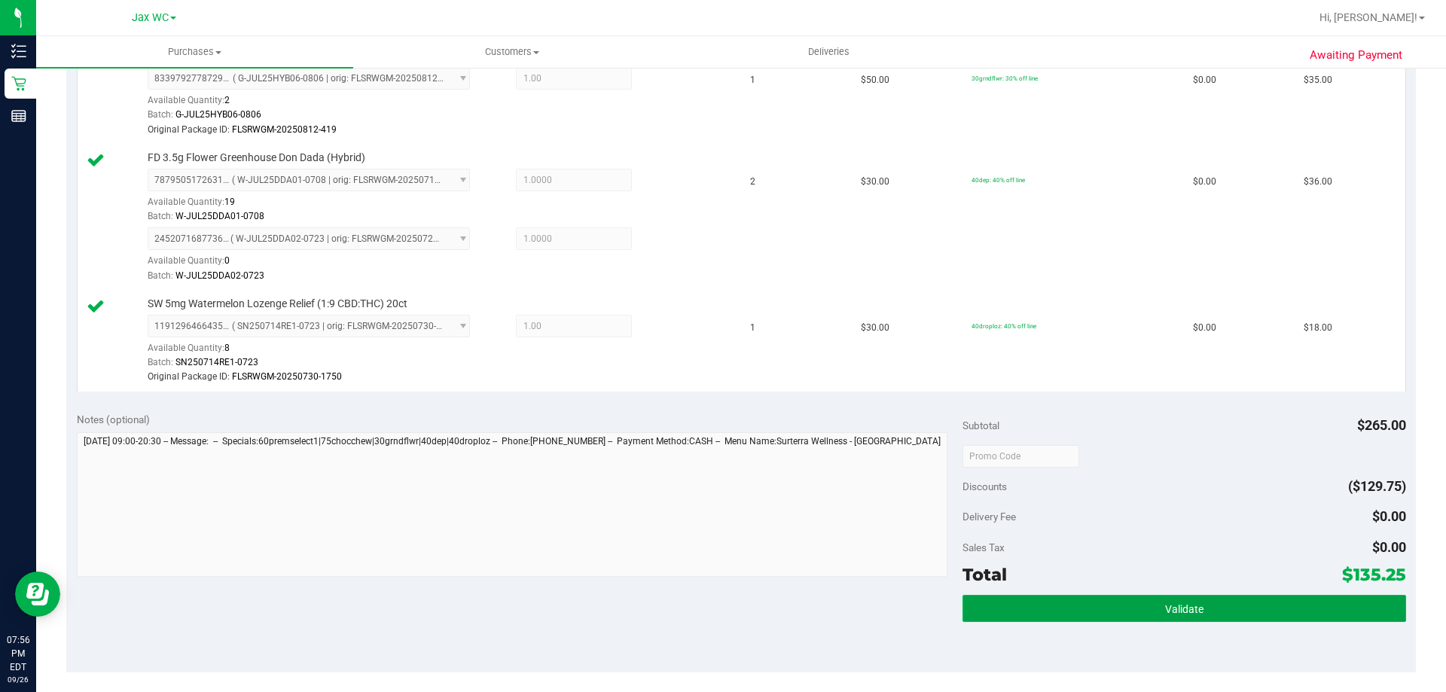
click at [1232, 599] on button "Validate" at bounding box center [1183, 608] width 443 height 27
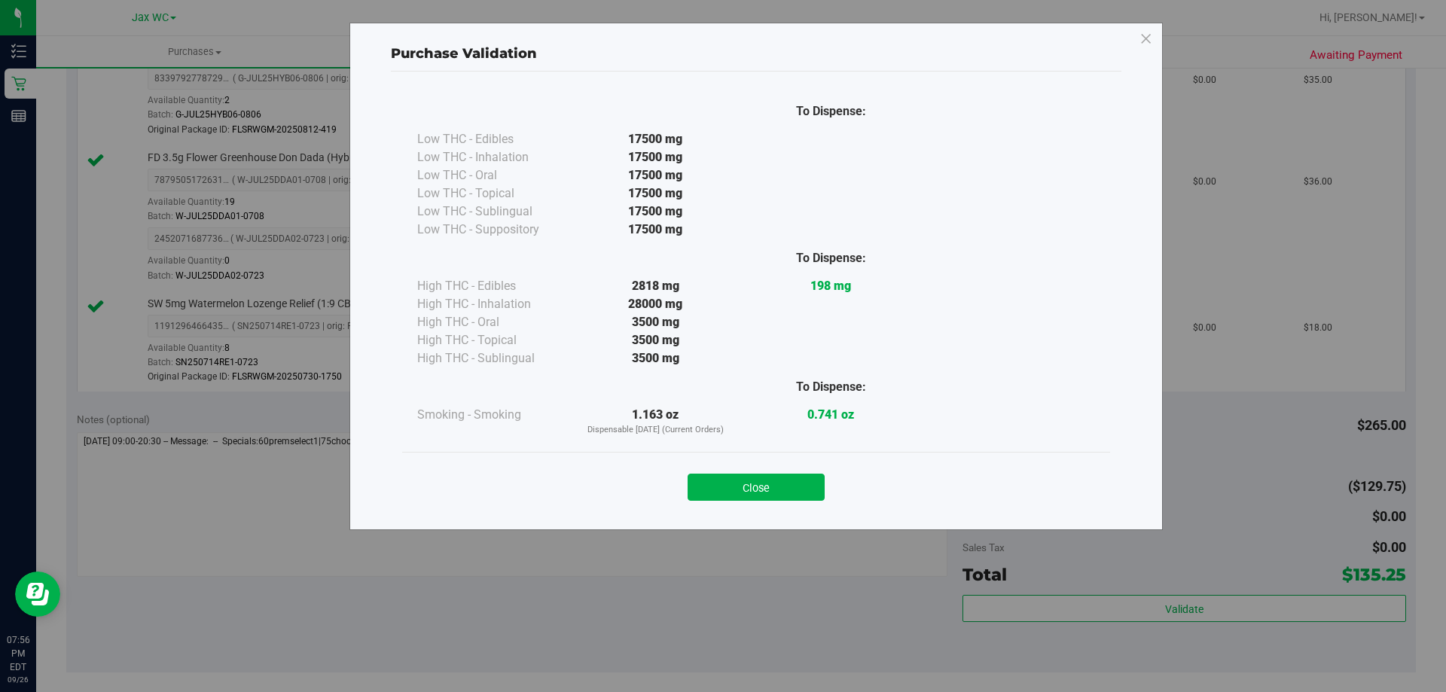
click at [771, 498] on button "Close" at bounding box center [755, 487] width 137 height 27
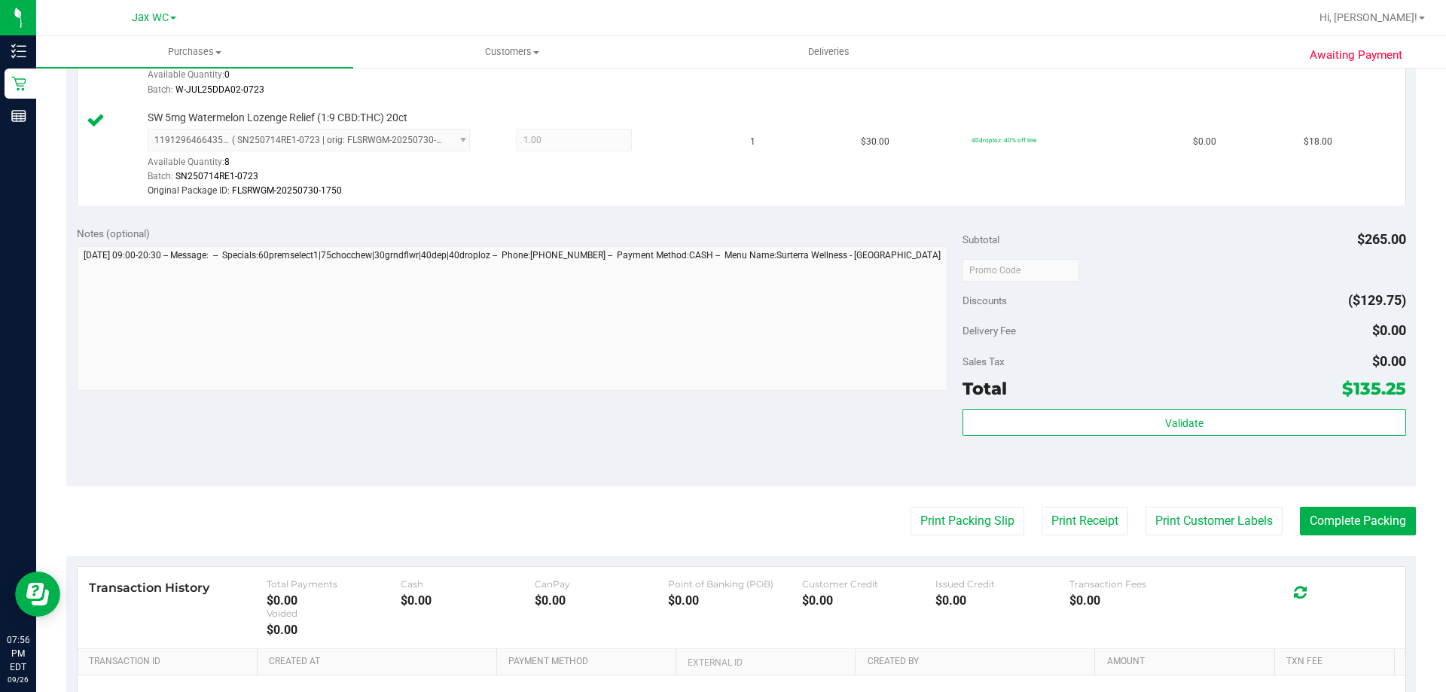
scroll to position [1004, 0]
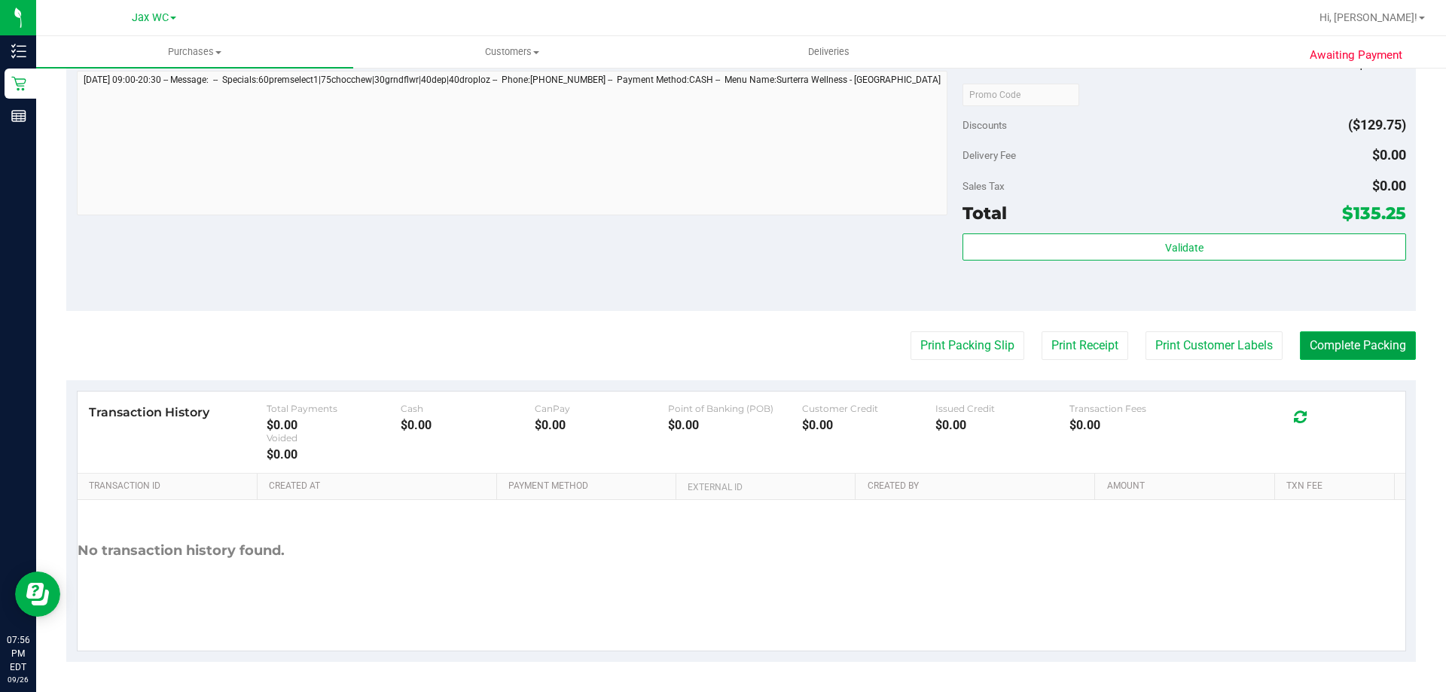
click at [1332, 343] on button "Complete Packing" at bounding box center [1357, 345] width 116 height 29
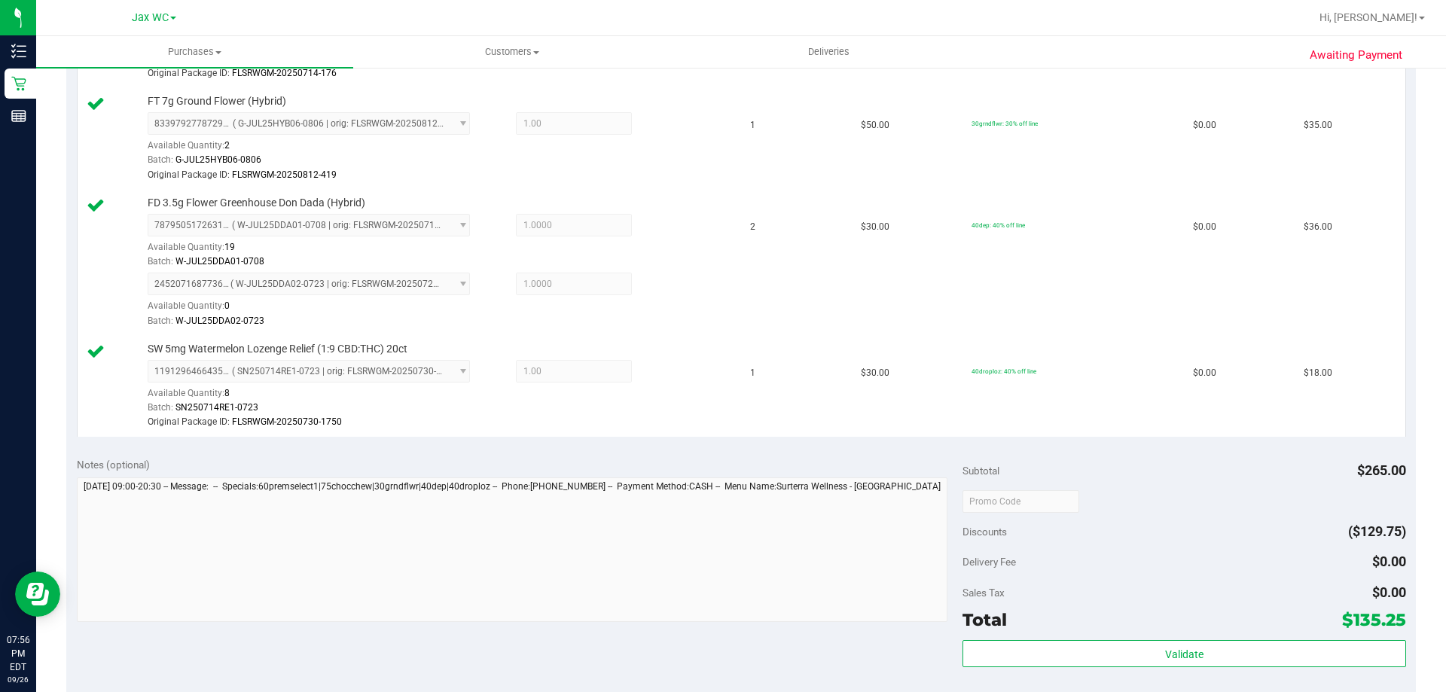
scroll to position [402, 0]
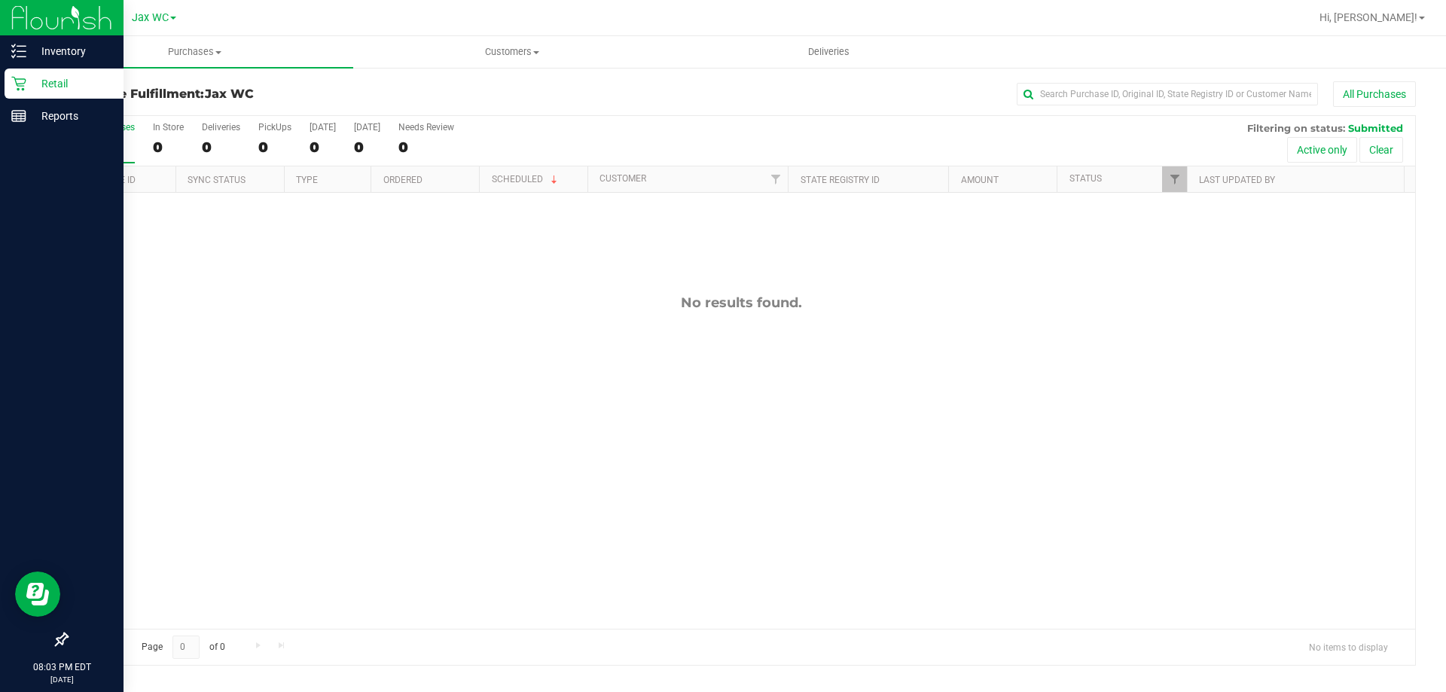
click at [22, 86] on icon at bounding box center [18, 84] width 14 height 14
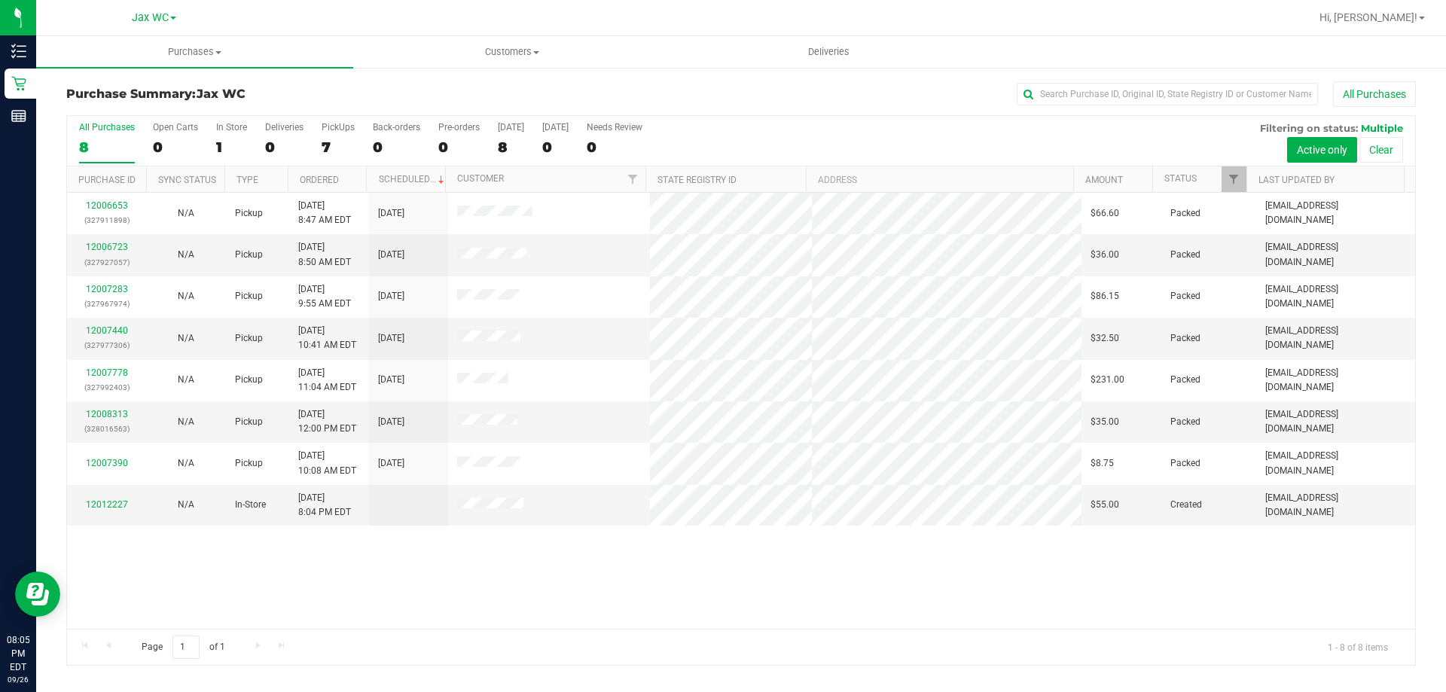
click at [702, 602] on div "12006653 (327911898) N/A Pickup [DATE] 8:47 AM EDT 9/26/2025 $66.60 Packed [EMA…" at bounding box center [741, 411] width 1348 height 436
click at [101, 503] on link "12012227" at bounding box center [107, 504] width 42 height 11
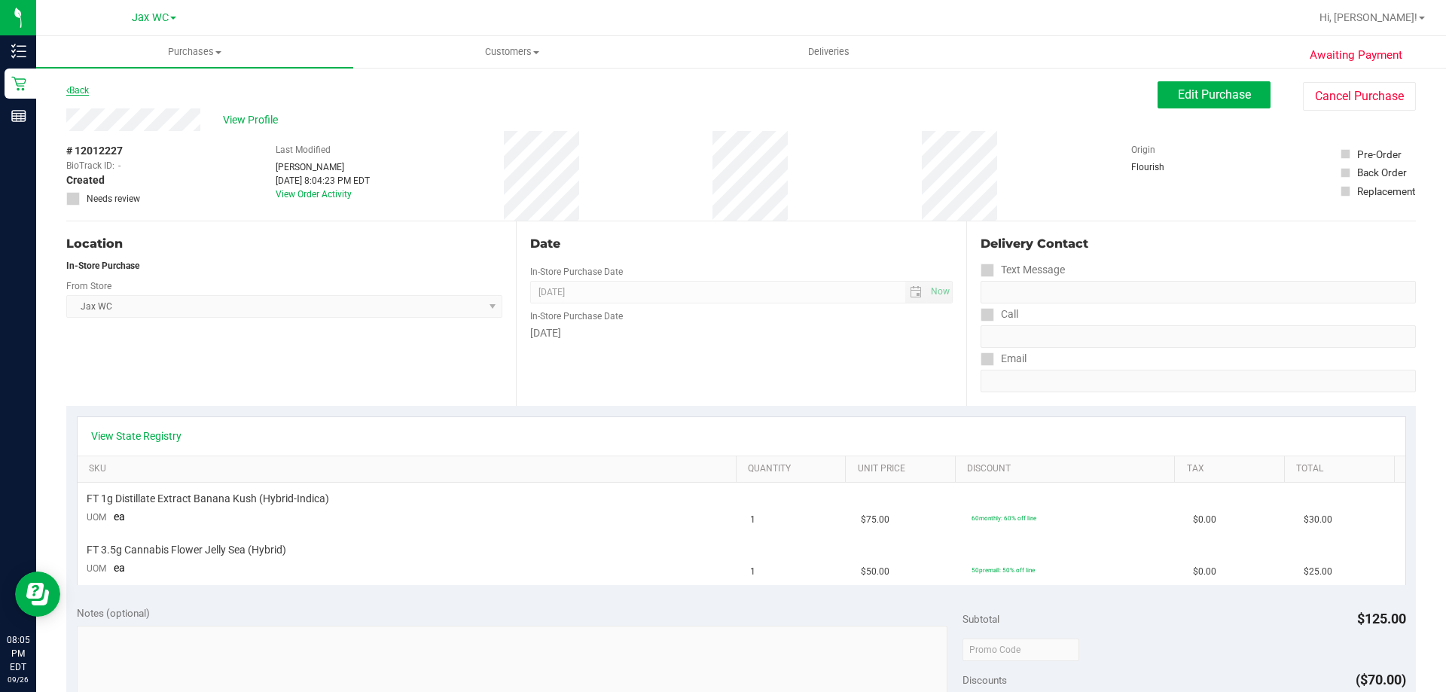
click at [81, 88] on link "Back" at bounding box center [77, 90] width 23 height 11
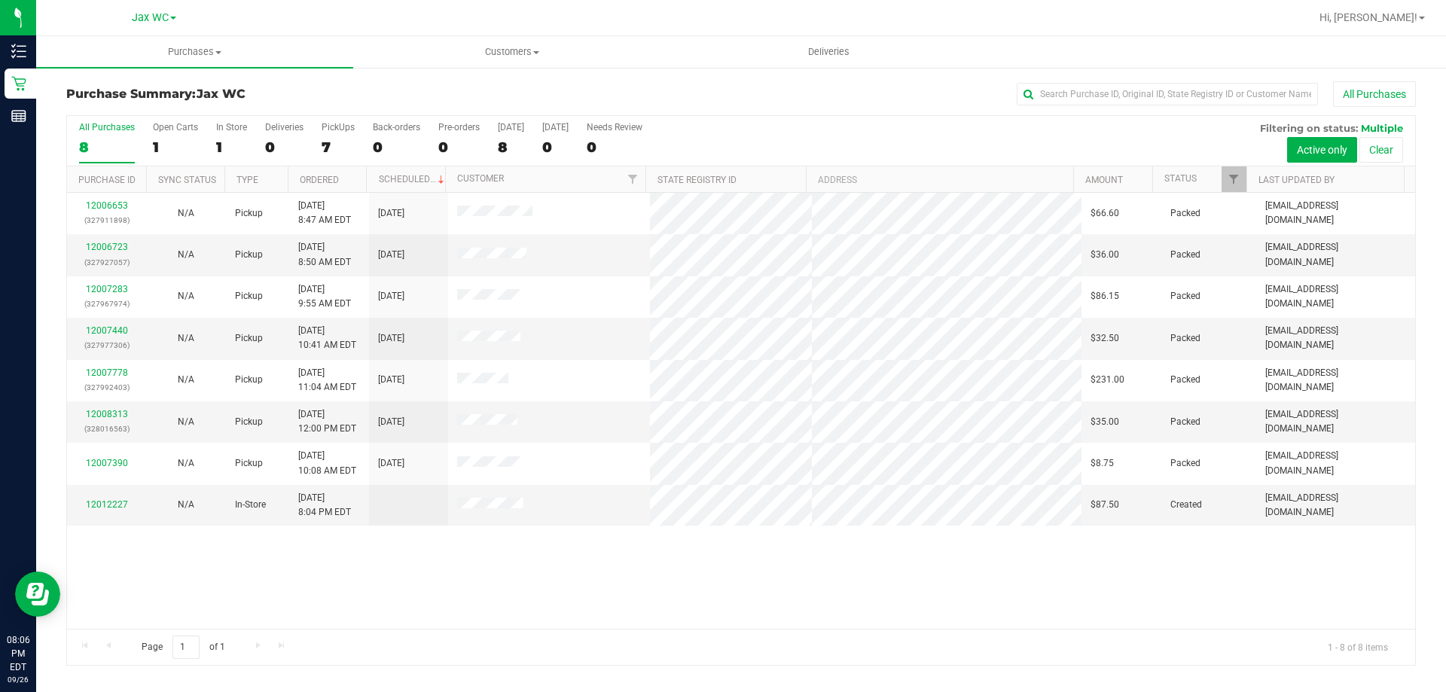
click at [770, 583] on div "12006653 (327911898) N/A Pickup [DATE] 8:47 AM EDT 9/26/2025 $66.60 Packed [EMA…" at bounding box center [741, 411] width 1348 height 436
click at [1405, 15] on span "Hi, [PERSON_NAME]!" at bounding box center [1368, 17] width 98 height 12
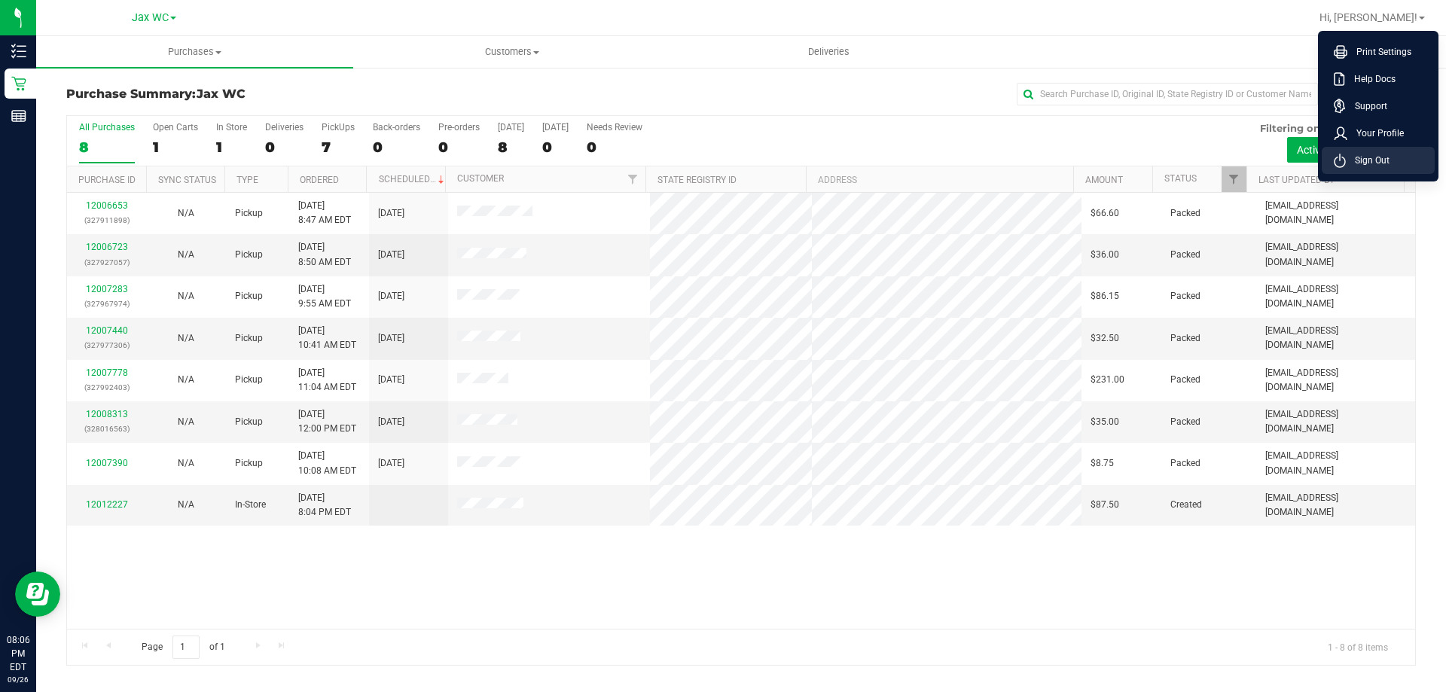
click at [1369, 162] on span "Sign Out" at bounding box center [1367, 160] width 44 height 15
